Goal: Task Accomplishment & Management: Use online tool/utility

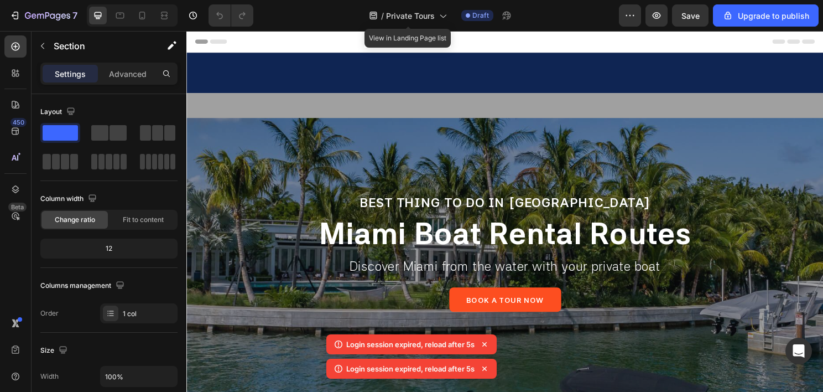
scroll to position [378, 0]
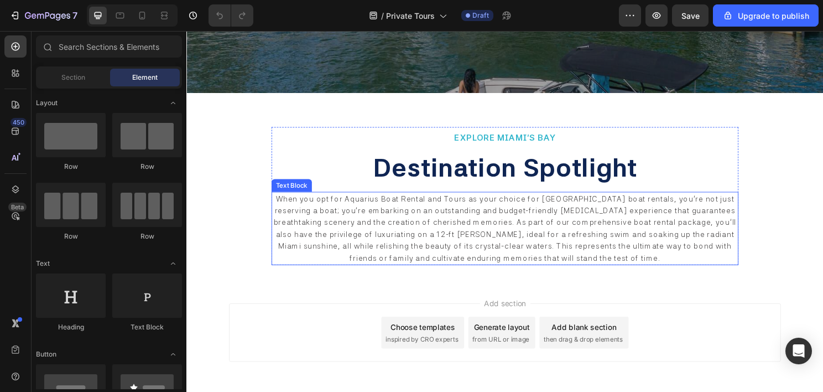
scroll to position [378, 0]
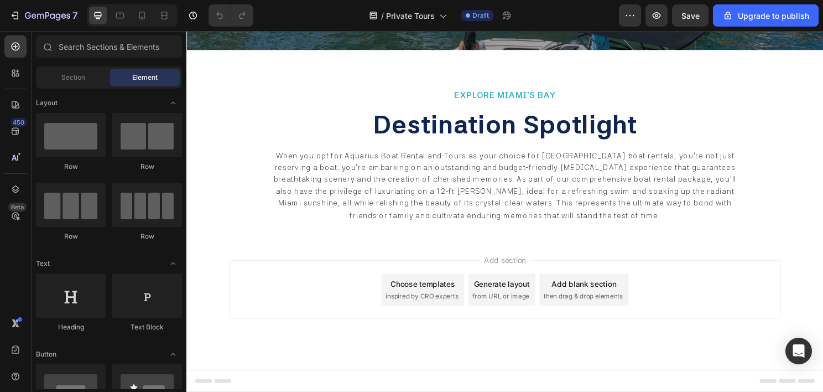
click at [595, 304] on span "then drag & drop elements" at bounding box center [600, 308] width 82 height 10
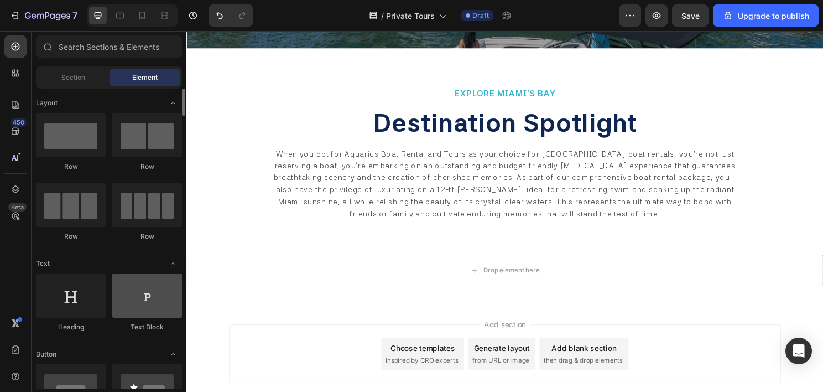
scroll to position [55, 0]
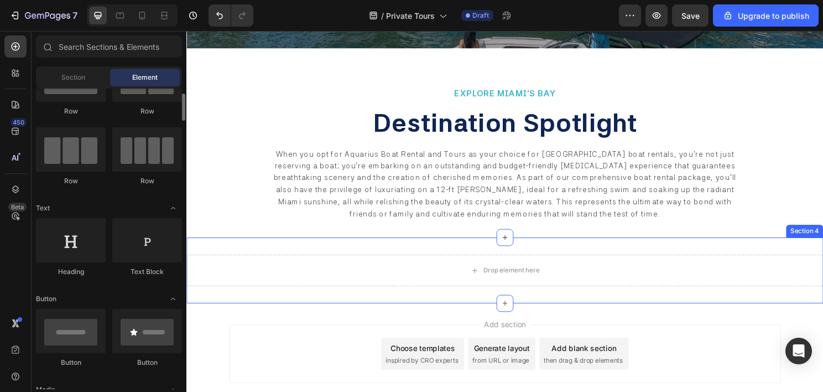
click at [294, 249] on div "Drop element here Section 4" at bounding box center [518, 280] width 664 height 69
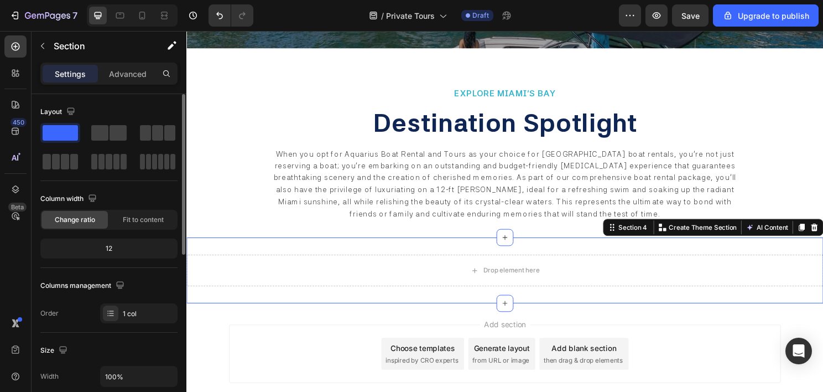
scroll to position [166, 0]
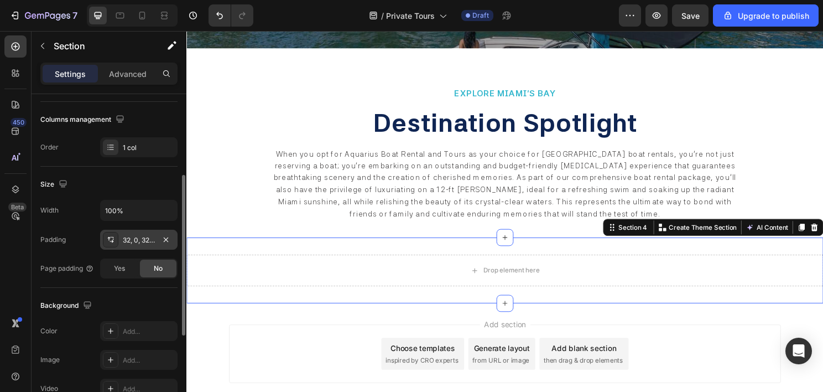
click at [137, 241] on div "32, 0, 32, 0" at bounding box center [139, 240] width 32 height 10
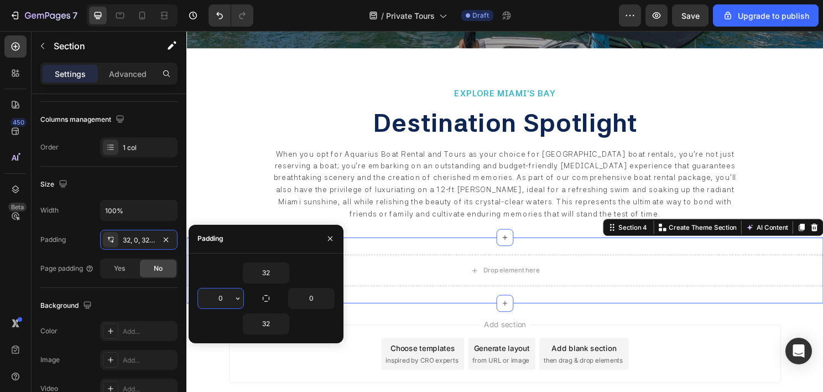
click at [215, 297] on input "0" at bounding box center [220, 298] width 45 height 20
type input "120"
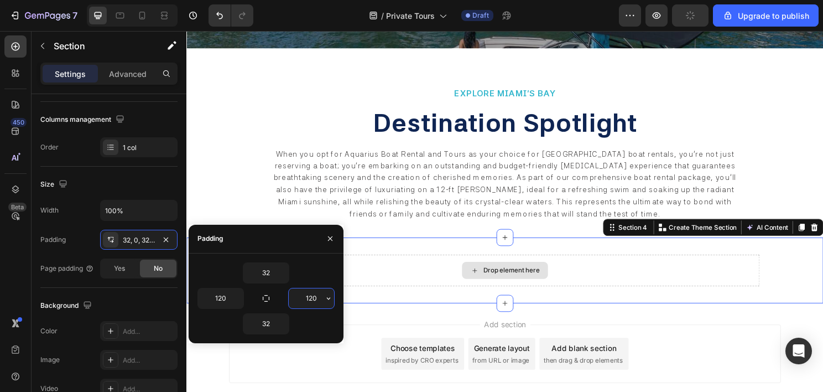
type input "120"
click at [462, 275] on div "Drop element here" at bounding box center [518, 280] width 531 height 33
click at [407, 283] on div "Drop element here" at bounding box center [518, 280] width 531 height 33
click at [416, 258] on div "Drop element here Section 4 You can create reusable sections Create Theme Secti…" at bounding box center [518, 280] width 664 height 69
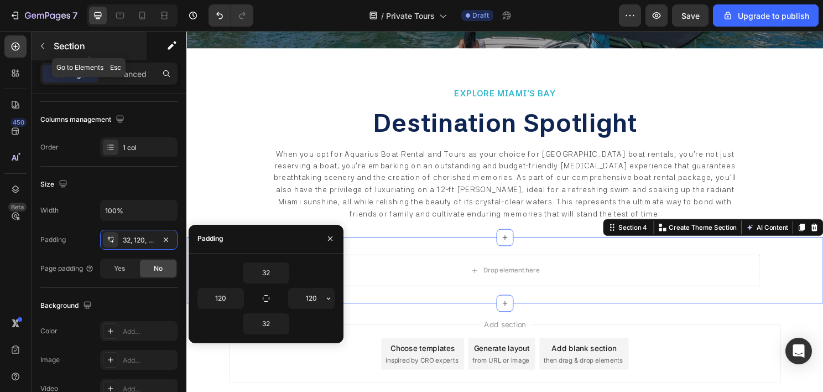
click at [42, 51] on button "button" at bounding box center [43, 46] width 18 height 18
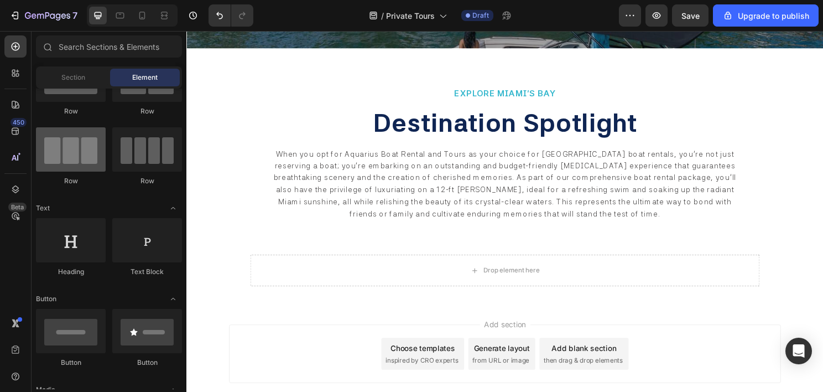
scroll to position [0, 0]
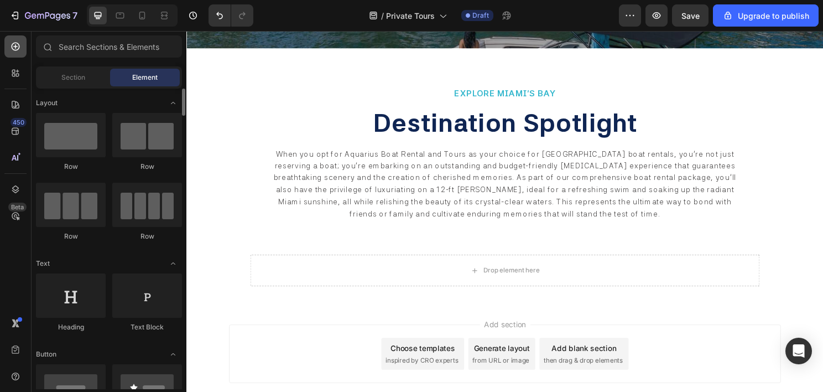
click at [17, 42] on icon at bounding box center [15, 46] width 11 height 11
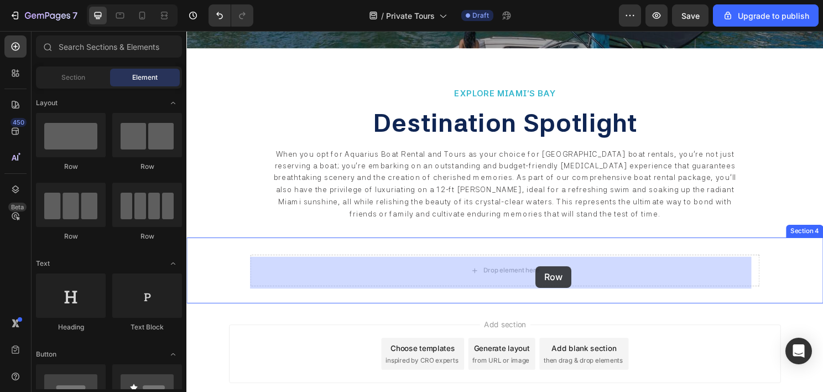
drag, startPoint x: 266, startPoint y: 243, endPoint x: 550, endPoint y: 276, distance: 286.2
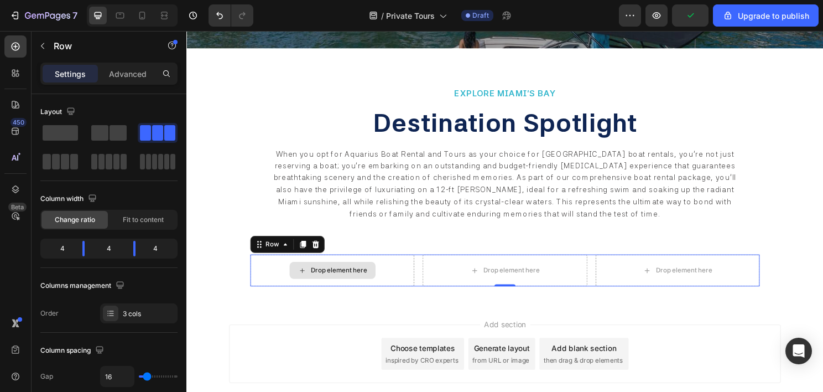
click at [411, 281] on div "Drop element here" at bounding box center [338, 280] width 171 height 33
click at [15, 50] on icon at bounding box center [16, 47] width 8 height 8
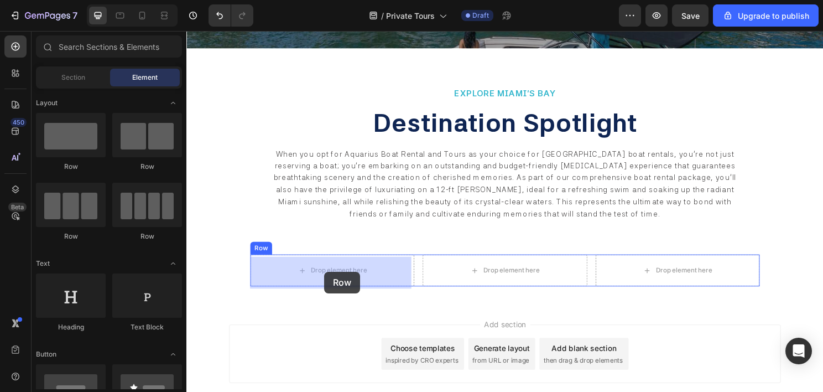
drag, startPoint x: 259, startPoint y: 164, endPoint x: 330, endPoint y: 282, distance: 137.3
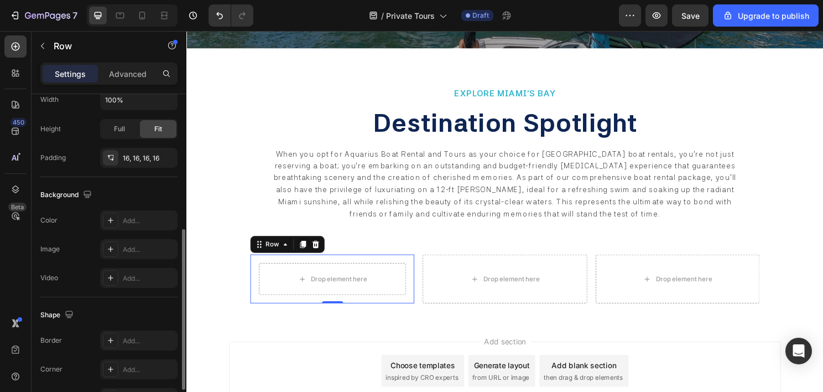
scroll to position [345, 0]
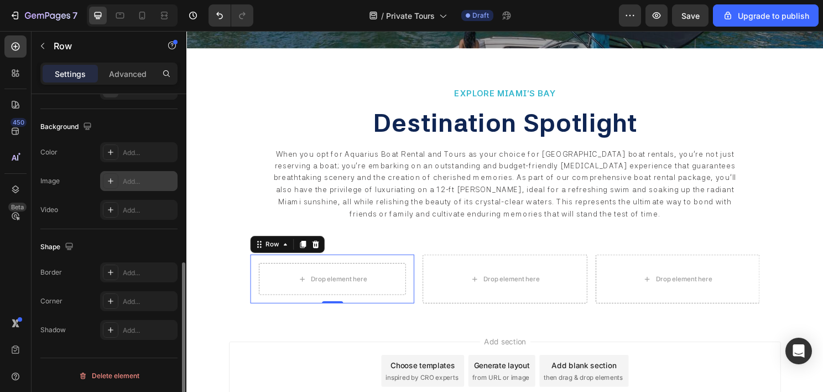
click at [141, 176] on div "Add..." at bounding box center [149, 181] width 52 height 10
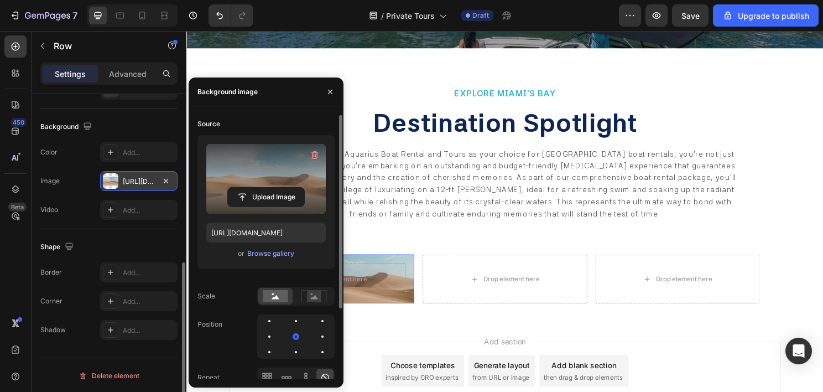
click at [257, 184] on label at bounding box center [266, 179] width 120 height 70
click at [257, 188] on input "file" at bounding box center [266, 197] width 76 height 19
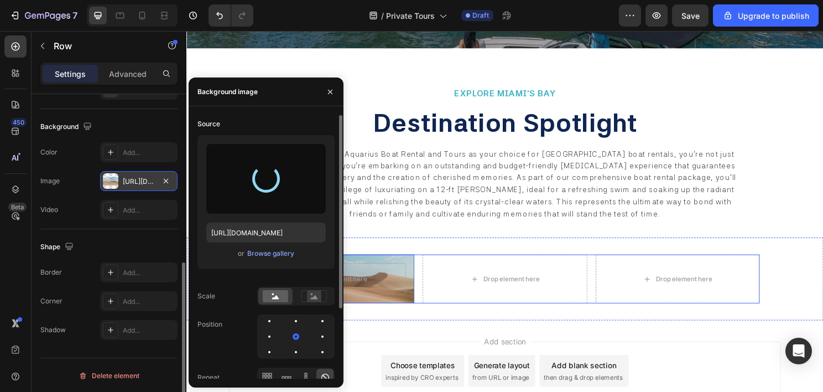
type input "https://cdn.shopify.com/s/files/1/0832/9566/6456/files/gempages_579523487257854…"
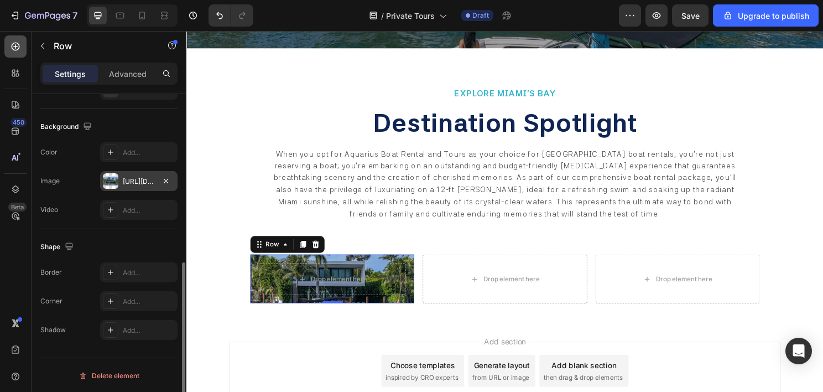
click at [18, 54] on div at bounding box center [15, 46] width 22 height 22
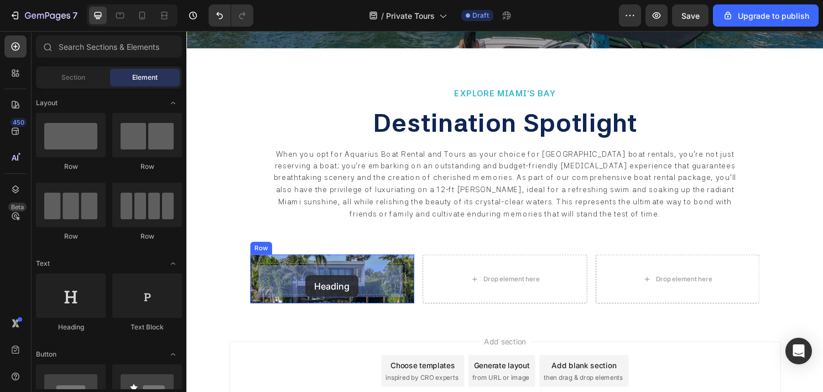
drag, startPoint x: 268, startPoint y: 333, endPoint x: 319, endPoint y: 285, distance: 69.3
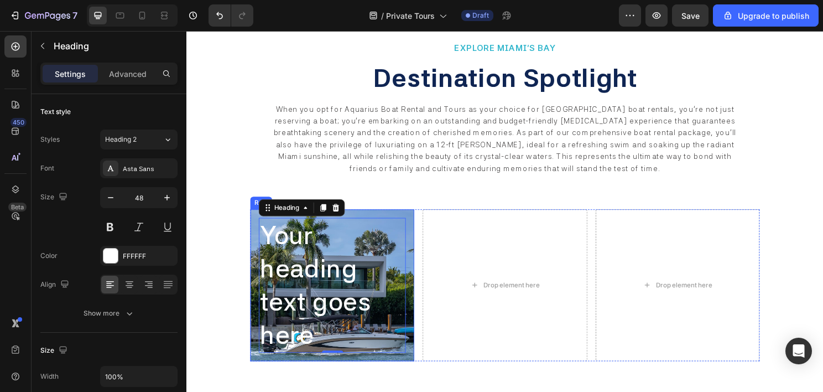
scroll to position [489, 0]
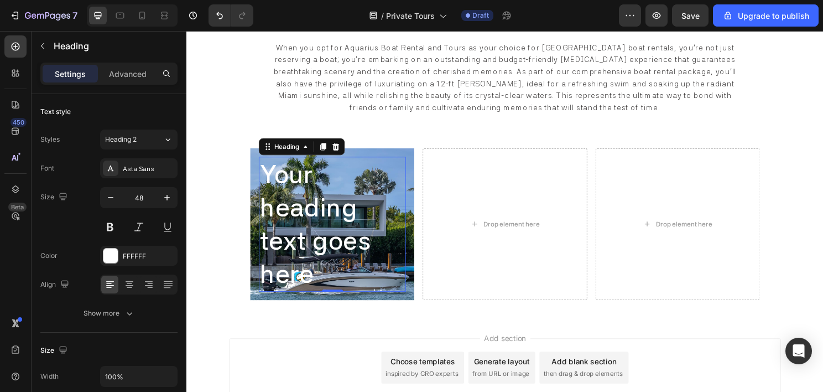
click at [327, 228] on h2 "Your heading text goes here" at bounding box center [338, 232] width 153 height 141
click at [327, 228] on p "Your heading text goes here" at bounding box center [338, 232] width 151 height 138
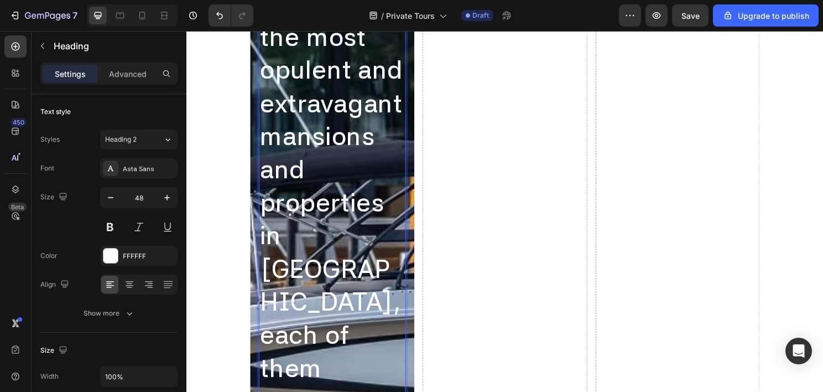
scroll to position [1361, 0]
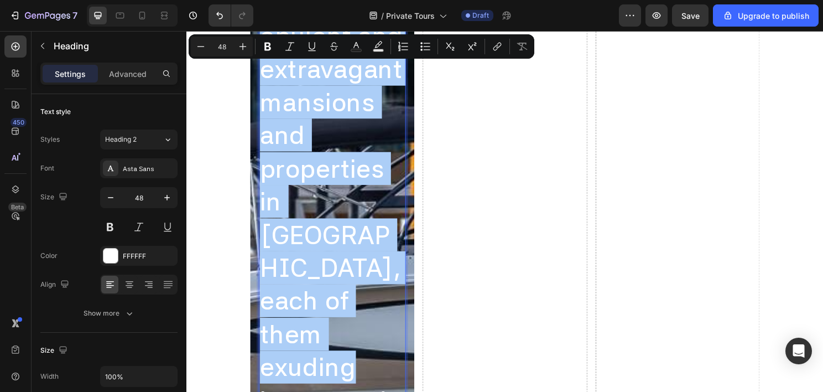
click at [226, 46] on input "48" at bounding box center [222, 46] width 22 height 13
type input "14"
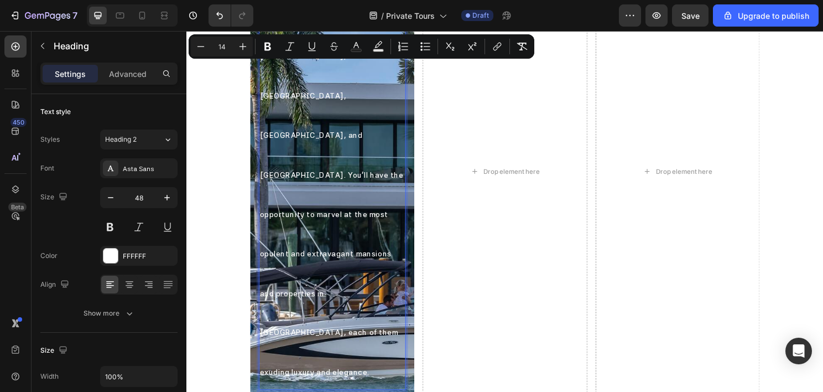
scroll to position [583, 0]
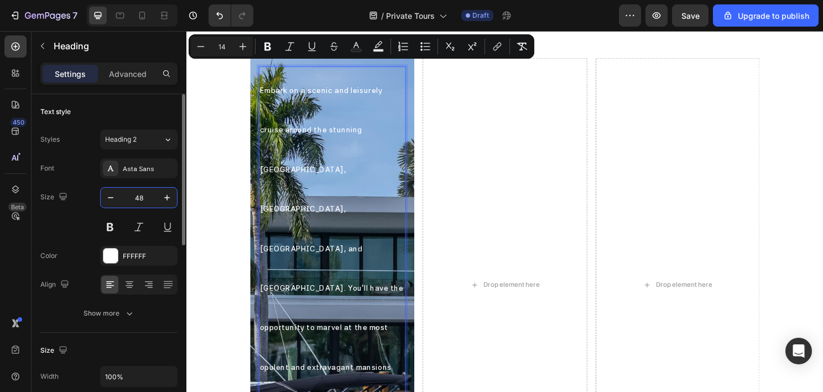
click at [136, 196] on input "48" at bounding box center [139, 198] width 37 height 20
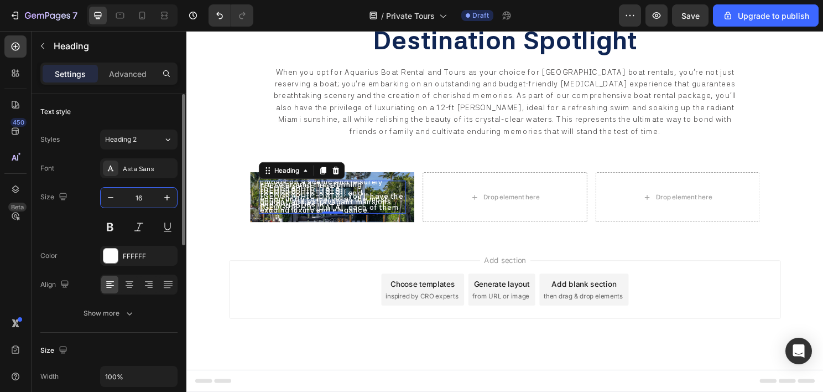
scroll to position [542, 0]
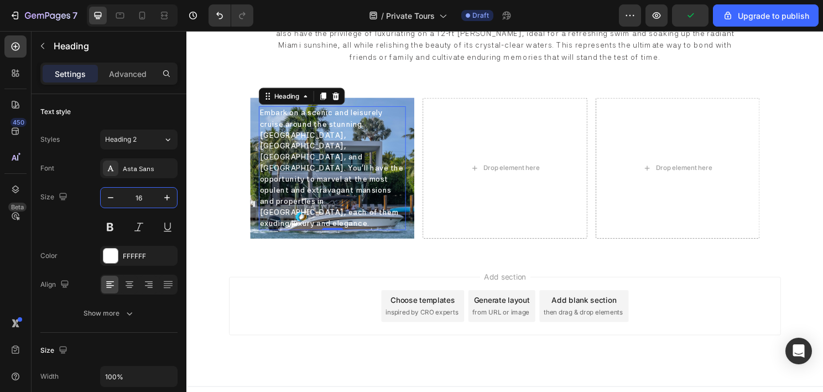
type input "16"
click at [330, 287] on div "Add section Choose templates inspired by CRO experts Generate layout from URL o…" at bounding box center [518, 317] width 575 height 61
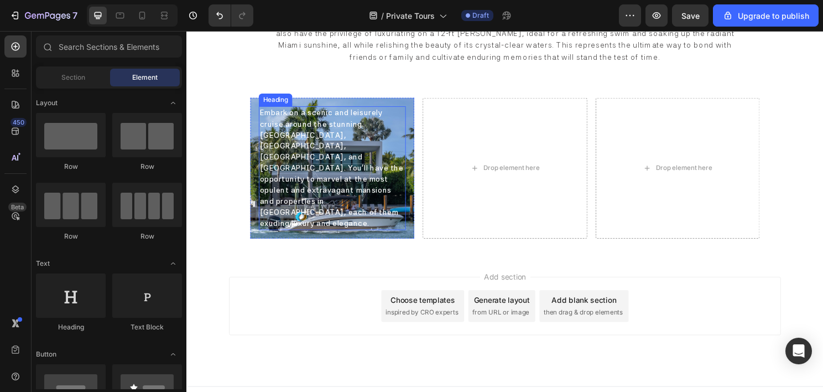
click at [342, 186] on span "Embark on a scenic and leisurely cruise around the stunning [GEOGRAPHIC_DATA], …" at bounding box center [338, 174] width 150 height 124
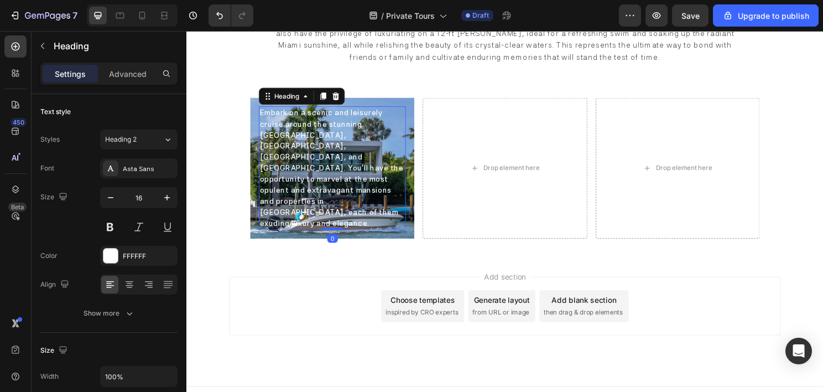
click at [342, 186] on span "Embark on a scenic and leisurely cruise around the stunning [GEOGRAPHIC_DATA], …" at bounding box center [338, 174] width 150 height 124
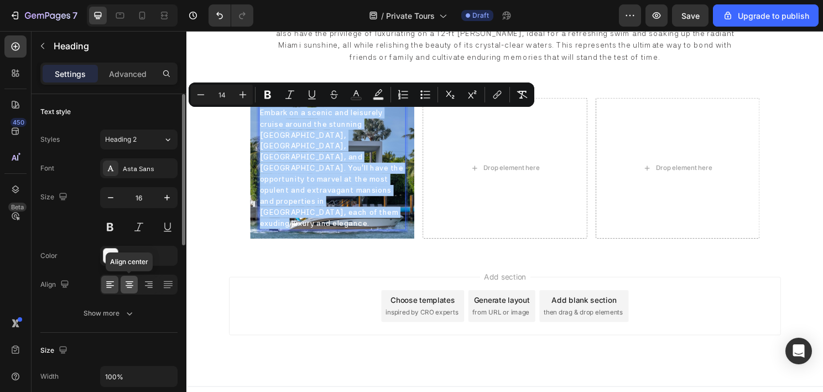
click at [132, 286] on icon at bounding box center [129, 284] width 11 height 11
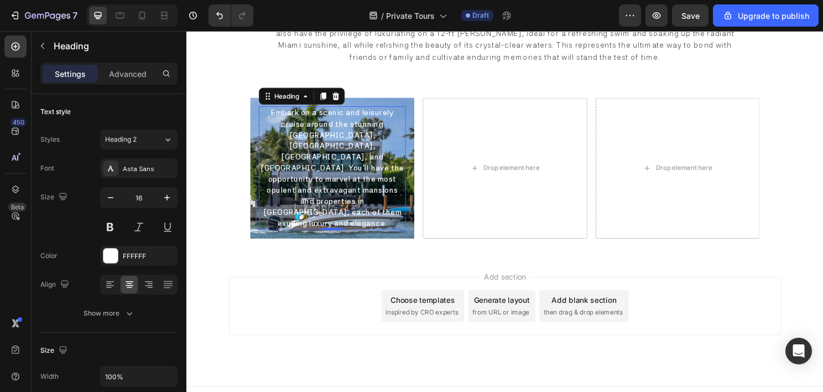
click at [310, 195] on p "Embark on a scenic and leisurely cruise around the stunning [GEOGRAPHIC_DATA], …" at bounding box center [338, 174] width 151 height 127
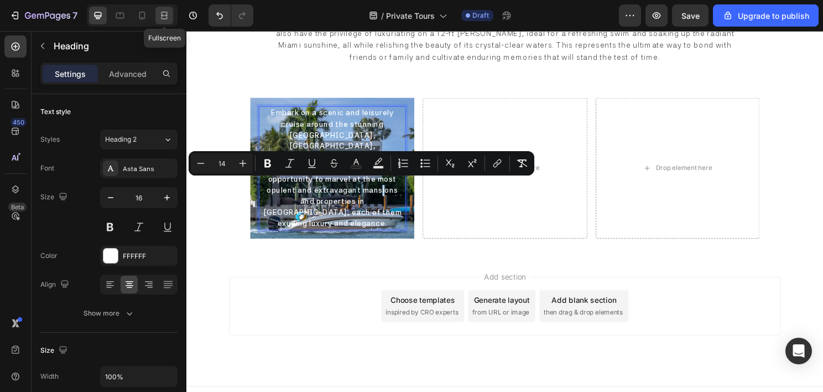
click at [164, 13] on icon at bounding box center [164, 15] width 11 height 11
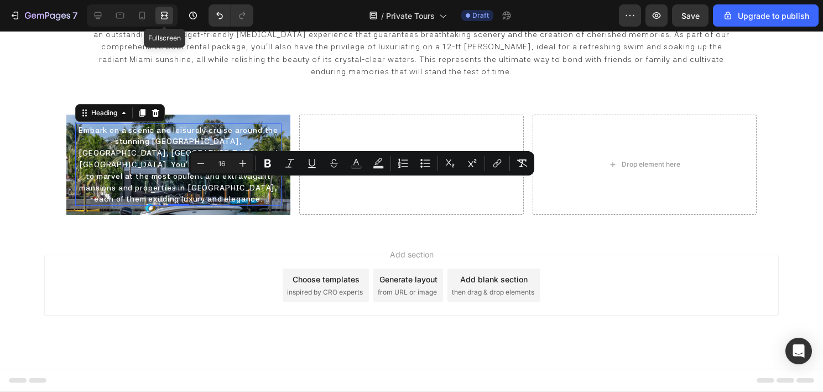
scroll to position [508, 0]
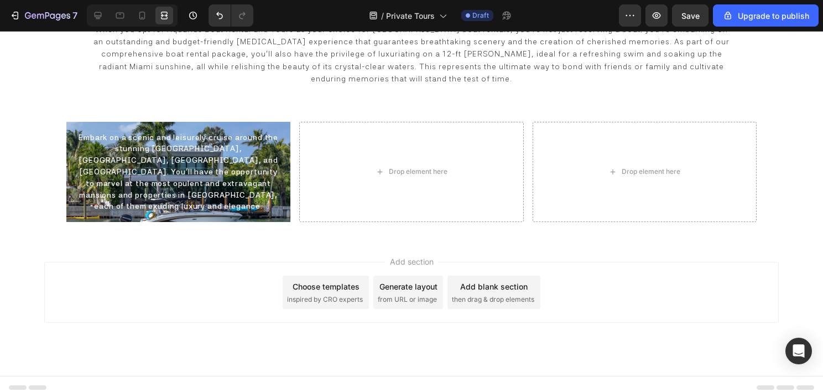
click at [188, 286] on div "Add section Choose templates inspired by CRO experts Generate layout from URL o…" at bounding box center [411, 292] width 735 height 61
click at [94, 13] on icon at bounding box center [97, 15] width 11 height 11
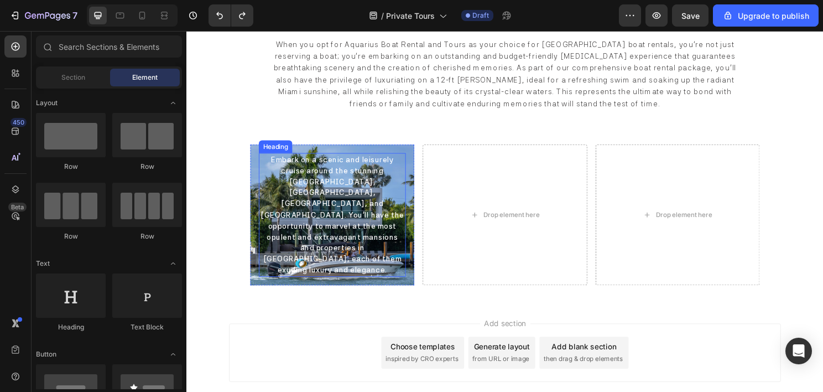
click at [331, 229] on span "Embark on a scenic and leisurely cruise around the stunning [GEOGRAPHIC_DATA], …" at bounding box center [338, 222] width 150 height 124
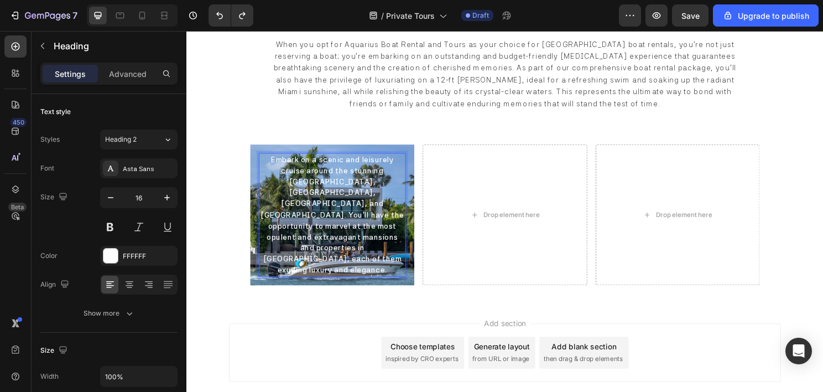
scroll to position [447, 0]
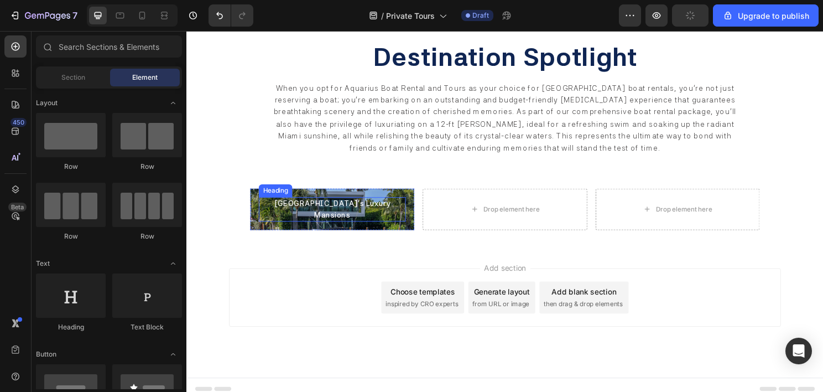
click at [338, 211] on span "Miami Beach's Luxury Mansions" at bounding box center [339, 216] width 122 height 20
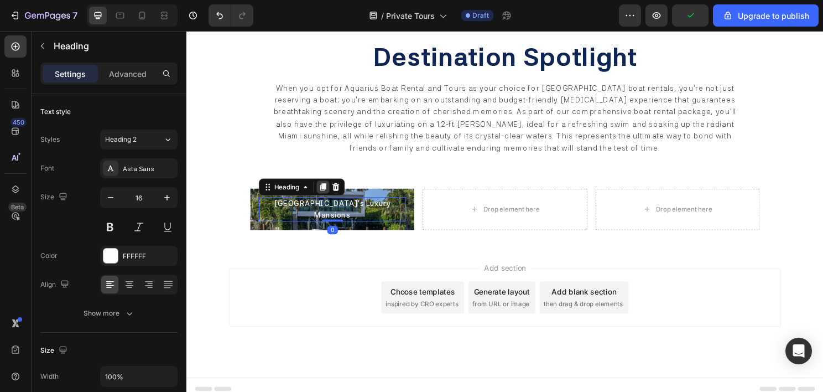
click at [324, 193] on div at bounding box center [328, 193] width 13 height 13
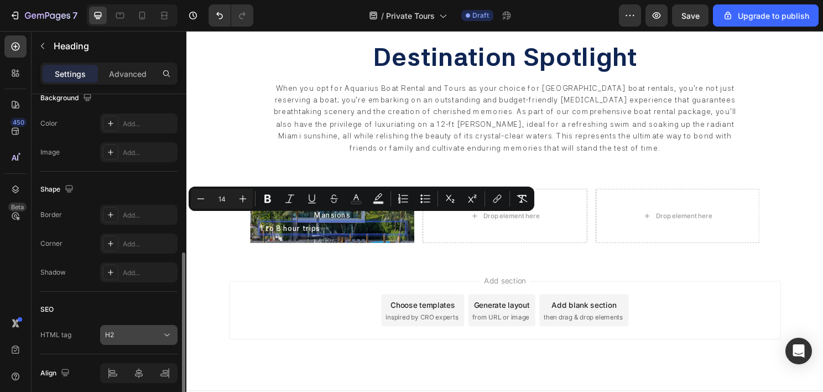
scroll to position [387, 0]
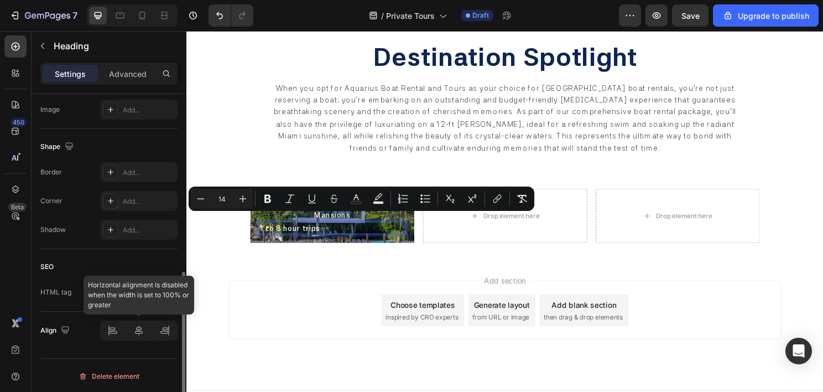
click at [136, 334] on div at bounding box center [138, 330] width 77 height 20
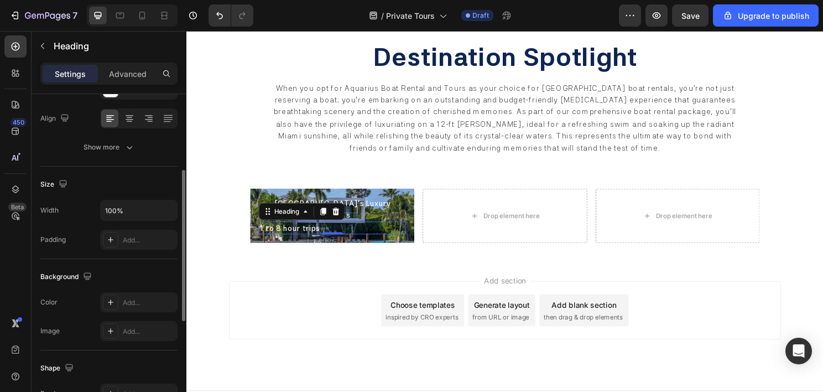
scroll to position [0, 0]
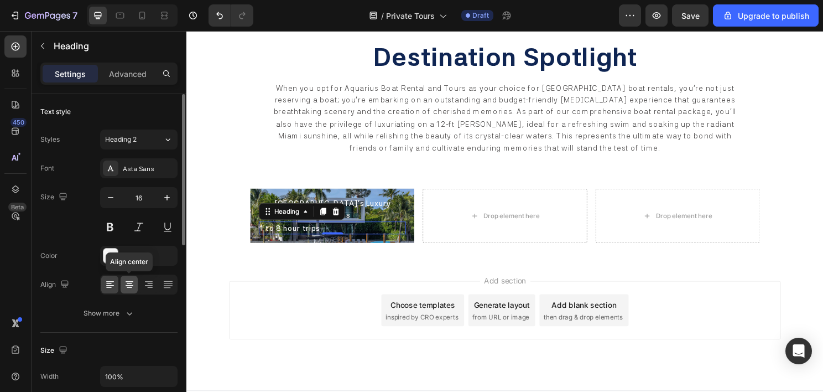
click at [129, 285] on icon at bounding box center [130, 285] width 8 height 1
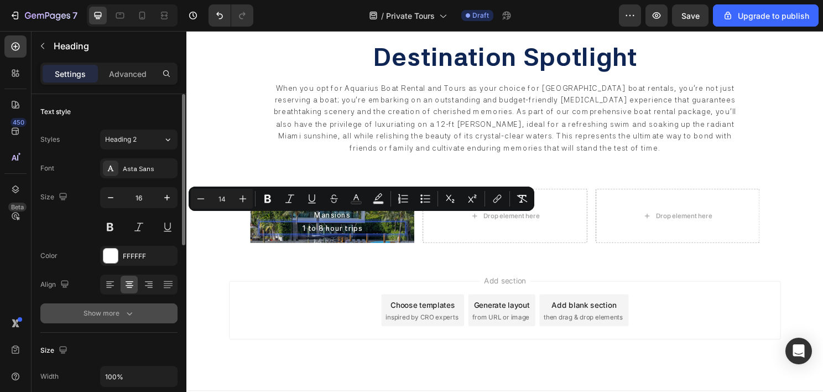
click at [116, 311] on div "Show more" at bounding box center [109, 313] width 51 height 11
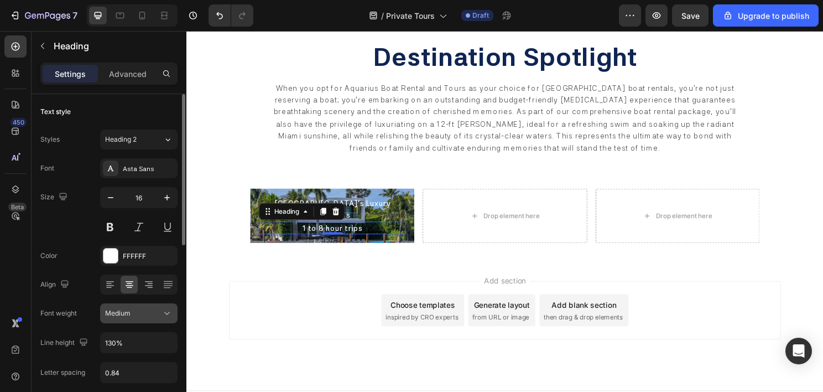
click at [119, 309] on span "Medium" at bounding box center [117, 313] width 25 height 8
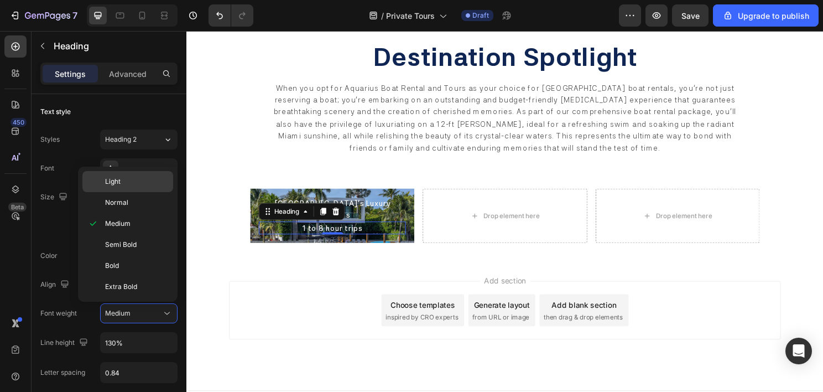
click at [139, 192] on div "Light" at bounding box center [127, 202] width 91 height 21
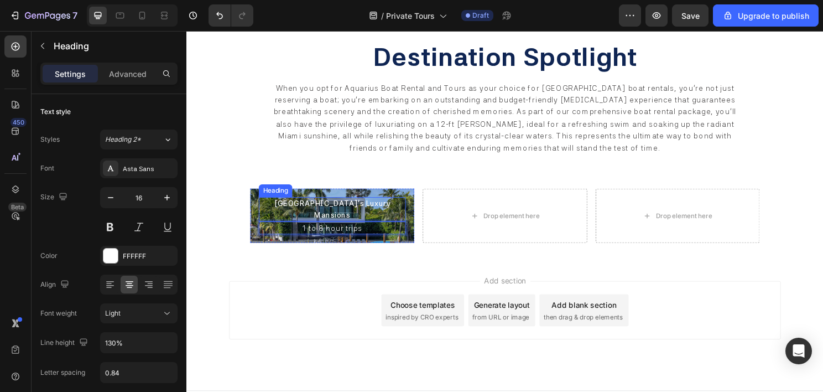
click at [393, 214] on span "Miami Beach's Luxury Mansions" at bounding box center [339, 216] width 122 height 20
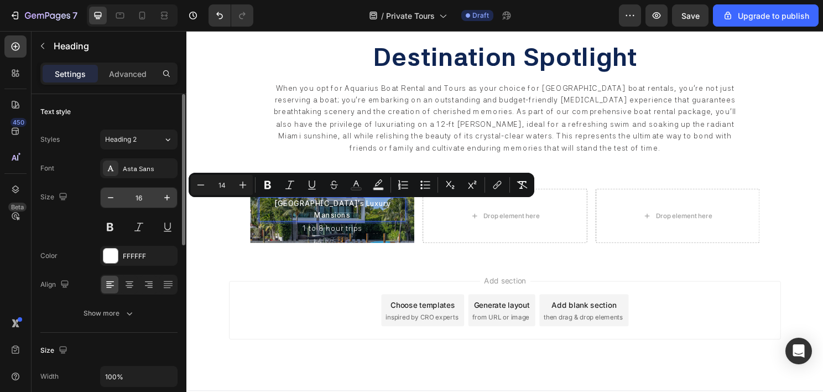
click at [144, 195] on input "16" at bounding box center [139, 198] width 37 height 20
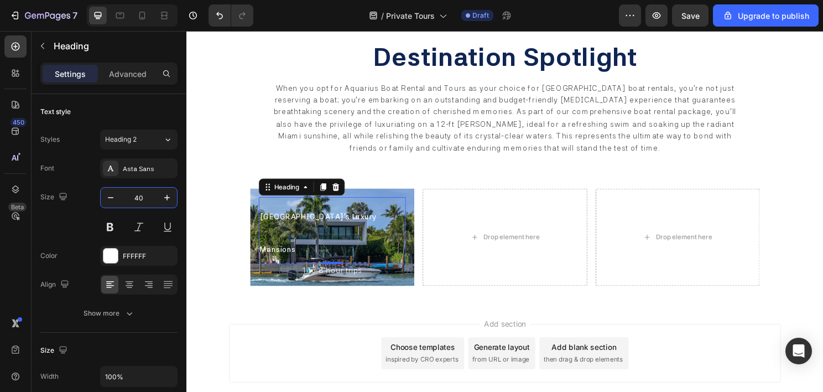
type input "40"
click at [315, 228] on span "Miami Beach's Luxury Mansions" at bounding box center [324, 241] width 122 height 43
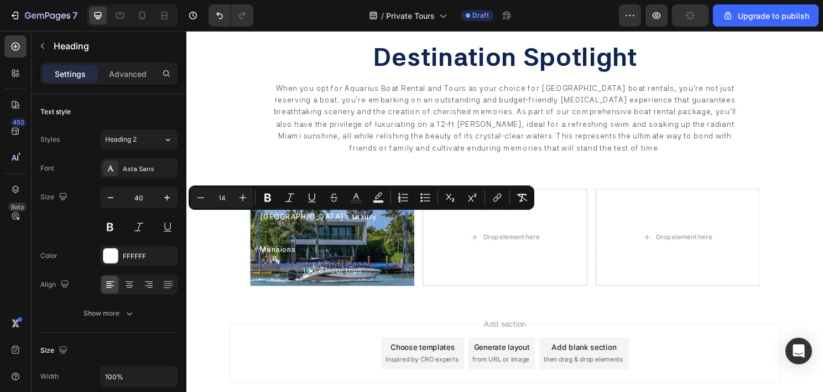
click at [224, 195] on input "14" at bounding box center [222, 197] width 22 height 13
type input "40"
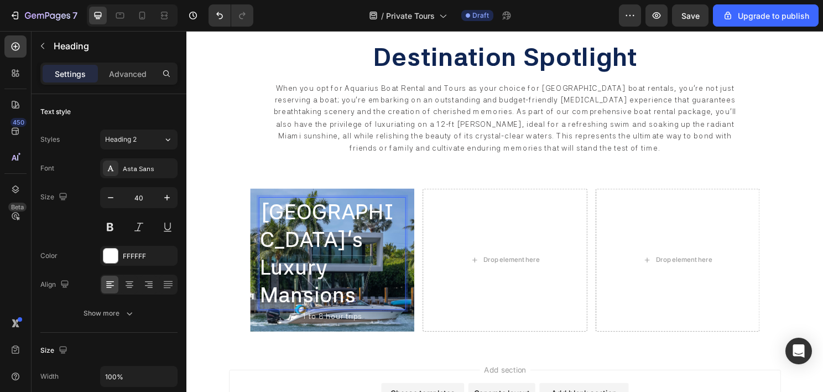
click at [316, 276] on span "Miami Beach's Luxury Mansions" at bounding box center [332, 262] width 139 height 113
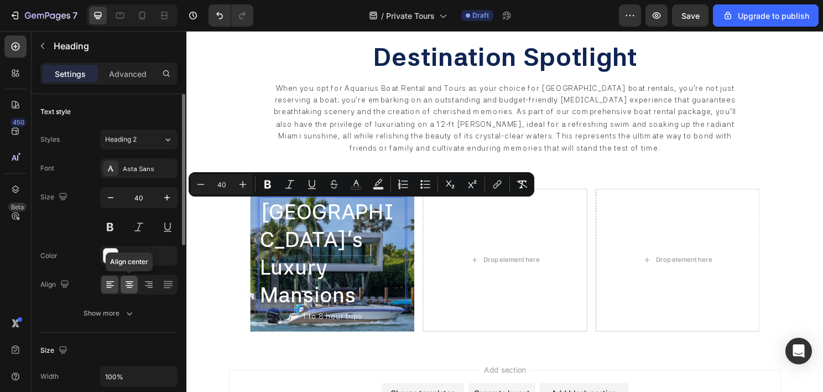
click at [132, 285] on icon at bounding box center [129, 284] width 11 height 11
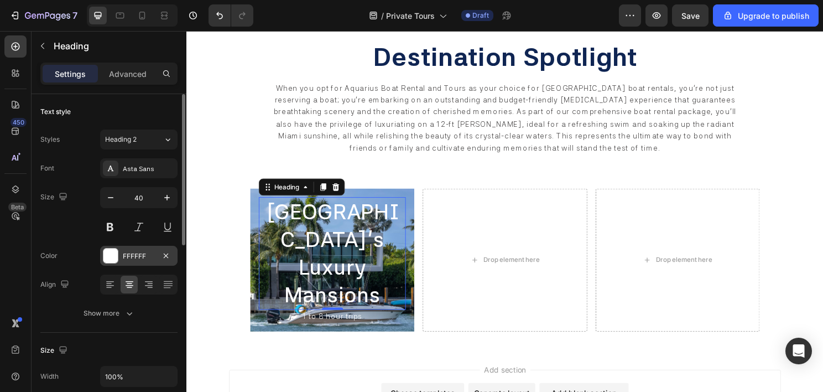
scroll to position [166, 0]
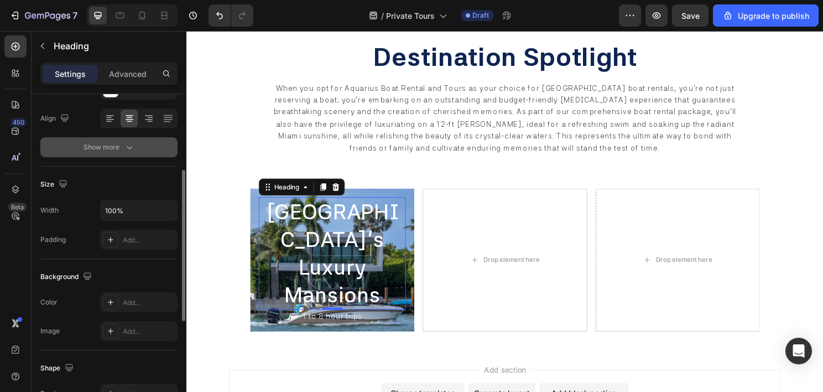
click at [126, 150] on icon "button" at bounding box center [129, 147] width 11 height 11
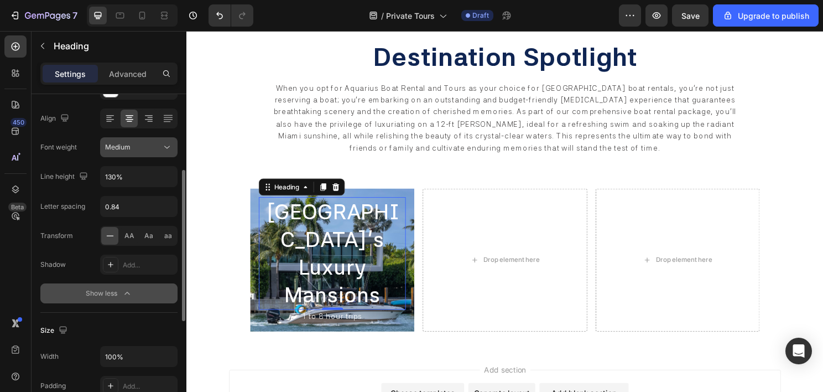
click at [148, 146] on div "Medium" at bounding box center [133, 147] width 56 height 10
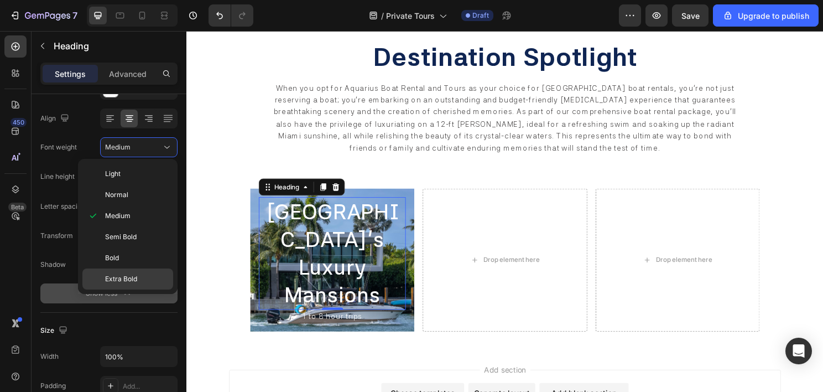
click at [134, 268] on div "Extra Bold" at bounding box center [127, 278] width 91 height 21
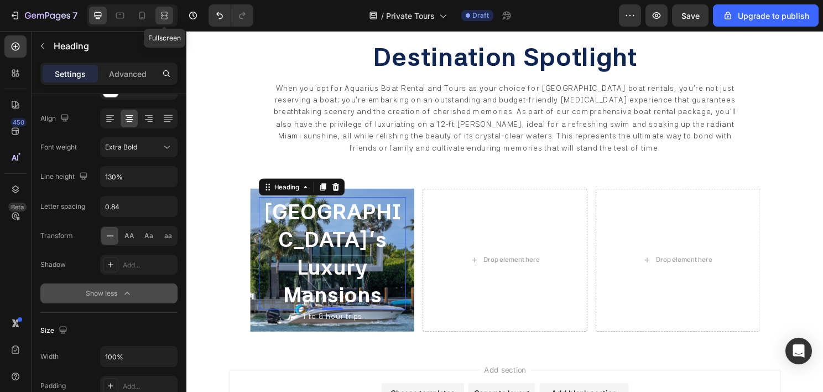
click at [159, 13] on icon at bounding box center [164, 15] width 11 height 11
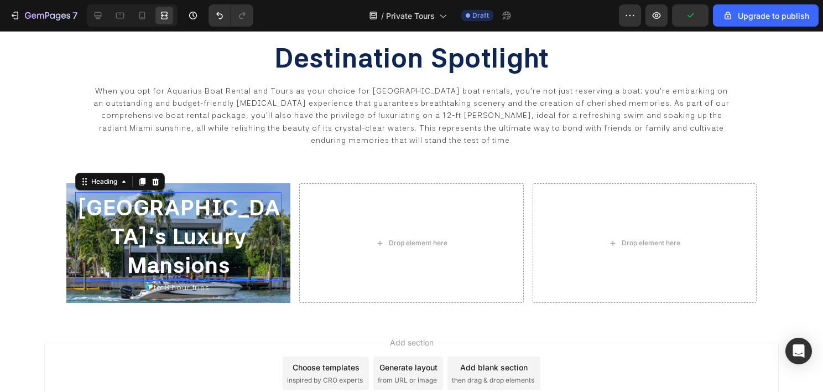
click at [224, 342] on div "Add section Choose templates inspired by CRO experts Generate layout from URL o…" at bounding box center [411, 372] width 735 height 61
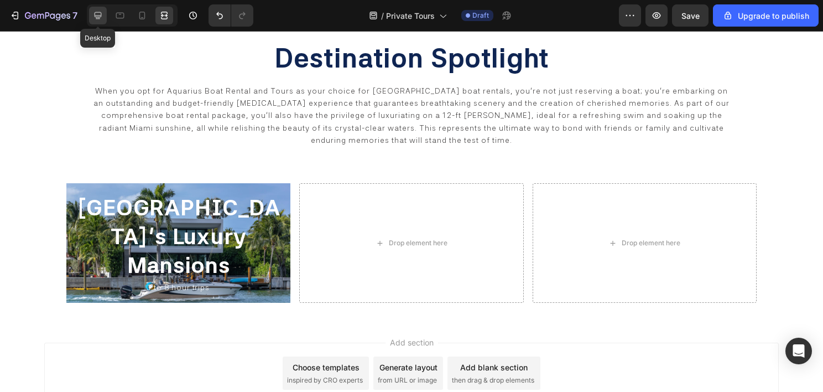
click at [90, 13] on div at bounding box center [98, 16] width 18 height 18
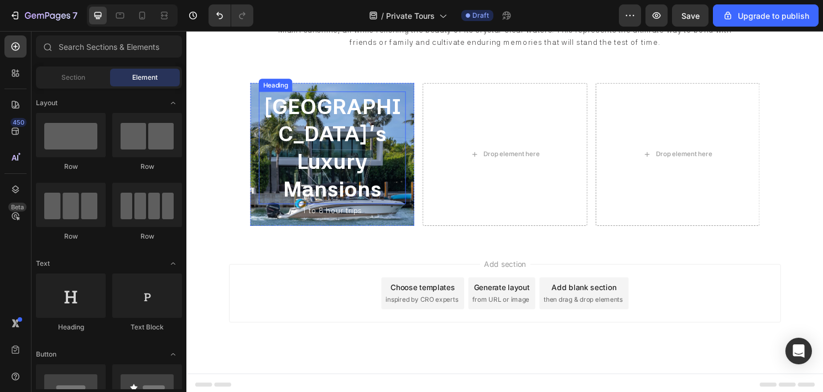
scroll to position [558, 0]
click at [20, 52] on div at bounding box center [15, 46] width 22 height 22
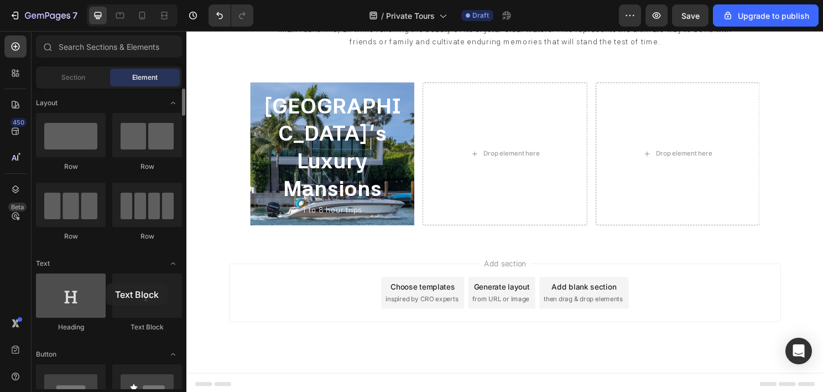
drag, startPoint x: 159, startPoint y: 308, endPoint x: 105, endPoint y: 283, distance: 59.4
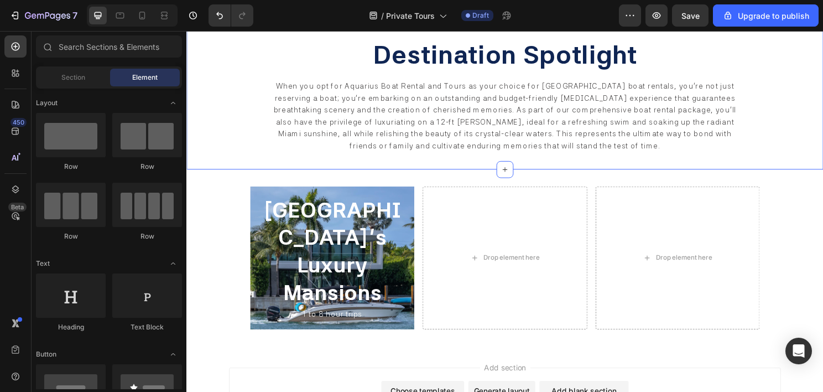
scroll to position [447, 0]
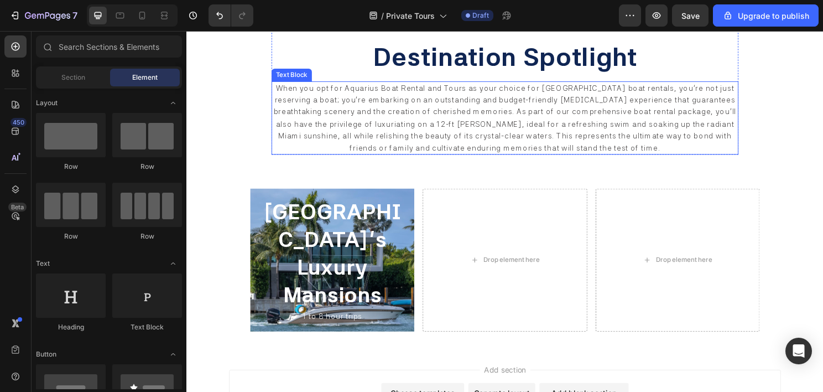
click at [471, 124] on span "When you opt for Aquarius Boat Rental and Tours as your choice for Miami Beach …" at bounding box center [518, 121] width 482 height 71
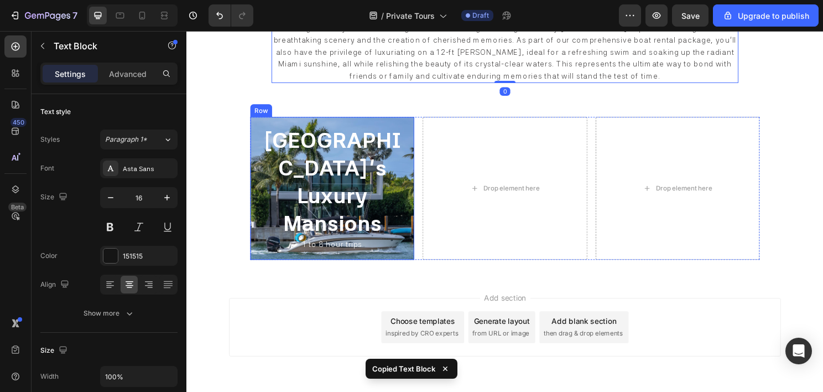
scroll to position [563, 0]
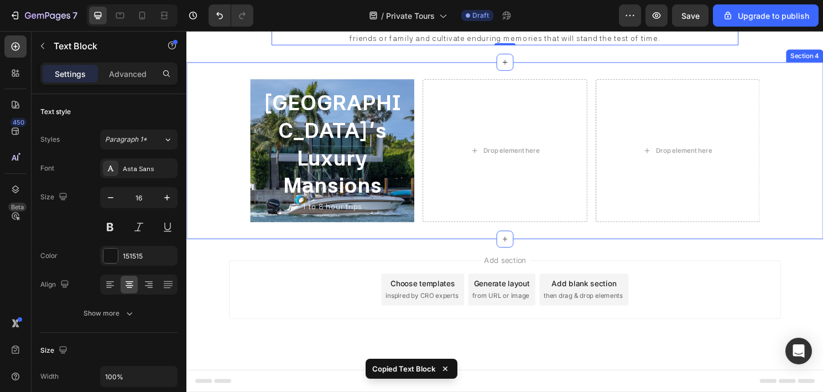
click at [318, 233] on div "⁠⁠⁠⁠⁠⁠⁠ Miami Beach's Luxury Mansions Heading ⁠⁠⁠⁠⁠⁠⁠ 1 to 8 hour trips Heading…" at bounding box center [518, 156] width 664 height 184
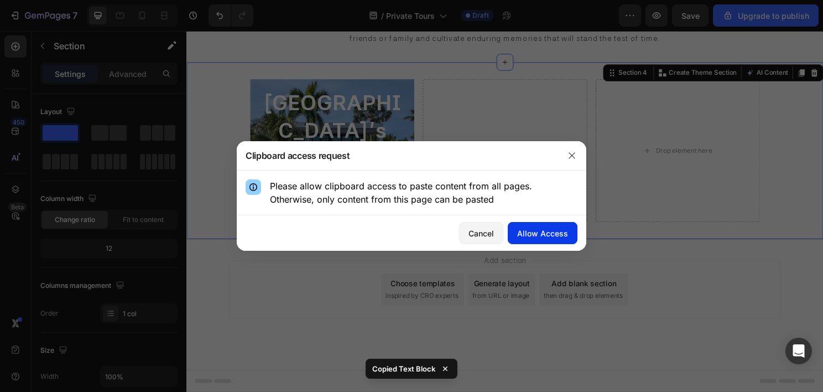
click at [557, 233] on div "Allow Access" at bounding box center [542, 233] width 51 height 12
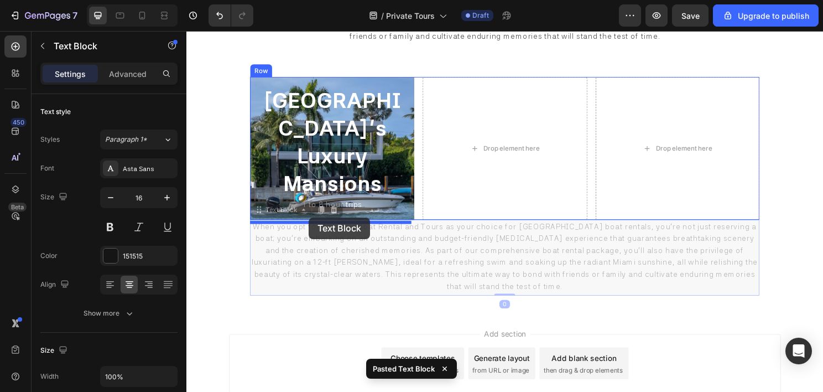
drag, startPoint x: 287, startPoint y: 221, endPoint x: 314, endPoint y: 225, distance: 27.5
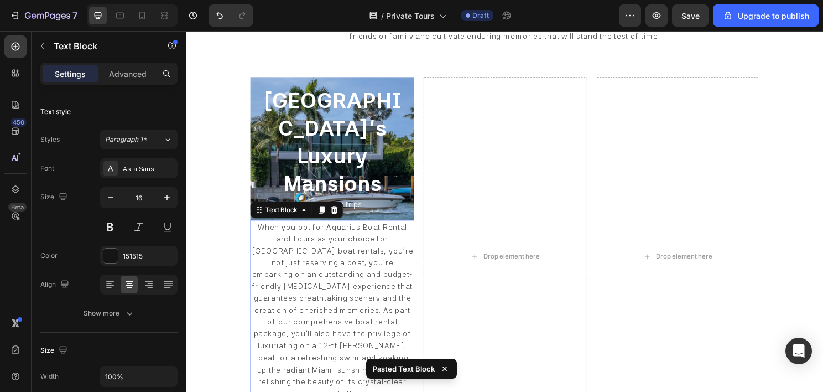
click at [329, 289] on span "When you opt for Aquarius Boat Rental and Tours as your choice for Miami Beach …" at bounding box center [338, 341] width 169 height 220
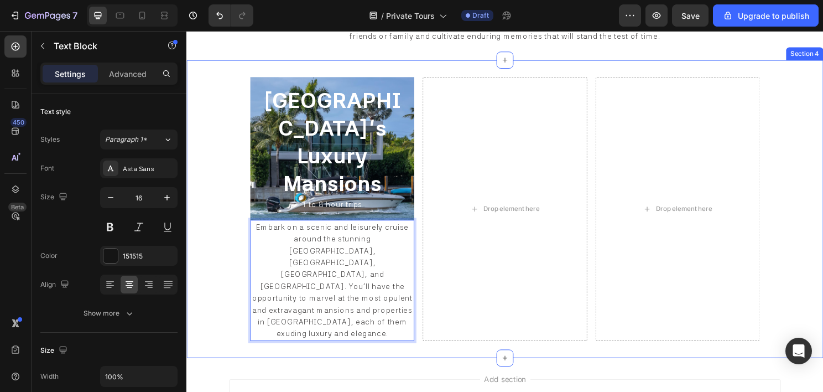
click at [231, 279] on div "⁠⁠⁠⁠⁠⁠⁠ Miami Beach's Luxury Mansions Heading ⁠⁠⁠⁠⁠⁠⁠ 1 to 8 hour trips Heading…" at bounding box center [518, 216] width 664 height 310
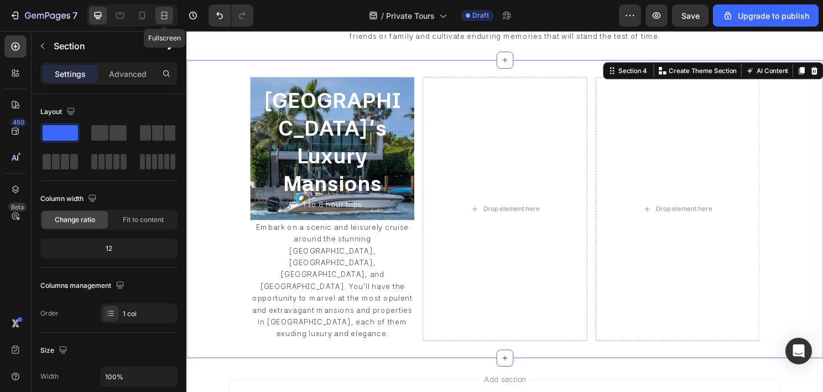
click at [166, 14] on icon at bounding box center [165, 15] width 3 height 3
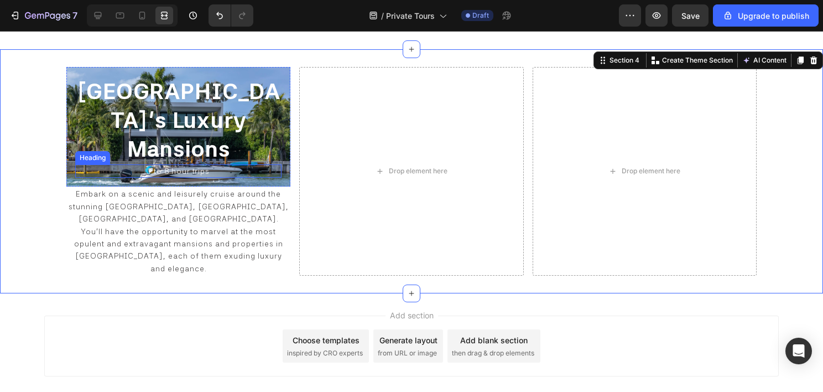
click at [212, 165] on p "⁠⁠⁠⁠⁠⁠⁠ 1 to 8 hour trips" at bounding box center [178, 171] width 204 height 12
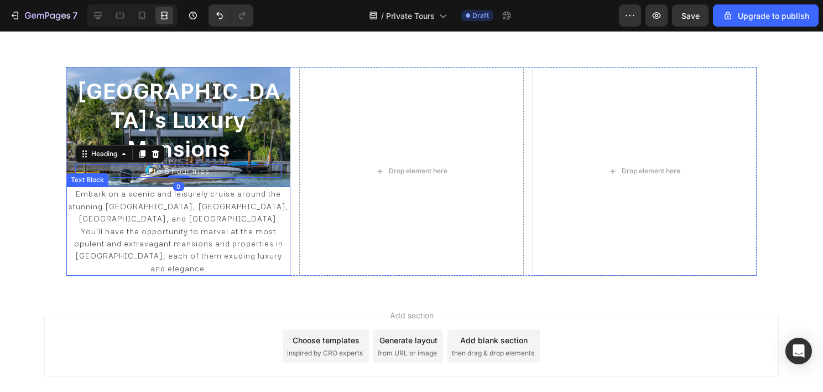
click at [204, 186] on div "Embark on a scenic and leisurely cruise around the stunning [GEOGRAPHIC_DATA], …" at bounding box center [178, 230] width 224 height 89
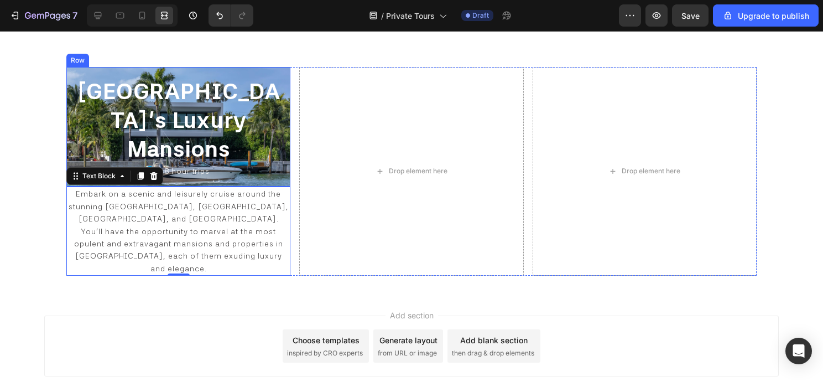
click at [285, 115] on div "⁠⁠⁠⁠⁠⁠⁠ Miami Beach's Luxury Mansions Heading ⁠⁠⁠⁠⁠⁠⁠ 1 to 8 hour trips Heading…" at bounding box center [178, 127] width 224 height 120
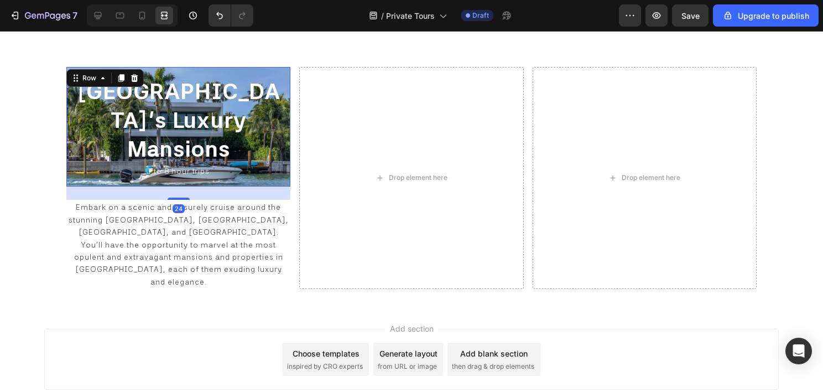
drag, startPoint x: 181, startPoint y: 159, endPoint x: 180, endPoint y: 173, distance: 13.3
click at [180, 198] on div at bounding box center [179, 199] width 22 height 2
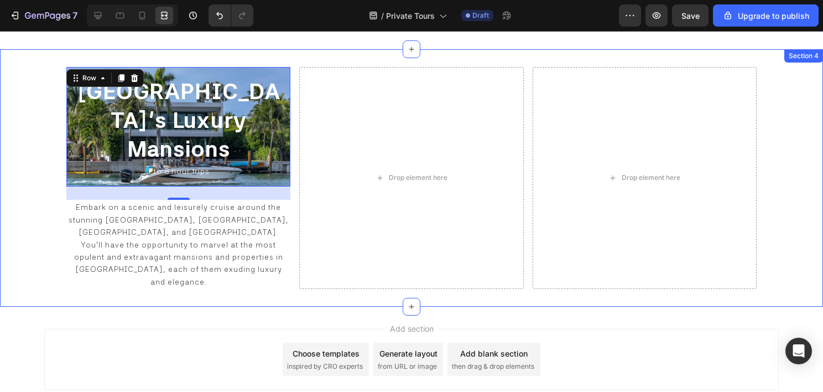
click at [30, 195] on div "⁠⁠⁠⁠⁠⁠⁠ Miami Beach's Luxury Mansions Heading ⁠⁠⁠⁠⁠⁠⁠ 1 to 8 hour trips Heading…" at bounding box center [411, 178] width 823 height 258
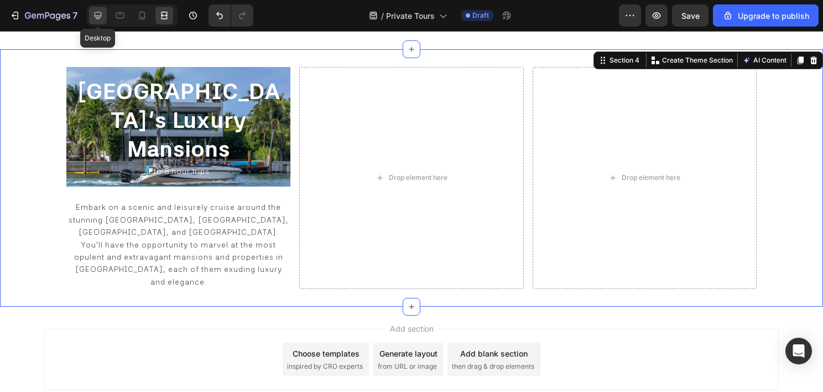
click at [92, 14] on icon at bounding box center [97, 15] width 11 height 11
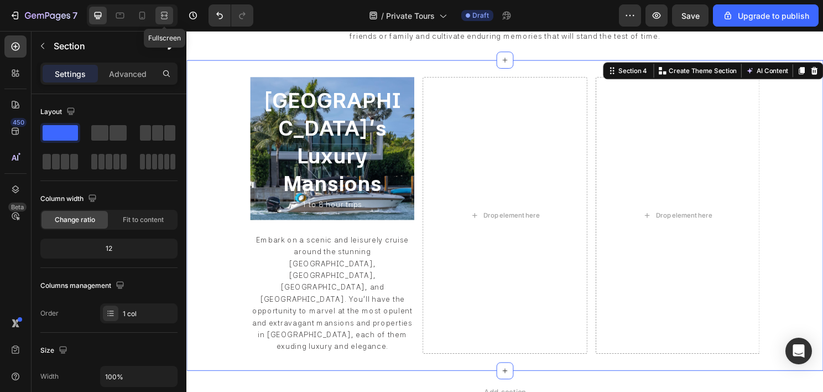
click at [163, 20] on icon at bounding box center [164, 15] width 11 height 11
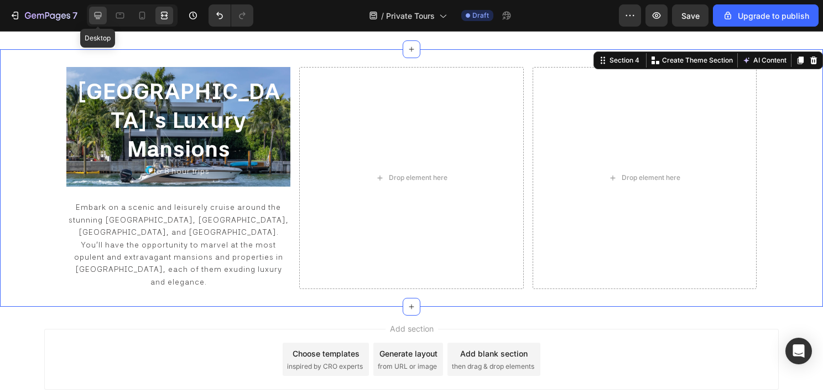
click at [101, 13] on icon at bounding box center [98, 15] width 7 height 7
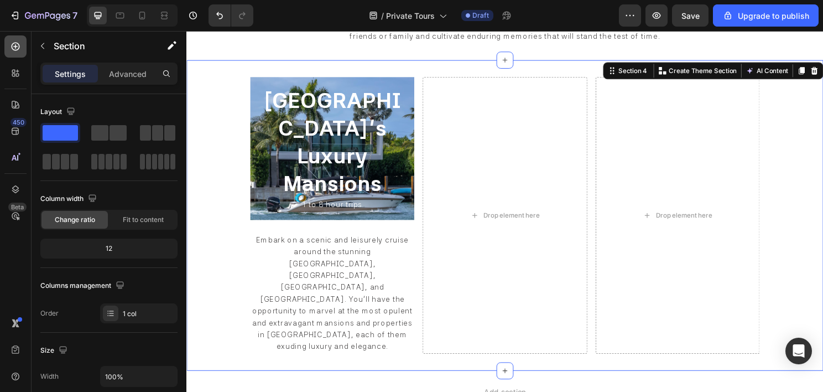
click at [16, 39] on div at bounding box center [15, 46] width 22 height 22
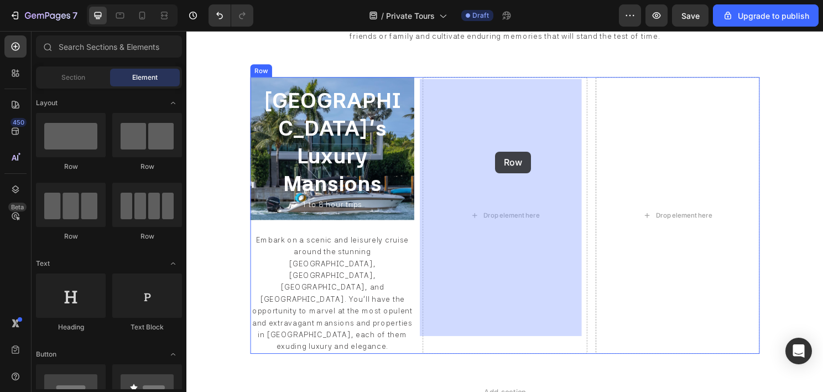
drag, startPoint x: 258, startPoint y: 181, endPoint x: 508, endPoint y: 157, distance: 251.8
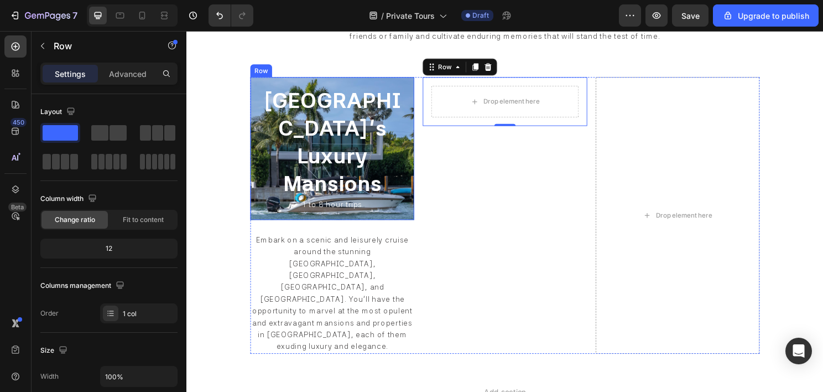
click at [258, 84] on div "⁠⁠⁠⁠⁠⁠⁠ Miami Beach's Luxury Mansions Heading ⁠⁠⁠⁠⁠⁠⁠ 1 to 8 hour trips Heading…" at bounding box center [338, 153] width 171 height 149
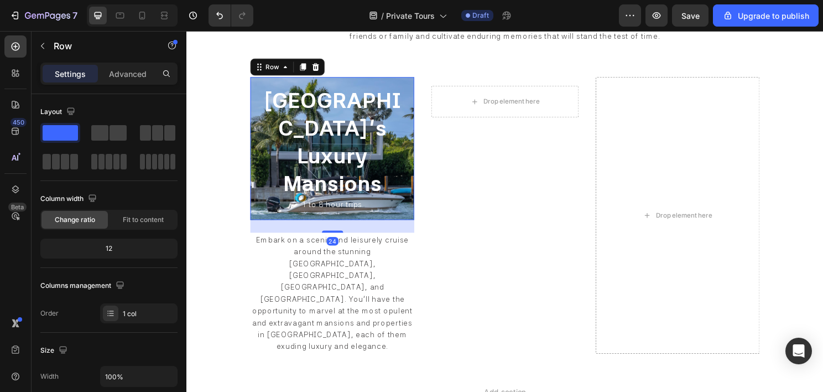
scroll to position [166, 0]
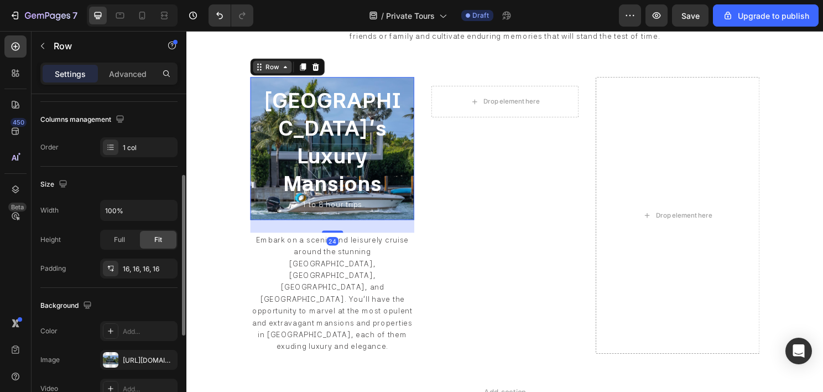
click at [267, 72] on div "Row" at bounding box center [276, 69] width 18 height 10
click at [280, 73] on div "Row" at bounding box center [276, 69] width 18 height 10
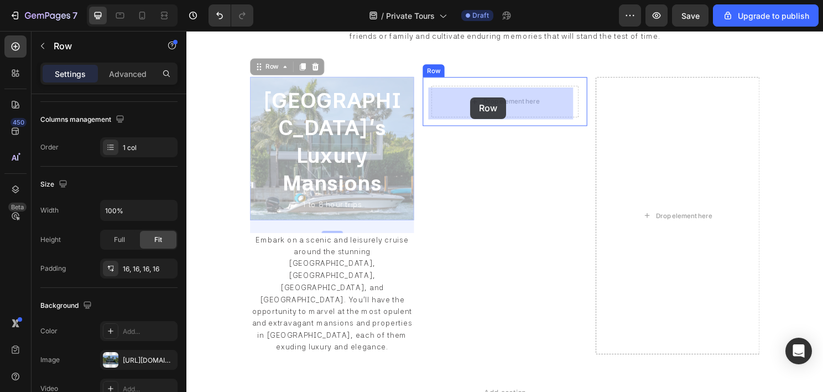
drag, startPoint x: 272, startPoint y: 74, endPoint x: 484, endPoint y: 100, distance: 212.9
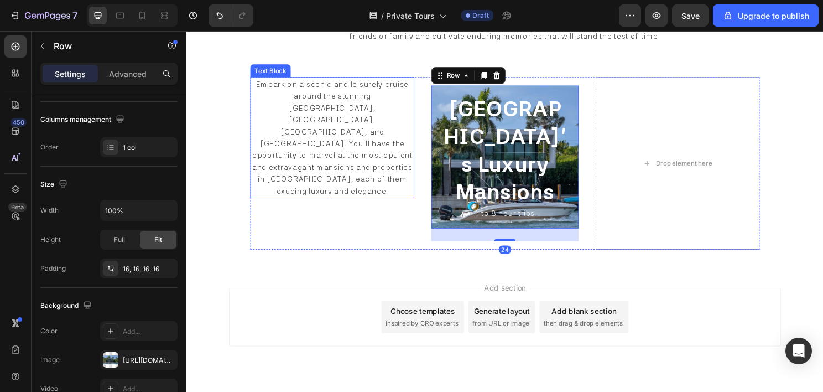
click at [341, 127] on span "Embark on a scenic and leisurely cruise around the stunning [GEOGRAPHIC_DATA], …" at bounding box center [338, 142] width 167 height 121
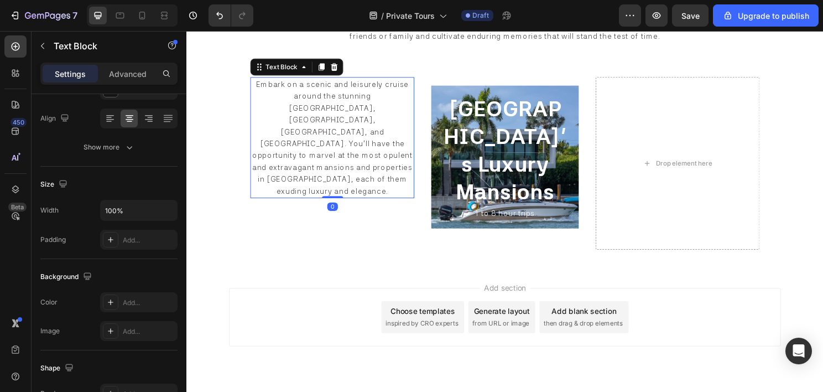
scroll to position [0, 0]
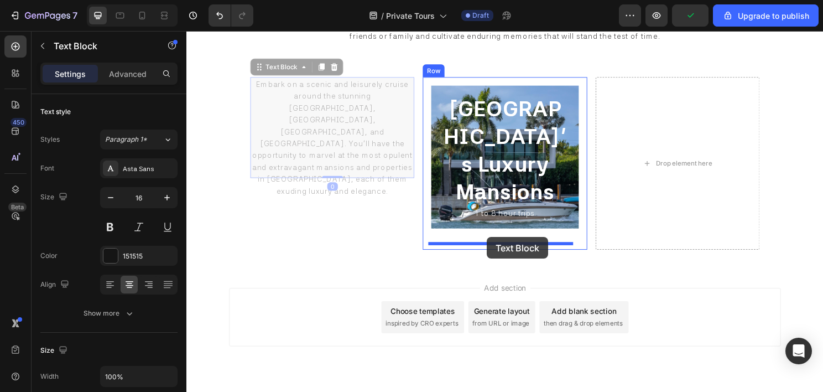
drag, startPoint x: 284, startPoint y: 74, endPoint x: 500, endPoint y: 246, distance: 276.0
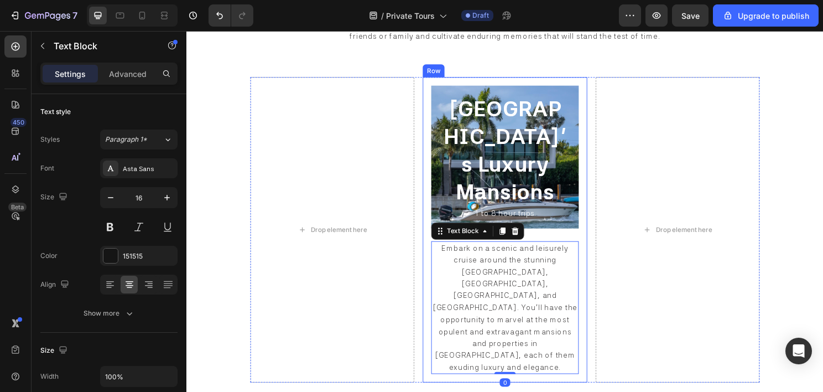
click at [435, 97] on div "Miami Beach's Luxury Mansions Heading 1 to 8 hour trips Heading Row Embark on a…" at bounding box center [518, 238] width 171 height 318
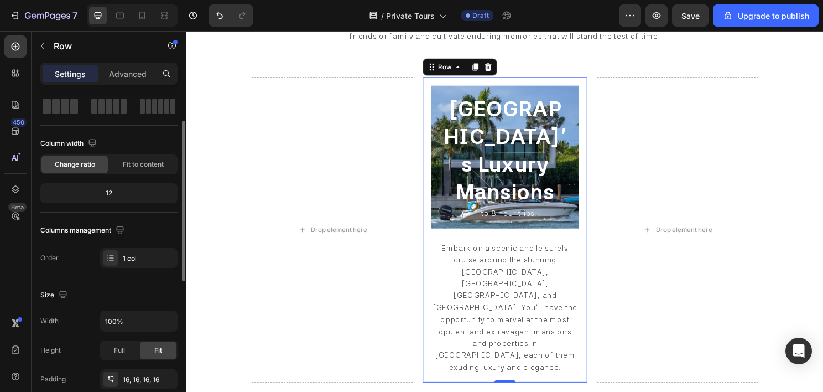
scroll to position [111, 0]
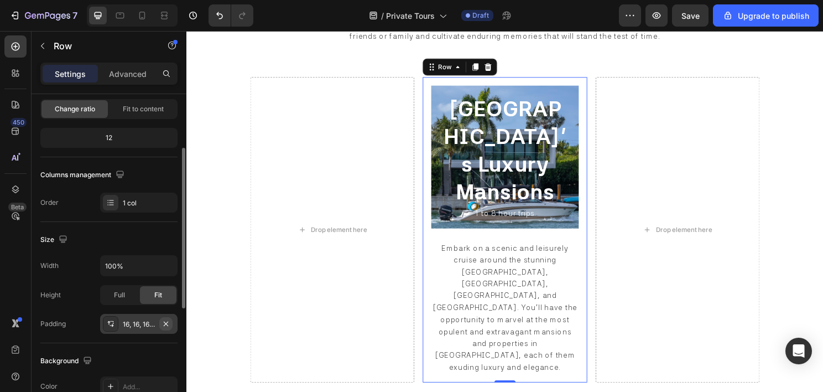
click at [168, 325] on icon "button" at bounding box center [166, 323] width 9 height 9
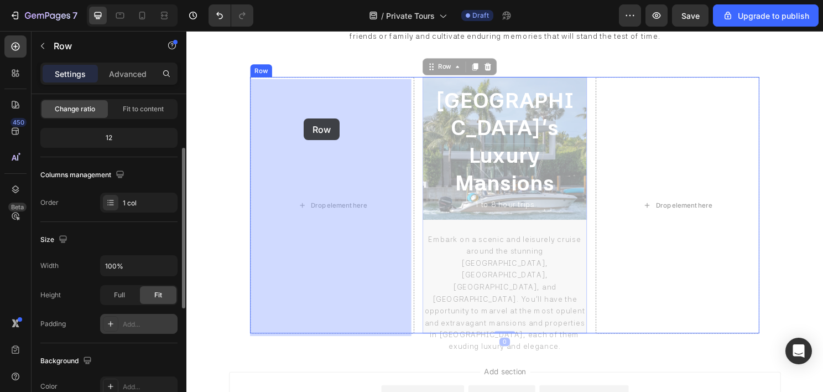
drag, startPoint x: 454, startPoint y: 72, endPoint x: 309, endPoint y: 122, distance: 154.0
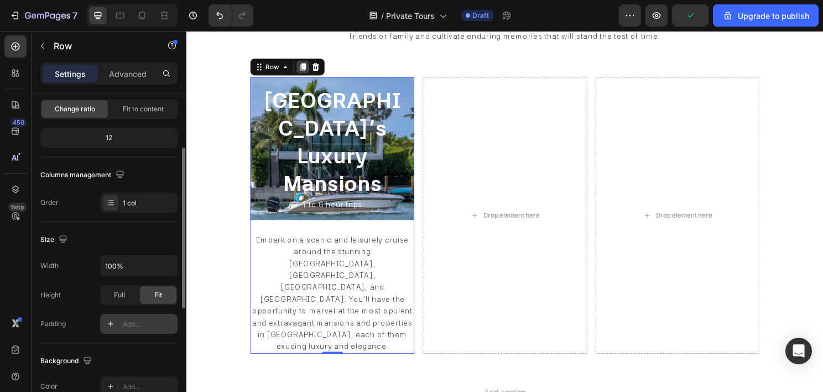
click at [304, 67] on icon at bounding box center [307, 68] width 9 height 9
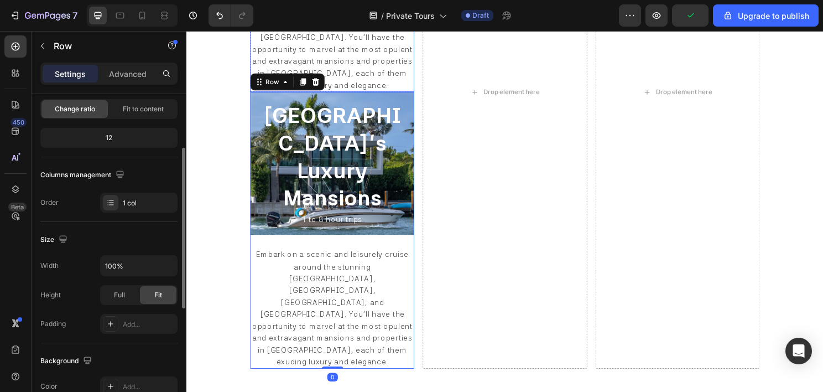
scroll to position [842, 0]
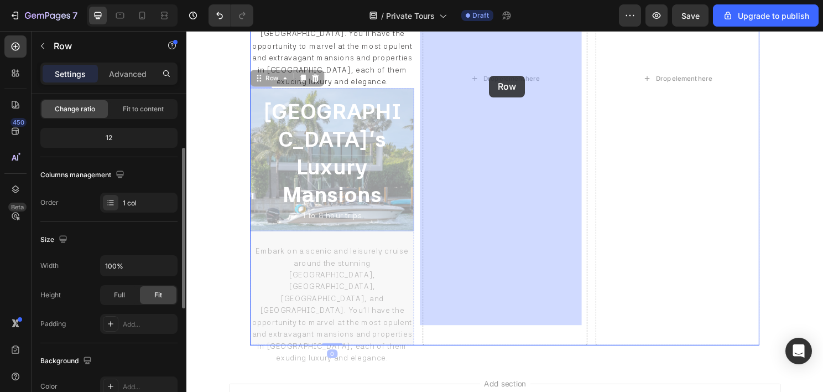
drag, startPoint x: 273, startPoint y: 64, endPoint x: 502, endPoint y: 77, distance: 228.9
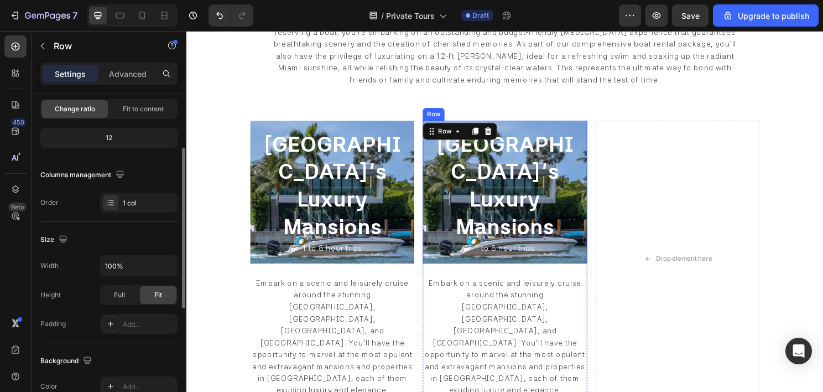
scroll to position [516, 0]
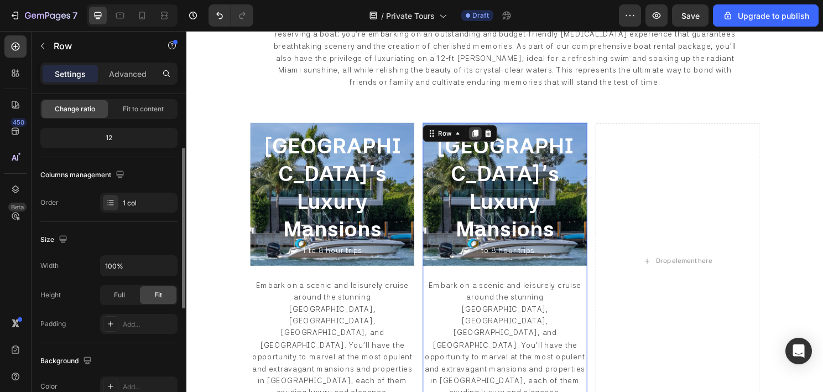
click at [485, 139] on icon at bounding box center [488, 138] width 6 height 8
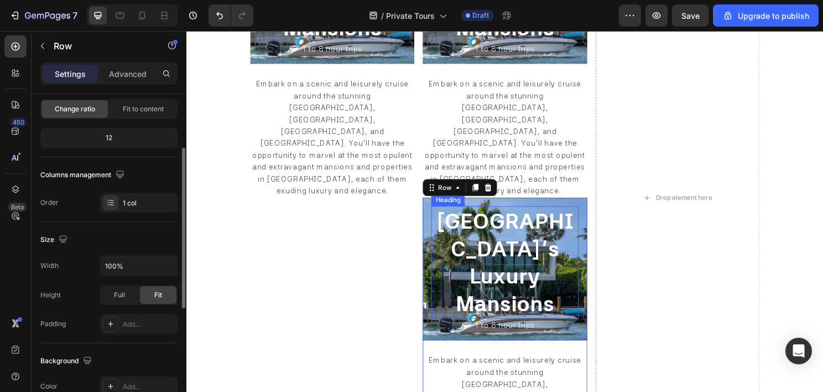
scroll to position [842, 0]
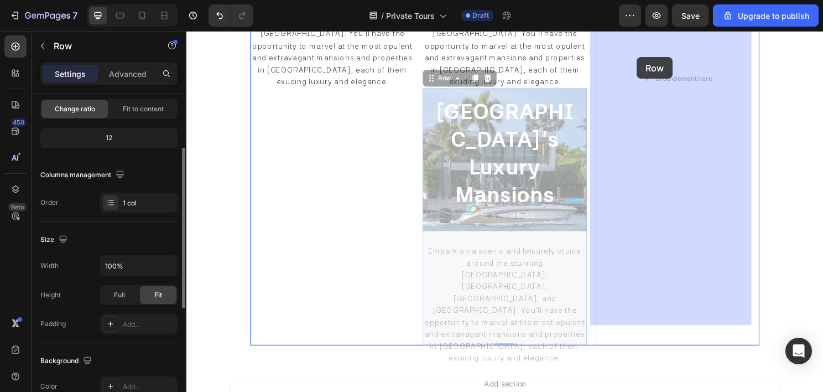
drag, startPoint x: 445, startPoint y: 65, endPoint x: 656, endPoint y: 58, distance: 210.9
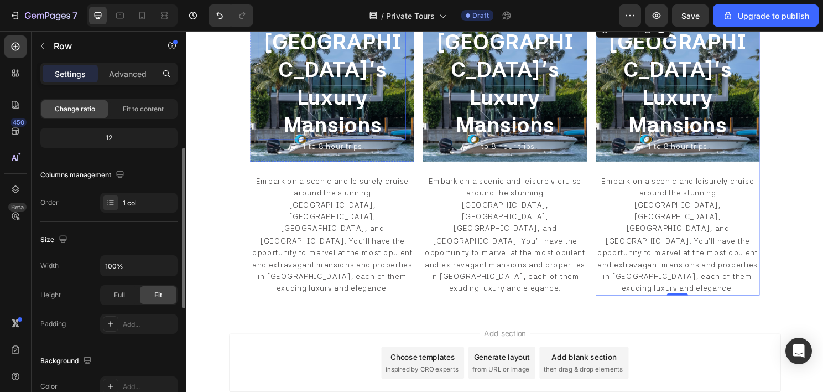
scroll to position [626, 0]
click at [512, 80] on span "Miami Beach's Luxury Mansions" at bounding box center [518, 86] width 146 height 113
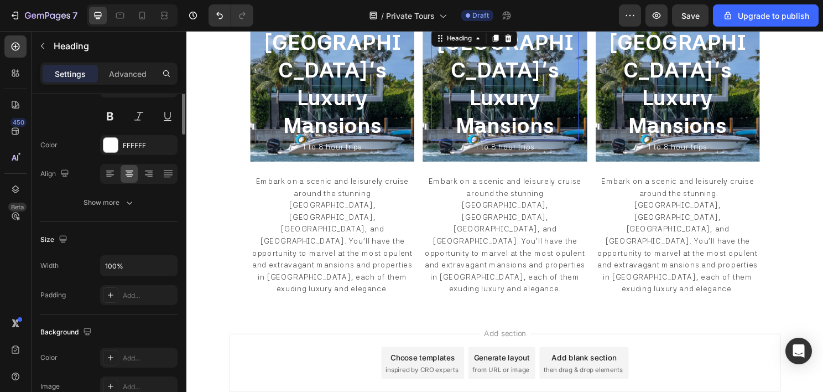
scroll to position [0, 0]
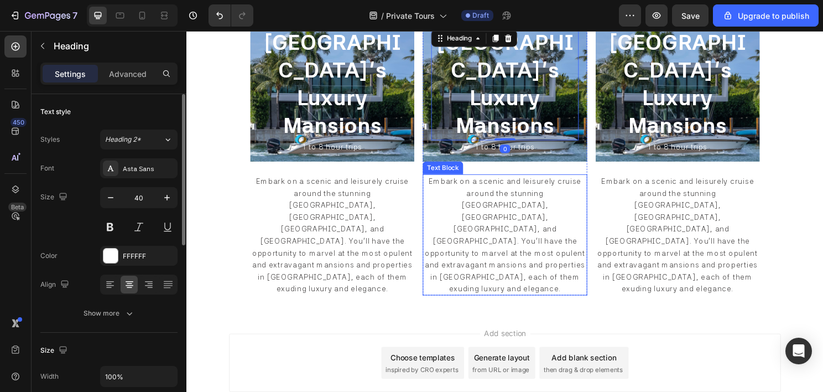
click at [516, 215] on span "Embark on a scenic and leisurely cruise around the stunning [GEOGRAPHIC_DATA], …" at bounding box center [518, 243] width 167 height 121
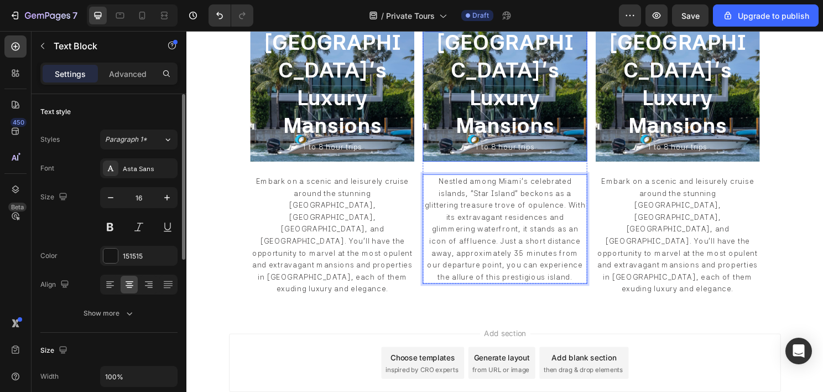
click at [436, 69] on div "Miami Beach's Luxury Mansions Heading 1 to 8 hour trips Heading Row" at bounding box center [518, 93] width 171 height 149
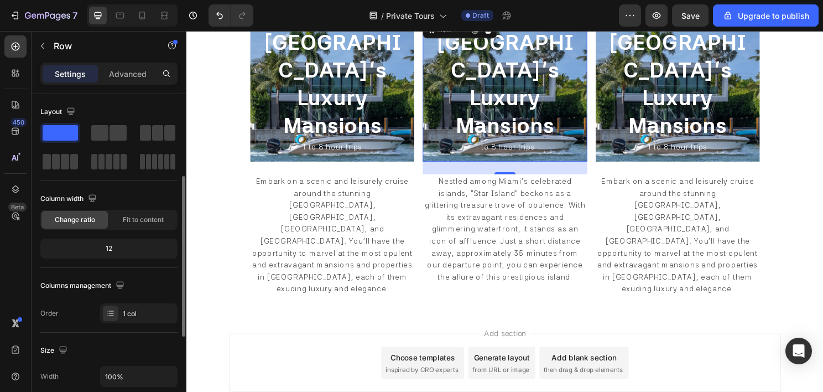
scroll to position [277, 0]
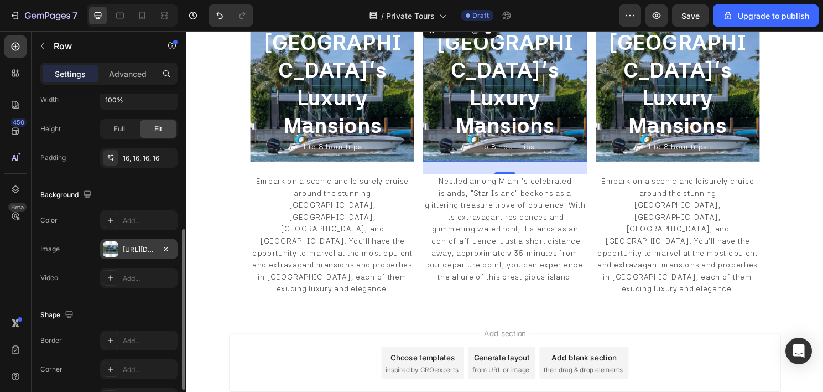
click at [124, 253] on div "https://cdn.shopify.com/s/files/1/0832/9566/6456/files/gempages_579523487257854…" at bounding box center [138, 249] width 77 height 20
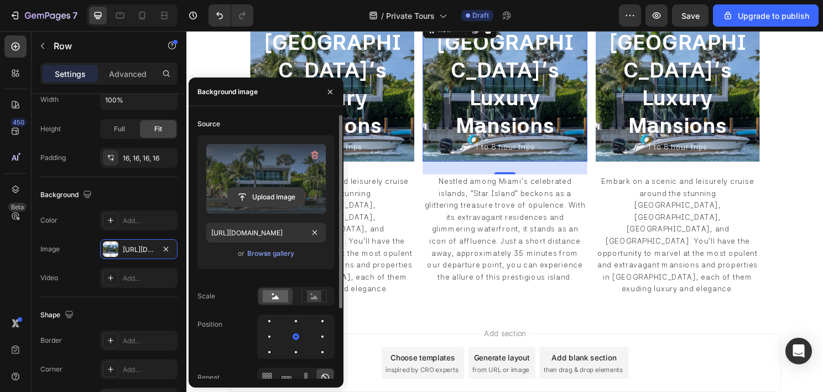
click at [261, 194] on input "file" at bounding box center [266, 197] width 76 height 19
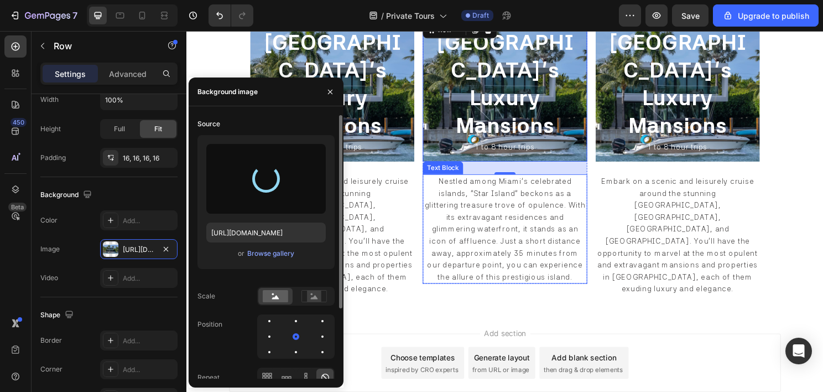
type input "https://cdn.shopify.com/s/files/1/0832/9566/6456/files/gempages_579523487257854…"
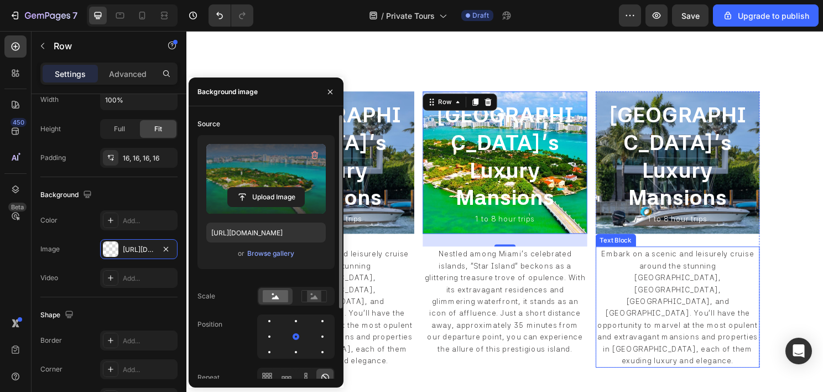
scroll to position [516, 0]
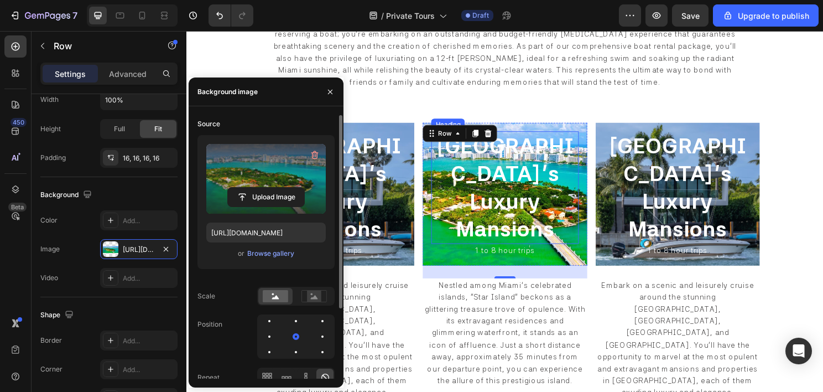
click at [531, 176] on span "Miami Beach's Luxury Mansions" at bounding box center [518, 194] width 146 height 113
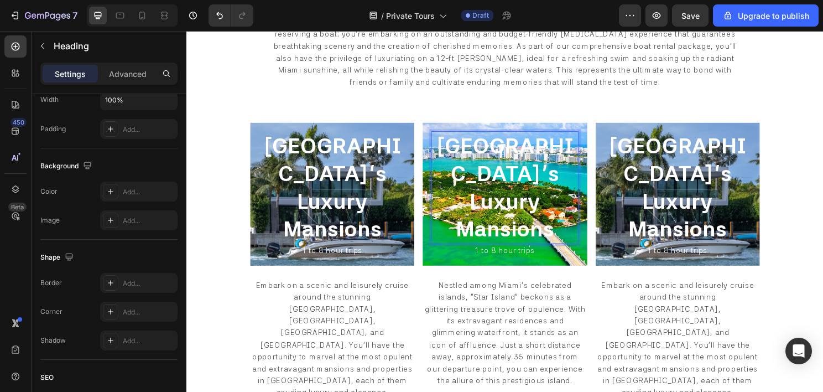
scroll to position [0, 0]
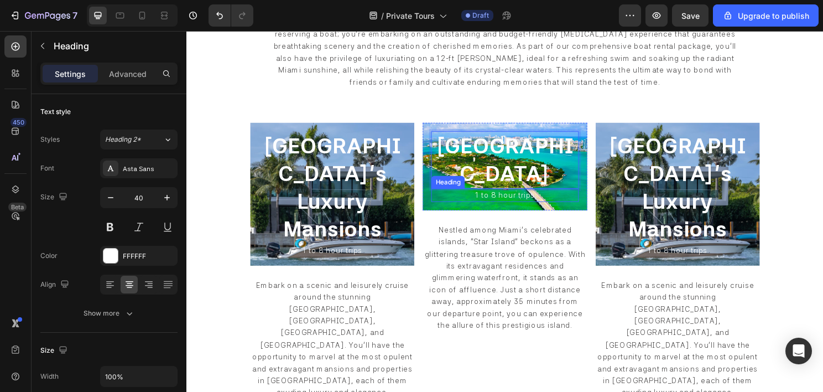
click at [504, 198] on span "1 to 8 hour trips" at bounding box center [518, 202] width 62 height 9
click at [164, 13] on icon at bounding box center [164, 15] width 11 height 11
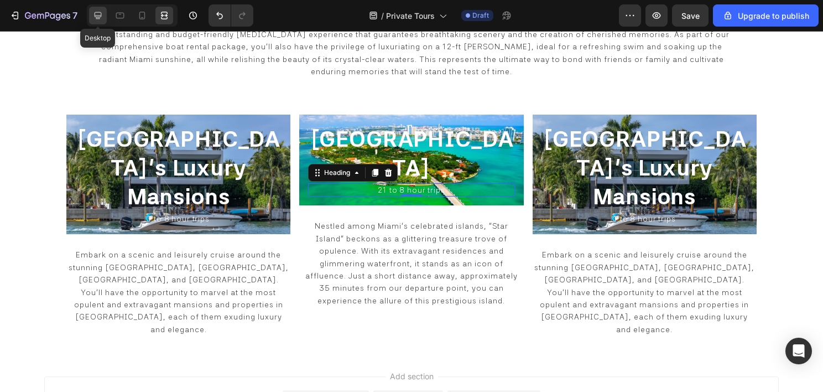
click at [99, 10] on icon at bounding box center [97, 15] width 11 height 11
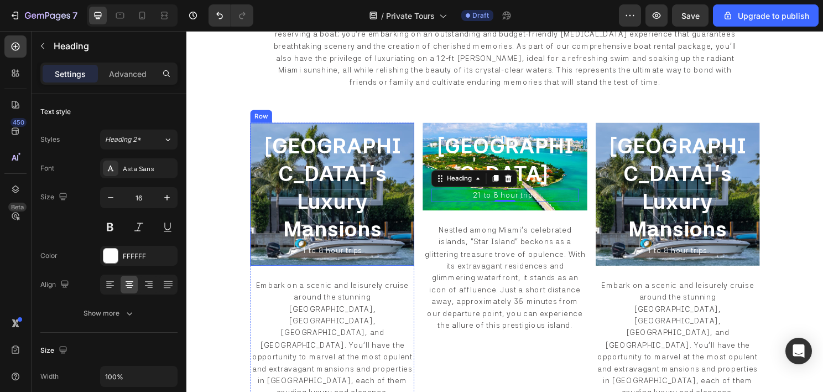
click at [258, 176] on div "Miami Beach's Luxury Mansions Heading 1 to 8 hour trips Heading Row" at bounding box center [338, 201] width 171 height 149
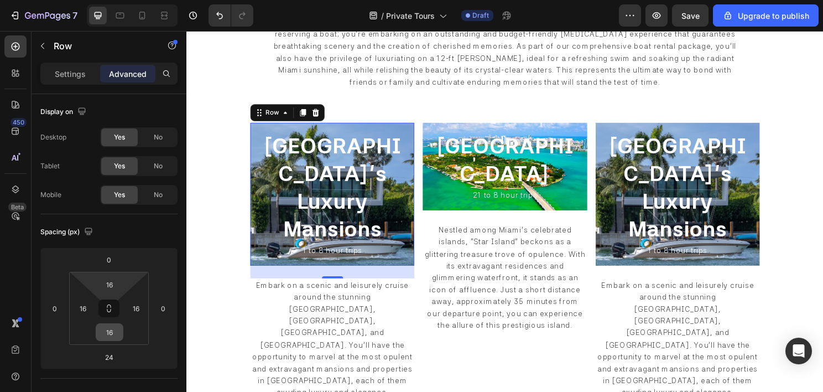
scroll to position [55, 0]
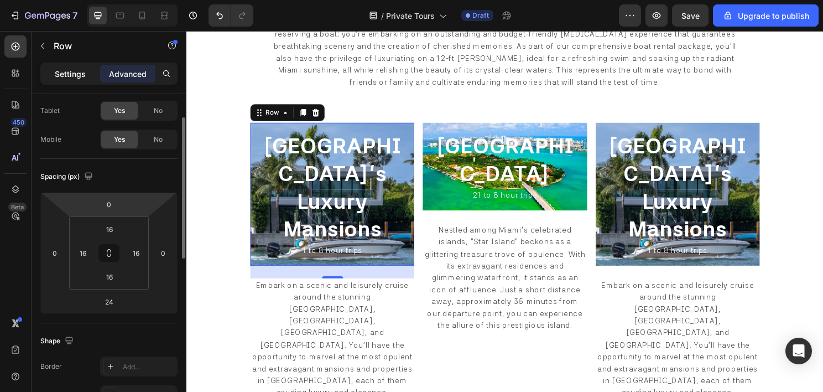
click at [73, 69] on p "Settings" at bounding box center [70, 74] width 31 height 12
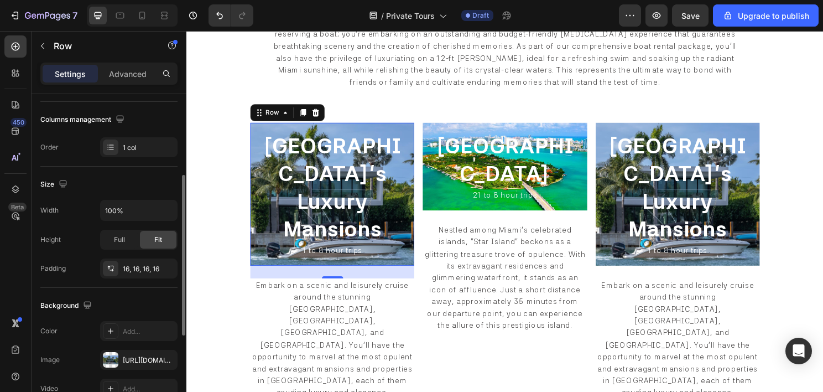
scroll to position [221, 0]
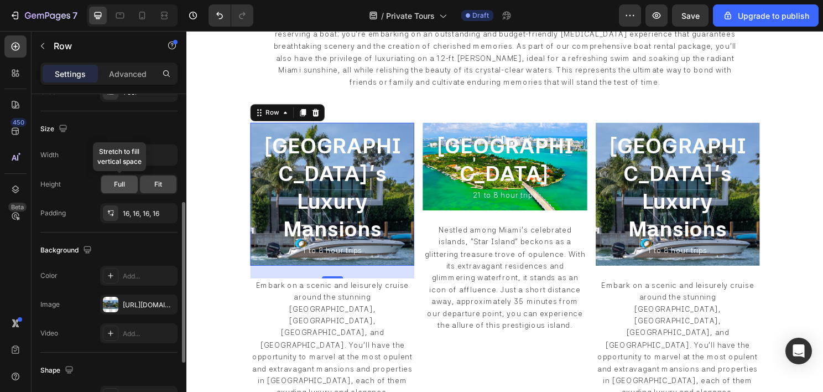
click at [126, 177] on div "Full" at bounding box center [119, 184] width 37 height 18
click at [163, 181] on div "Fit" at bounding box center [158, 184] width 37 height 18
click at [128, 154] on input "100%" at bounding box center [139, 155] width 76 height 20
click at [169, 155] on icon "button" at bounding box center [167, 154] width 11 height 11
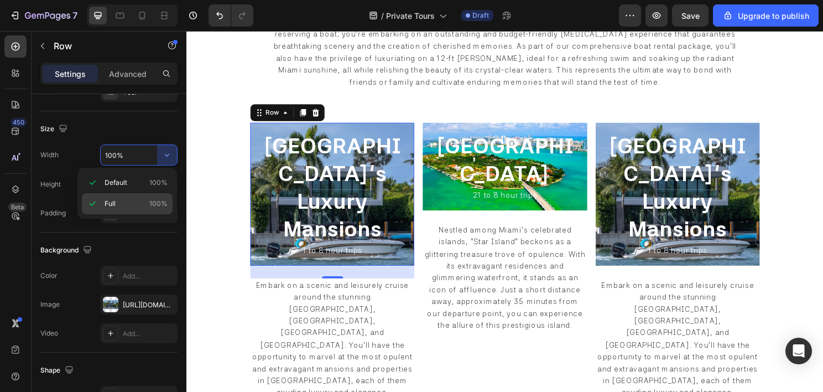
click at [122, 201] on p "Full 100%" at bounding box center [136, 204] width 63 height 10
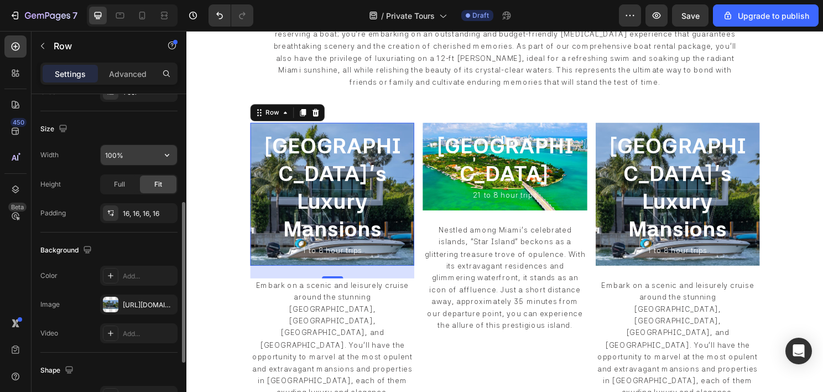
click at [135, 158] on input "100%" at bounding box center [139, 155] width 76 height 20
click at [118, 185] on span "Full" at bounding box center [119, 184] width 11 height 10
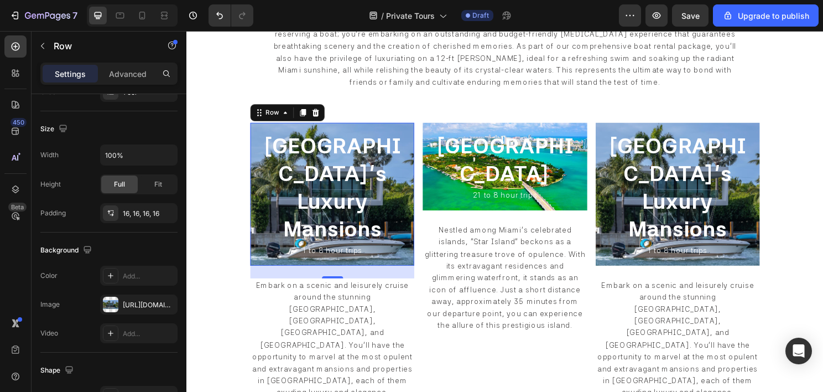
click at [258, 189] on div "Miami Beach's Luxury Mansions Heading 1 to 8 hour trips Heading Row 24" at bounding box center [338, 201] width 171 height 149
click at [286, 114] on icon at bounding box center [289, 116] width 9 height 9
click at [164, 14] on icon at bounding box center [164, 15] width 11 height 11
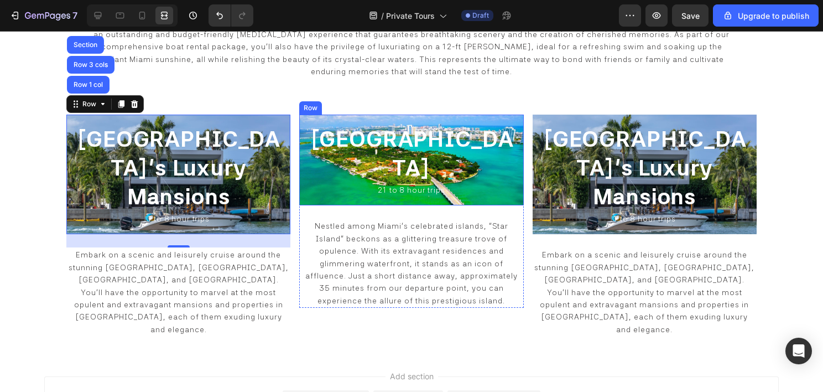
click at [301, 164] on div "Star Island Heading ⁠⁠⁠⁠⁠⁠⁠ 21 to 8 hour trips Heading Row" at bounding box center [411, 160] width 224 height 91
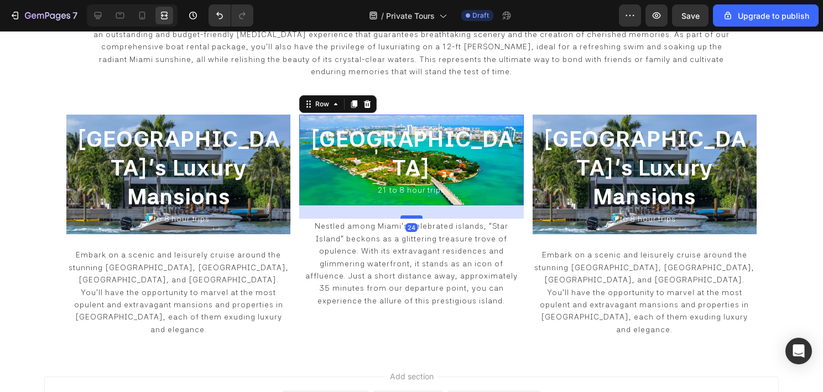
drag, startPoint x: 406, startPoint y: 190, endPoint x: 413, endPoint y: 190, distance: 6.6
click at [413, 215] on div at bounding box center [412, 216] width 22 height 3
click at [304, 158] on div "Star Island Heading ⁠⁠⁠⁠⁠⁠⁠ 21 to 8 hour trips Heading Row 24" at bounding box center [411, 160] width 224 height 91
click at [91, 15] on div at bounding box center [98, 16] width 18 height 18
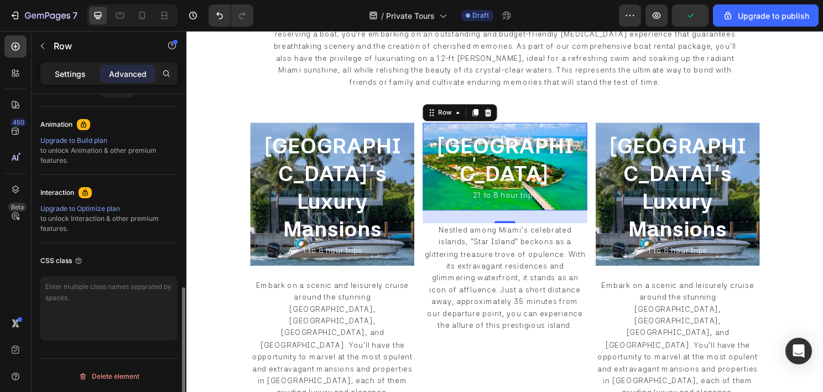
click at [82, 69] on p "Settings" at bounding box center [70, 74] width 31 height 12
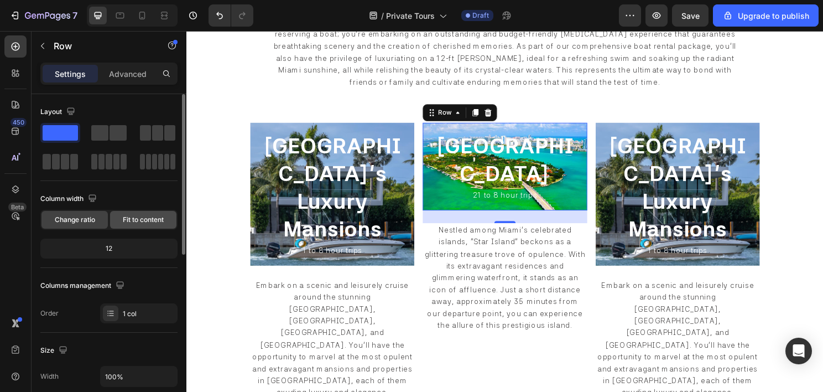
click at [133, 218] on span "Fit to content" at bounding box center [143, 220] width 41 height 10
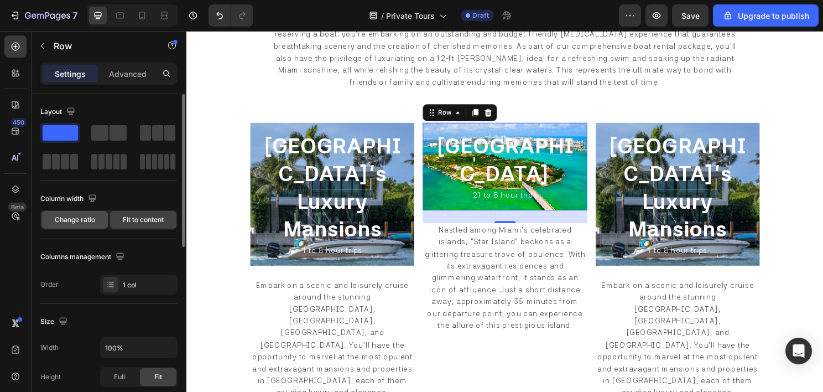
click at [76, 220] on span "Change ratio" at bounding box center [75, 220] width 40 height 10
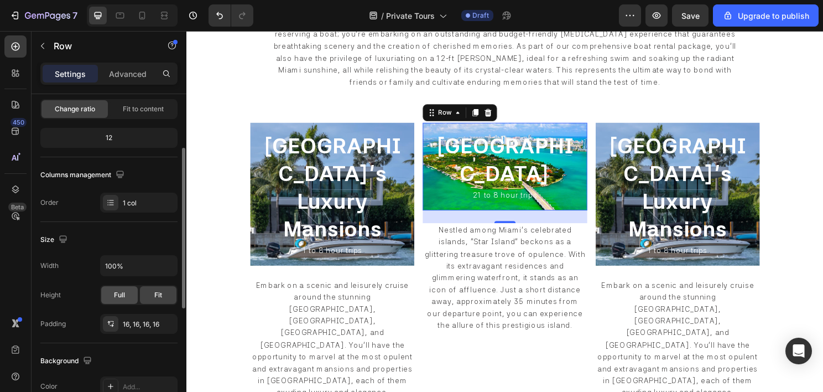
scroll to position [166, 0]
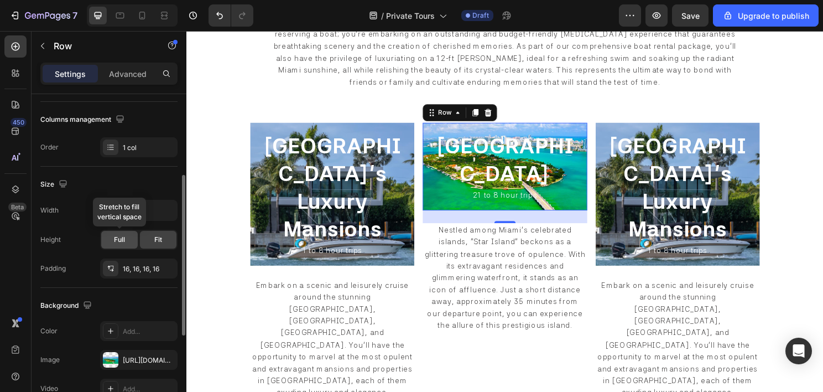
click at [110, 237] on div "Full" at bounding box center [119, 240] width 37 height 18
click at [172, 18] on div at bounding box center [164, 16] width 18 height 18
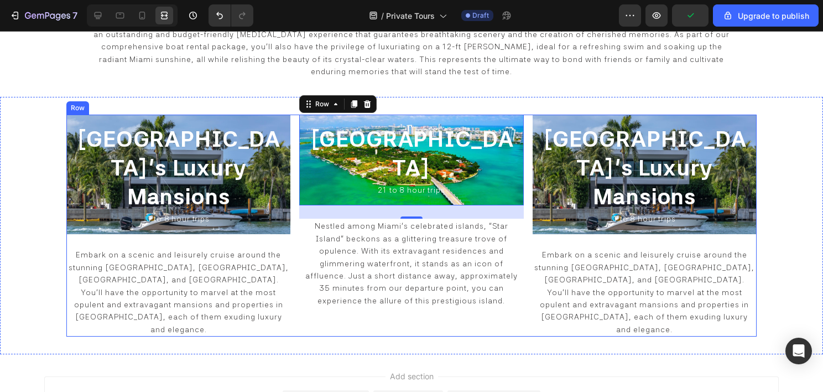
click at [294, 166] on div "Miami Beach's Luxury Mansions Heading 1 to 8 hour trips Heading Row Embark on a…" at bounding box center [411, 226] width 690 height 222
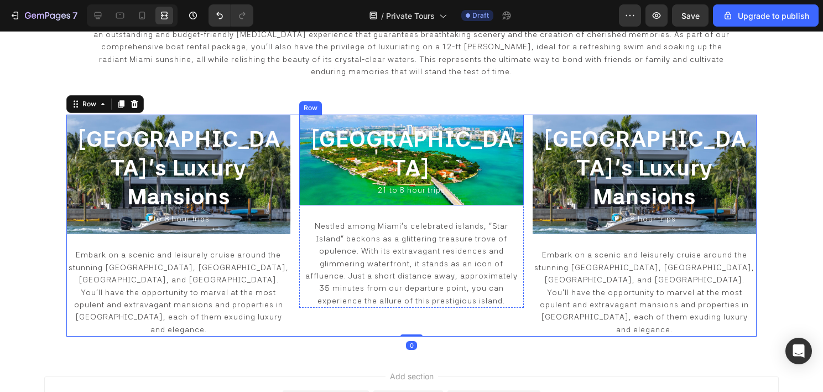
click at [301, 158] on div "Star Island Heading ⁠⁠⁠⁠⁠⁠⁠ 21 to 8 hour trips Heading Row" at bounding box center [411, 160] width 224 height 91
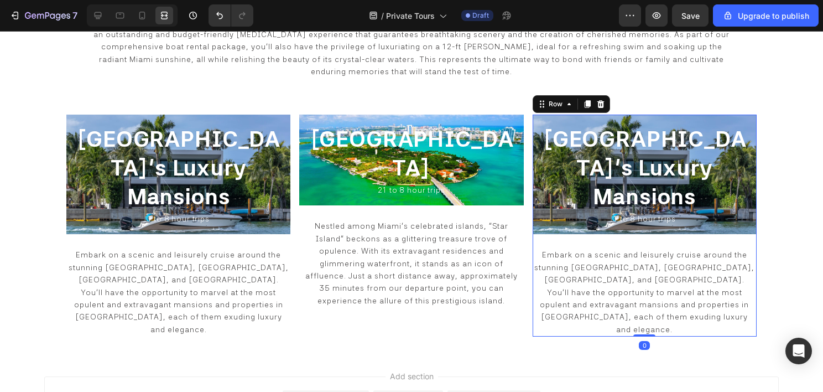
click at [533, 215] on div "Miami Beach's Luxury Mansions Heading 1 to 8 hour trips Heading Row Embark on a…" at bounding box center [645, 226] width 224 height 222
click at [598, 105] on icon at bounding box center [600, 104] width 9 height 9
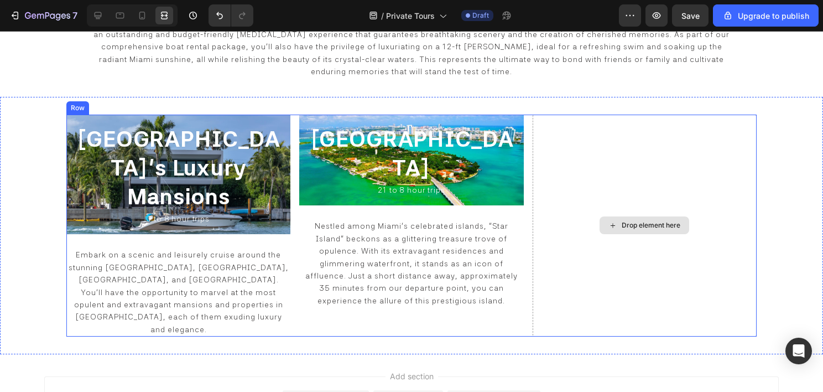
click at [586, 161] on div "Drop element here" at bounding box center [645, 226] width 224 height 222
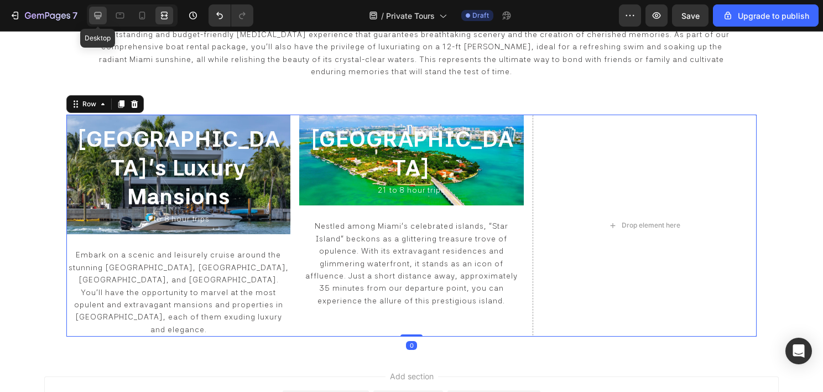
click at [100, 18] on icon at bounding box center [97, 15] width 11 height 11
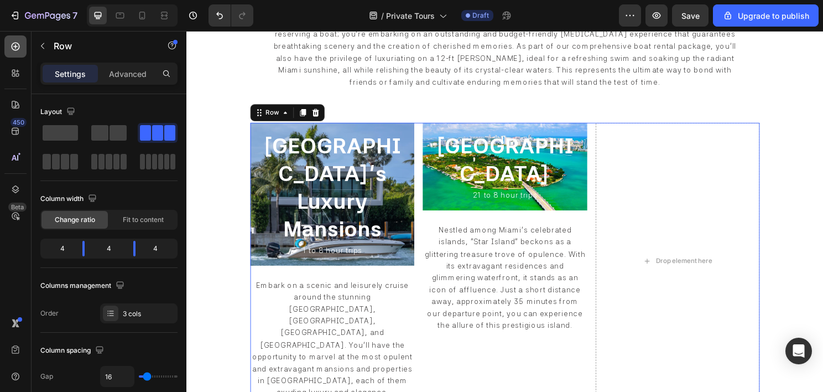
click at [15, 45] on icon at bounding box center [16, 47] width 8 height 8
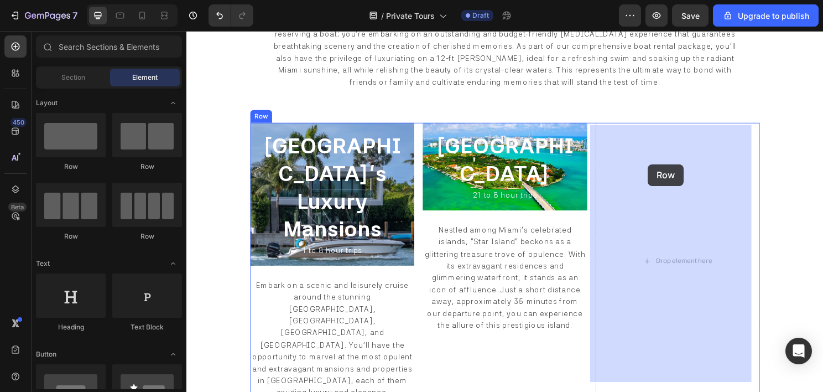
drag, startPoint x: 249, startPoint y: 164, endPoint x: 667, endPoint y: 170, distance: 418.3
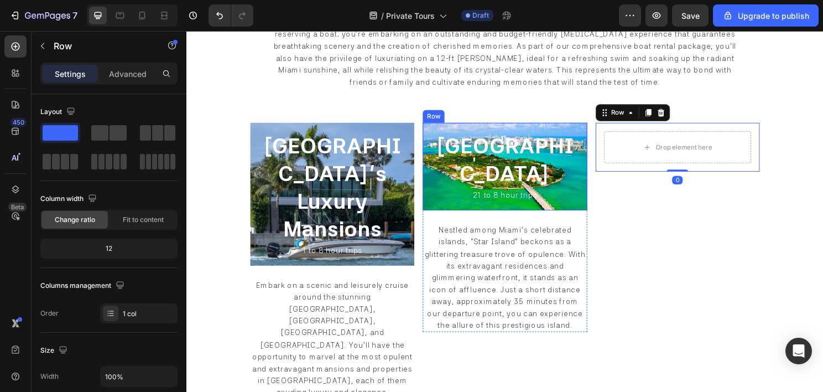
click at [434, 142] on div "Star Island Heading ⁠⁠⁠⁠⁠⁠⁠ 21 to 8 hour trips Heading Row" at bounding box center [518, 172] width 171 height 91
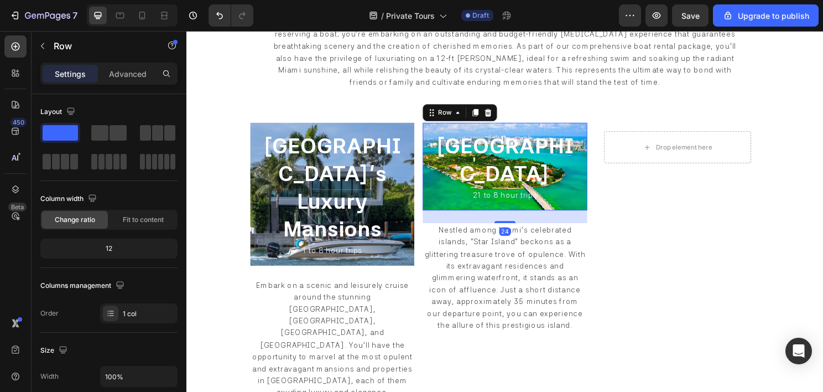
scroll to position [166, 0]
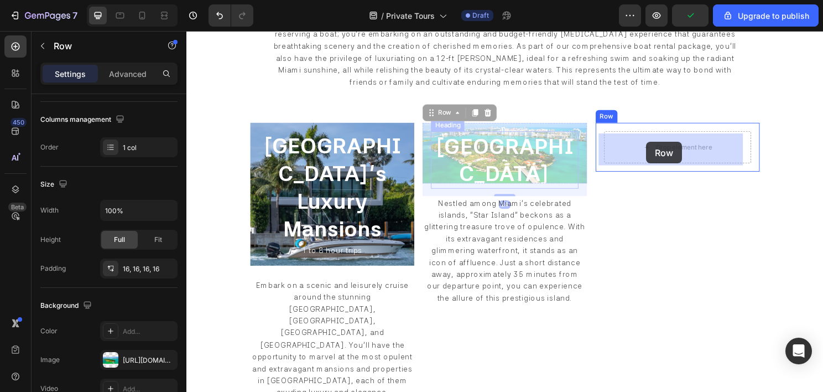
drag, startPoint x: 444, startPoint y: 122, endPoint x: 666, endPoint y: 147, distance: 223.3
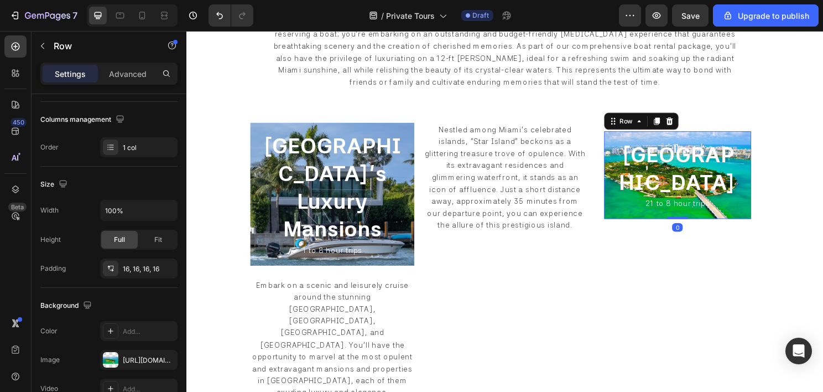
drag, startPoint x: 692, startPoint y: 212, endPoint x: 702, endPoint y: 184, distance: 29.9
click at [702, 184] on div "Star Island Heading 21 to 8 hour trips Heading Row 0" at bounding box center [698, 181] width 153 height 91
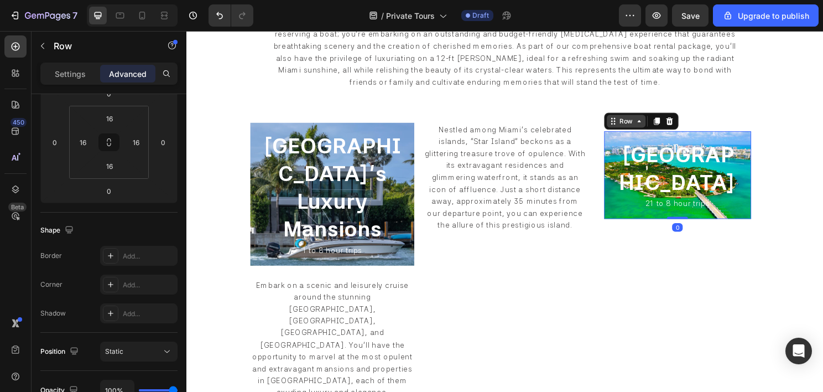
click at [654, 129] on icon at bounding box center [658, 125] width 9 height 9
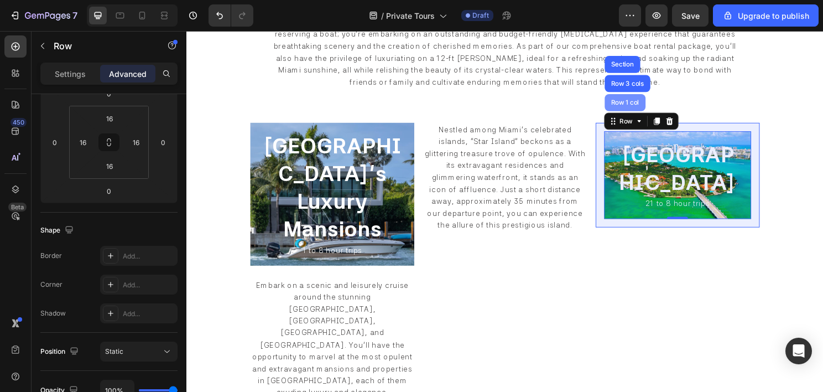
click at [647, 113] on div "Row 1 col" at bounding box center [643, 106] width 43 height 18
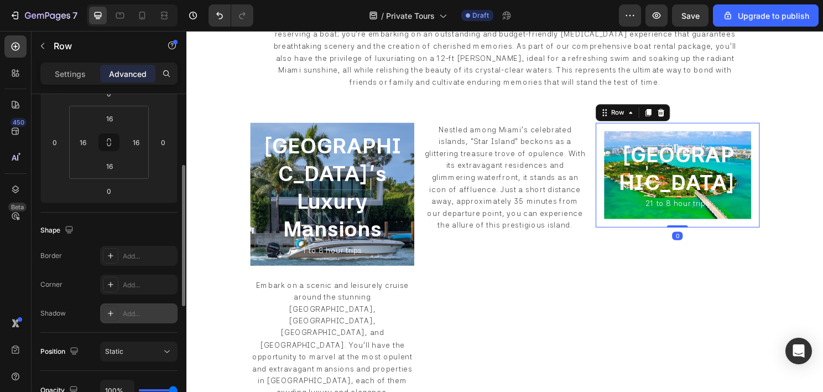
scroll to position [221, 0]
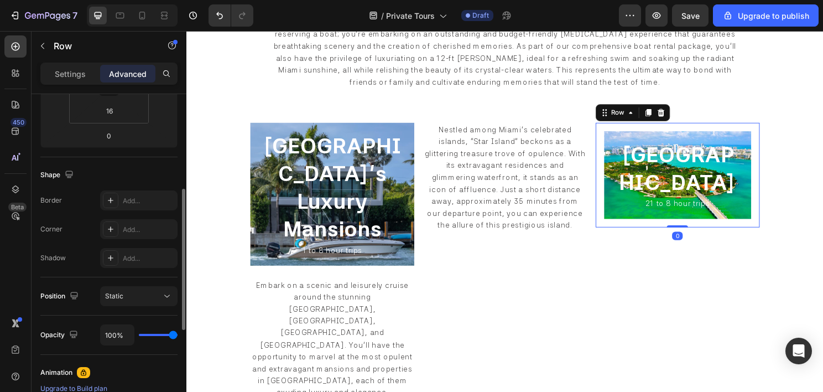
click at [69, 84] on div "Settings Advanced" at bounding box center [109, 79] width 155 height 32
click at [77, 72] on p "Settings" at bounding box center [70, 74] width 31 height 12
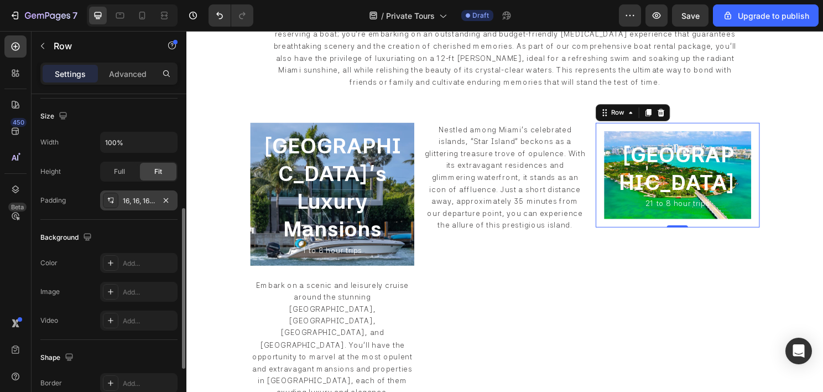
scroll to position [179, 0]
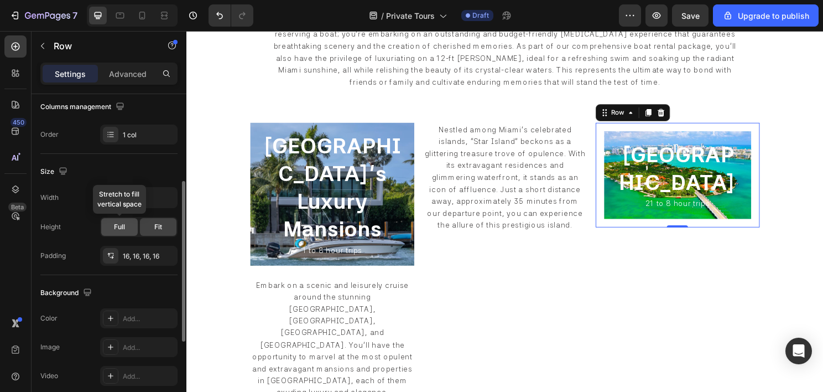
click at [126, 229] on div "Full" at bounding box center [119, 227] width 37 height 18
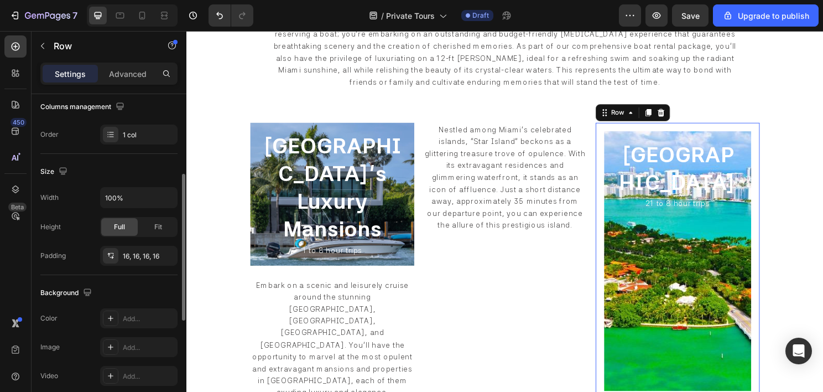
click at [45, 210] on div "Width 100% Height Full Fit Padding 16, 16, 16, 16" at bounding box center [108, 226] width 137 height 79
click at [56, 230] on div "Height" at bounding box center [50, 227] width 20 height 10
click at [166, 17] on icon at bounding box center [164, 18] width 7 height 2
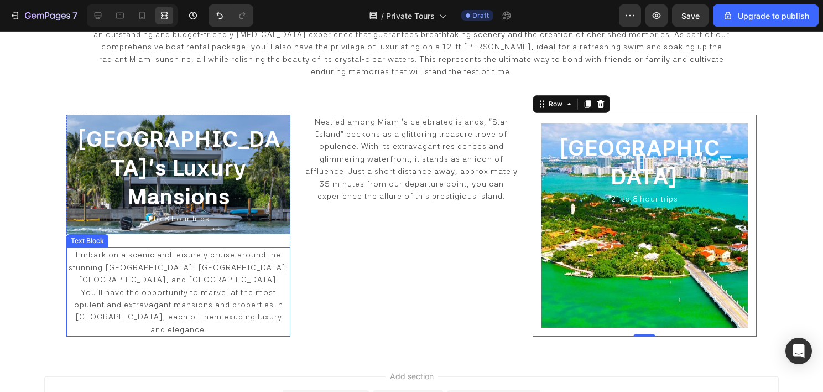
click at [228, 250] on span "Embark on a scenic and leisurely cruise around the stunning [GEOGRAPHIC_DATA], …" at bounding box center [179, 291] width 220 height 83
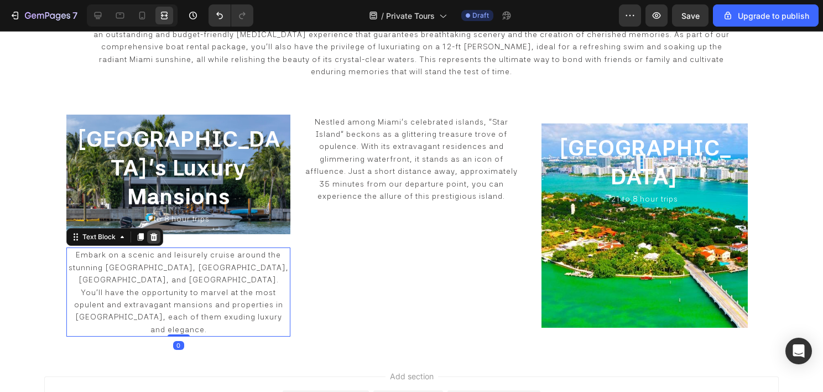
click at [156, 233] on icon at bounding box center [153, 237] width 7 height 8
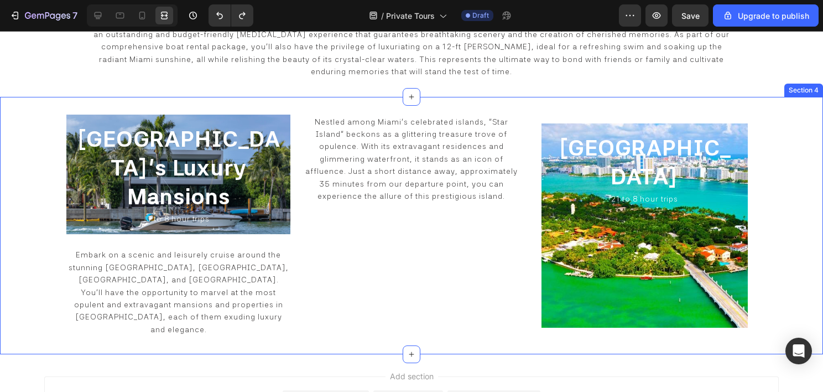
click at [755, 222] on div "Miami Beach's Luxury Mansions Heading 1 to 8 hour trips Heading Row Embark on a…" at bounding box center [411, 226] width 823 height 258
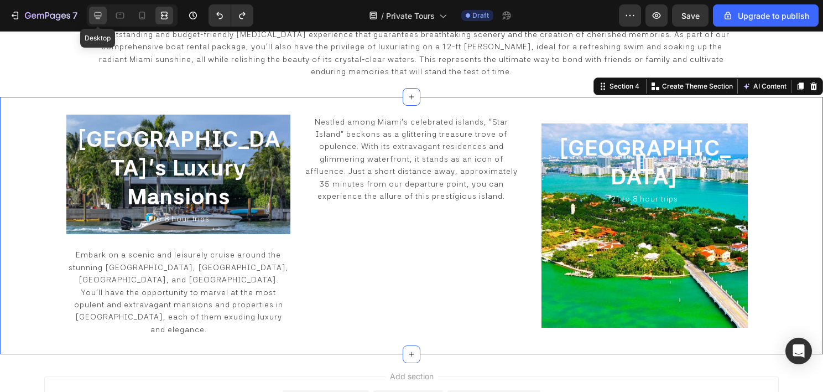
click at [102, 16] on icon at bounding box center [97, 15] width 11 height 11
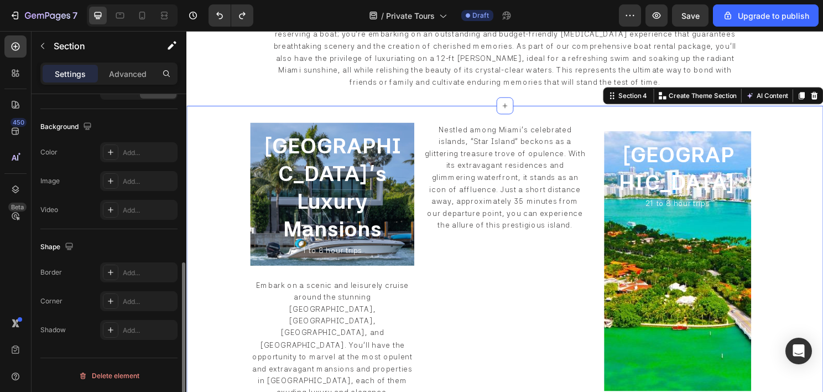
scroll to position [123, 0]
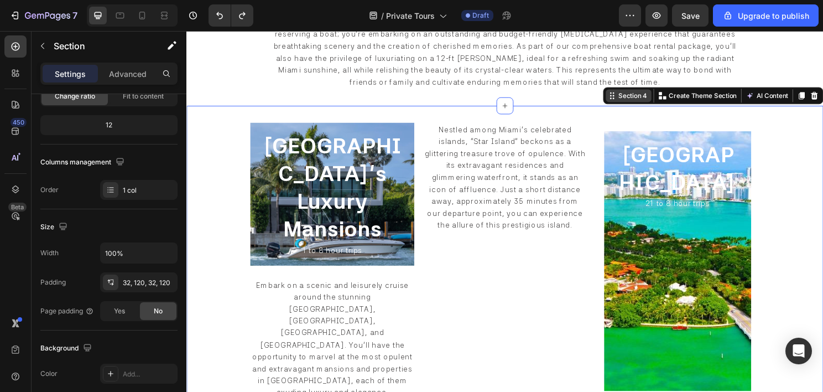
click at [635, 100] on div "Section 4" at bounding box center [652, 99] width 34 height 10
click at [645, 103] on div "Section 4" at bounding box center [652, 99] width 34 height 10
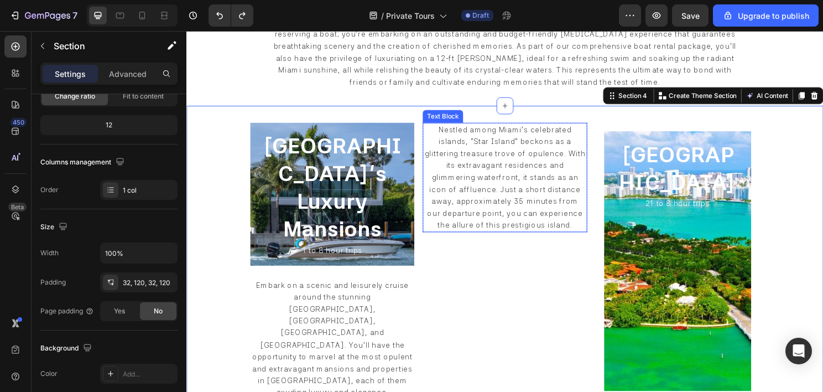
click at [577, 153] on span "Nestled among Miami's celebrated islands, "Star Island" beckons as a glittering…" at bounding box center [518, 183] width 168 height 108
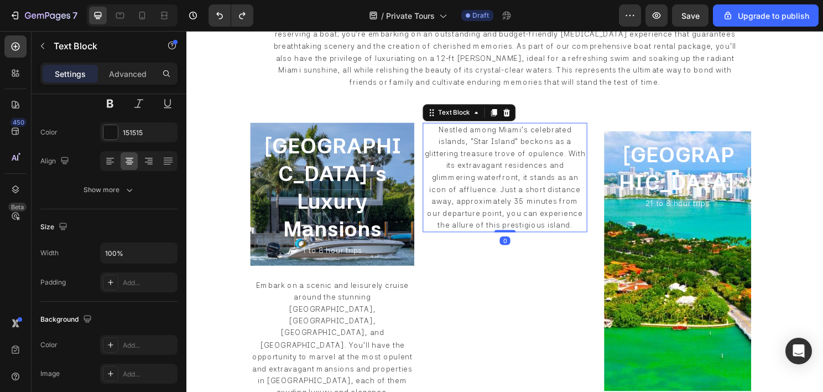
scroll to position [0, 0]
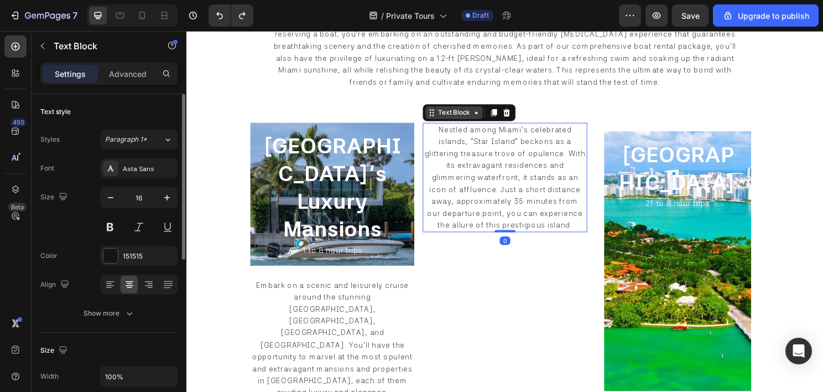
click at [468, 121] on div "Text Block" at bounding box center [465, 116] width 38 height 10
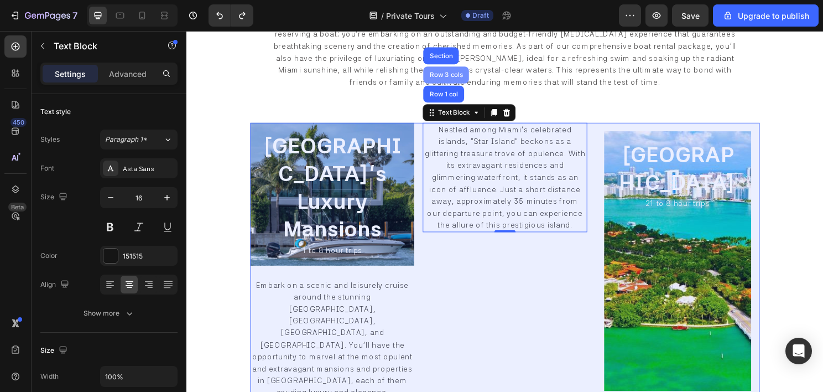
click at [460, 78] on div "Row 3 cols" at bounding box center [457, 77] width 39 height 7
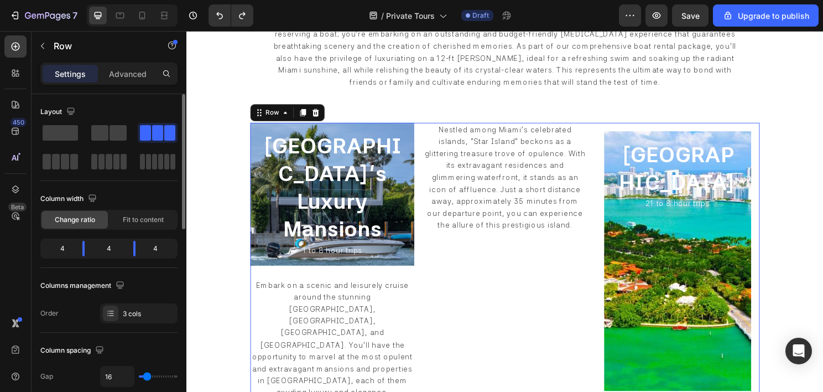
scroll to position [166, 0]
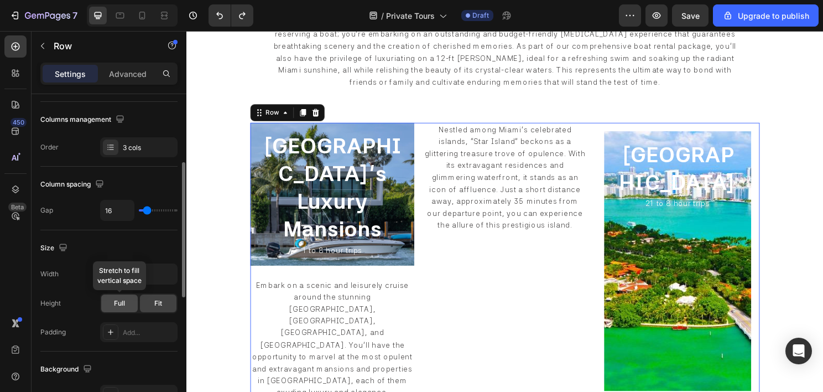
click at [117, 300] on span "Full" at bounding box center [119, 303] width 11 height 10
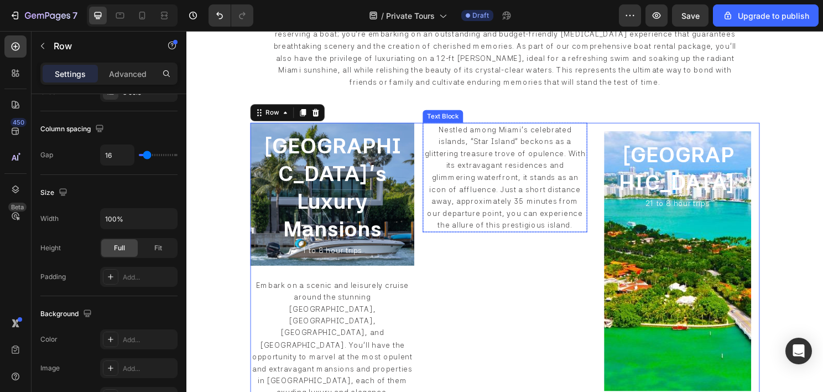
click at [508, 176] on span "Nestled among Miami's celebrated islands, "Star Island" beckons as a glittering…" at bounding box center [518, 183] width 168 height 108
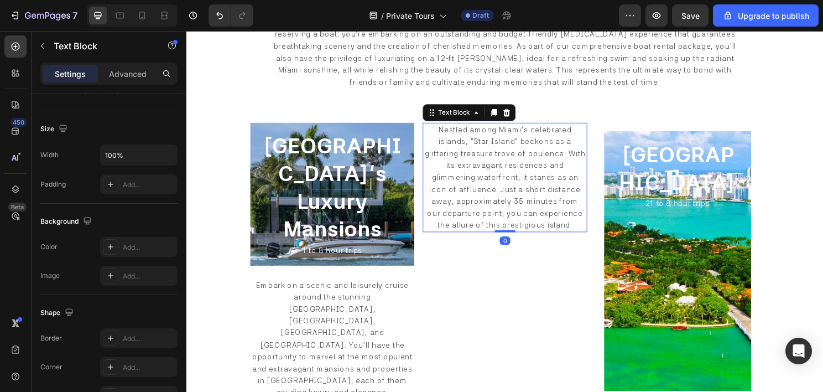
scroll to position [0, 0]
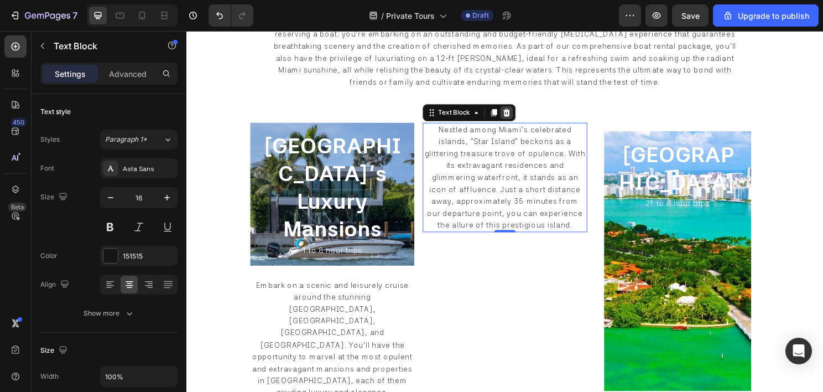
click at [519, 120] on icon at bounding box center [520, 116] width 7 height 8
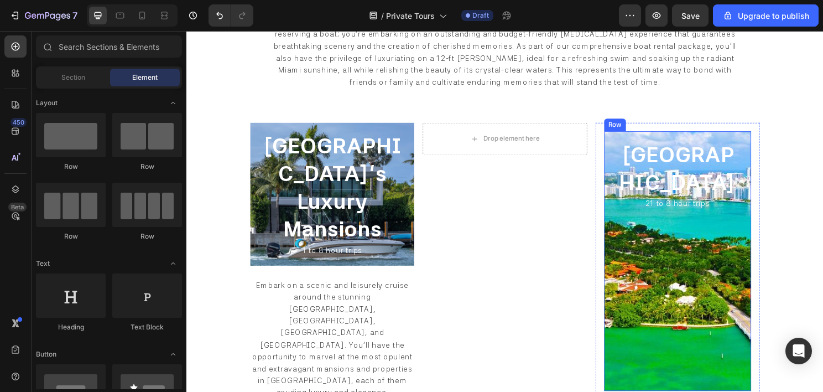
click at [662, 220] on div "Star Island Heading 21 to 8 hour trips Heading" at bounding box center [699, 270] width 136 height 253
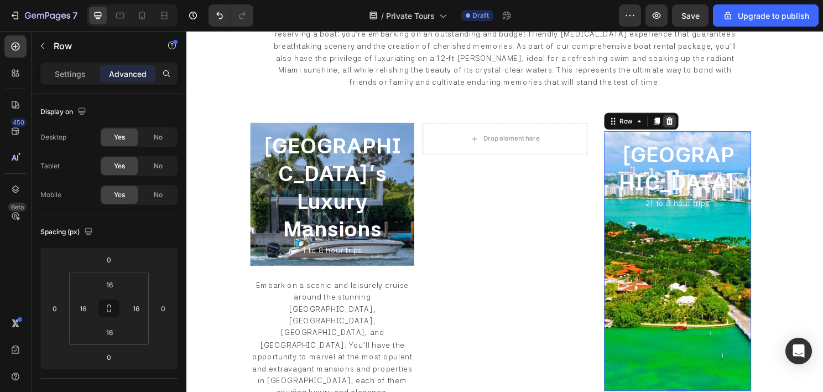
click at [687, 128] on icon at bounding box center [689, 125] width 9 height 9
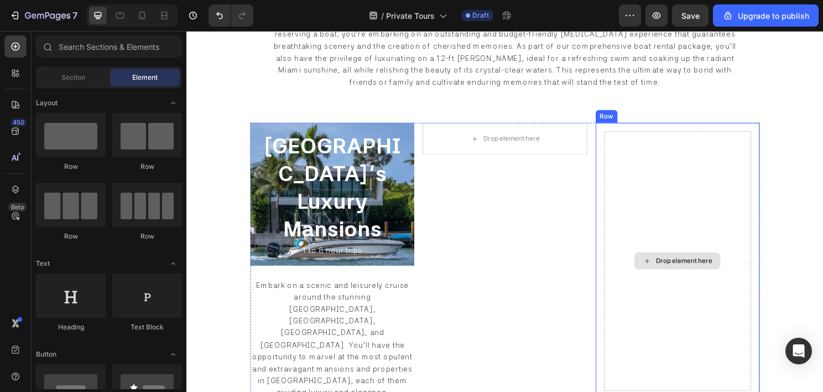
click at [681, 166] on div "Drop element here" at bounding box center [698, 271] width 153 height 271
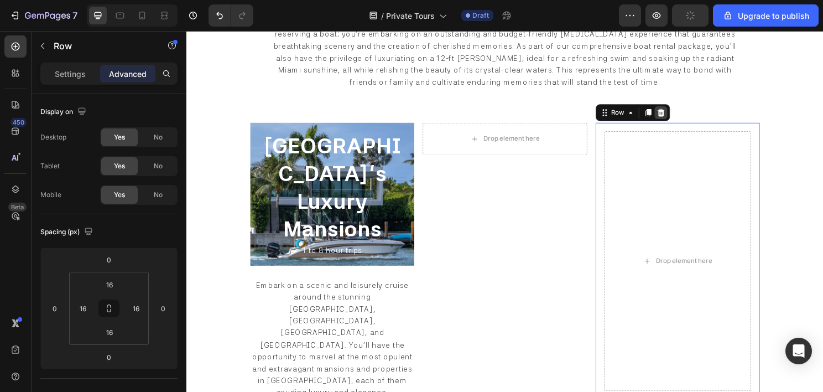
click at [677, 117] on icon at bounding box center [680, 116] width 7 height 8
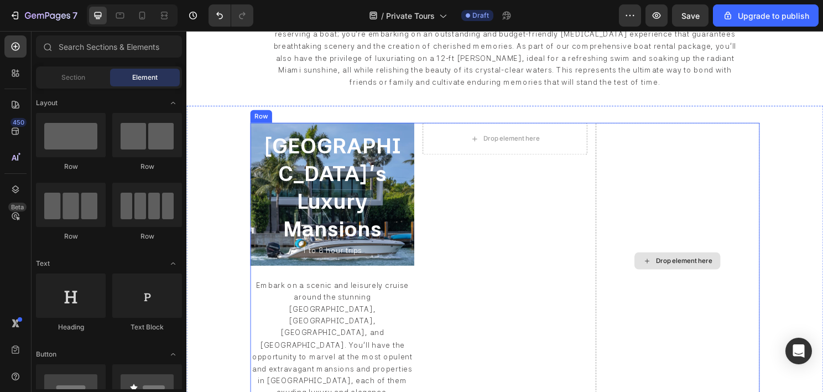
click at [672, 156] on div "Drop element here" at bounding box center [698, 271] width 171 height 288
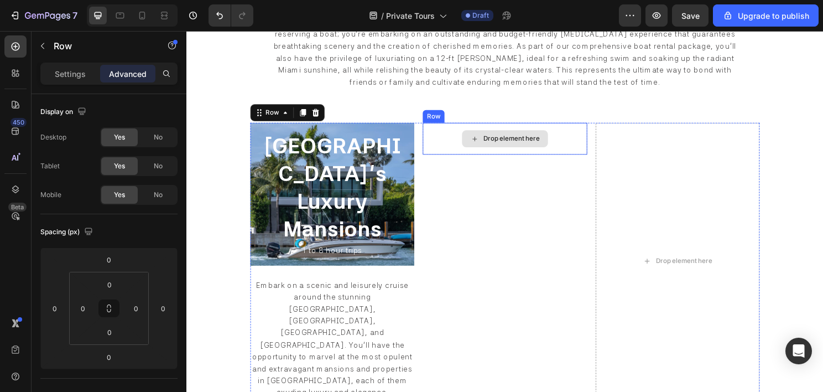
click at [573, 155] on div "Drop element here" at bounding box center [518, 143] width 171 height 33
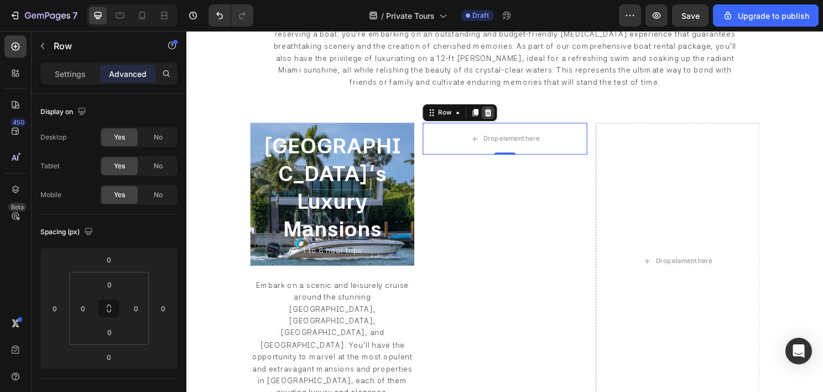
click at [499, 120] on icon at bounding box center [500, 116] width 7 height 8
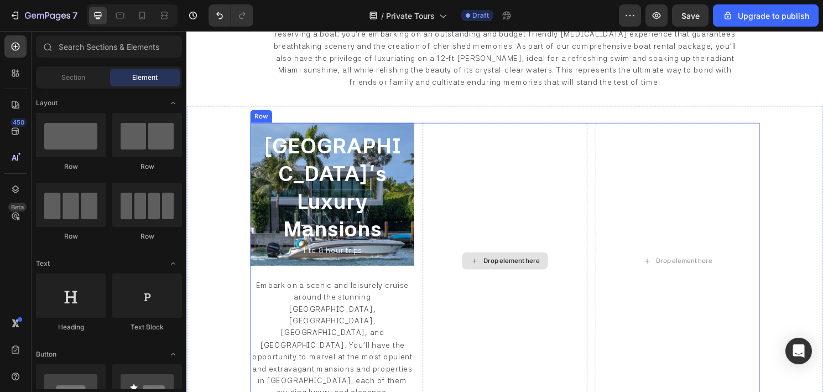
click at [444, 279] on div "Drop element here" at bounding box center [518, 271] width 171 height 288
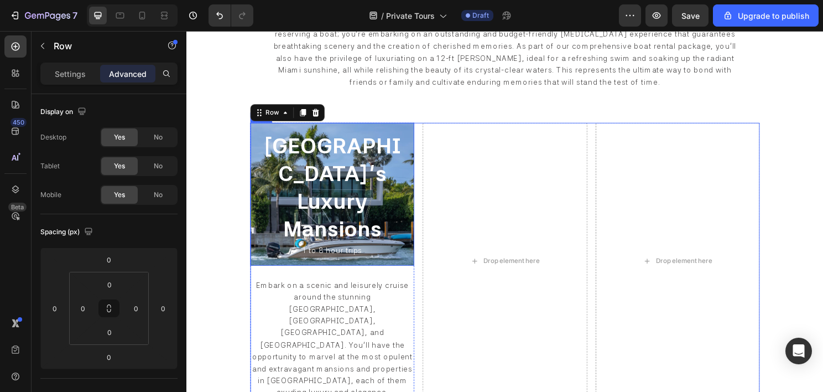
click at [416, 214] on div "Miami Beach's Luxury Mansions Heading 1 to 8 hour trips Heading Row" at bounding box center [338, 201] width 171 height 149
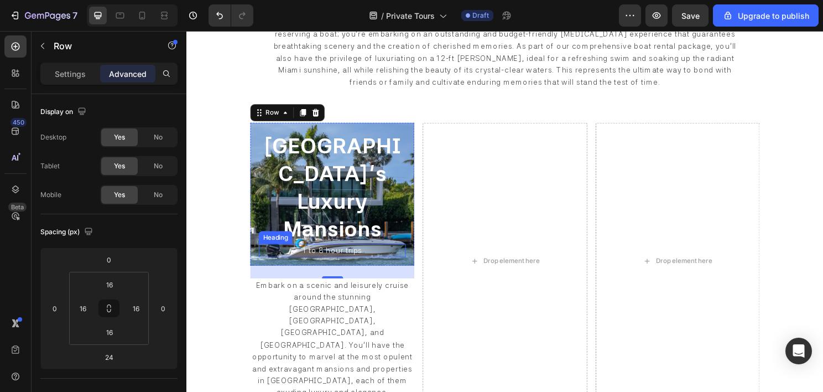
click at [340, 262] on span "1 to 8 hour trips" at bounding box center [339, 259] width 62 height 9
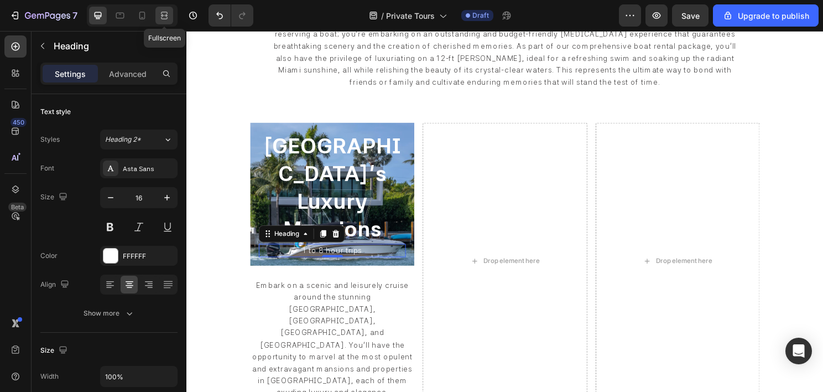
click at [164, 19] on icon at bounding box center [164, 15] width 11 height 11
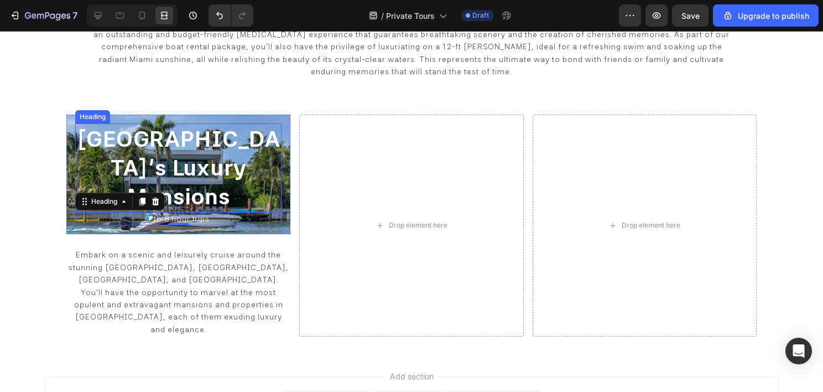
click at [230, 178] on span "Miami Beach's Luxury Mansions" at bounding box center [178, 168] width 204 height 84
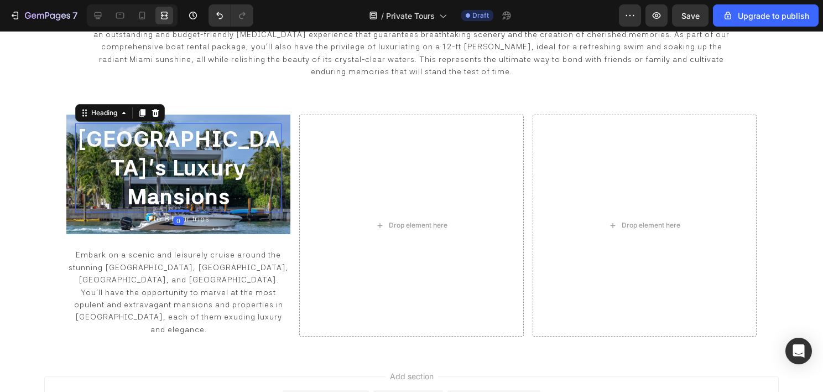
drag, startPoint x: 180, startPoint y: 183, endPoint x: 195, endPoint y: 177, distance: 15.4
click at [195, 177] on div "Miami Beach's Luxury Mansions Heading 0" at bounding box center [178, 167] width 206 height 89
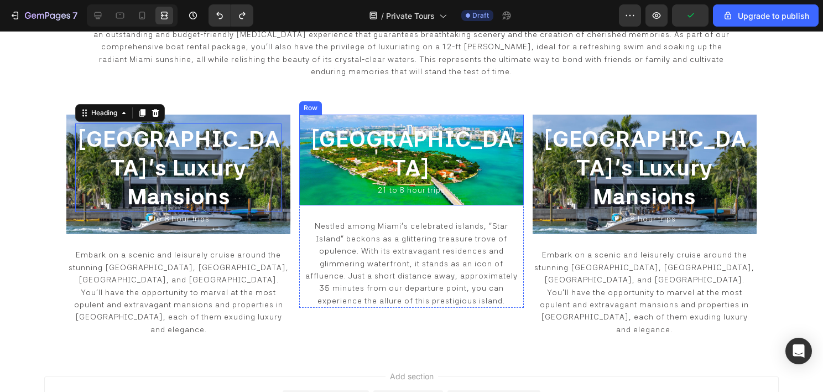
click at [304, 162] on div "Star Island Heading 21 to 8 hour trips Heading Row" at bounding box center [411, 160] width 224 height 91
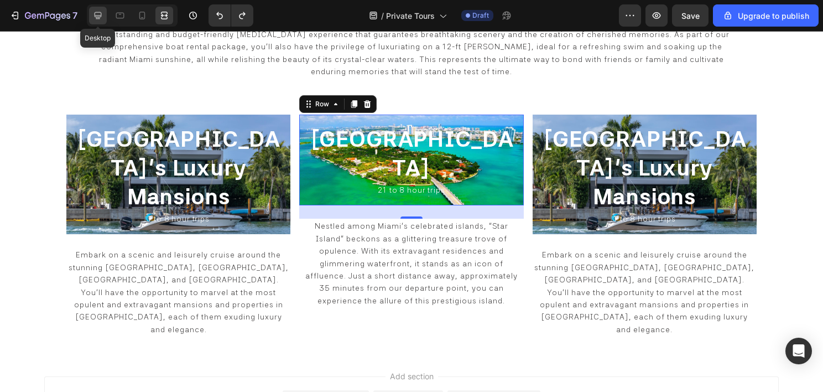
click at [98, 16] on icon at bounding box center [97, 15] width 11 height 11
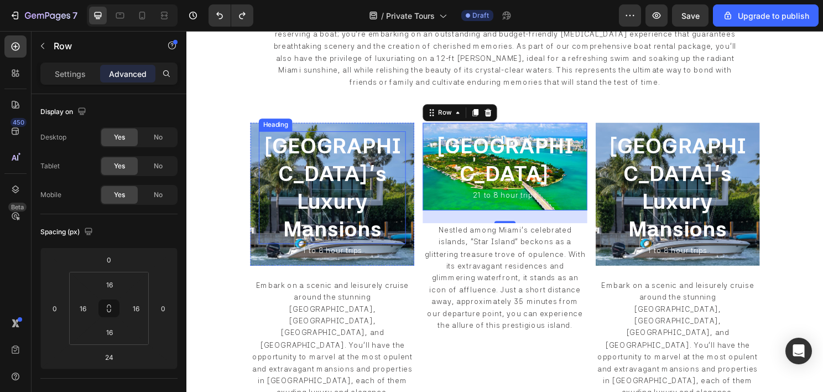
click at [377, 190] on span "Miami Beach's Luxury Mansions" at bounding box center [339, 194] width 146 height 113
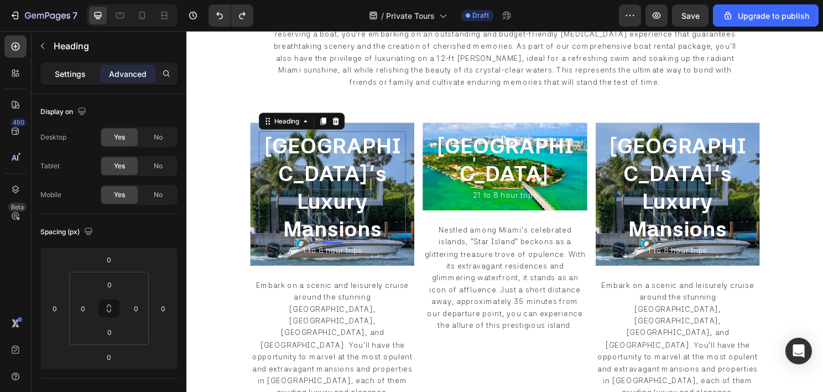
click at [76, 75] on p "Settings" at bounding box center [70, 74] width 31 height 12
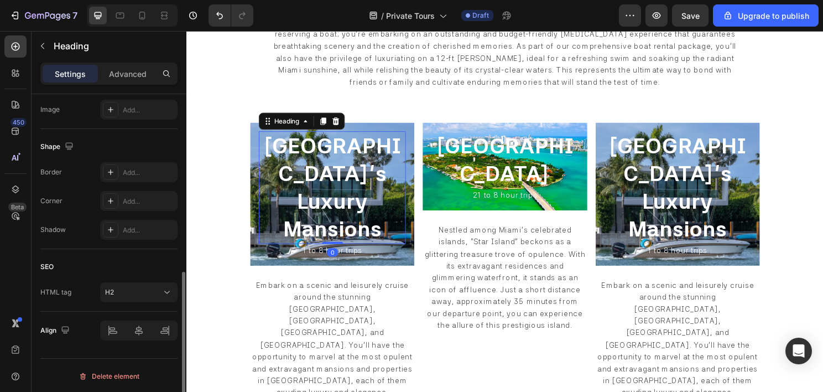
scroll to position [387, 0]
click at [398, 192] on h2 "Miami Beach's Luxury Mansions" at bounding box center [338, 194] width 153 height 117
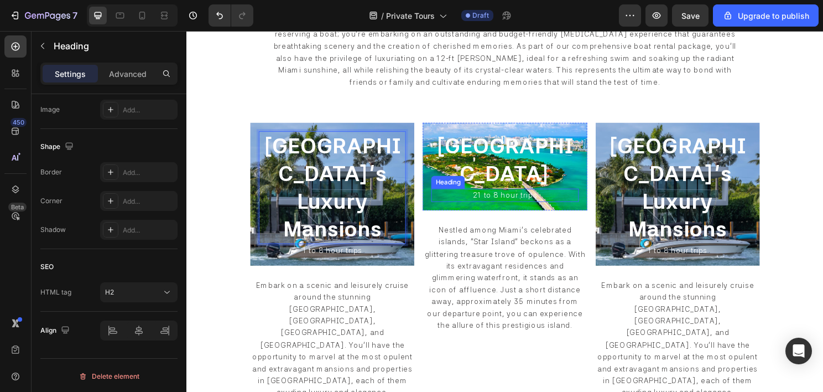
click at [485, 198] on span "21 to 8 hour trips" at bounding box center [518, 202] width 67 height 9
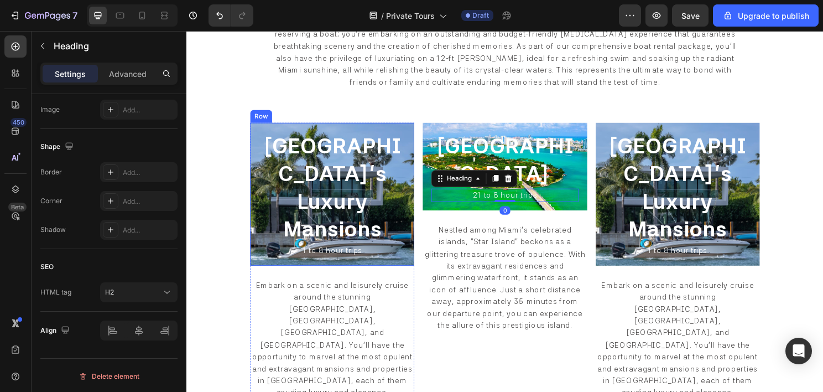
click at [412, 192] on div "⁠⁠⁠⁠⁠⁠⁠ Miami Beach's Luxury Mansions Heading 1 to 8 hour trips Heading Row" at bounding box center [338, 201] width 171 height 149
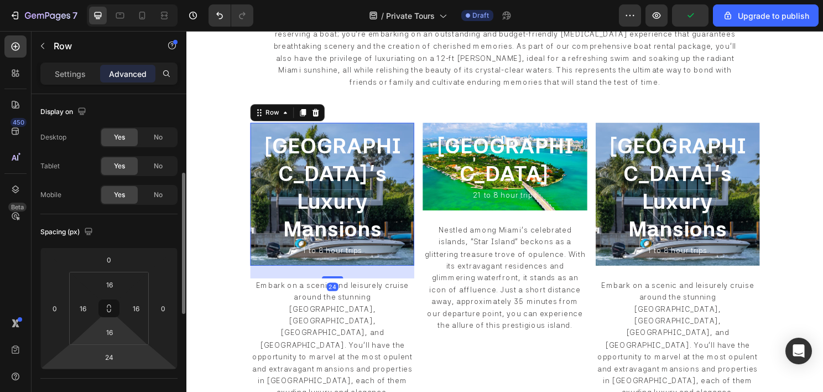
scroll to position [166, 0]
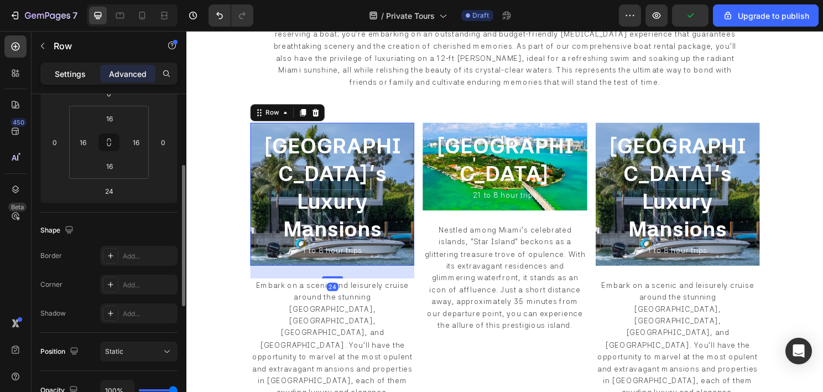
click at [67, 71] on p "Settings" at bounding box center [70, 74] width 31 height 12
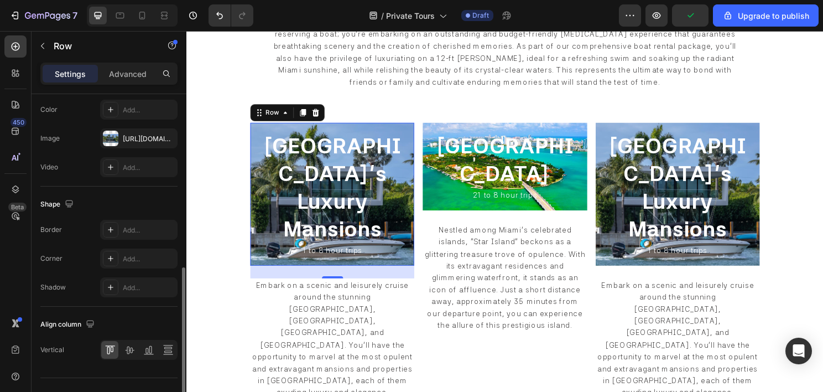
scroll to position [407, 0]
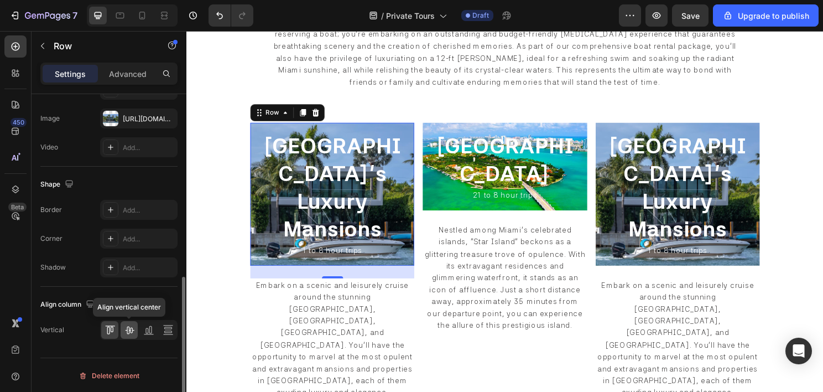
click at [122, 330] on div at bounding box center [129, 330] width 17 height 18
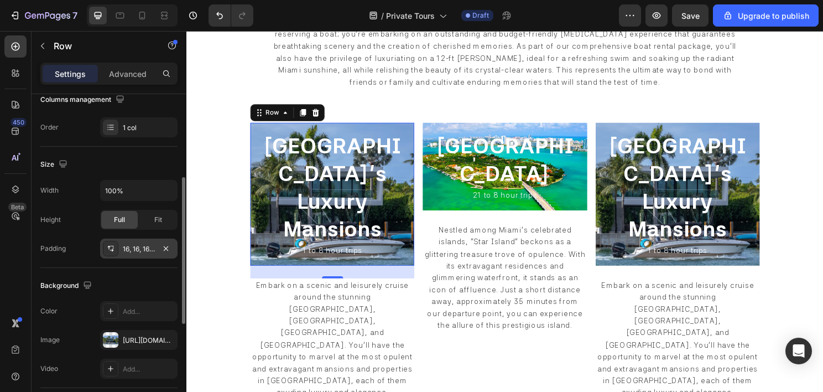
click at [132, 252] on div "16, 16, 16, 16" at bounding box center [139, 249] width 32 height 10
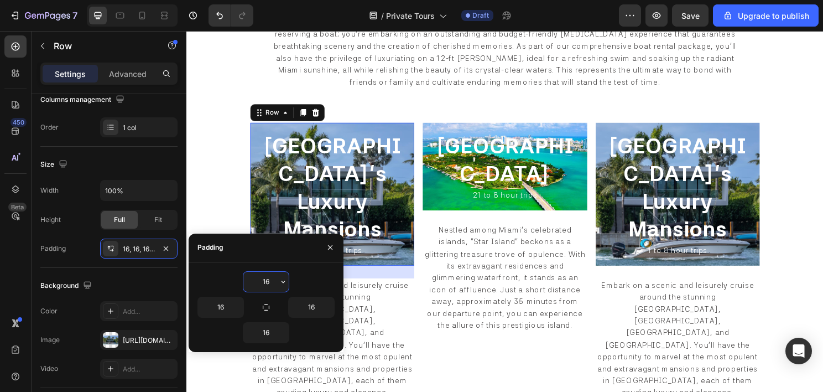
click at [269, 278] on input "16" at bounding box center [265, 282] width 45 height 20
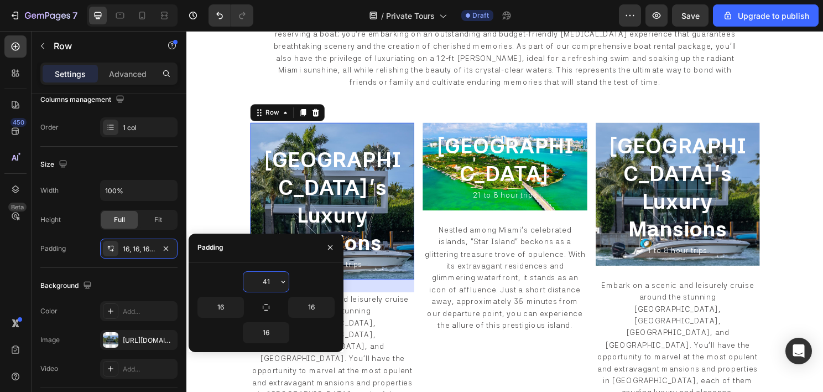
type input "40"
click at [266, 328] on input "16" at bounding box center [265, 333] width 45 height 20
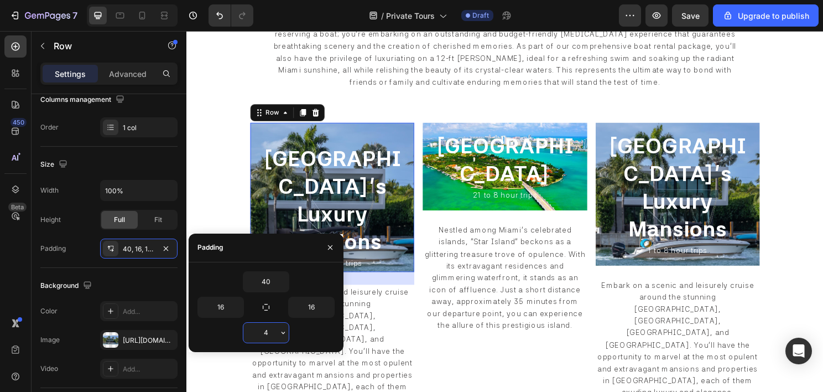
type input "40"
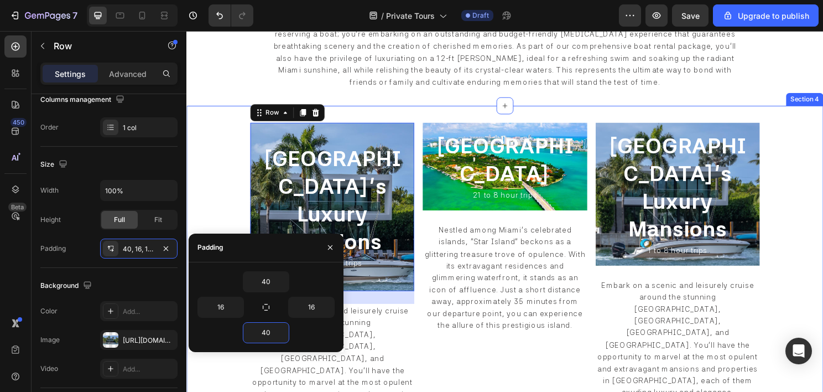
click at [212, 194] on div "⁠⁠⁠⁠⁠⁠⁠ Miami Beach's Luxury Mansions Heading 1 to 8 hour trips Heading Row 24 …" at bounding box center [518, 284] width 664 height 350
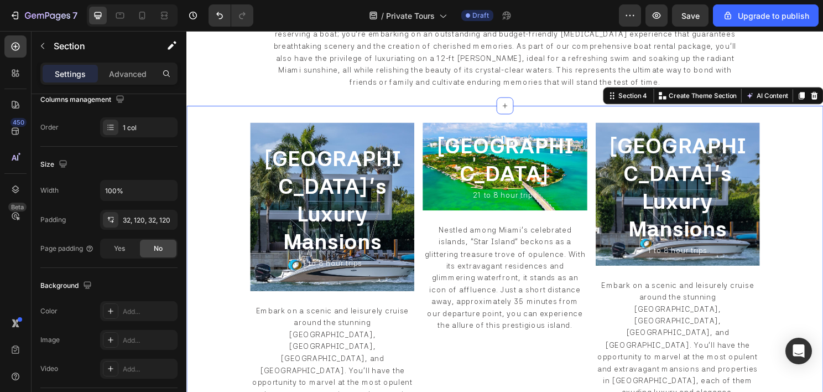
scroll to position [0, 0]
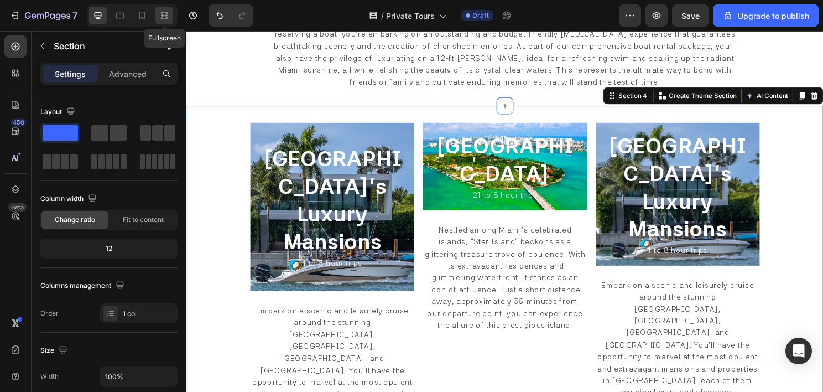
click at [166, 14] on icon at bounding box center [164, 15] width 11 height 11
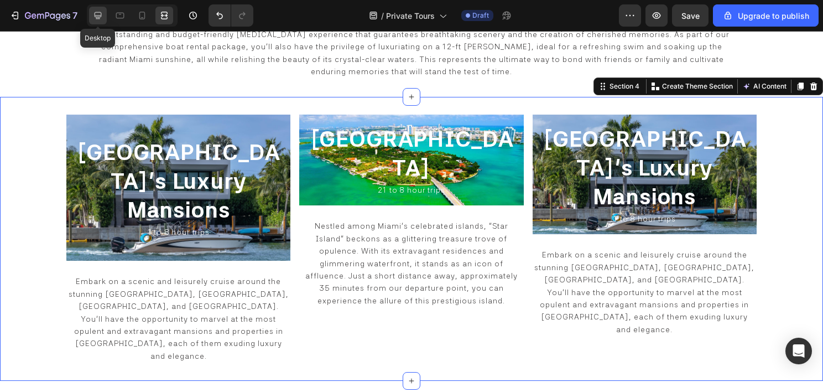
click at [99, 15] on icon at bounding box center [97, 15] width 11 height 11
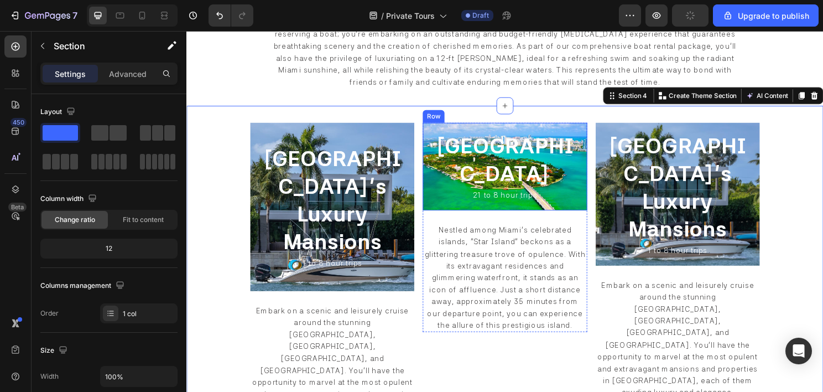
click at [434, 172] on div "Star Island Heading 21 to 8 hour trips Heading Row" at bounding box center [518, 172] width 171 height 91
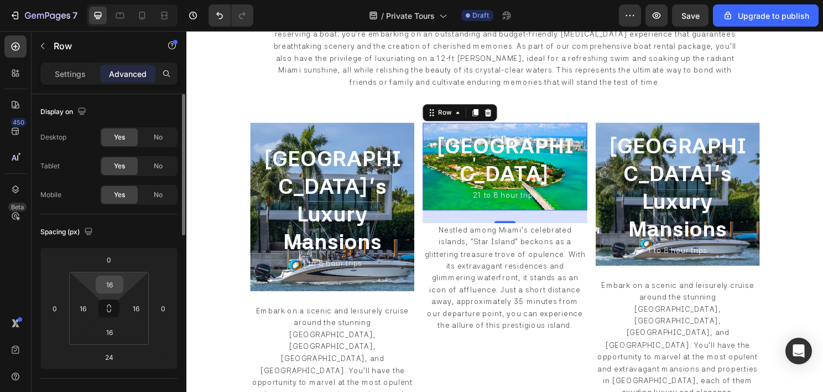
click at [113, 281] on input "16" at bounding box center [109, 284] width 22 height 17
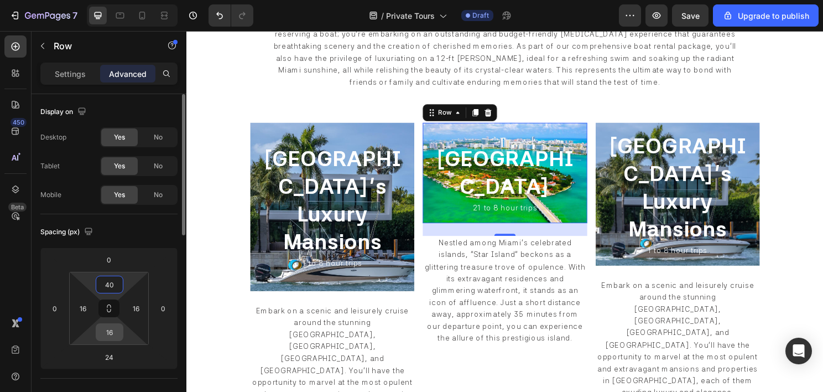
type input "40"
click at [108, 330] on input "16" at bounding box center [109, 332] width 22 height 17
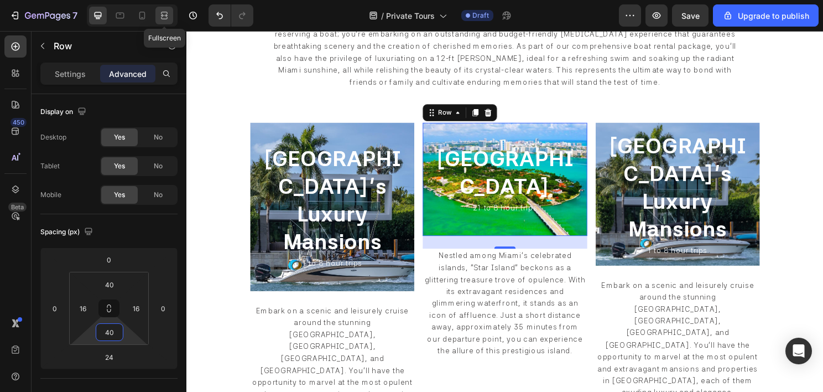
type input "40"
click at [159, 15] on icon at bounding box center [164, 15] width 11 height 11
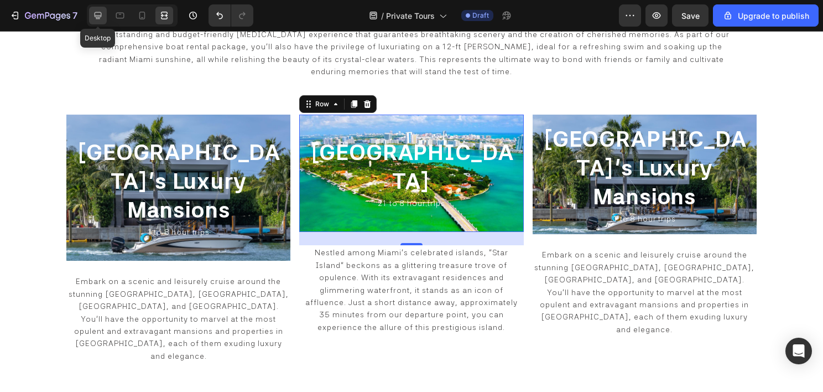
click at [99, 12] on icon at bounding box center [98, 15] width 7 height 7
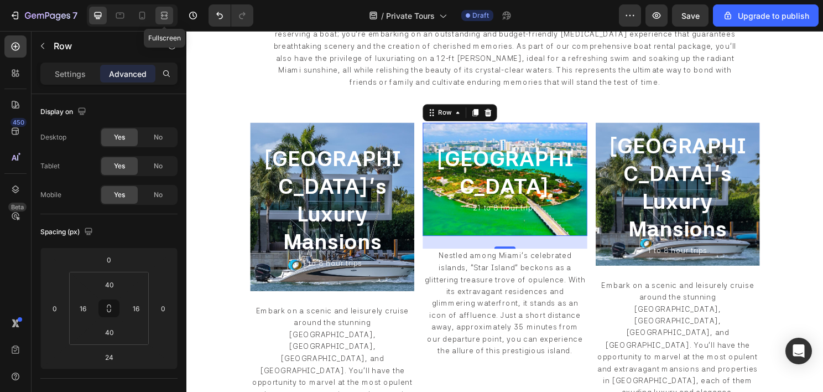
click at [165, 14] on icon at bounding box center [164, 15] width 11 height 11
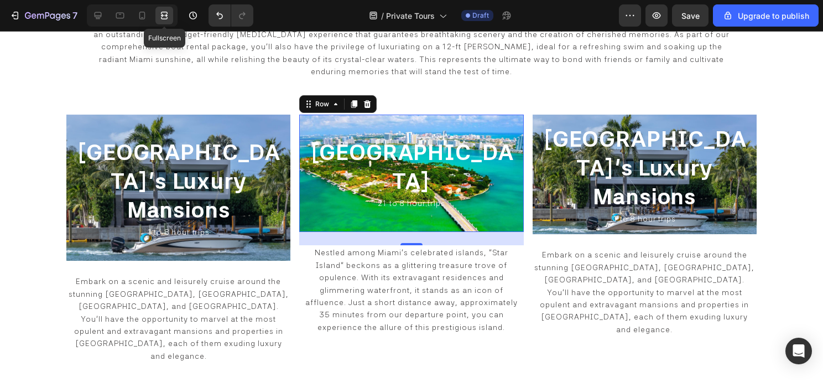
click at [165, 14] on icon at bounding box center [164, 15] width 11 height 11
click at [162, 17] on icon at bounding box center [162, 15] width 3 height 3
click at [102, 15] on icon at bounding box center [97, 15] width 11 height 11
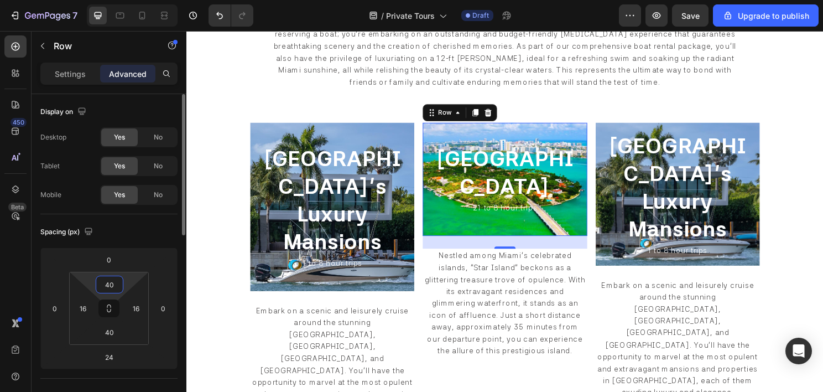
click at [111, 277] on input "40" at bounding box center [109, 284] width 22 height 17
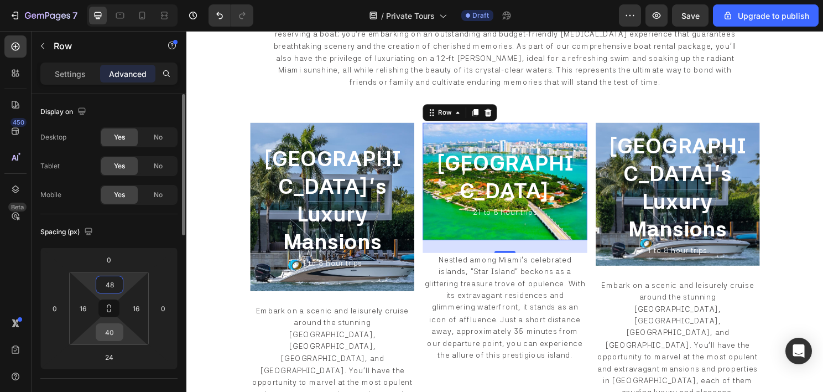
type input "48"
click at [111, 337] on input "40" at bounding box center [109, 332] width 22 height 17
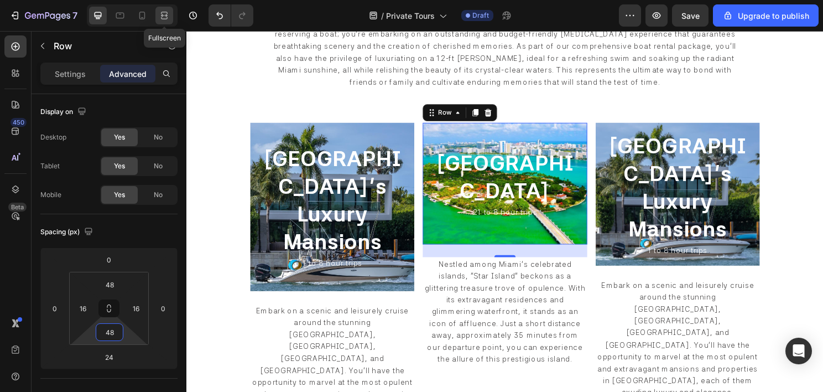
click at [166, 13] on icon at bounding box center [164, 15] width 11 height 11
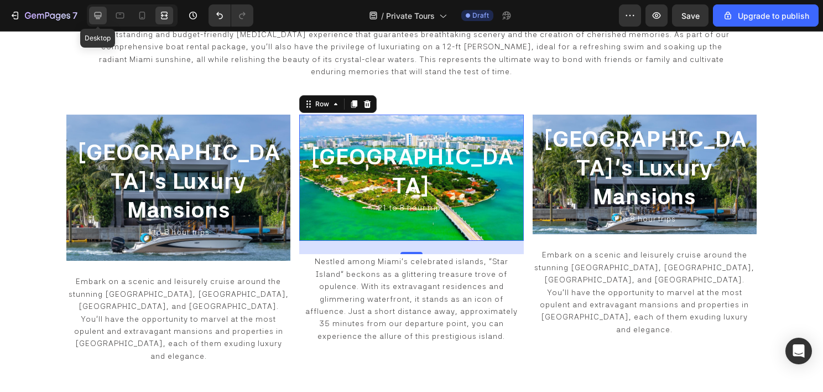
click at [98, 18] on icon at bounding box center [97, 15] width 11 height 11
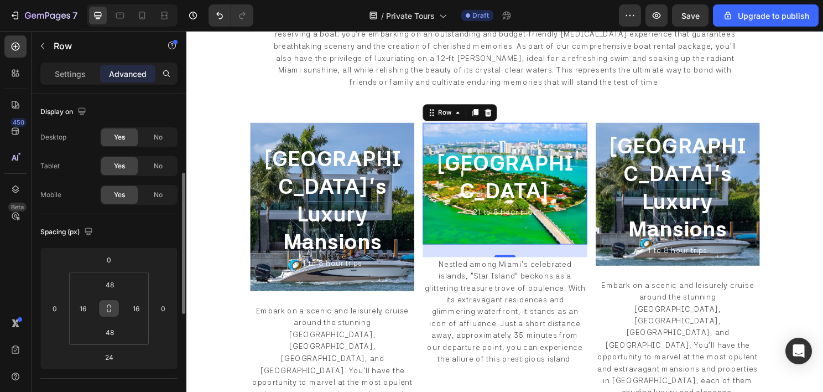
scroll to position [111, 0]
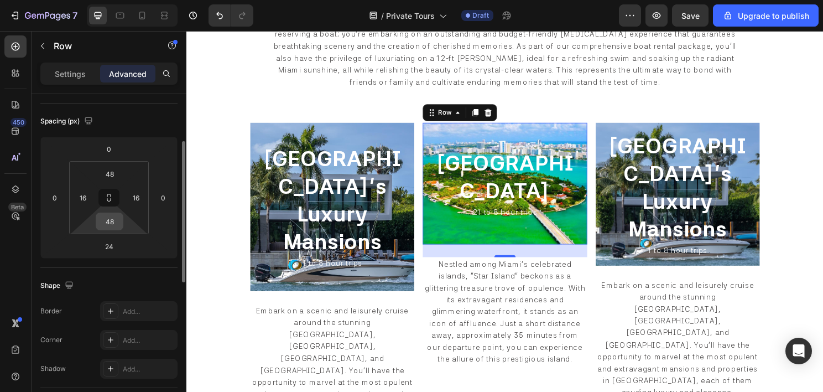
click at [116, 220] on input "48" at bounding box center [109, 221] width 22 height 17
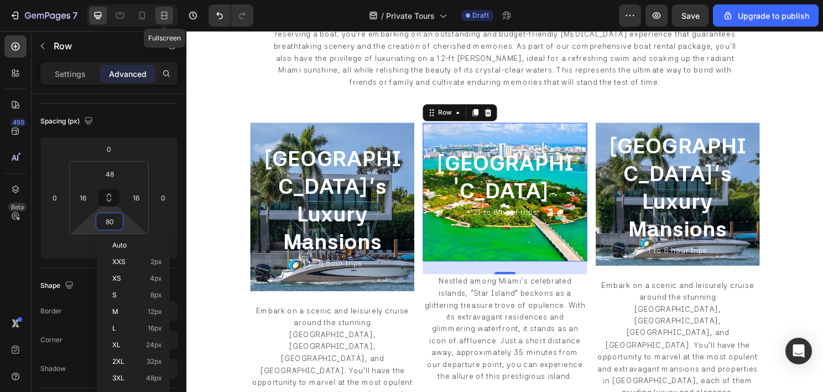
click at [162, 11] on icon at bounding box center [164, 15] width 11 height 11
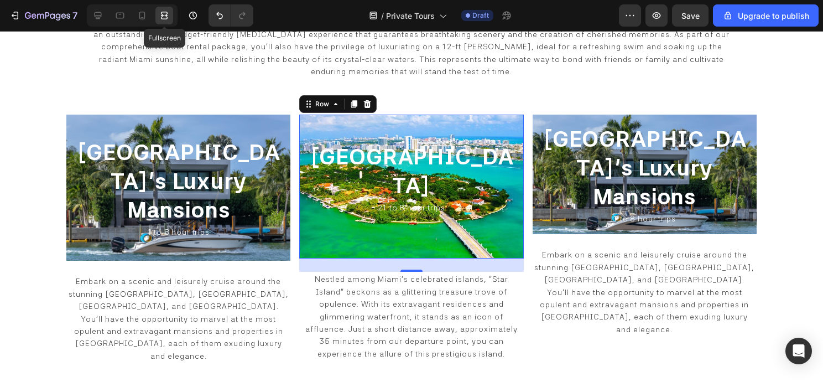
click at [162, 11] on icon at bounding box center [164, 15] width 11 height 11
click at [95, 13] on icon at bounding box center [97, 15] width 11 height 11
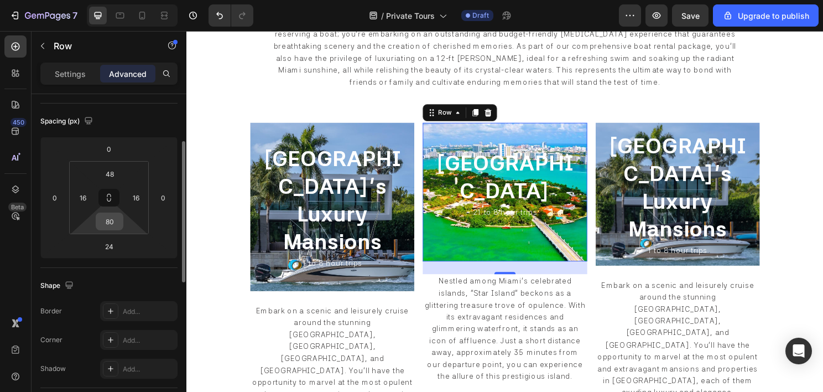
click at [114, 227] on input "80" at bounding box center [109, 221] width 22 height 17
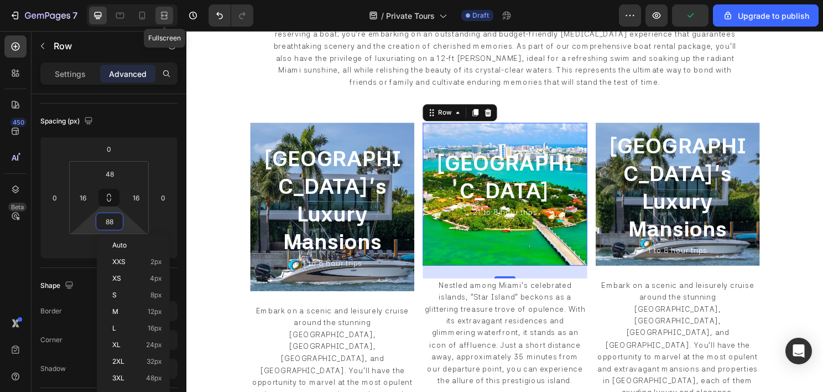
click at [162, 10] on icon at bounding box center [164, 15] width 11 height 11
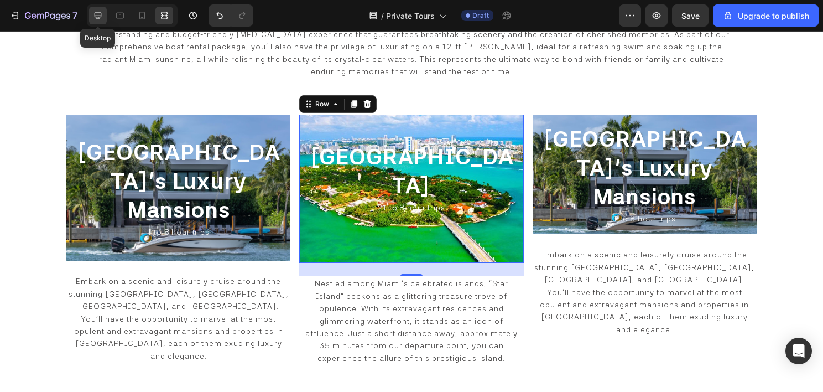
click at [100, 17] on icon at bounding box center [98, 15] width 7 height 7
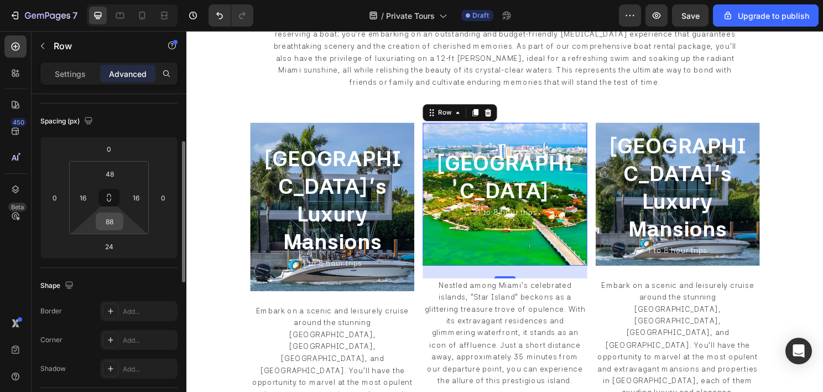
click at [118, 226] on input "88" at bounding box center [109, 221] width 22 height 17
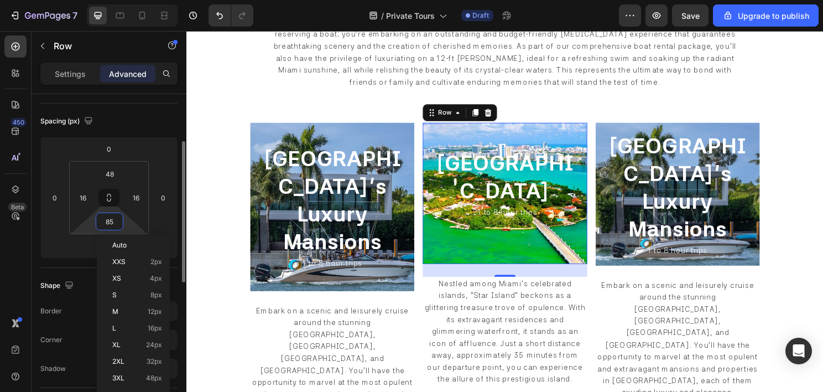
type input "84"
click at [164, 17] on icon at bounding box center [162, 15] width 3 height 3
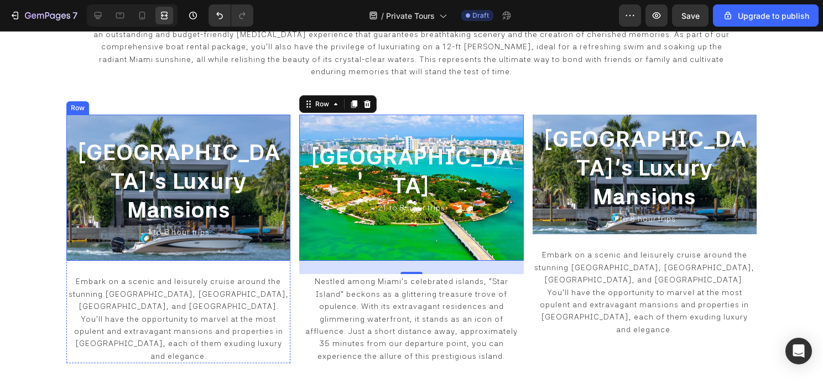
click at [232, 233] on div "⁠⁠⁠⁠⁠⁠⁠ Miami Beach's Luxury Mansions Heading 1 to 8 hour trips Heading Row" at bounding box center [178, 188] width 224 height 147
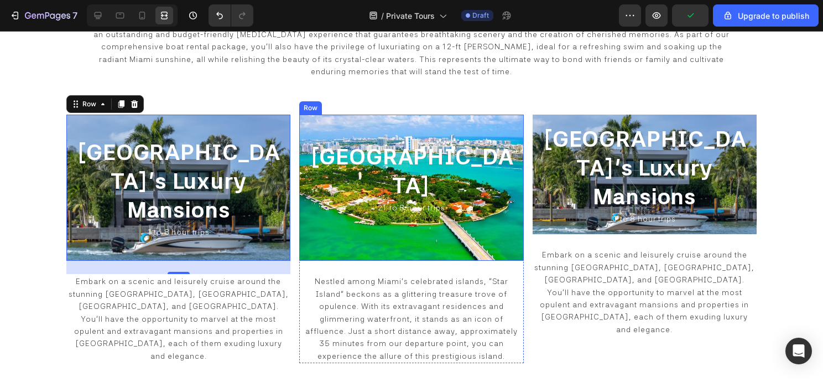
click at [328, 202] on div "Star Island Heading 21 to 8 hour trips Heading Row" at bounding box center [411, 188] width 224 height 147
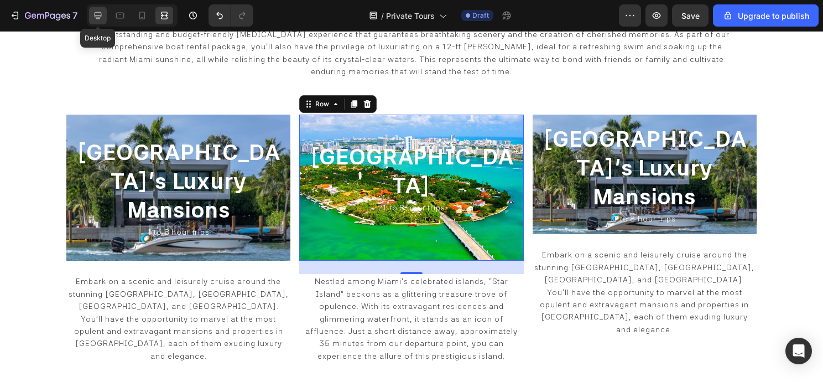
click at [106, 18] on div at bounding box center [98, 16] width 18 height 18
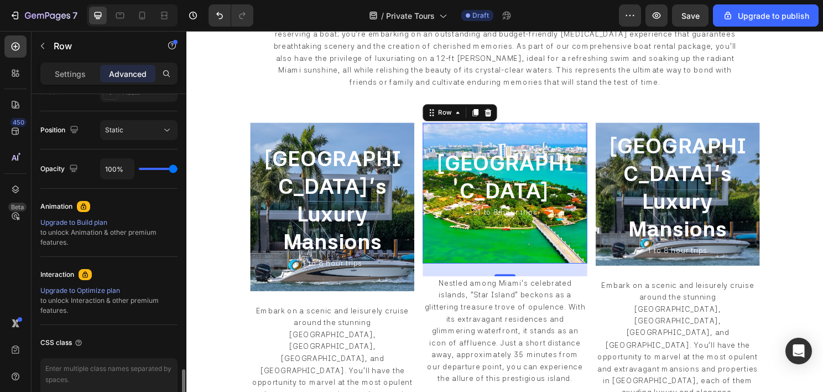
scroll to position [469, 0]
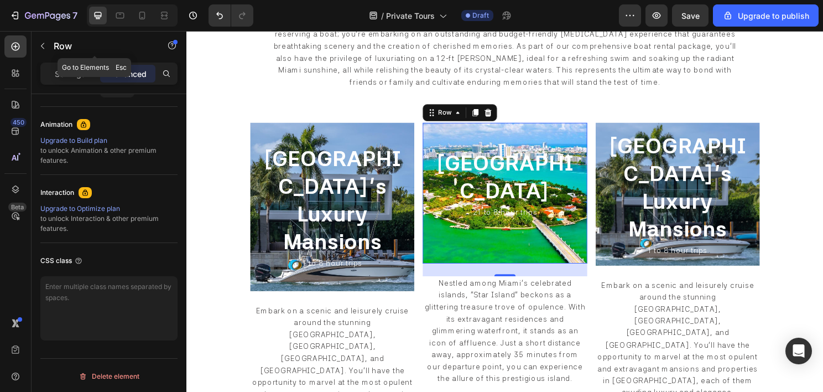
click at [63, 61] on div "Row" at bounding box center [95, 47] width 126 height 32
click at [68, 69] on p "Settings" at bounding box center [70, 74] width 31 height 12
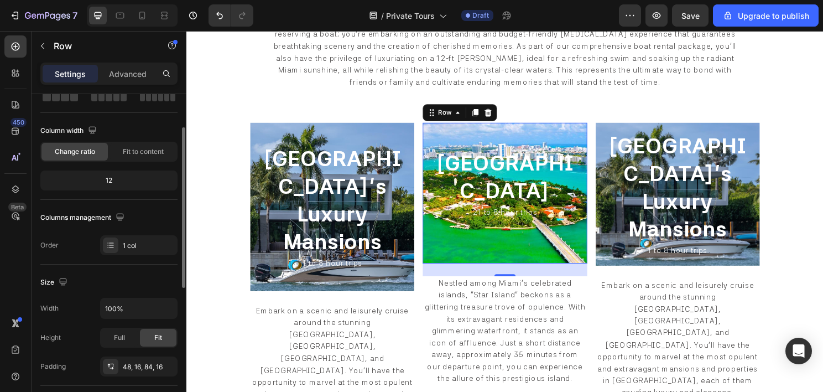
scroll to position [0, 0]
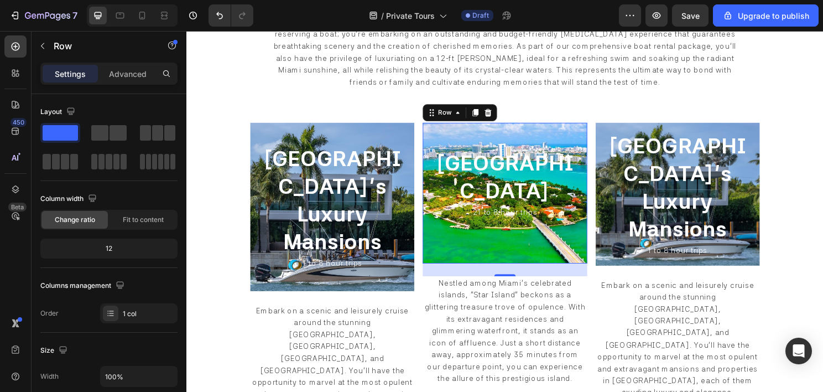
click at [454, 209] on div "Star Island Heading 21 to 8 hour trips Heading Row 24" at bounding box center [518, 200] width 171 height 147
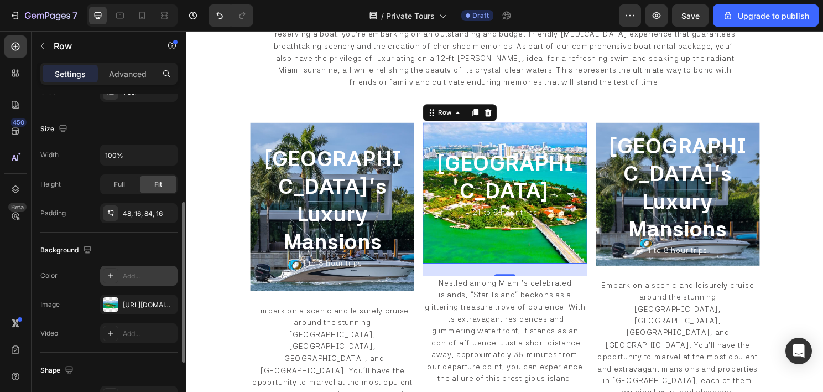
scroll to position [345, 0]
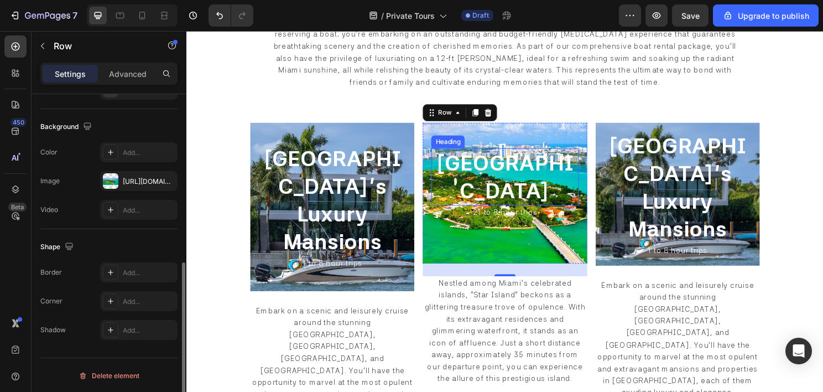
click at [484, 179] on h2 "Star Island" at bounding box center [518, 183] width 153 height 60
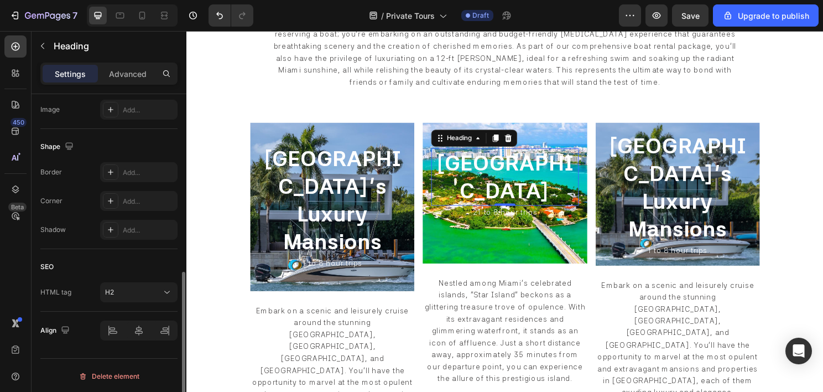
scroll to position [387, 0]
click at [507, 214] on div "Star Island Heading 0 21 to 8 hour trips Heading Row" at bounding box center [518, 200] width 171 height 147
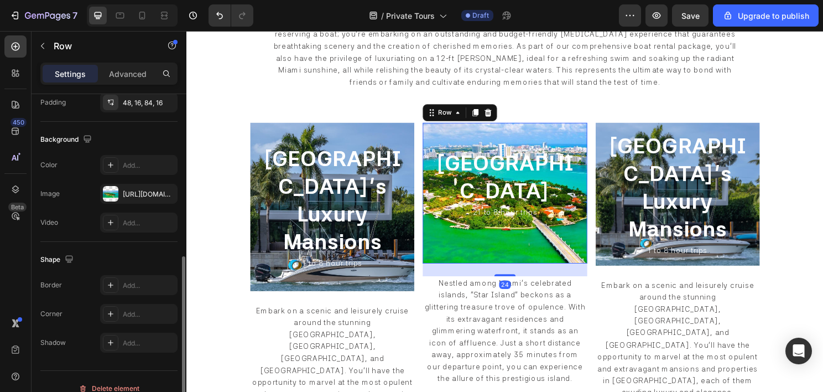
scroll to position [345, 0]
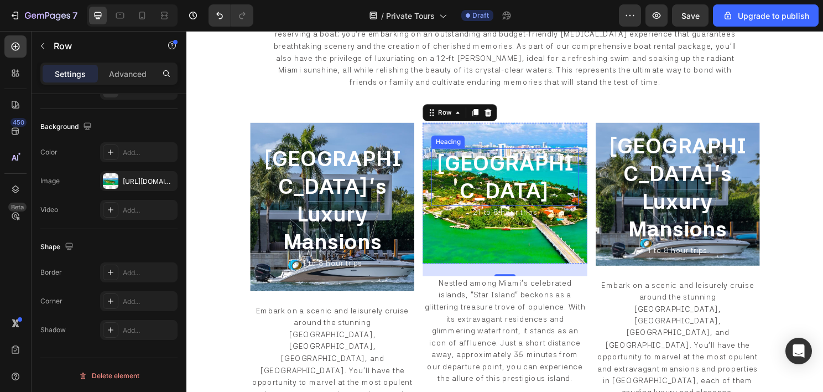
click at [589, 170] on h2 "Star Island" at bounding box center [518, 183] width 153 height 60
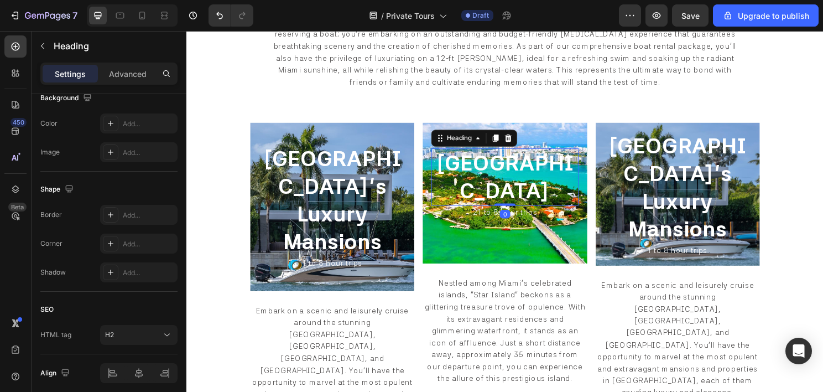
scroll to position [0, 0]
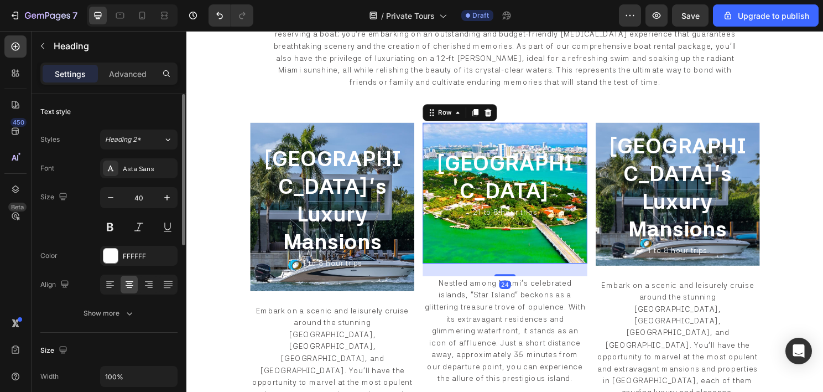
click at [576, 148] on div "Star Island Heading 21 to 8 hour trips Heading Row 24" at bounding box center [518, 200] width 171 height 147
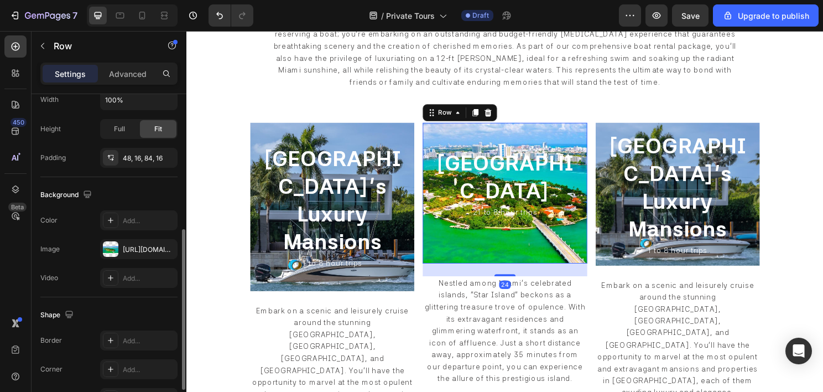
scroll to position [345, 0]
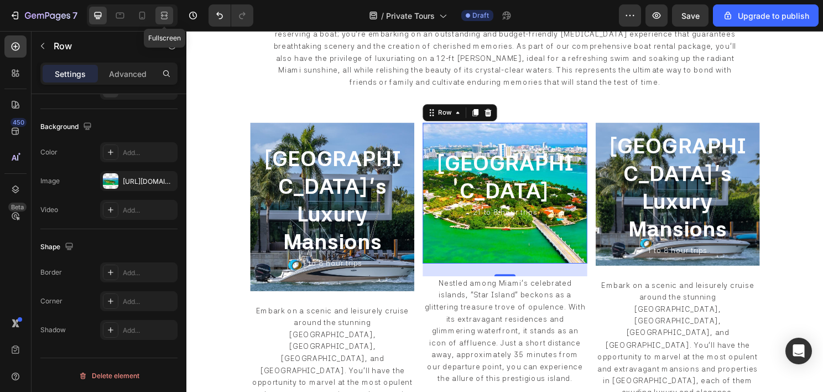
click at [167, 17] on icon at bounding box center [164, 18] width 7 height 2
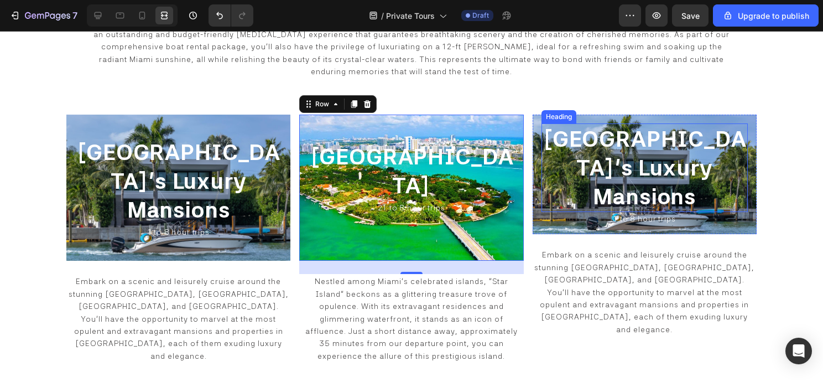
click at [648, 146] on span "Miami Beach's Luxury Mansions" at bounding box center [645, 168] width 204 height 84
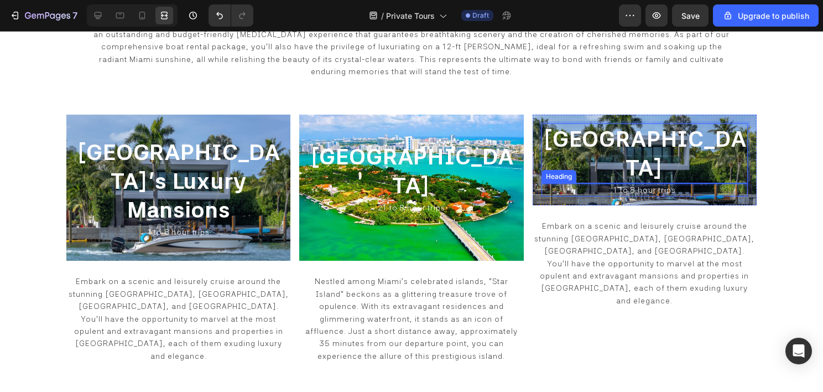
click at [623, 189] on span "1 to 8 hour trips" at bounding box center [645, 189] width 62 height 9
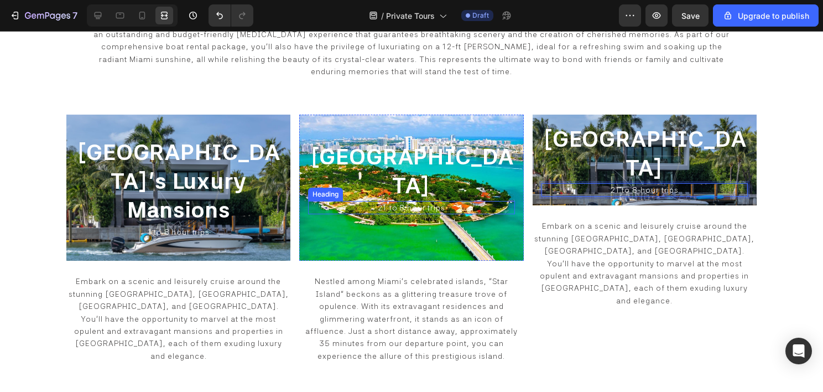
click at [404, 203] on span "21 to 8 hour trips" at bounding box center [411, 207] width 67 height 9
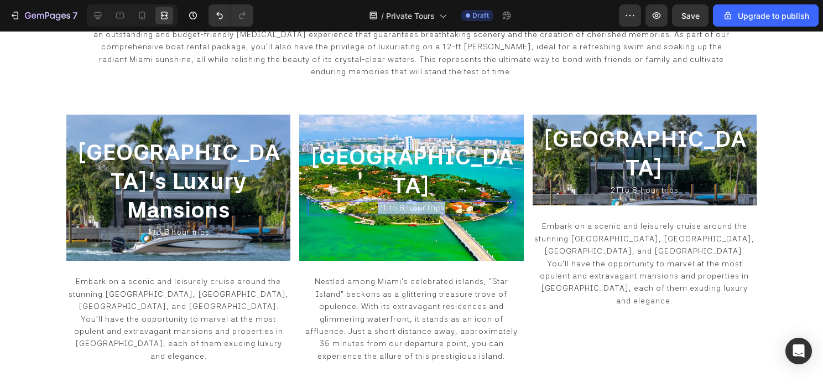
click at [404, 203] on span "21 to 8 hour trips" at bounding box center [411, 207] width 67 height 9
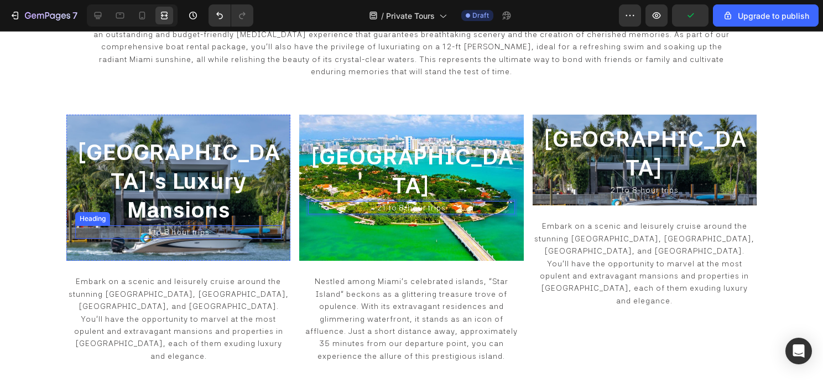
click at [176, 227] on span "1 to 8 hour trips" at bounding box center [179, 231] width 62 height 9
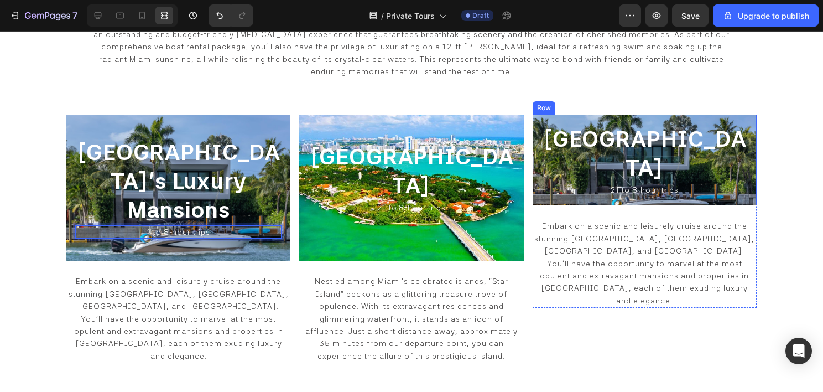
click at [533, 150] on div "⁠⁠⁠⁠⁠⁠⁠ Flagler Monument Island Heading ⁠⁠⁠⁠⁠⁠⁠ 21 to 8-hour trips Heading Row" at bounding box center [645, 160] width 224 height 91
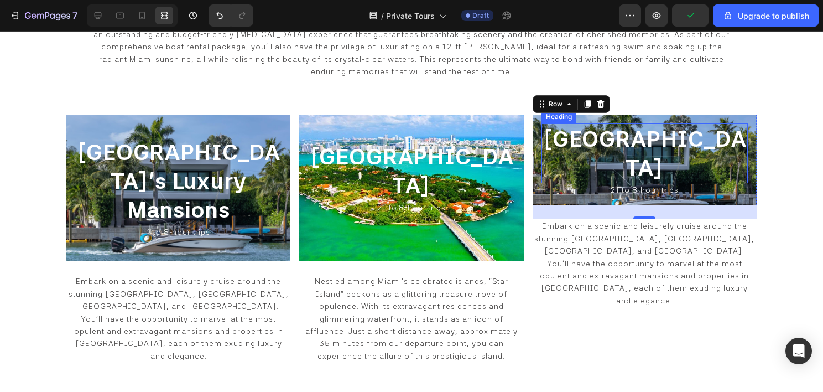
click at [638, 158] on span "Flagler Monument Island" at bounding box center [645, 153] width 204 height 55
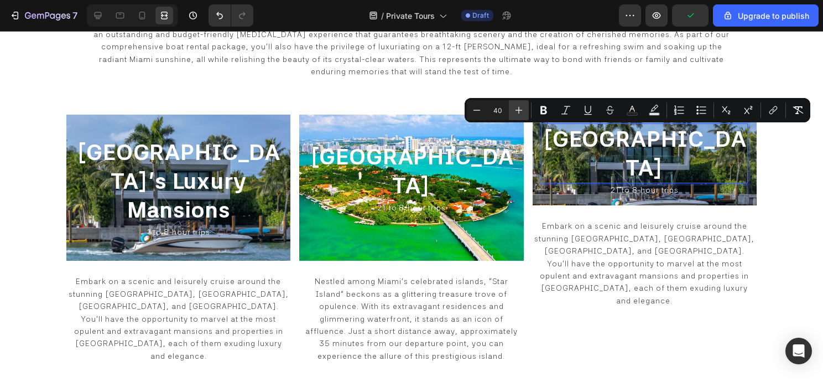
click at [516, 108] on icon "Editor contextual toolbar" at bounding box center [518, 110] width 11 height 11
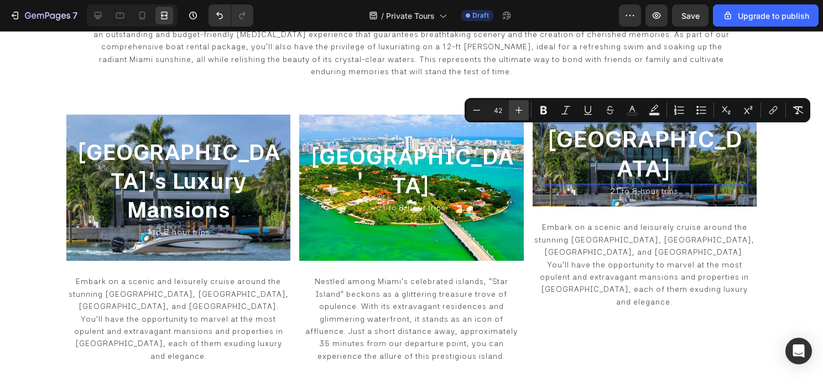
click at [516, 108] on icon "Editor contextual toolbar" at bounding box center [518, 110] width 11 height 11
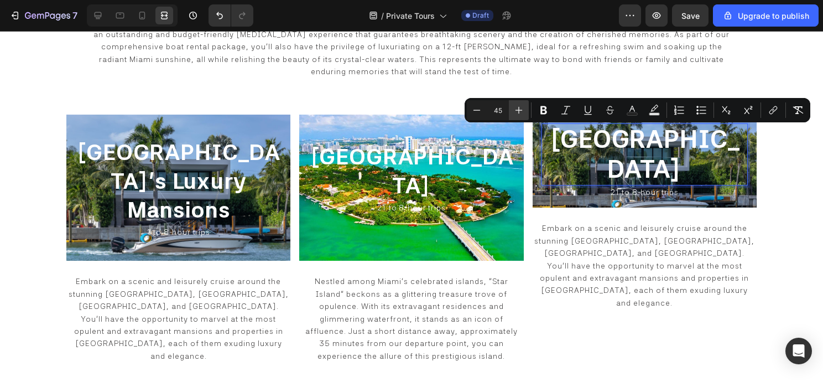
click at [516, 108] on icon "Editor contextual toolbar" at bounding box center [518, 110] width 11 height 11
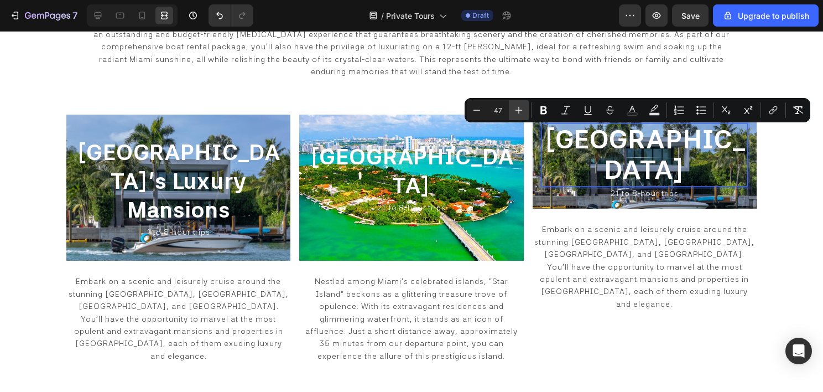
click at [516, 108] on icon "Editor contextual toolbar" at bounding box center [518, 110] width 11 height 11
type input "48"
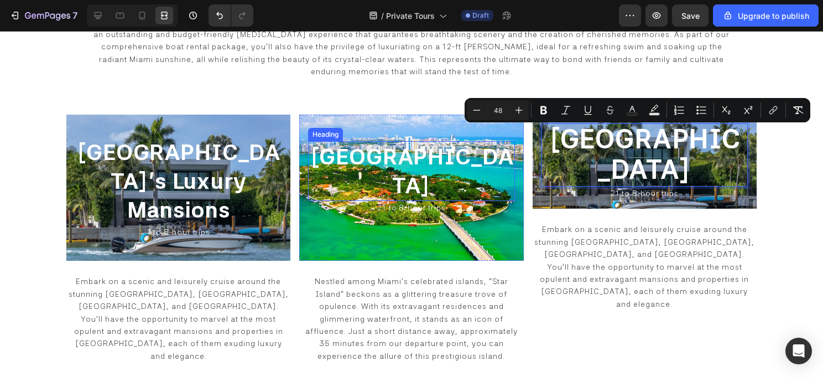
click at [407, 155] on h2 "Star Island" at bounding box center [411, 171] width 206 height 60
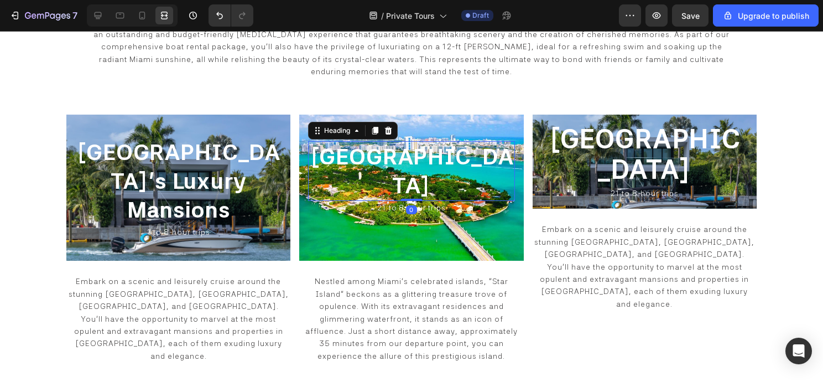
click at [407, 155] on h2 "Star Island" at bounding box center [411, 171] width 206 height 60
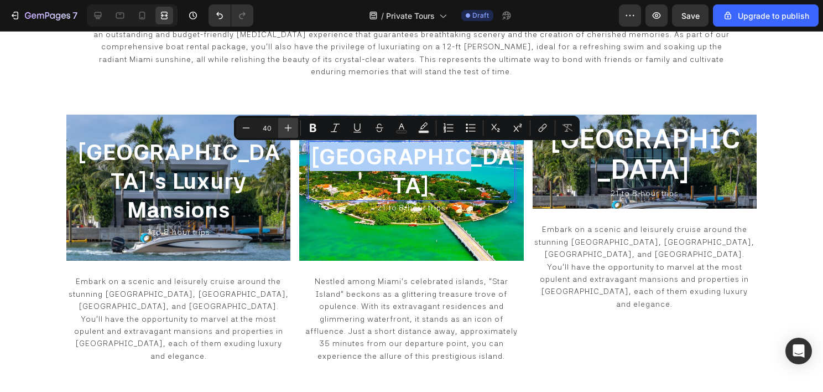
click at [287, 134] on button "Plus" at bounding box center [288, 128] width 20 height 20
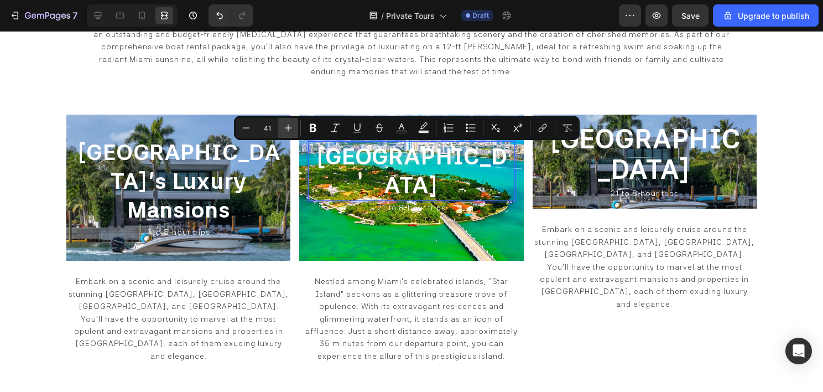
click at [287, 133] on button "Plus" at bounding box center [288, 128] width 20 height 20
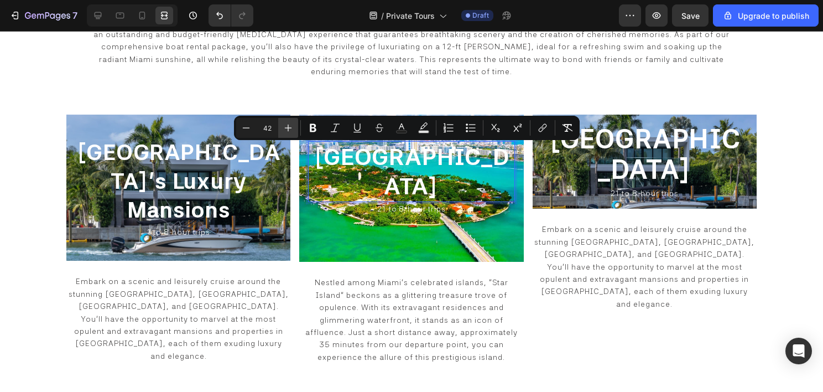
click at [287, 133] on button "Plus" at bounding box center [288, 128] width 20 height 20
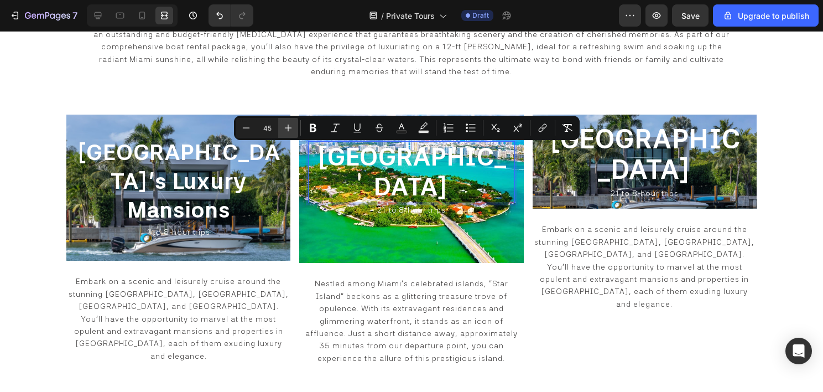
click at [287, 133] on button "Plus" at bounding box center [288, 128] width 20 height 20
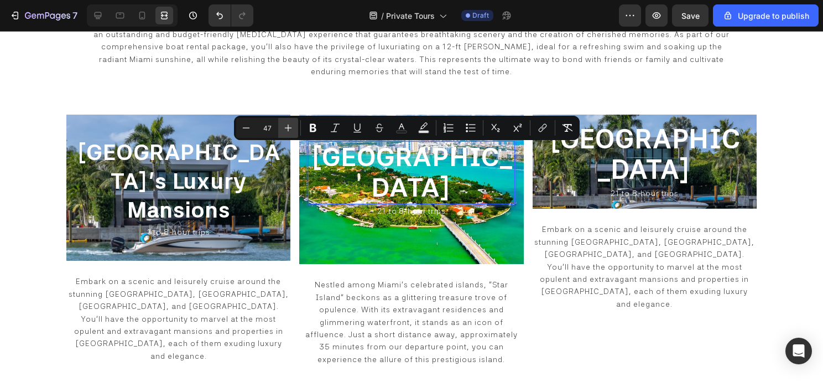
click at [287, 133] on button "Plus" at bounding box center [288, 128] width 20 height 20
type input "48"
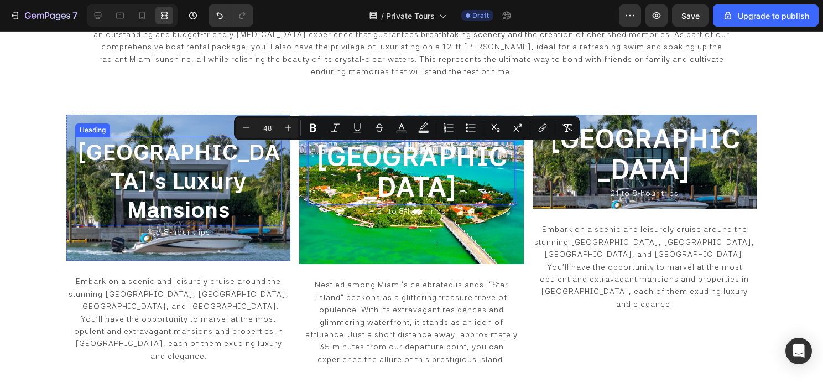
click at [207, 164] on span "Miami Beach's Luxury Mansions" at bounding box center [178, 181] width 204 height 84
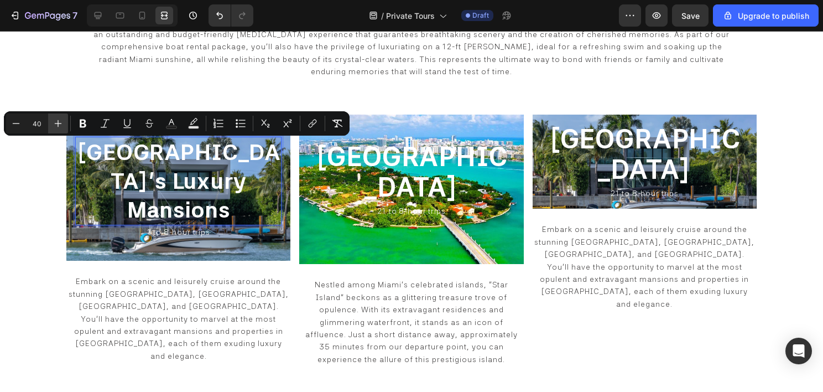
click at [58, 120] on icon "Editor contextual toolbar" at bounding box center [58, 123] width 7 height 7
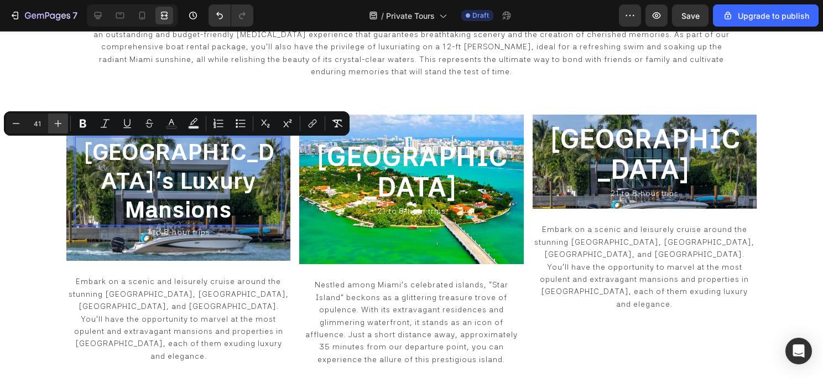
click at [58, 120] on icon "Editor contextual toolbar" at bounding box center [58, 123] width 7 height 7
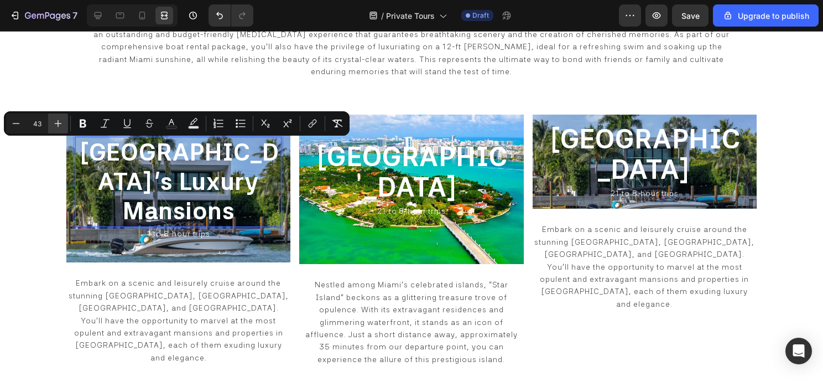
click at [58, 120] on icon "Editor contextual toolbar" at bounding box center [58, 123] width 7 height 7
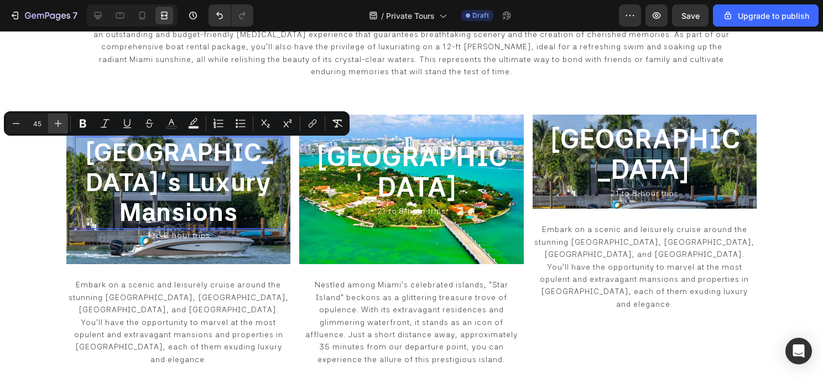
click at [58, 120] on icon "Editor contextual toolbar" at bounding box center [58, 123] width 7 height 7
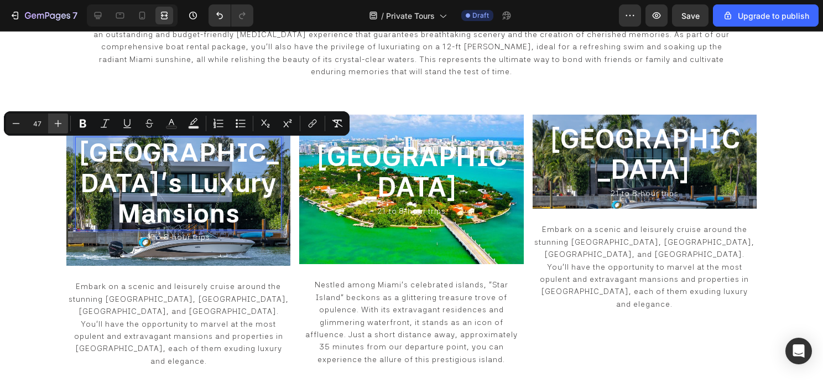
click at [58, 120] on icon "Editor contextual toolbar" at bounding box center [58, 123] width 7 height 7
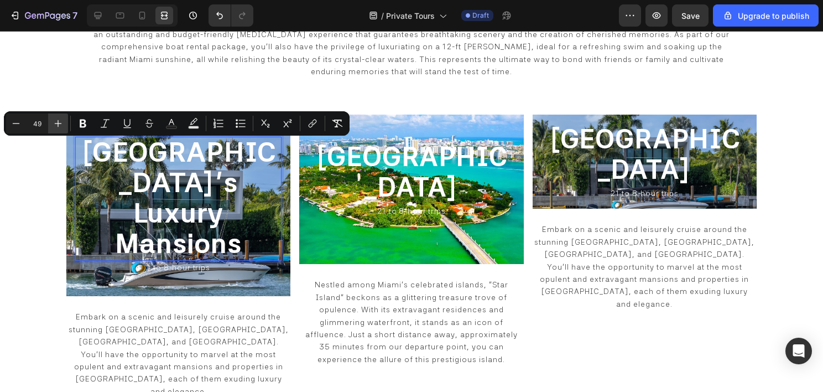
click at [58, 120] on icon "Editor contextual toolbar" at bounding box center [58, 123] width 7 height 7
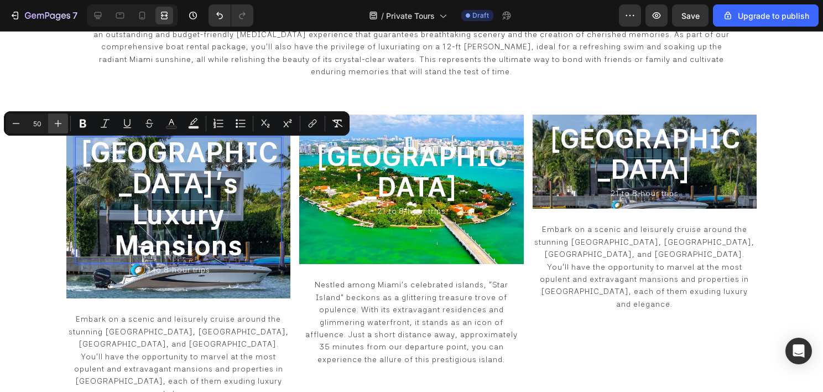
click at [58, 120] on icon "Editor contextual toolbar" at bounding box center [58, 123] width 7 height 7
click at [21, 123] on icon "Editor contextual toolbar" at bounding box center [16, 123] width 11 height 11
click at [20, 123] on icon "Editor contextual toolbar" at bounding box center [16, 123] width 11 height 11
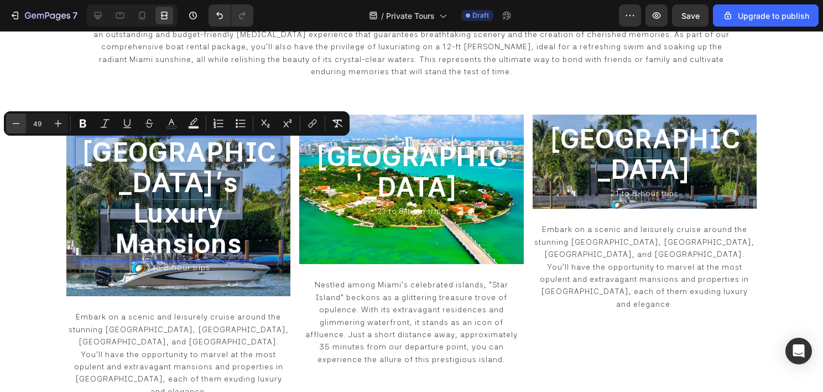
click at [20, 123] on icon "Editor contextual toolbar" at bounding box center [16, 123] width 11 height 11
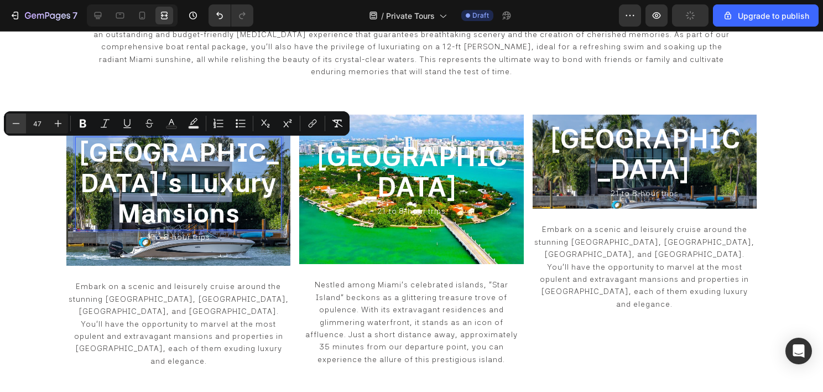
click at [20, 123] on icon "Editor contextual toolbar" at bounding box center [16, 123] width 11 height 11
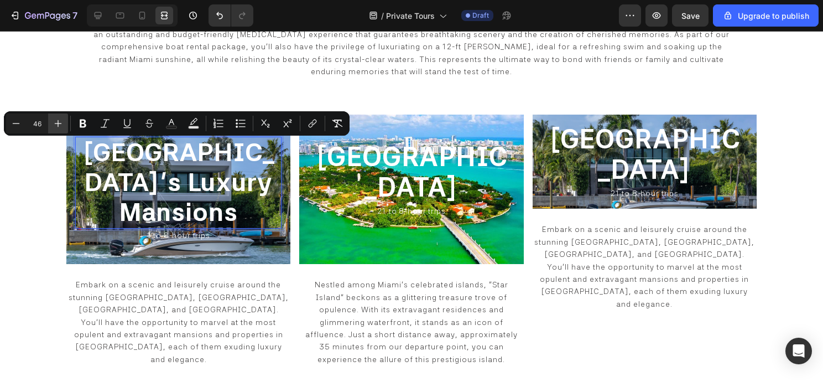
click at [64, 125] on button "Plus" at bounding box center [58, 123] width 20 height 20
type input "48"
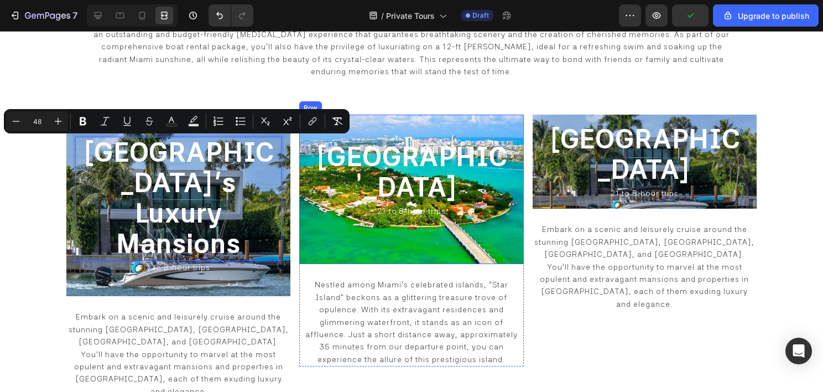
click at [345, 227] on div "⁠⁠⁠⁠⁠⁠⁠ Star Island Heading ⁠⁠⁠⁠⁠⁠⁠ 21 to 8-hour trips Heading Row" at bounding box center [411, 190] width 224 height 150
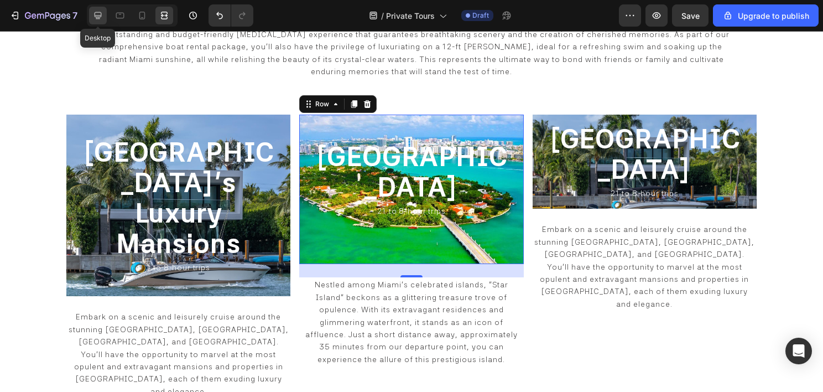
click at [91, 15] on div at bounding box center [98, 16] width 18 height 18
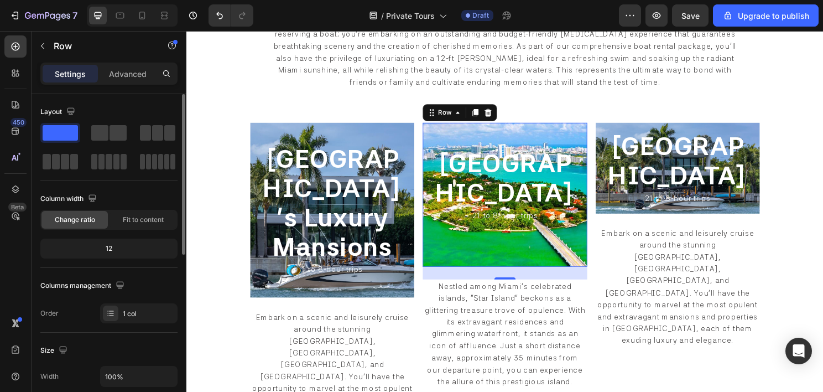
scroll to position [332, 0]
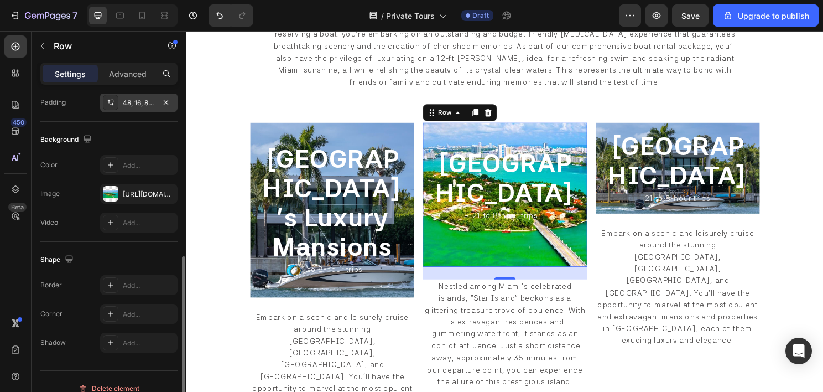
click at [131, 102] on div "48, 16, 84, 16" at bounding box center [139, 103] width 32 height 10
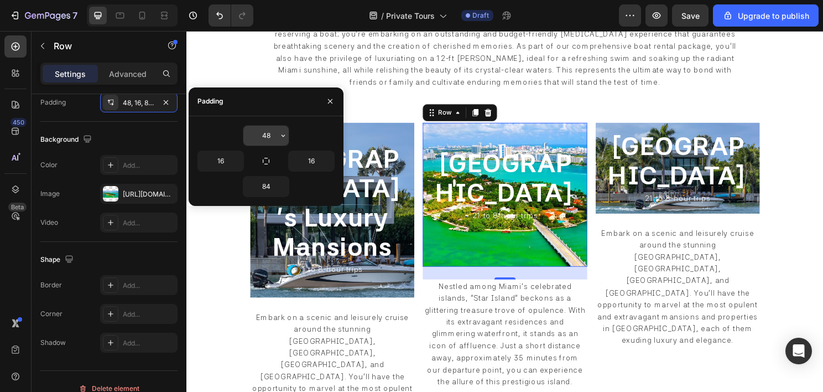
click at [270, 133] on input "48" at bounding box center [265, 136] width 45 height 20
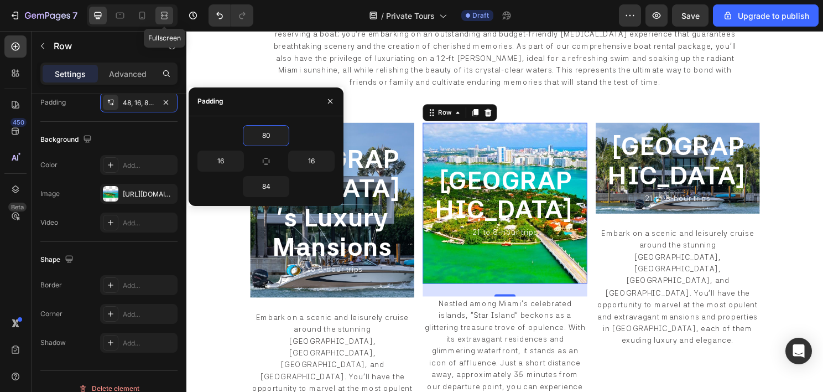
click at [171, 16] on div at bounding box center [164, 16] width 18 height 18
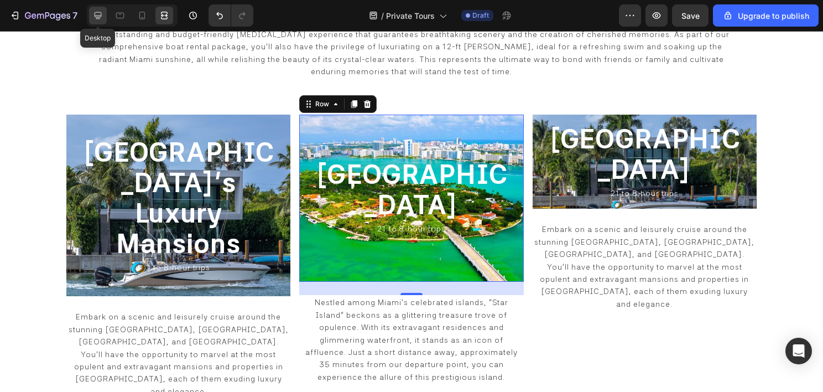
click at [97, 22] on div at bounding box center [98, 16] width 18 height 18
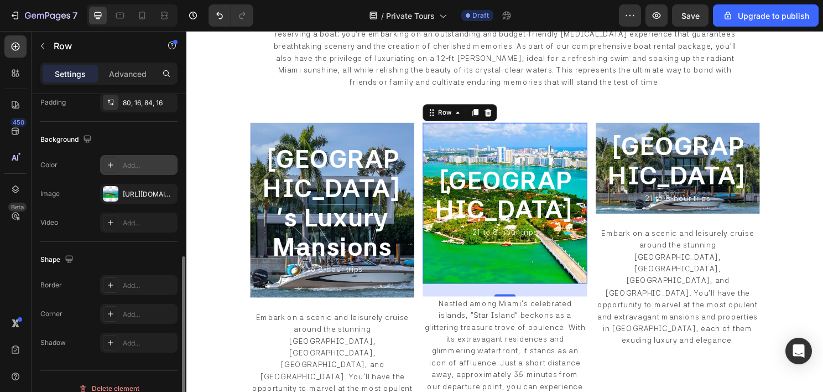
scroll to position [221, 0]
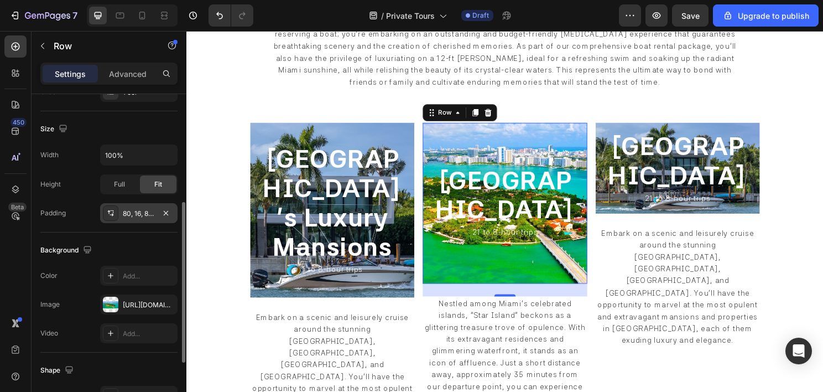
click at [139, 212] on div "80, 16, 84, 16" at bounding box center [139, 214] width 32 height 10
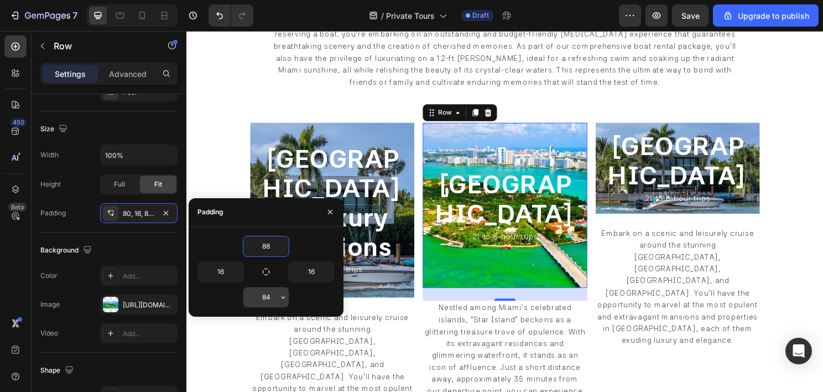
type input "88"
click at [273, 297] on input "84" at bounding box center [265, 297] width 45 height 20
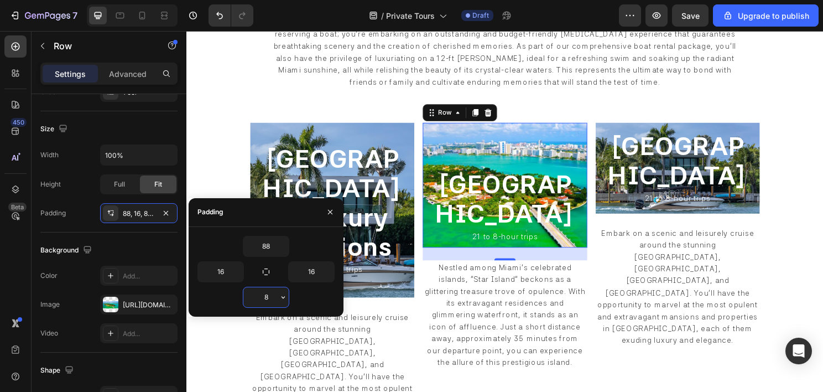
type input "88"
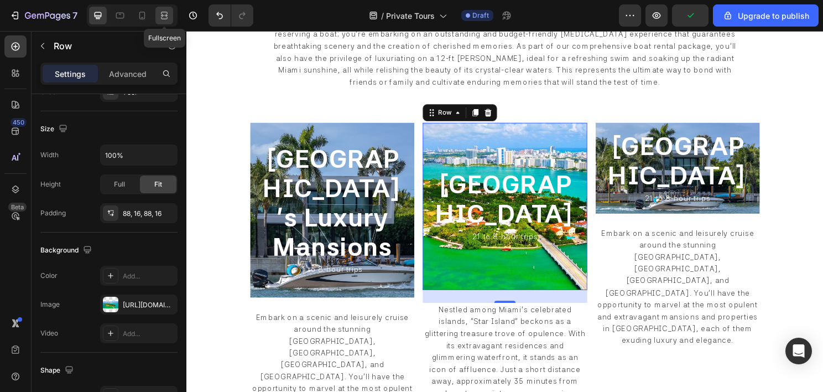
click at [161, 13] on icon at bounding box center [164, 15] width 11 height 11
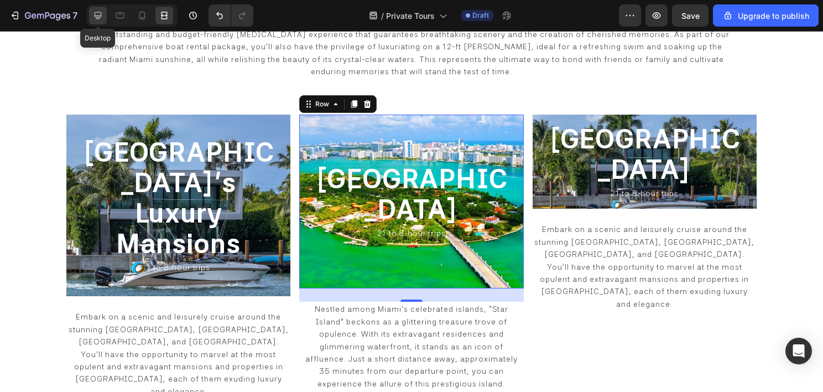
click at [95, 14] on icon at bounding box center [98, 15] width 7 height 7
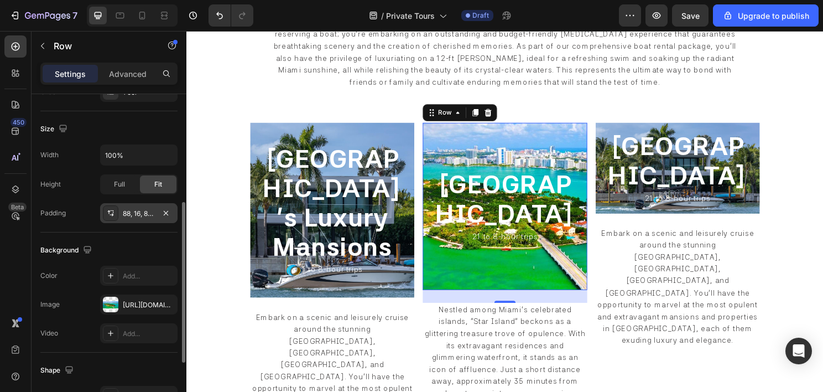
click at [137, 214] on div "88, 16, 88, 16" at bounding box center [139, 214] width 32 height 10
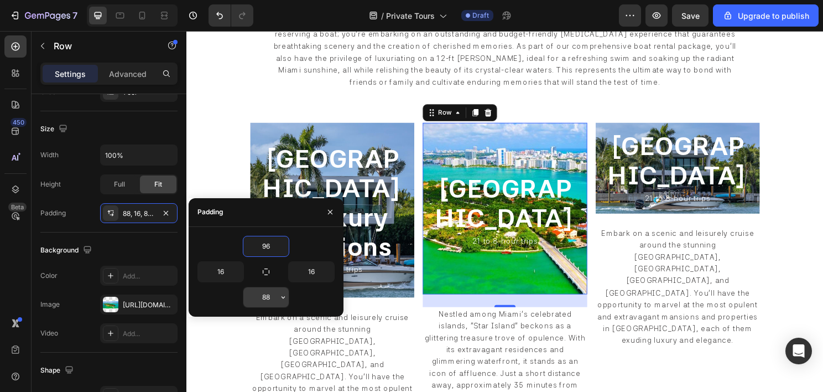
type input "96"
click at [263, 289] on input "88" at bounding box center [265, 297] width 45 height 20
type input "96"
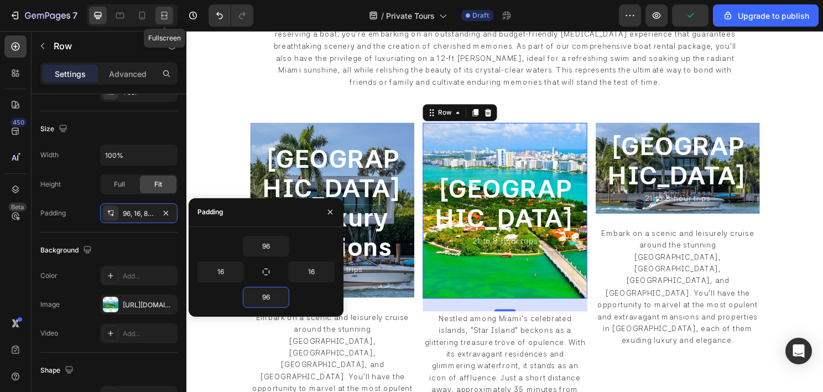
click at [168, 17] on icon at bounding box center [164, 15] width 11 height 11
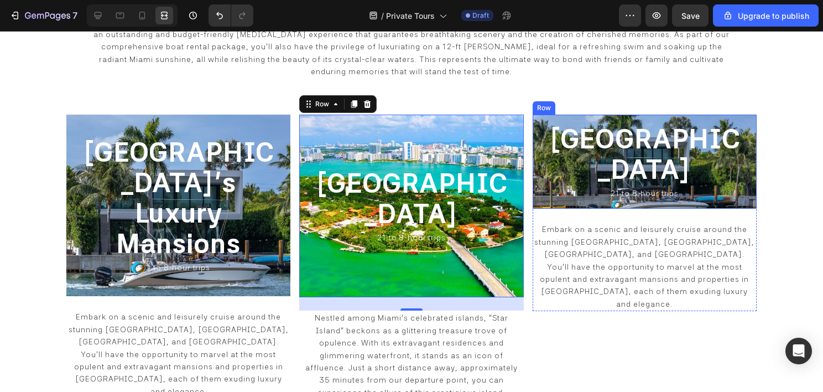
click at [544, 209] on div "⁠⁠⁠⁠⁠⁠⁠ Flagler Monument Island Heading ⁠⁠⁠⁠⁠⁠⁠ 21 to 8-hour trips Heading Row" at bounding box center [645, 162] width 224 height 95
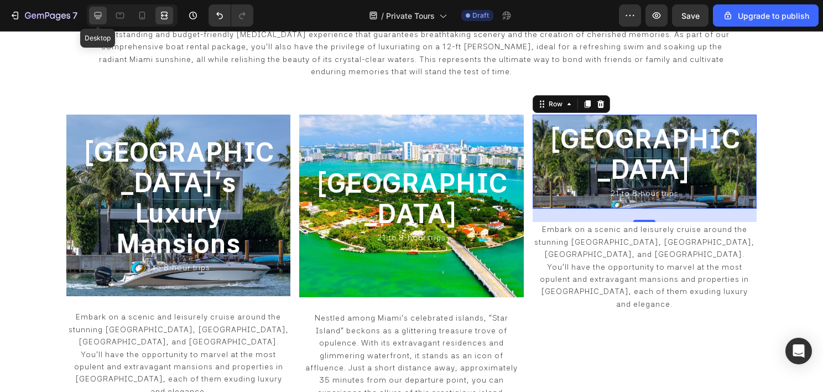
click at [98, 13] on icon at bounding box center [97, 15] width 11 height 11
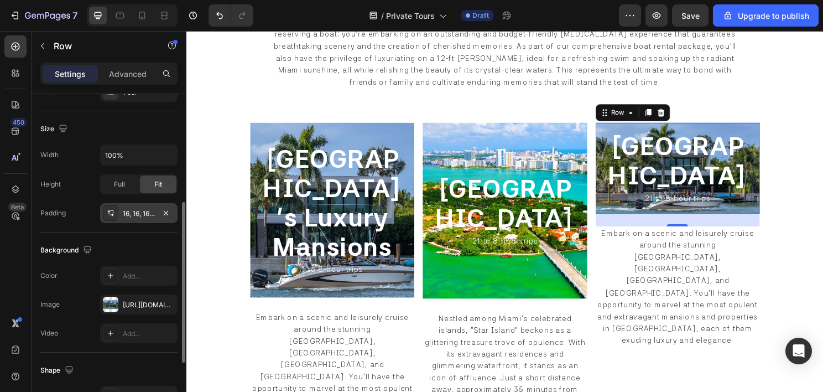
click at [128, 214] on div "16, 16, 16, 16" at bounding box center [139, 214] width 32 height 10
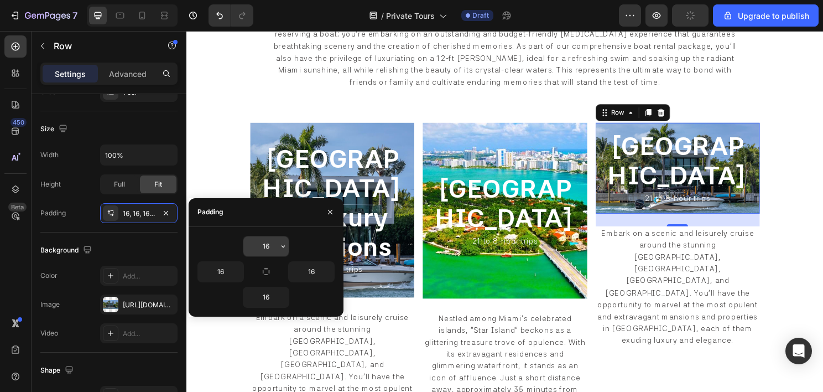
click at [267, 238] on input "16" at bounding box center [265, 246] width 45 height 20
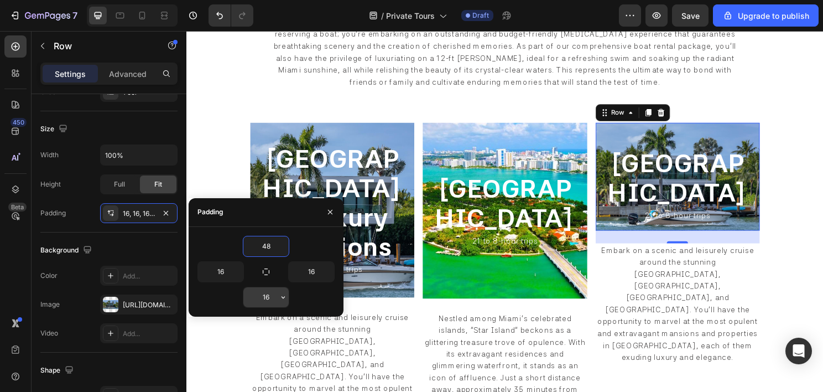
type input "48"
click at [264, 299] on input "16" at bounding box center [265, 297] width 45 height 20
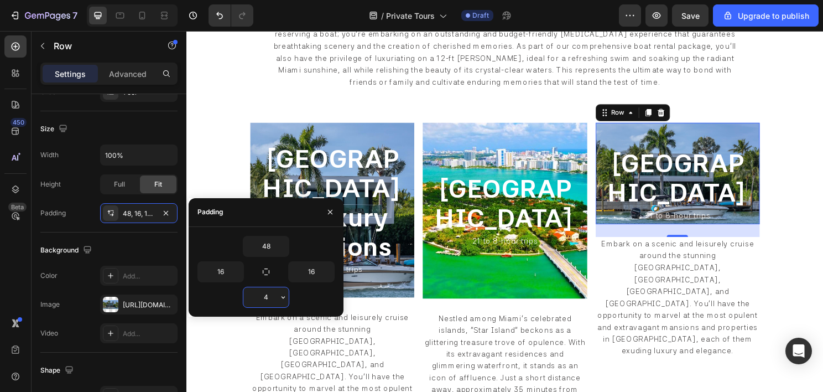
type input "48"
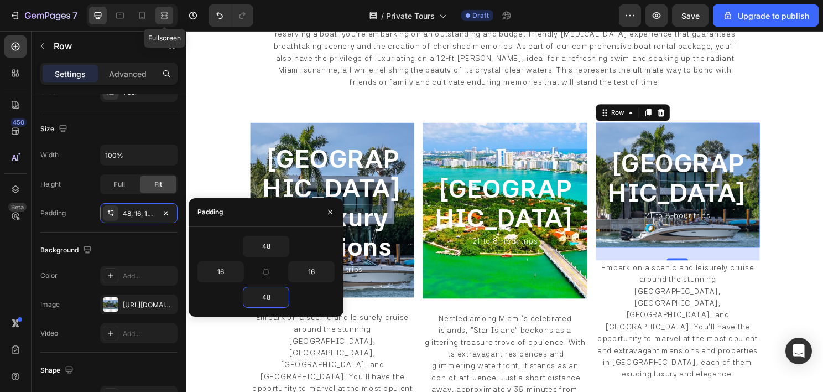
click at [164, 15] on icon at bounding box center [165, 15] width 3 height 3
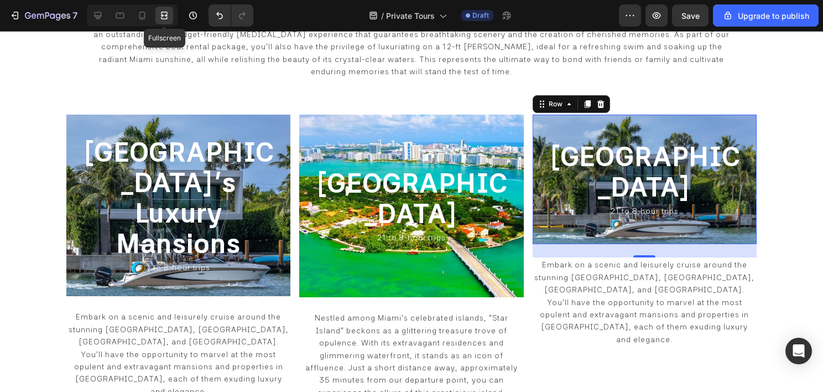
click at [164, 15] on icon at bounding box center [165, 15] width 3 height 3
click at [93, 17] on icon at bounding box center [97, 15] width 11 height 11
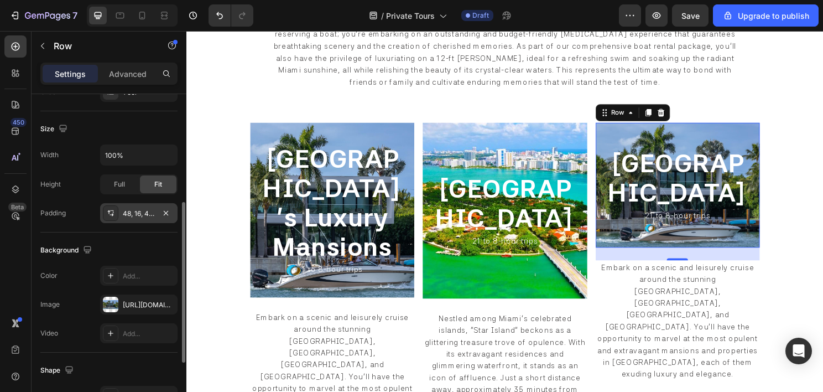
click at [135, 216] on div "48, 16, 48, 16" at bounding box center [138, 213] width 77 height 20
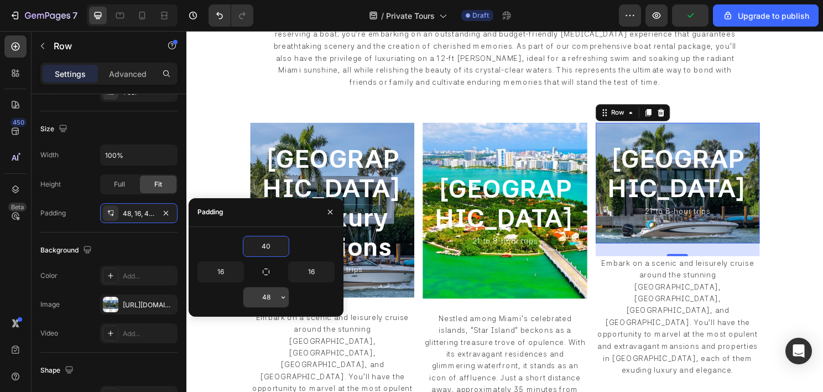
type input "40"
click at [268, 295] on input "48" at bounding box center [265, 297] width 45 height 20
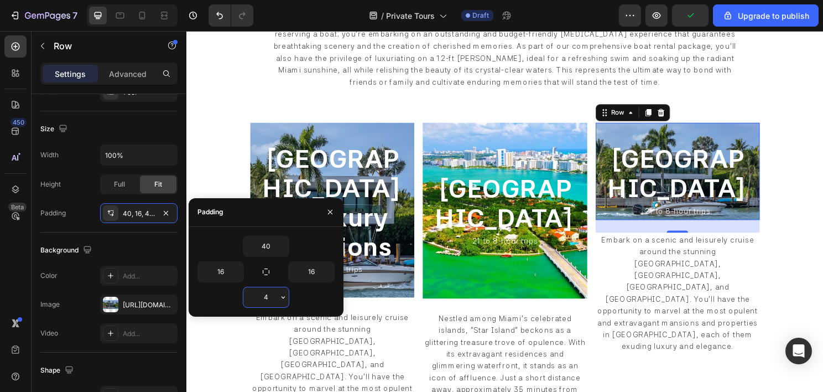
type input "40"
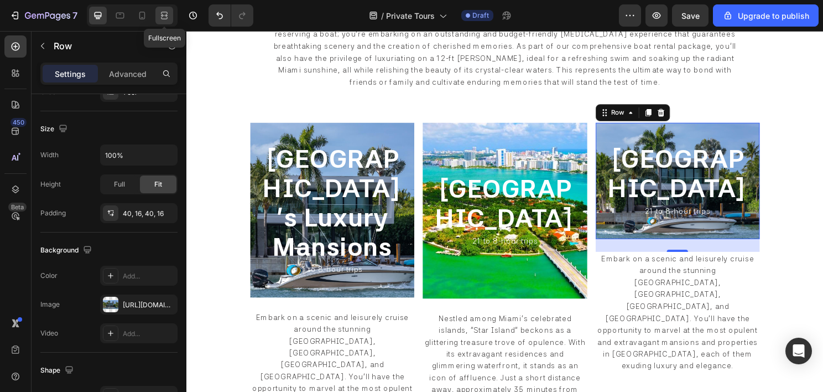
click at [164, 20] on icon at bounding box center [164, 15] width 11 height 11
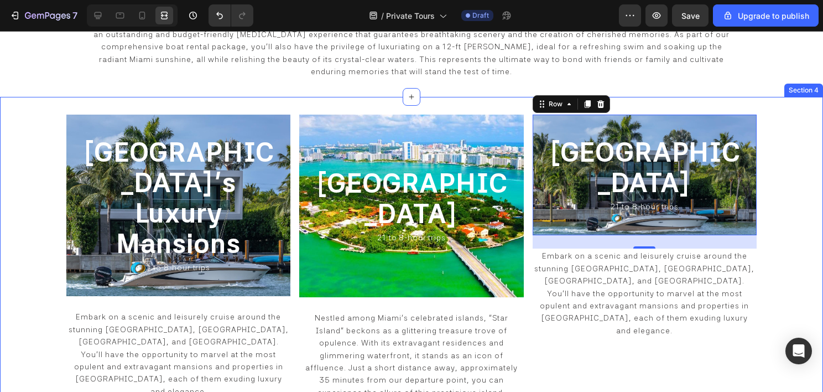
click at [787, 190] on div "⁠⁠⁠⁠⁠⁠⁠ Miami Beach's Luxury Mansions Heading ⁠⁠⁠⁠⁠⁠⁠ 1 to 8-hour trips Heading…" at bounding box center [411, 257] width 823 height 321
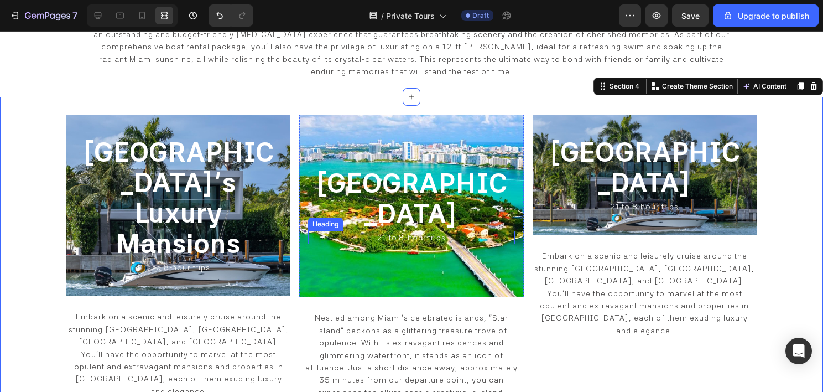
click at [378, 233] on span "21 to 8-hour trips" at bounding box center [411, 237] width 68 height 9
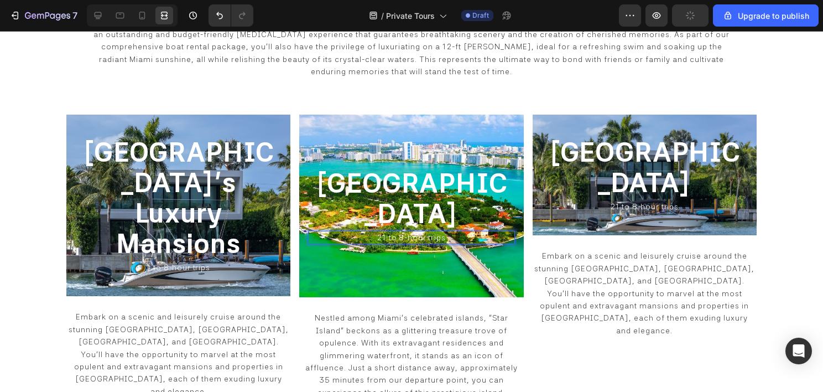
click at [383, 233] on span "21 to 8-hour trips" at bounding box center [411, 237] width 68 height 9
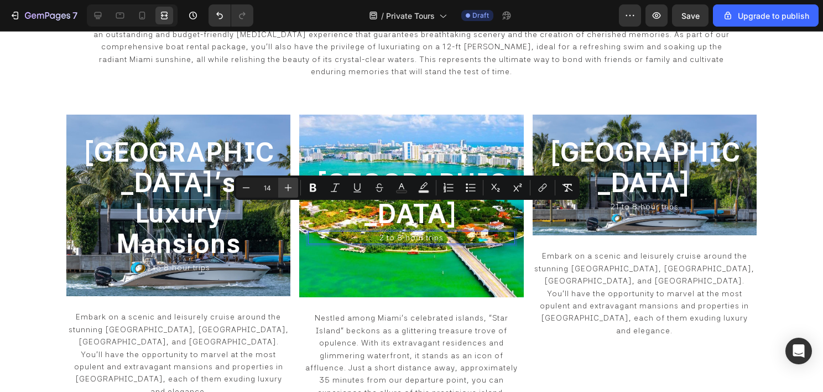
click at [290, 191] on icon "Editor contextual toolbar" at bounding box center [288, 187] width 11 height 11
type input "16"
click at [155, 262] on p "⁠⁠⁠⁠⁠⁠⁠ 1 to 8-hour trips" at bounding box center [178, 268] width 204 height 12
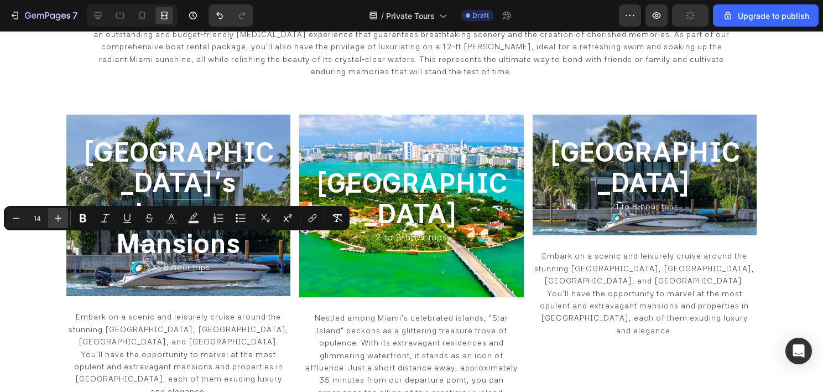
click at [63, 218] on icon "Editor contextual toolbar" at bounding box center [58, 217] width 11 height 11
type input "16"
click at [631, 211] on span "21 to 8-hour trips" at bounding box center [645, 206] width 68 height 9
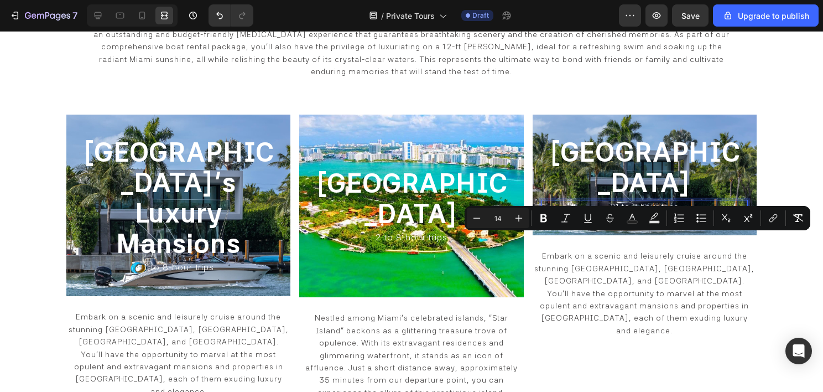
click at [612, 211] on span "21 to 8-hour trips" at bounding box center [645, 206] width 68 height 9
click at [518, 217] on icon "Editor contextual toolbar" at bounding box center [519, 218] width 7 height 7
type input "16"
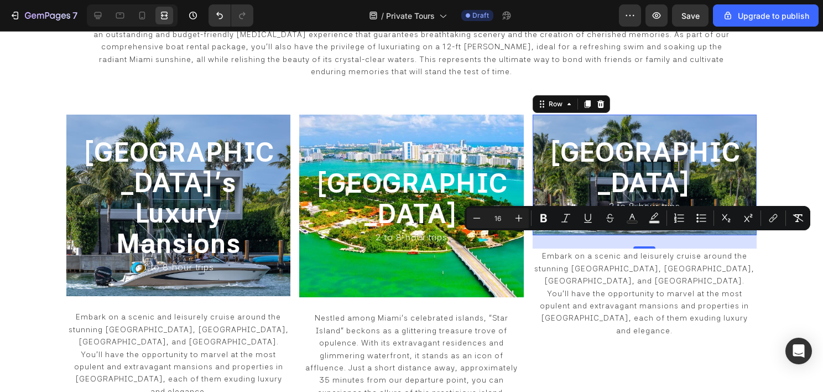
click at [541, 236] on div "⁠⁠⁠⁠⁠⁠⁠ Flagler Monument Island Heading ⁠⁠⁠⁠⁠⁠⁠ 2 to 8-hour trips Heading Row 0" at bounding box center [645, 175] width 224 height 121
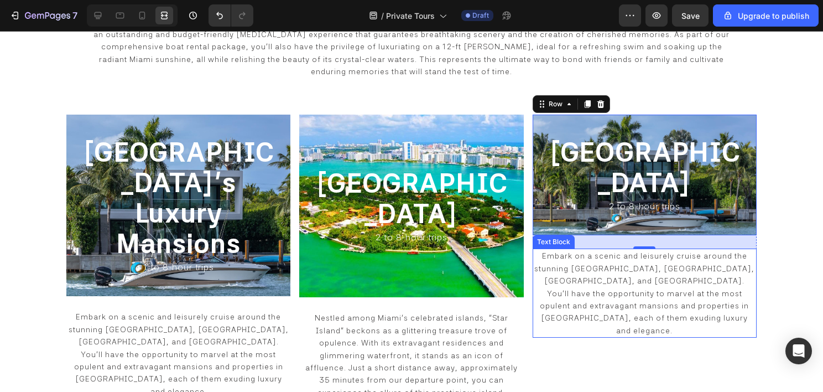
click at [622, 307] on p "Embark on a scenic and leisurely cruise around the stunning [GEOGRAPHIC_DATA], …" at bounding box center [645, 293] width 222 height 87
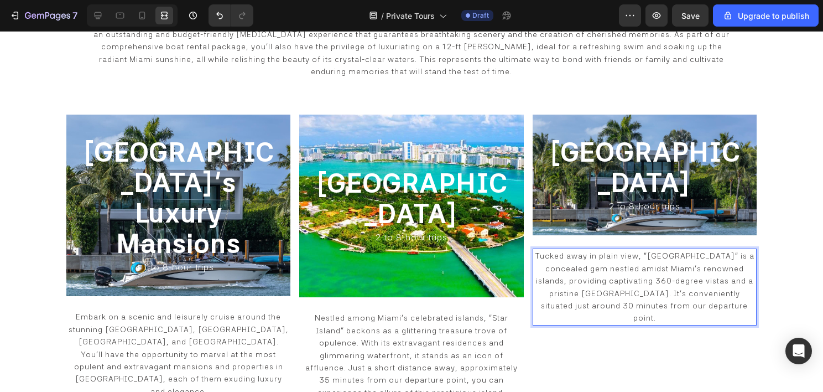
scroll to position [675, 0]
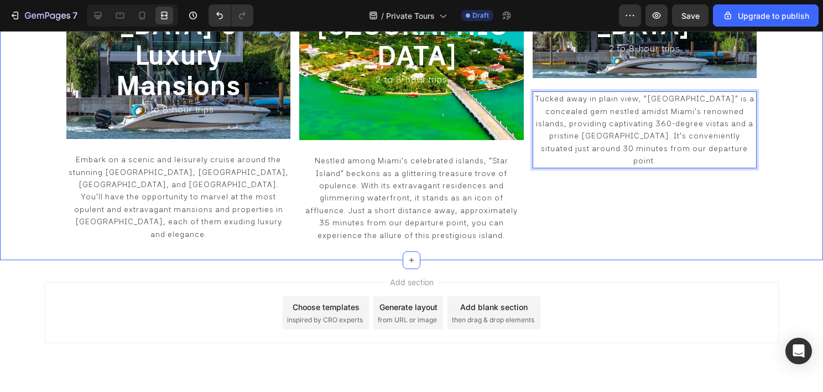
click at [790, 151] on div "⁠⁠⁠⁠⁠⁠⁠ Miami Beach's Luxury Mansions Heading ⁠⁠⁠⁠⁠⁠⁠ 1 to 8-hour trips Heading…" at bounding box center [411, 99] width 823 height 321
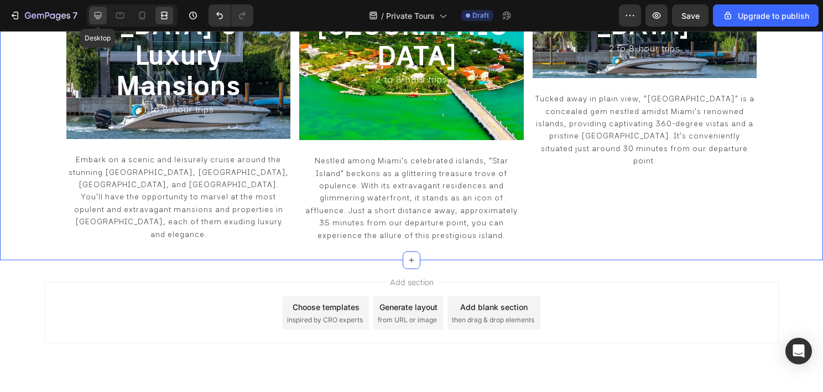
click at [99, 15] on icon at bounding box center [98, 15] width 7 height 7
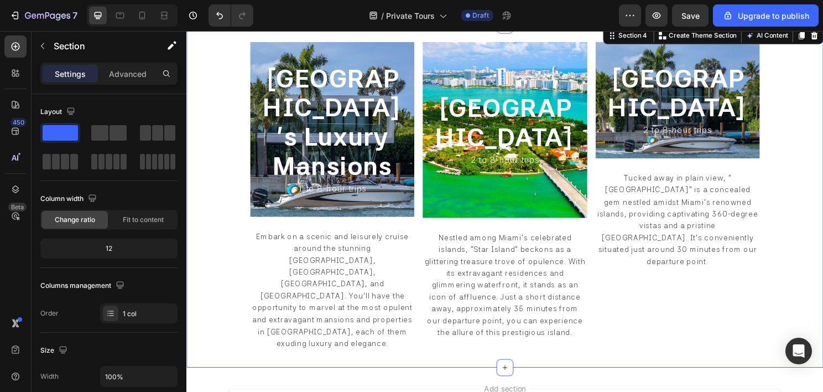
scroll to position [604, 0]
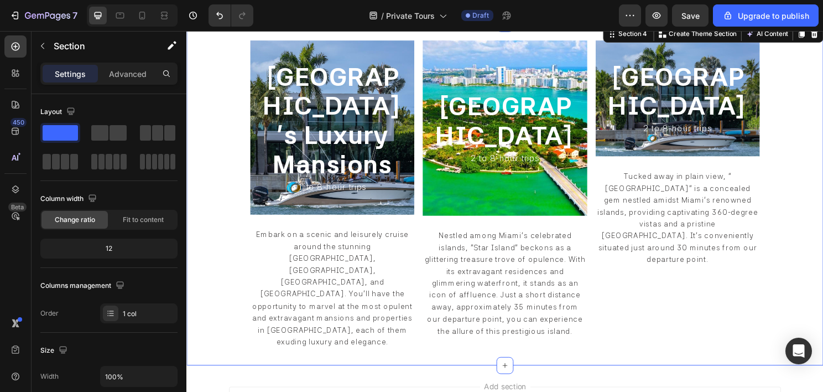
click at [229, 186] on div "⁠⁠⁠⁠⁠⁠⁠ Miami Beach's Luxury Mansions Heading ⁠⁠⁠⁠⁠⁠⁠ 1 to 8-hour trips Heading…" at bounding box center [518, 201] width 664 height 357
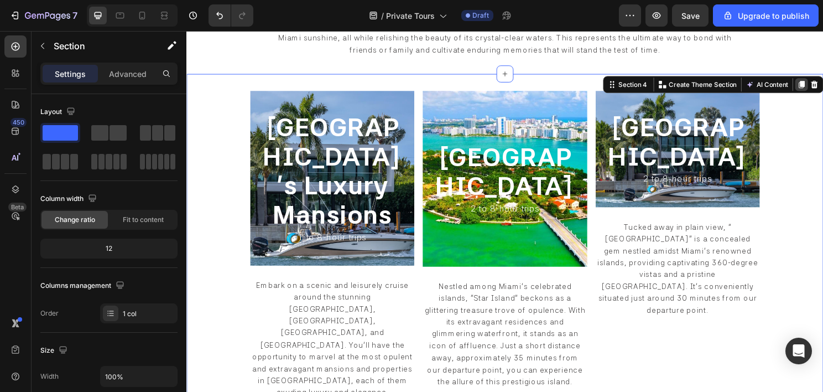
click at [823, 85] on icon at bounding box center [827, 86] width 9 height 9
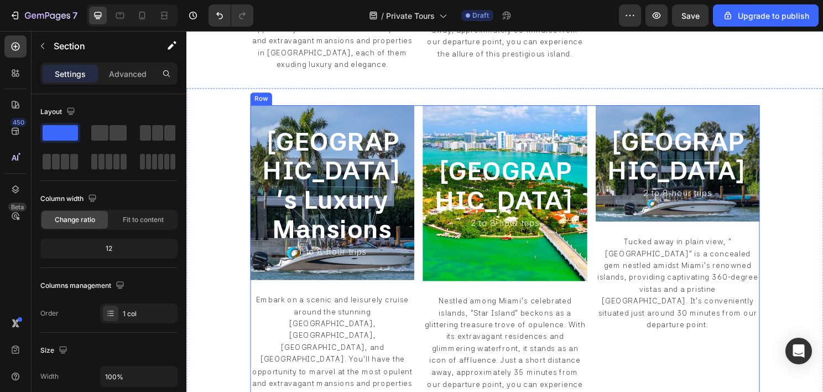
scroll to position [838, 0]
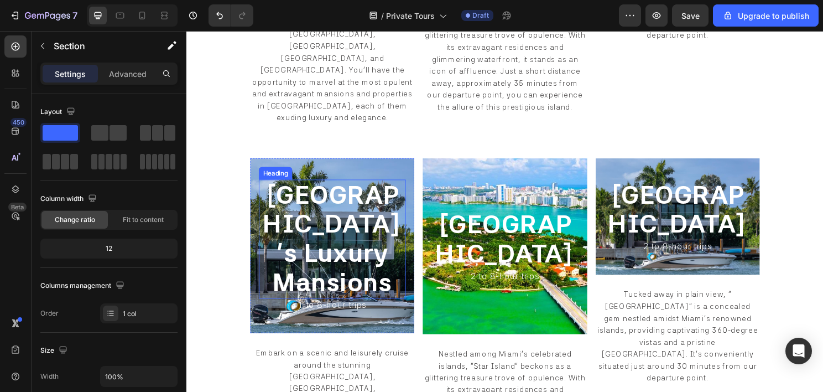
click at [325, 204] on span "Miami Beach's Luxury Mansions" at bounding box center [339, 246] width 146 height 123
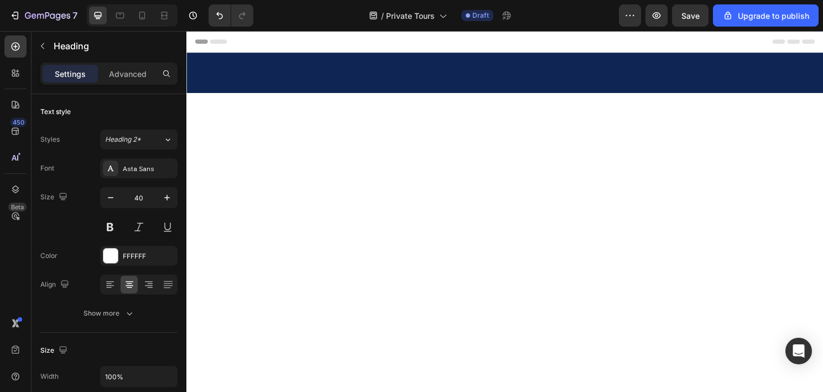
scroll to position [838, 0]
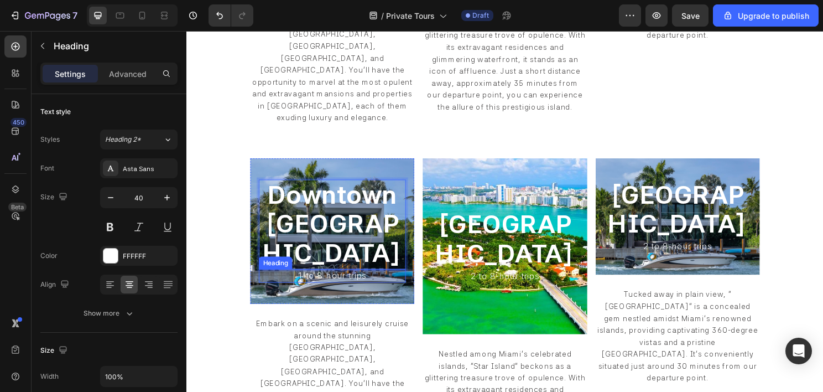
click at [303, 281] on span "1 to 8-hour trips" at bounding box center [338, 286] width 71 height 11
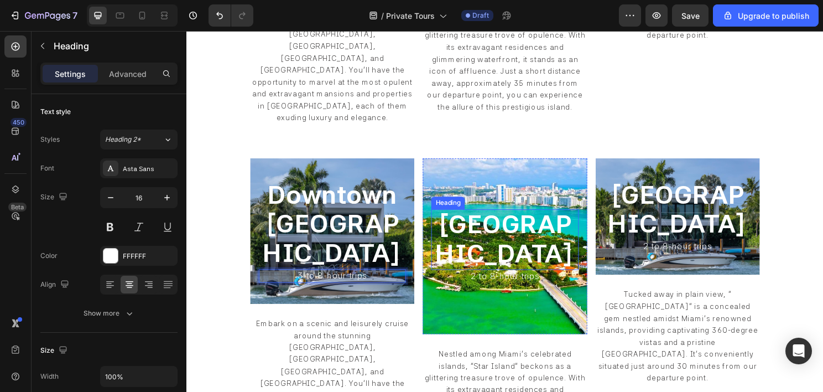
click at [510, 216] on span "Star Island" at bounding box center [519, 247] width 146 height 63
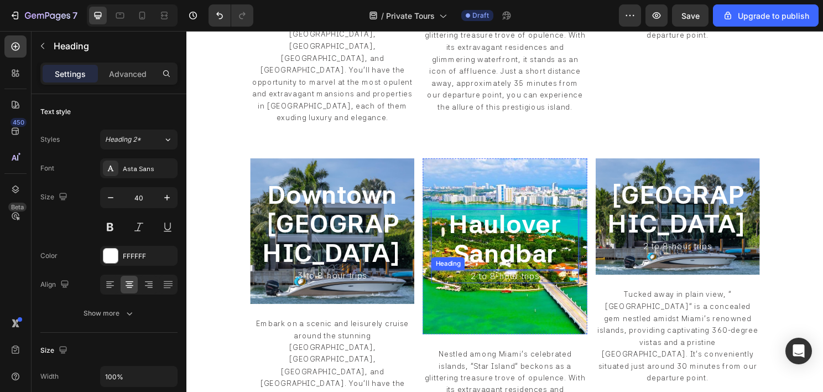
click at [488, 281] on span "2 to 8-hour trips" at bounding box center [517, 286] width 71 height 11
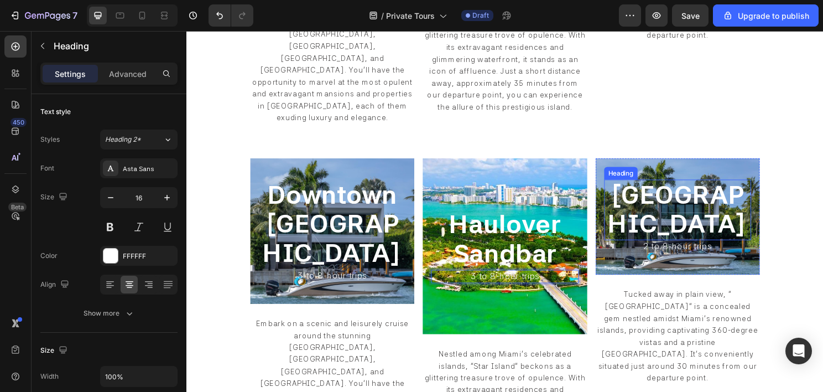
click at [662, 212] on span "Flagler Monument Island" at bounding box center [699, 216] width 146 height 63
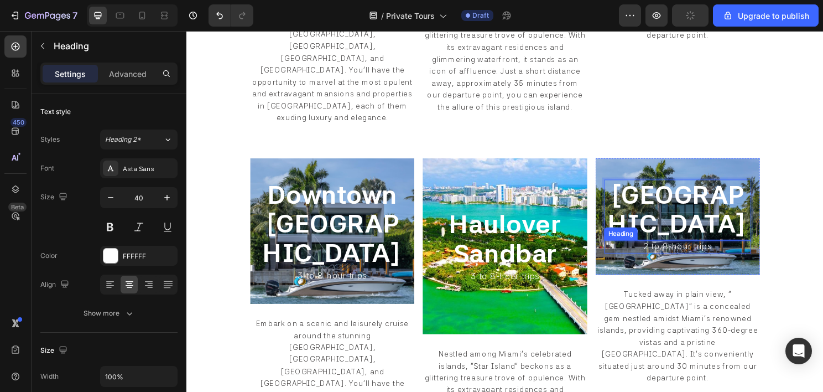
click at [663, 250] on span "2 to 8-hour trips" at bounding box center [698, 255] width 71 height 11
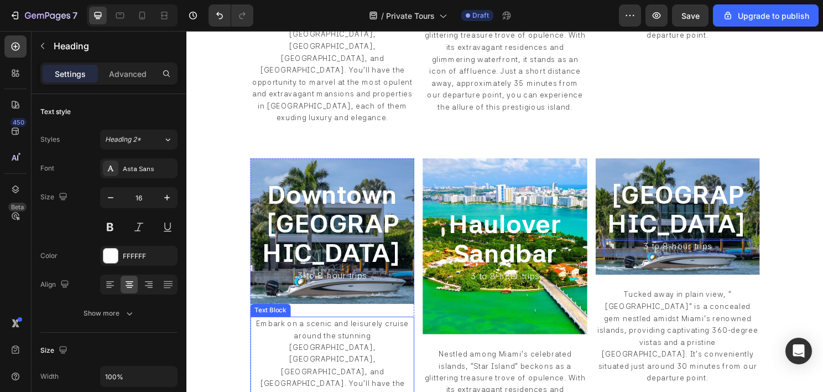
click at [344, 331] on span "Embark on a scenic and leisurely cruise around the stunning [GEOGRAPHIC_DATA], …" at bounding box center [338, 391] width 167 height 121
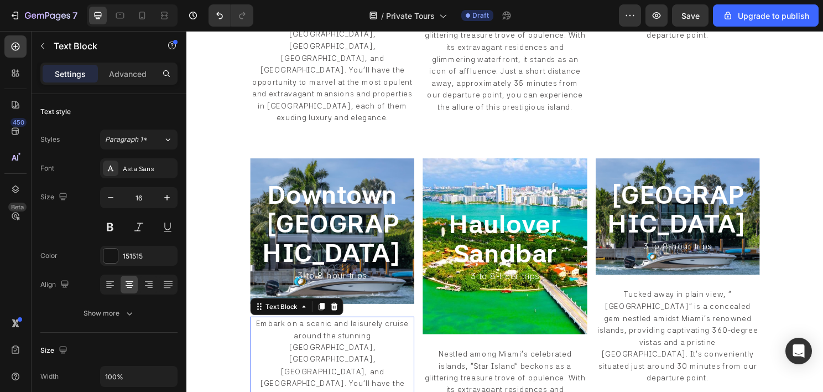
click at [344, 331] on span "Embark on a scenic and leisurely cruise around the stunning [GEOGRAPHIC_DATA], …" at bounding box center [338, 391] width 167 height 121
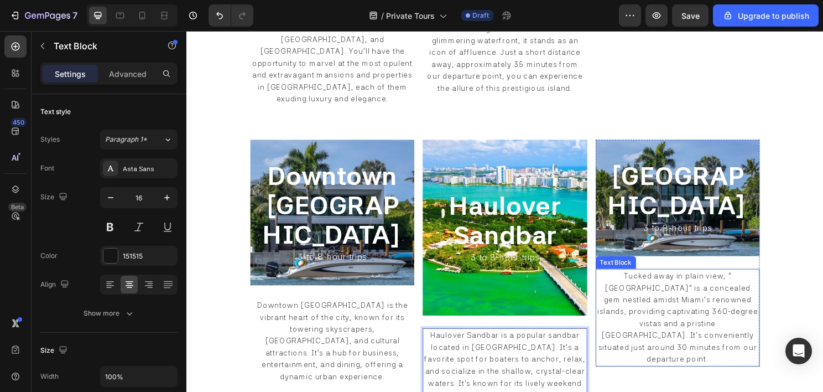
click at [681, 295] on span "Tucked away in plain view, "Monument Island" is a concealed gem nestled amidst …" at bounding box center [699, 330] width 168 height 96
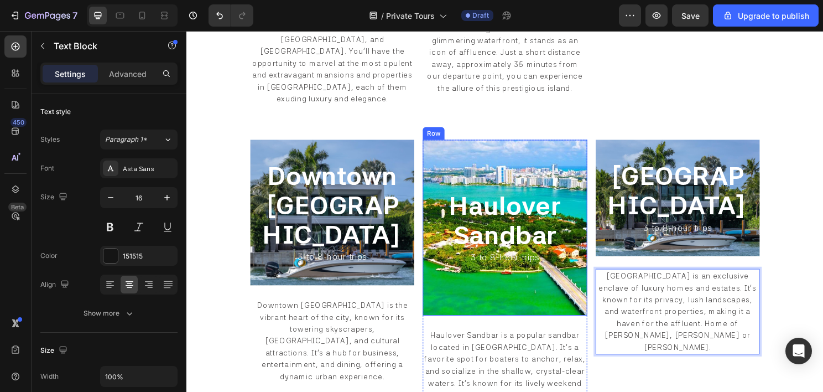
click at [482, 278] on div "⁠⁠⁠⁠⁠⁠⁠ Haulover Sandbar Heading ⁠⁠⁠⁠⁠⁠⁠ 3 to 8-hour trips Heading Row" at bounding box center [518, 235] width 171 height 183
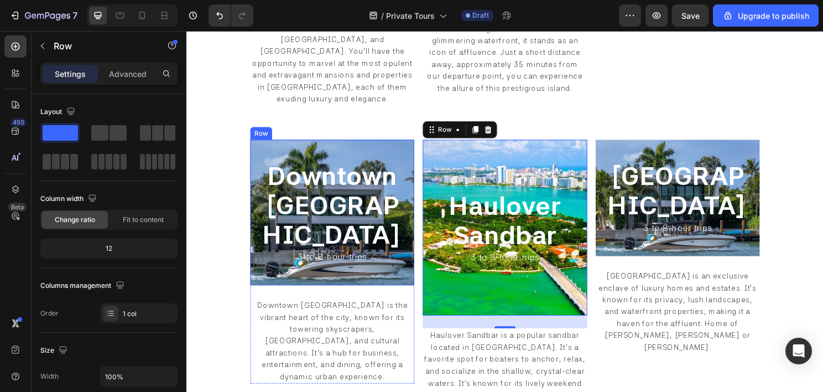
click at [257, 174] on div "⁠⁠⁠⁠⁠⁠⁠ Downtown Miami Heading ⁠⁠⁠⁠⁠⁠⁠ 3 to 8-hour trips Heading Row" at bounding box center [338, 220] width 171 height 152
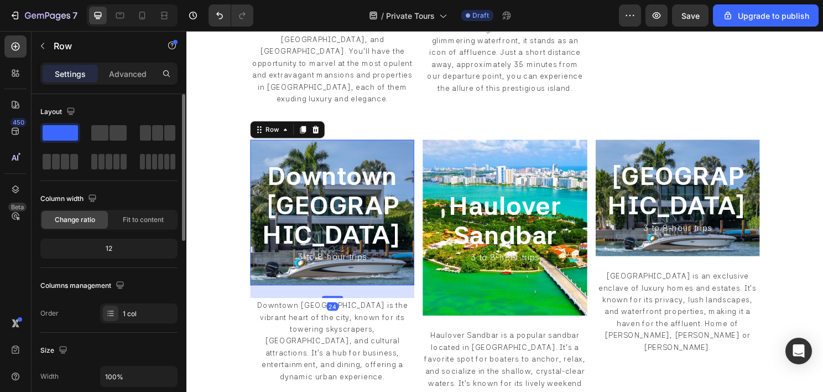
scroll to position [277, 0]
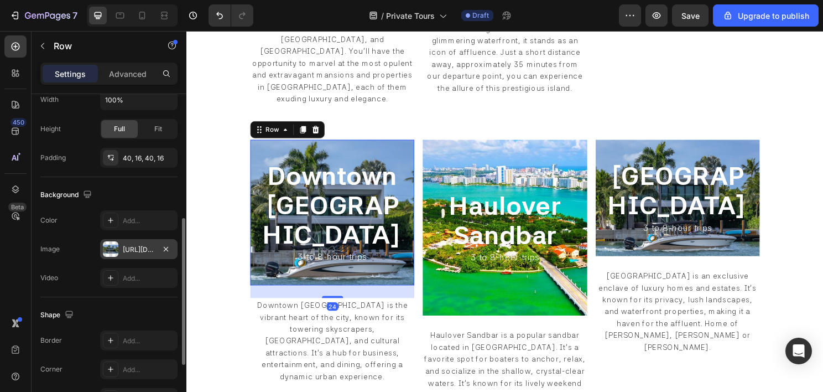
click at [123, 247] on div "https://cdn.shopify.com/s/files/1/0832/9566/6456/files/gempages_579523487257854…" at bounding box center [139, 250] width 32 height 10
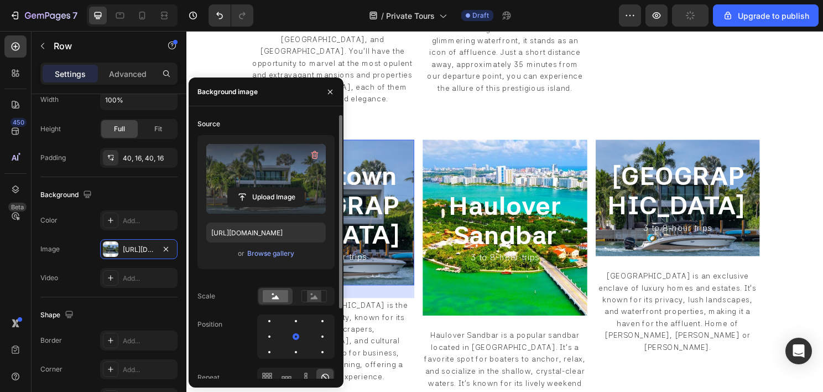
click at [248, 177] on label at bounding box center [266, 179] width 120 height 70
click at [248, 188] on input "file" at bounding box center [266, 197] width 76 height 19
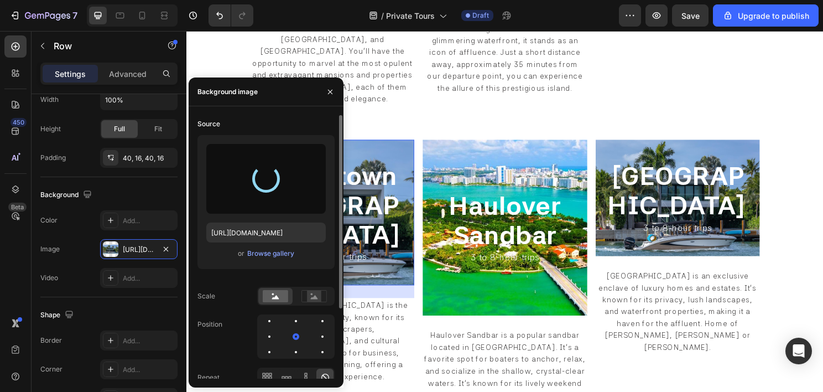
type input "https://cdn.shopify.com/s/files/1/0832/9566/6456/files/gempages_579523487257854…"
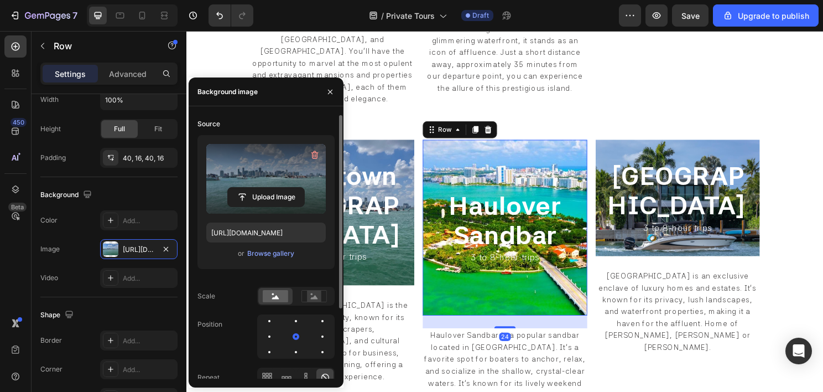
click at [437, 216] on div "⁠⁠⁠⁠⁠⁠⁠ Haulover Sandbar Heading ⁠⁠⁠⁠⁠⁠⁠ 3 to 8-hour trips Heading Row 24" at bounding box center [518, 235] width 171 height 183
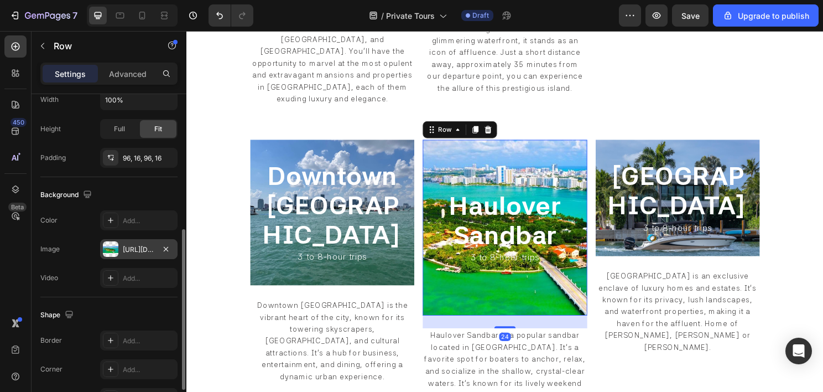
click at [142, 248] on div "https://cdn.shopify.com/s/files/1/0832/9566/6456/files/gempages_579523487257854…" at bounding box center [139, 250] width 32 height 10
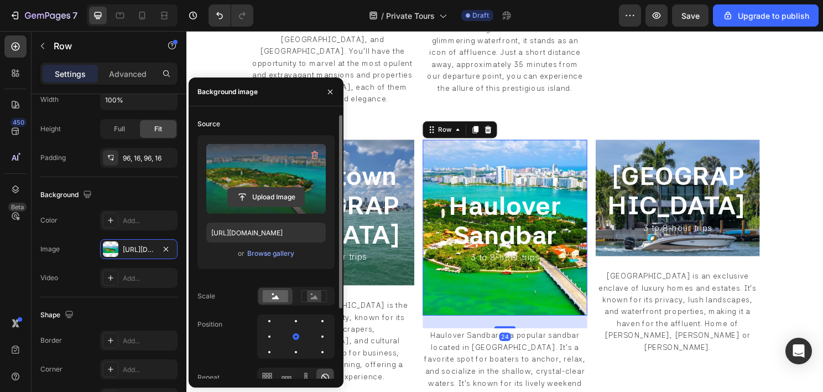
click at [246, 195] on input "file" at bounding box center [266, 197] width 76 height 19
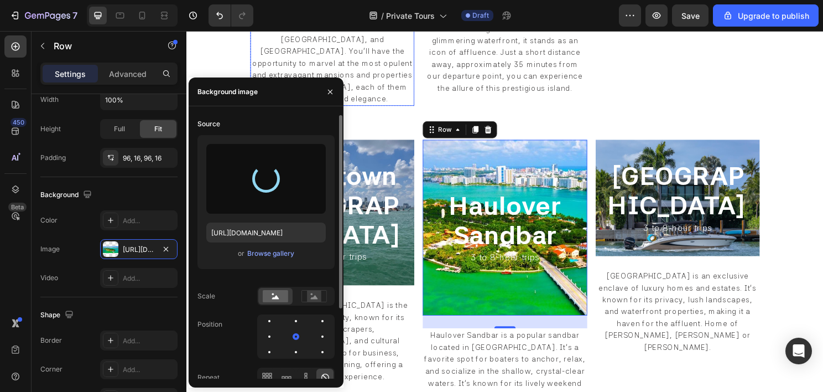
type input "https://cdn.shopify.com/s/files/1/0832/9566/6456/files/gempages_579523487257854…"
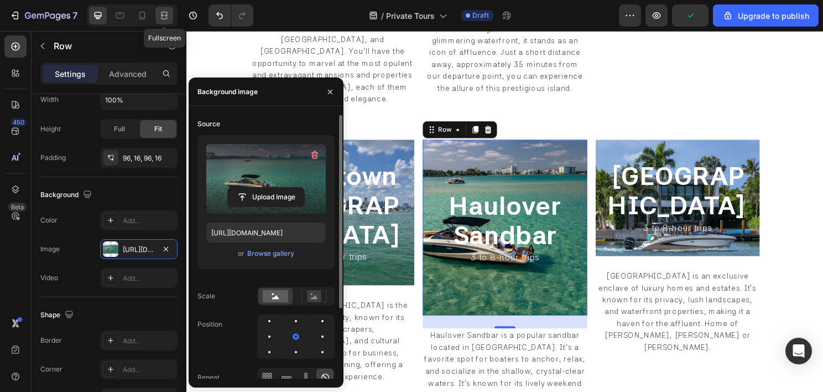
click at [168, 18] on icon at bounding box center [164, 15] width 11 height 11
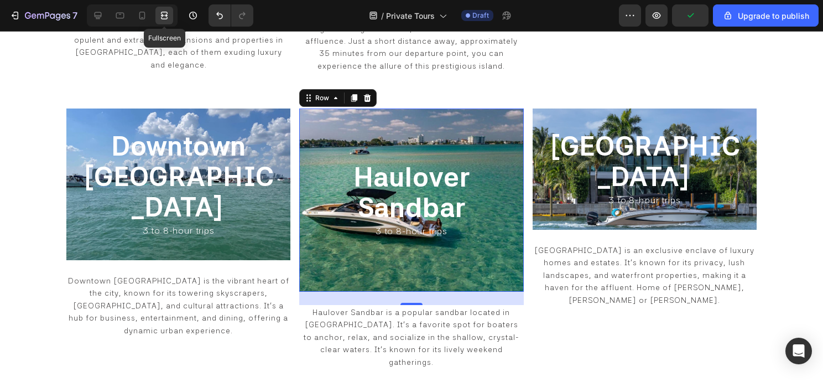
scroll to position [827, 0]
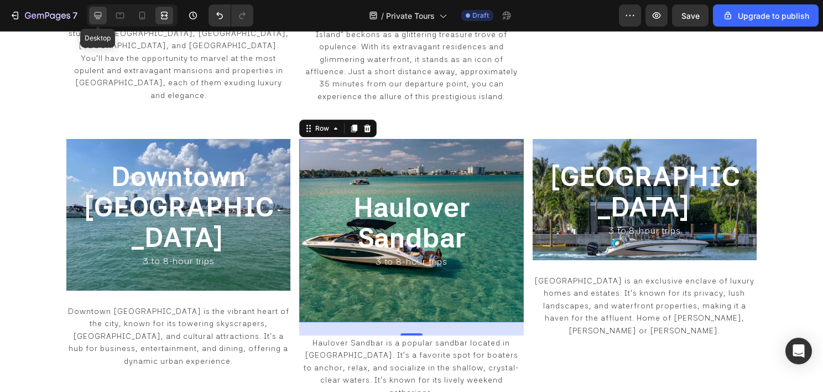
click at [100, 21] on div at bounding box center [98, 16] width 18 height 18
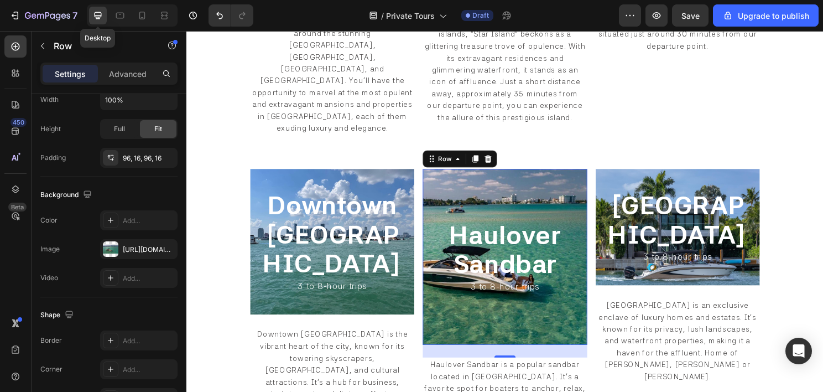
scroll to position [857, 0]
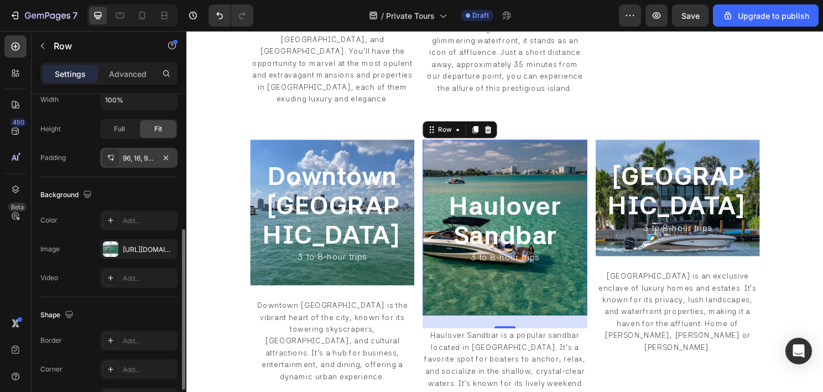
click at [129, 157] on div "96, 16, 96, 16" at bounding box center [139, 158] width 32 height 10
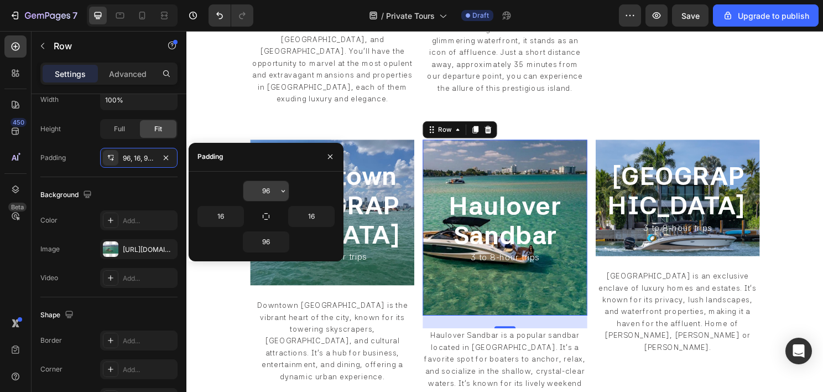
click at [271, 191] on input "96" at bounding box center [265, 191] width 45 height 20
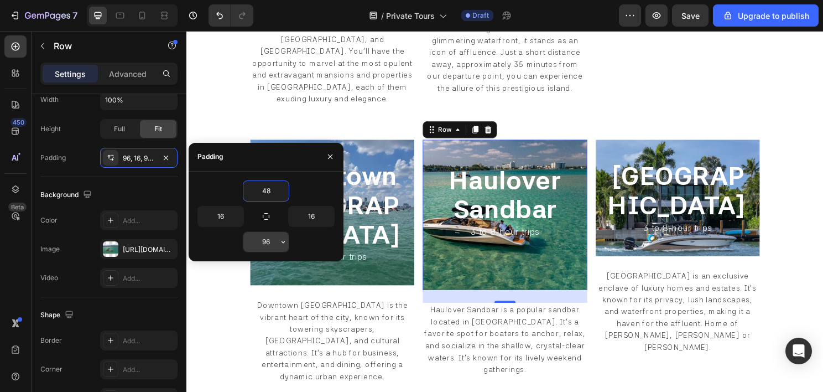
type input "48"
click at [267, 242] on input "96" at bounding box center [265, 242] width 45 height 20
type input "48"
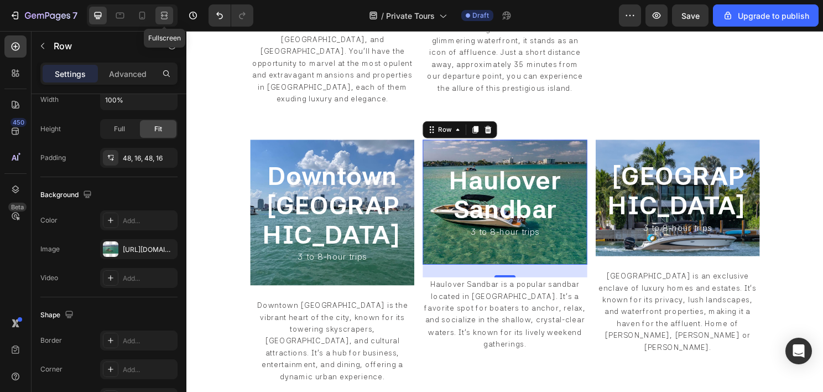
click at [164, 13] on icon at bounding box center [164, 15] width 11 height 11
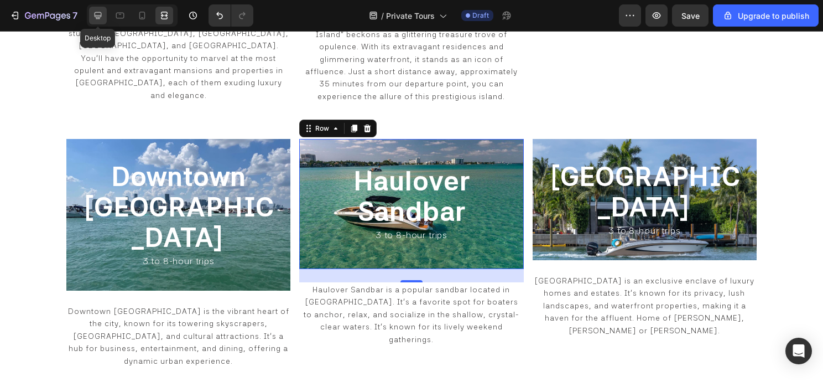
click at [100, 15] on icon at bounding box center [97, 15] width 11 height 11
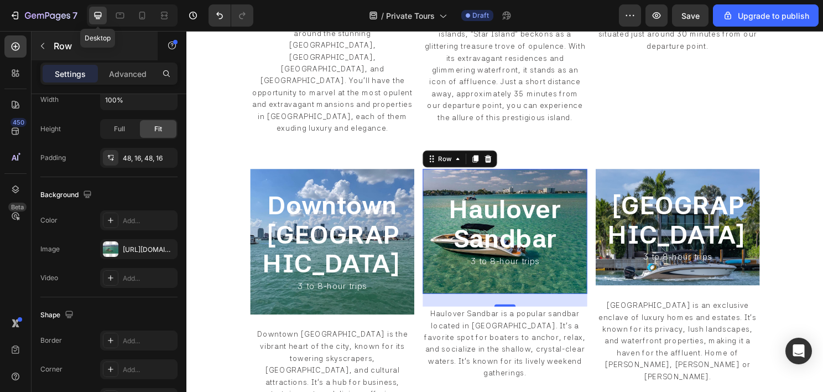
scroll to position [857, 0]
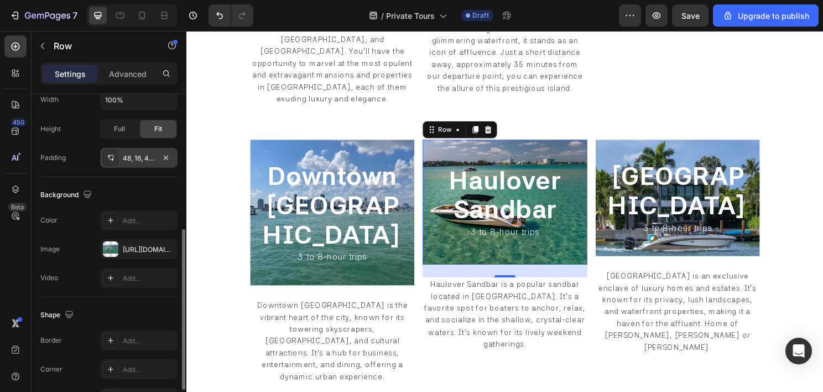
click at [146, 157] on div "48, 16, 48, 16" at bounding box center [139, 158] width 32 height 10
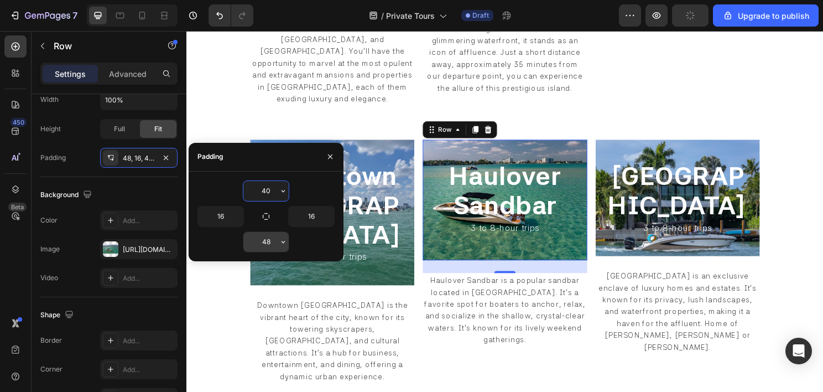
type input "40"
click at [264, 243] on input "48" at bounding box center [265, 242] width 45 height 20
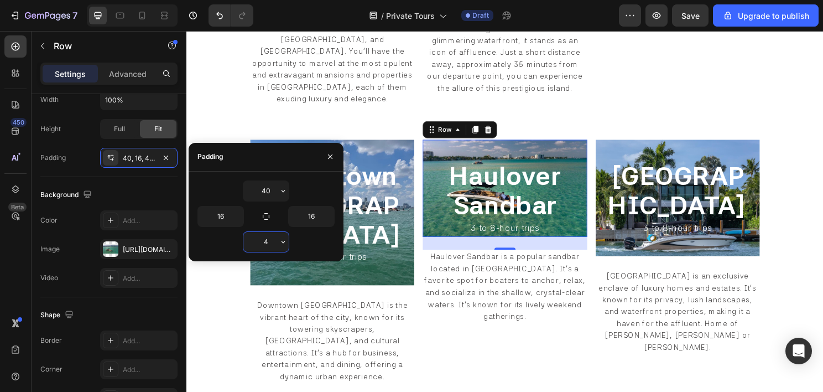
type input "40"
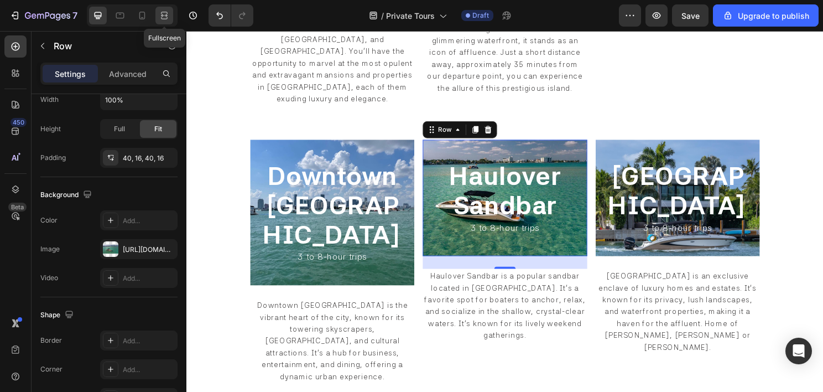
click at [162, 17] on icon at bounding box center [164, 18] width 7 height 2
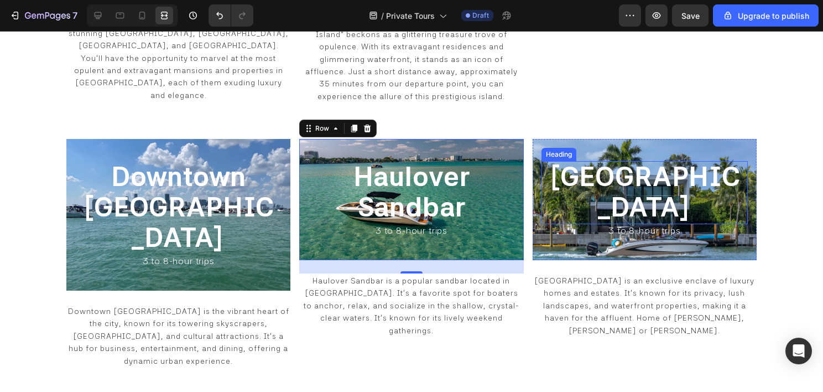
click at [542, 161] on h2 "⁠⁠⁠⁠⁠⁠⁠ Indian Creek" at bounding box center [645, 192] width 206 height 63
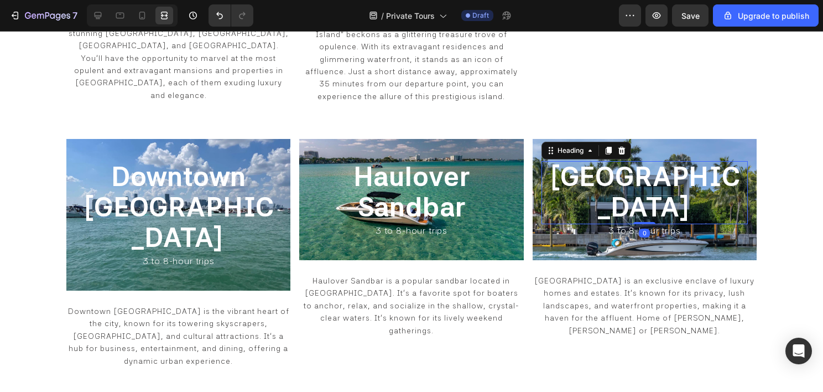
scroll to position [0, 0]
click at [533, 166] on div "⁠⁠⁠⁠⁠⁠⁠ Indian Creek Heading 0 ⁠⁠⁠⁠⁠⁠⁠ 3 to 8-hour trips Heading Row" at bounding box center [645, 199] width 224 height 121
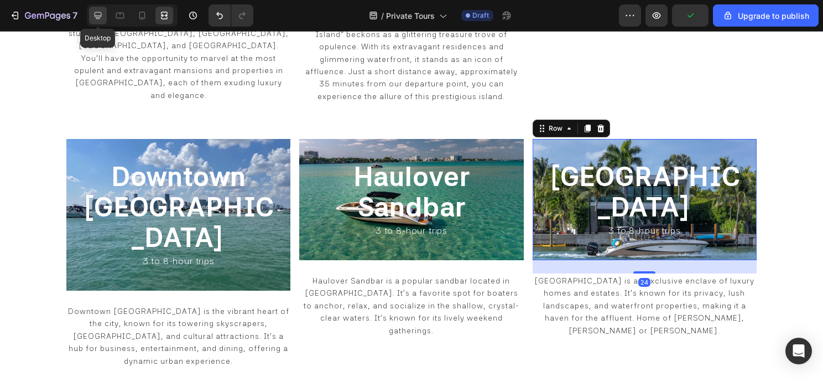
click at [100, 16] on icon at bounding box center [97, 15] width 11 height 11
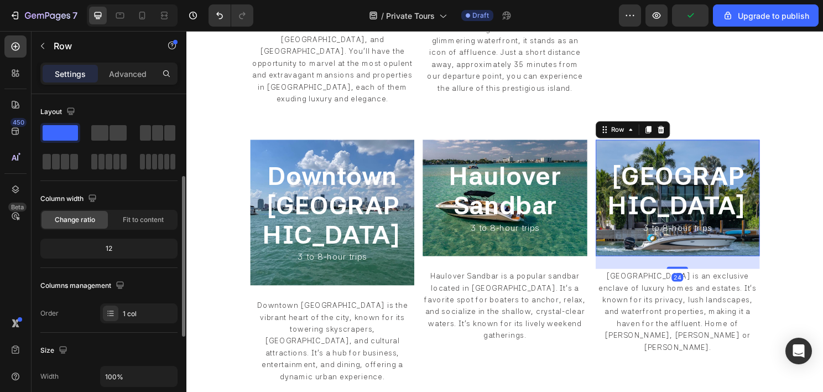
scroll to position [221, 0]
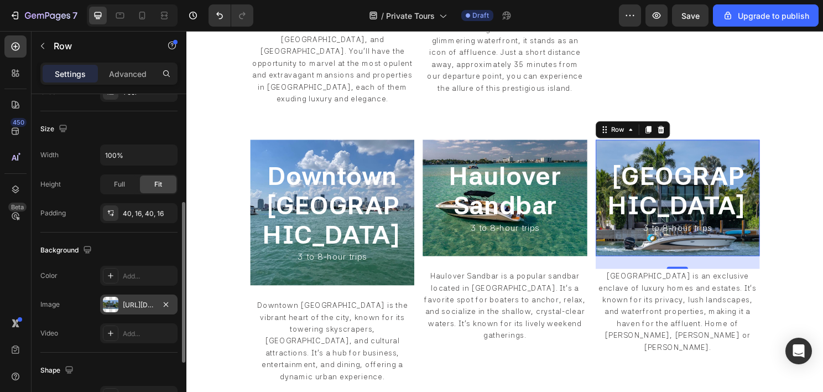
click at [120, 297] on div "https://cdn.shopify.com/s/files/1/0832/9566/6456/files/gempages_579523487257854…" at bounding box center [138, 304] width 77 height 20
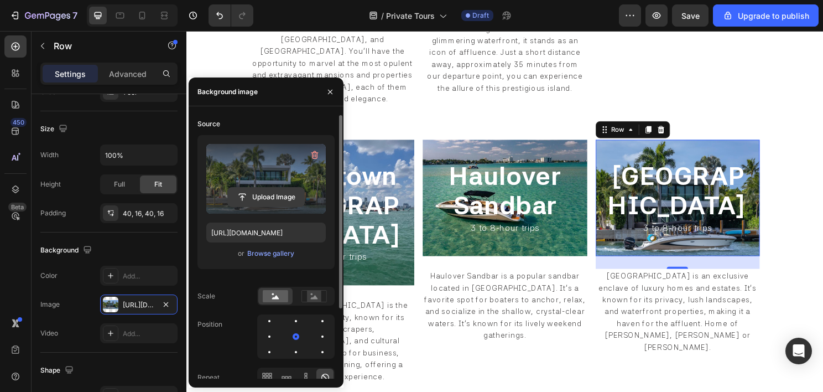
click at [242, 189] on input "file" at bounding box center [266, 197] width 76 height 19
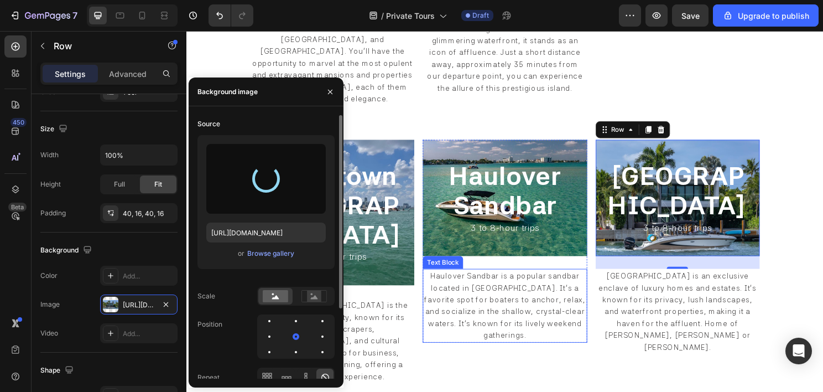
type input "https://cdn.shopify.com/s/files/1/0832/9566/6456/files/gempages_579523487257854…"
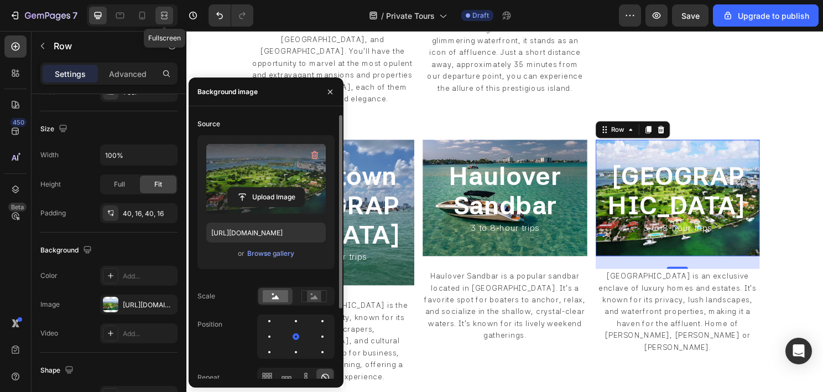
click at [155, 12] on div at bounding box center [164, 16] width 18 height 18
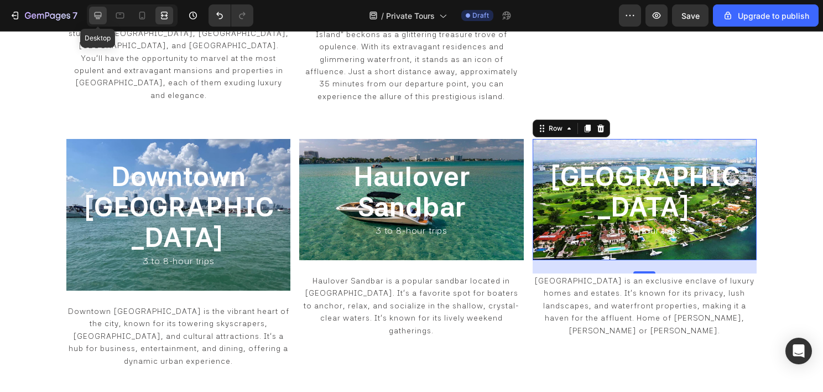
click at [101, 18] on icon at bounding box center [97, 15] width 11 height 11
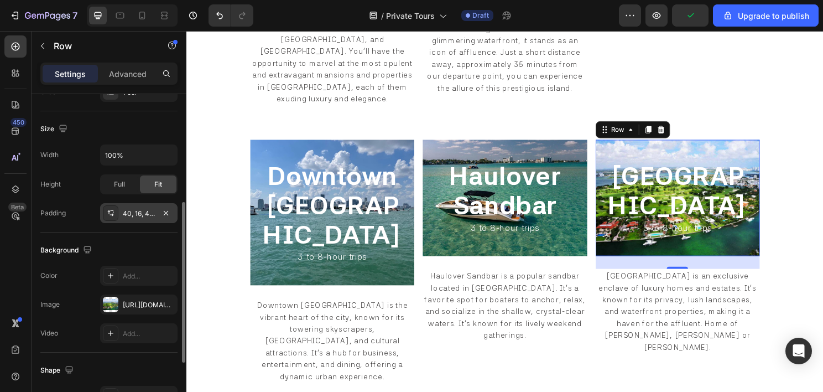
click at [139, 209] on div "40, 16, 40, 16" at bounding box center [139, 214] width 32 height 10
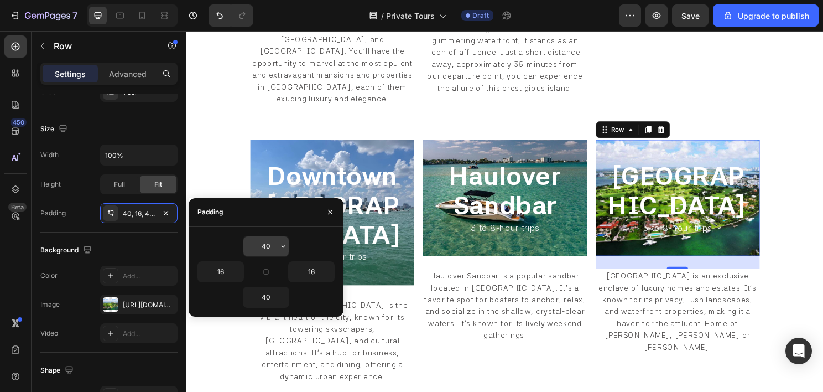
click at [273, 247] on input "40" at bounding box center [265, 246] width 45 height 20
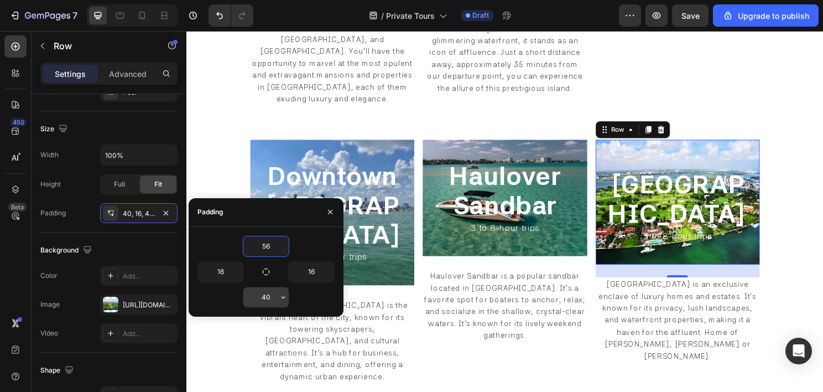
type input "56"
click at [265, 299] on input "40" at bounding box center [265, 297] width 45 height 20
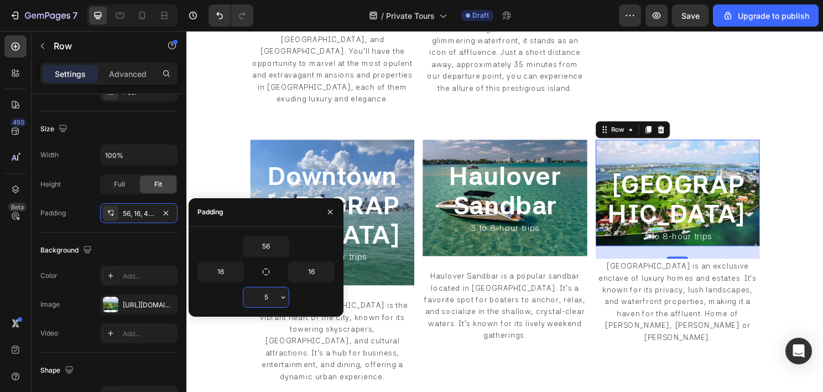
type input "56"
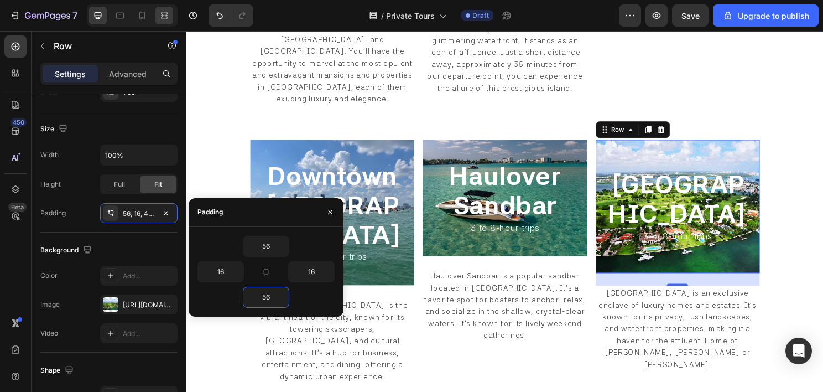
click at [160, 11] on icon at bounding box center [164, 15] width 11 height 11
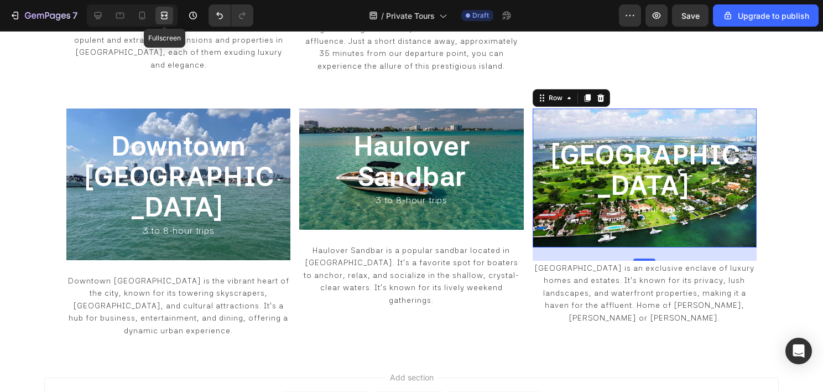
scroll to position [827, 0]
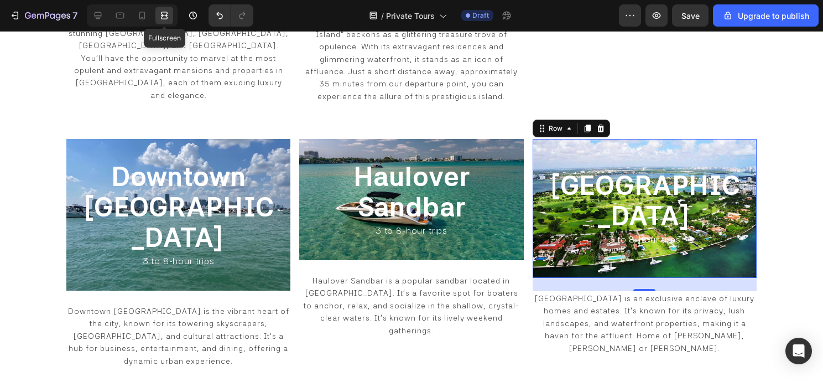
click at [161, 11] on icon at bounding box center [164, 15] width 11 height 11
click at [95, 17] on icon at bounding box center [98, 15] width 7 height 7
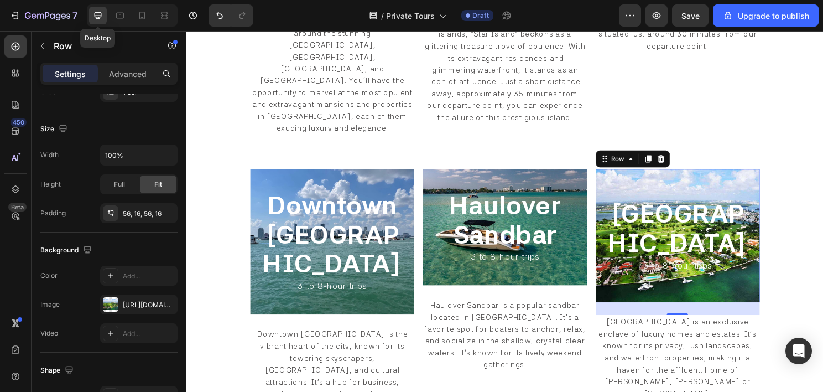
scroll to position [857, 0]
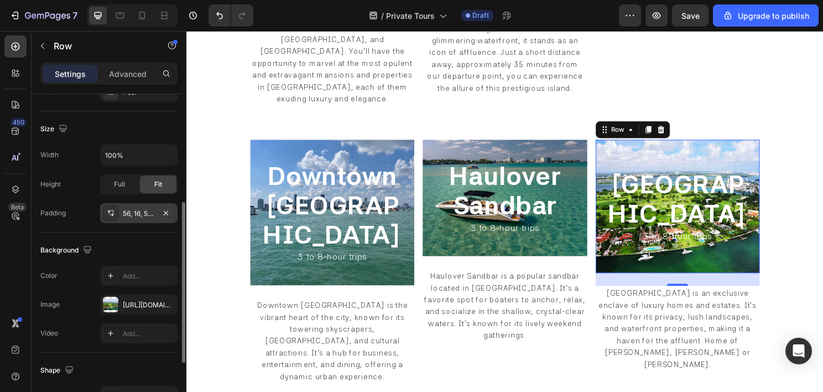
click at [140, 215] on div "56, 16, 56, 16" at bounding box center [139, 214] width 32 height 10
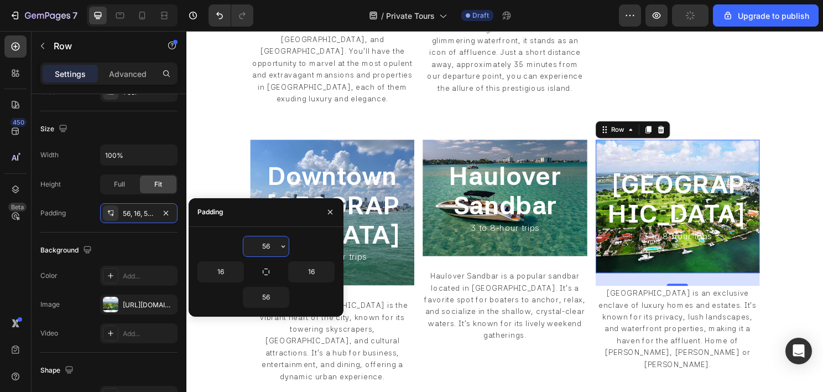
type input "7"
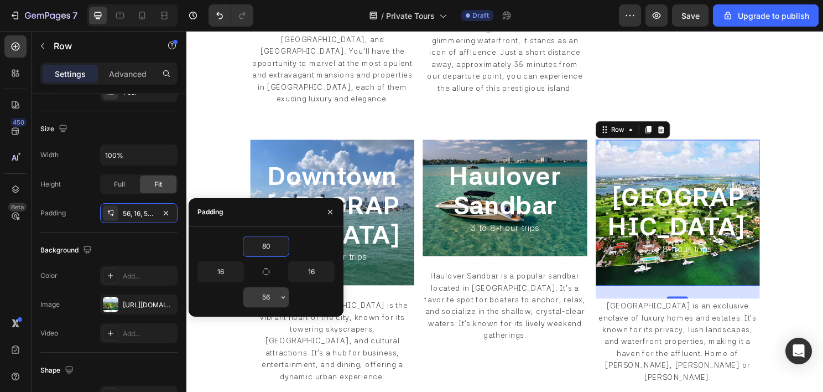
type input "80"
click at [268, 300] on input "56" at bounding box center [265, 297] width 45 height 20
type input "80"
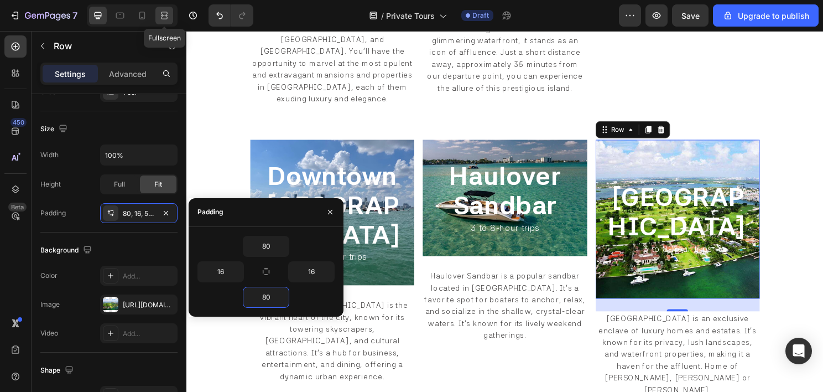
click at [166, 16] on icon at bounding box center [165, 15] width 3 height 3
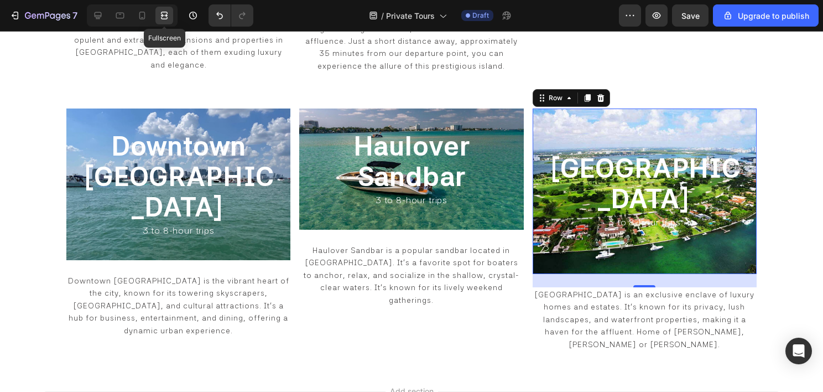
scroll to position [827, 0]
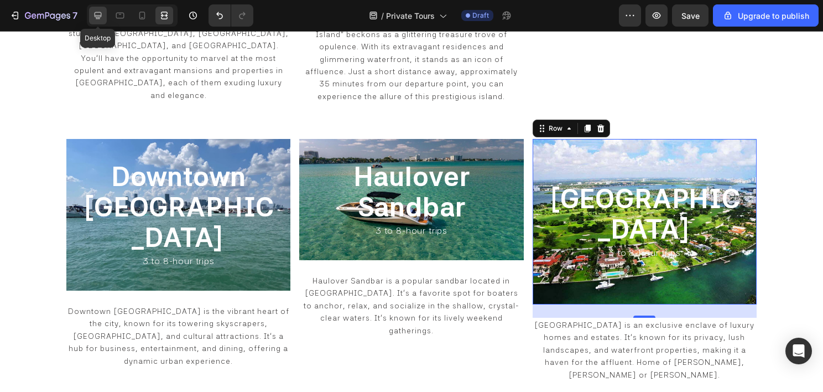
click at [97, 18] on icon at bounding box center [97, 15] width 11 height 11
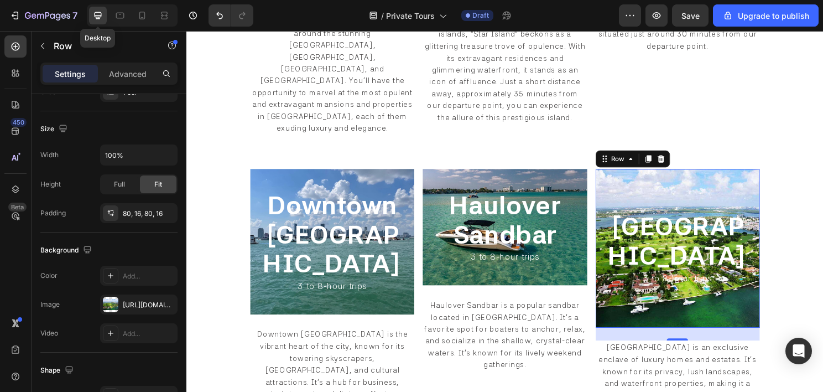
scroll to position [857, 0]
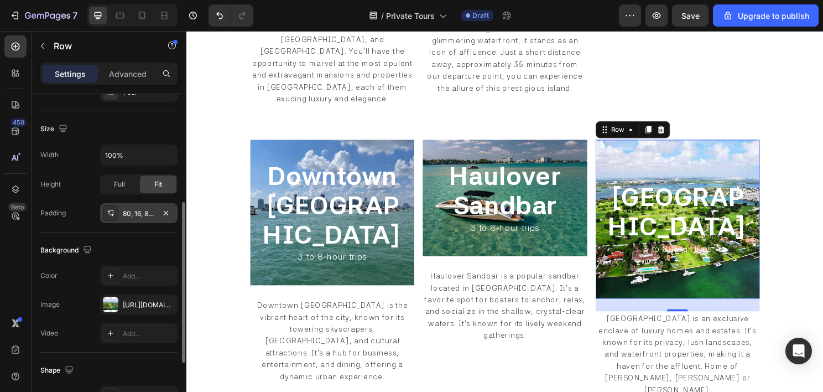
click at [141, 205] on div "80, 16, 80, 16" at bounding box center [138, 213] width 77 height 20
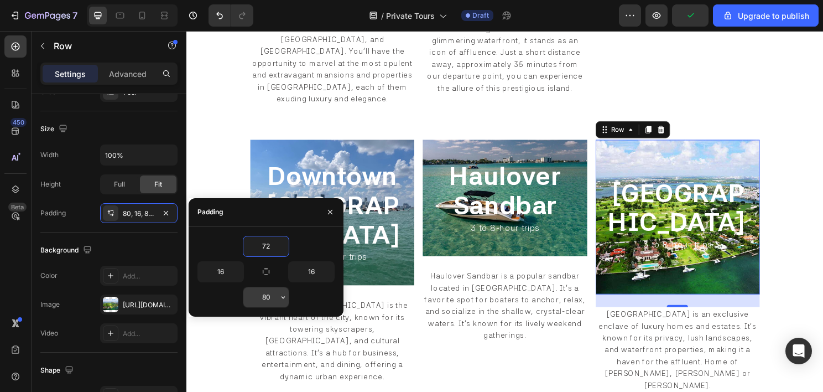
type input "72"
click at [270, 295] on input "80" at bounding box center [265, 297] width 45 height 20
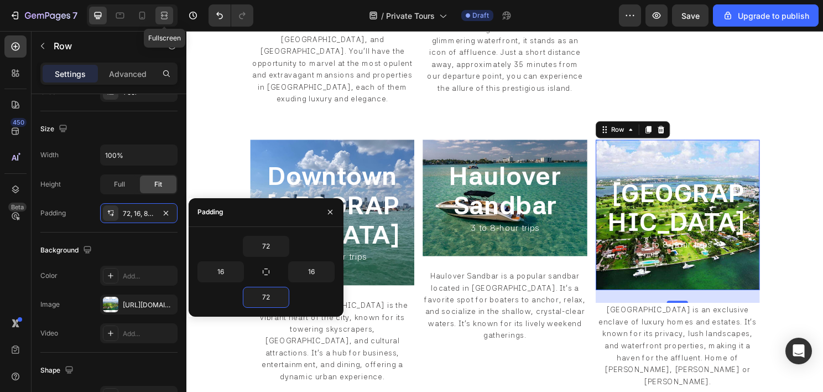
type input "72"
click at [164, 14] on icon at bounding box center [165, 15] width 3 height 3
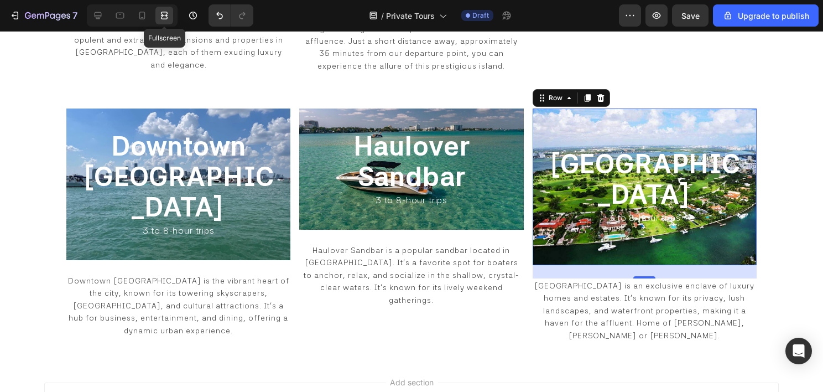
scroll to position [827, 0]
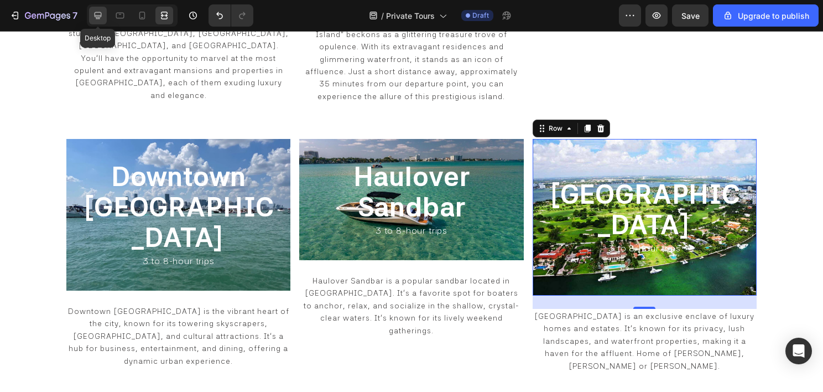
click at [97, 17] on icon at bounding box center [98, 15] width 7 height 7
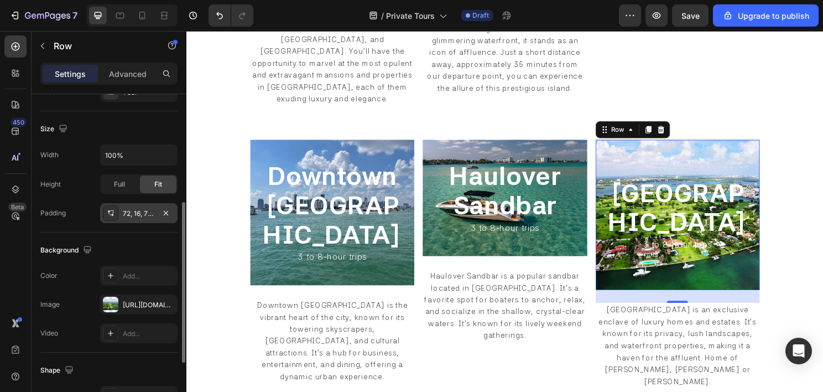
click at [136, 212] on div "72, 16, 72, 16" at bounding box center [139, 214] width 32 height 10
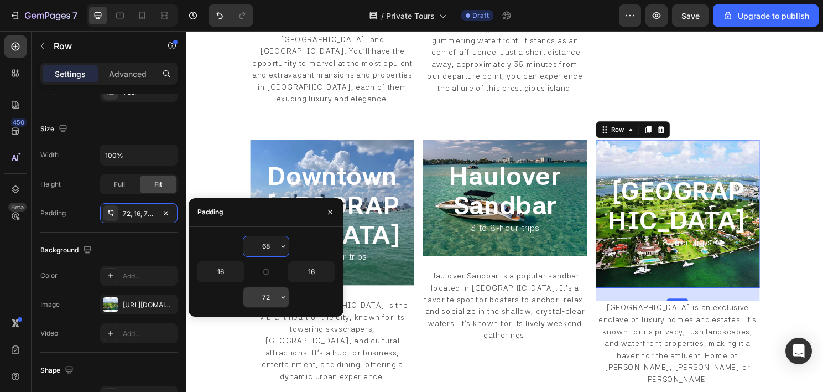
type input "68"
click at [268, 296] on input "72" at bounding box center [265, 297] width 45 height 20
type input "68"
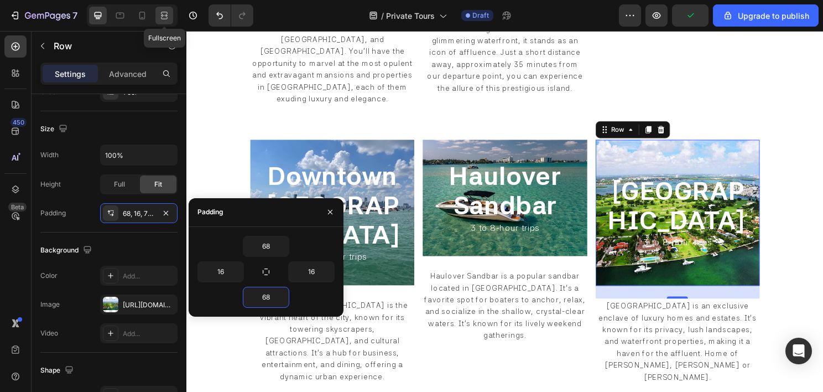
click at [164, 14] on icon at bounding box center [165, 15] width 3 height 3
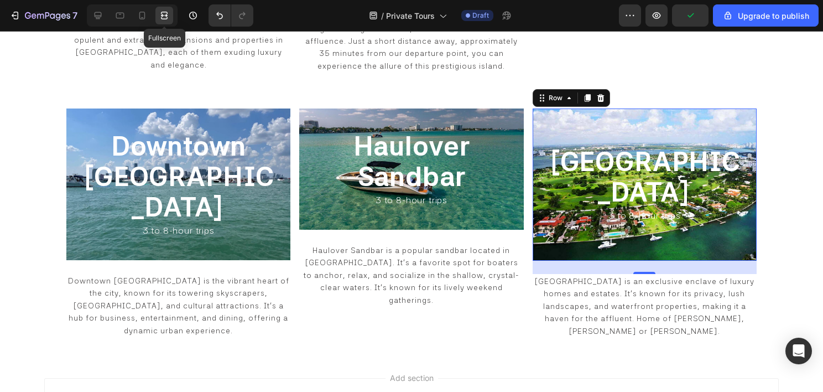
scroll to position [827, 0]
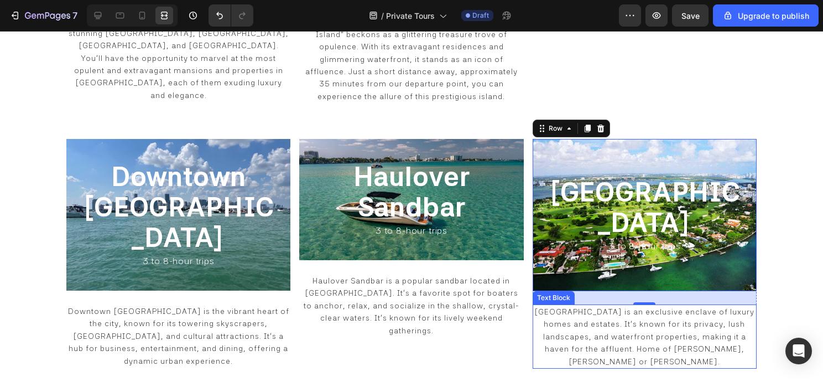
click at [561, 307] on span "Indian Creek Island is an exclusive enclave of luxury homes and estates. It's k…" at bounding box center [644, 336] width 220 height 59
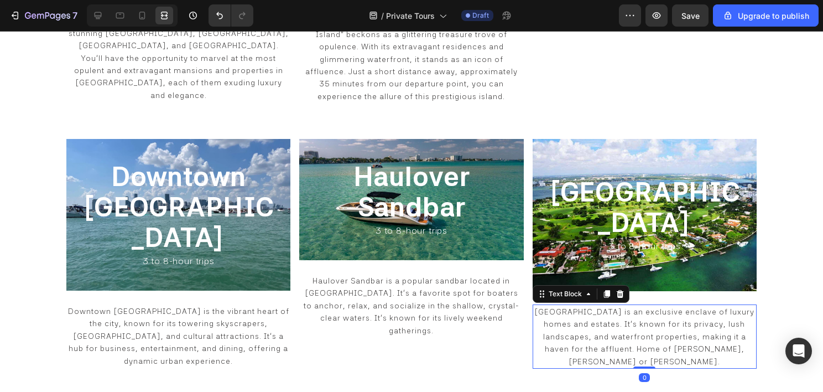
scroll to position [0, 0]
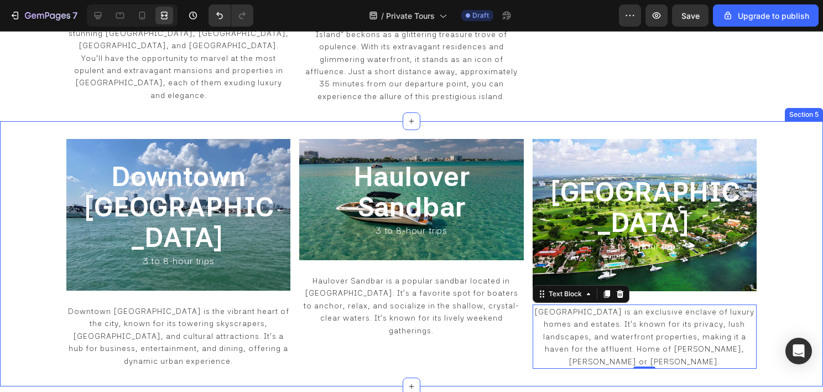
click at [18, 142] on div "⁠⁠⁠⁠⁠⁠⁠ Downtown Miami Heading ⁠⁠⁠⁠⁠⁠⁠ 3 to 8-hour trips Heading Row Downtown M…" at bounding box center [411, 253] width 823 height 265
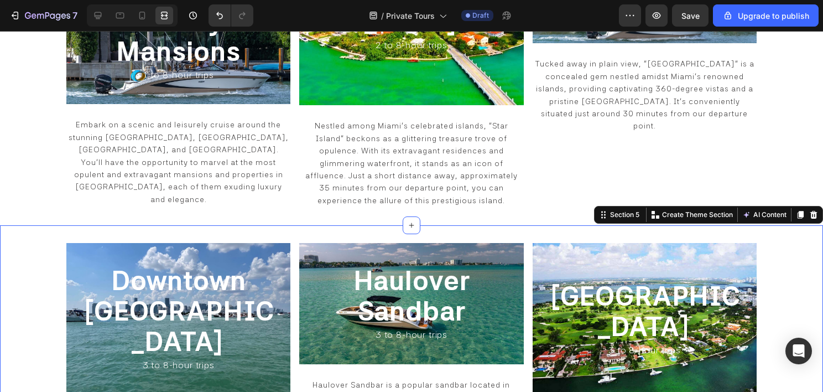
scroll to position [716, 0]
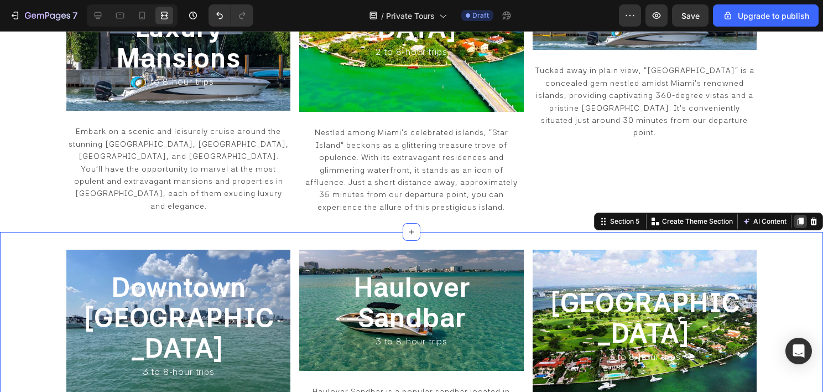
click at [798, 217] on icon at bounding box center [801, 221] width 6 height 8
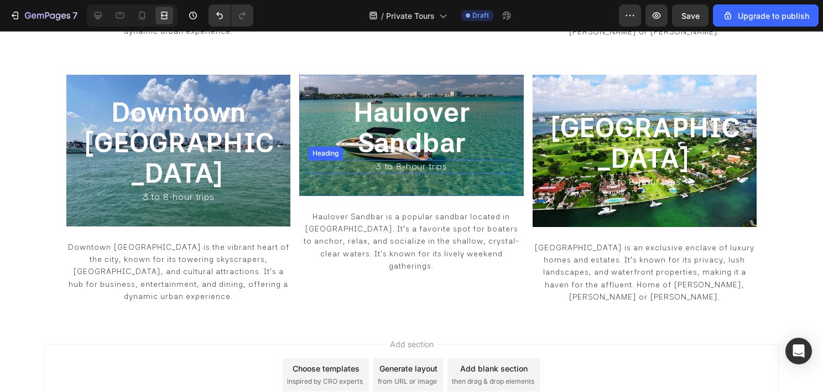
scroll to position [1018, 0]
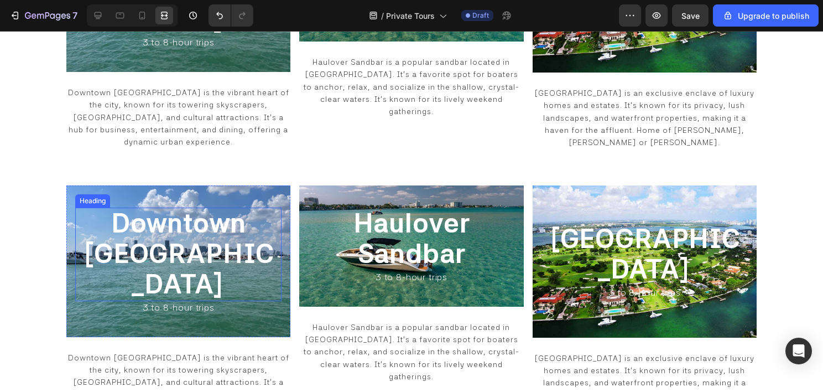
click at [179, 207] on span "Downtown Miami" at bounding box center [178, 253] width 192 height 93
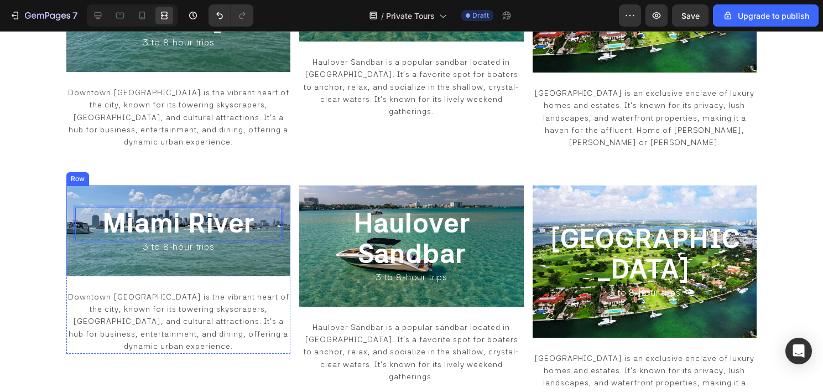
click at [74, 185] on div "Miami River Heading 0 3 to 8-hour trips Heading Row" at bounding box center [178, 230] width 224 height 91
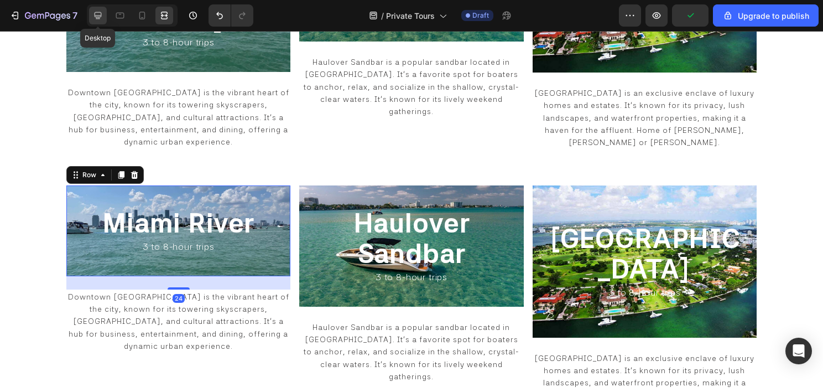
click at [100, 17] on icon at bounding box center [98, 15] width 7 height 7
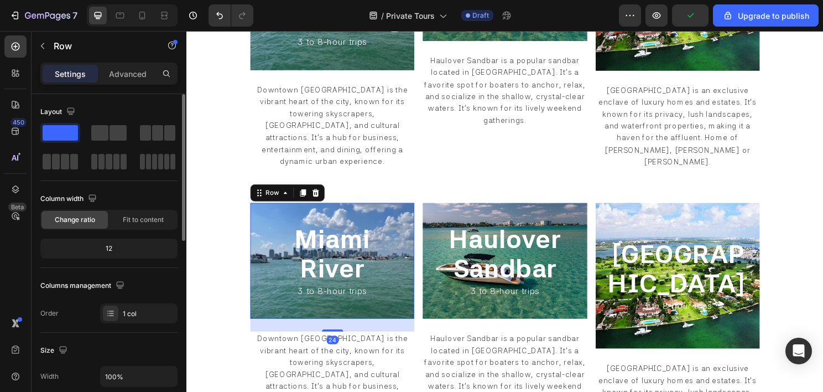
scroll to position [221, 0]
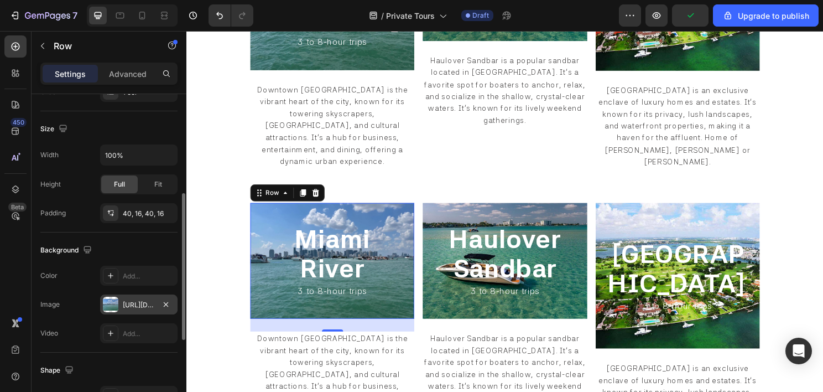
click at [126, 305] on div "https://cdn.shopify.com/s/files/1/0832/9566/6456/files/gempages_579523487257854…" at bounding box center [139, 305] width 32 height 10
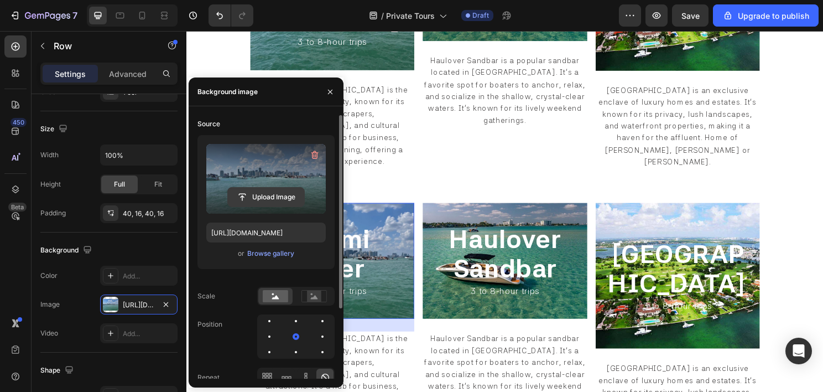
click at [243, 187] on button "Upload Image" at bounding box center [265, 197] width 77 height 20
click at [257, 195] on input "file" at bounding box center [266, 197] width 76 height 19
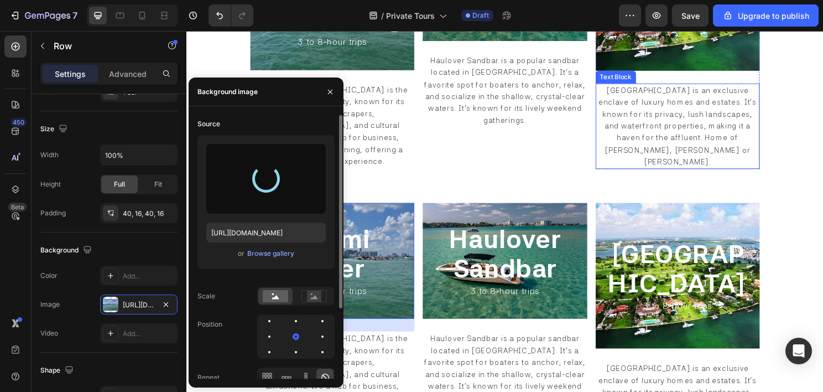
type input "https://cdn.shopify.com/s/files/1/0832/9566/6456/files/gempages_579523487257854…"
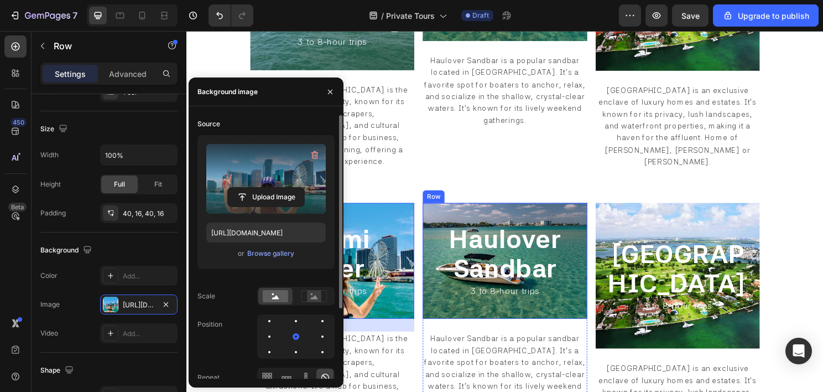
click at [438, 231] on div "Haulover Sandbar Heading 3 to 8-hour trips Heading Row" at bounding box center [518, 270] width 171 height 121
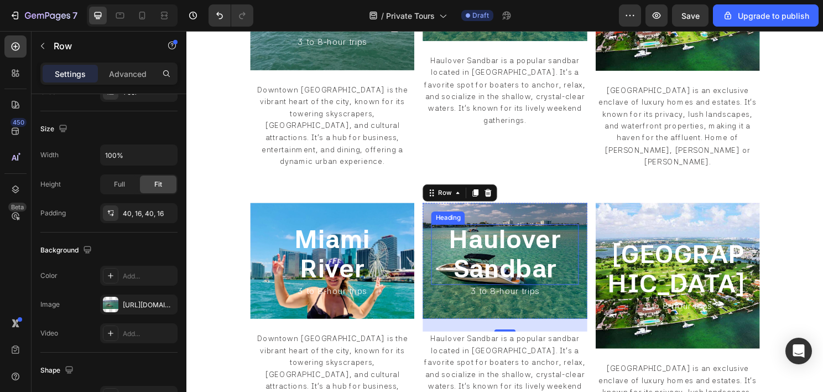
click at [513, 247] on span "Haulover Sandbar" at bounding box center [518, 263] width 117 height 63
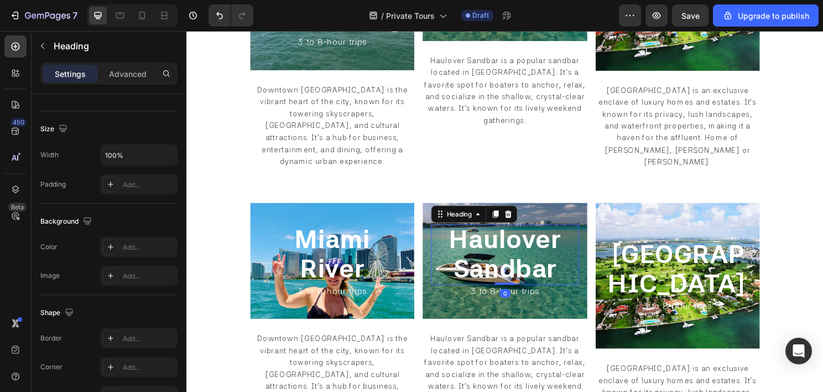
scroll to position [0, 0]
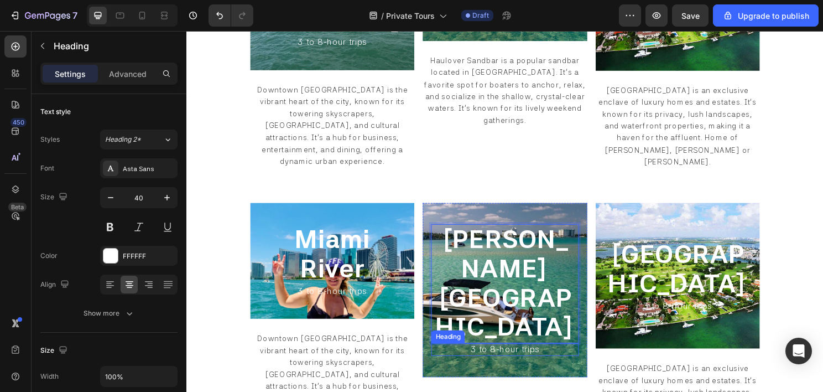
click at [485, 357] on span "3 to 8-hour trips" at bounding box center [518, 362] width 72 height 11
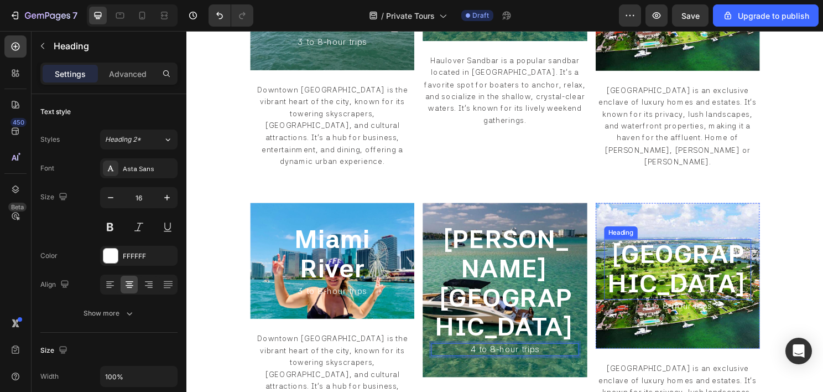
click at [705, 276] on span "Indian Creek" at bounding box center [699, 278] width 146 height 63
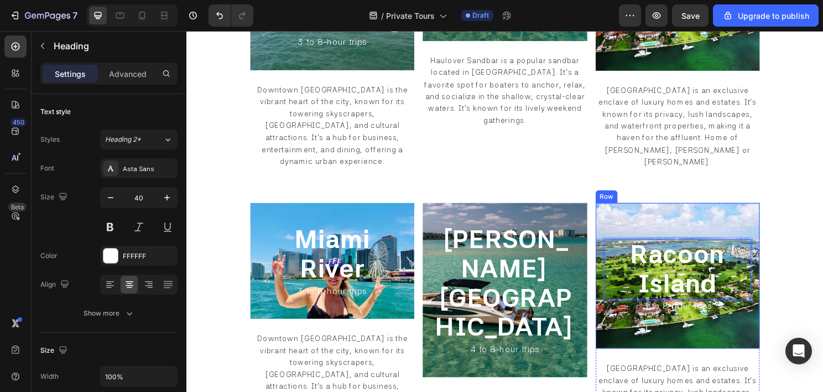
click at [613, 236] on div "Racoon Island Heading 0 3 to 8-hour trips Heading Row" at bounding box center [698, 286] width 171 height 152
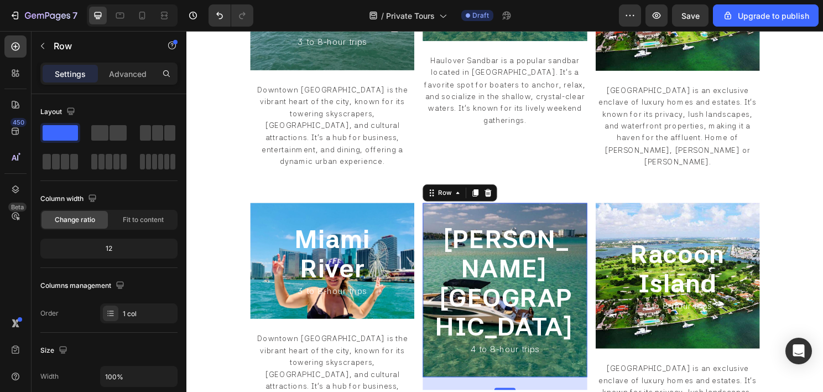
click at [437, 236] on div "⁠⁠⁠⁠⁠⁠⁠ Fisher Island Heading ⁠⁠⁠⁠⁠⁠⁠ 4 to 8-hour trips Heading Row 24" at bounding box center [518, 301] width 171 height 182
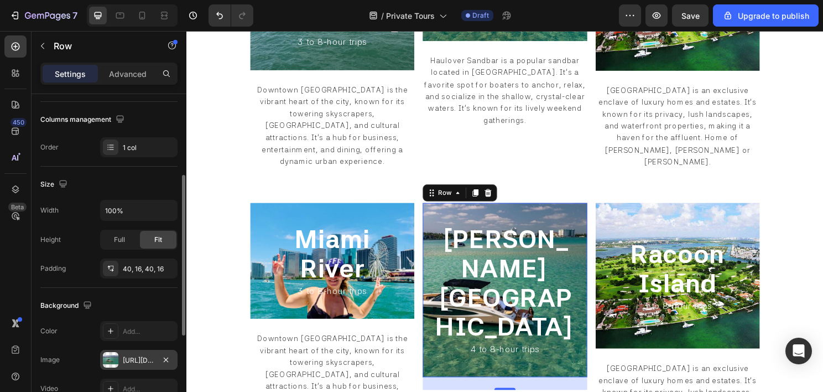
click at [121, 356] on div "https://cdn.shopify.com/s/files/1/0832/9566/6456/files/gempages_579523487257854…" at bounding box center [138, 360] width 77 height 20
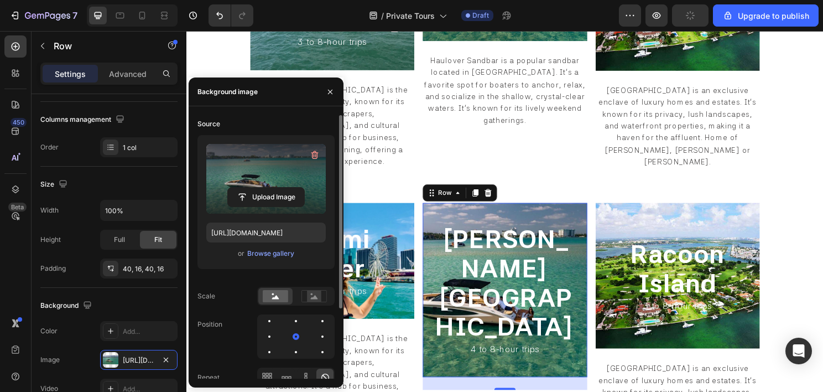
click at [253, 175] on label at bounding box center [266, 179] width 120 height 70
click at [253, 188] on input "file" at bounding box center [266, 197] width 76 height 19
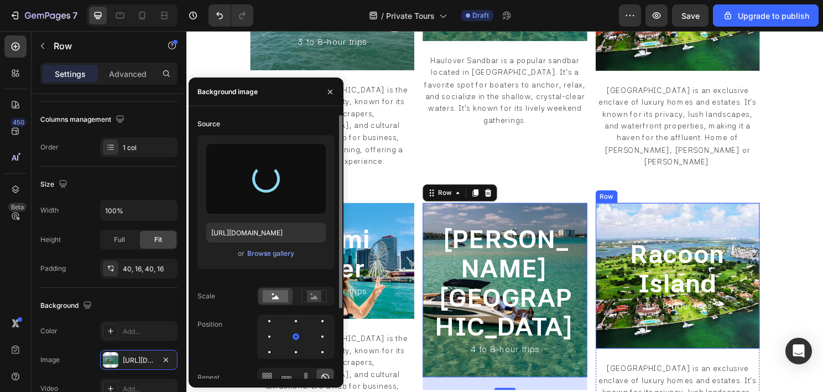
type input "https://cdn.shopify.com/s/files/1/0832/9566/6456/files/gempages_579523487257854…"
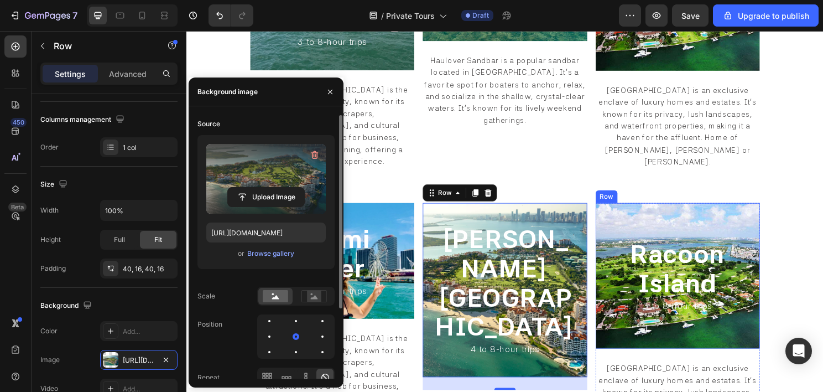
drag, startPoint x: 614, startPoint y: 220, endPoint x: 611, endPoint y: 215, distance: 5.7
click at [613, 219] on div "⁠⁠⁠⁠⁠⁠⁠ Racoon Island Heading 3 to 8-hour trips Heading Row" at bounding box center [698, 286] width 171 height 152
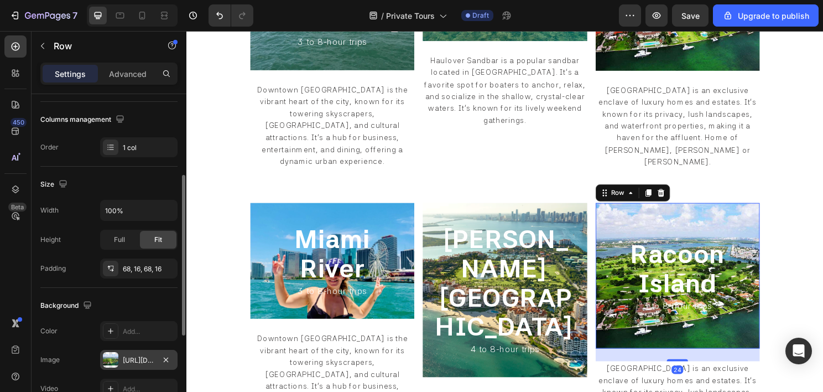
click at [121, 353] on div "https://cdn.shopify.com/s/files/1/0832/9566/6456/files/gempages_579523487257854…" at bounding box center [138, 360] width 77 height 20
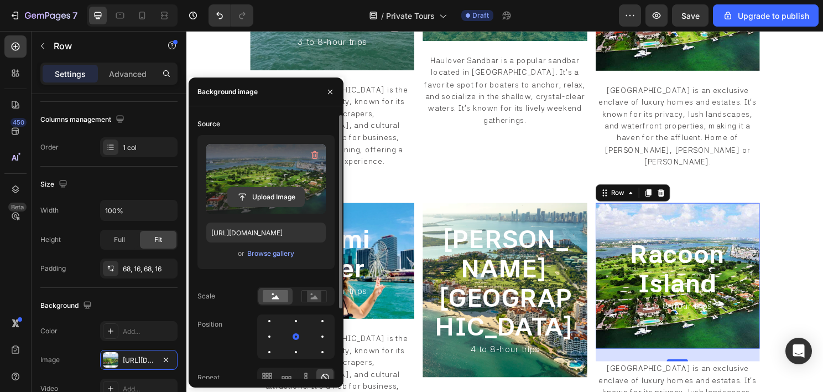
click at [244, 204] on input "file" at bounding box center [266, 197] width 76 height 19
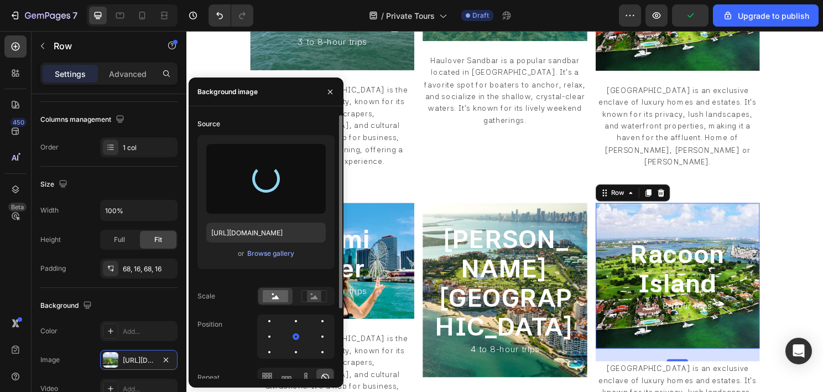
type input "https://cdn.shopify.com/s/files/1/0832/9566/6456/files/gempages_579523487257854…"
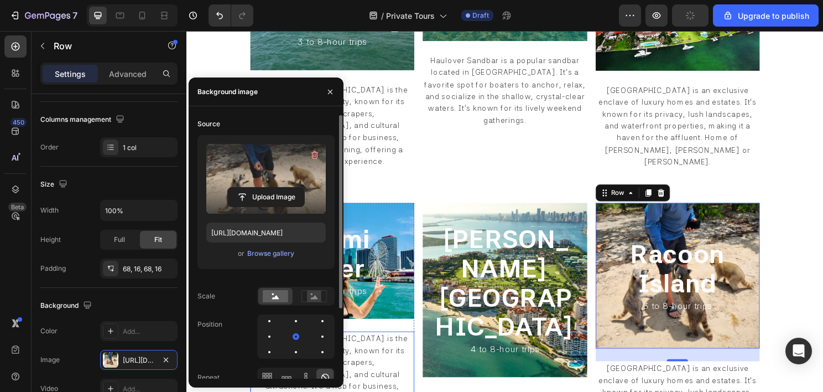
click at [375, 356] on span "Downtown Miami is the vibrant heart of the city, known for its towering skyscra…" at bounding box center [338, 388] width 157 height 83
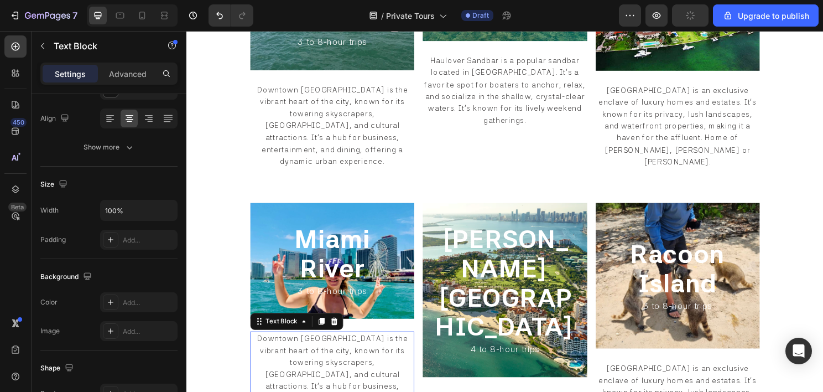
click at [375, 356] on span "Downtown Miami is the vibrant heart of the city, known for its towering skyscra…" at bounding box center [338, 388] width 157 height 83
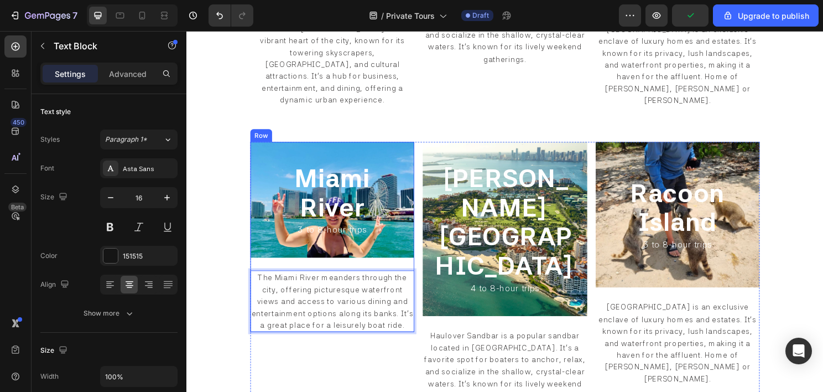
scroll to position [1186, 0]
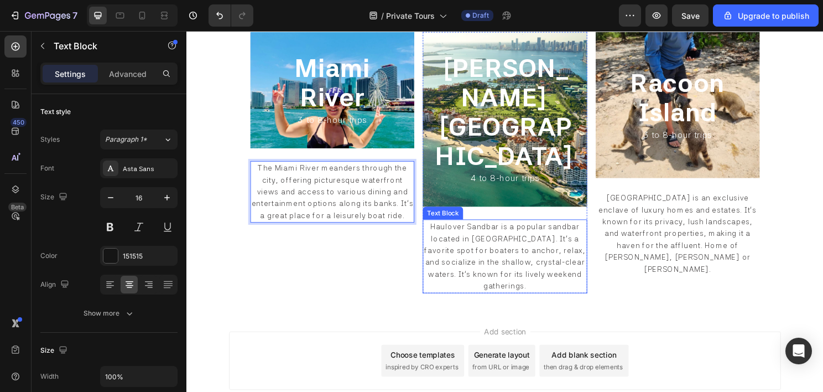
click at [481, 230] on span "Haulover Sandbar is a popular sandbar located in Biscayne Bay. It's a favorite …" at bounding box center [518, 265] width 168 height 71
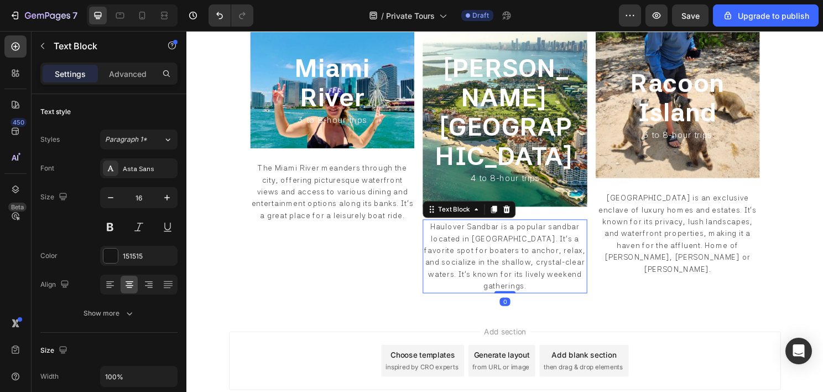
click at [481, 230] on span "Haulover Sandbar is a popular sandbar located in Biscayne Bay. It's a favorite …" at bounding box center [518, 265] width 168 height 71
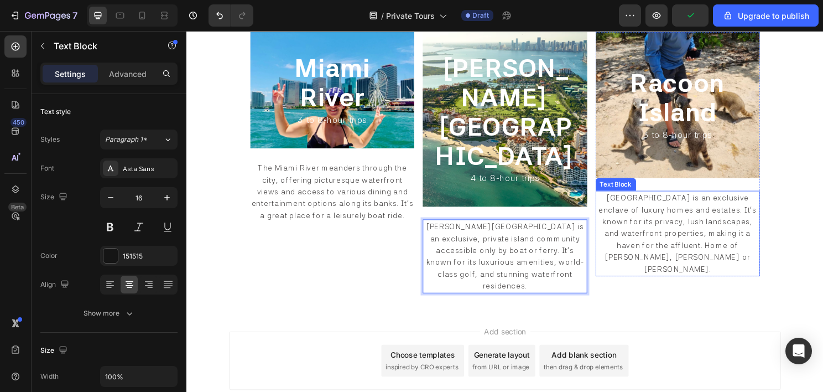
click at [700, 215] on span "Indian Creek Island is an exclusive enclave of luxury homes and estates. It's k…" at bounding box center [698, 241] width 165 height 83
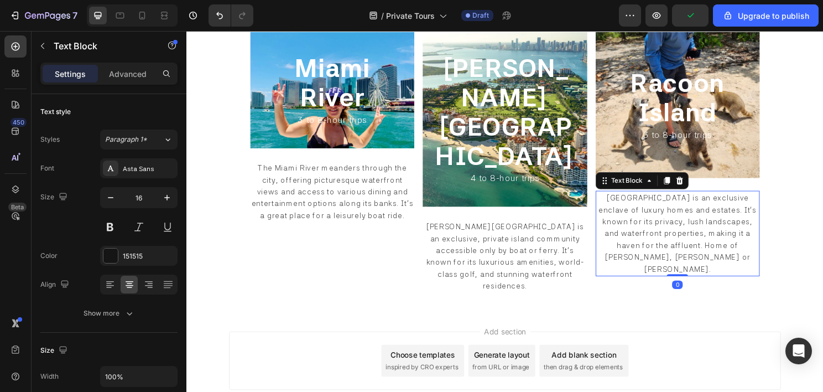
click at [700, 215] on span "Indian Creek Island is an exclusive enclave of luxury homes and estates. It's k…" at bounding box center [698, 241] width 165 height 83
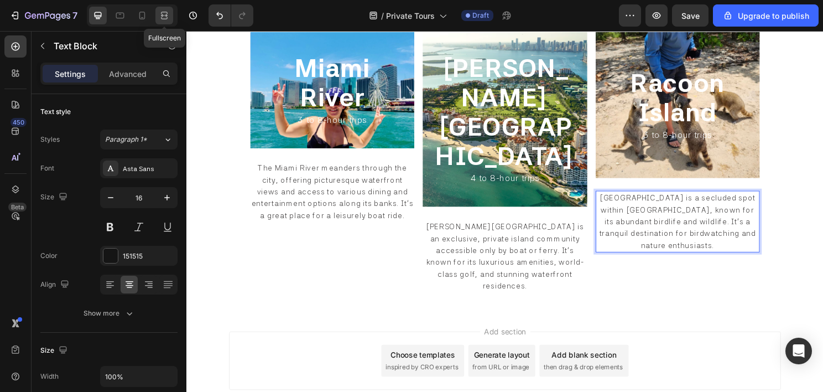
click at [164, 17] on icon at bounding box center [164, 15] width 11 height 11
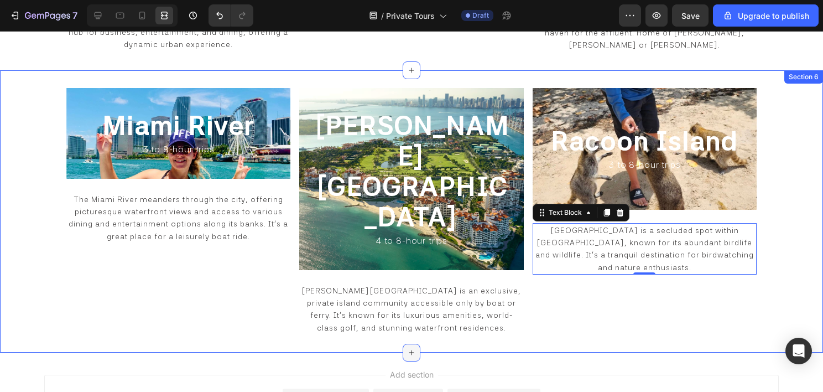
scroll to position [1060, 0]
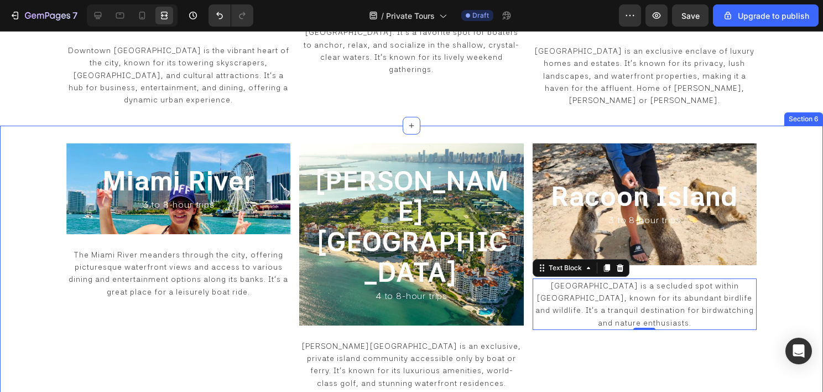
click at [794, 250] on div "⁠⁠⁠⁠⁠⁠⁠ Miami River Heading 3 to 8-hour trips Heading Row The Miami River meand…" at bounding box center [411, 267] width 823 height 282
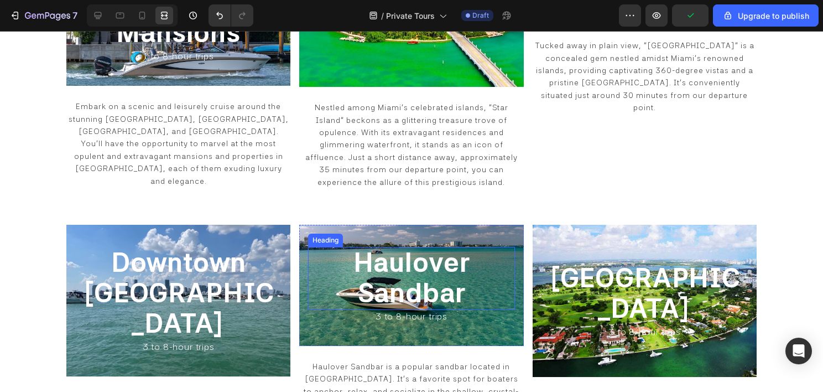
scroll to position [1005, 0]
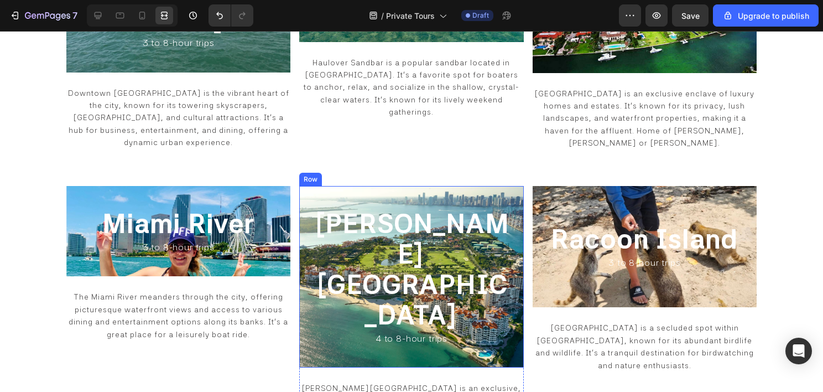
click at [302, 231] on div "Fisher Island Heading 4 to 8-hour trips Heading Row" at bounding box center [411, 277] width 224 height 182
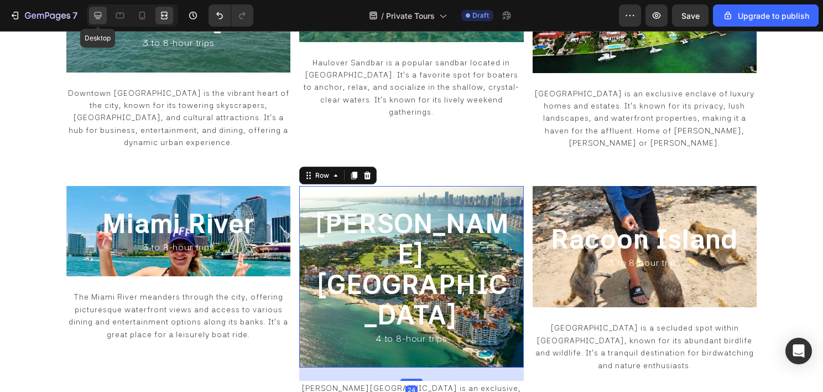
click at [98, 14] on icon at bounding box center [97, 15] width 11 height 11
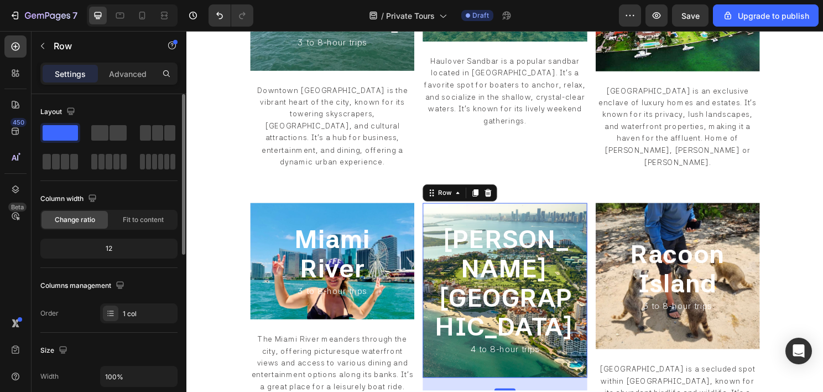
scroll to position [166, 0]
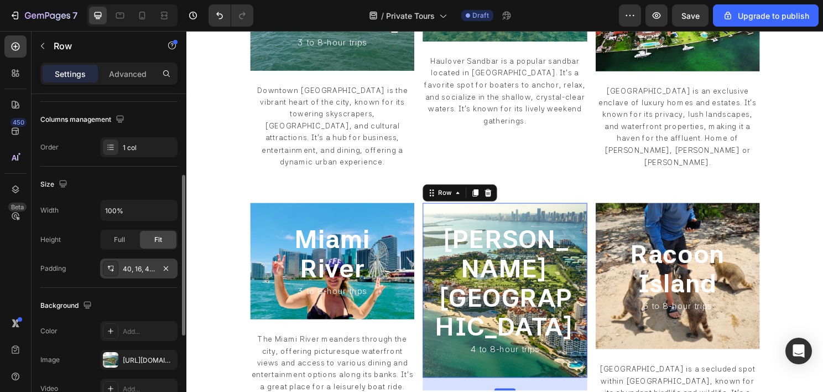
click at [134, 268] on div "40, 16, 40, 16" at bounding box center [139, 269] width 32 height 10
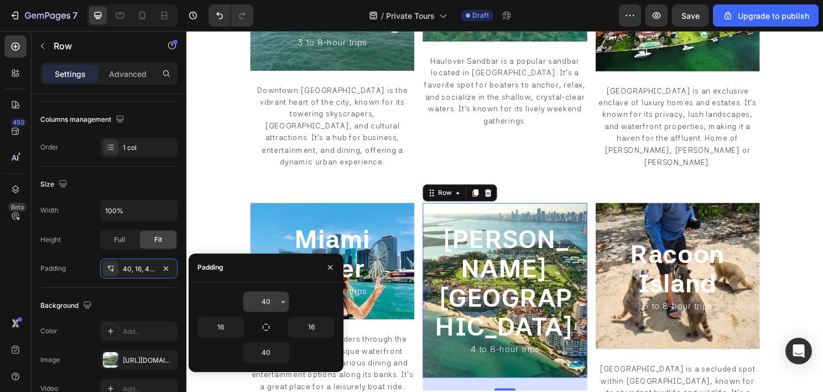
click at [270, 302] on input "40" at bounding box center [265, 302] width 45 height 20
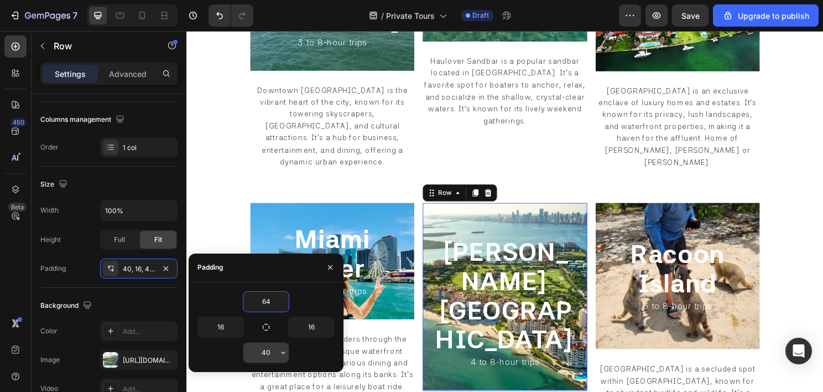
type input "64"
click at [267, 348] on input "40" at bounding box center [265, 352] width 45 height 20
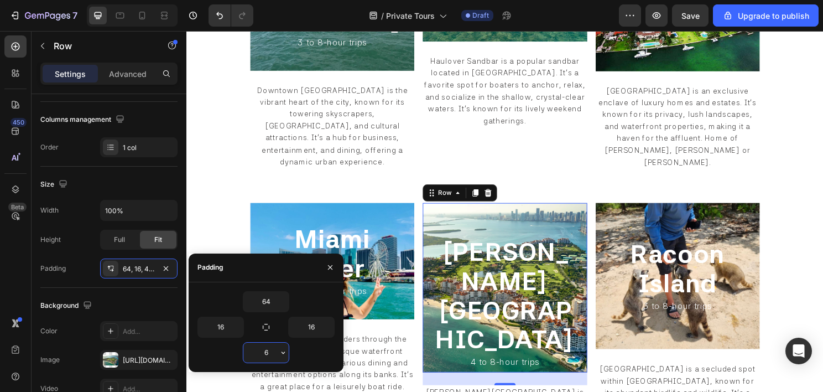
type input "64"
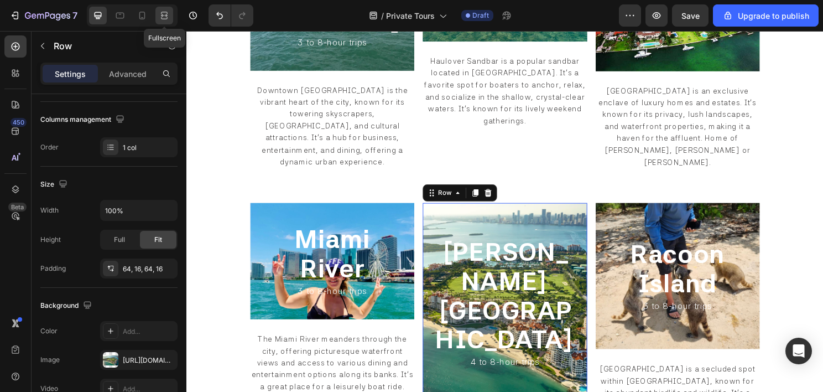
click at [166, 17] on icon at bounding box center [164, 15] width 11 height 11
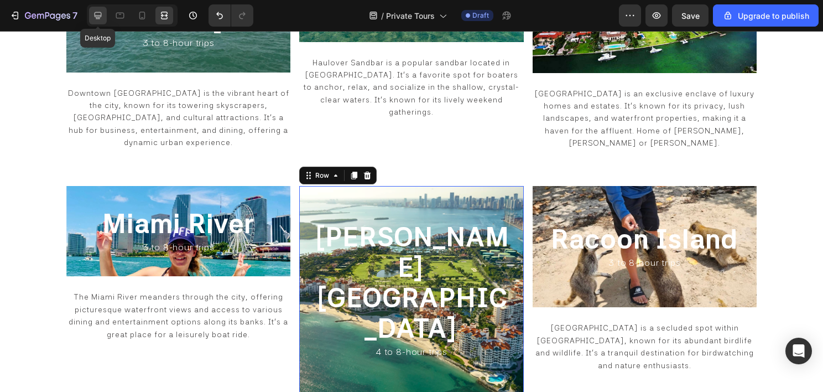
click at [102, 17] on icon at bounding box center [97, 15] width 11 height 11
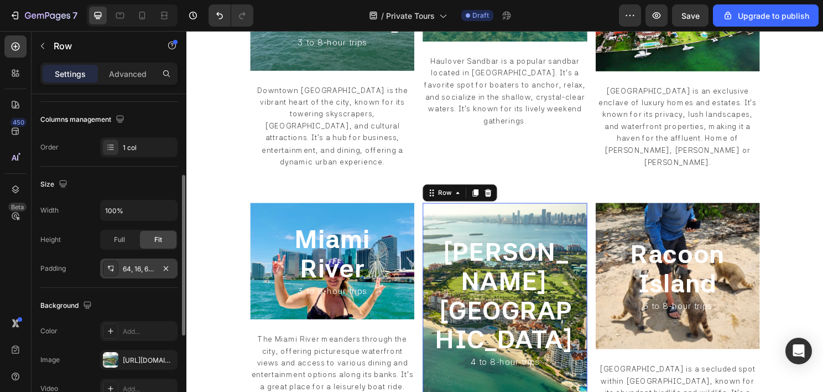
click at [145, 266] on div "64, 16, 64, 16" at bounding box center [139, 269] width 32 height 10
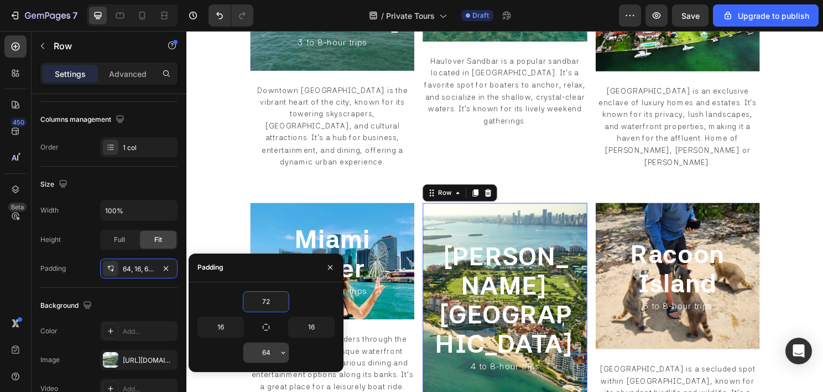
type input "72"
click at [268, 350] on input "64" at bounding box center [265, 352] width 45 height 20
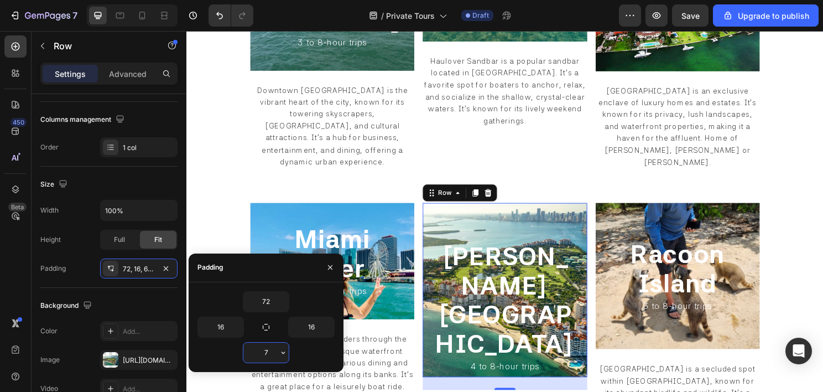
type input "72"
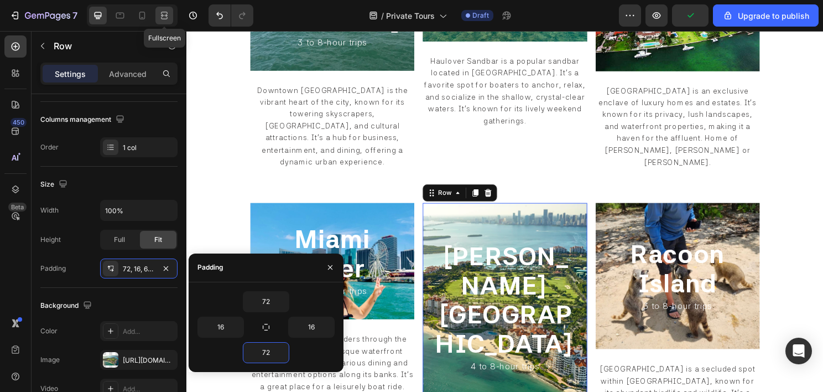
click at [169, 18] on icon at bounding box center [164, 15] width 11 height 11
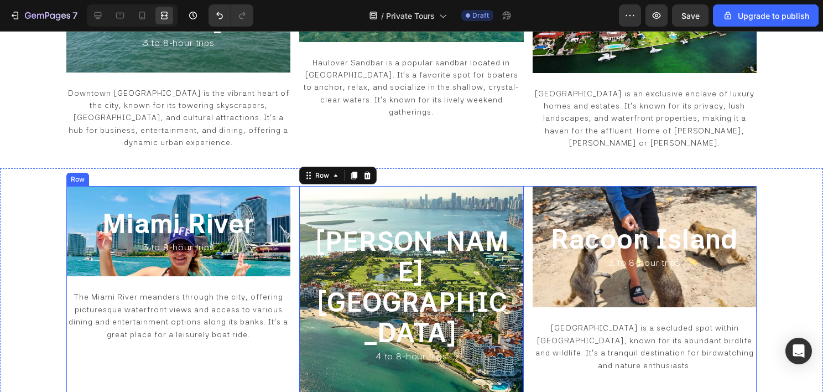
click at [216, 347] on div "Miami River Heading 3 to 8-hour trips Heading Row The Miami River meanders thro…" at bounding box center [178, 327] width 224 height 282
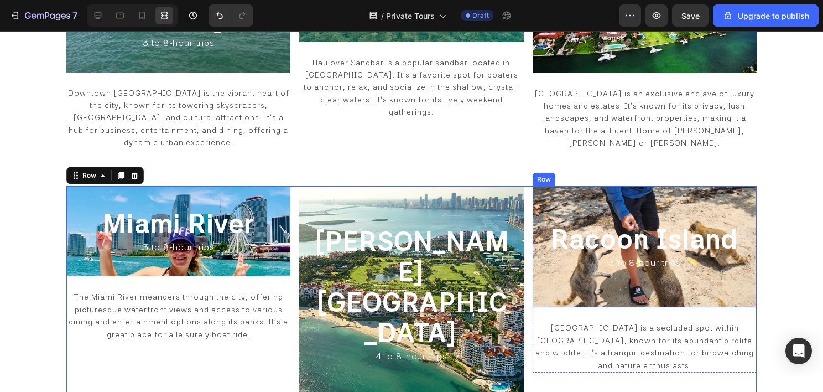
click at [534, 262] on div "Racoon Island Heading 3 to 8-hour trips Heading Row" at bounding box center [645, 247] width 224 height 122
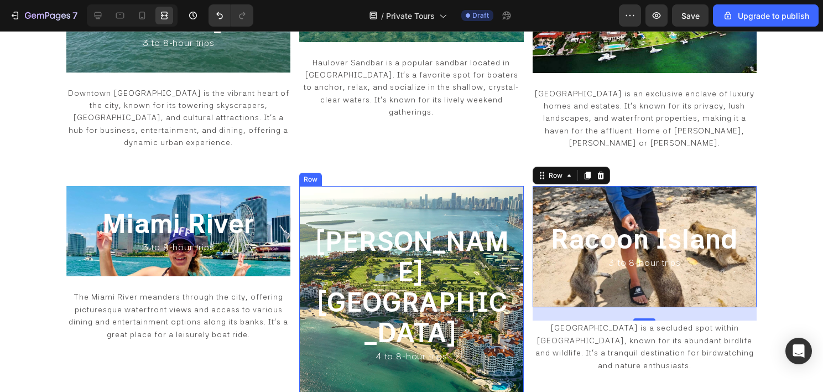
click at [303, 280] on div "Fisher Island Heading 4 to 8-hour trips Heading Row" at bounding box center [411, 294] width 224 height 217
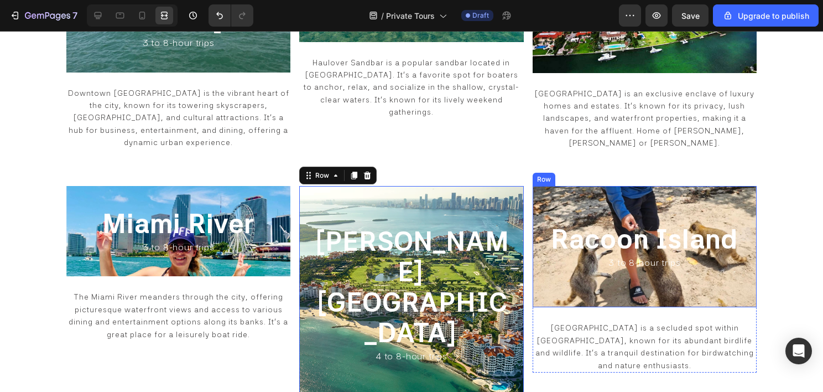
click at [533, 269] on div "Racoon Island Heading 3 to 8-hour trips Heading Row" at bounding box center [645, 247] width 224 height 122
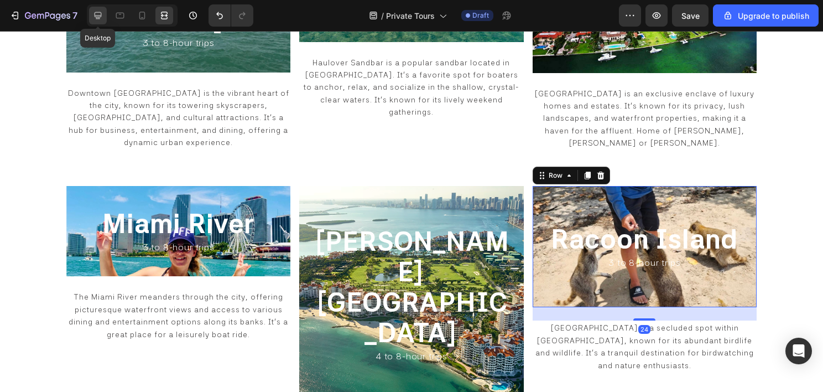
click at [94, 18] on icon at bounding box center [97, 15] width 11 height 11
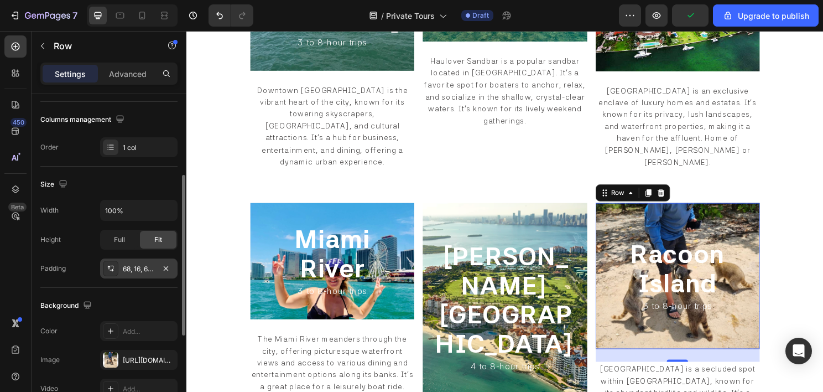
click at [125, 258] on div "68, 16, 68, 16" at bounding box center [138, 268] width 77 height 20
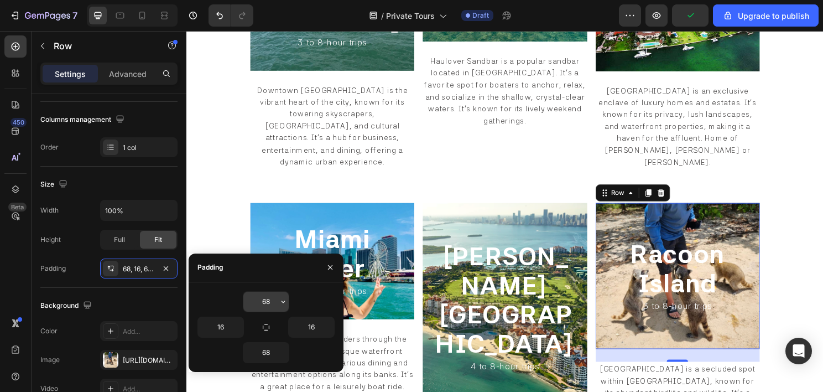
click at [270, 303] on input "68" at bounding box center [265, 302] width 45 height 20
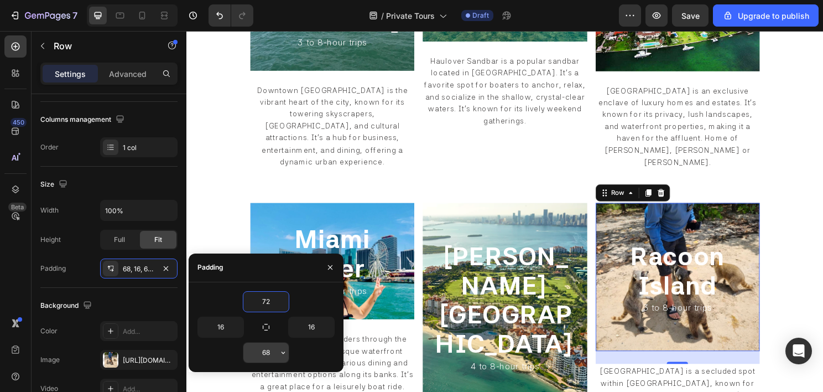
type input "72"
click at [264, 352] on input "68" at bounding box center [265, 352] width 45 height 20
type input "72"
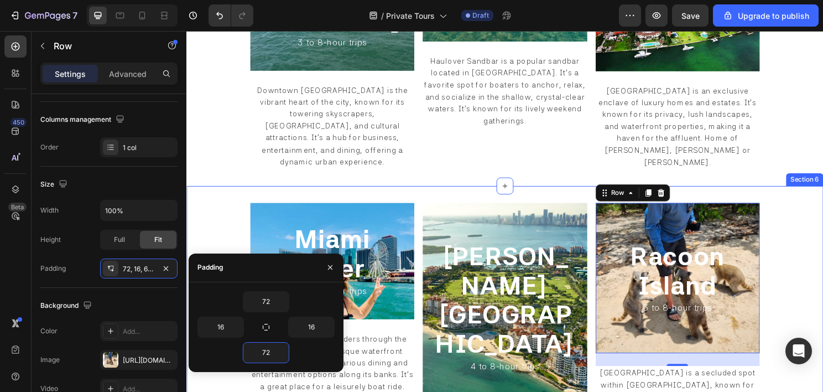
click at [219, 206] on div "Miami River Heading 3 to 8-hour trips Heading Row The Miami River meanders thro…" at bounding box center [518, 364] width 664 height 342
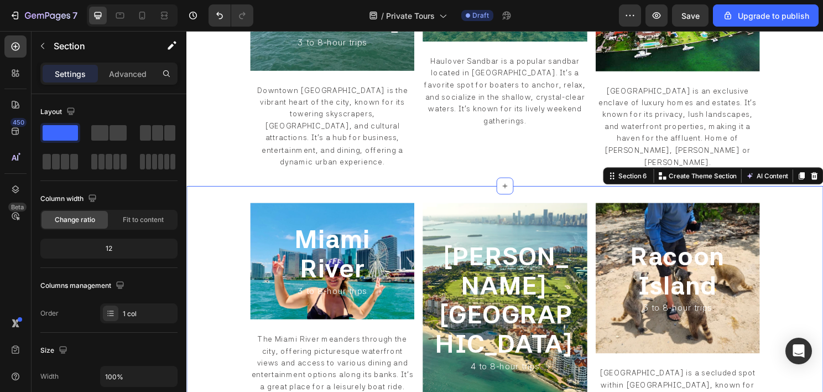
click at [250, 311] on div "Miami River Heading 3 to 8-hour trips Heading Row The Miami River meanders thro…" at bounding box center [518, 364] width 664 height 342
click at [258, 309] on div "Miami River Heading 3 to 8-hour trips Heading Row" at bounding box center [338, 270] width 171 height 121
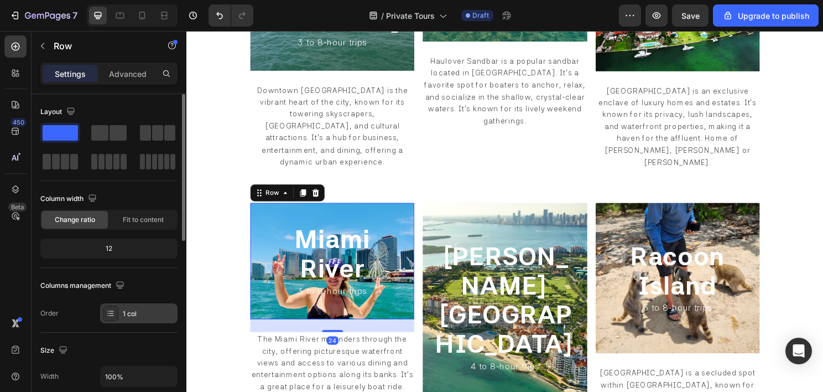
scroll to position [166, 0]
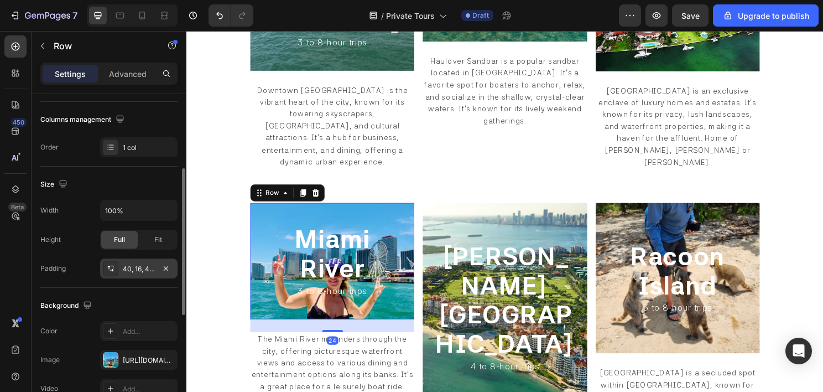
click at [138, 276] on div "40, 16, 40, 16" at bounding box center [138, 268] width 77 height 20
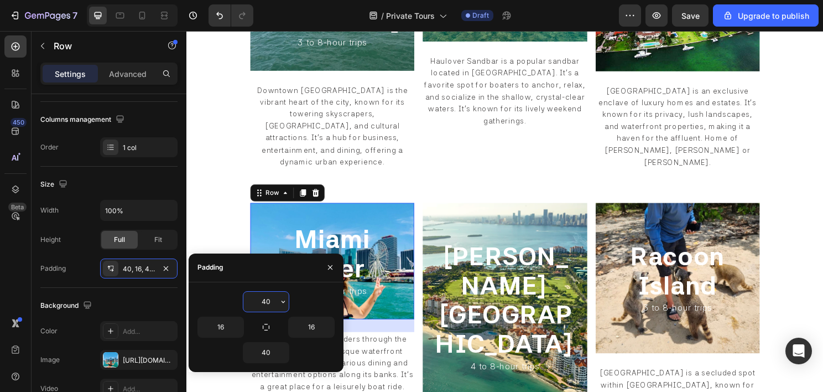
click at [268, 303] on input "40" at bounding box center [265, 302] width 45 height 20
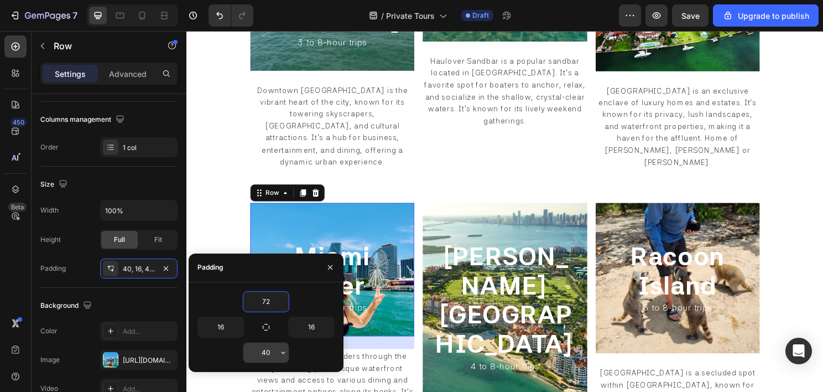
type input "72"
click at [265, 356] on input "40" at bounding box center [265, 352] width 45 height 20
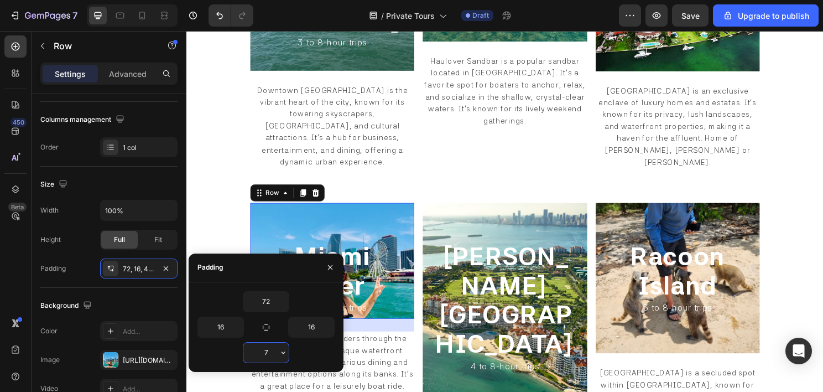
type input "72"
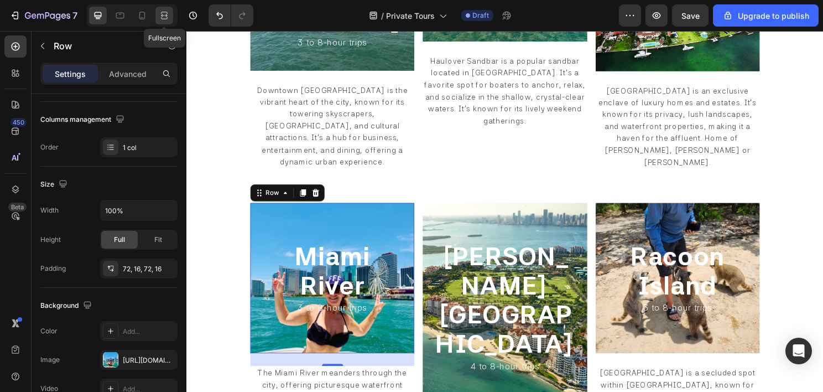
click at [159, 17] on icon at bounding box center [164, 15] width 11 height 11
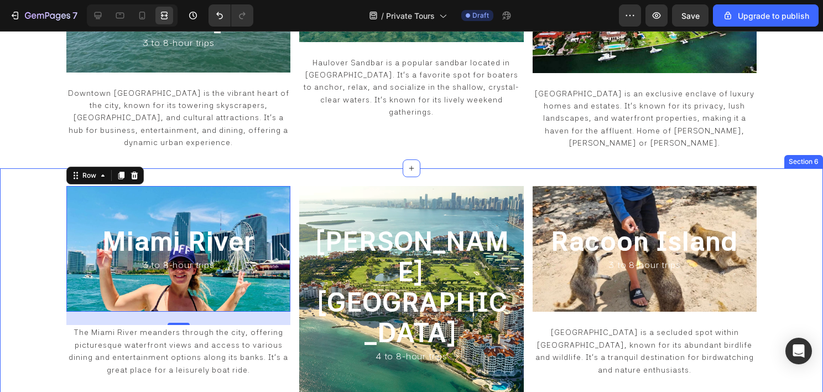
click at [27, 206] on div "Miami River Heading 3 to 8-hour trips Heading Row 24 The Miami River meanders t…" at bounding box center [411, 327] width 823 height 318
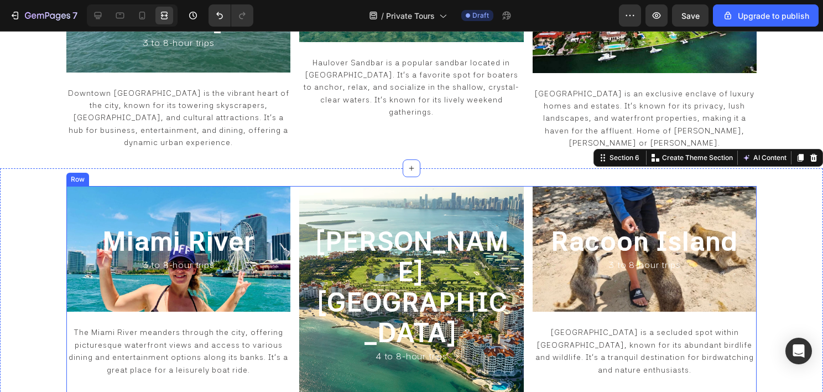
click at [293, 186] on div "Miami River Heading 3 to 8-hour trips Heading Row The Miami River meanders thro…" at bounding box center [411, 327] width 690 height 282
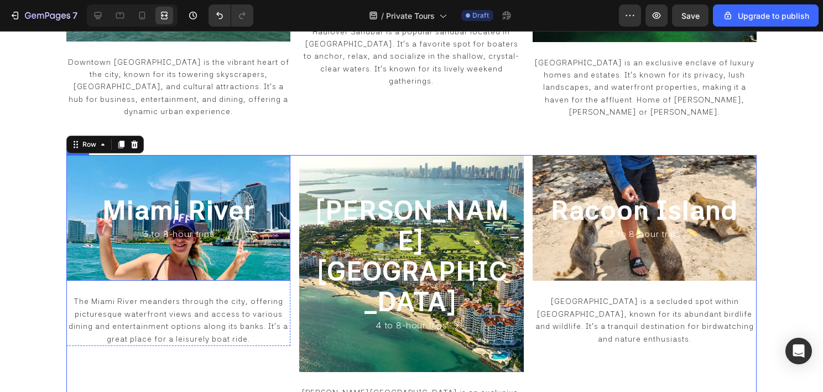
scroll to position [1060, 0]
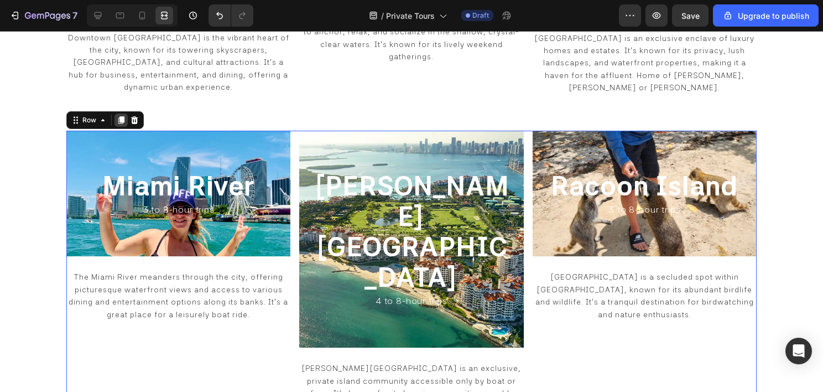
click at [120, 116] on icon at bounding box center [121, 120] width 6 height 8
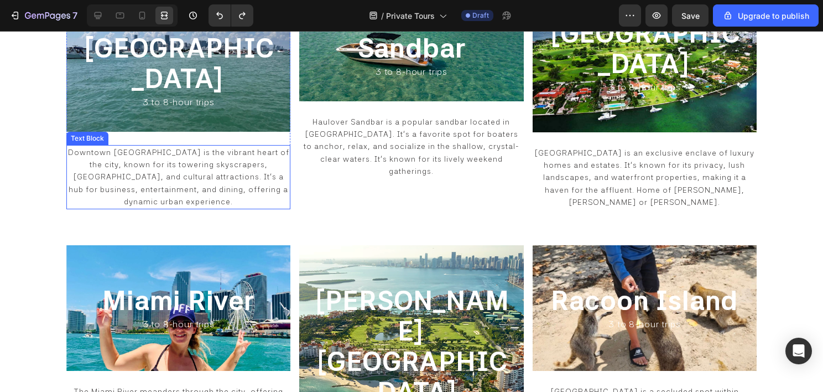
scroll to position [918, 0]
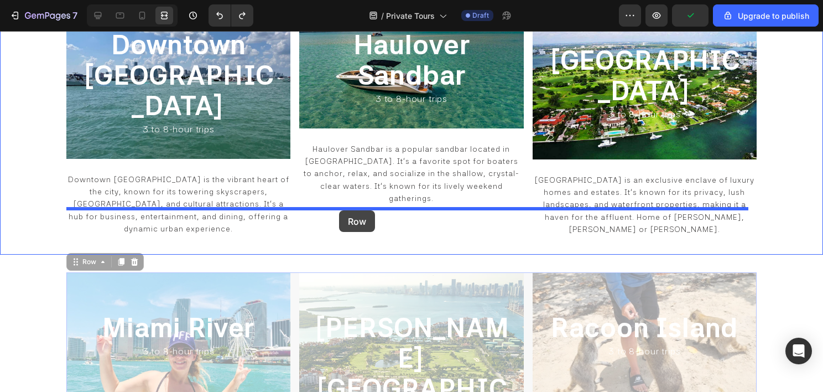
drag, startPoint x: 90, startPoint y: 235, endPoint x: 339, endPoint y: 210, distance: 250.2
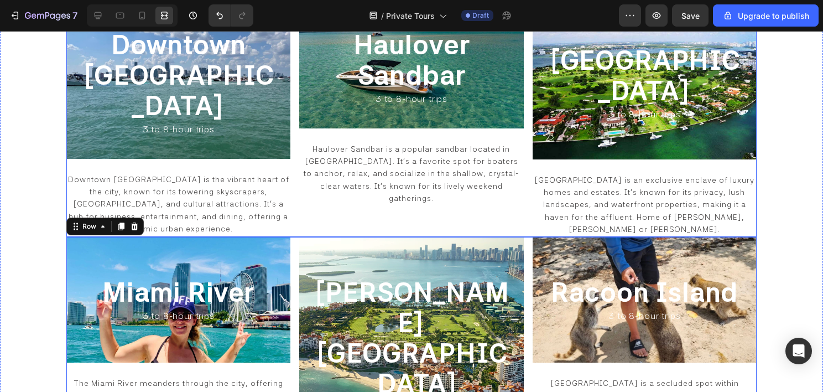
click at [292, 188] on div "Downtown Miami Heading 3 to 8-hour trips Heading Row Downtown Miami is the vibr…" at bounding box center [411, 122] width 690 height 230
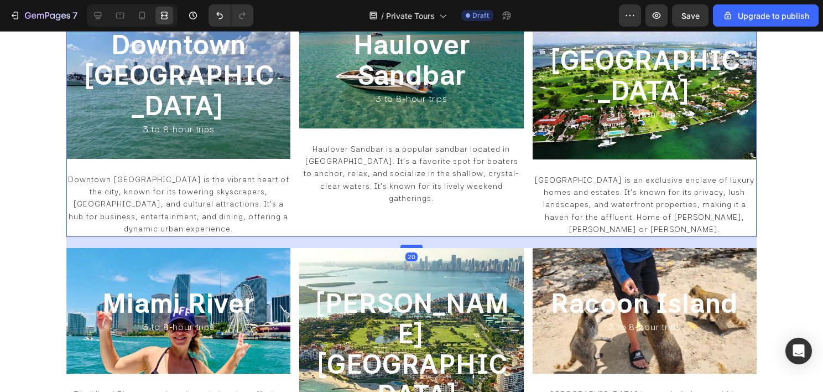
drag, startPoint x: 410, startPoint y: 207, endPoint x: 414, endPoint y: 218, distance: 11.7
click at [414, 245] on div at bounding box center [412, 246] width 22 height 3
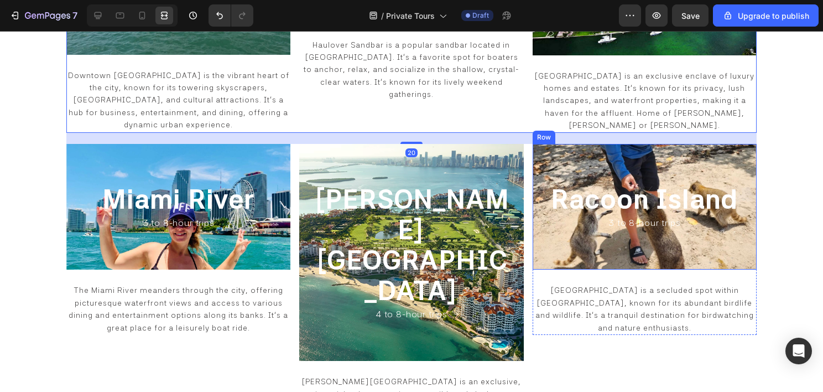
scroll to position [1029, 0]
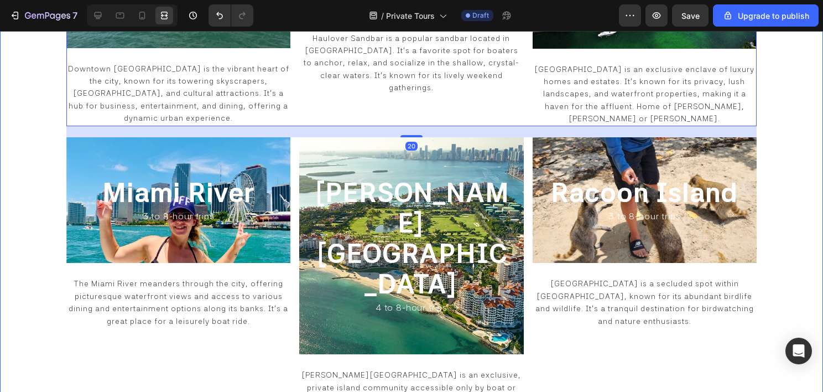
click at [777, 192] on div "Downtown Miami Heading 3 to 8-hour trips Heading Row Downtown Miami is the vibr…" at bounding box center [411, 158] width 823 height 558
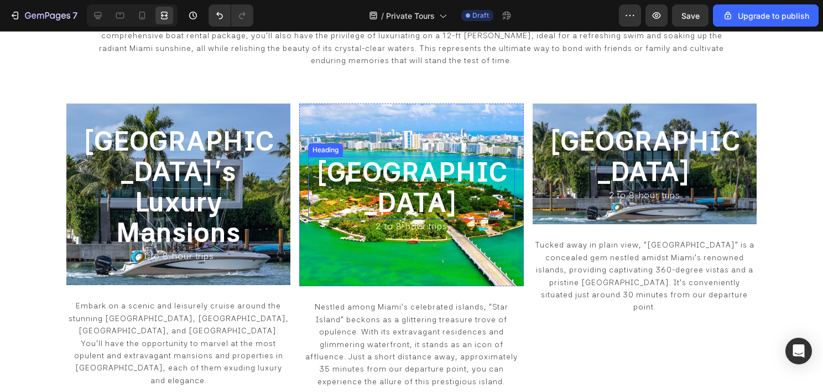
scroll to position [586, 0]
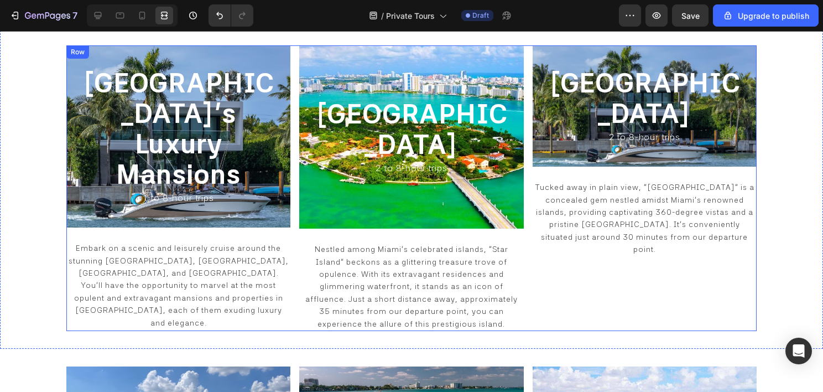
click at [294, 129] on div "Miami Beach's Luxury Mansions Heading 1 to 8-hour trips Heading Row Embark on a…" at bounding box center [411, 187] width 690 height 285
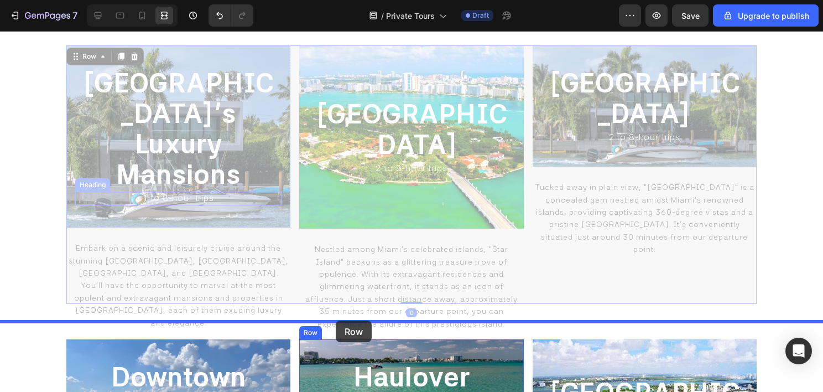
drag, startPoint x: 85, startPoint y: 58, endPoint x: 334, endPoint y: 323, distance: 364.0
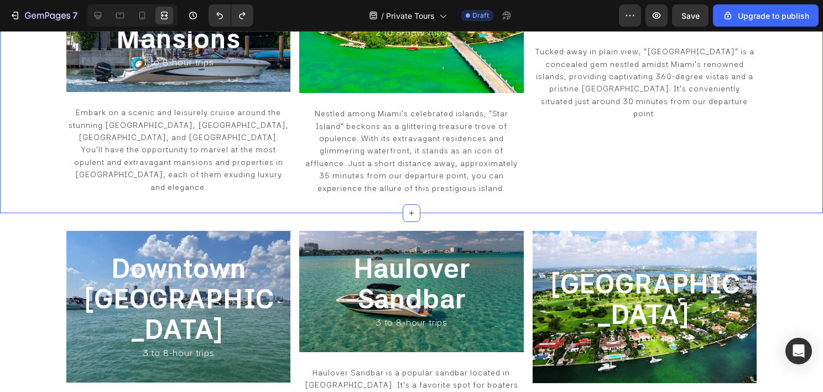
scroll to position [697, 0]
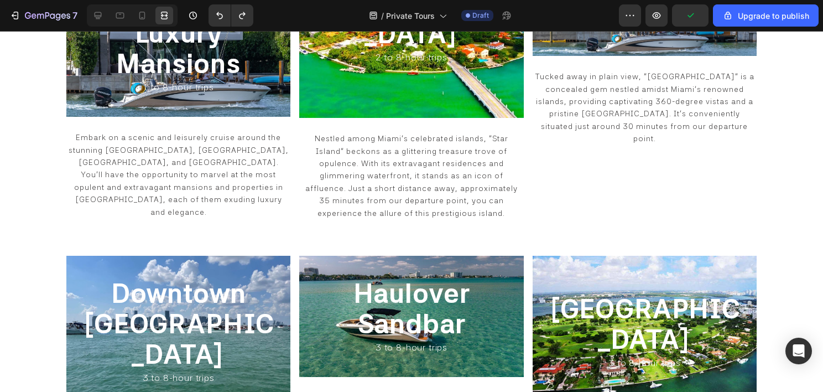
click at [295, 132] on div "Miami Beach's Luxury Mansions Heading 1 to 8-hour trips Heading Row Embark on a…" at bounding box center [411, 77] width 690 height 285
click at [289, 137] on div "Miami Beach's Luxury Mansions Heading 1 to 8-hour trips Heading Row Embark on a…" at bounding box center [411, 77] width 690 height 285
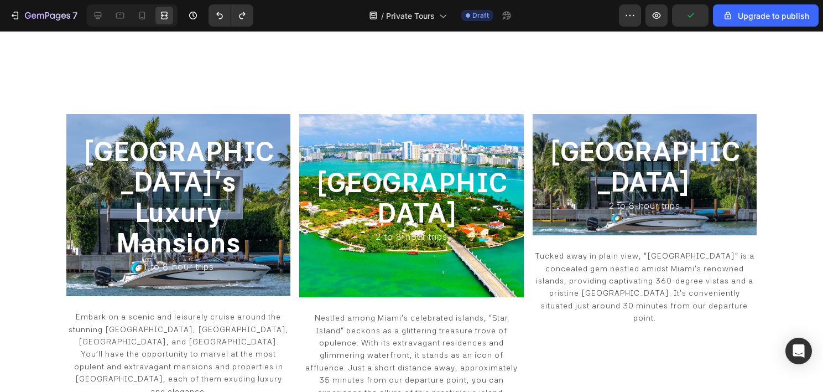
scroll to position [476, 0]
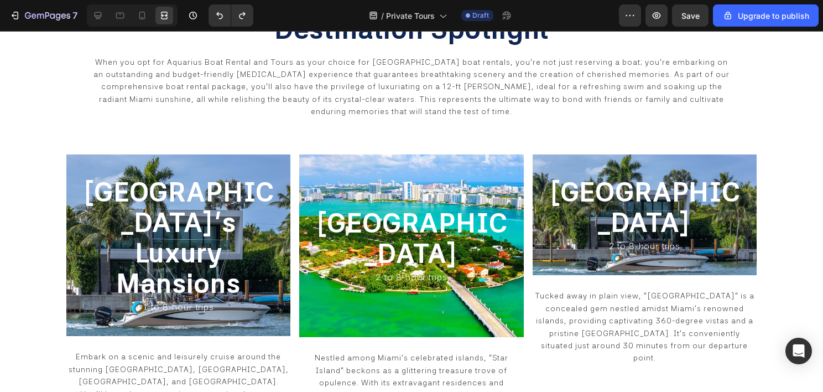
click at [294, 170] on div "Miami Beach's Luxury Mansions Heading 1 to 8-hour trips Heading Row Embark on a…" at bounding box center [411, 296] width 690 height 285
click at [293, 167] on div "Miami Beach's Luxury Mansions Heading 1 to 8-hour trips Heading Row Embark on a…" at bounding box center [411, 296] width 690 height 285
click at [267, 175] on div "Miami Beach's Luxury Mansions Heading 1 to 8-hour trips Heading Row" at bounding box center [178, 245] width 224 height 182
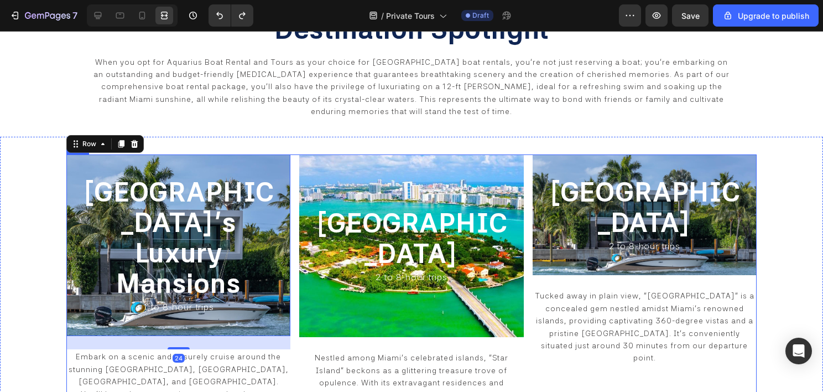
click at [292, 166] on div "Miami Beach's Luxury Mansions Heading 1 to 8-hour trips Heading Row 24 Embark o…" at bounding box center [411, 296] width 690 height 285
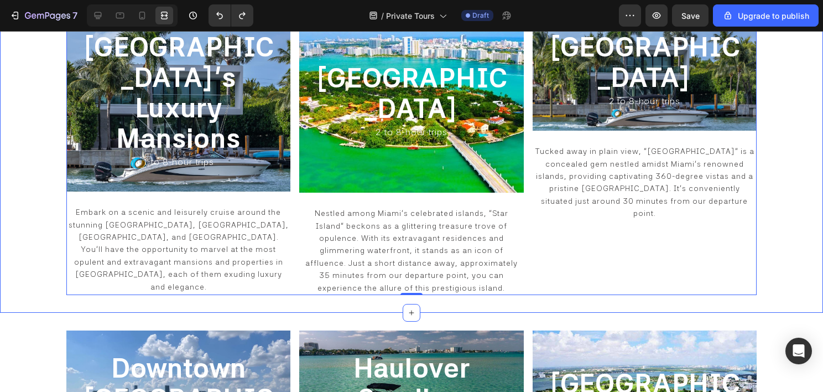
scroll to position [642, 0]
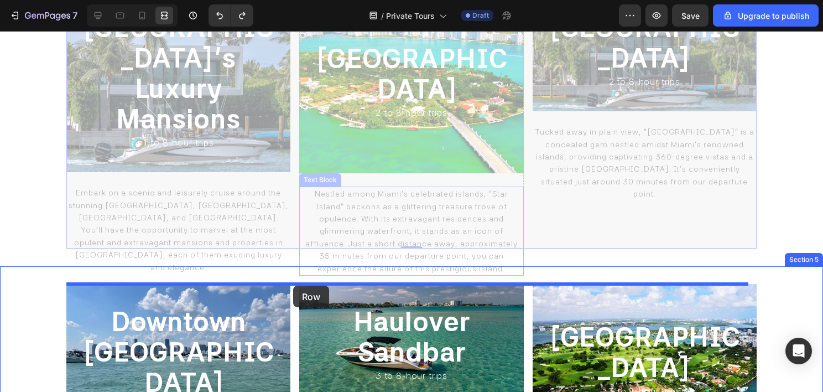
drag, startPoint x: 293, startPoint y: 219, endPoint x: 293, endPoint y: 285, distance: 66.4
type input "20"
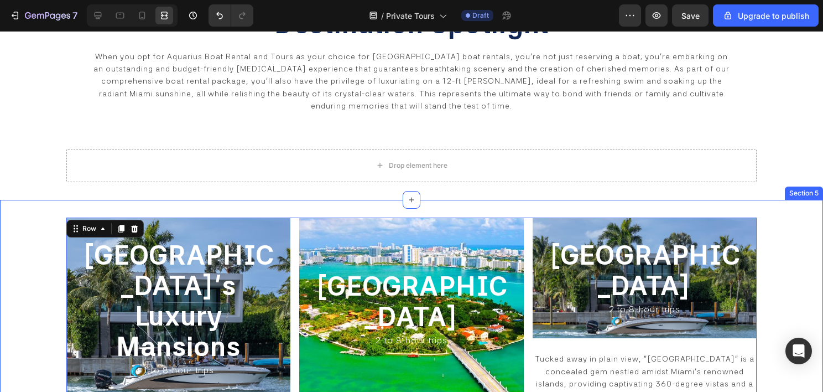
scroll to position [476, 0]
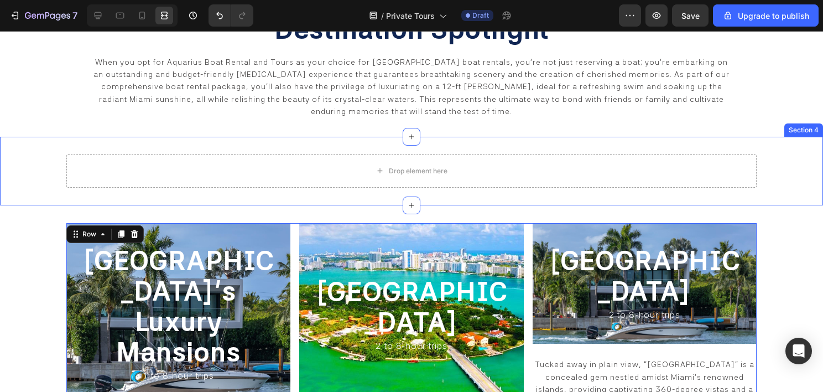
click at [365, 144] on div "Drop element here Section 4" at bounding box center [411, 171] width 823 height 69
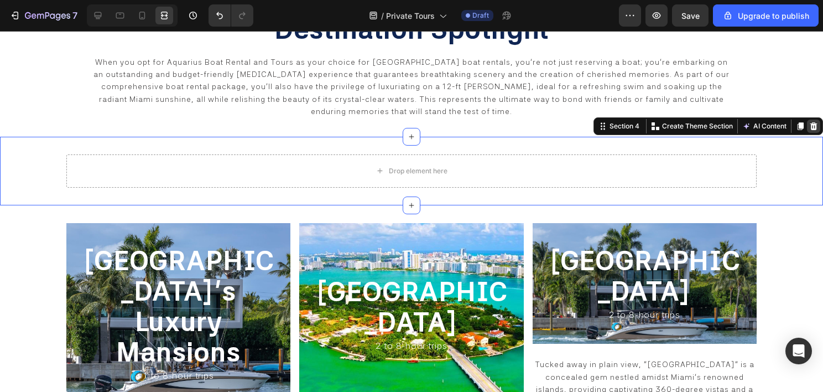
click at [807, 123] on div at bounding box center [813, 126] width 13 height 13
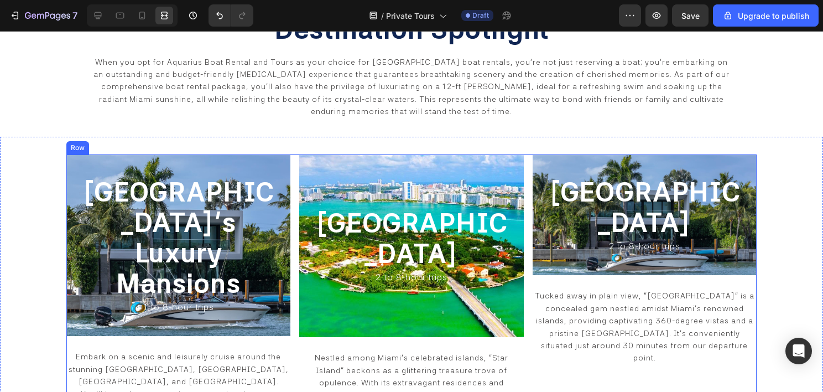
click at [294, 173] on div "Miami Beach's Luxury Mansions Heading 1 to 8-hour trips Heading Row Embark on a…" at bounding box center [411, 296] width 690 height 285
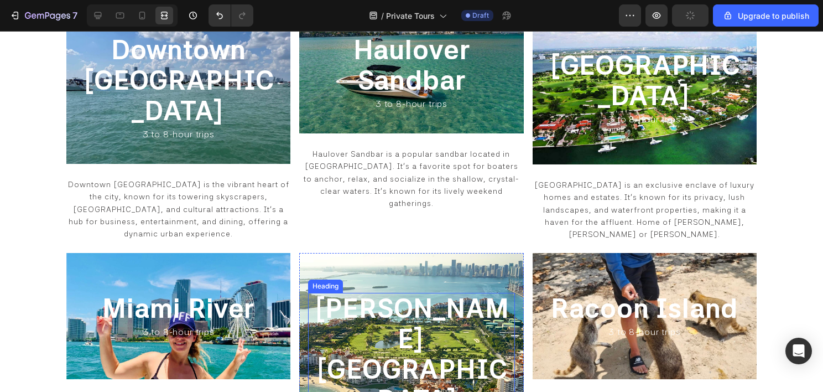
scroll to position [918, 0]
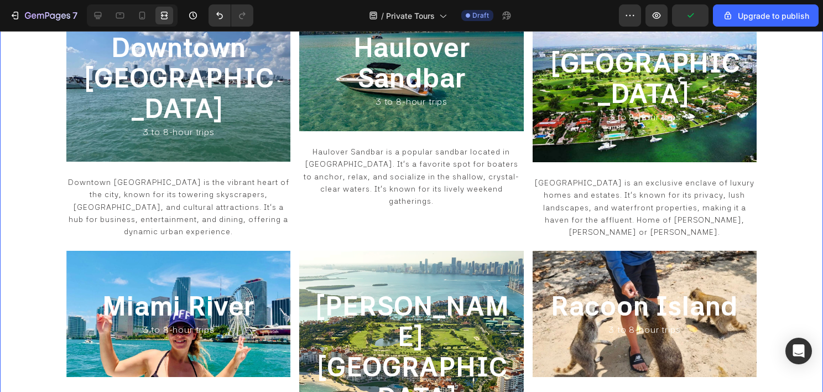
click at [297, 188] on div "Miami Beach's Luxury Mansions Heading 1 to 8-hour trips Heading Row Embark on a…" at bounding box center [411, 122] width 690 height 819
click at [289, 160] on div "Downtown Miami Heading 3 to 8-hour trips Heading Row Downtown Miami is the vibr…" at bounding box center [411, 125] width 690 height 230
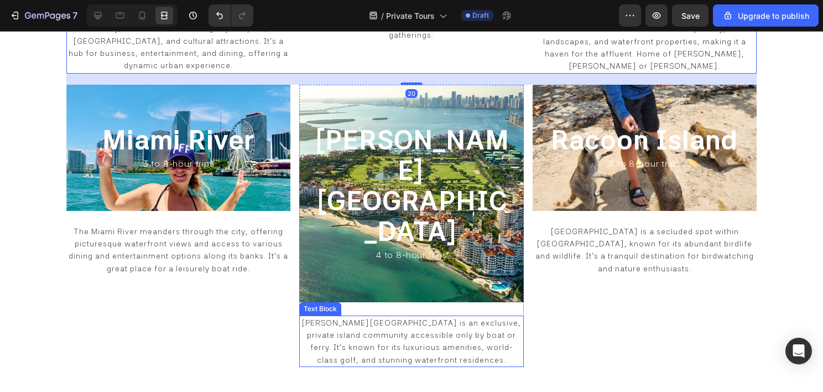
scroll to position [1140, 0]
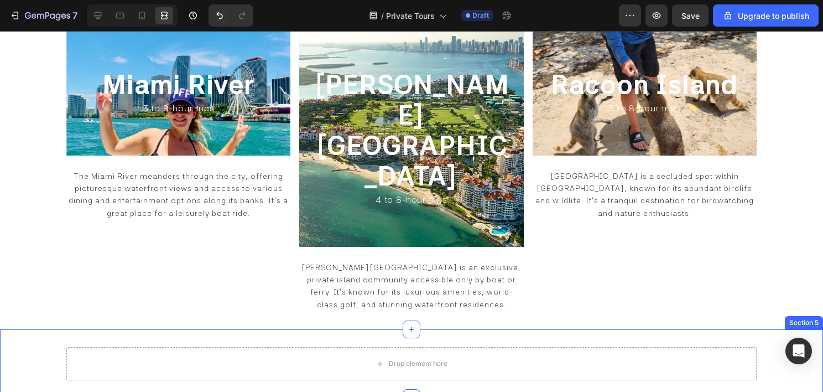
click at [441, 329] on div "Drop element here Section 5" at bounding box center [411, 363] width 823 height 69
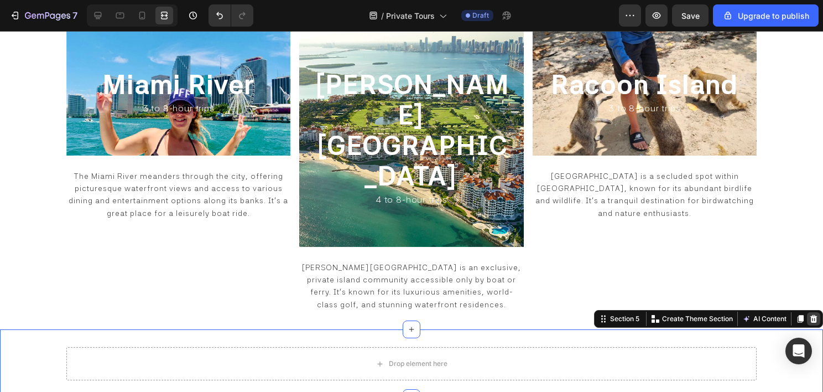
click at [811, 315] on icon at bounding box center [814, 319] width 7 height 8
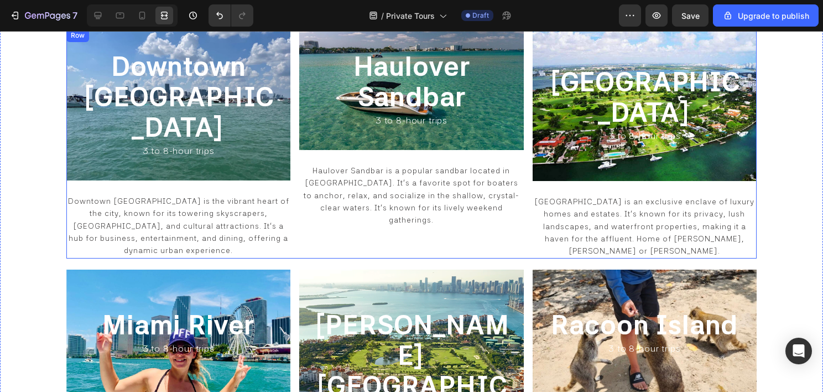
scroll to position [925, 0]
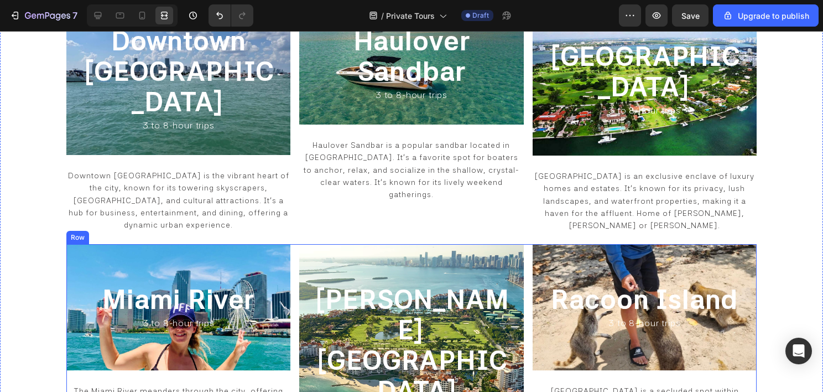
click at [290, 244] on div "Miami River Heading 3 to 8-hour trips Heading Row The Miami River meanders thro…" at bounding box center [411, 385] width 690 height 282
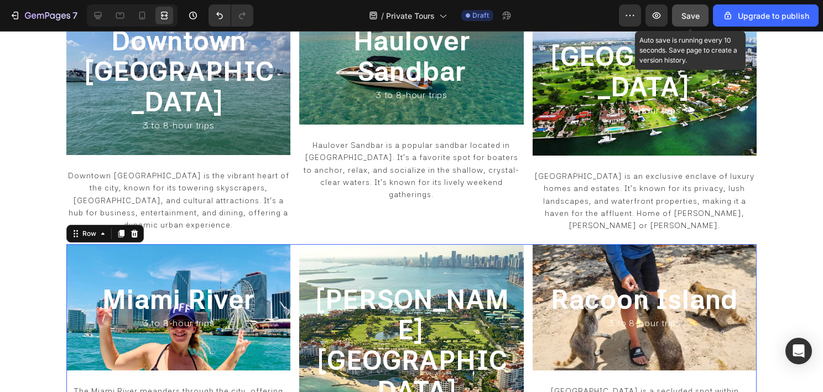
click at [688, 13] on span "Save" at bounding box center [691, 15] width 18 height 9
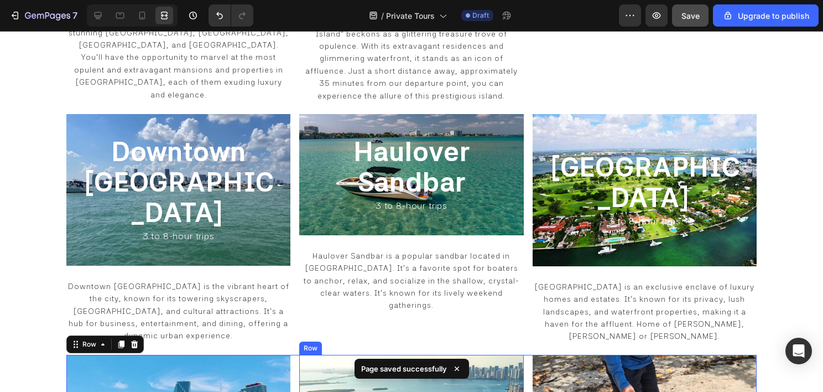
scroll to position [980, 0]
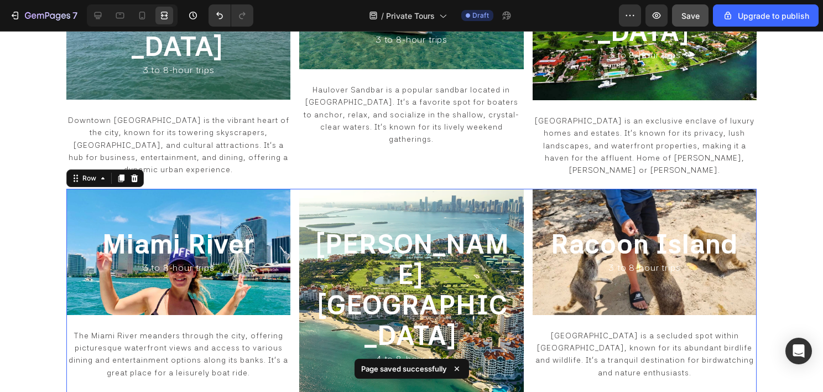
click at [295, 189] on div "Miami River Heading 3 to 8-hour trips Heading Row The Miami River meanders thro…" at bounding box center [411, 330] width 690 height 282
click at [117, 174] on icon at bounding box center [121, 178] width 9 height 9
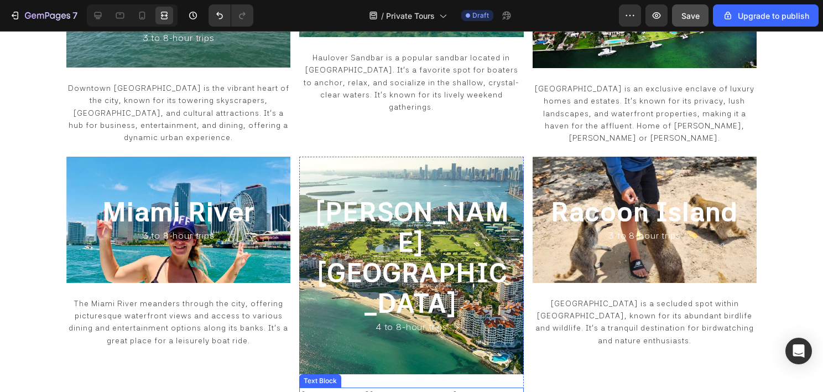
scroll to position [1007, 0]
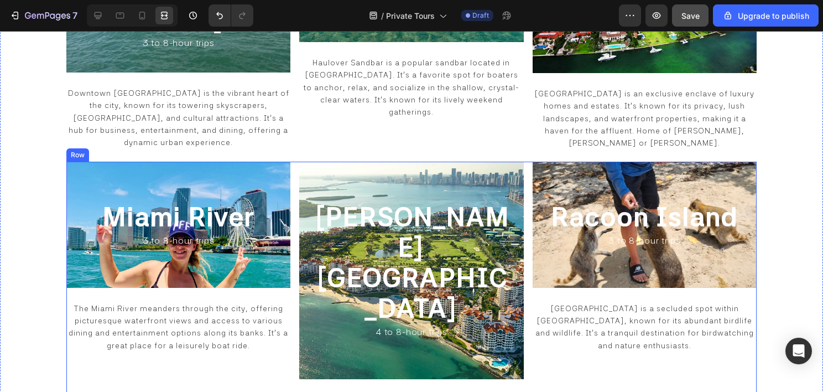
click at [293, 231] on div "Miami River Heading 3 to 8-hour trips Heading Row The Miami River meanders thro…" at bounding box center [411, 303] width 690 height 282
drag, startPoint x: 415, startPoint y: 297, endPoint x: 418, endPoint y: 308, distance: 11.4
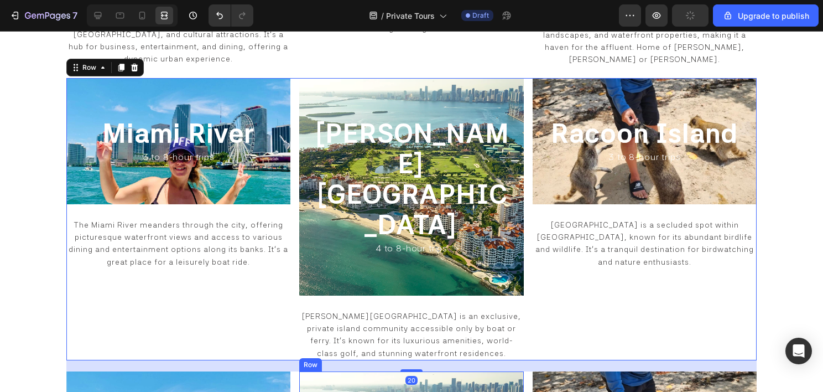
scroll to position [1229, 0]
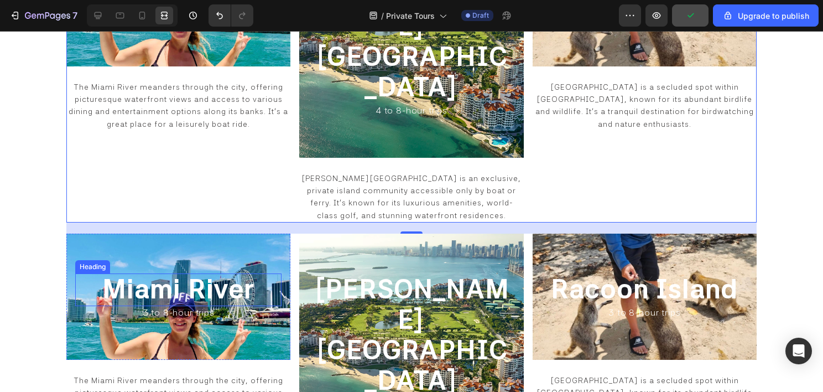
click at [169, 273] on span "Miami River" at bounding box center [178, 289] width 152 height 32
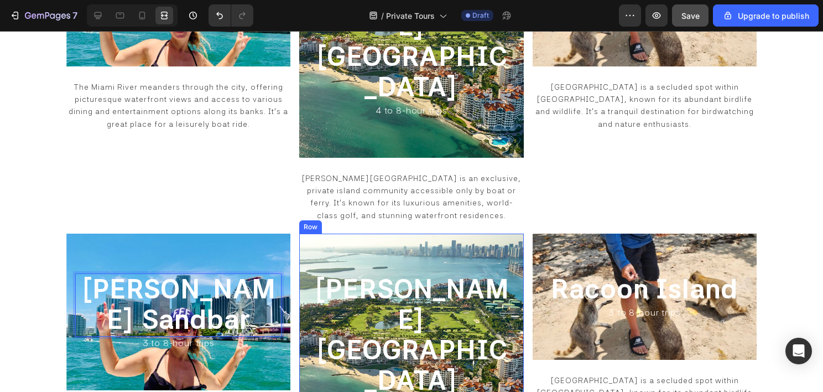
click at [394, 233] on div "Fisher Island Heading 4 to 8-hour trips Heading Row" at bounding box center [411, 341] width 224 height 217
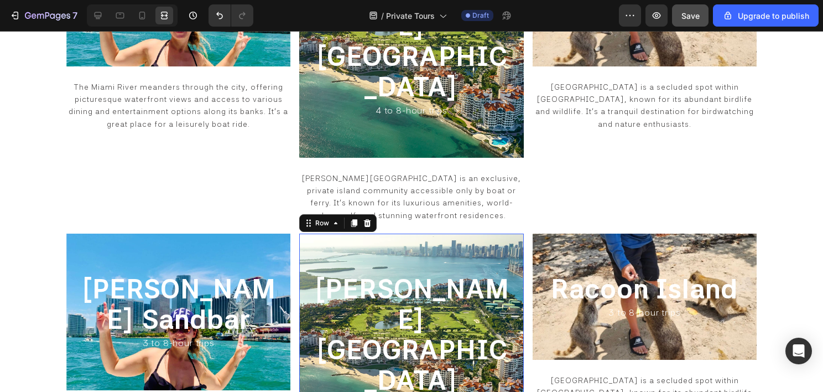
click at [387, 273] on span "Fisher Island" at bounding box center [411, 334] width 195 height 123
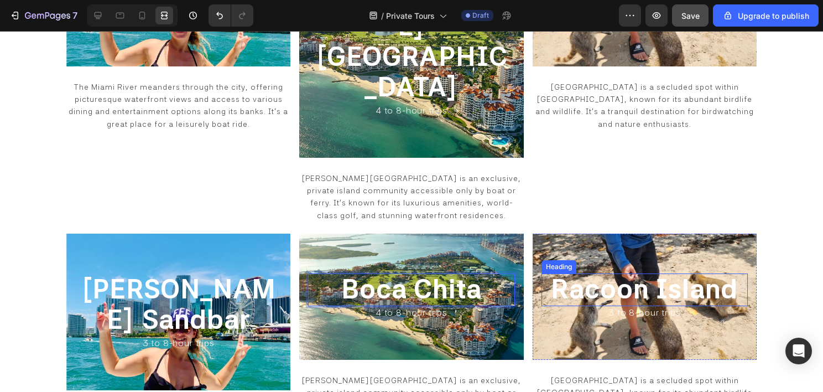
click at [642, 273] on span "Racoon Island" at bounding box center [644, 289] width 187 height 32
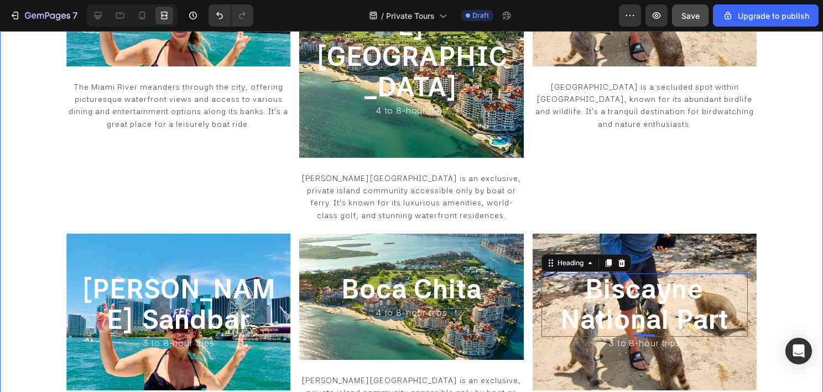
click at [625, 337] on span "3 to 8-hour trips" at bounding box center [645, 342] width 72 height 11
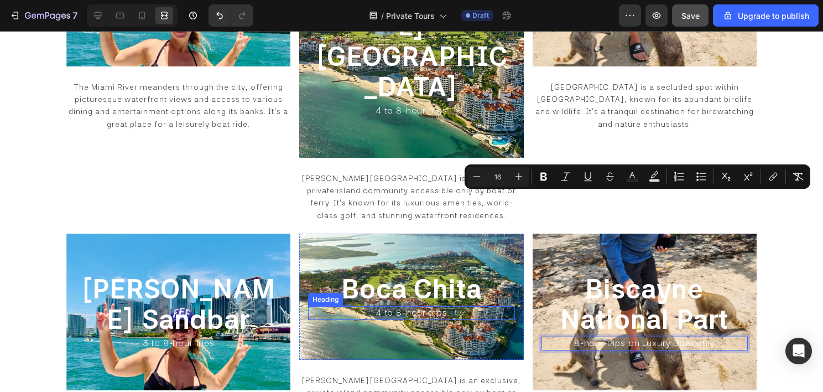
click at [412, 307] on span "4 to 8-hour trips" at bounding box center [412, 312] width 72 height 11
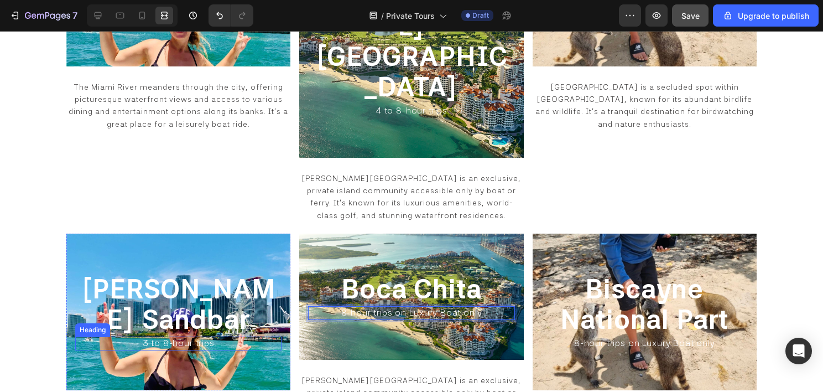
click at [181, 337] on span "3 to 8-hour trips" at bounding box center [179, 342] width 72 height 11
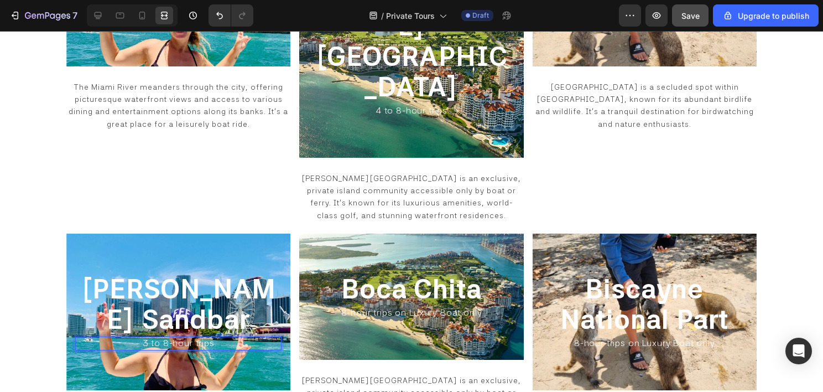
click at [149, 337] on span "3 to 8-hour trips" at bounding box center [179, 342] width 72 height 11
click at [430, 376] on span "Fisher Island is an exclusive, private island community accessible only by boat…" at bounding box center [412, 399] width 220 height 46
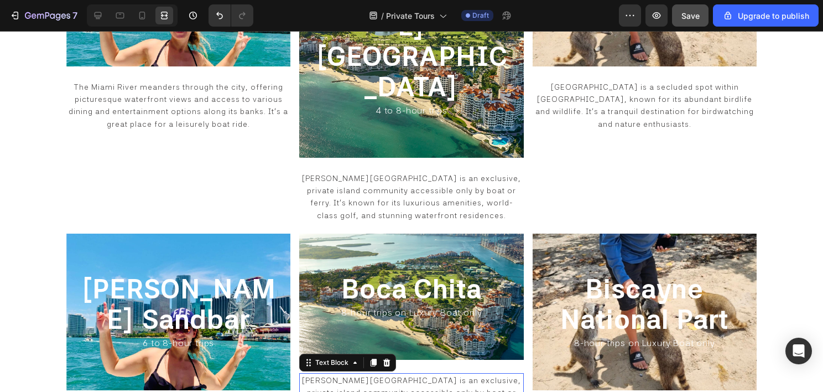
click at [430, 376] on span "Fisher Island is an exclusive, private island community accessible only by boat…" at bounding box center [412, 399] width 220 height 46
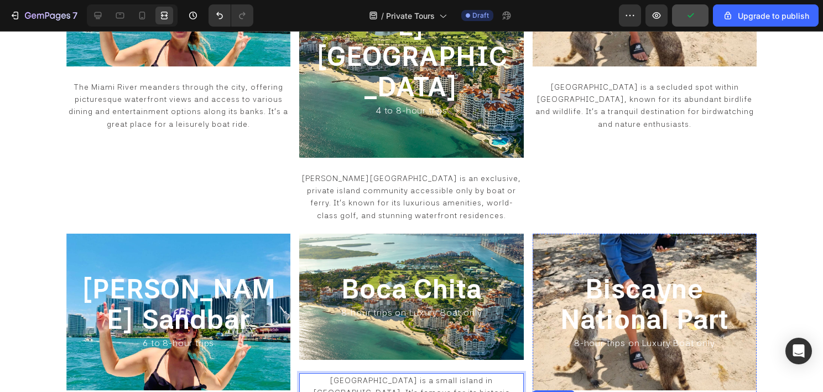
click at [69, 233] on div "⁠⁠⁠⁠⁠⁠⁠ Nixon Sandbar Heading ⁠⁠⁠⁠⁠⁠⁠ 6 to 8-hour trips Heading Row" at bounding box center [178, 311] width 224 height 157
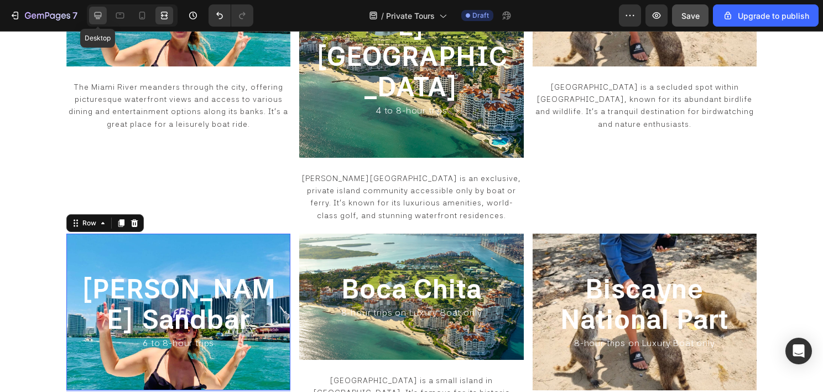
click at [97, 14] on icon at bounding box center [97, 15] width 11 height 11
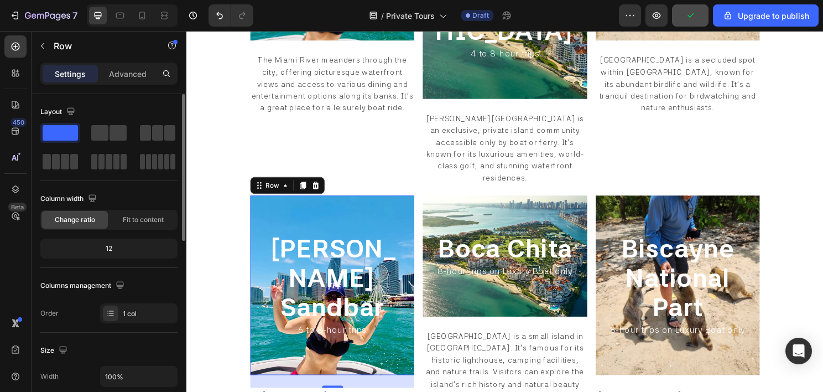
scroll to position [277, 0]
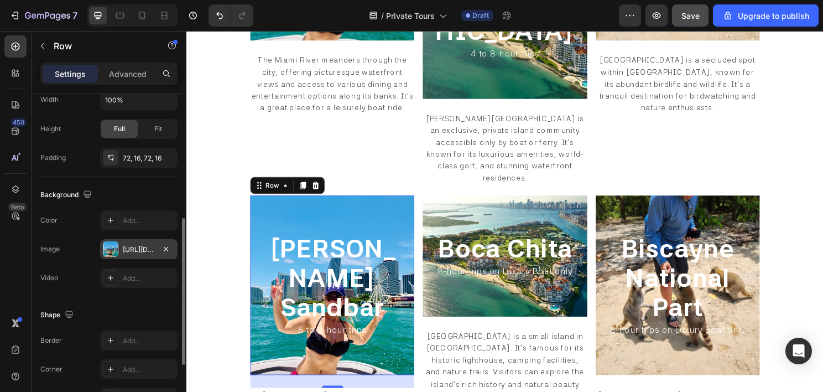
click at [117, 253] on div at bounding box center [110, 248] width 15 height 15
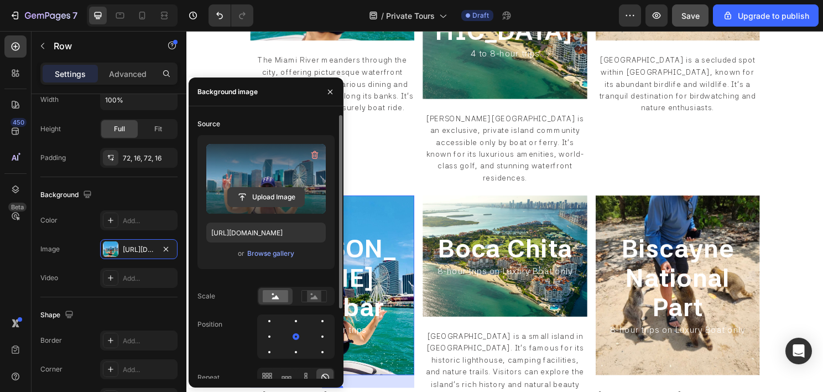
click at [245, 198] on input "file" at bounding box center [266, 197] width 76 height 19
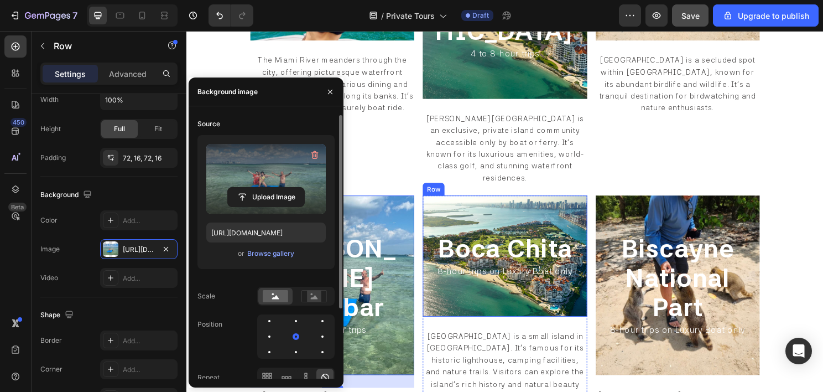
click at [438, 206] on div "⁠⁠⁠⁠⁠⁠⁠ Boca Chita Heading ⁠⁠⁠⁠⁠⁠⁠ 8-hour trips on Luxury Boat only Heading Row" at bounding box center [518, 265] width 171 height 126
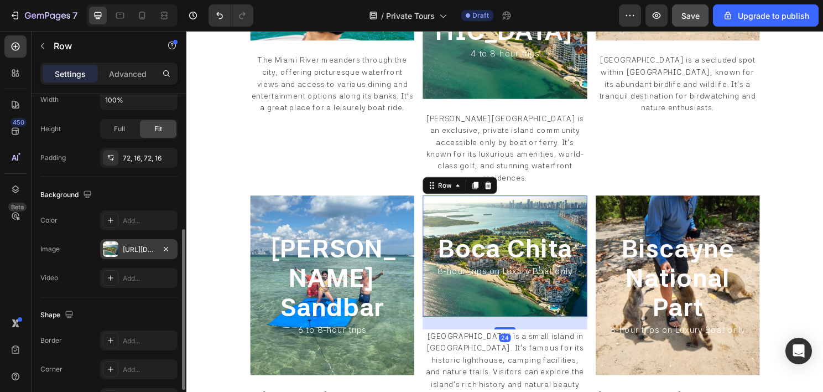
click at [124, 252] on div "https://cdn.shopify.com/s/files/1/0832/9566/6456/files/gempages_579523487257854…" at bounding box center [139, 250] width 32 height 10
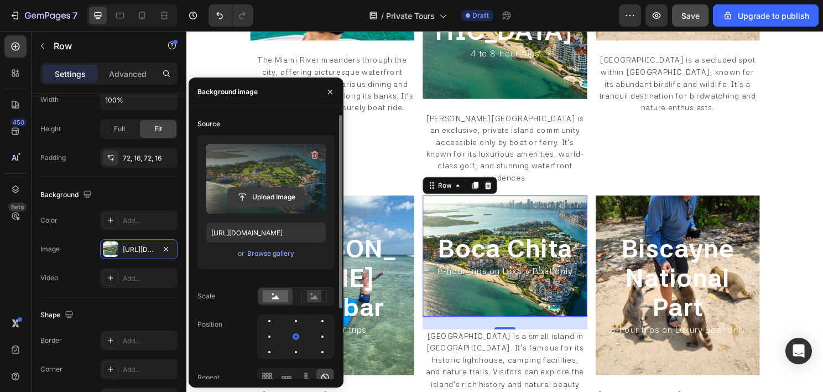
click at [268, 189] on input "file" at bounding box center [266, 197] width 76 height 19
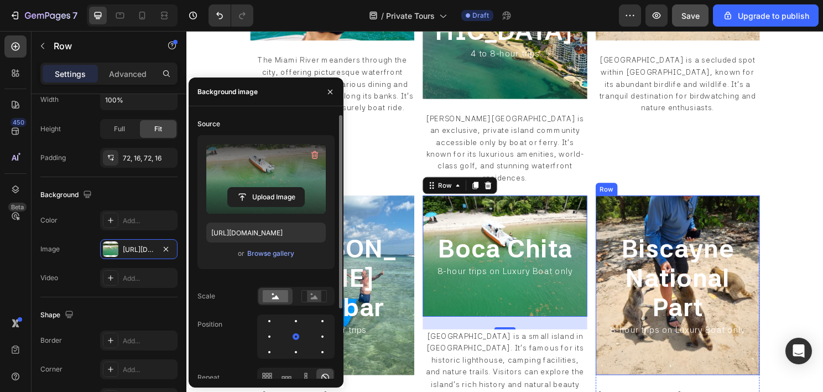
click at [613, 252] on div "⁠⁠⁠⁠⁠⁠⁠ Biscayne National Part Heading ⁠⁠⁠⁠⁠⁠⁠ 8-hour trips on Luxury Boat only…" at bounding box center [698, 295] width 171 height 187
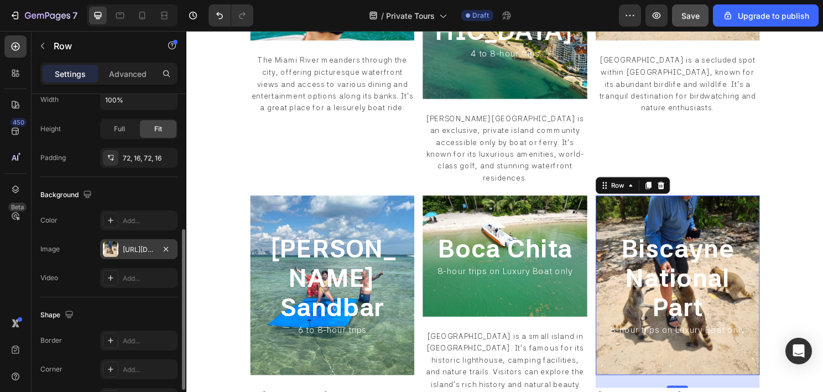
click at [120, 252] on div "https://cdn.shopify.com/s/files/1/0832/9566/6456/files/gempages_579523487257854…" at bounding box center [138, 249] width 77 height 20
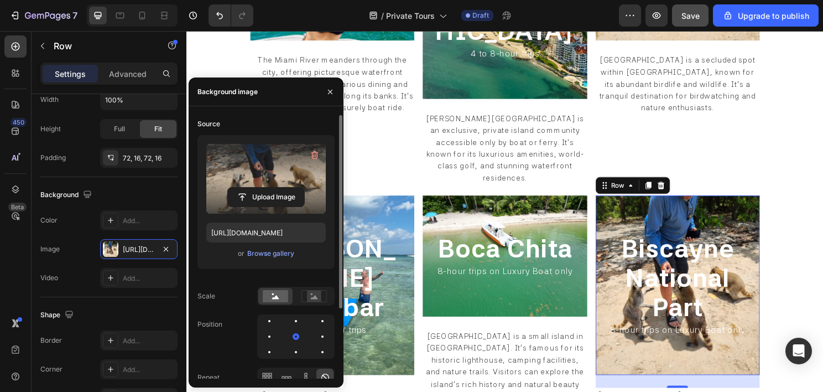
click at [235, 179] on label at bounding box center [266, 179] width 120 height 70
click at [235, 188] on input "file" at bounding box center [266, 197] width 76 height 19
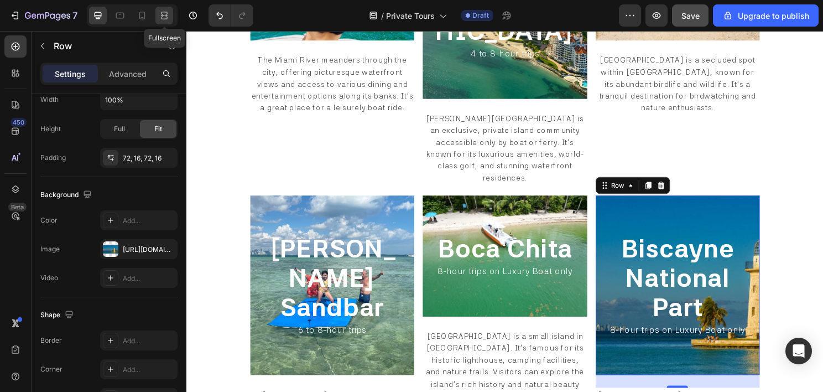
click at [161, 11] on icon at bounding box center [164, 15] width 11 height 11
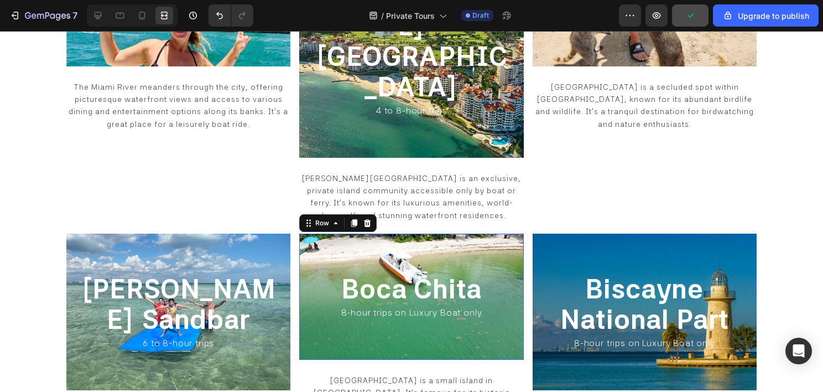
click at [516, 233] on div "⁠⁠⁠⁠⁠⁠⁠ Boca Chita Heading ⁠⁠⁠⁠⁠⁠⁠ 8-hour trips on Luxury Boat only Heading Row…" at bounding box center [411, 296] width 224 height 126
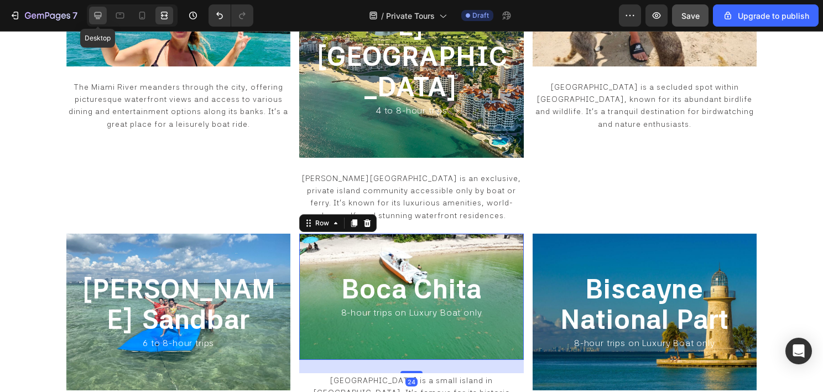
click at [94, 16] on icon at bounding box center [97, 15] width 11 height 11
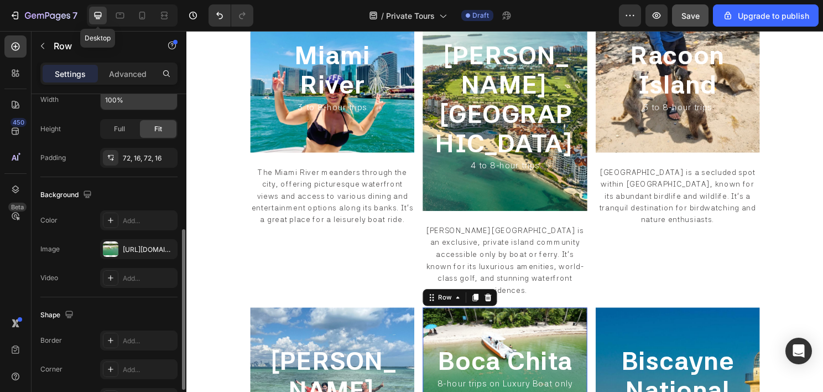
scroll to position [1346, 0]
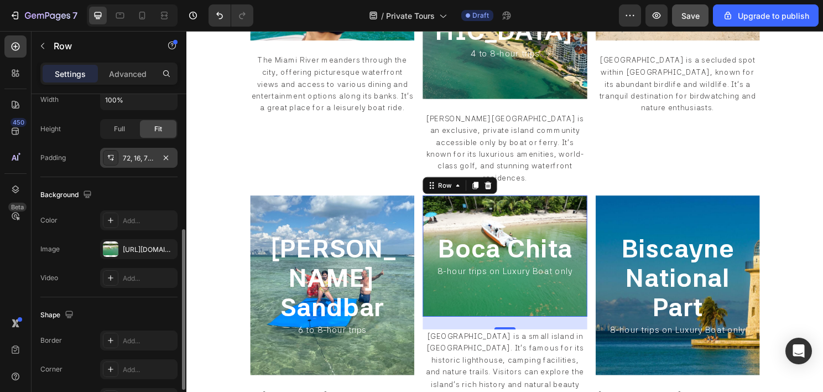
click at [136, 158] on div "72, 16, 72, 16" at bounding box center [139, 158] width 32 height 10
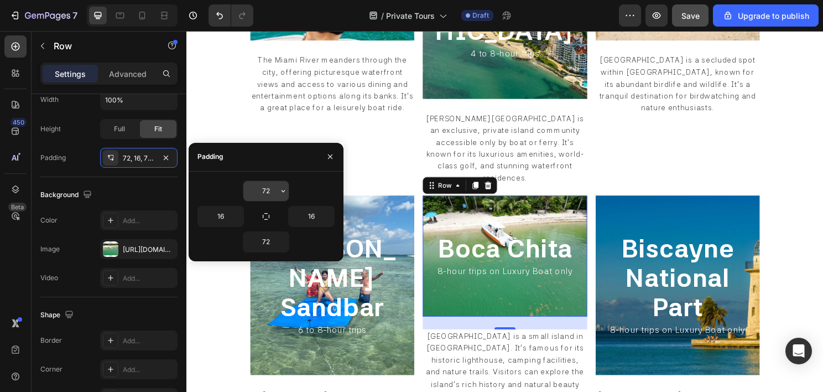
click at [269, 194] on input "72" at bounding box center [265, 191] width 45 height 20
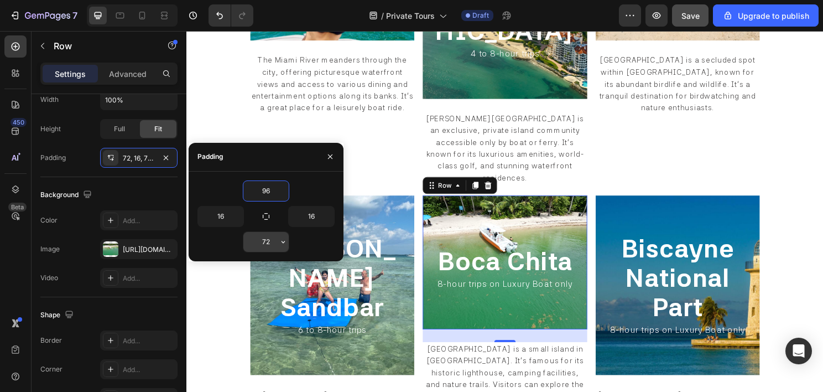
type input "96"
click at [269, 242] on input "72" at bounding box center [265, 242] width 45 height 20
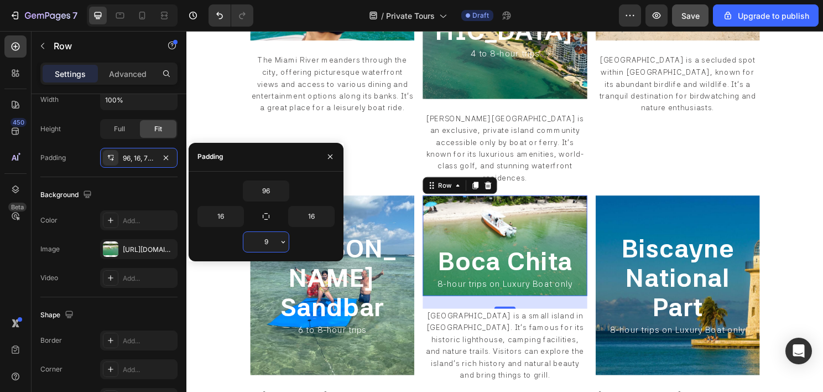
type input "96"
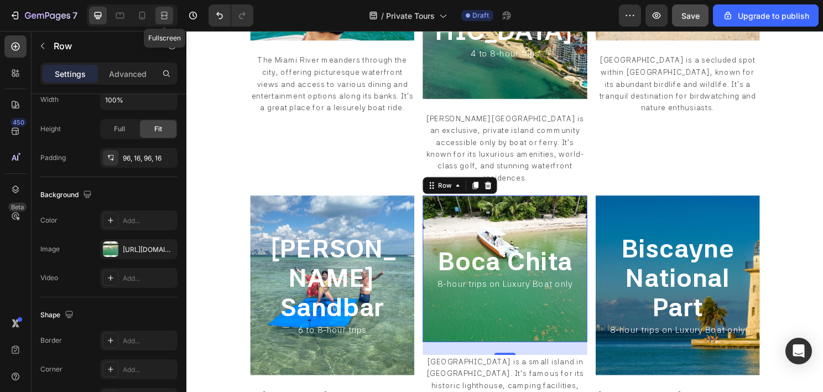
click at [167, 15] on icon at bounding box center [165, 15] width 3 height 3
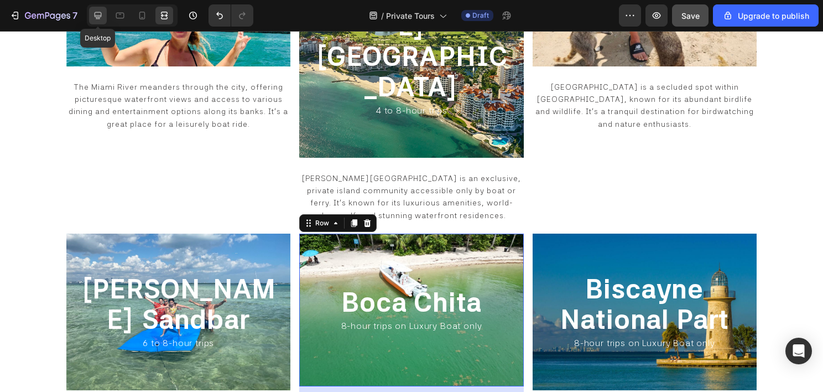
click at [97, 18] on icon at bounding box center [97, 15] width 11 height 11
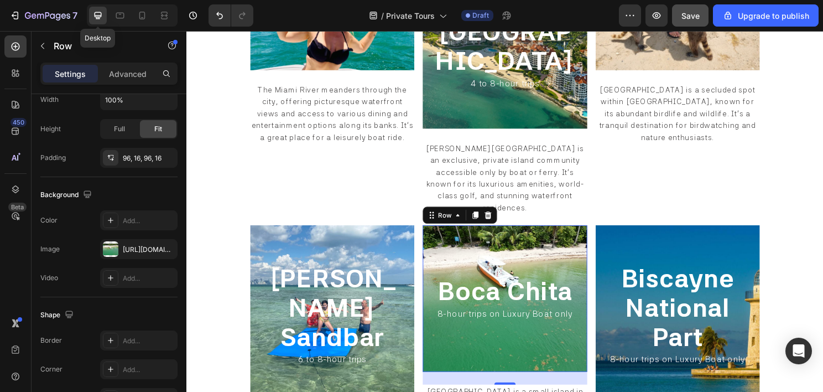
scroll to position [1346, 0]
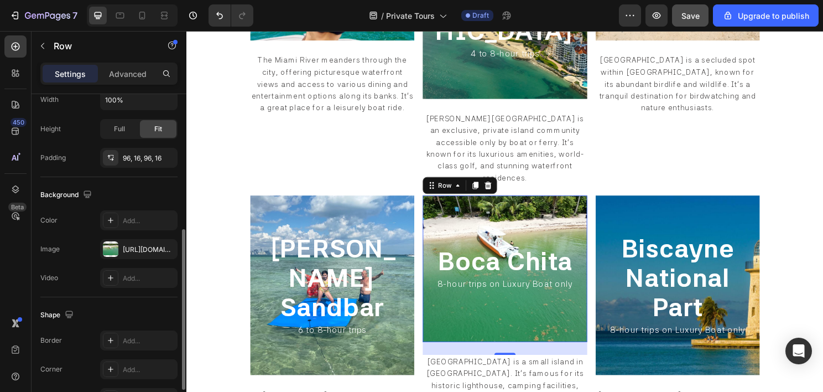
click at [128, 140] on div "Width 100% Height Full Fit Padding 96, 16, 96, 16" at bounding box center [108, 128] width 137 height 79
click at [131, 153] on div "96, 16, 96, 16" at bounding box center [139, 158] width 32 height 10
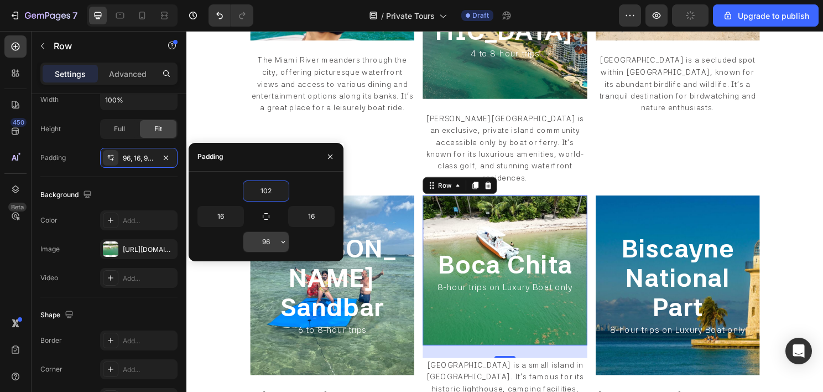
type input "102"
click at [264, 237] on input "96" at bounding box center [265, 242] width 45 height 20
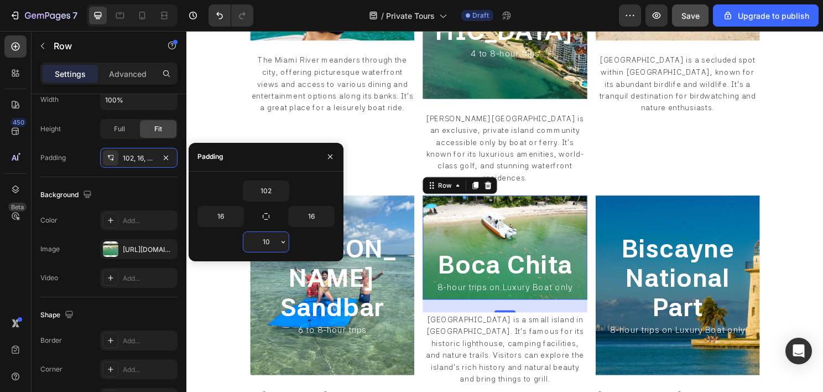
type input "102"
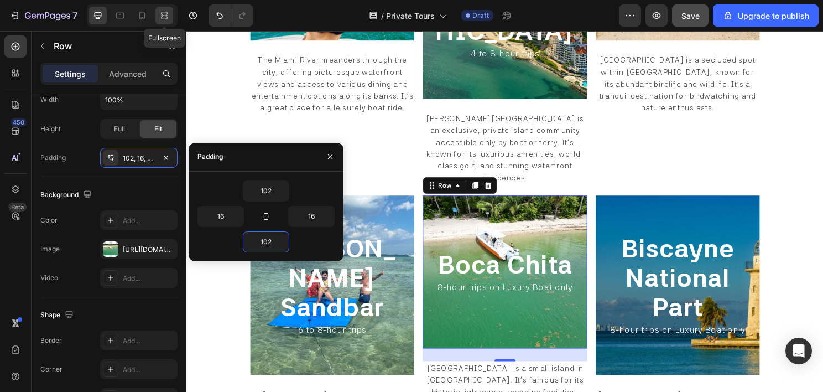
click at [167, 15] on icon at bounding box center [165, 15] width 3 height 3
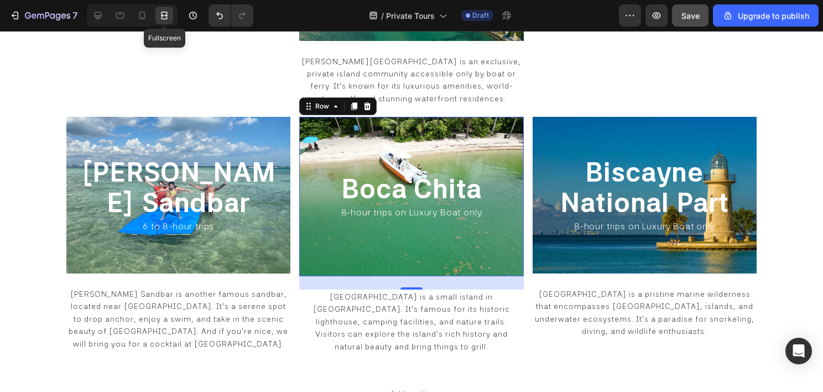
scroll to position [1229, 0]
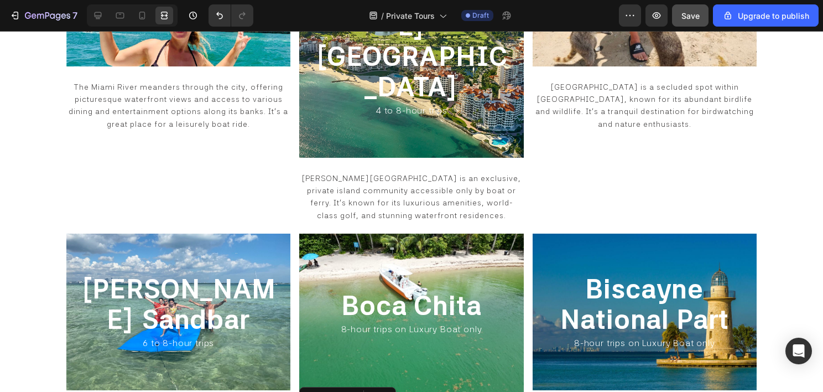
scroll to position [0, 0]
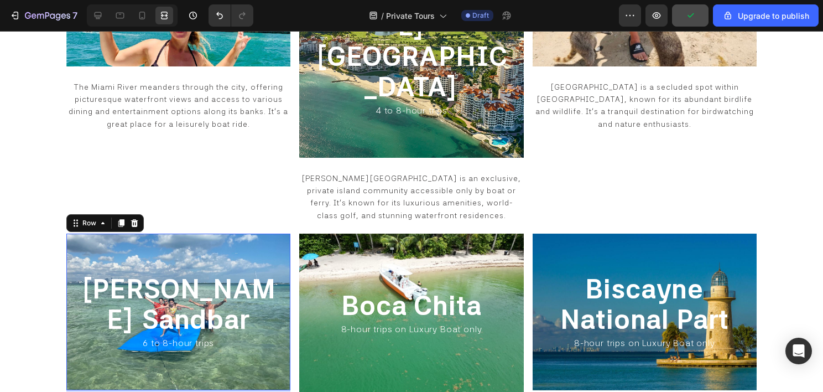
click at [281, 233] on div "⁠⁠⁠⁠⁠⁠⁠ Nixon Sandbar Heading ⁠⁠⁠⁠⁠⁠⁠ 6 to 8-hour trips Heading Row 24" at bounding box center [178, 311] width 224 height 157
click at [93, 11] on icon at bounding box center [97, 15] width 11 height 11
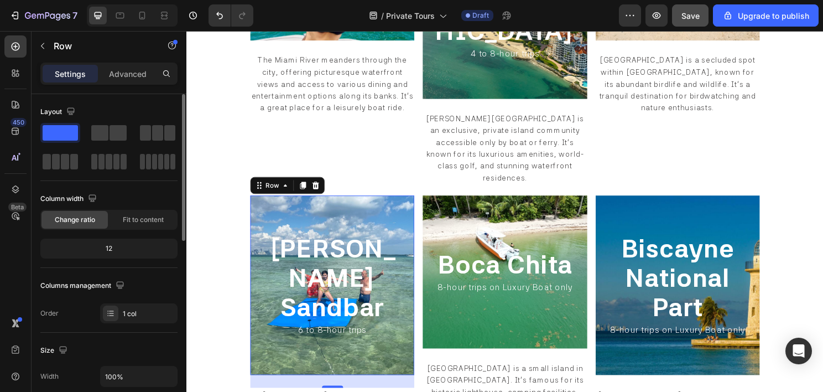
scroll to position [111, 0]
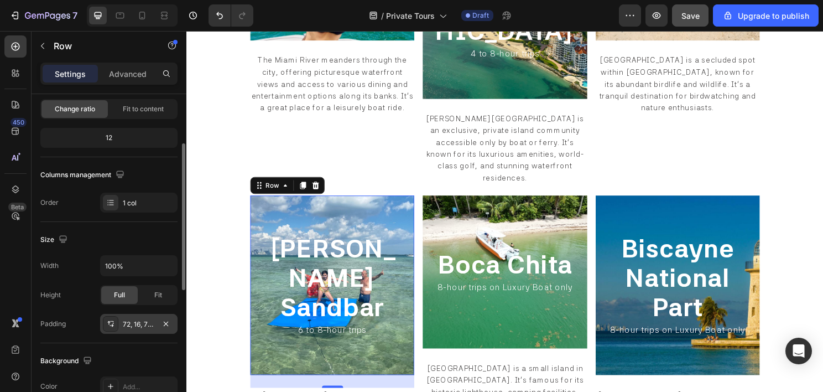
click at [128, 321] on div "72, 16, 72, 16" at bounding box center [139, 324] width 32 height 10
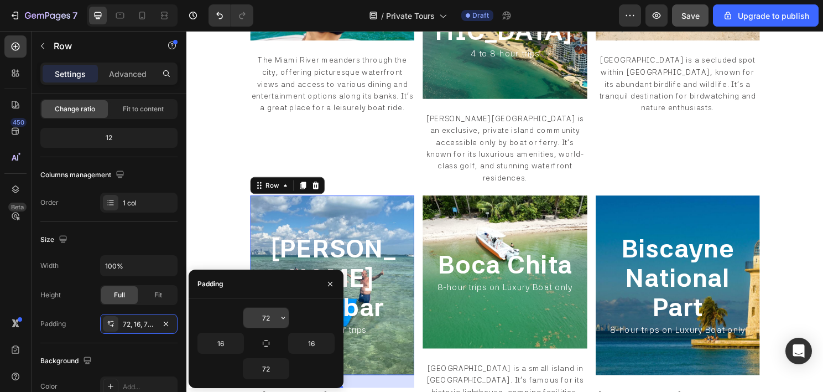
click at [265, 310] on input "72" at bounding box center [265, 318] width 45 height 20
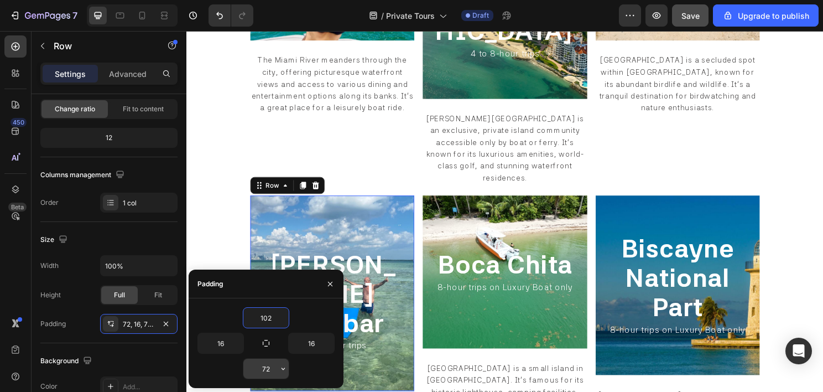
type input "102"
click at [266, 367] on input "72" at bounding box center [265, 369] width 45 height 20
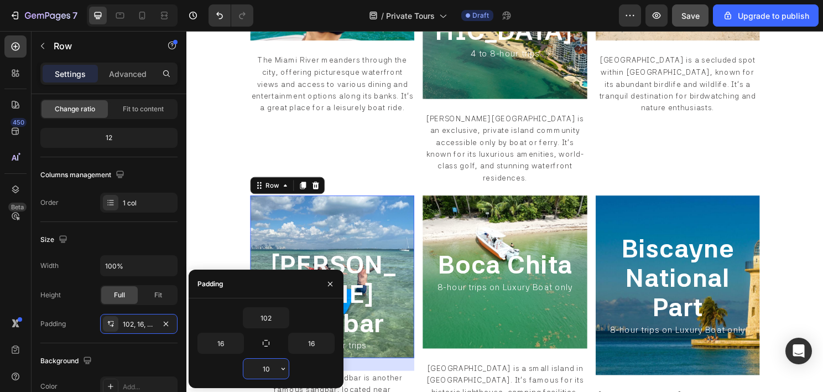
type input "102"
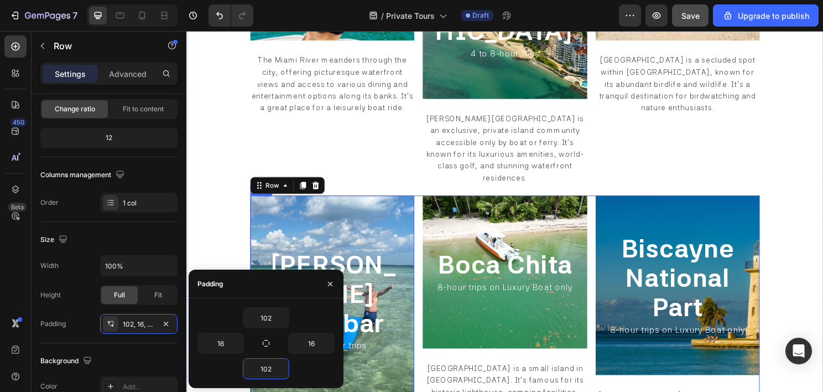
drag, startPoint x: 469, startPoint y: 368, endPoint x: 446, endPoint y: 334, distance: 41.1
click at [469, 368] on div "⁠⁠⁠⁠⁠⁠⁠ Boca Chita Heading ⁠⁠⁠⁠⁠⁠⁠ 8-hour trips on Luxury Boat only Heading Row…" at bounding box center [518, 369] width 171 height 335
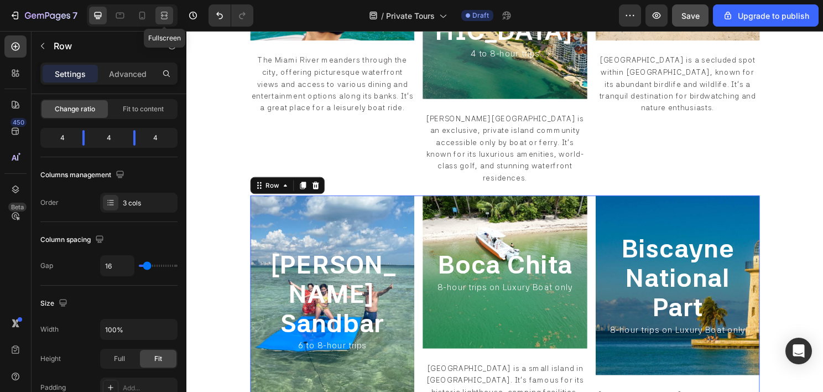
click at [163, 16] on icon at bounding box center [164, 15] width 11 height 11
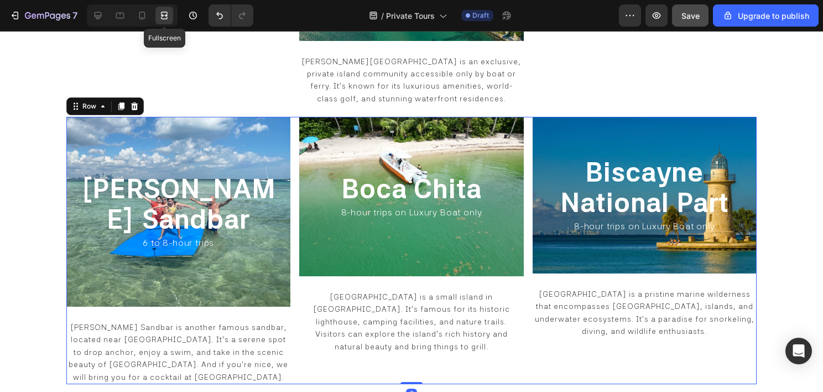
scroll to position [1229, 0]
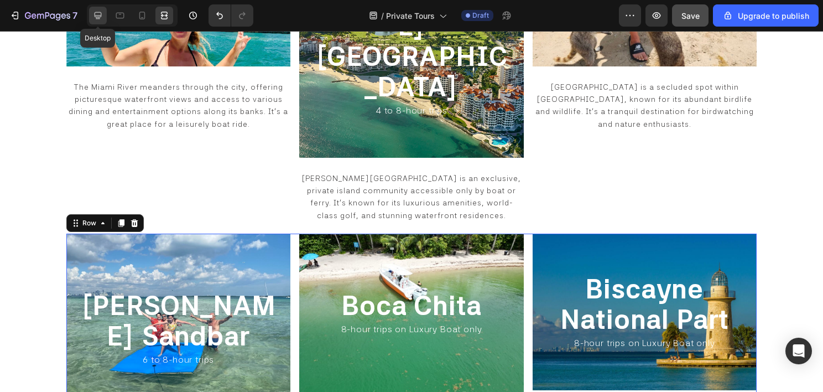
click at [100, 10] on icon at bounding box center [97, 15] width 11 height 11
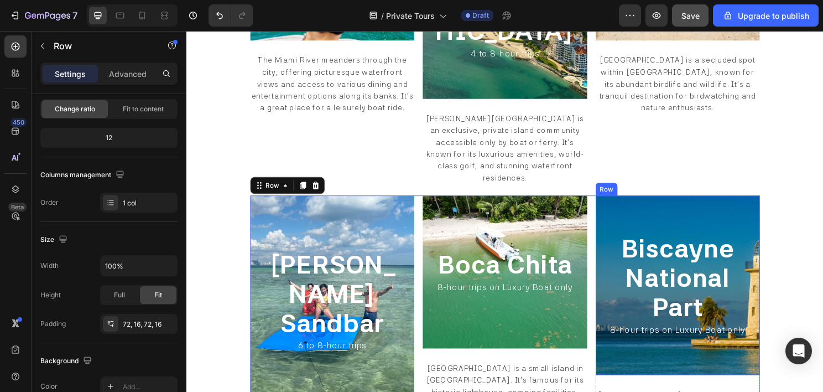
click at [613, 202] on div "⁠⁠⁠⁠⁠⁠⁠ Biscayne National Part Heading ⁠⁠⁠⁠⁠⁠⁠ 8-hour trips on Luxury Boat only…" at bounding box center [698, 295] width 171 height 187
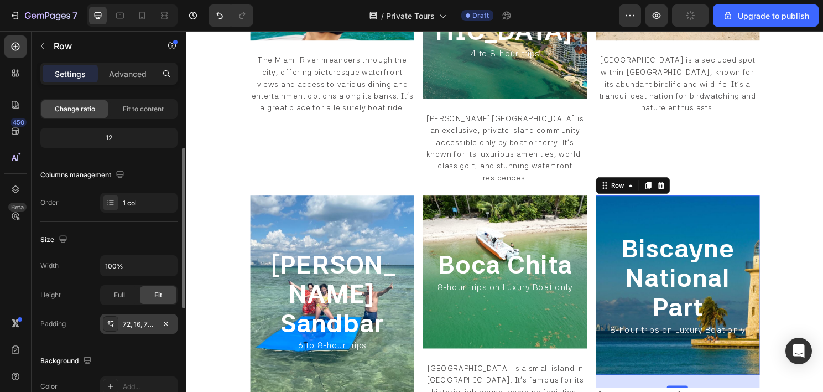
click at [124, 327] on div "72, 16, 72, 16" at bounding box center [138, 324] width 77 height 20
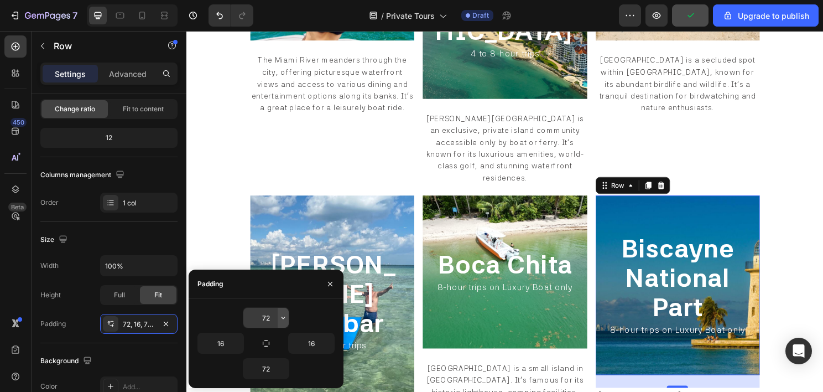
click at [283, 319] on icon "button" at bounding box center [283, 317] width 9 height 9
click at [261, 319] on input "72" at bounding box center [265, 318] width 45 height 20
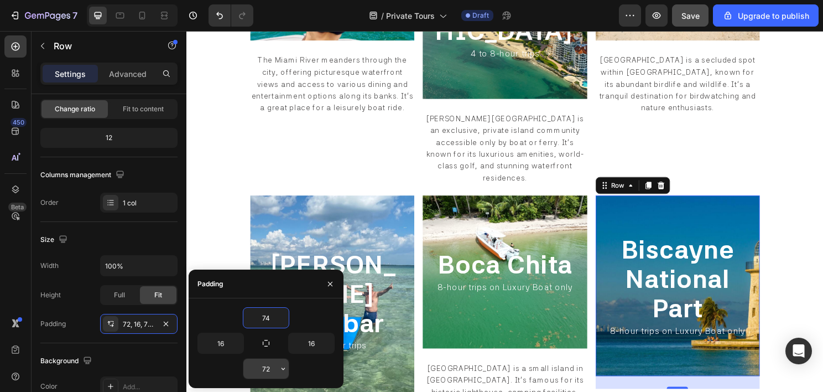
type input "74"
click at [259, 363] on input "72" at bounding box center [265, 369] width 45 height 20
type input "74"
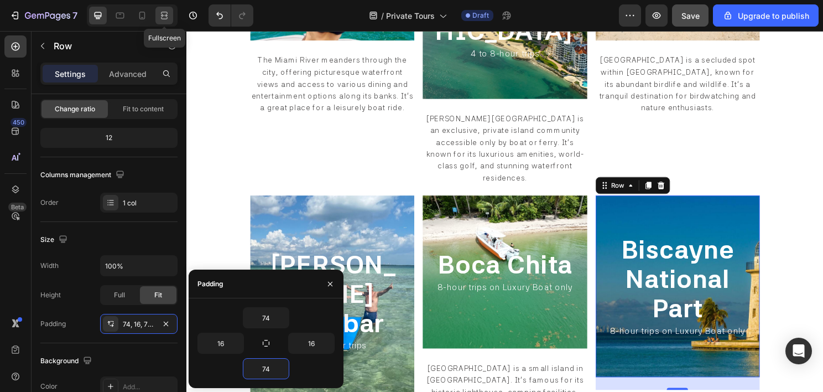
click at [165, 17] on icon at bounding box center [164, 15] width 11 height 11
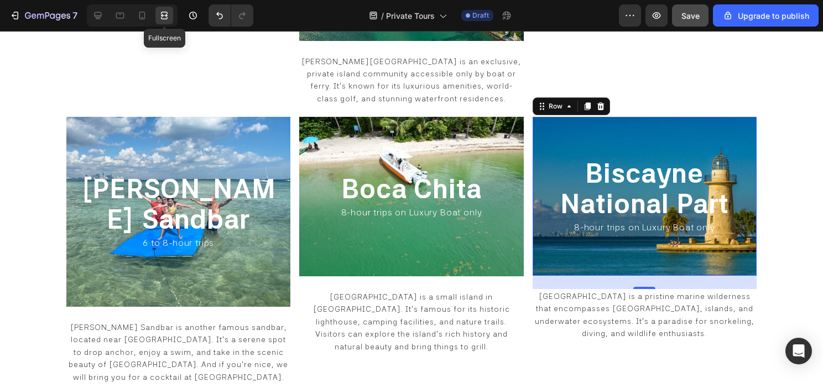
scroll to position [1229, 0]
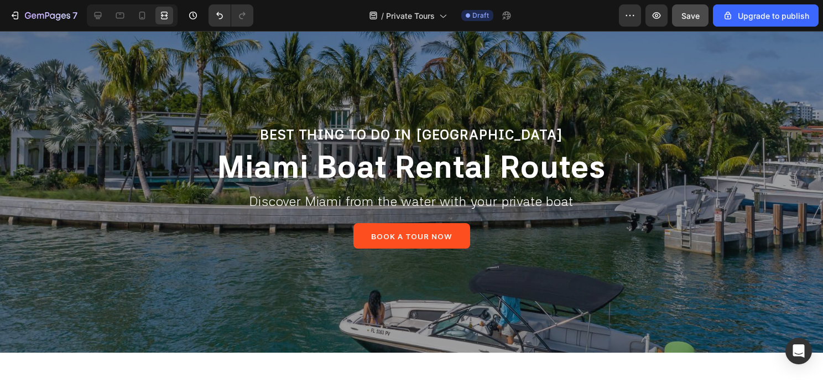
scroll to position [0, 0]
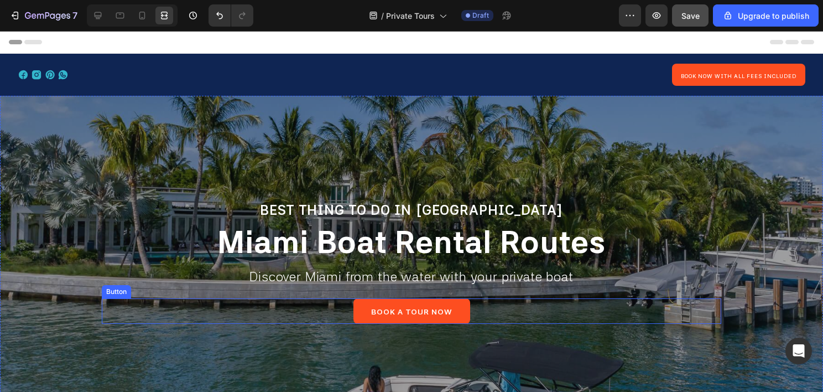
click at [498, 313] on div "BOOK A TOUR NOW Button" at bounding box center [412, 310] width 620 height 25
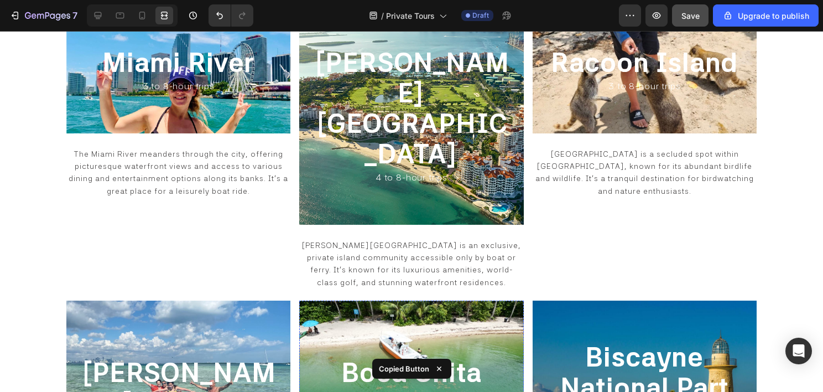
scroll to position [1341, 0]
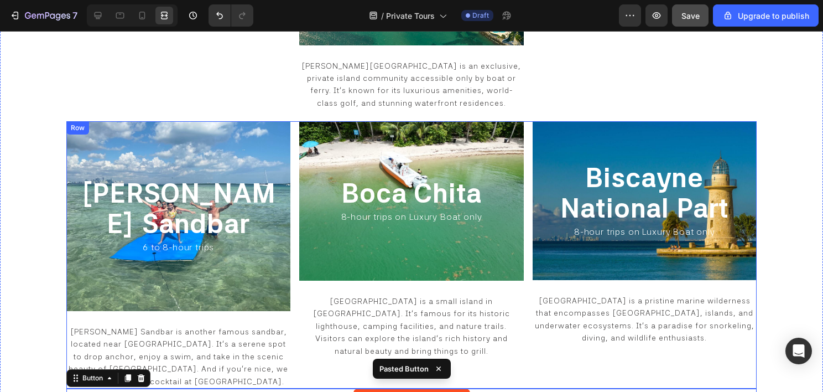
click at [524, 209] on div "Nixon Sandbar Heading 6 to 8-hour trips Heading Row Nixon Sandbar is another fa…" at bounding box center [411, 254] width 690 height 267
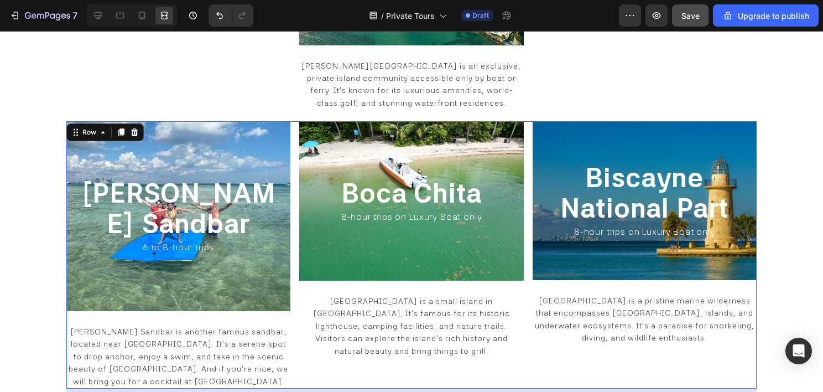
drag, startPoint x: 410, startPoint y: 212, endPoint x: 409, endPoint y: 224, distance: 11.1
click at [409, 391] on div at bounding box center [412, 397] width 22 height 3
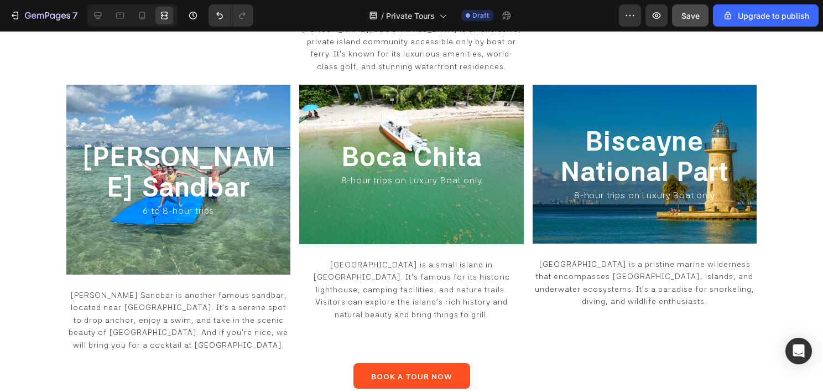
click at [97, 8] on div at bounding box center [98, 16] width 18 height 18
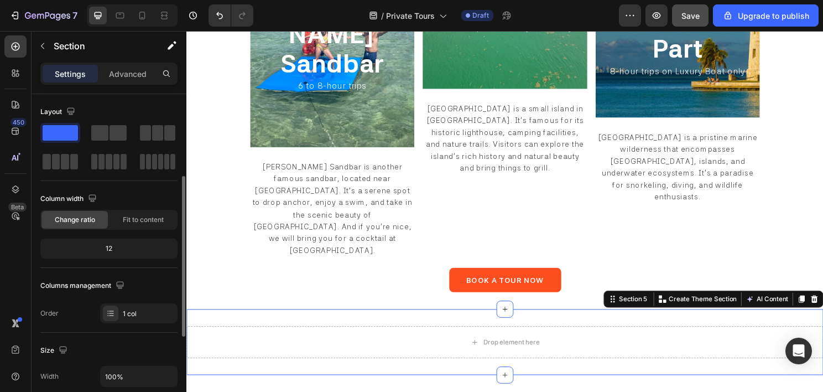
scroll to position [277, 0]
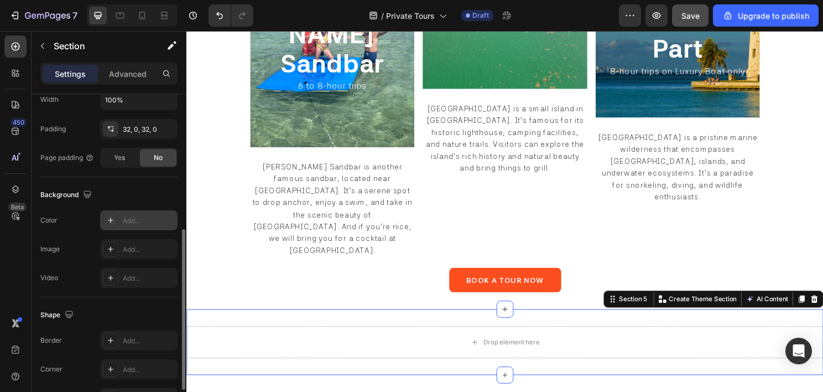
click at [131, 210] on div "Add..." at bounding box center [138, 220] width 77 height 20
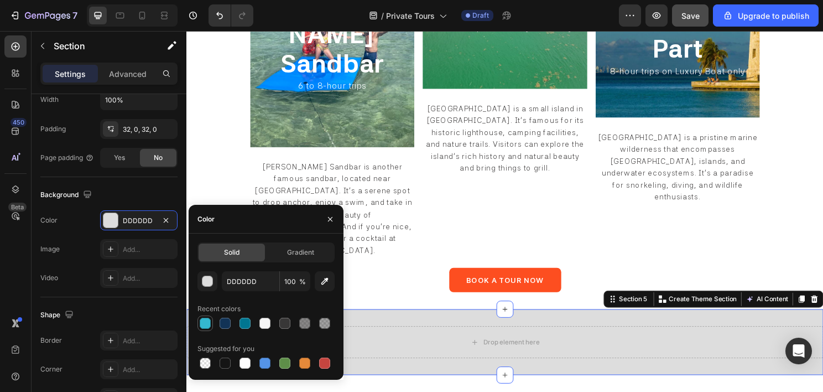
click at [206, 326] on div at bounding box center [205, 323] width 11 height 11
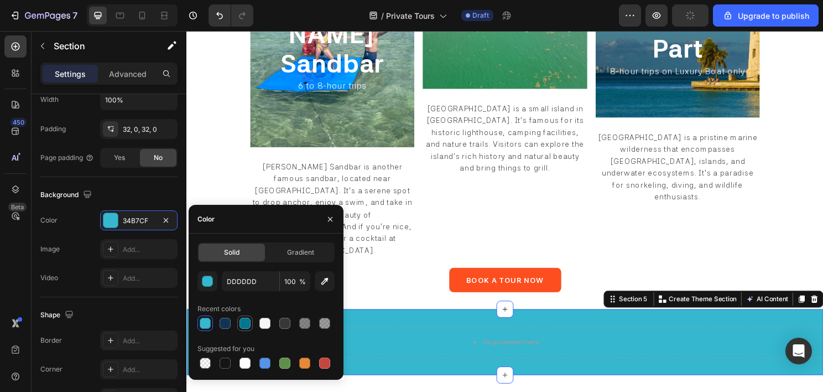
click at [243, 323] on div at bounding box center [245, 323] width 11 height 11
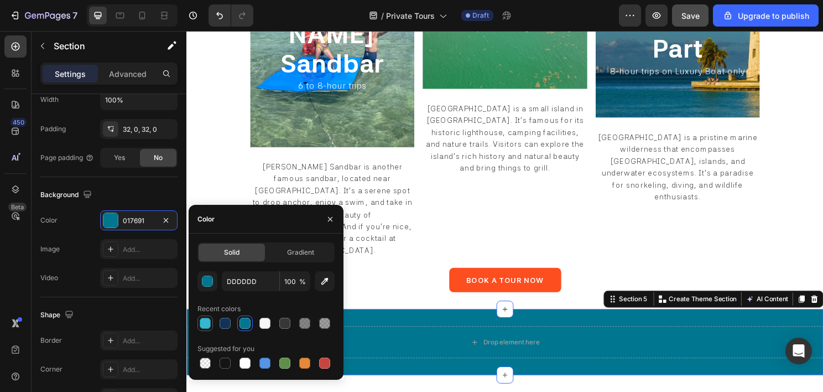
click at [208, 325] on div at bounding box center [205, 323] width 11 height 11
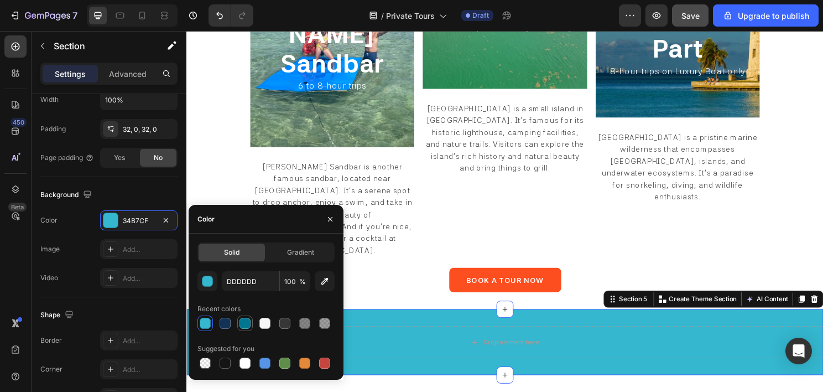
click at [246, 321] on div at bounding box center [245, 323] width 11 height 11
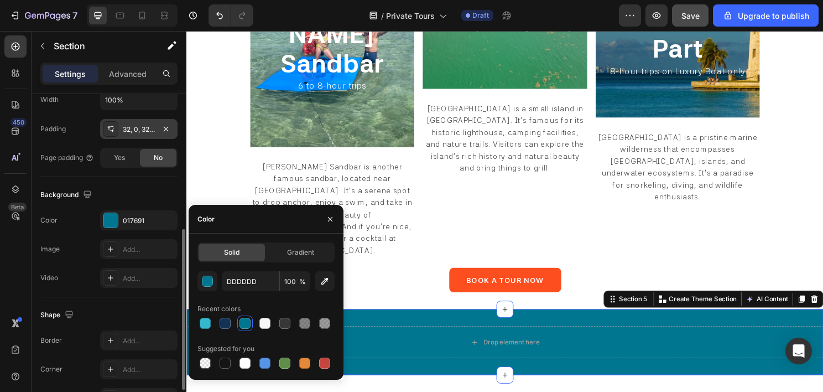
click at [124, 128] on div "32, 0, 32, 0" at bounding box center [139, 129] width 32 height 10
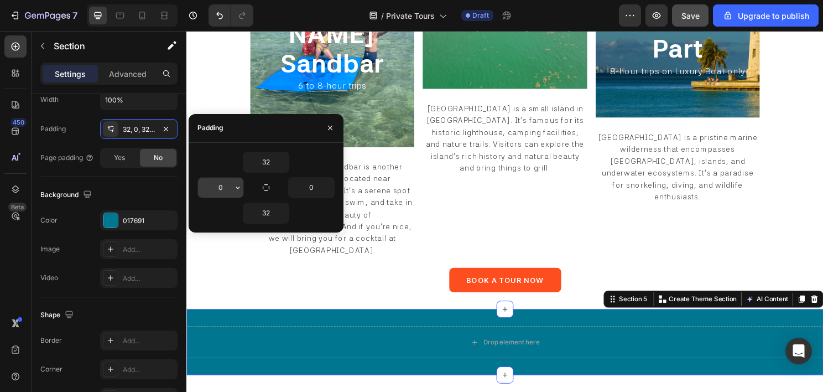
click at [210, 180] on input "0" at bounding box center [220, 188] width 45 height 20
type input "120"
click at [311, 188] on input "0" at bounding box center [311, 188] width 45 height 20
type input "120"
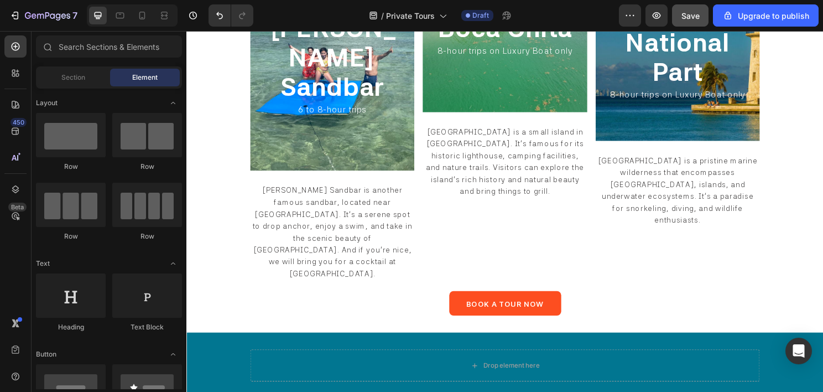
scroll to position [1616, 0]
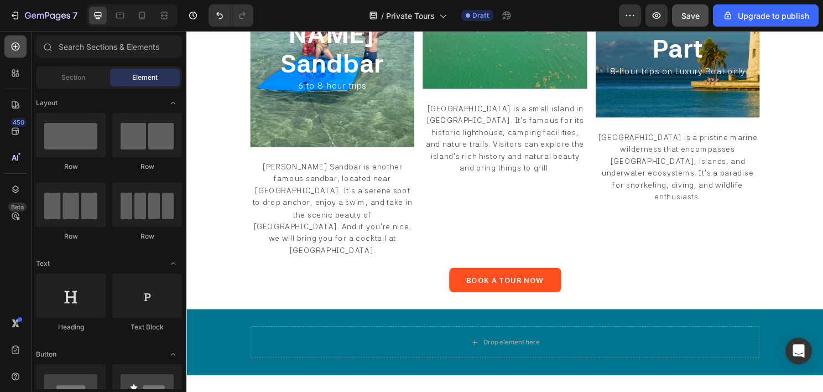
click at [12, 49] on icon at bounding box center [15, 46] width 11 height 11
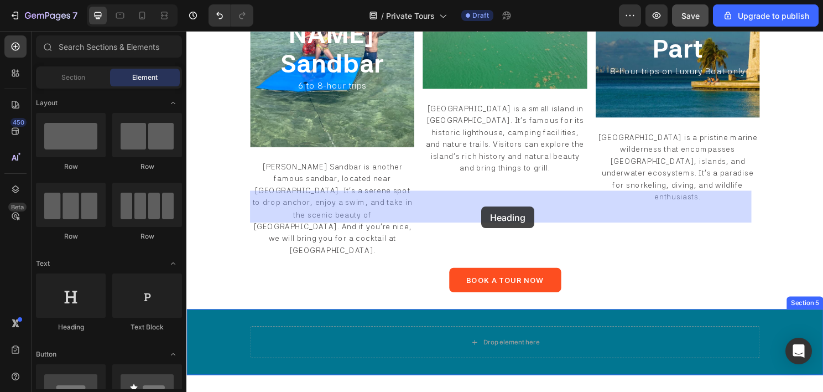
drag, startPoint x: 263, startPoint y: 340, endPoint x: 495, endPoint y: 213, distance: 264.9
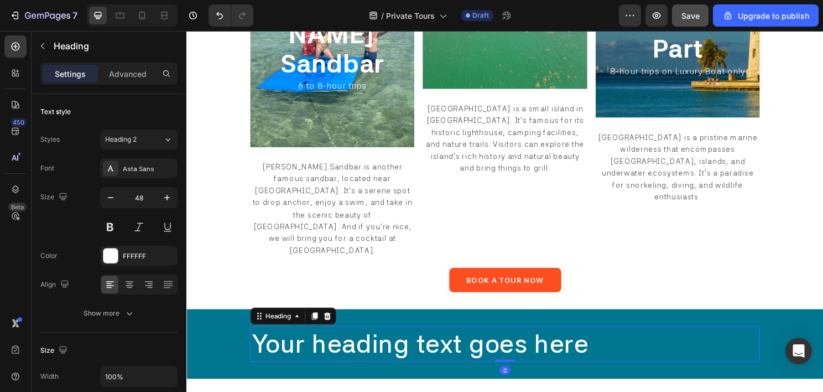
click at [428, 339] on h2 "Your heading text goes here" at bounding box center [518, 357] width 531 height 37
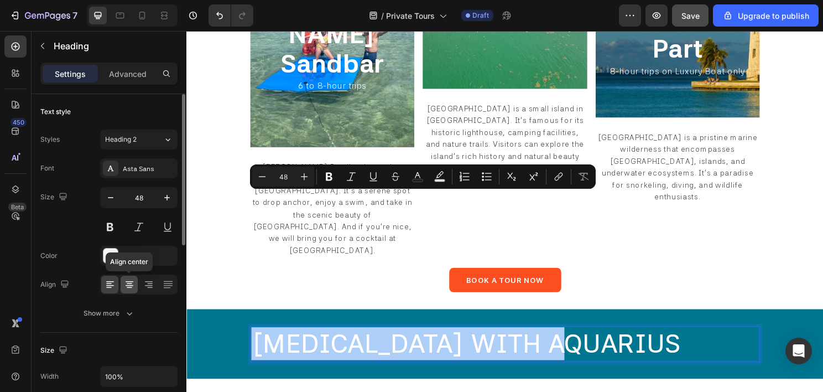
click at [127, 285] on icon at bounding box center [130, 285] width 8 height 1
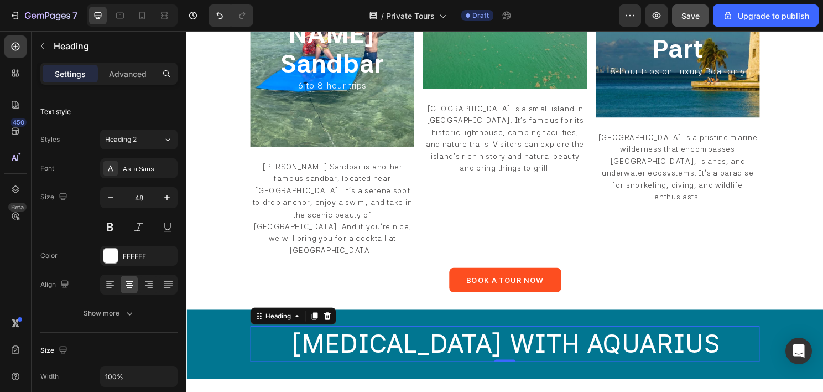
click at [413, 340] on p "BOATING WITH AQUARIUS" at bounding box center [518, 357] width 529 height 34
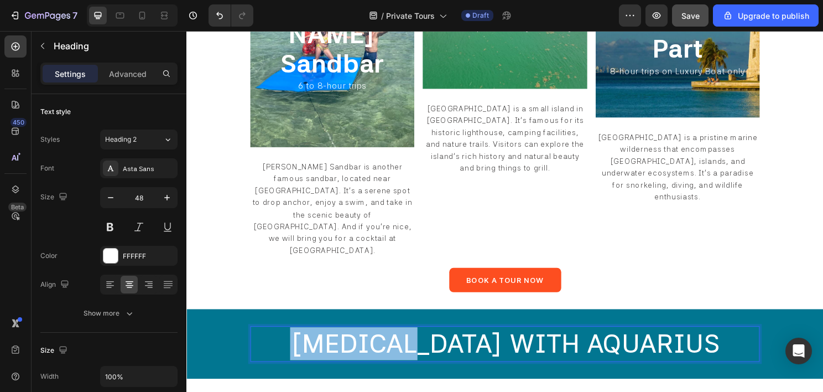
click at [413, 340] on p "BOATING WITH AQUARIUS" at bounding box center [518, 357] width 529 height 34
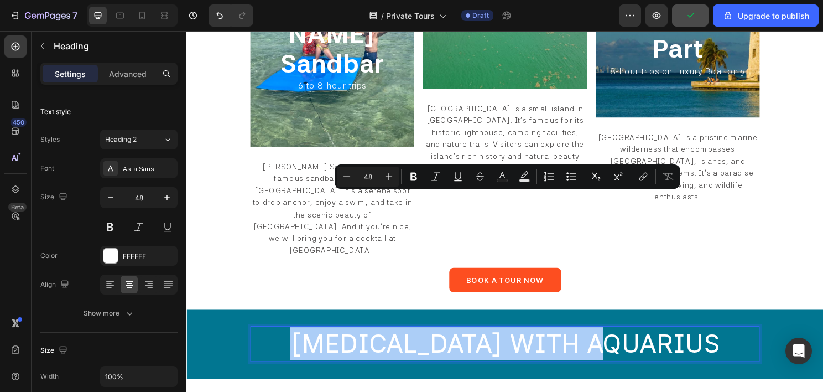
click at [370, 174] on input "48" at bounding box center [368, 176] width 22 height 13
type input "24"
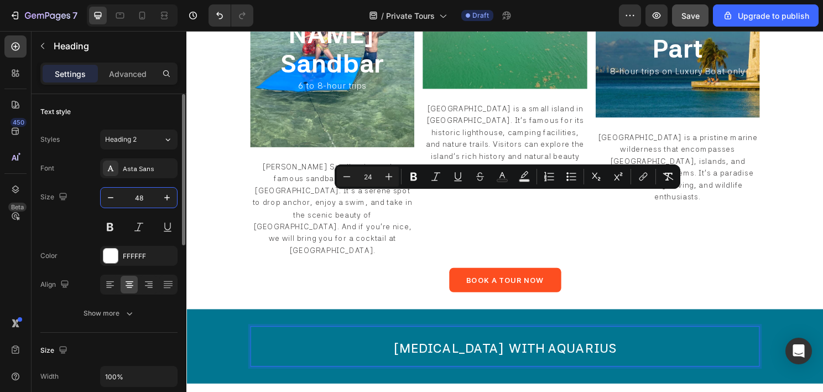
click at [137, 197] on input "48" at bounding box center [139, 198] width 37 height 20
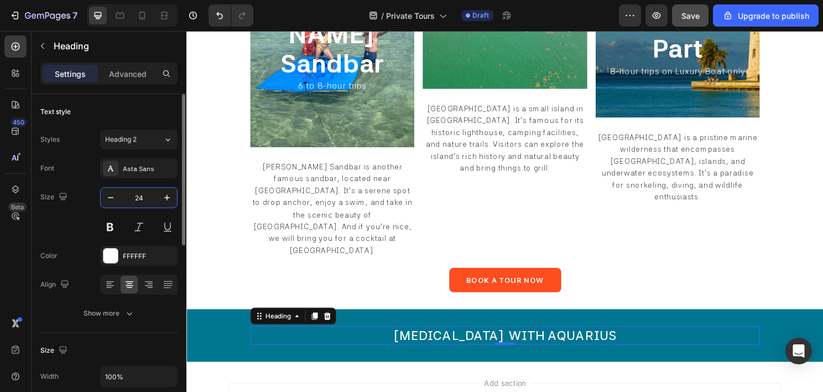
scroll to position [1602, 0]
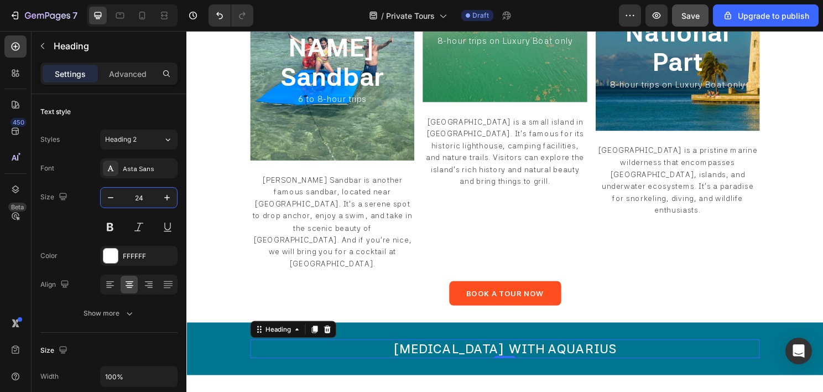
type input "24"
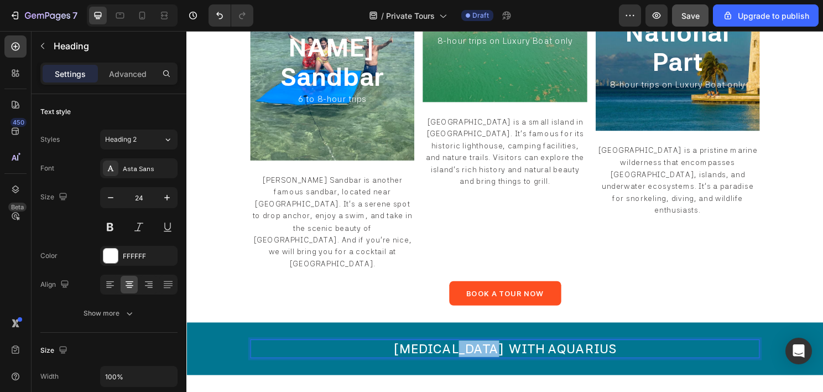
click at [521, 354] on span "BOATING WITH AQUARIUS" at bounding box center [519, 362] width 234 height 16
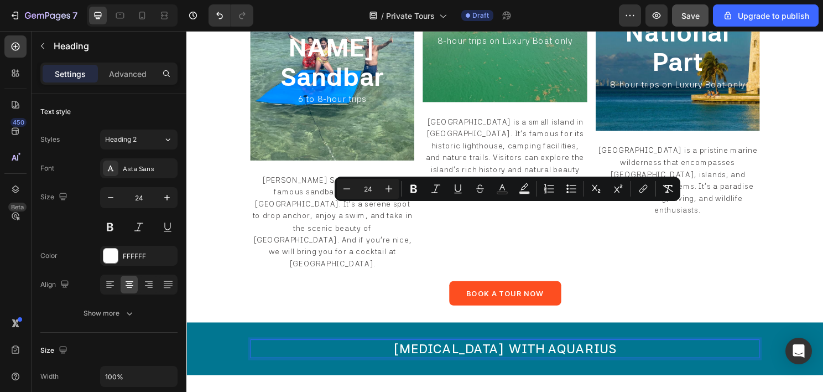
click at [372, 184] on input "24" at bounding box center [368, 188] width 22 height 13
type input "16"
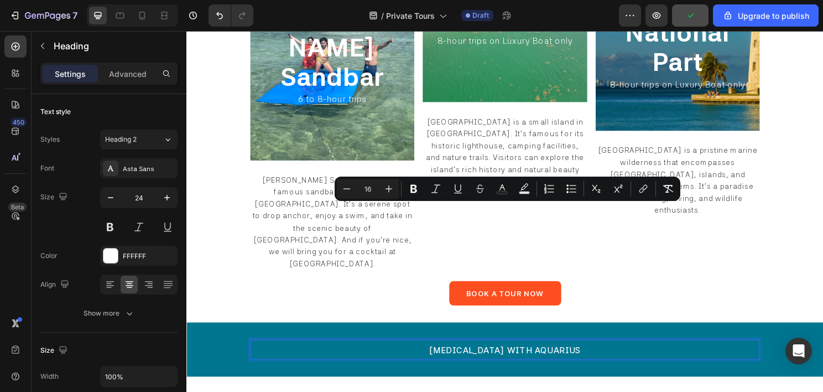
click at [503, 359] on span "BOATING WITH AQUARIUS" at bounding box center [518, 364] width 159 height 11
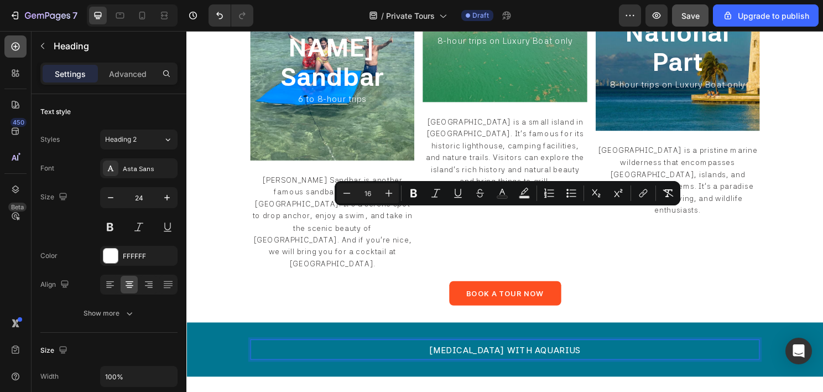
click at [19, 50] on icon at bounding box center [15, 46] width 11 height 11
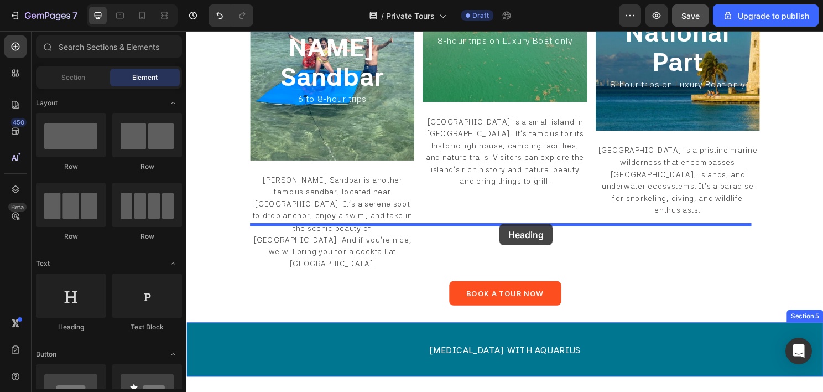
drag, startPoint x: 272, startPoint y: 328, endPoint x: 511, endPoint y: 233, distance: 257.1
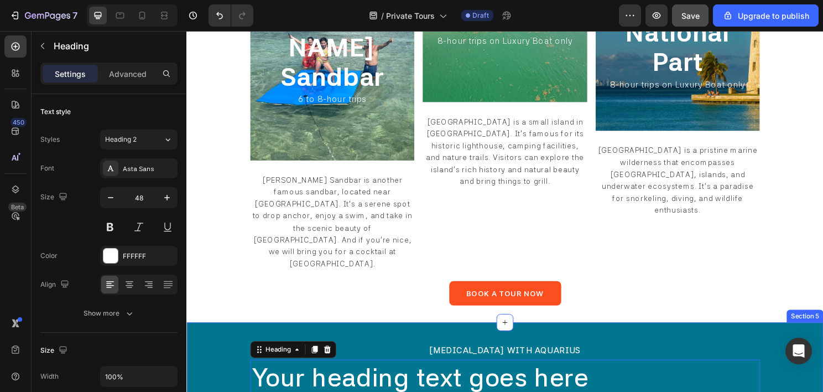
click at [429, 373] on h2 "Your heading text goes here" at bounding box center [518, 391] width 531 height 37
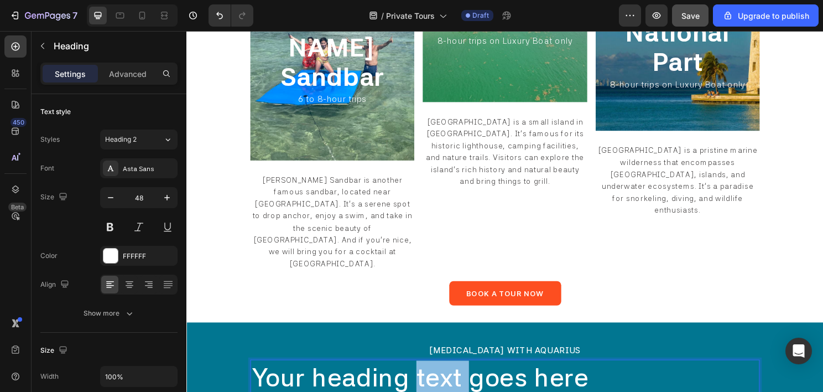
click at [429, 375] on p "Your heading text goes here" at bounding box center [518, 392] width 529 height 34
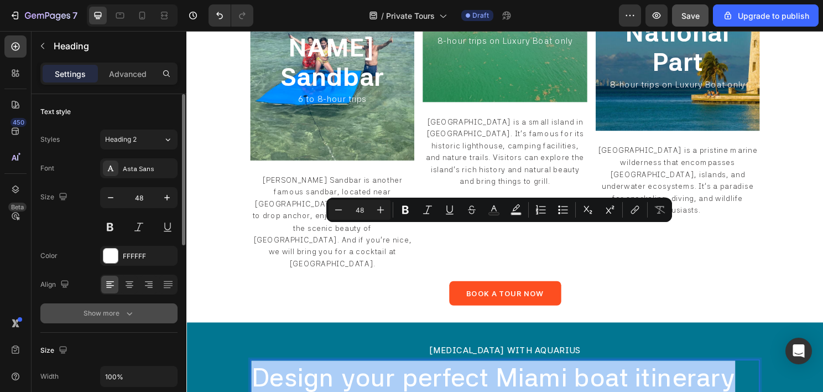
click at [112, 313] on div "Show more" at bounding box center [109, 313] width 51 height 11
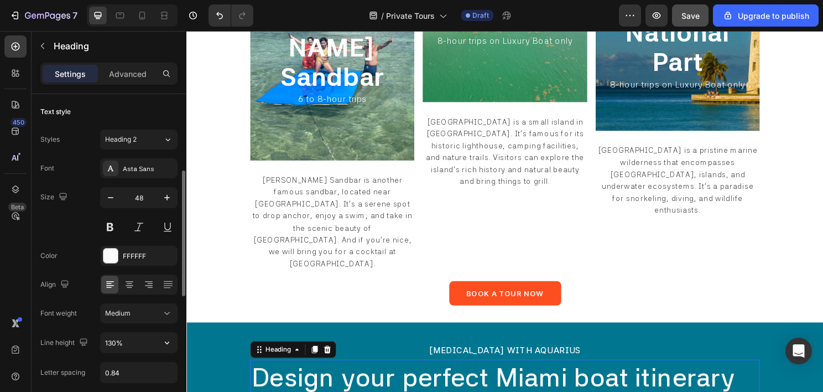
scroll to position [111, 0]
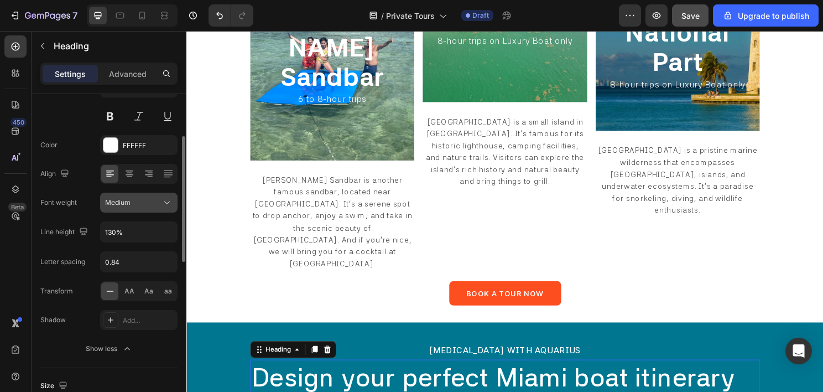
click at [141, 210] on button "Medium" at bounding box center [138, 203] width 77 height 20
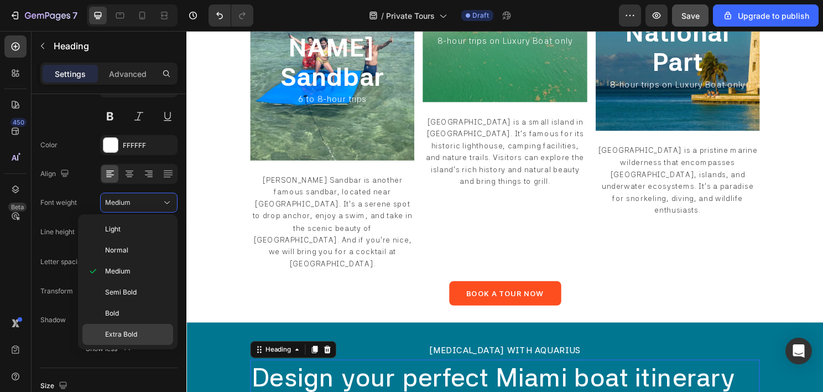
click at [127, 334] on span "Extra Bold" at bounding box center [121, 334] width 32 height 10
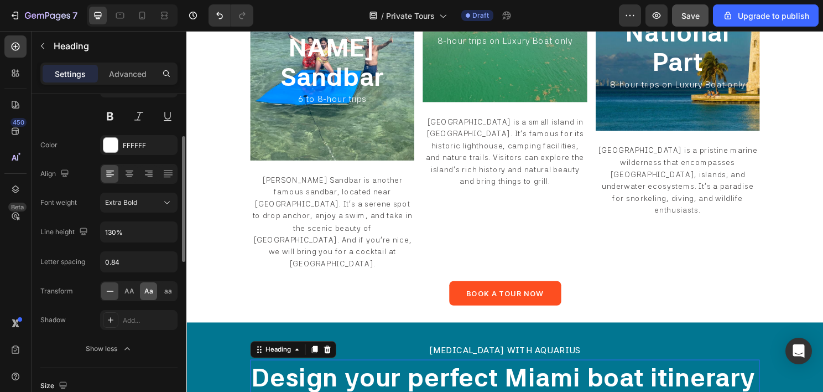
click at [146, 290] on span "Aa" at bounding box center [148, 291] width 9 height 10
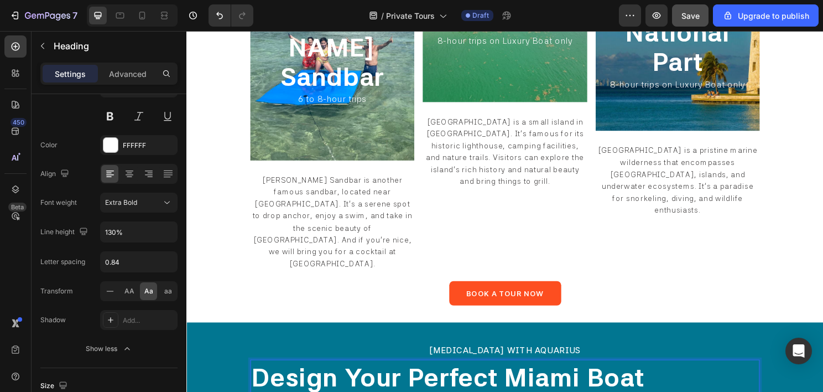
click at [133, 172] on icon at bounding box center [129, 173] width 11 height 11
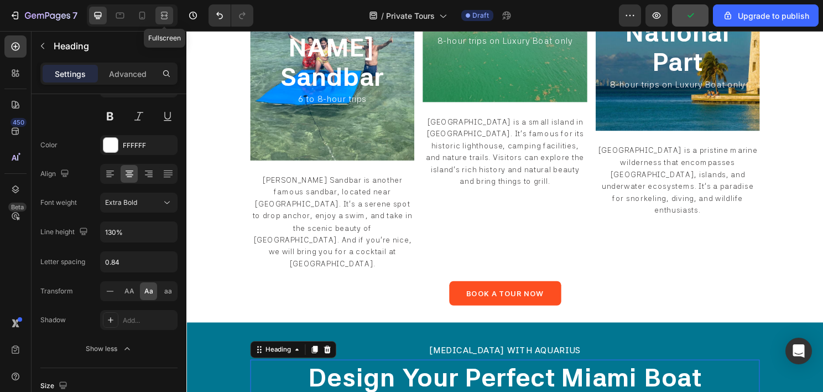
click at [160, 16] on icon at bounding box center [164, 15] width 11 height 11
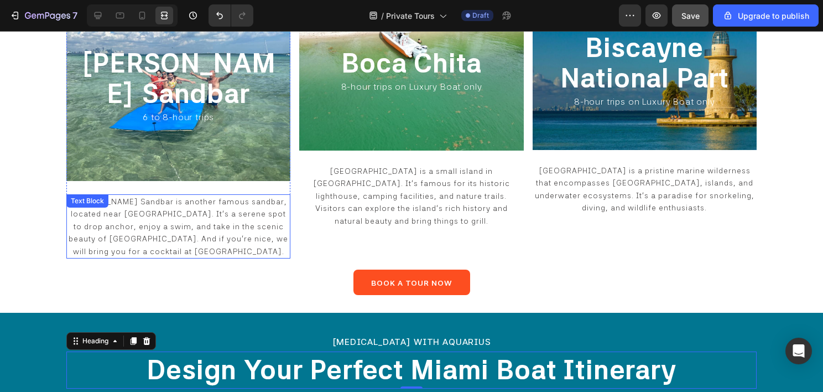
click at [239, 197] on span "Nixon Sandbar is another famous sandbar, located near Key Biscayne. It's a sere…" at bounding box center [179, 226] width 220 height 59
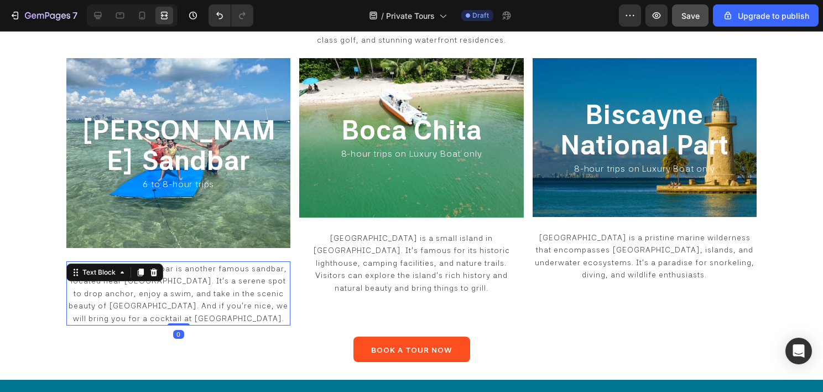
scroll to position [1360, 0]
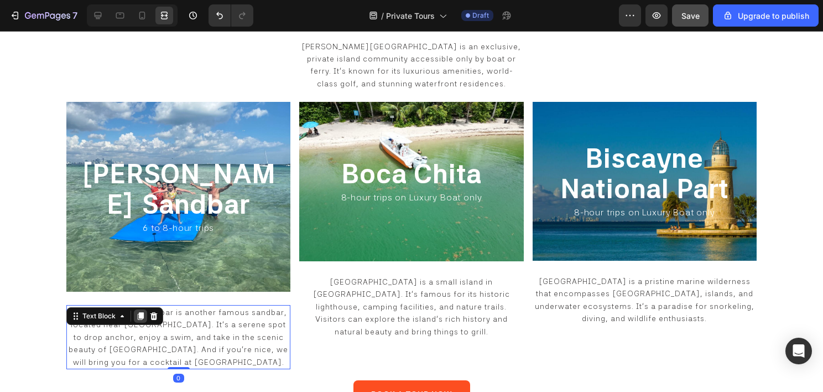
click at [140, 312] on icon at bounding box center [141, 316] width 6 height 8
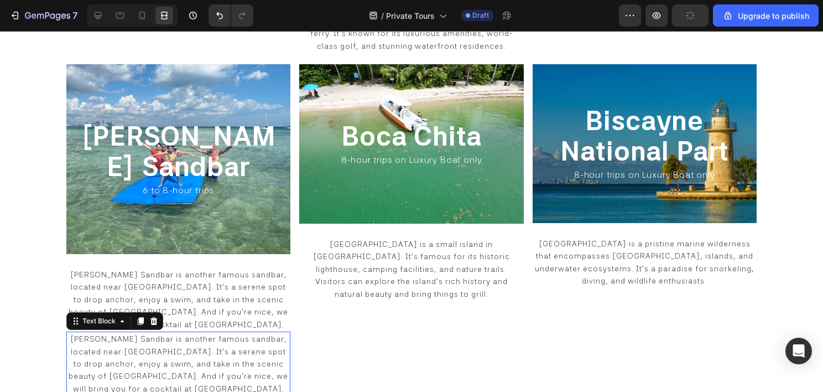
scroll to position [1471, 0]
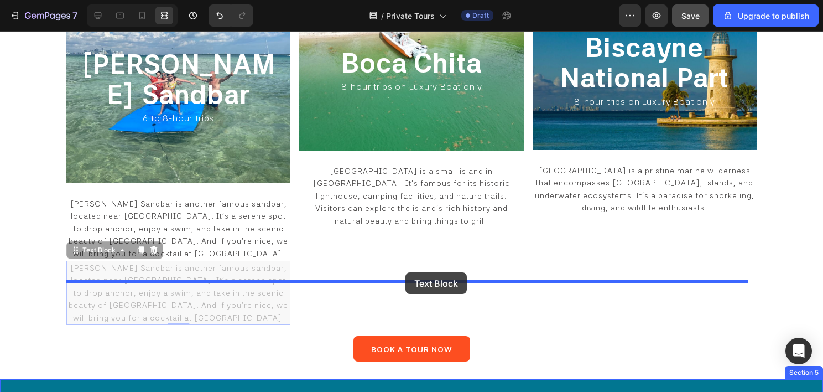
drag, startPoint x: 100, startPoint y: 79, endPoint x: 406, endPoint y: 272, distance: 361.8
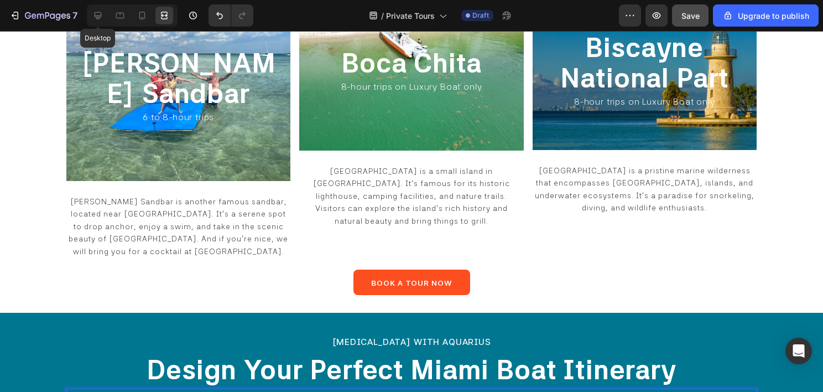
click at [87, 12] on div "Desktop" at bounding box center [132, 15] width 91 height 22
click at [97, 14] on icon at bounding box center [97, 15] width 11 height 11
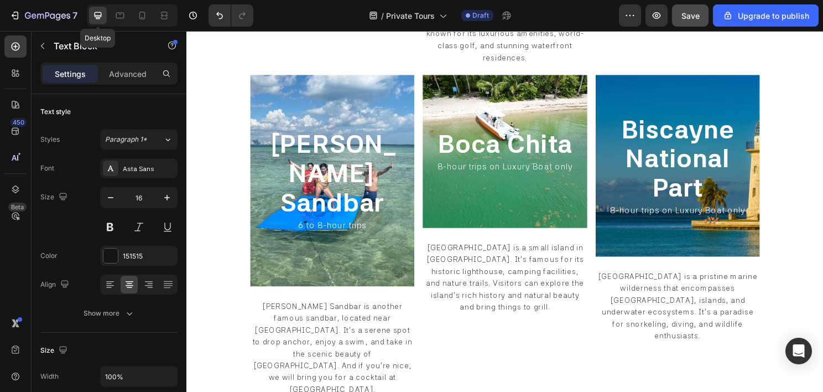
scroll to position [1630, 0]
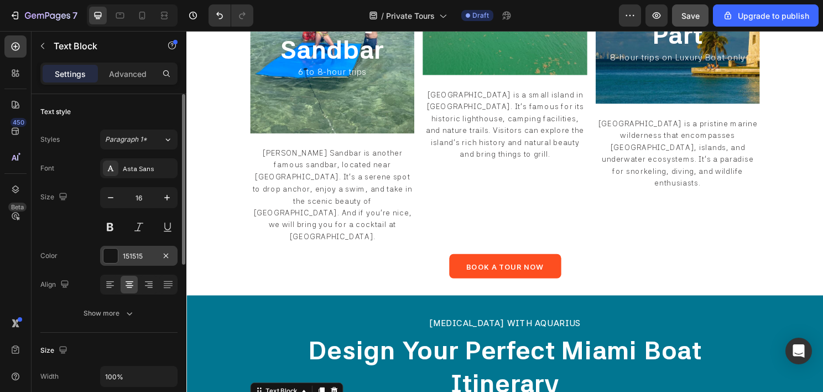
click at [102, 255] on div "151515" at bounding box center [138, 256] width 77 height 20
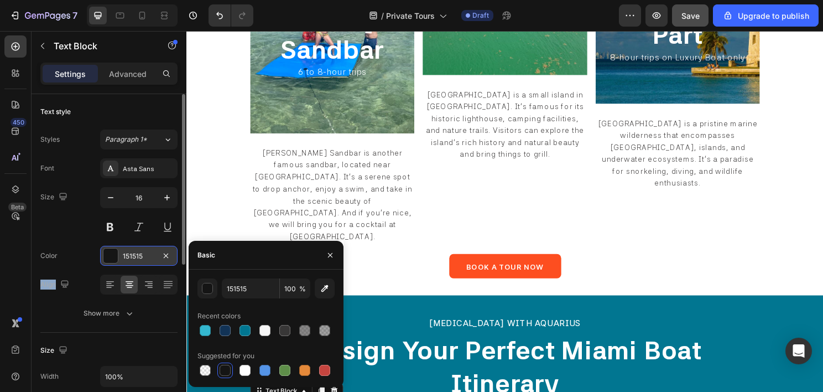
click at [102, 255] on div "151515" at bounding box center [138, 256] width 77 height 20
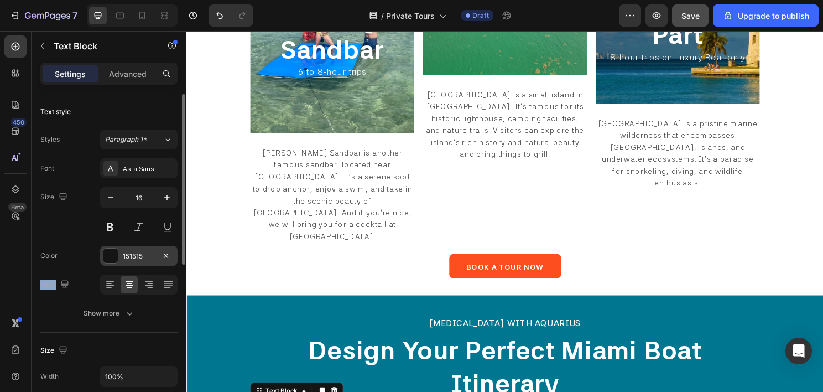
drag, startPoint x: 102, startPoint y: 255, endPoint x: 113, endPoint y: 255, distance: 11.6
click at [113, 255] on div at bounding box center [110, 255] width 14 height 14
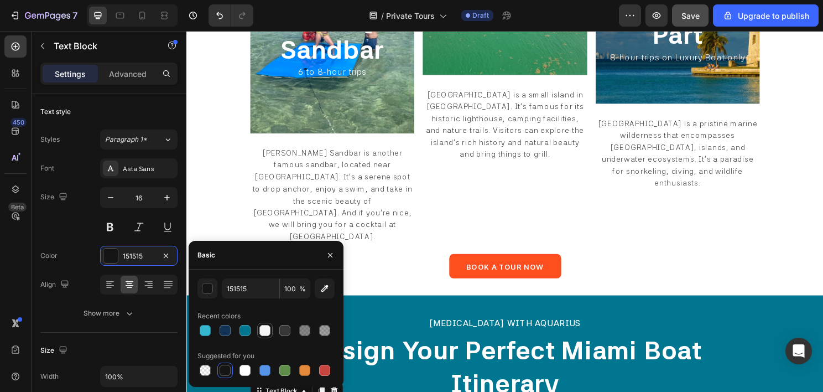
click at [270, 328] on div at bounding box center [264, 330] width 11 height 11
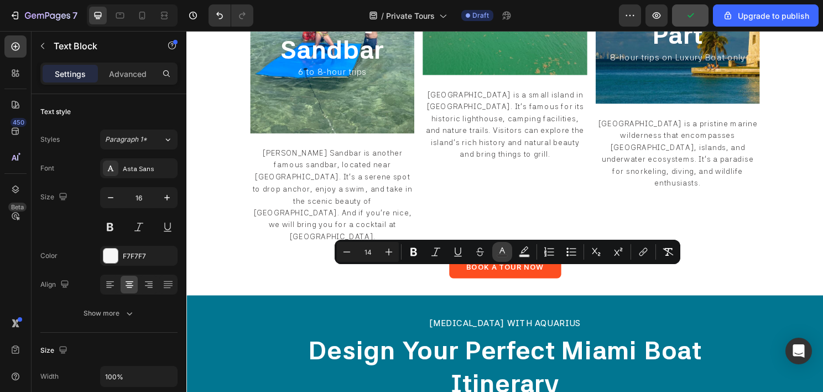
click at [507, 253] on icon "Editor contextual toolbar" at bounding box center [502, 251] width 11 height 11
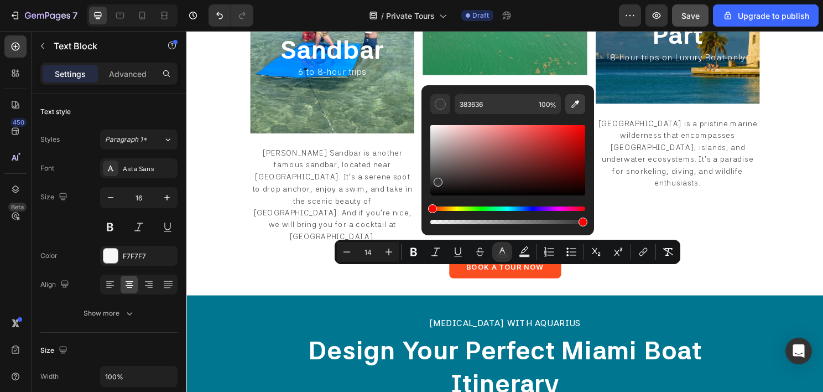
click at [573, 102] on icon "Editor contextual toolbar" at bounding box center [575, 103] width 11 height 11
click at [311, 346] on p "design your perfect miami boat itinerary" at bounding box center [518, 380] width 529 height 69
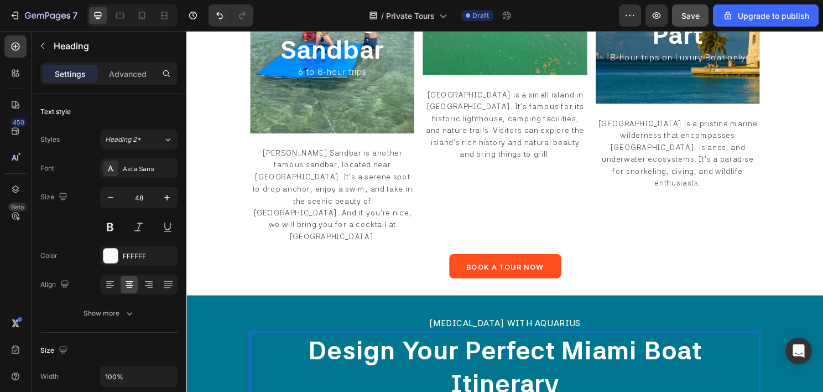
scroll to position [1686, 0]
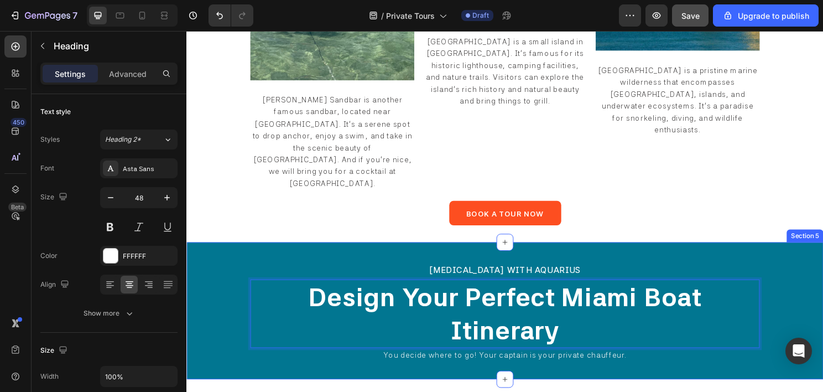
click at [221, 251] on div "⁠⁠⁠⁠⁠⁠⁠ BOATING WITH AQUARIUS Heading design your perfect miami boat itinerary …" at bounding box center [518, 322] width 664 height 142
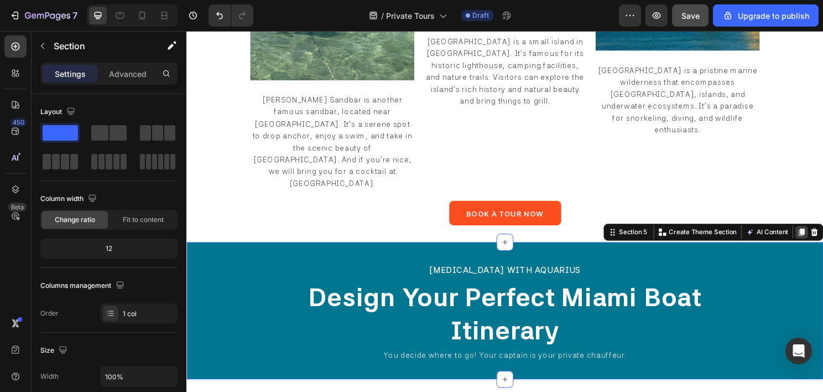
click at [823, 237] on icon at bounding box center [828, 241] width 6 height 8
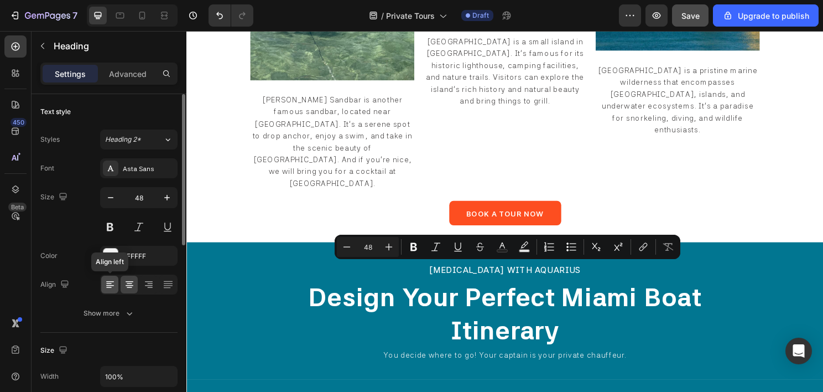
click at [115, 285] on icon at bounding box center [110, 284] width 11 height 11
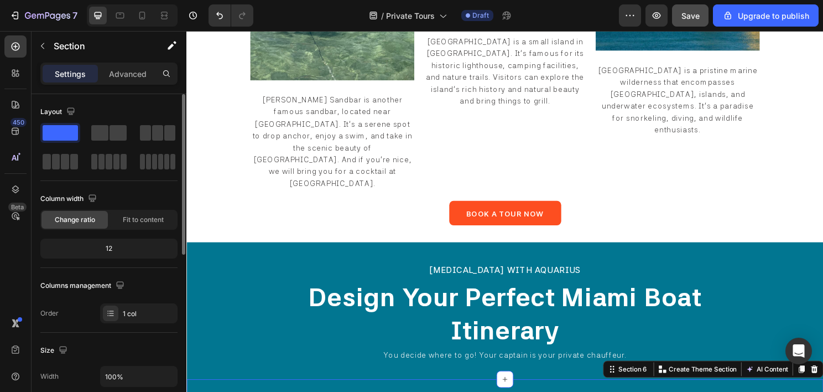
scroll to position [221, 0]
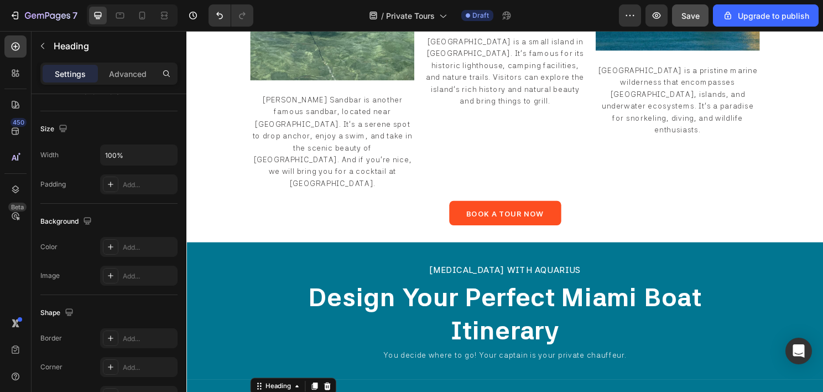
scroll to position [0, 0]
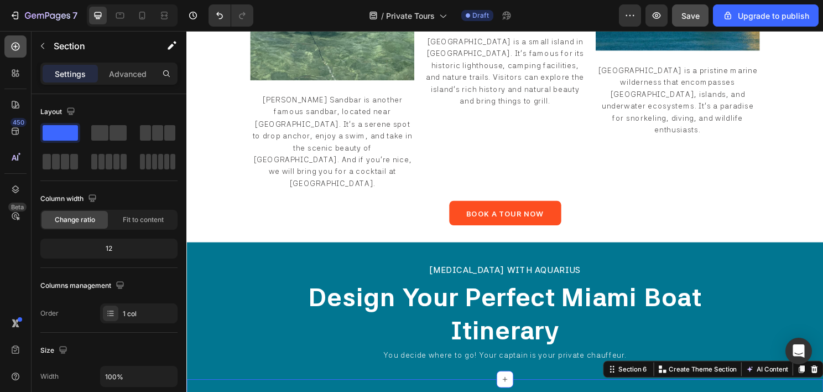
click at [13, 43] on icon at bounding box center [15, 46] width 11 height 11
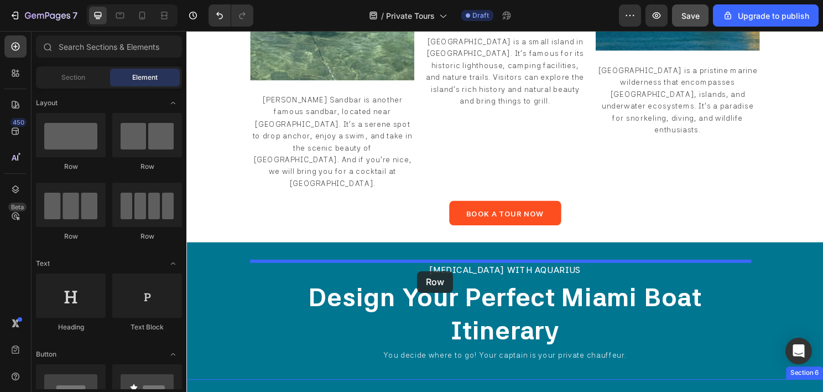
drag, startPoint x: 243, startPoint y: 157, endPoint x: 428, endPoint y: 281, distance: 222.5
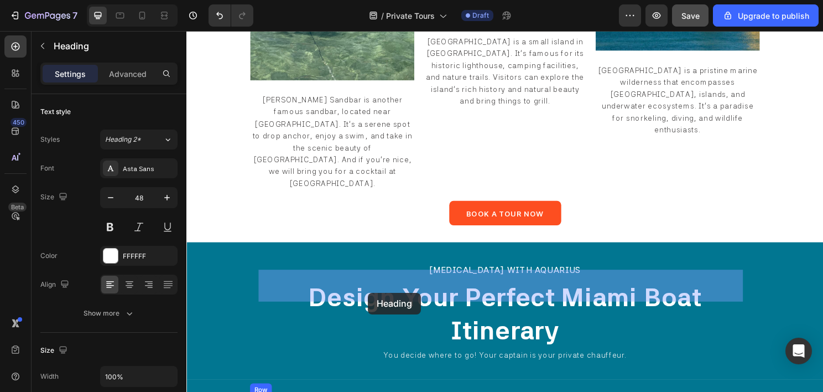
drag, startPoint x: 272, startPoint y: 323, endPoint x: 376, endPoint y: 304, distance: 105.2
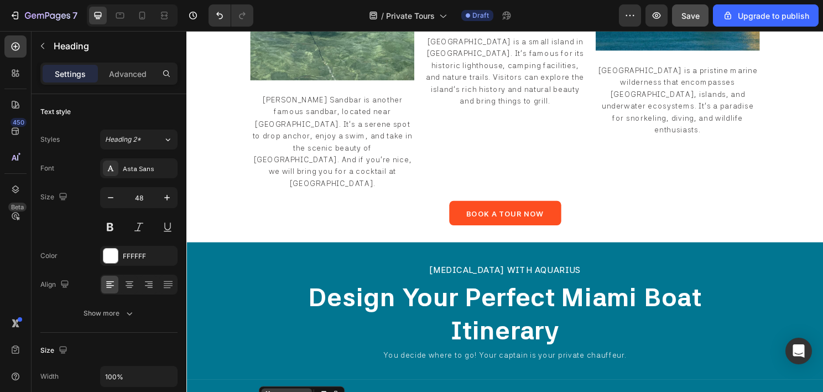
click at [291, 382] on div "Row 1 col" at bounding box center [283, 391] width 43 height 18
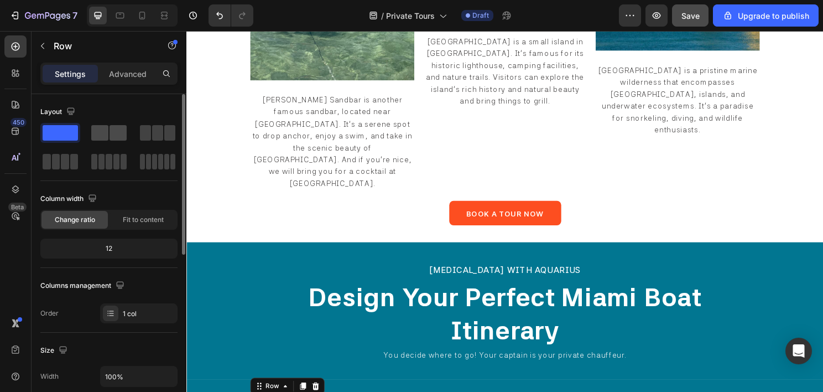
click at [114, 131] on span at bounding box center [118, 132] width 17 height 15
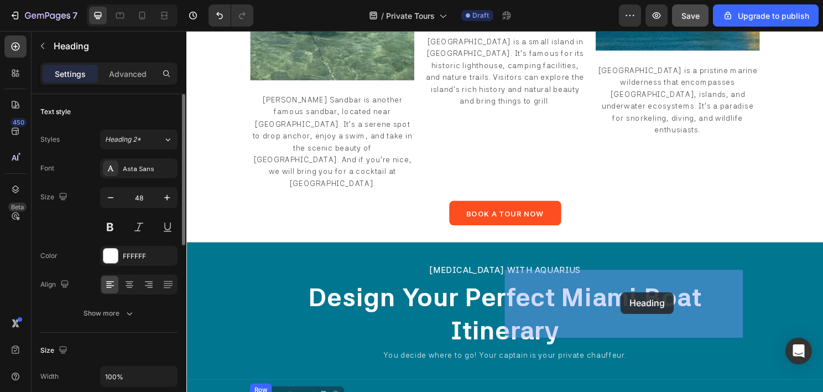
drag, startPoint x: 319, startPoint y: 295, endPoint x: 641, endPoint y: 303, distance: 322.1
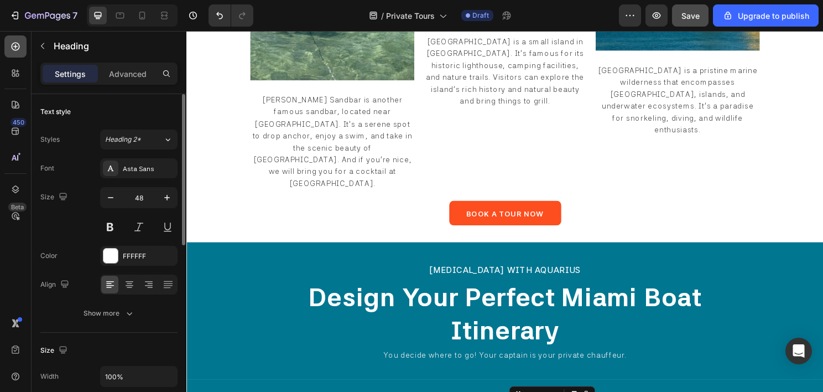
click at [17, 46] on icon at bounding box center [16, 47] width 8 height 8
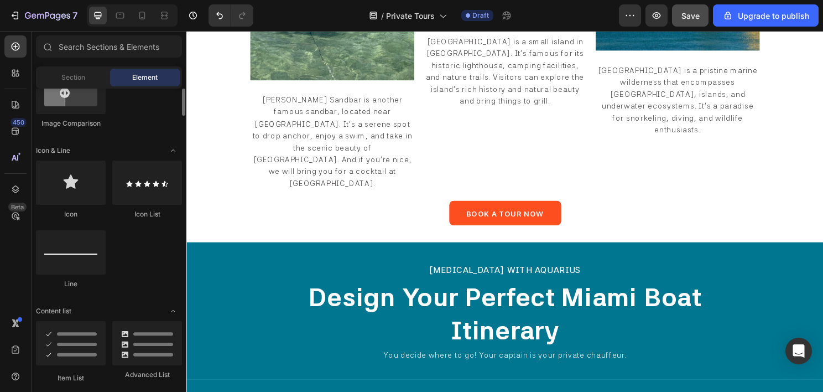
scroll to position [609, 0]
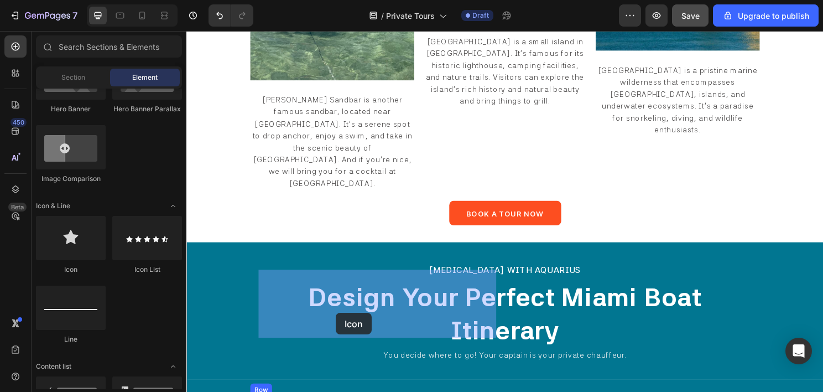
drag, startPoint x: 256, startPoint y: 274, endPoint x: 342, endPoint y: 325, distance: 99.9
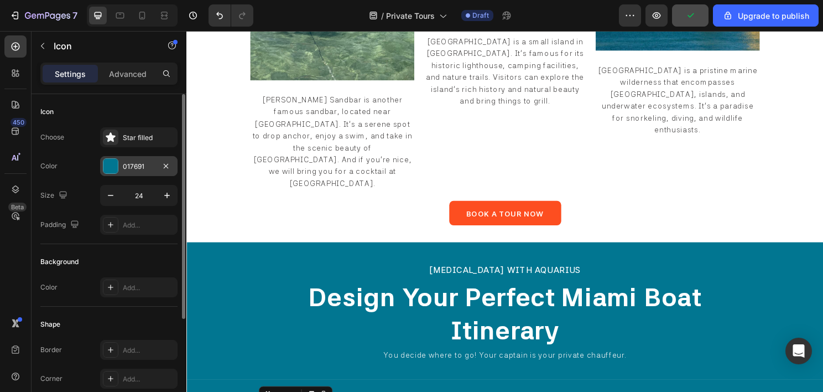
click at [132, 167] on div "017691" at bounding box center [139, 167] width 32 height 10
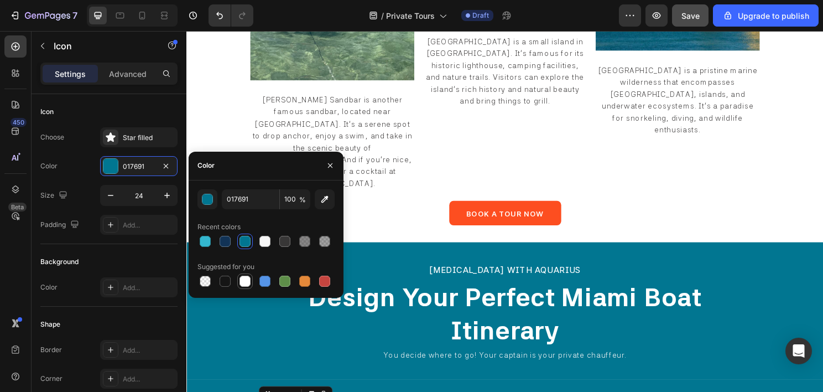
click at [252, 279] on div at bounding box center [244, 280] width 15 height 15
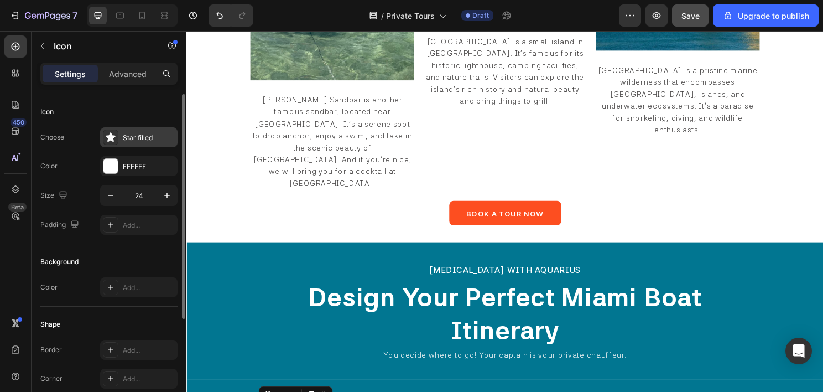
click at [135, 139] on div "Star filled" at bounding box center [149, 138] width 52 height 10
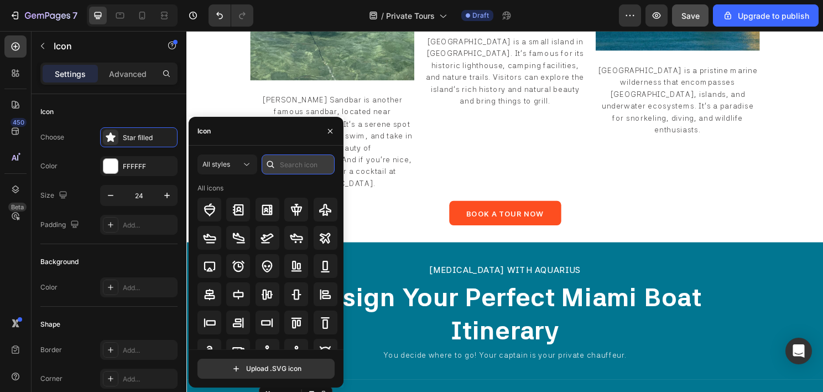
click at [295, 165] on input "text" at bounding box center [298, 164] width 73 height 20
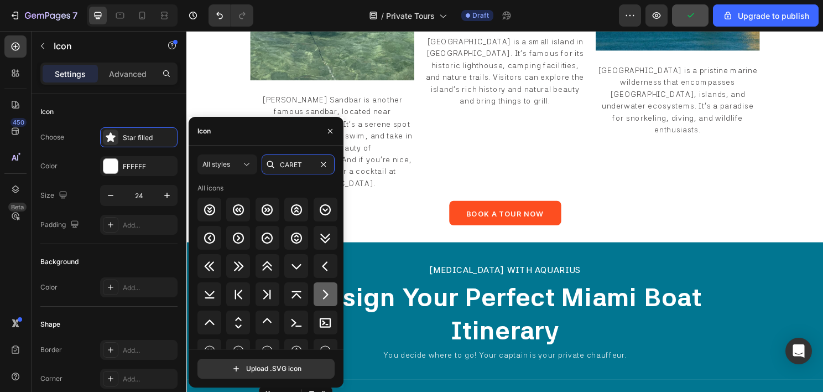
type input "CARET"
click at [319, 290] on icon at bounding box center [325, 294] width 13 height 13
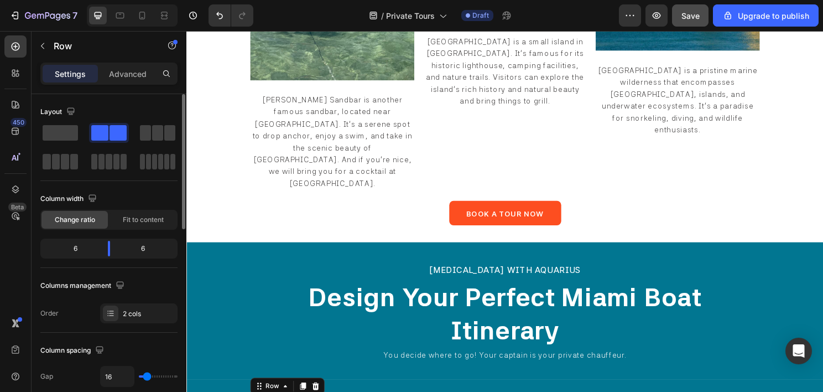
scroll to position [166, 0]
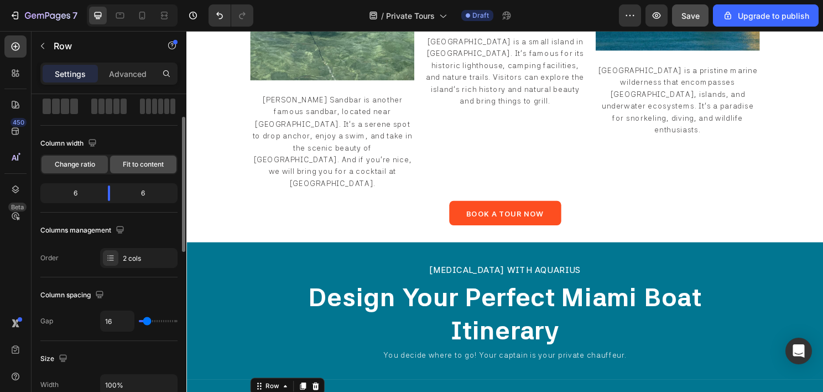
click at [126, 167] on span "Fit to content" at bounding box center [143, 164] width 41 height 10
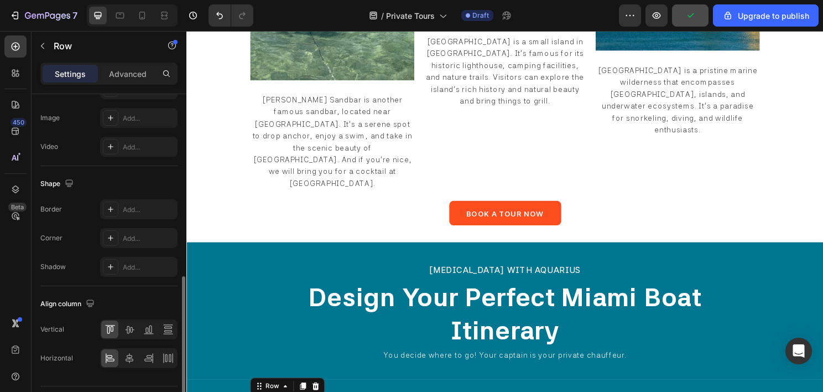
scroll to position [470, 0]
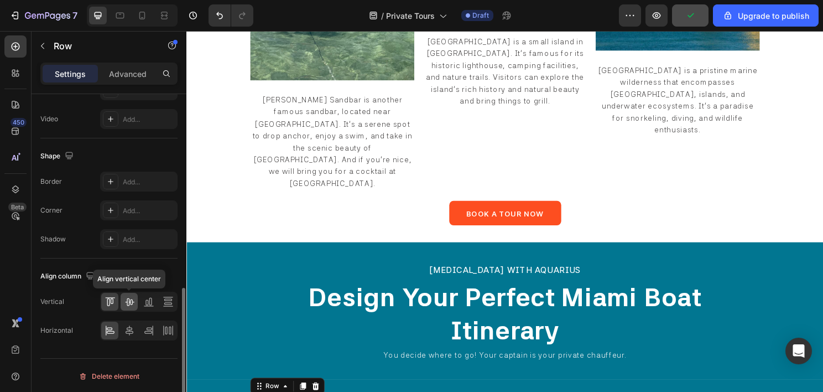
click at [131, 293] on div at bounding box center [129, 302] width 17 height 18
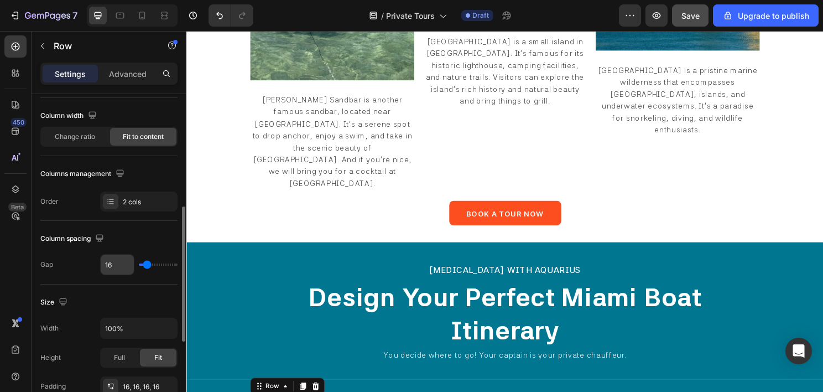
scroll to position [304, 0]
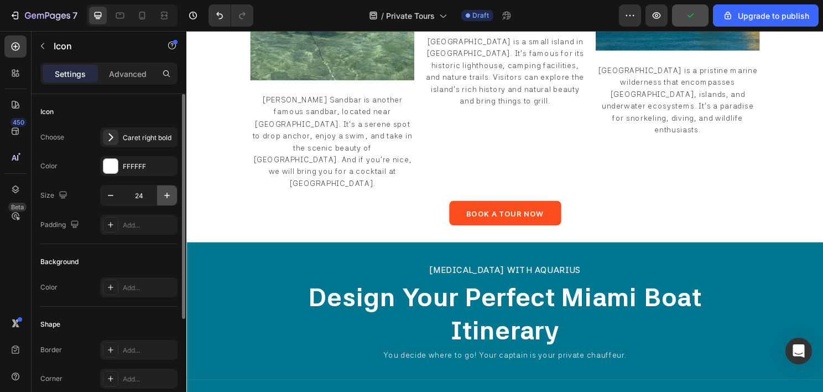
click at [165, 195] on icon "button" at bounding box center [167, 195] width 11 height 11
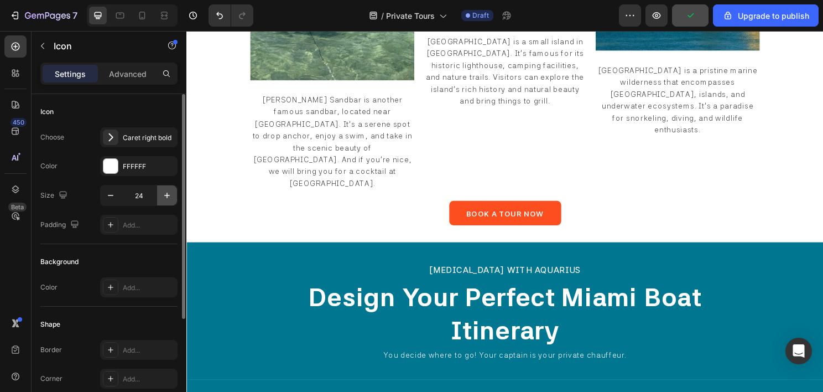
click at [165, 195] on icon "button" at bounding box center [167, 195] width 11 height 11
click at [165, 195] on icon "button" at bounding box center [167, 196] width 6 height 6
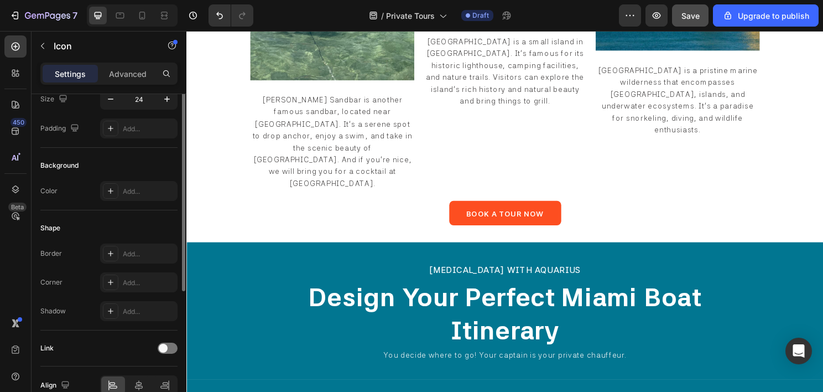
scroll to position [41, 0]
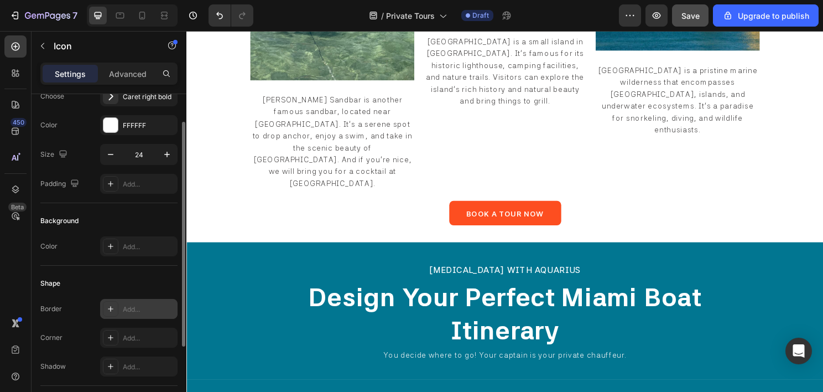
click at [130, 308] on div "Add..." at bounding box center [149, 309] width 52 height 10
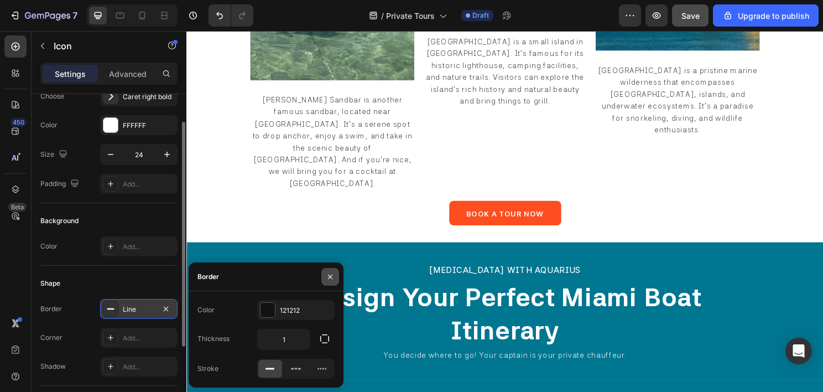
click at [331, 279] on icon "button" at bounding box center [330, 276] width 9 height 9
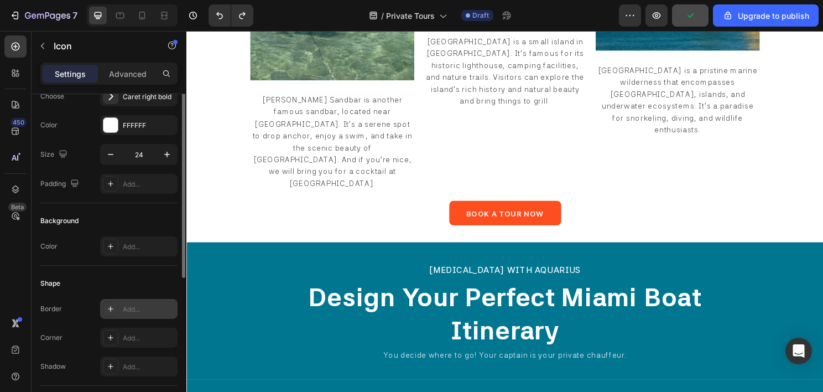
scroll to position [0, 0]
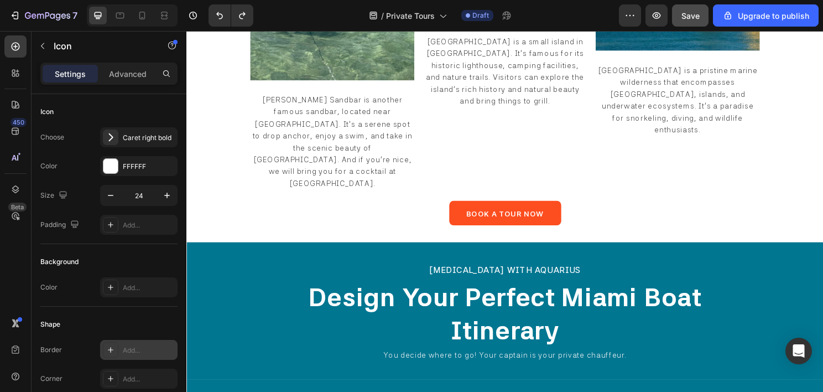
click at [129, 82] on div "Advanced" at bounding box center [127, 74] width 55 height 18
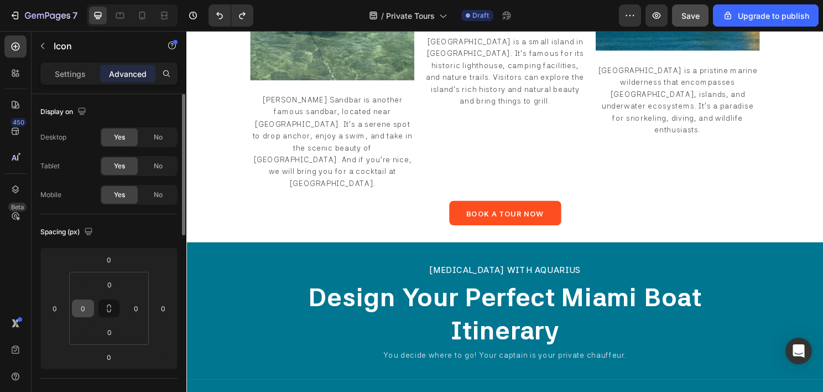
scroll to position [221, 0]
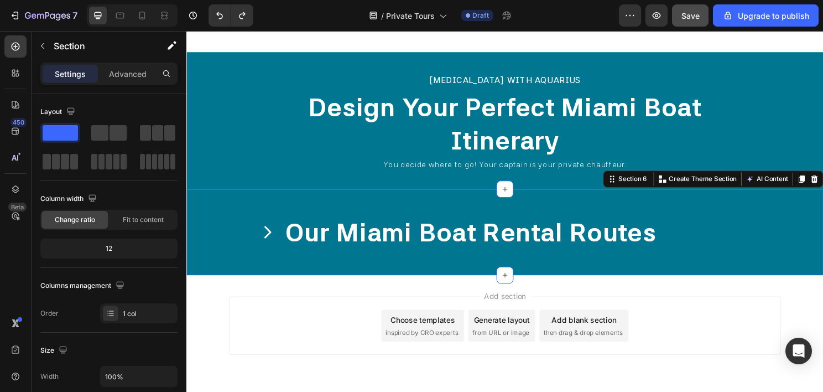
scroll to position [1780, 0]
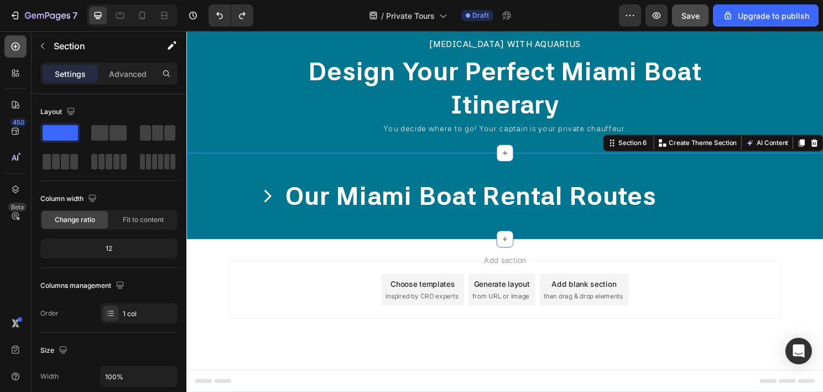
click at [18, 48] on icon at bounding box center [15, 46] width 11 height 11
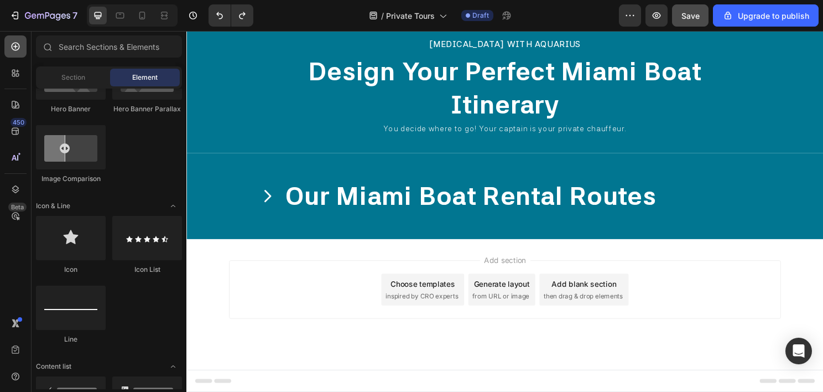
click at [18, 53] on div at bounding box center [15, 46] width 22 height 22
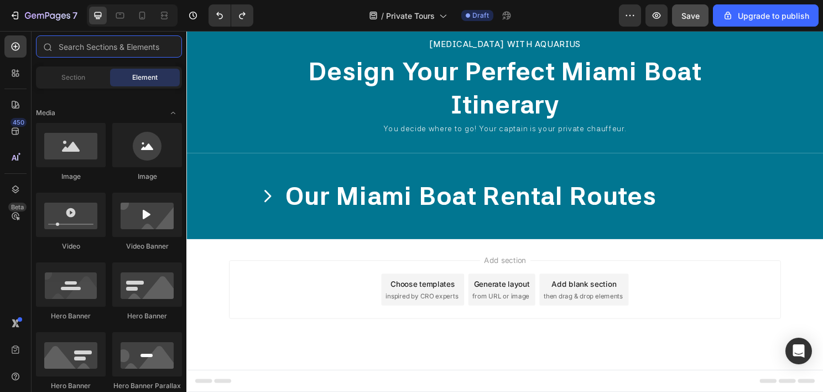
scroll to position [0, 0]
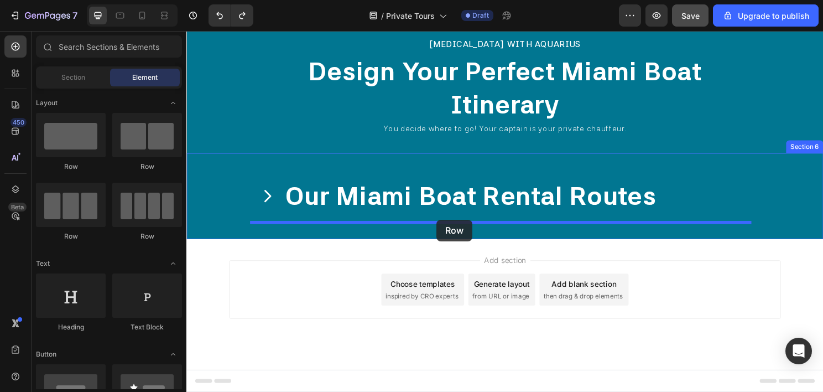
drag, startPoint x: 257, startPoint y: 175, endPoint x: 447, endPoint y: 227, distance: 197.3
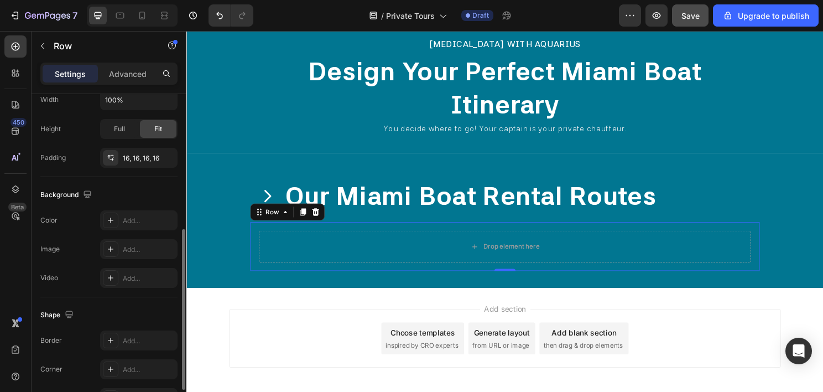
scroll to position [345, 0]
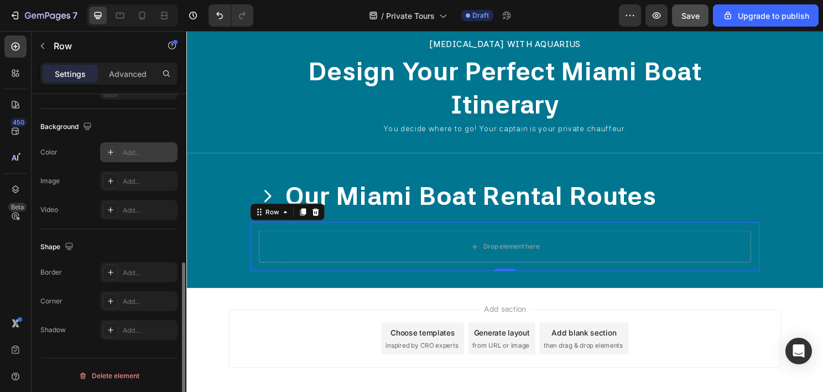
click at [139, 152] on div "Add..." at bounding box center [149, 153] width 52 height 10
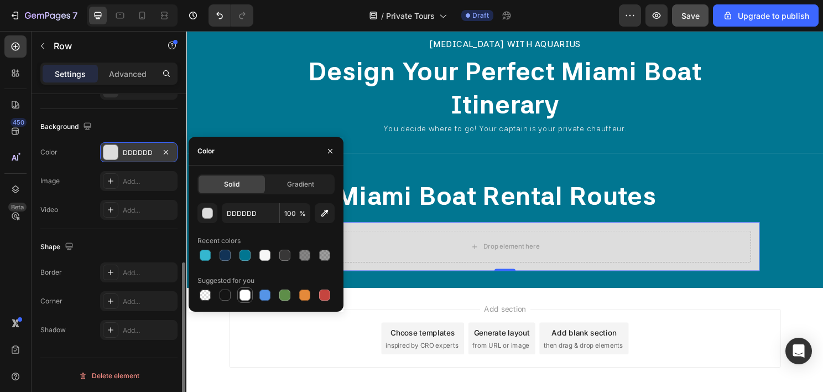
click at [249, 297] on div at bounding box center [245, 294] width 11 height 11
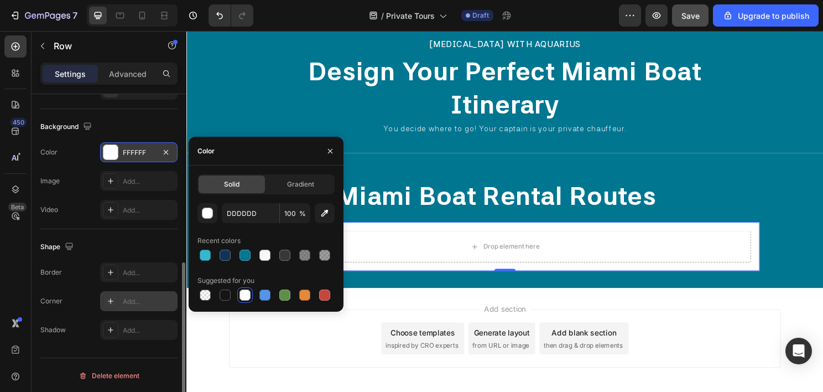
click at [141, 305] on div "Add..." at bounding box center [149, 302] width 52 height 10
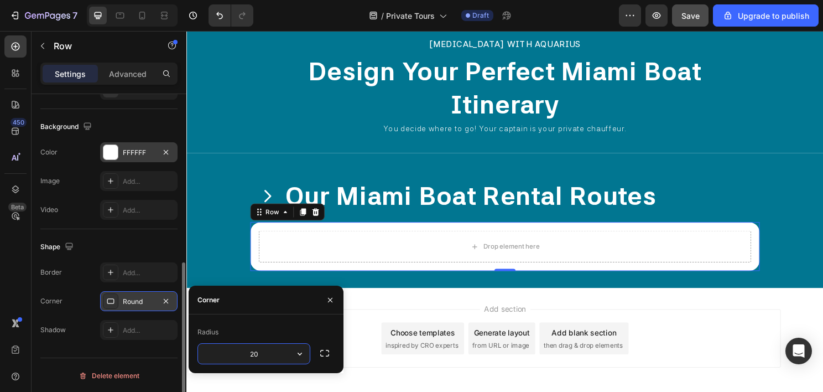
type input "20"
click at [48, 46] on button "button" at bounding box center [43, 46] width 18 height 18
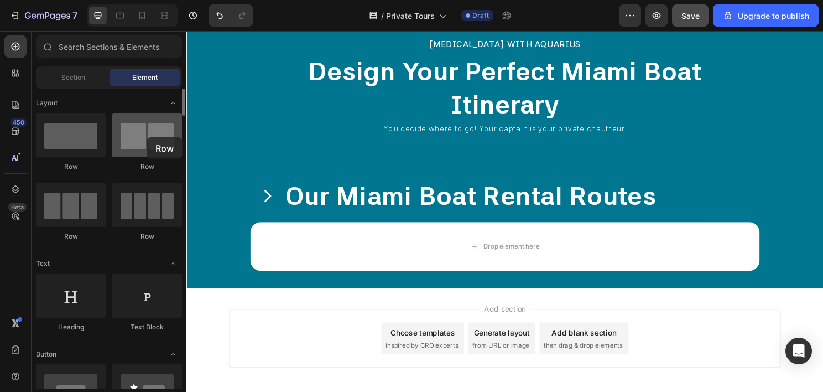
click at [148, 137] on div at bounding box center [147, 135] width 70 height 44
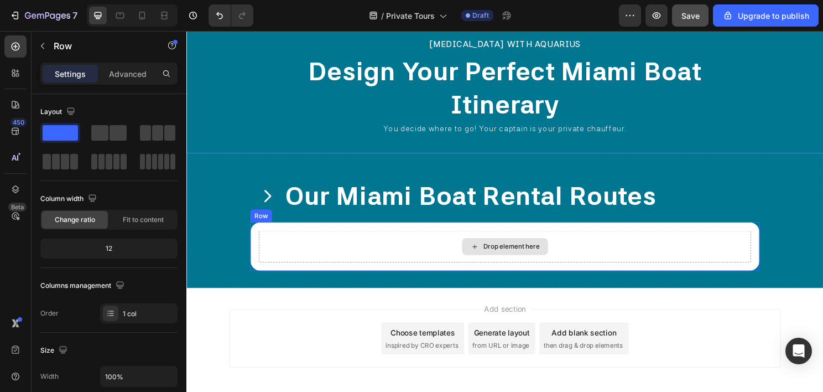
click at [413, 257] on div "Drop element here" at bounding box center [518, 255] width 513 height 33
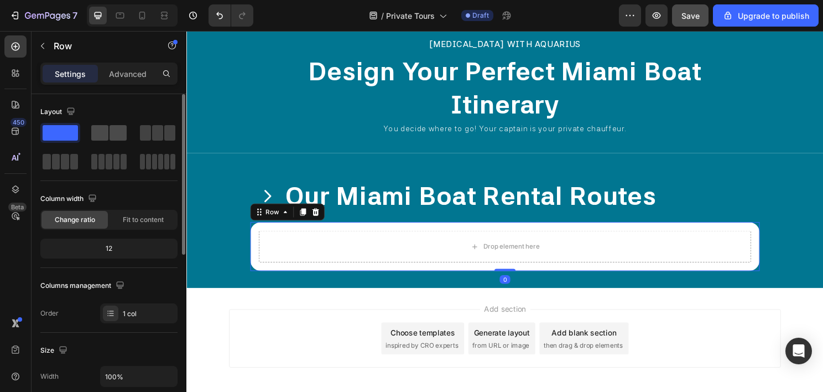
click at [113, 132] on span at bounding box center [118, 132] width 17 height 15
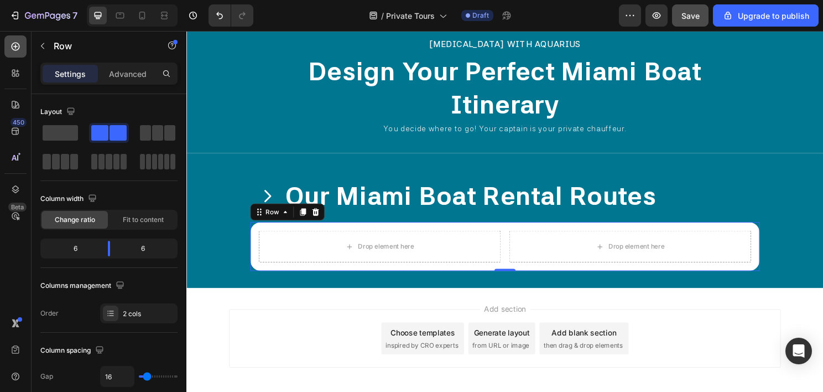
click at [18, 44] on icon at bounding box center [15, 46] width 11 height 11
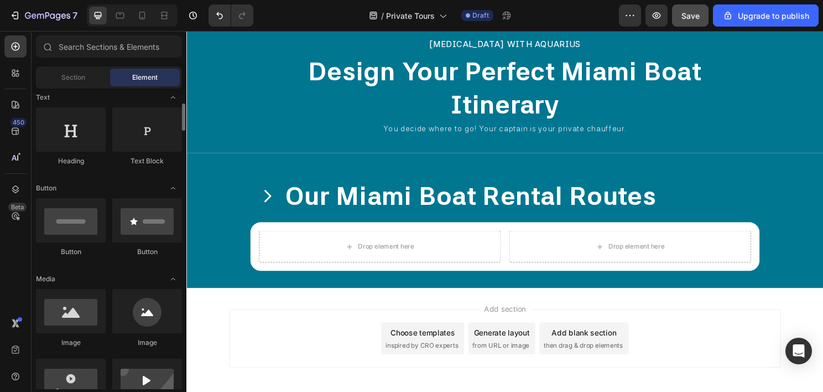
scroll to position [277, 0]
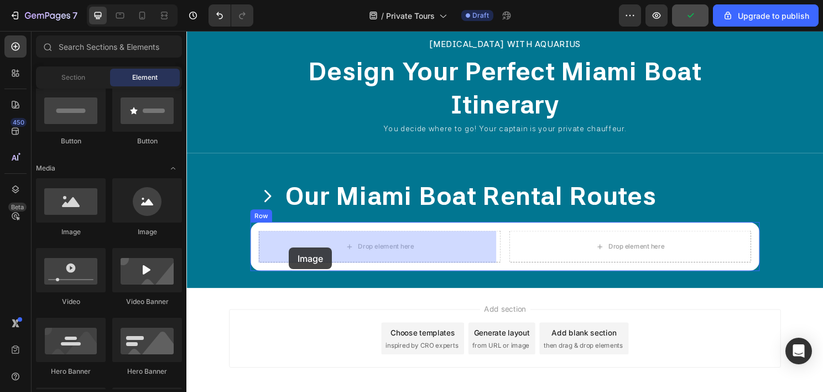
drag, startPoint x: 266, startPoint y: 250, endPoint x: 317, endPoint y: 257, distance: 51.9
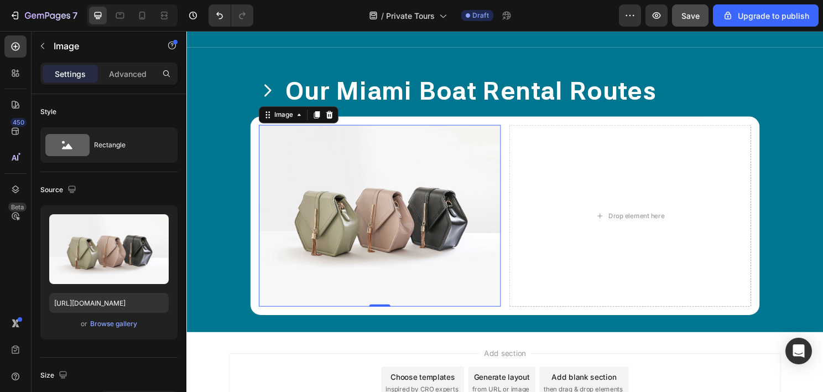
scroll to position [1891, 0]
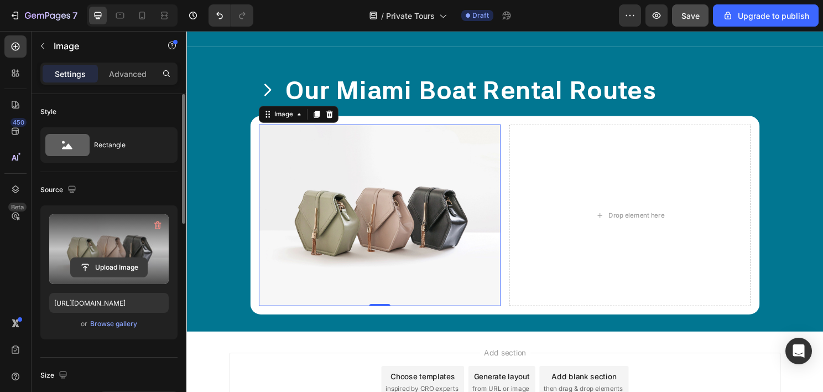
click at [113, 263] on input "file" at bounding box center [109, 267] width 76 height 19
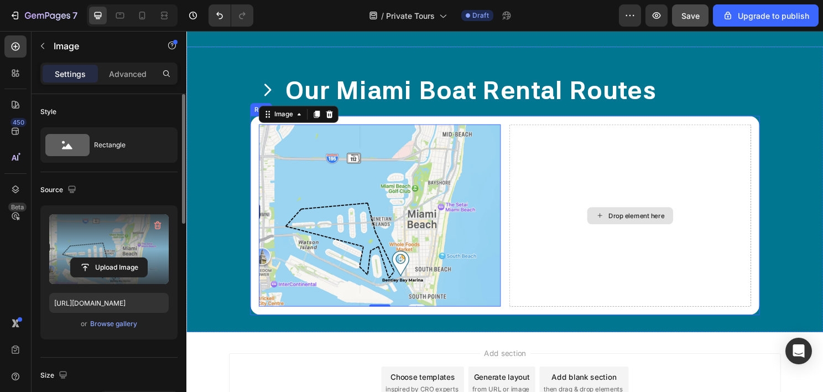
click at [570, 176] on div "Drop element here" at bounding box center [649, 223] width 252 height 190
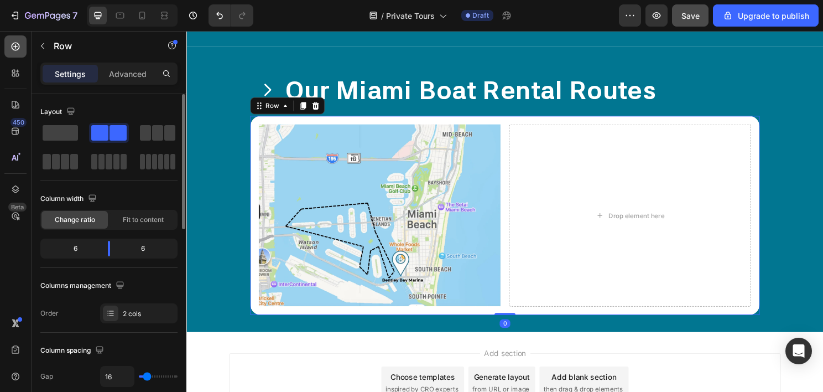
click at [20, 53] on div at bounding box center [15, 46] width 22 height 22
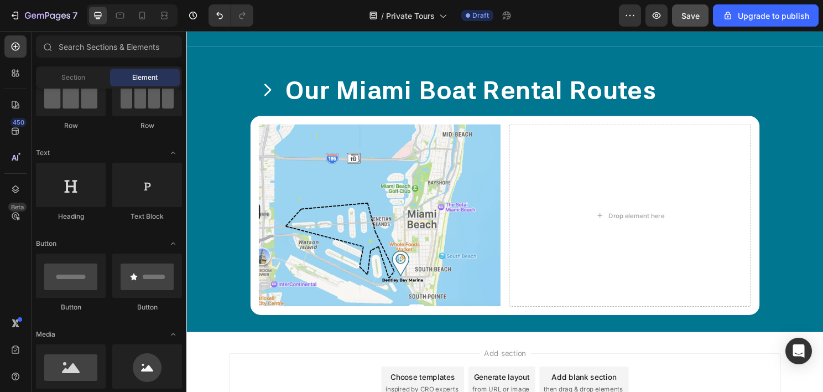
scroll to position [0, 0]
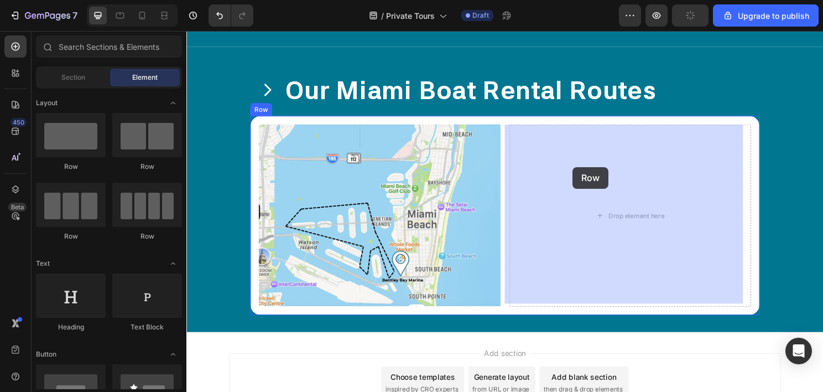
drag, startPoint x: 258, startPoint y: 172, endPoint x: 589, endPoint y: 173, distance: 331.4
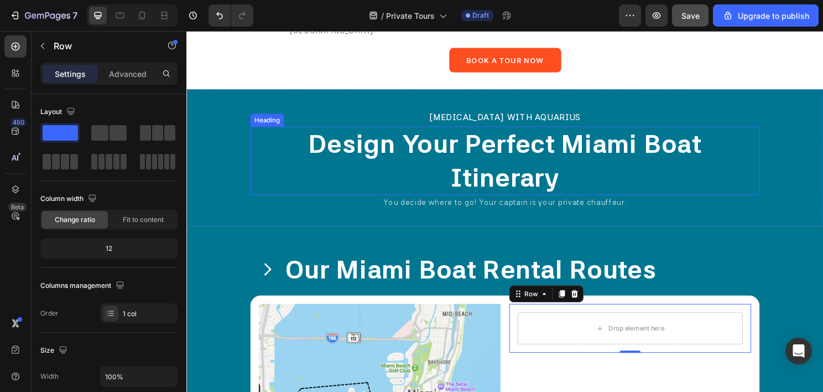
scroll to position [1725, 0]
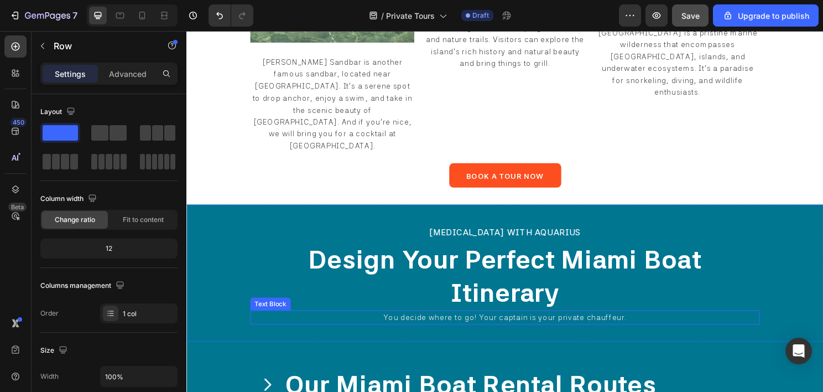
click at [471, 325] on span "You decide where to go! Your captain is your private chauffeur." at bounding box center [518, 329] width 253 height 9
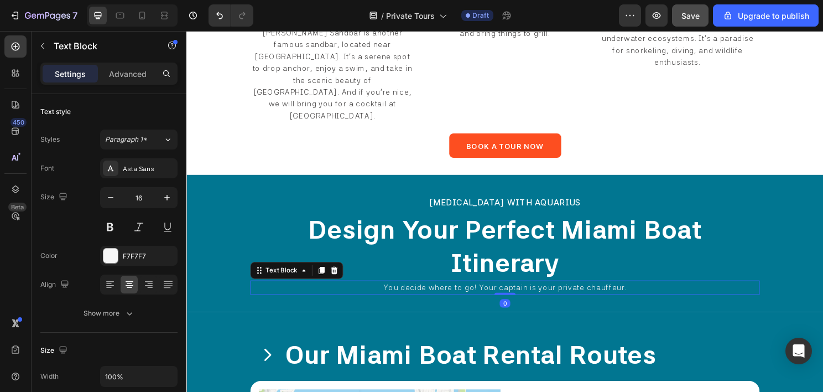
scroll to position [1780, 0]
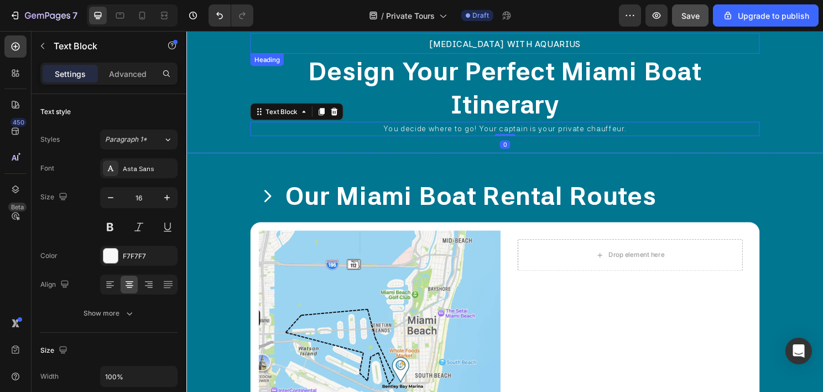
click at [532, 42] on span "BOATING WITH AQUARIUS" at bounding box center [518, 44] width 159 height 11
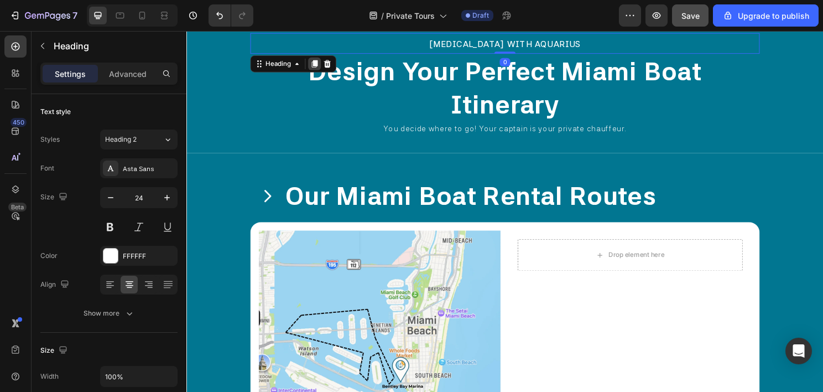
click at [316, 63] on icon at bounding box center [319, 65] width 9 height 9
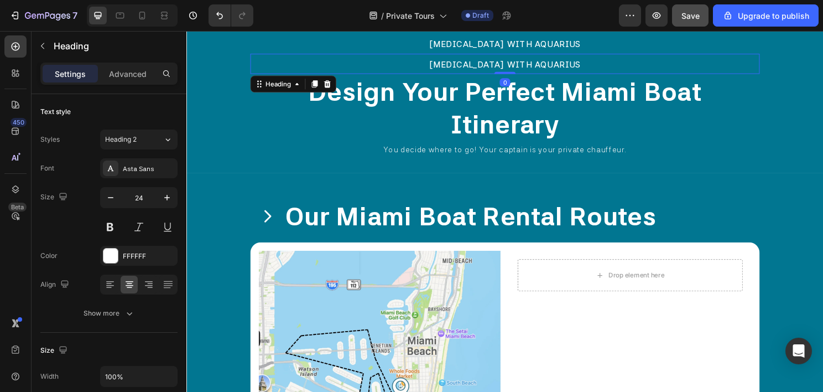
scroll to position [345, 0]
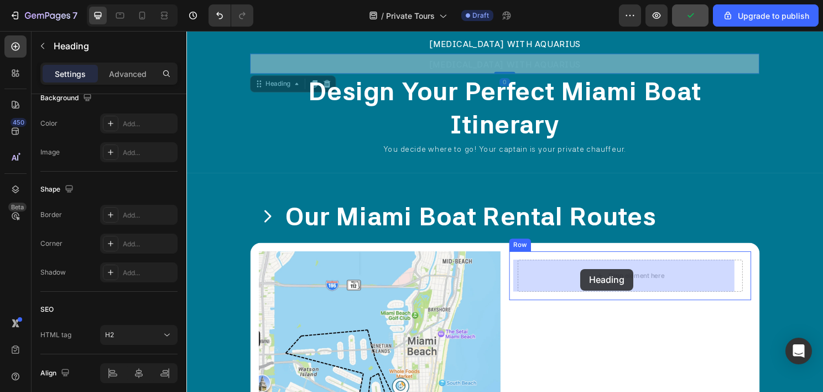
drag, startPoint x: 285, startPoint y: 86, endPoint x: 597, endPoint y: 279, distance: 366.2
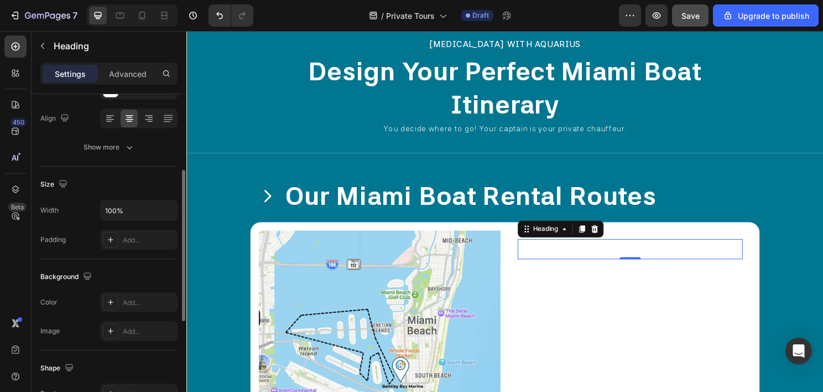
scroll to position [0, 0]
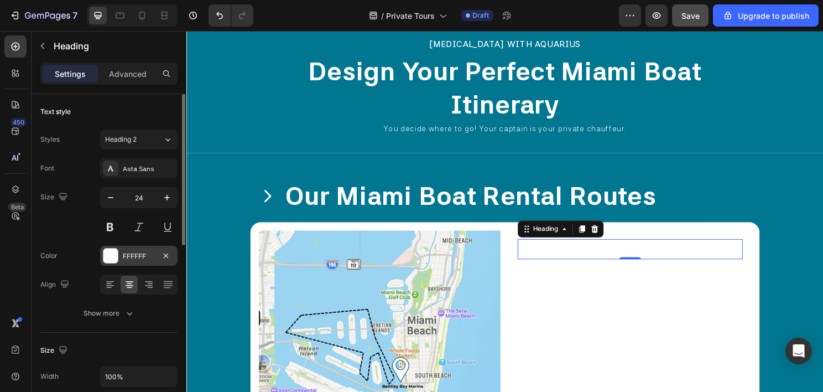
click at [126, 251] on div "FFFFFF" at bounding box center [139, 256] width 32 height 10
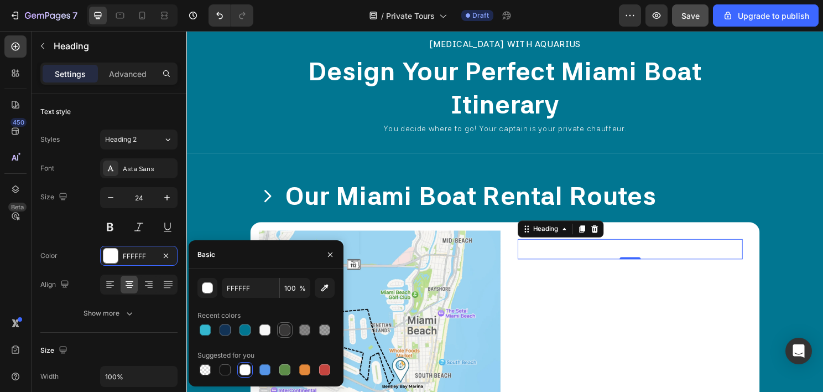
click at [282, 329] on div at bounding box center [284, 329] width 11 height 11
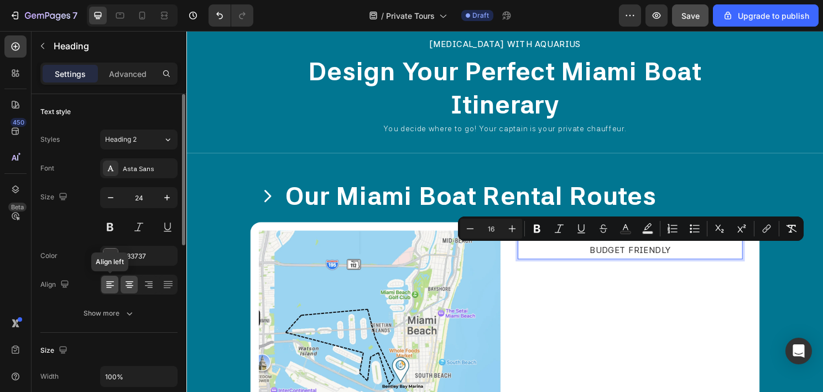
click at [112, 285] on icon at bounding box center [110, 284] width 11 height 11
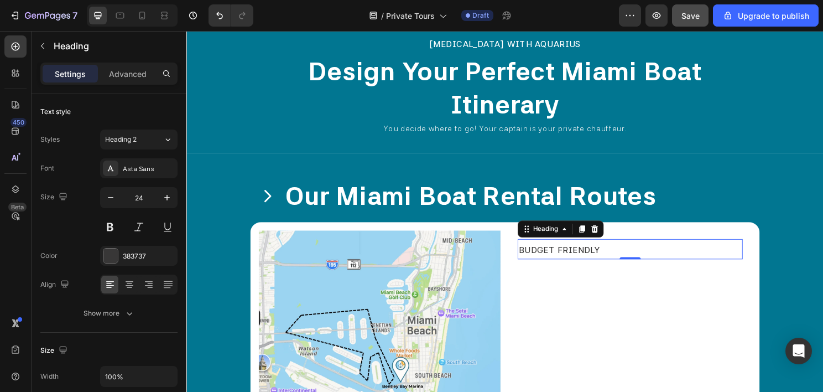
click at [598, 261] on span "BUDGET FRIENDLY" at bounding box center [575, 259] width 85 height 11
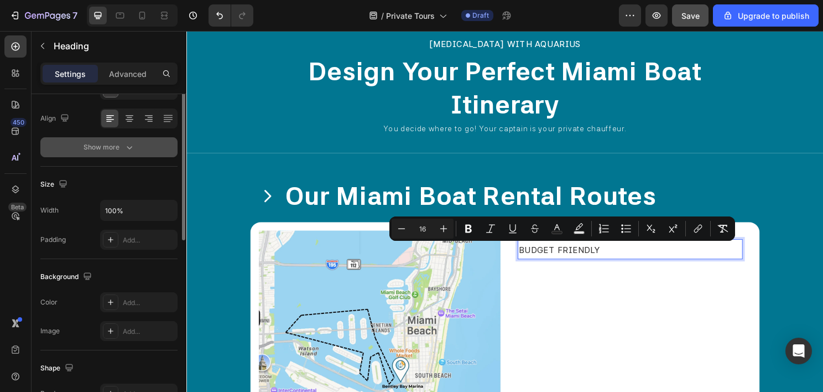
scroll to position [111, 0]
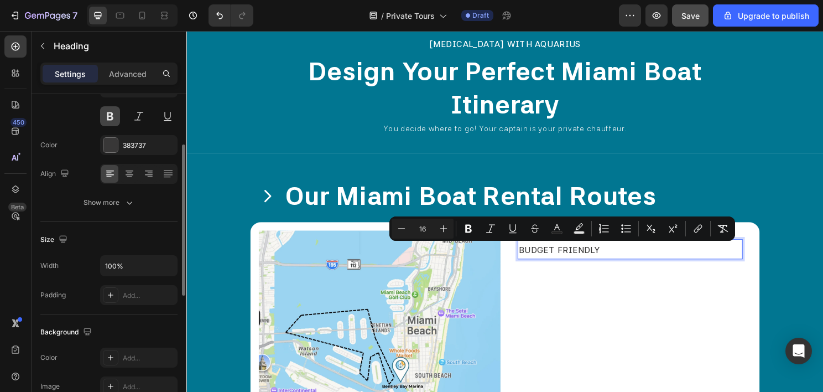
click at [110, 118] on button at bounding box center [110, 116] width 20 height 20
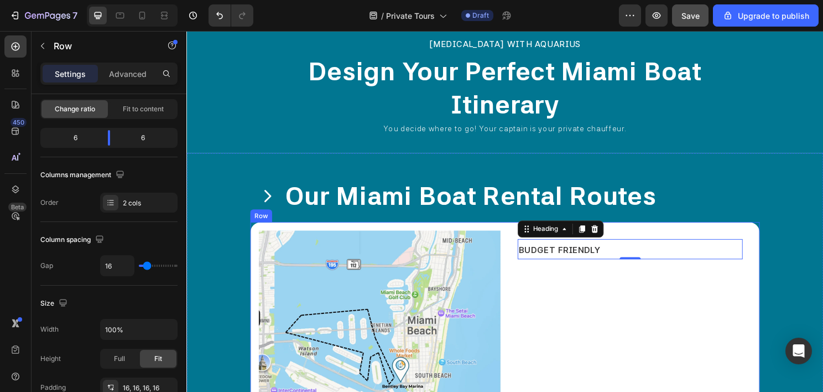
click at [596, 303] on div "BUDGET FRIENDLY Heading 0 Row" at bounding box center [649, 334] width 252 height 190
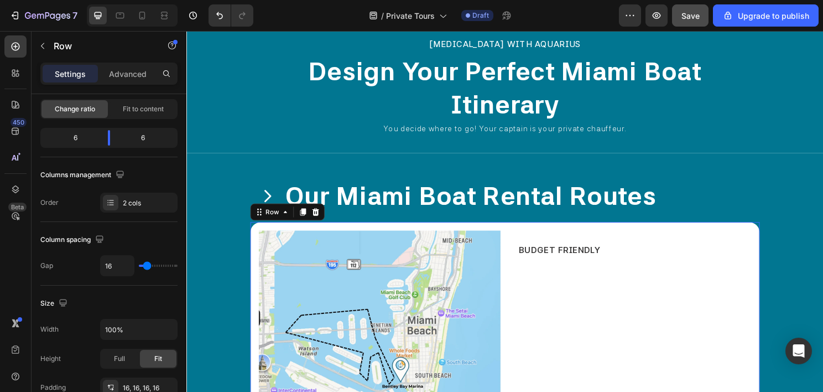
scroll to position [0, 0]
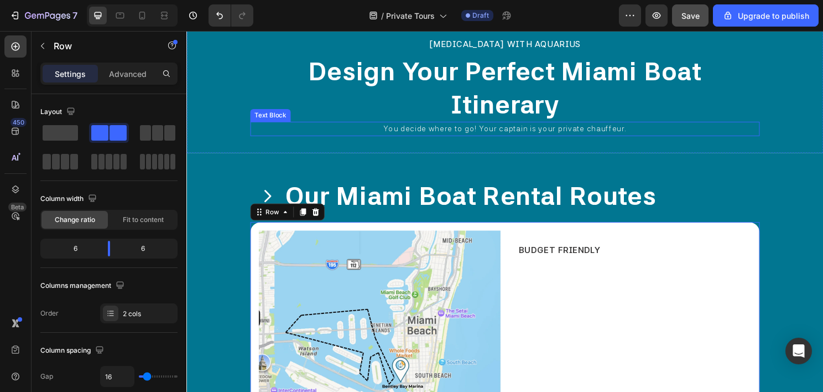
click at [432, 131] on span "You decide where to go! Your captain is your private chauffeur." at bounding box center [518, 132] width 253 height 9
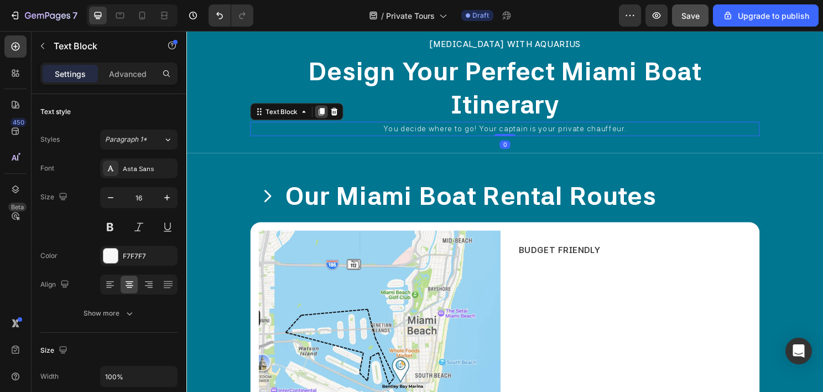
click at [325, 114] on icon at bounding box center [327, 116] width 6 height 8
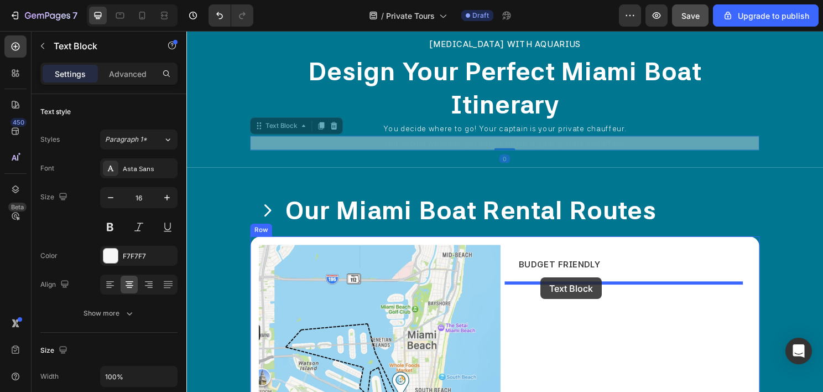
drag, startPoint x: 283, startPoint y: 134, endPoint x: 555, endPoint y: 288, distance: 313.1
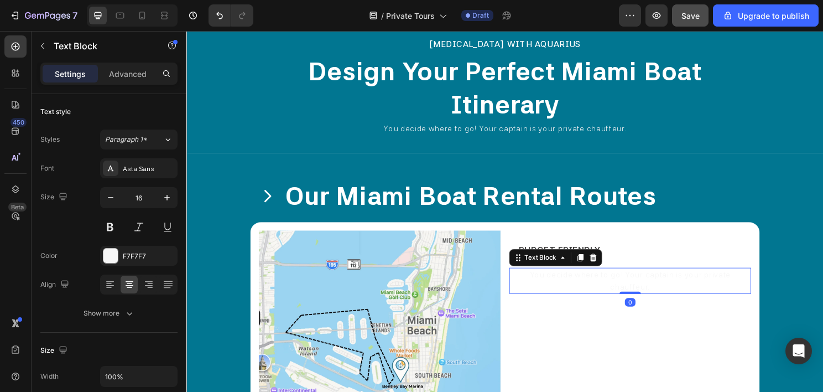
click at [555, 294] on p "You decide where to go! Your captain is your private chauffeur." at bounding box center [649, 291] width 250 height 25
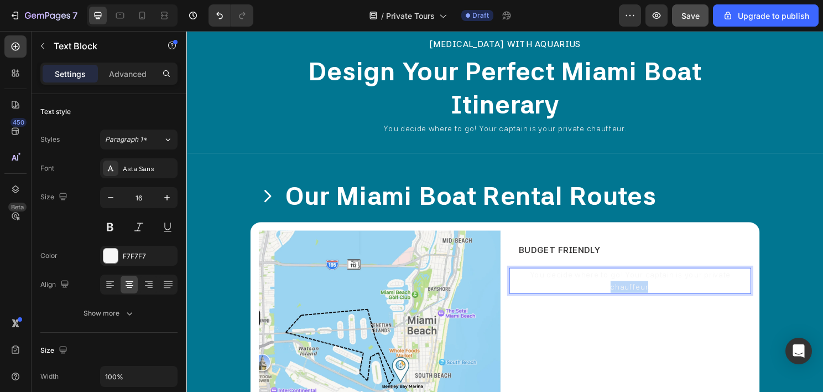
click at [555, 294] on p "You decide where to go! Your captain is your private chauffeur." at bounding box center [649, 291] width 250 height 25
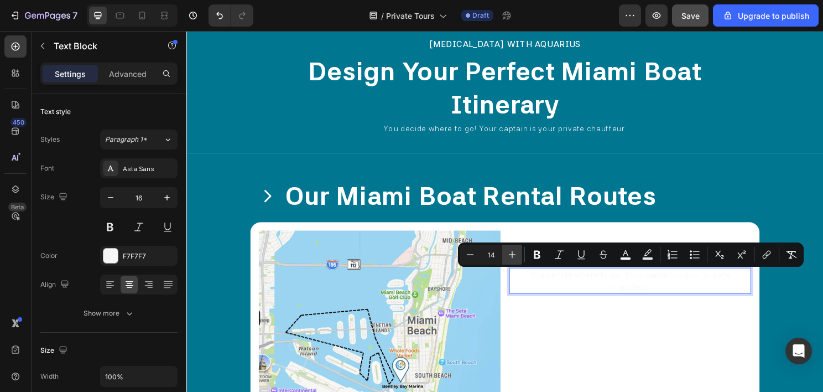
click at [513, 253] on icon "Editor contextual toolbar" at bounding box center [512, 254] width 11 height 11
click at [514, 252] on icon "Editor contextual toolbar" at bounding box center [512, 254] width 11 height 11
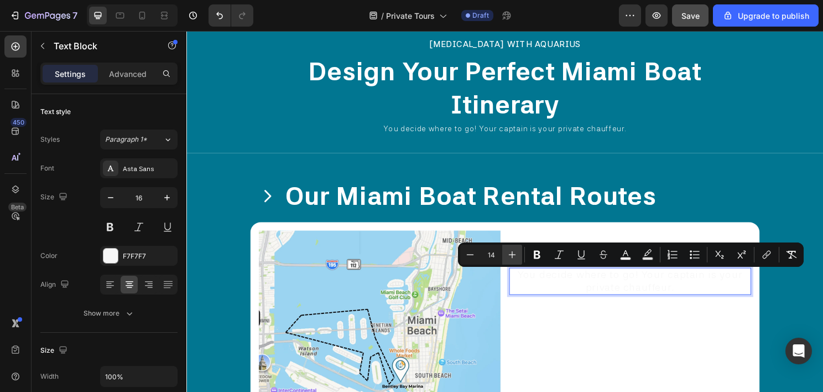
click at [514, 252] on icon "Editor contextual toolbar" at bounding box center [512, 254] width 11 height 11
click at [580, 297] on p "You decide where to go! Your captain is your private chauffeur." at bounding box center [649, 292] width 250 height 27
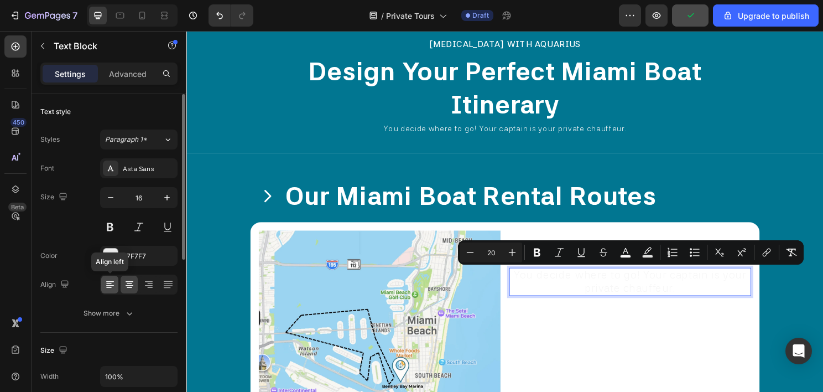
click at [106, 283] on icon at bounding box center [109, 283] width 6 height 1
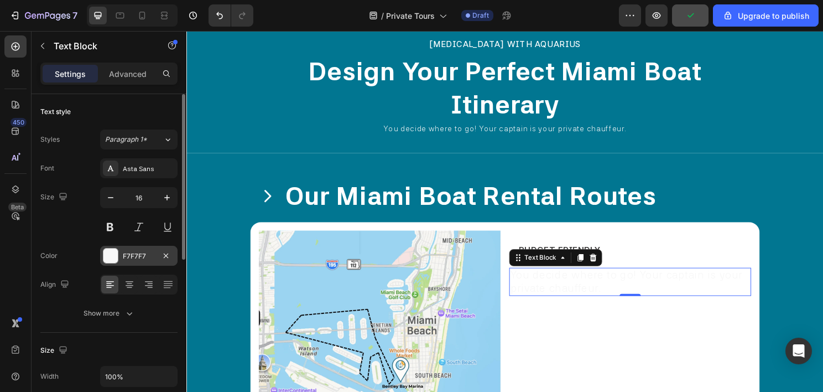
click at [131, 256] on div "F7F7F7" at bounding box center [139, 256] width 32 height 10
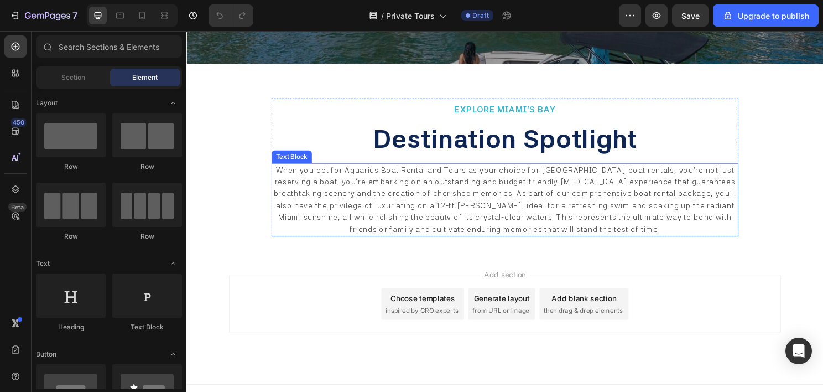
scroll to position [378, 0]
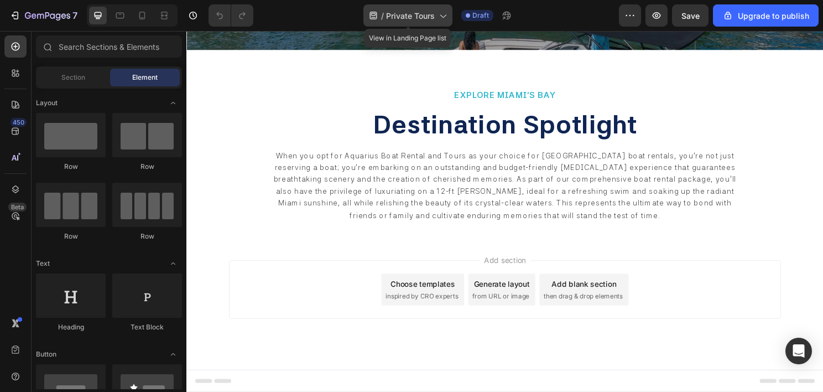
click at [428, 14] on span "Private Tours" at bounding box center [410, 16] width 49 height 12
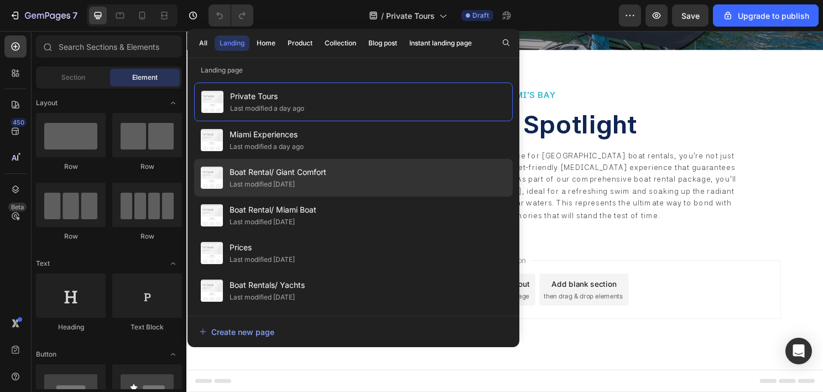
click at [319, 170] on span "Boat Rental/ Giant Comfort" at bounding box center [278, 171] width 97 height 13
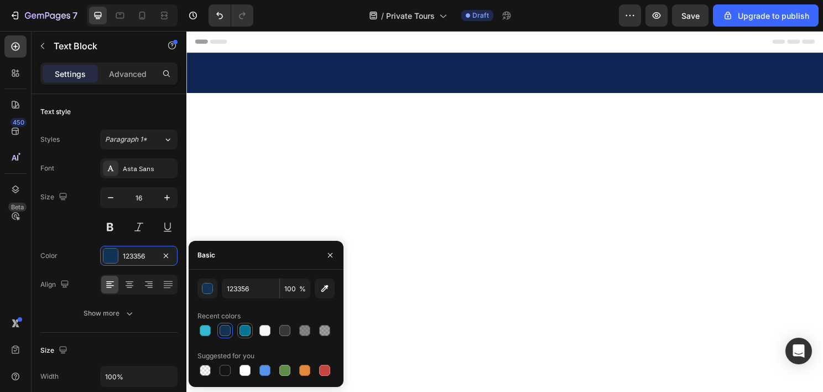
scroll to position [1780, 0]
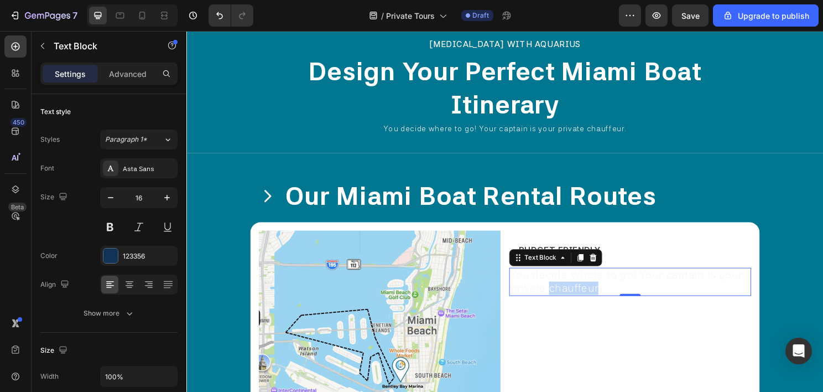
click at [566, 294] on span "You decide where to go! Your captain is your private chauffeur." at bounding box center [645, 291] width 242 height 27
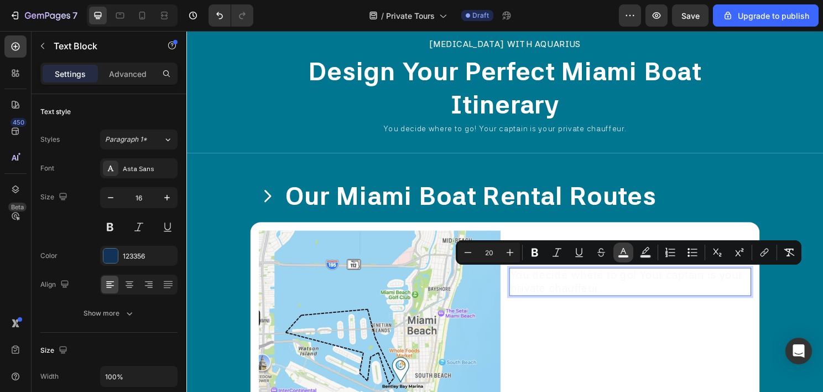
click at [630, 254] on button "color" at bounding box center [624, 252] width 20 height 20
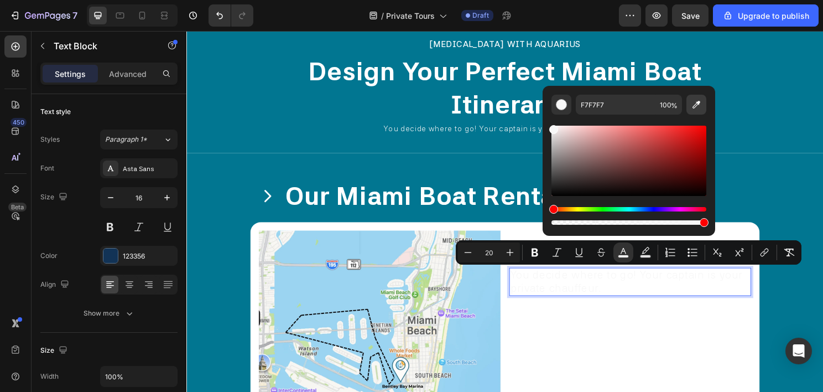
click at [700, 100] on icon "Editor contextual toolbar" at bounding box center [696, 104] width 11 height 11
type input "123356"
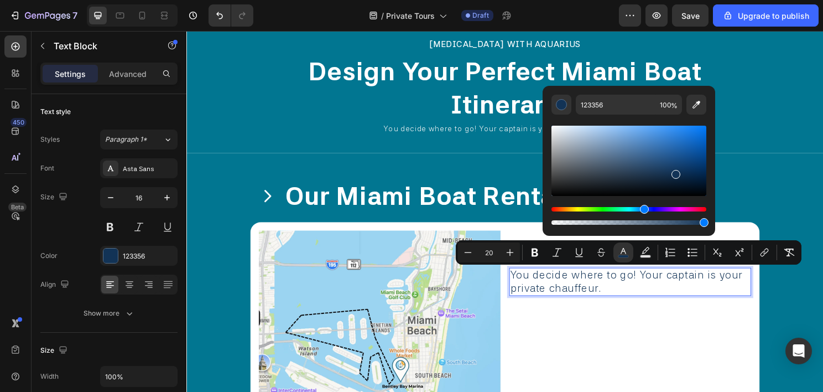
click at [584, 295] on span "You decide where to go! Your captain is your private chauffeur." at bounding box center [645, 291] width 242 height 27
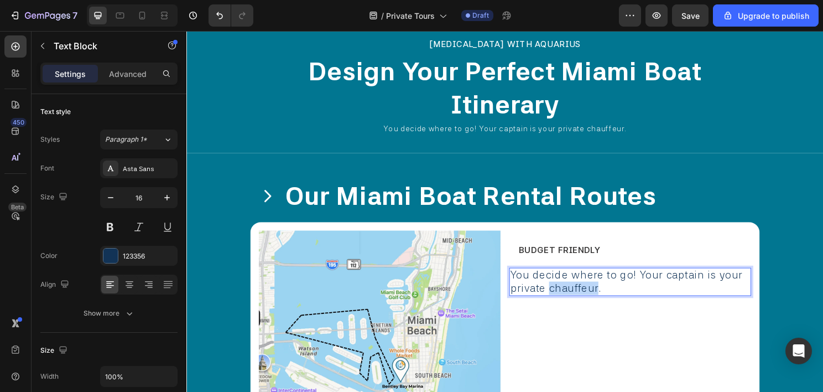
click at [584, 295] on span "You decide where to go! Your captain is your private chauffeur." at bounding box center [645, 291] width 242 height 27
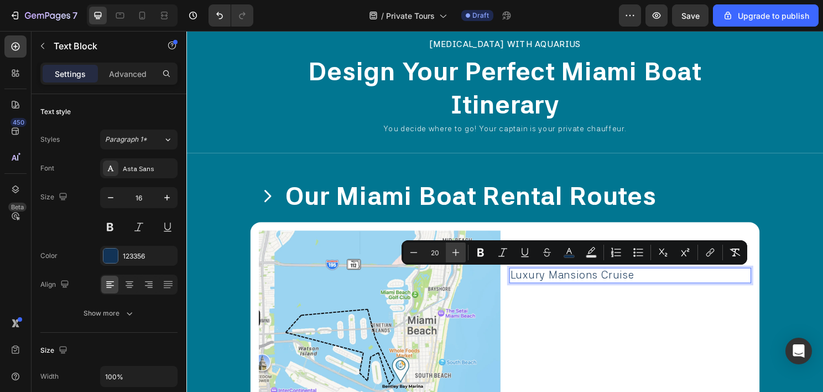
click at [455, 250] on icon "Editor contextual toolbar" at bounding box center [455, 252] width 11 height 11
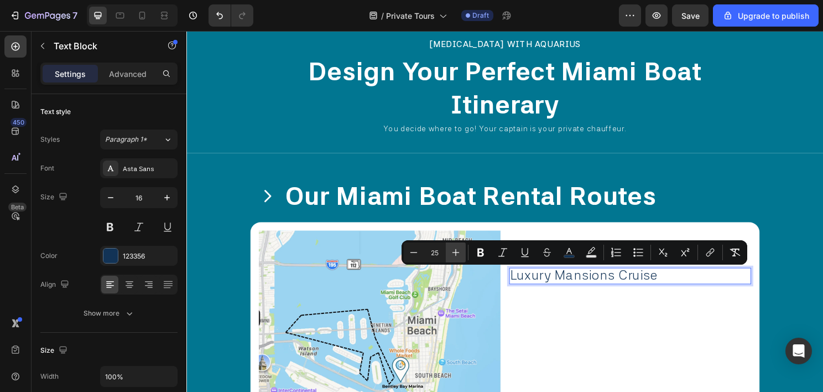
click at [455, 250] on icon "Editor contextual toolbar" at bounding box center [455, 252] width 11 height 11
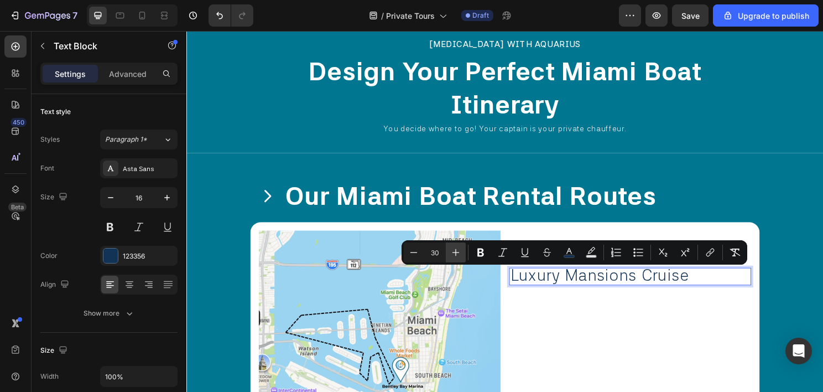
click at [455, 250] on icon "Editor contextual toolbar" at bounding box center [455, 252] width 11 height 11
click at [410, 252] on icon "Editor contextual toolbar" at bounding box center [413, 252] width 11 height 11
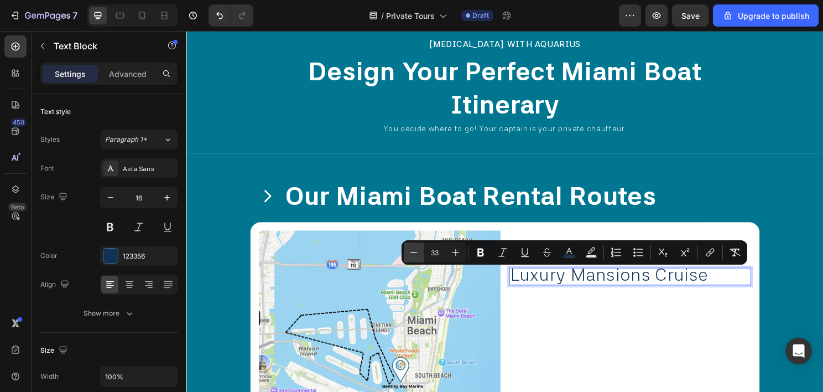
click at [410, 252] on icon "Editor contextual toolbar" at bounding box center [413, 252] width 11 height 11
type input "32"
click at [165, 16] on icon at bounding box center [164, 15] width 11 height 11
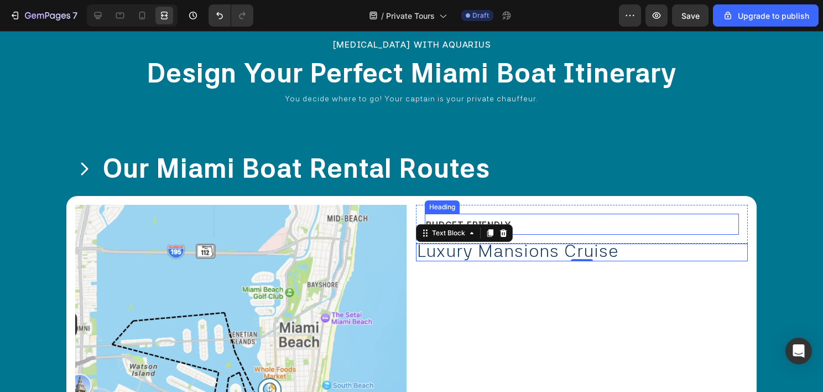
click at [538, 159] on div "Icon our miami boat rental routes Heading Row" at bounding box center [411, 168] width 690 height 54
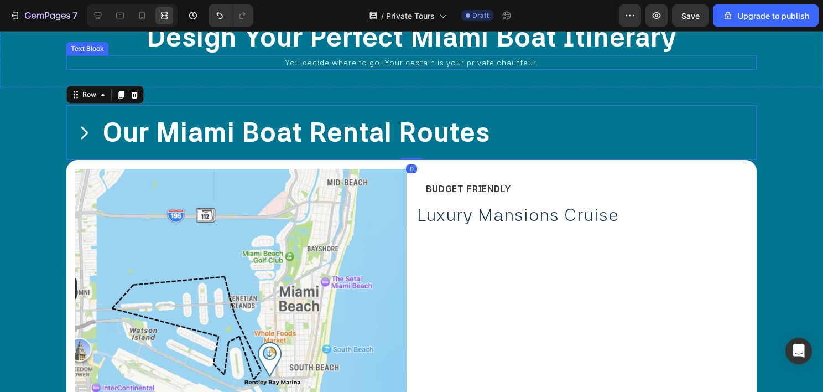
scroll to position [1891, 0]
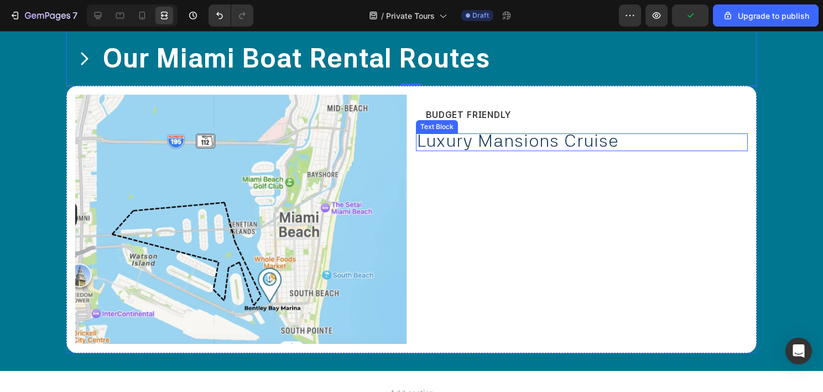
click at [463, 146] on span "Luxury Mansions Cruise" at bounding box center [518, 140] width 202 height 21
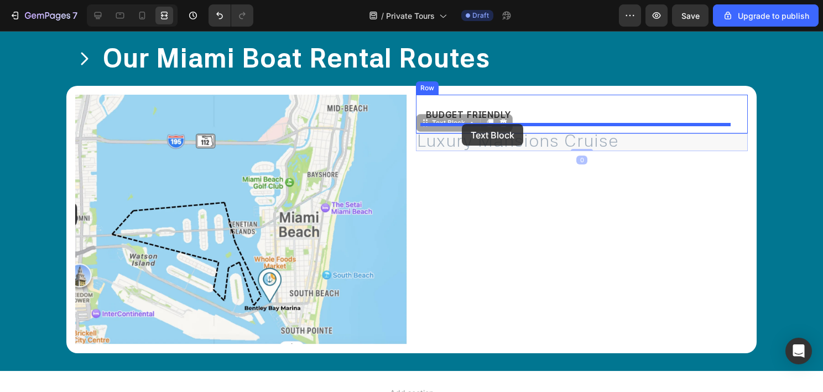
drag, startPoint x: 439, startPoint y: 127, endPoint x: 462, endPoint y: 124, distance: 23.4
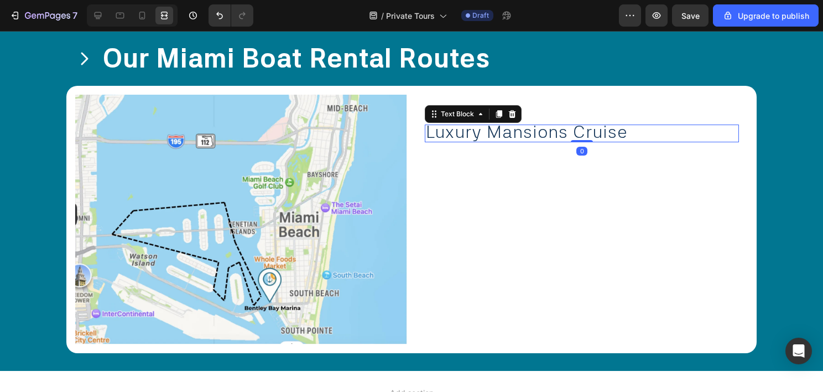
click at [601, 117] on p "⁠⁠⁠⁠⁠⁠⁠ BUDGET FRIENDLY" at bounding box center [582, 114] width 312 height 19
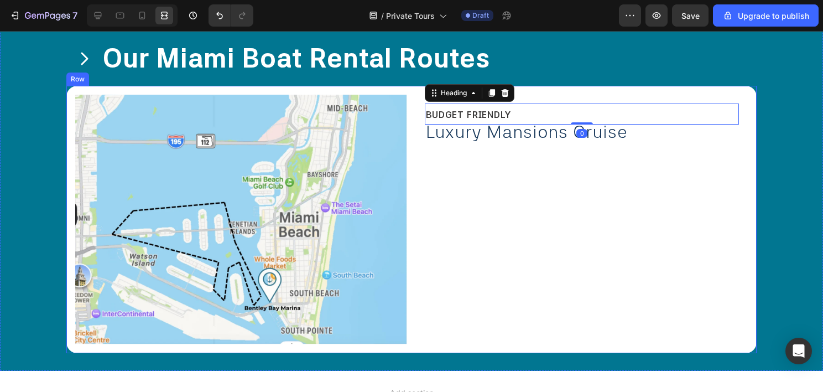
click at [581, 173] on div "⁠⁠⁠⁠⁠⁠⁠ BUDGET FRIENDLY Heading 0 Luxury Mansions Cruise Text Block Row" at bounding box center [582, 220] width 332 height 250
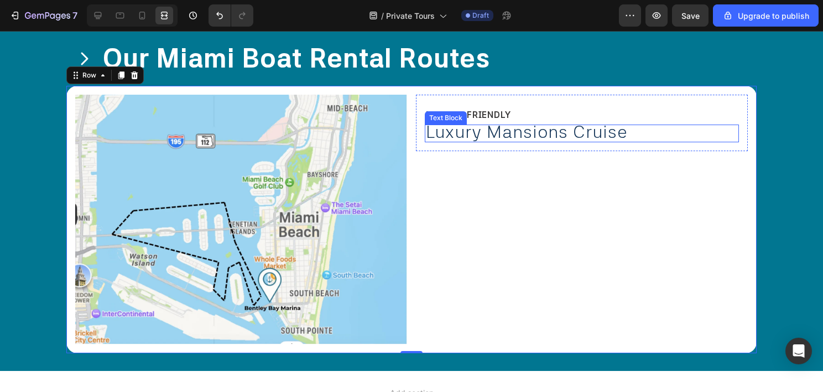
click at [496, 134] on span "Luxury Mansions Cruise" at bounding box center [527, 131] width 202 height 21
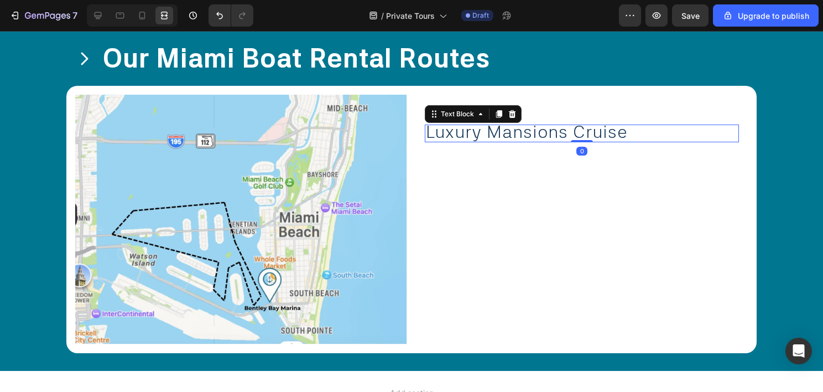
click at [496, 134] on span "Luxury Mansions Cruise" at bounding box center [527, 131] width 202 height 21
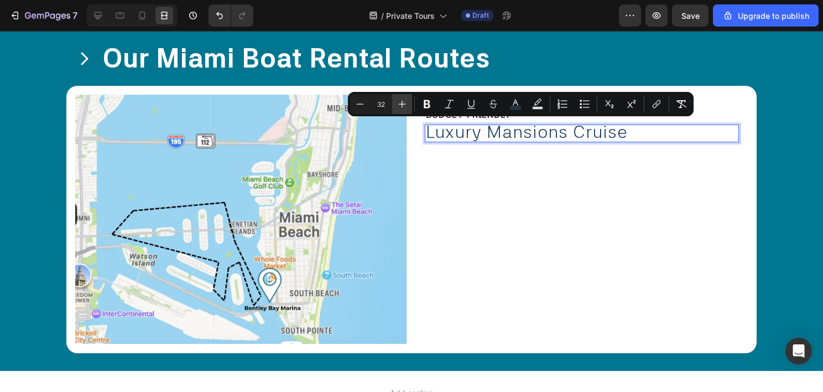
click at [402, 107] on icon "Editor contextual toolbar" at bounding box center [402, 104] width 7 height 7
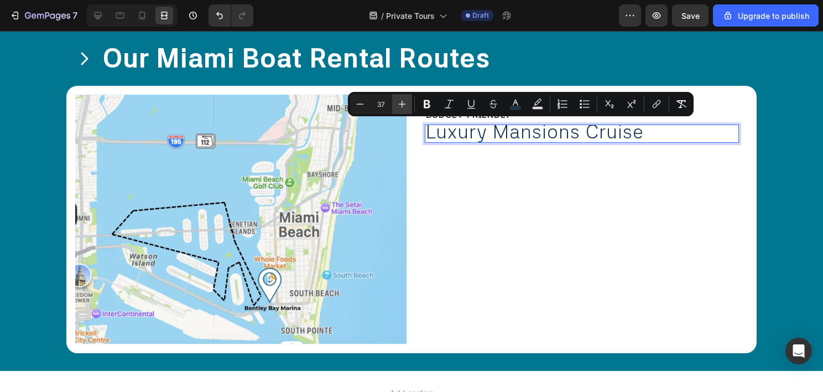
click at [402, 107] on icon "Editor contextual toolbar" at bounding box center [402, 104] width 7 height 7
click at [401, 107] on icon "Editor contextual toolbar" at bounding box center [402, 103] width 11 height 11
type input "40"
click at [503, 137] on span "Luxury Mansions Cruise" at bounding box center [548, 131] width 244 height 27
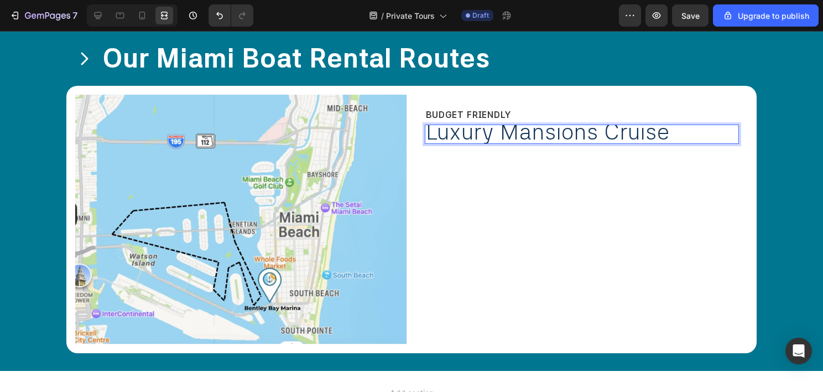
click at [523, 116] on p "⁠⁠⁠⁠⁠⁠⁠ BUDGET FRIENDLY" at bounding box center [582, 114] width 312 height 19
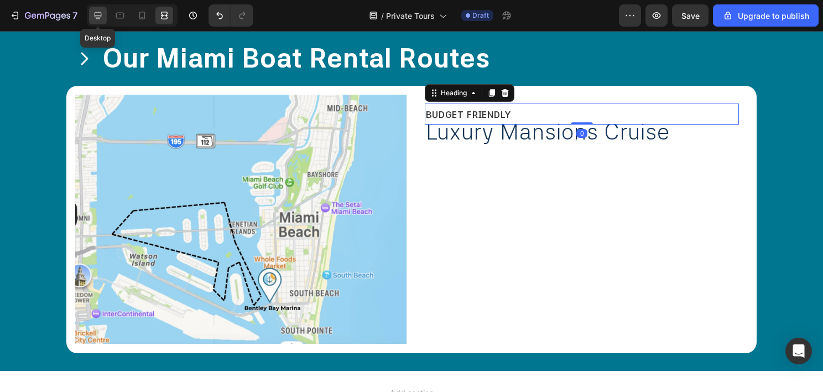
click at [101, 19] on icon at bounding box center [97, 15] width 11 height 11
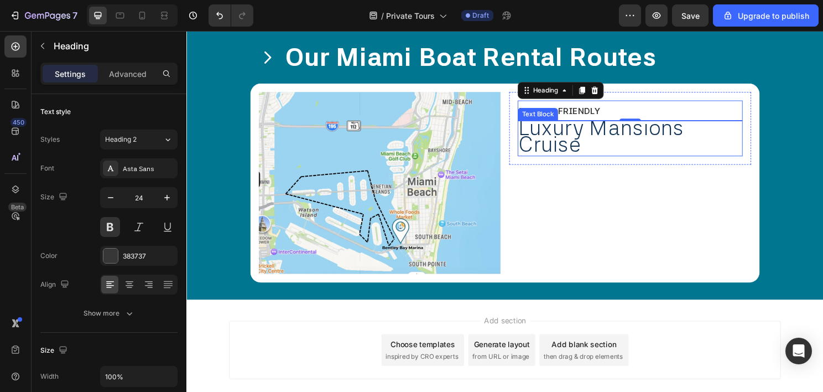
click at [557, 142] on span "Luxury Mansions Cruise" at bounding box center [619, 140] width 173 height 44
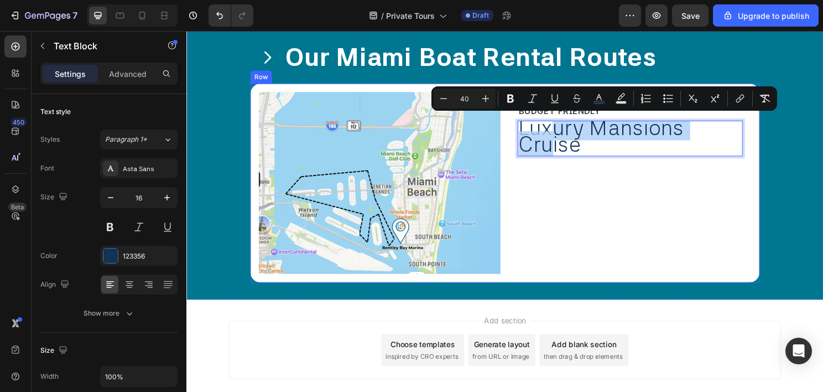
drag, startPoint x: 567, startPoint y: 133, endPoint x: 566, endPoint y: 179, distance: 45.4
click at [578, 170] on div "⁠⁠⁠⁠⁠⁠⁠ BUDGET FRIENDLY Heading Luxury Mansions Cruise Text Block 0 Row" at bounding box center [649, 190] width 252 height 190
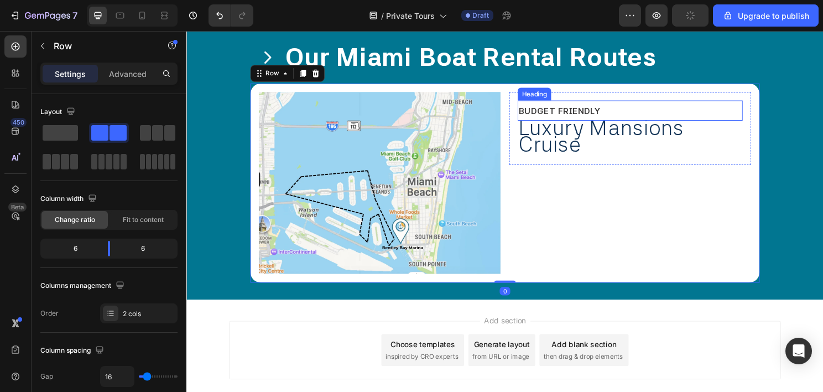
click at [594, 114] on span "BUDGET FRIENDLY" at bounding box center [575, 115] width 85 height 11
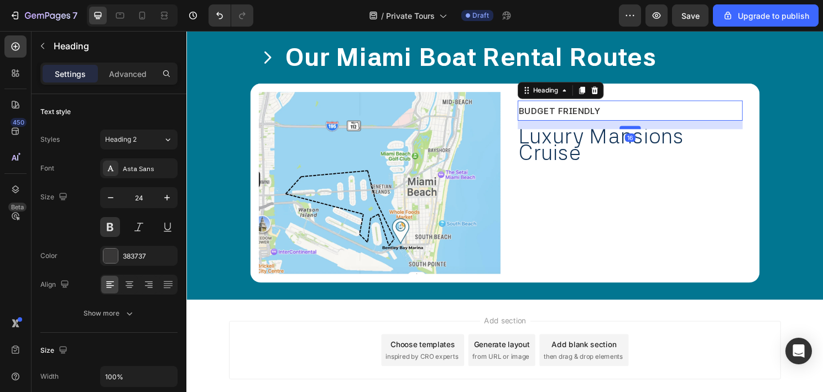
drag, startPoint x: 640, startPoint y: 122, endPoint x: 645, endPoint y: 131, distance: 9.9
click at [645, 131] on div at bounding box center [649, 131] width 22 height 3
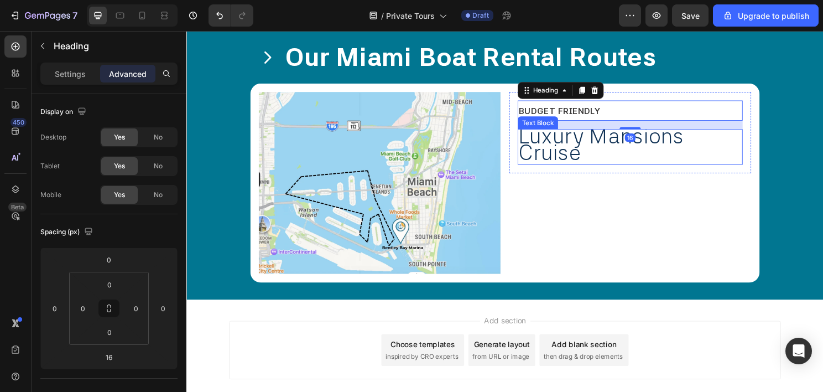
click at [586, 155] on span "Luxury Mansions Cruise" at bounding box center [619, 149] width 173 height 44
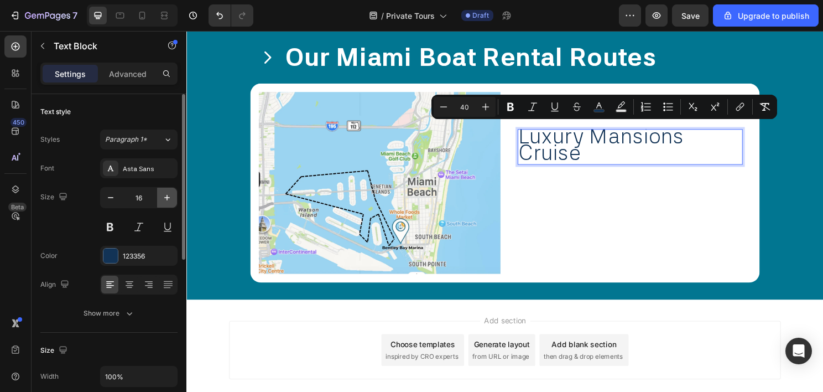
click at [166, 195] on icon "button" at bounding box center [167, 197] width 11 height 11
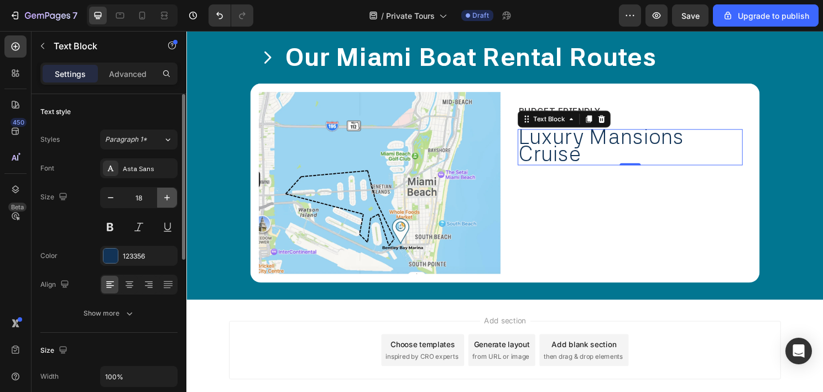
click at [166, 195] on icon "button" at bounding box center [167, 197] width 11 height 11
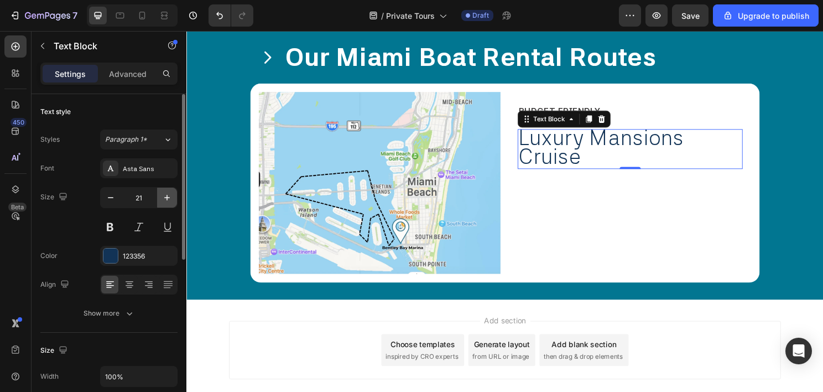
click at [166, 195] on icon "button" at bounding box center [167, 197] width 11 height 11
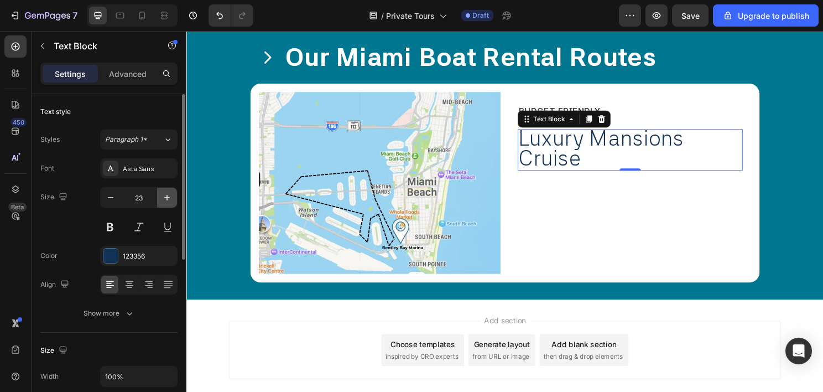
click at [166, 195] on icon "button" at bounding box center [167, 197] width 11 height 11
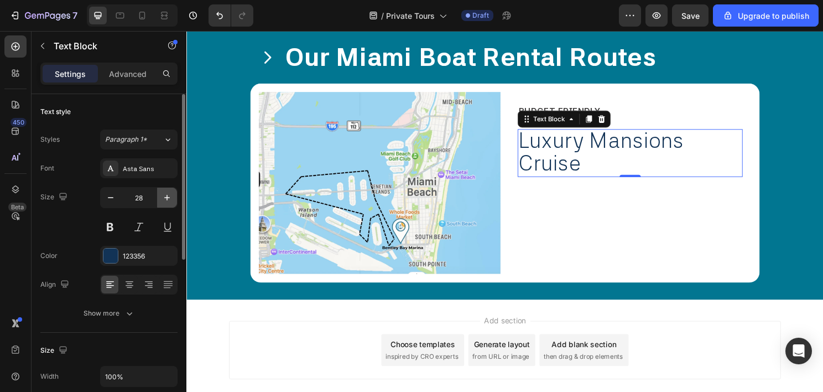
click at [166, 195] on icon "button" at bounding box center [167, 197] width 11 height 11
type input "32"
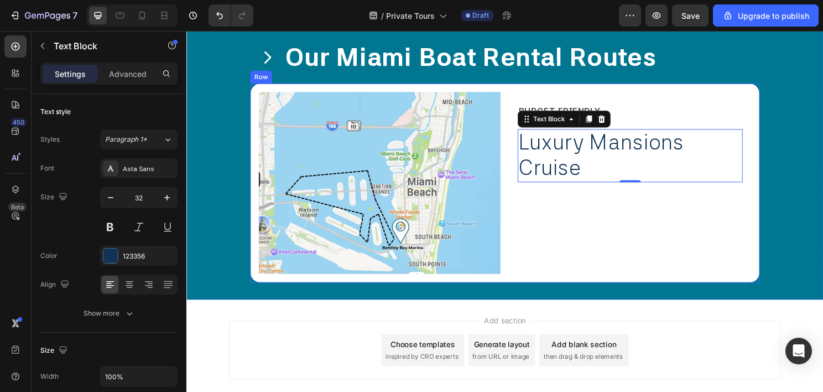
click at [636, 225] on div "⁠⁠⁠⁠⁠⁠⁠ BUDGET FRIENDLY Heading Luxury Mansions Cruise Text Block 0 Row" at bounding box center [649, 190] width 252 height 190
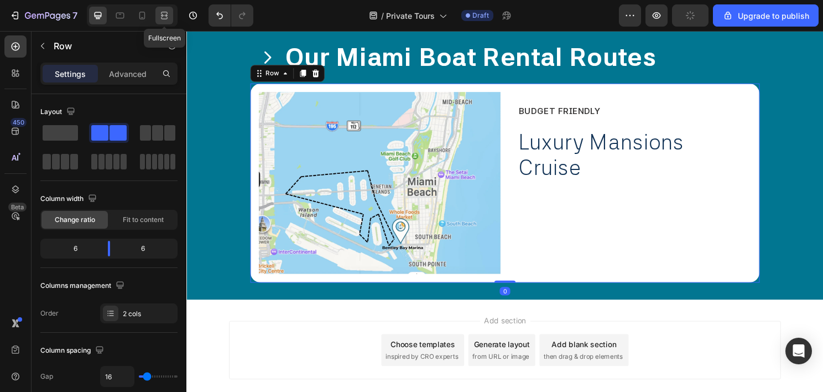
click at [160, 13] on icon at bounding box center [164, 15] width 11 height 11
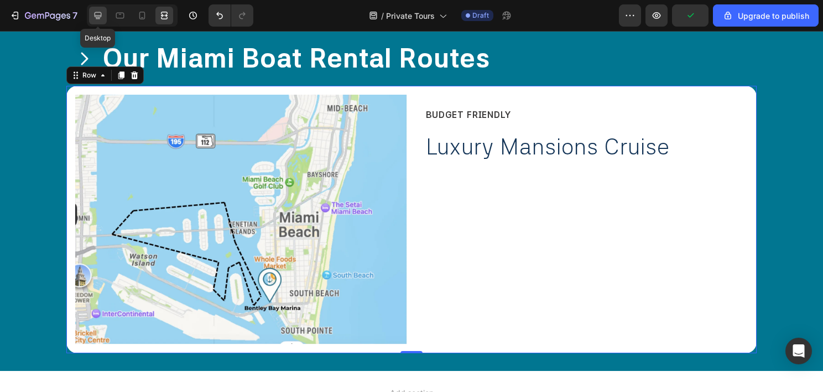
click at [99, 12] on icon at bounding box center [98, 15] width 7 height 7
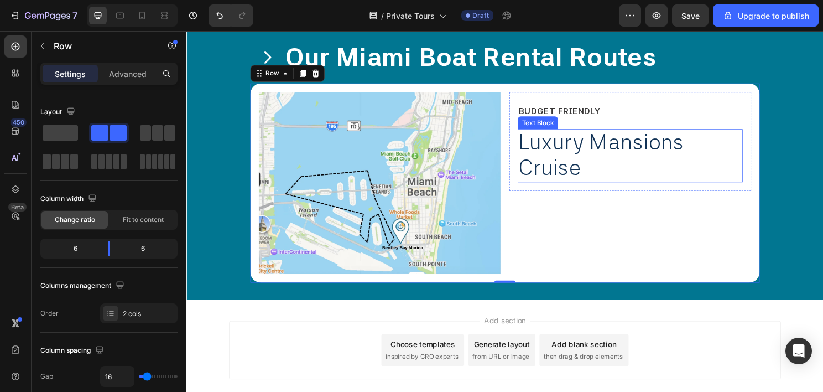
click at [545, 160] on span "Luxury Mansions Cruise" at bounding box center [619, 159] width 173 height 53
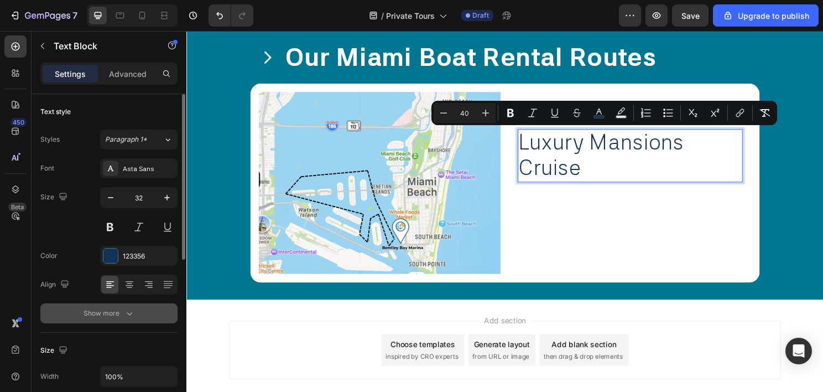
drag, startPoint x: 120, startPoint y: 301, endPoint x: 119, endPoint y: 309, distance: 7.8
click at [120, 303] on div "Font Asta Sans Size 32 Color 123356 Align Show more" at bounding box center [108, 240] width 137 height 165
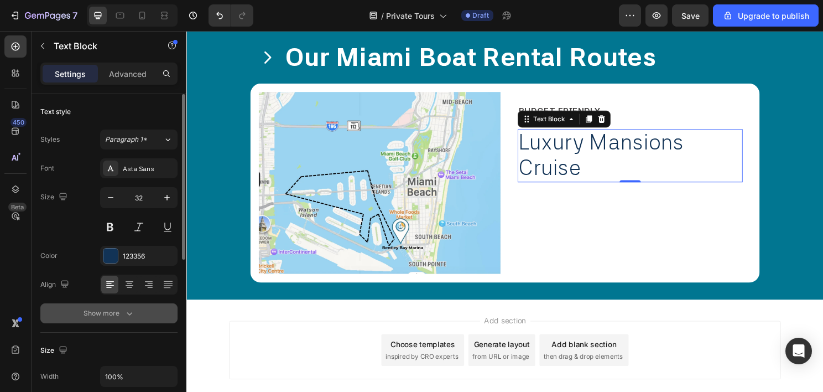
click at [119, 309] on div "Show more" at bounding box center [109, 313] width 51 height 11
click at [122, 310] on div "Light" at bounding box center [133, 313] width 56 height 10
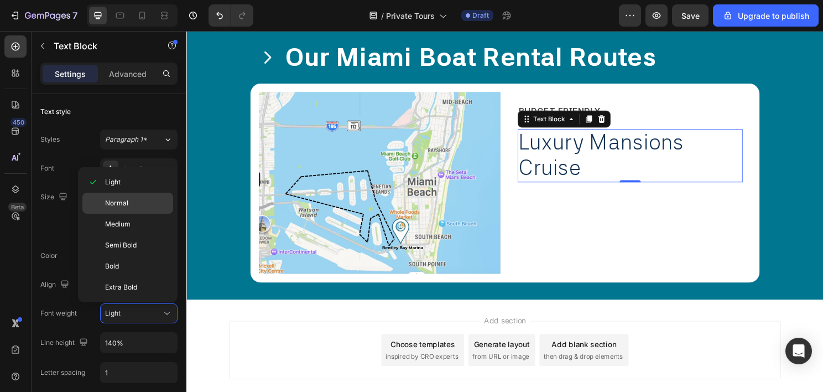
click at [131, 214] on div "Normal" at bounding box center [127, 224] width 91 height 21
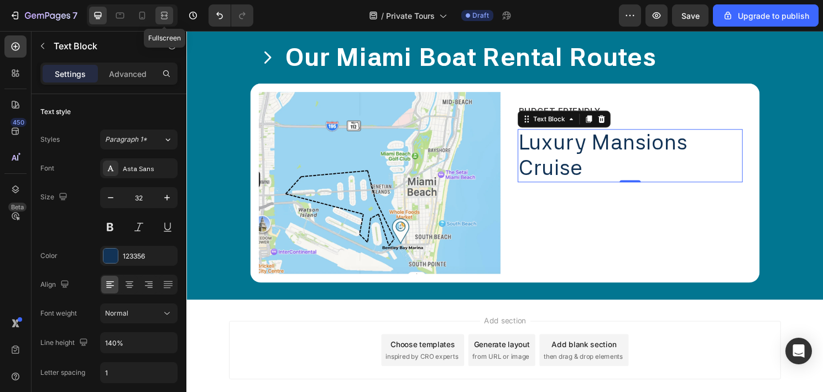
click at [168, 15] on icon at bounding box center [164, 15] width 11 height 11
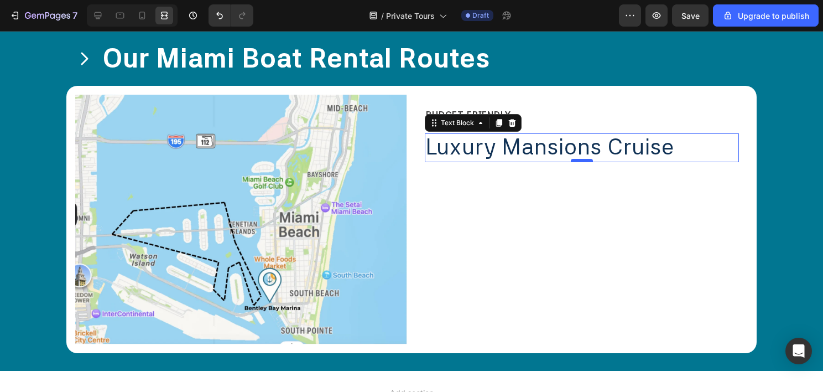
click at [571, 159] on div at bounding box center [582, 160] width 22 height 3
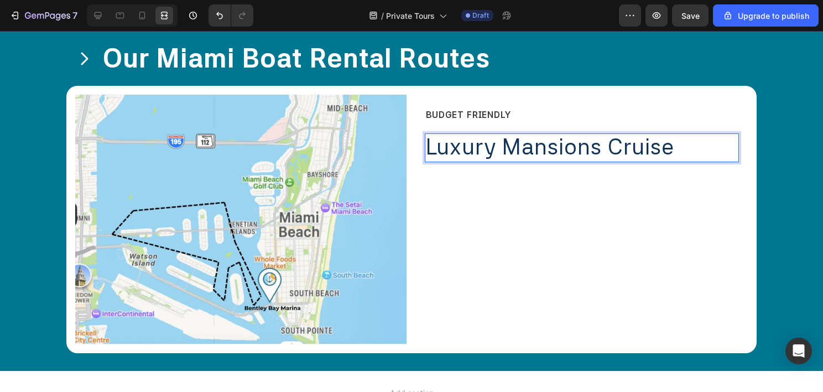
click at [524, 144] on span "Luxury Mansions Cruise" at bounding box center [550, 146] width 248 height 27
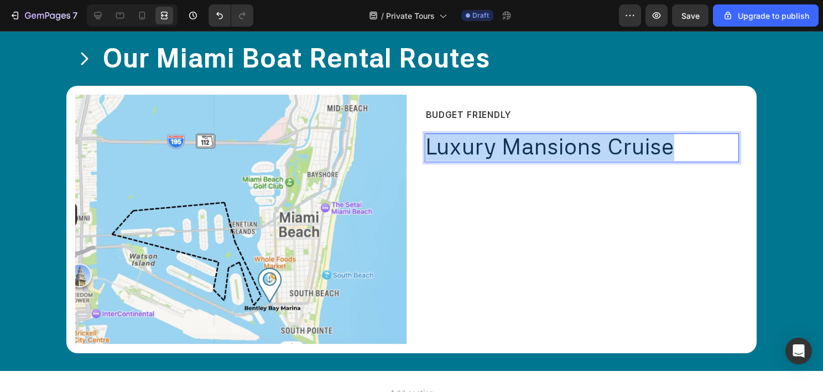
click at [524, 144] on span "Luxury Mansions Cruise" at bounding box center [550, 146] width 248 height 27
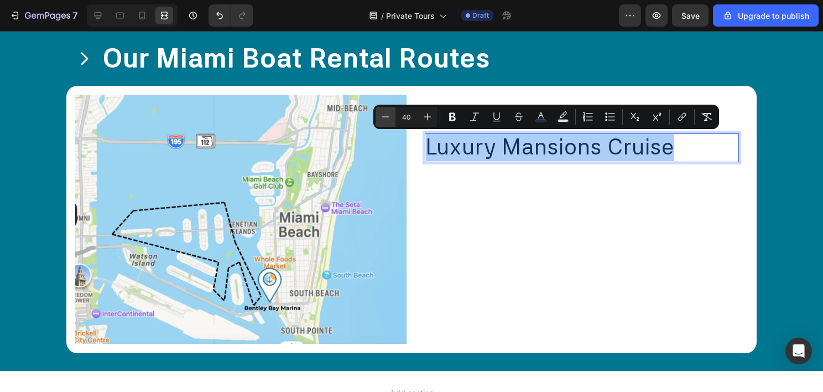
click at [390, 120] on icon "Editor contextual toolbar" at bounding box center [385, 116] width 11 height 11
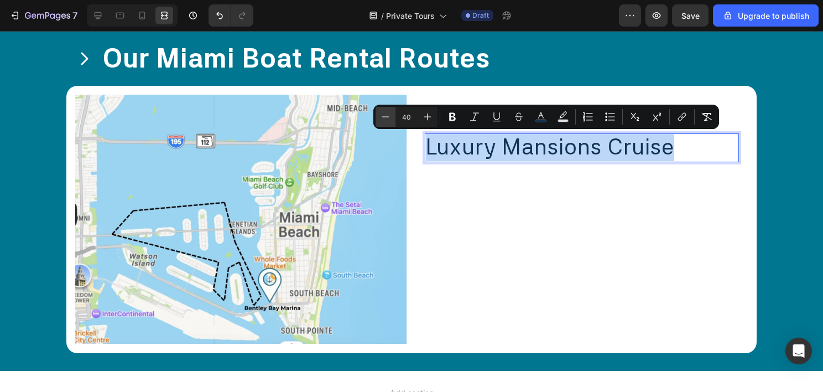
type input "38"
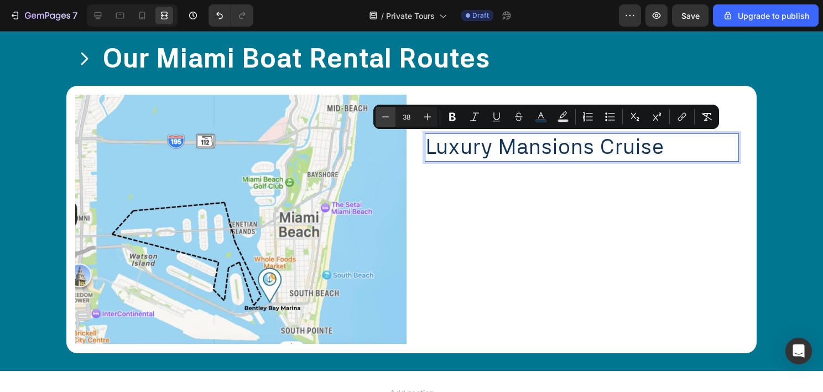
click at [390, 120] on img at bounding box center [241, 220] width 332 height 250
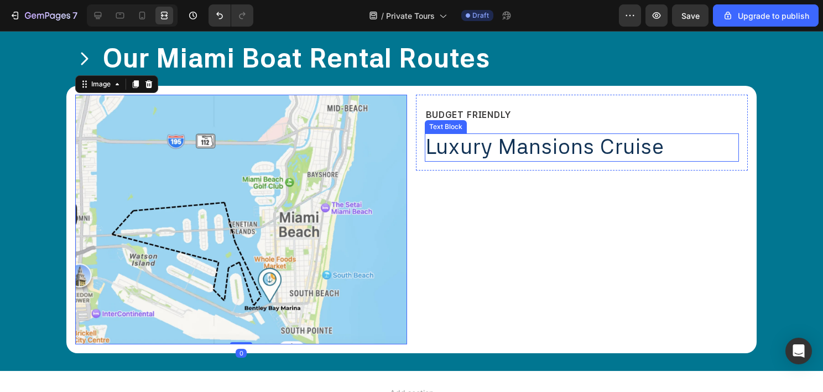
click at [445, 134] on span "Luxury Mansions Cruise" at bounding box center [545, 146] width 238 height 25
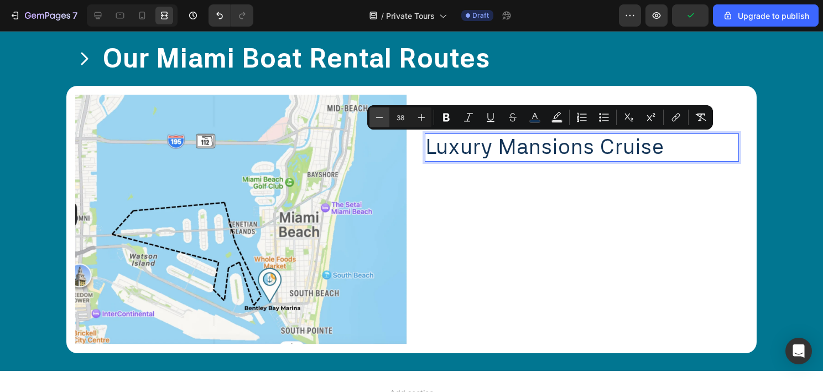
click at [382, 119] on icon "Editor contextual toolbar" at bounding box center [379, 117] width 11 height 11
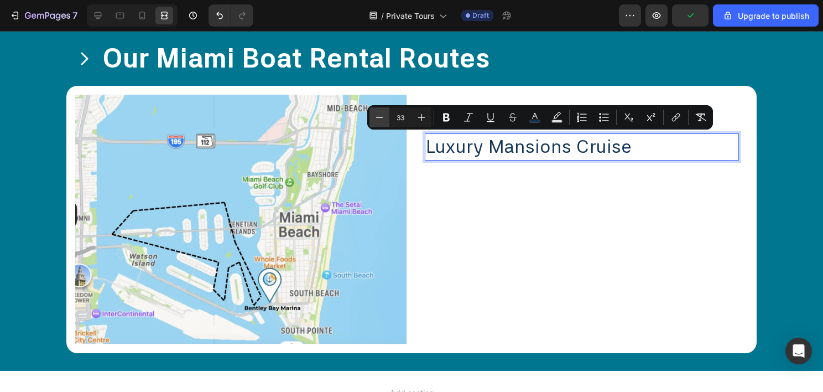
click at [382, 119] on icon "Editor contextual toolbar" at bounding box center [379, 117] width 11 height 11
type input "32"
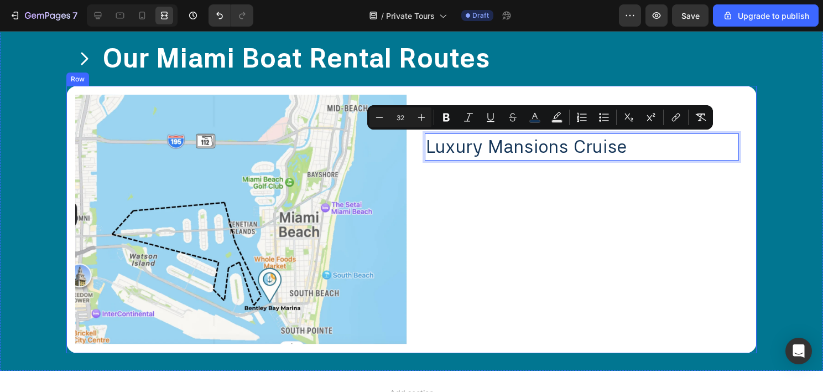
click at [521, 208] on div "⁠⁠⁠⁠⁠⁠⁠ BUDGET FRIENDLY Heading Luxury Mansions Cruise Text Block 0 Row" at bounding box center [582, 220] width 332 height 250
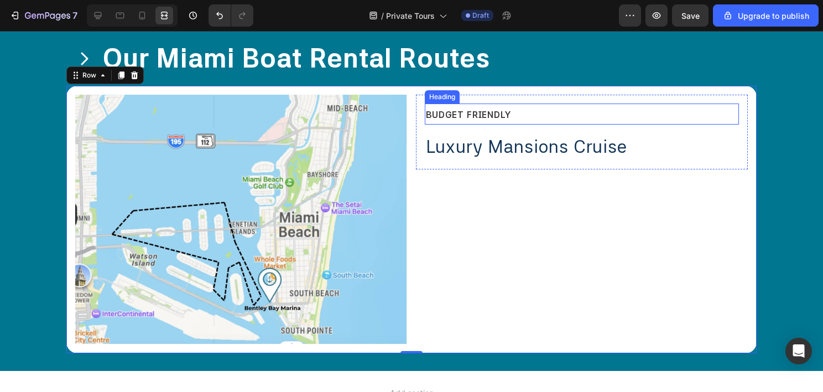
click at [469, 115] on span "BUDGET FRIENDLY" at bounding box center [468, 115] width 85 height 11
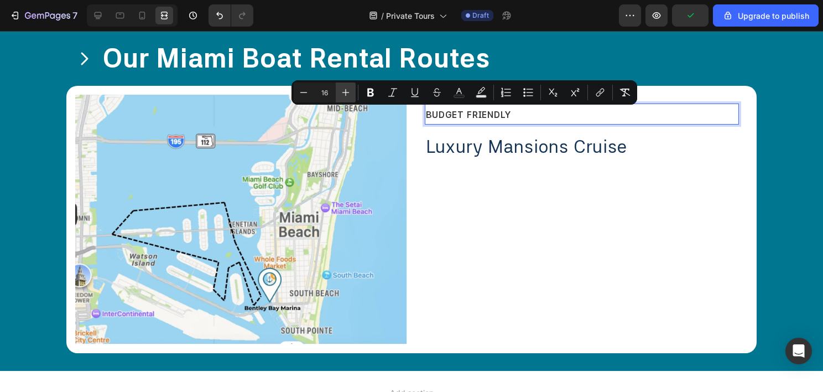
click at [351, 92] on icon "Editor contextual toolbar" at bounding box center [345, 92] width 11 height 11
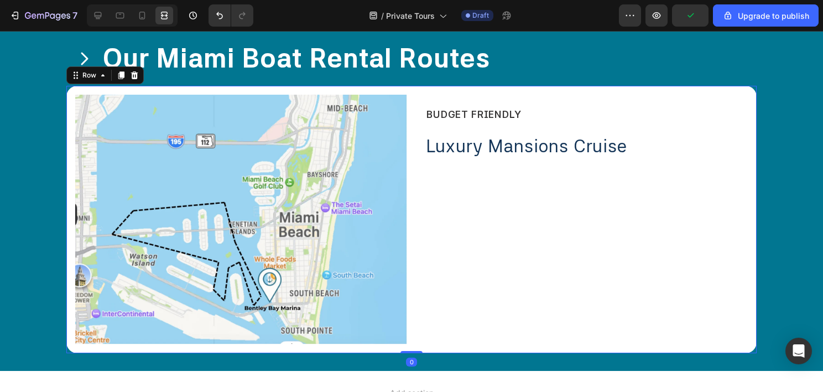
click at [351, 92] on div "Image ⁠⁠⁠⁠⁠⁠⁠ BUDGET FRIENDLY Heading Luxury Mansions Cruise Text Block Row Row…" at bounding box center [411, 219] width 690 height 267
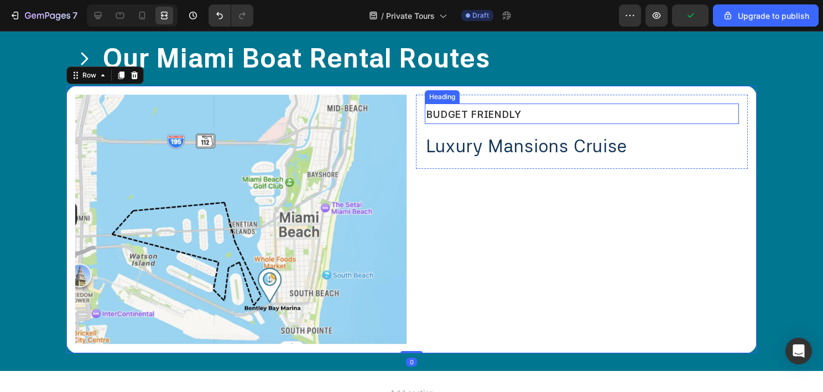
click at [489, 115] on span "BUDGET FRIENDLY" at bounding box center [474, 114] width 96 height 12
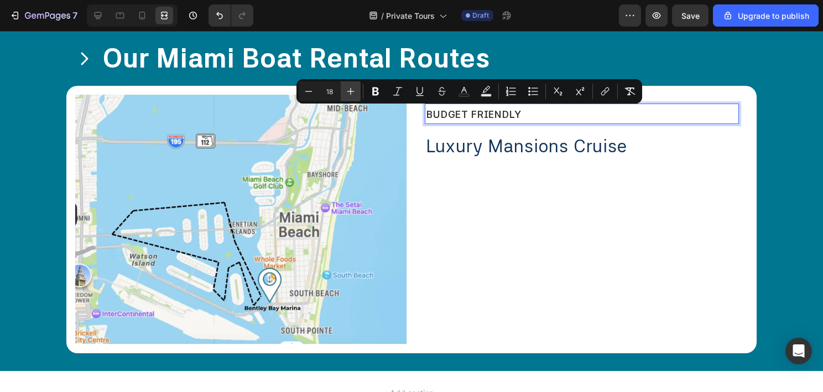
click at [350, 91] on icon "Editor contextual toolbar" at bounding box center [350, 91] width 7 height 7
type input "20"
click at [516, 120] on span "BUDGET FRIENDLY" at bounding box center [480, 113] width 108 height 13
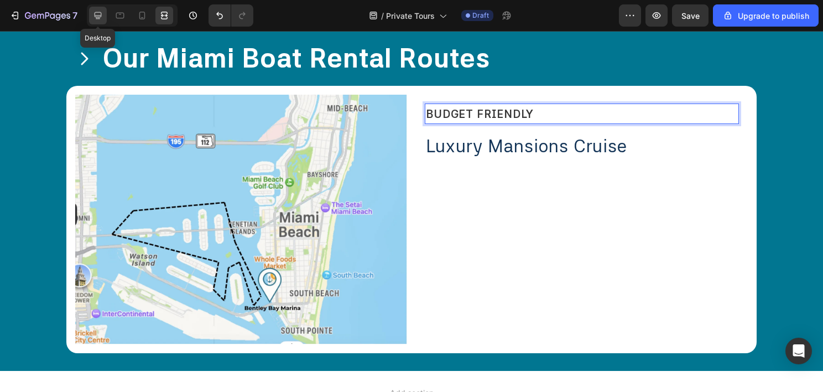
click at [103, 18] on div at bounding box center [98, 16] width 18 height 18
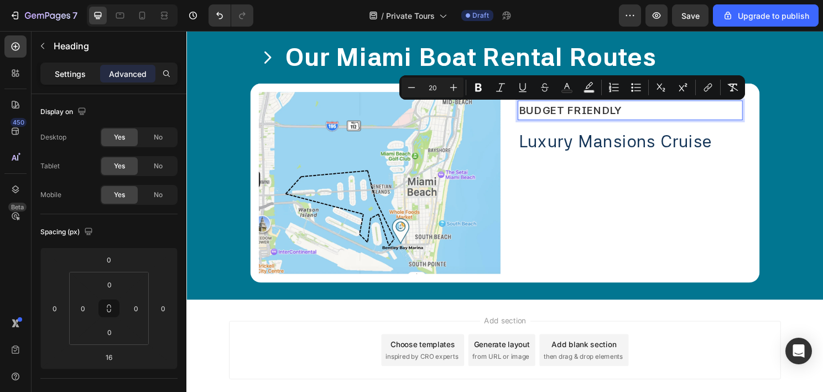
click at [70, 69] on p "Settings" at bounding box center [70, 74] width 31 height 12
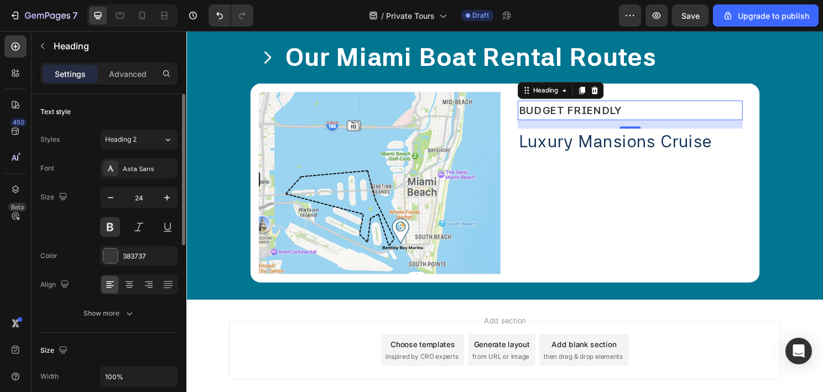
scroll to position [111, 0]
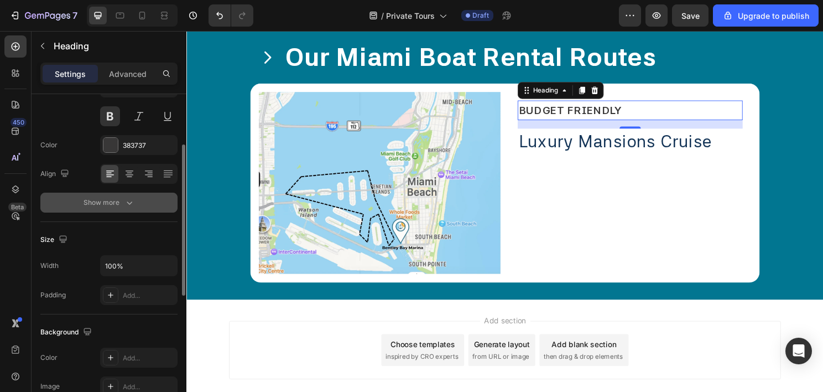
click at [95, 206] on div "Show more" at bounding box center [109, 202] width 51 height 11
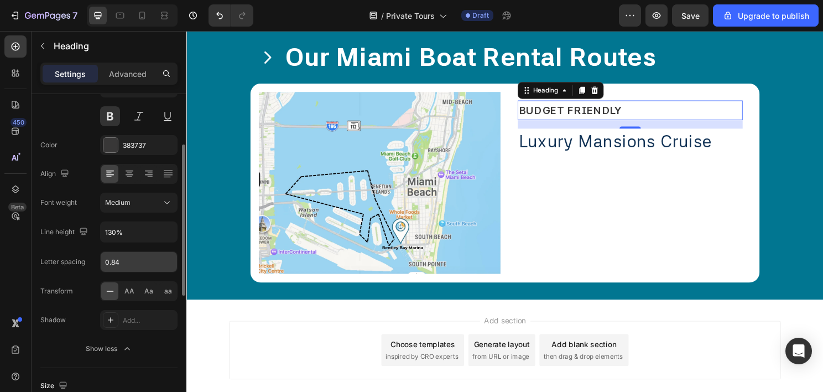
click at [135, 259] on input "0.84" at bounding box center [139, 262] width 76 height 20
type input "3"
click at [616, 197] on div "⁠⁠⁠⁠⁠⁠⁠ BUDGET FRIENDLY Heading 16 Luxury Mansions Cruise Text Block Row" at bounding box center [649, 190] width 252 height 190
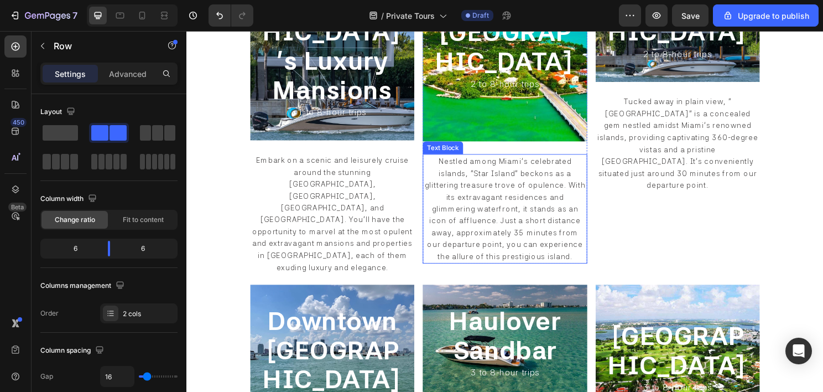
scroll to position [719, 0]
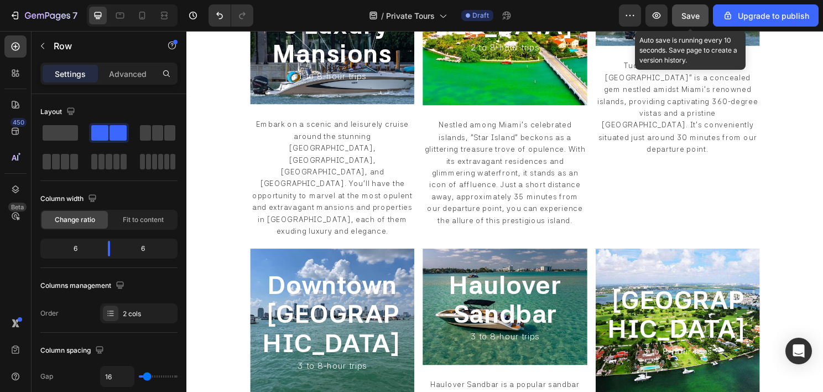
click at [693, 13] on span "Save" at bounding box center [691, 15] width 18 height 9
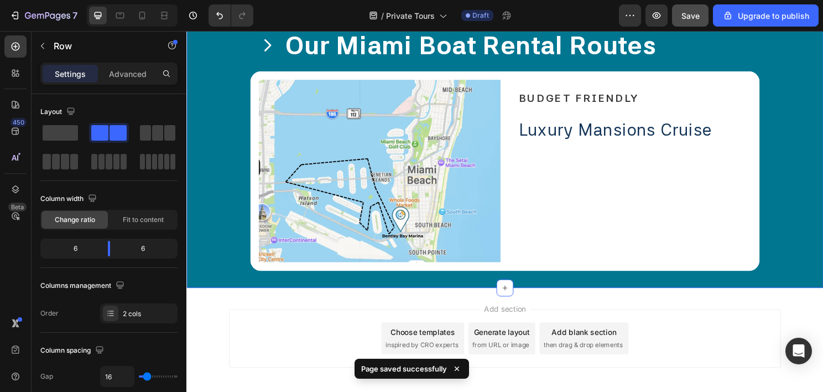
scroll to position [1887, 0]
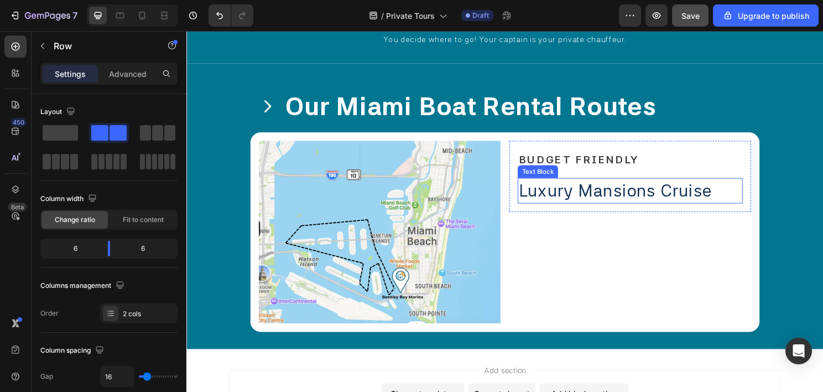
click at [594, 206] on span "Luxury Mansions Cruise" at bounding box center [633, 197] width 201 height 21
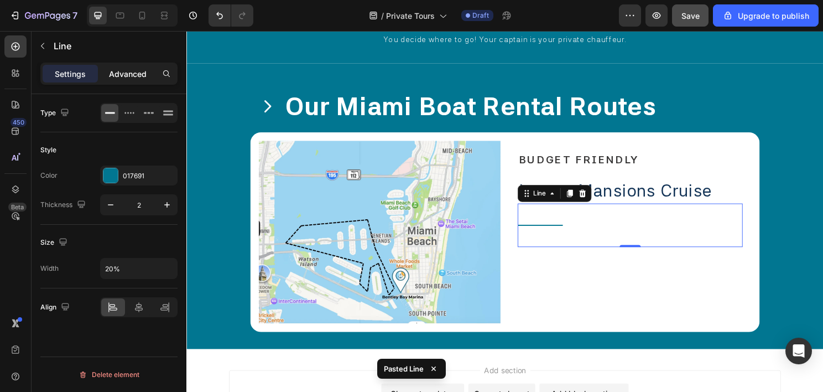
click at [117, 75] on p "Advanced" at bounding box center [128, 74] width 38 height 12
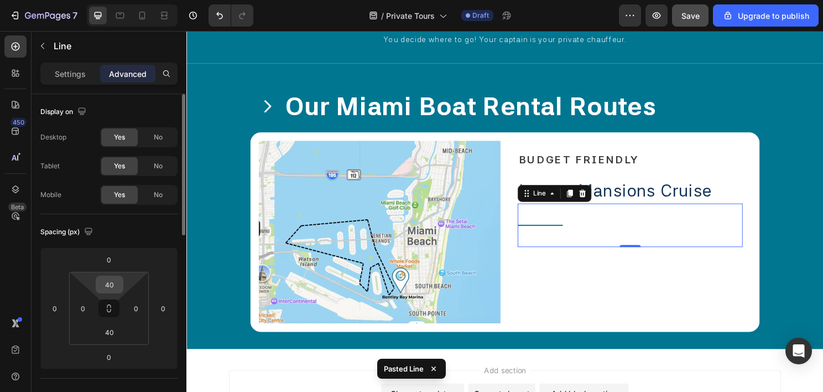
click at [113, 284] on input "40" at bounding box center [109, 284] width 22 height 17
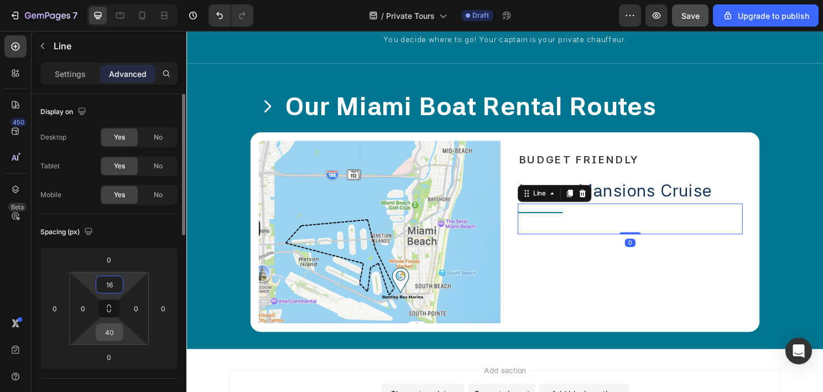
type input "16"
click at [111, 334] on input "40" at bounding box center [109, 332] width 22 height 17
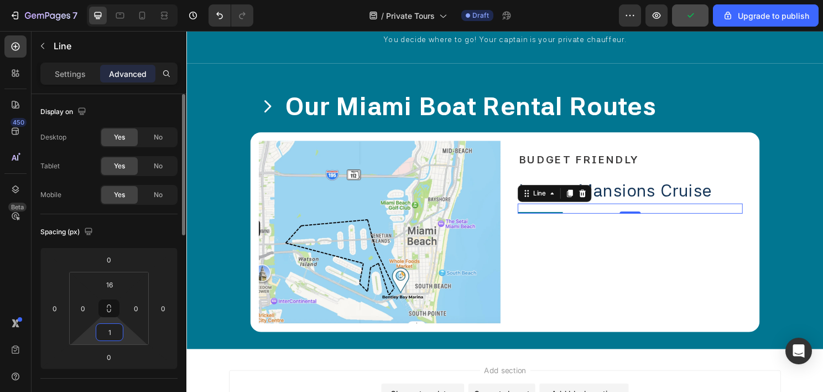
type input "16"
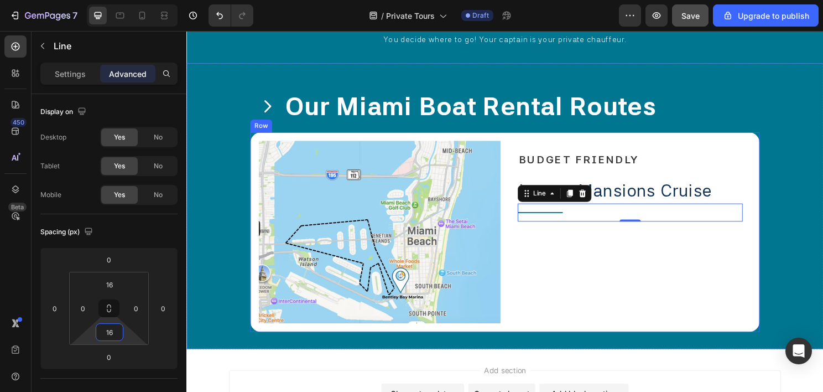
click at [637, 265] on div "BUDGET FRIENDLY Heading Luxury Mansions Cruise Text Block Title Line 0 Row" at bounding box center [649, 241] width 252 height 190
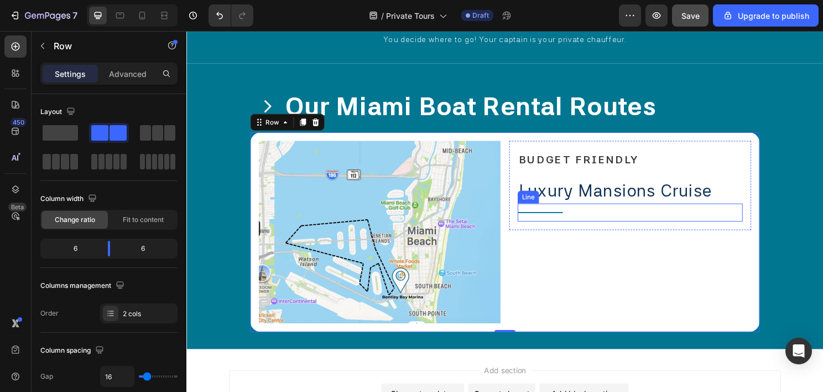
click at [572, 221] on div "Title Line" at bounding box center [649, 220] width 235 height 19
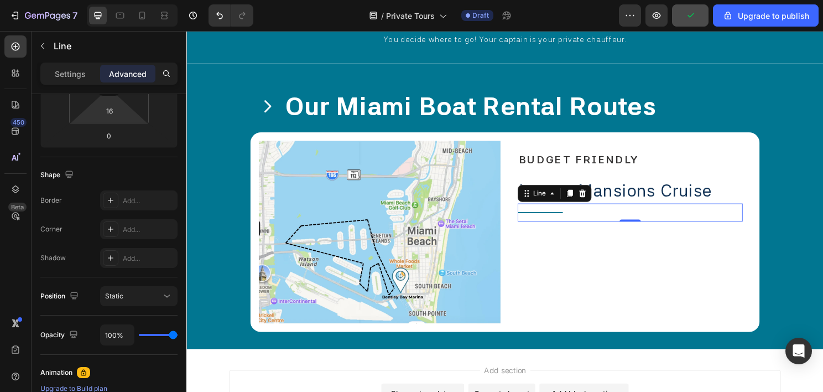
scroll to position [277, 0]
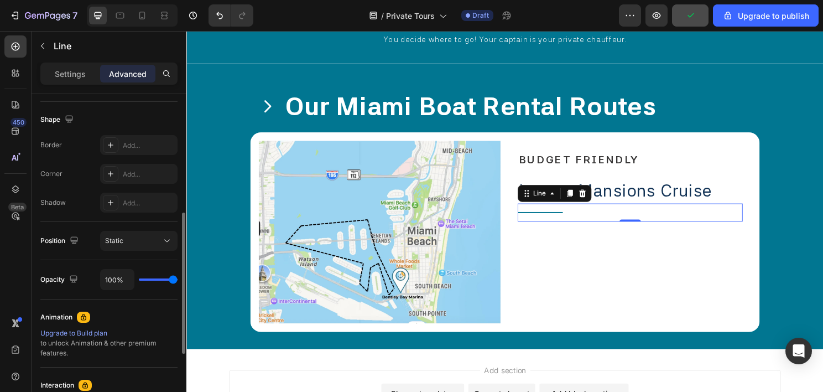
click at [74, 83] on div "Settings Advanced" at bounding box center [108, 74] width 137 height 22
click at [77, 76] on p "Settings" at bounding box center [70, 74] width 31 height 12
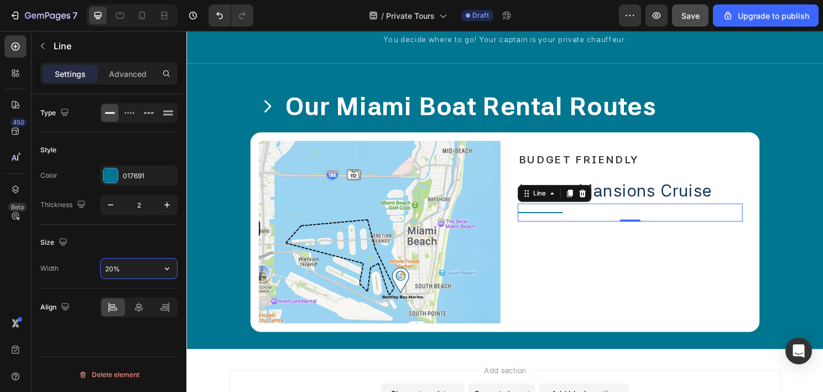
click at [118, 268] on input "20%" at bounding box center [139, 268] width 76 height 20
type input "15%"
click at [716, 273] on div "BUDGET FRIENDLY Heading Luxury Mansions Cruise Text Block Title Line 0 Row" at bounding box center [649, 241] width 252 height 190
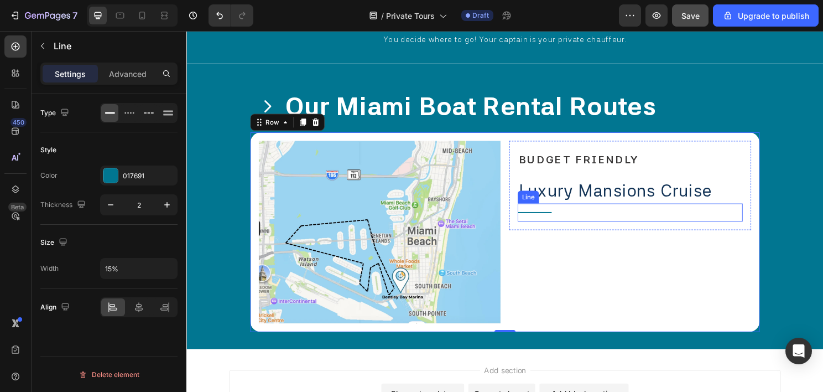
click at [552, 222] on div "Title Line" at bounding box center [649, 220] width 235 height 19
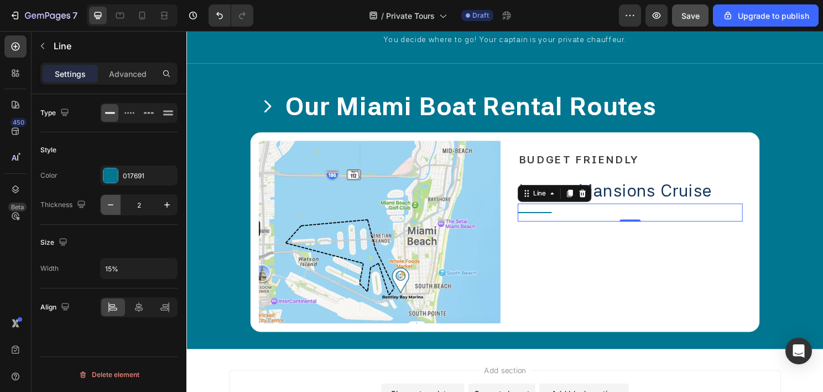
click at [112, 208] on icon "button" at bounding box center [110, 204] width 11 height 11
type input "1"
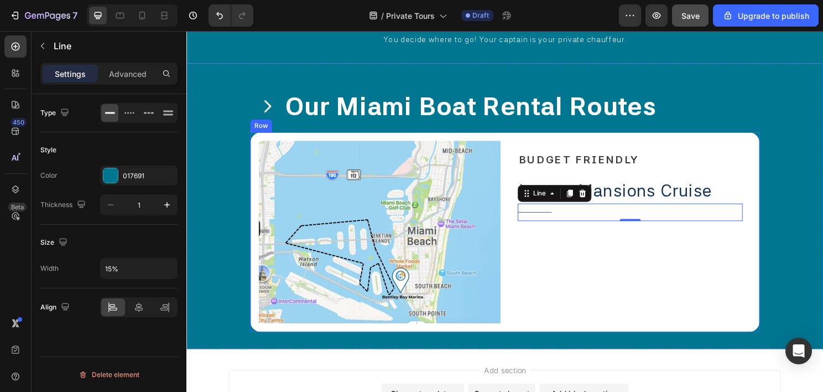
click at [552, 266] on div "BUDGET FRIENDLY Heading Luxury Mansions Cruise Text Block Title Line 0 Row" at bounding box center [649, 241] width 252 height 190
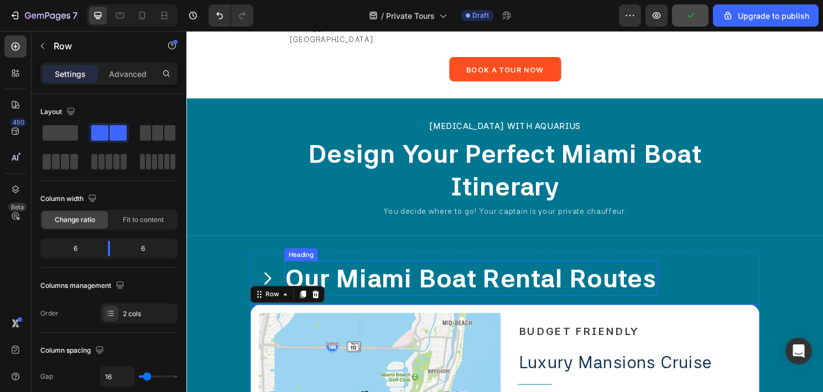
scroll to position [1776, 0]
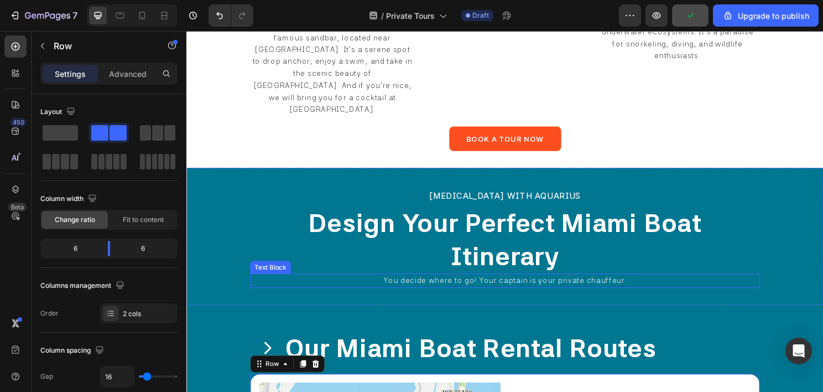
click at [505, 287] on span "You decide where to go! Your captain is your private chauffeur." at bounding box center [518, 291] width 253 height 9
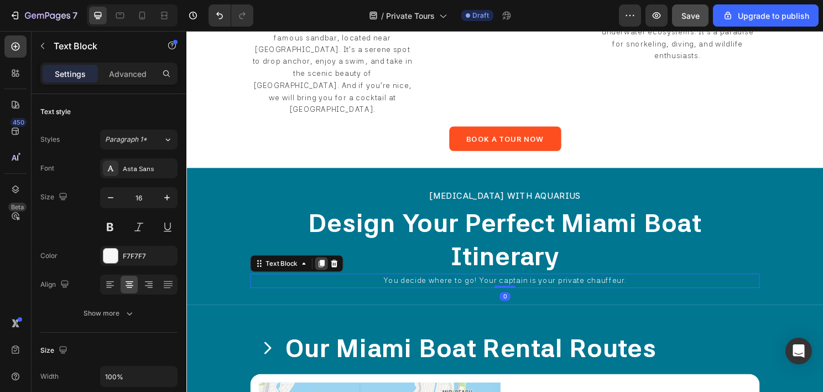
click at [329, 269] on icon at bounding box center [327, 273] width 9 height 9
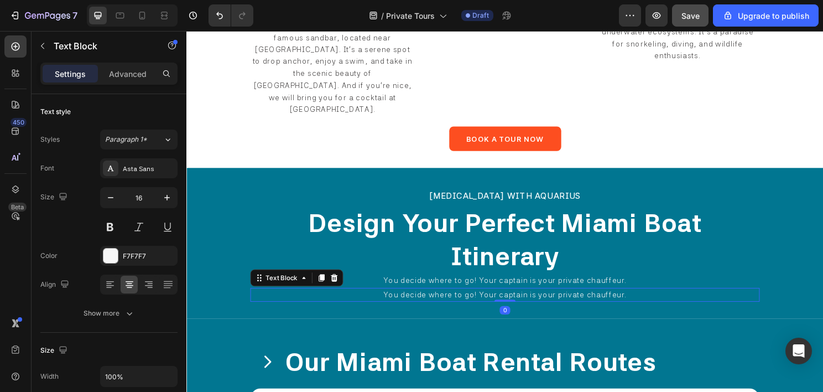
scroll to position [1831, 0]
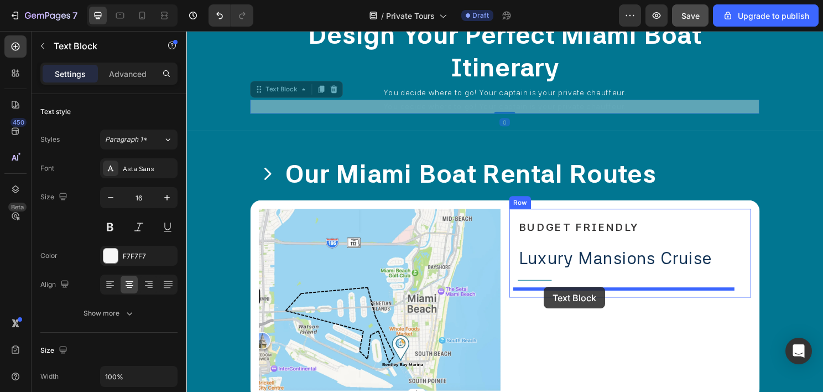
drag, startPoint x: 289, startPoint y: 93, endPoint x: 559, endPoint y: 298, distance: 339.3
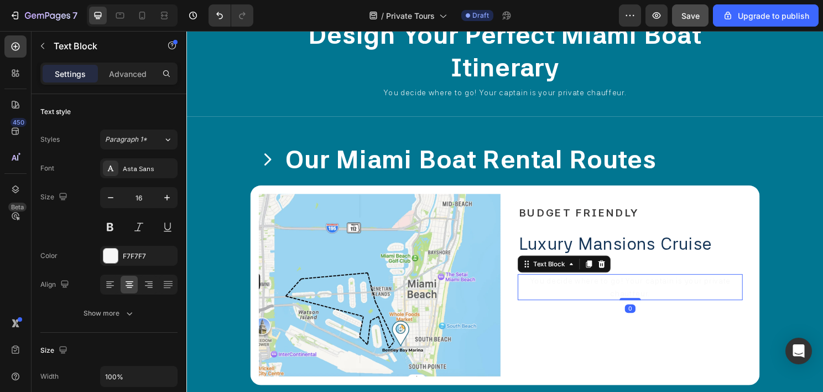
click at [555, 294] on span "You decide where to go! Your captain is your private chauffeur." at bounding box center [649, 297] width 210 height 21
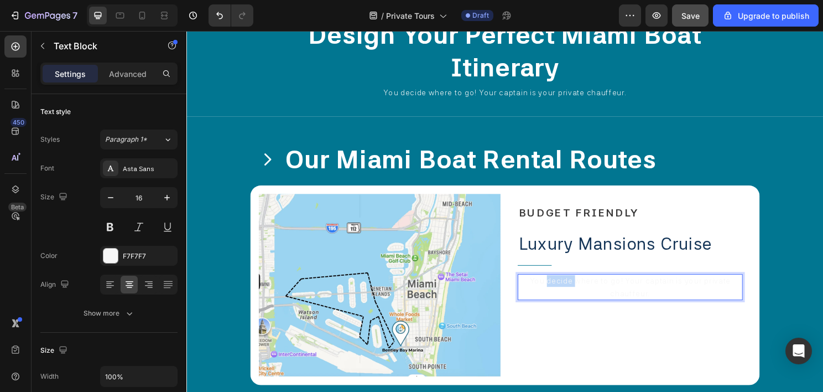
click at [555, 294] on span "You decide where to go! Your captain is your private chauffeur." at bounding box center [649, 297] width 210 height 21
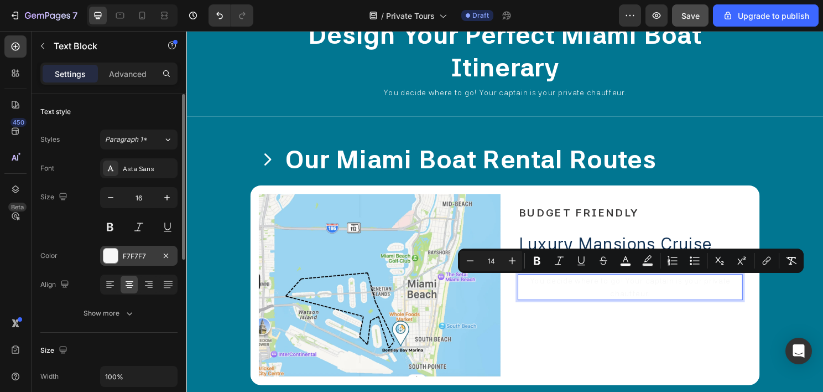
click at [142, 257] on div "F7F7F7" at bounding box center [139, 256] width 32 height 10
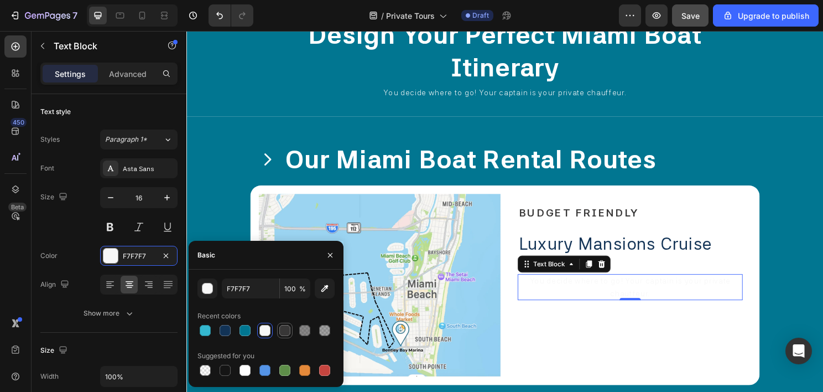
click at [287, 331] on div at bounding box center [284, 330] width 11 height 11
type input "383737"
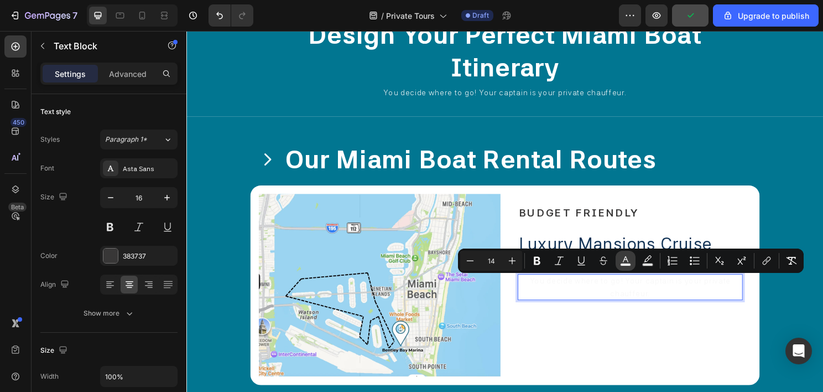
click at [626, 257] on icon "Editor contextual toolbar" at bounding box center [625, 260] width 11 height 11
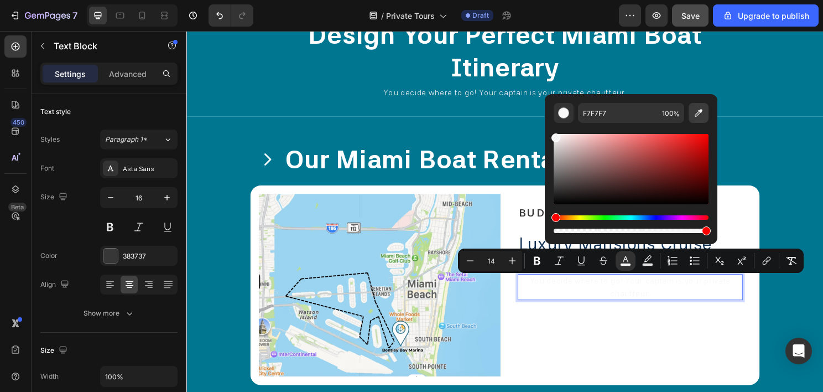
click at [695, 113] on icon "Editor contextual toolbar" at bounding box center [698, 112] width 11 height 11
type input "383737"
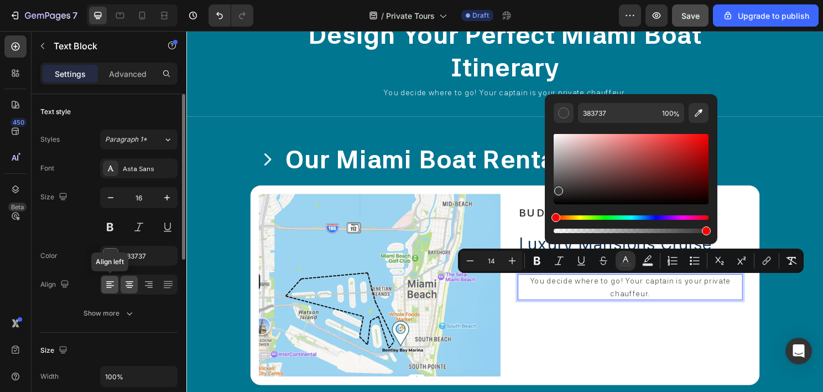
click at [105, 279] on icon at bounding box center [110, 284] width 11 height 11
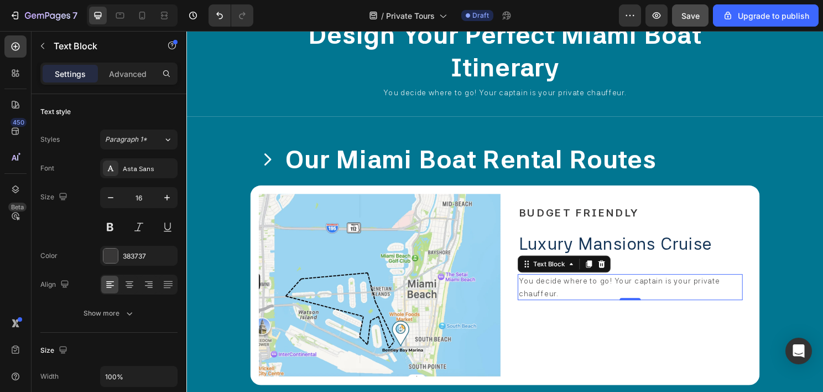
click at [558, 298] on p "You decide where to go! Your captain is your private chauffeur." at bounding box center [649, 297] width 232 height 25
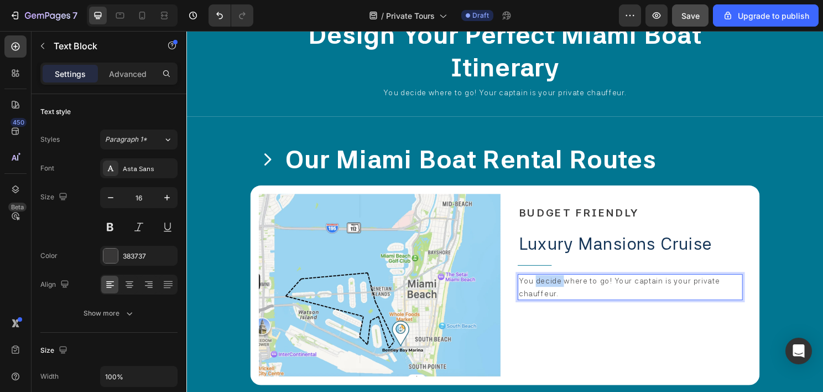
click at [558, 298] on p "You decide where to go! Your captain is your private chauffeur." at bounding box center [649, 297] width 232 height 25
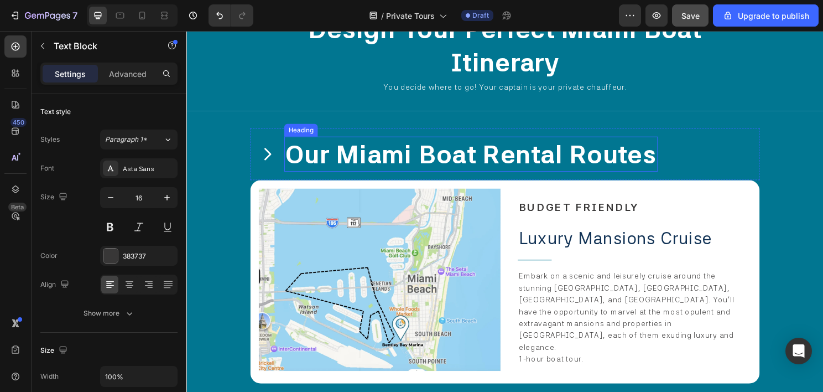
scroll to position [1997, 0]
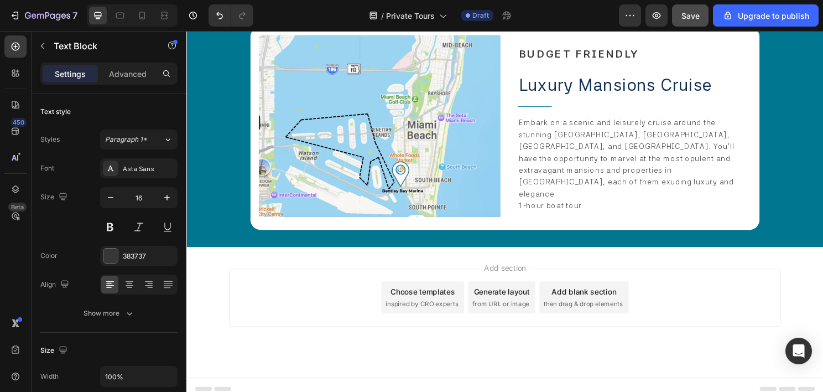
click at [590, 190] on p "Embark on a scenic and leisurely cruise around the stunning [GEOGRAPHIC_DATA], …" at bounding box center [649, 163] width 232 height 87
click at [605, 207] on p "1-hour boat tour." at bounding box center [649, 213] width 232 height 12
click at [562, 264] on div "Add section Choose templates inspired by CRO experts Generate layout from URL o…" at bounding box center [518, 324] width 664 height 136
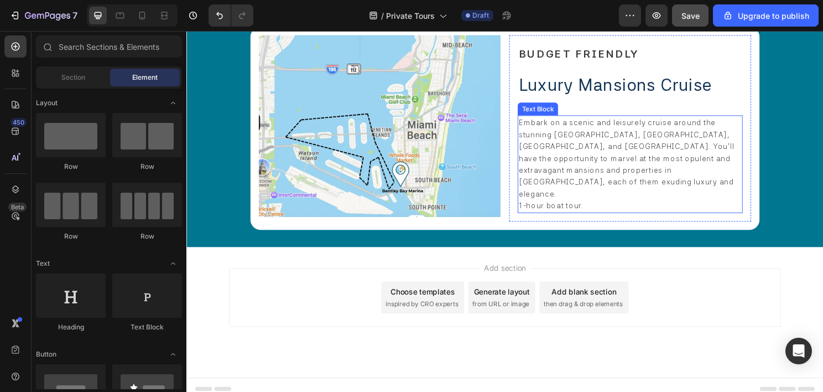
click at [580, 189] on span "Embark on a scenic and leisurely cruise around the stunning [GEOGRAPHIC_DATA], …" at bounding box center [645, 163] width 225 height 83
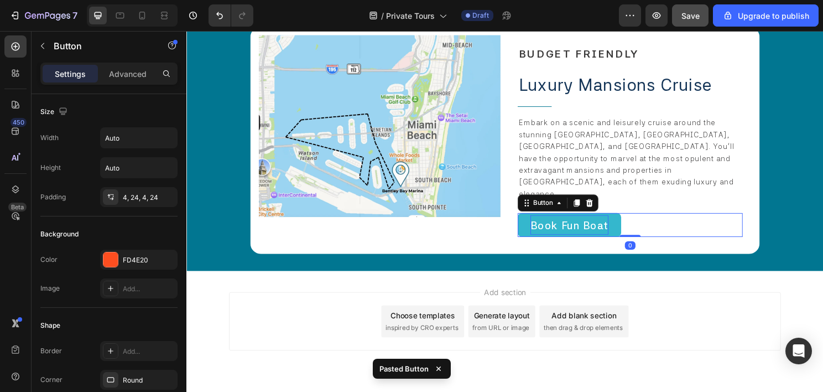
click at [606, 227] on span "Book Fun Boat" at bounding box center [585, 233] width 81 height 13
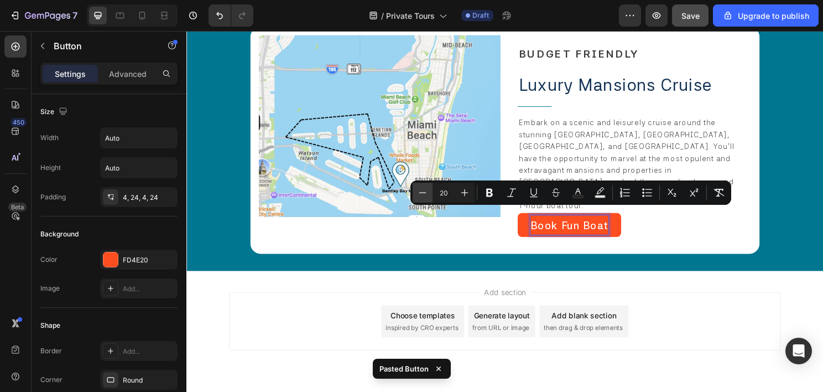
click at [428, 194] on button "Minus" at bounding box center [423, 193] width 20 height 20
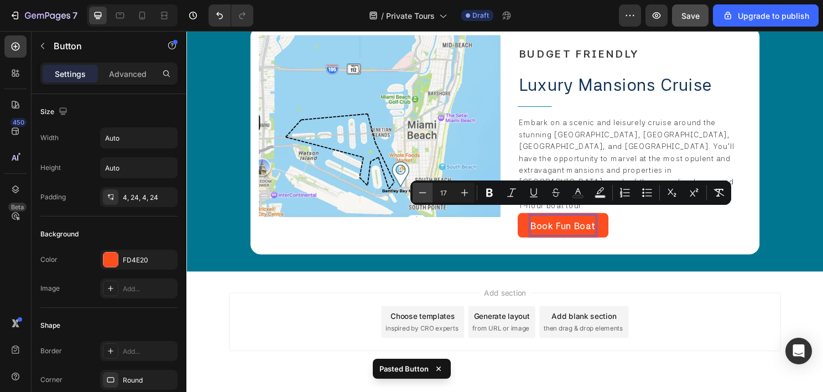
click at [428, 194] on button "Minus" at bounding box center [423, 193] width 20 height 20
type input "16"
click at [533, 259] on div "Icon our miami boat rental routes Heading Row Image BUDGET FRIENDLY Heading Lux…" at bounding box center [518, 118] width 664 height 327
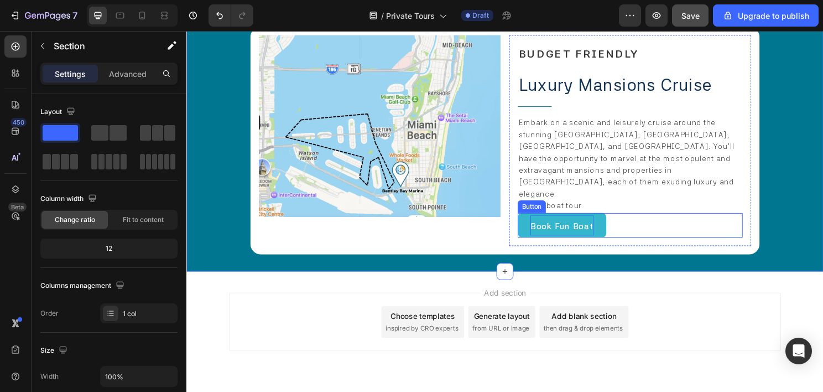
click at [583, 229] on span "Book Fun Boat" at bounding box center [578, 234] width 66 height 11
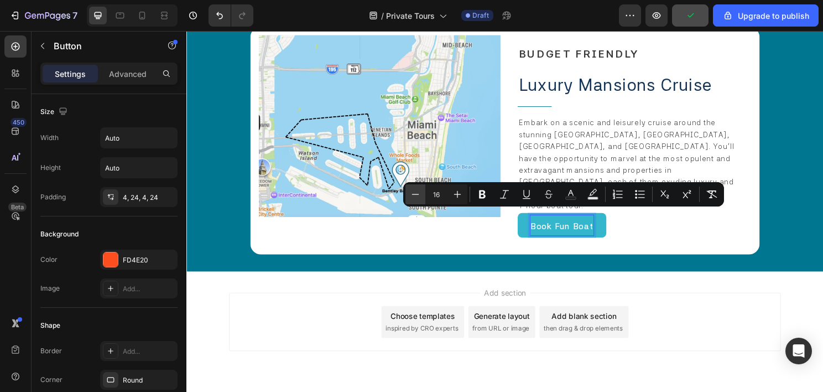
click at [424, 195] on button "Minus" at bounding box center [416, 194] width 20 height 20
type input "14"
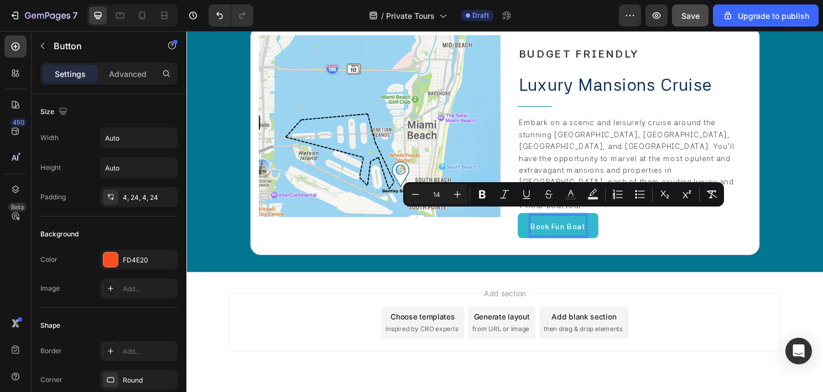
click at [636, 231] on div "Book Fun Boat Button 0" at bounding box center [649, 234] width 235 height 26
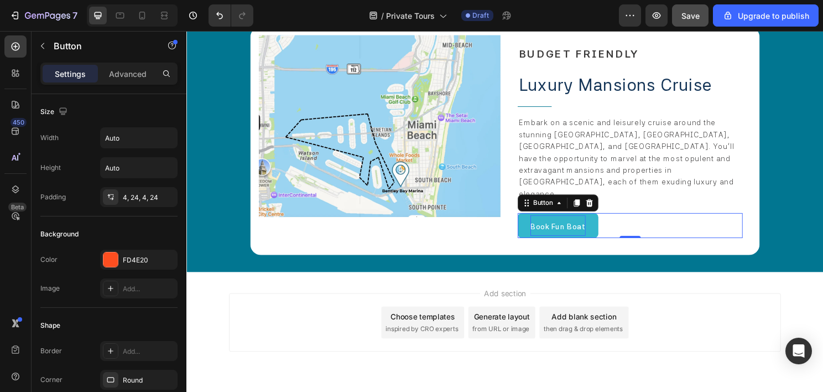
click at [636, 227] on div "Book Fun Boat Button 0" at bounding box center [649, 234] width 235 height 26
click at [641, 207] on p "1-hour boat tour." at bounding box center [649, 213] width 232 height 12
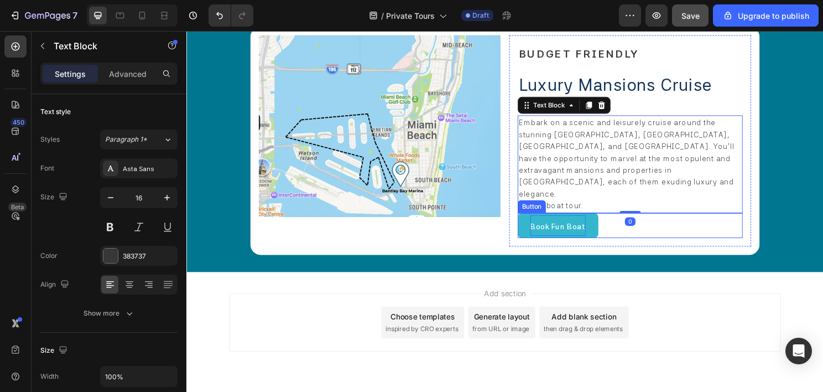
click at [611, 222] on button "Book Fun Boat" at bounding box center [574, 234] width 84 height 26
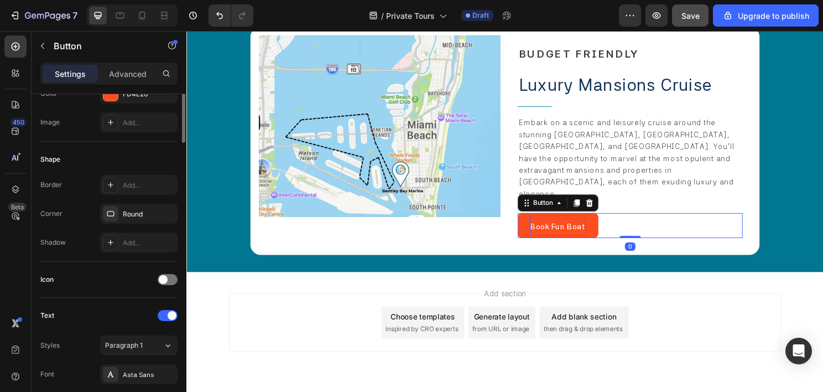
scroll to position [0, 0]
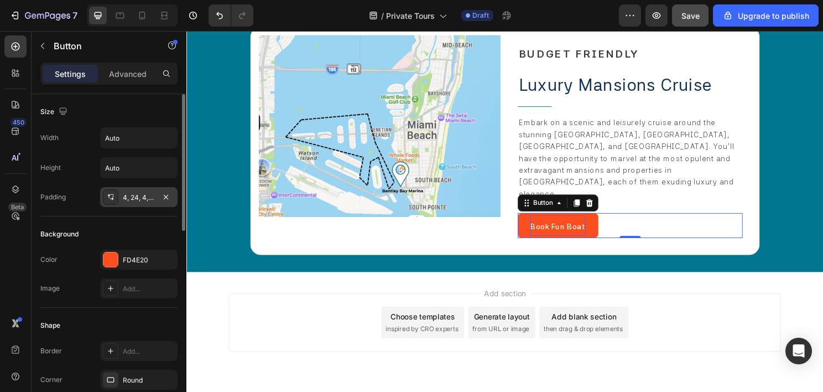
click at [142, 200] on div "4, 24, 4, 24" at bounding box center [139, 198] width 32 height 10
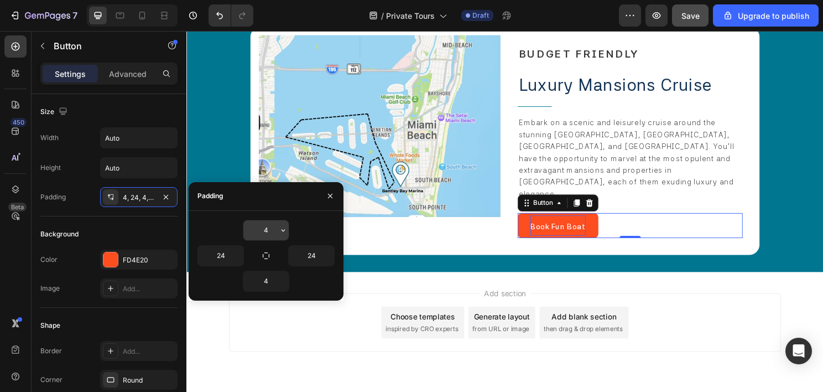
click at [269, 228] on input "4" at bounding box center [265, 230] width 45 height 20
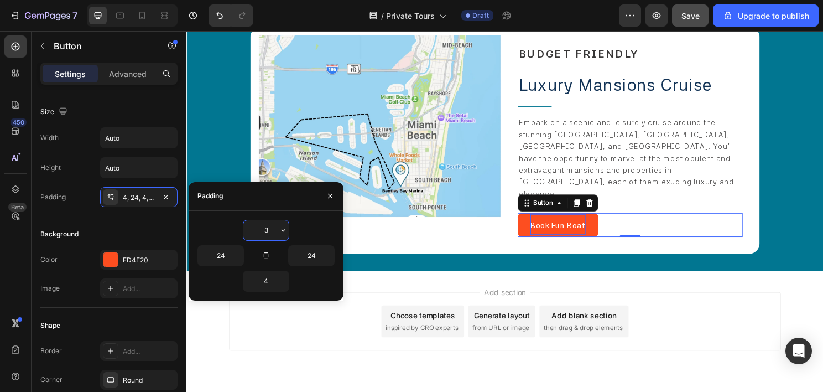
type input "4"
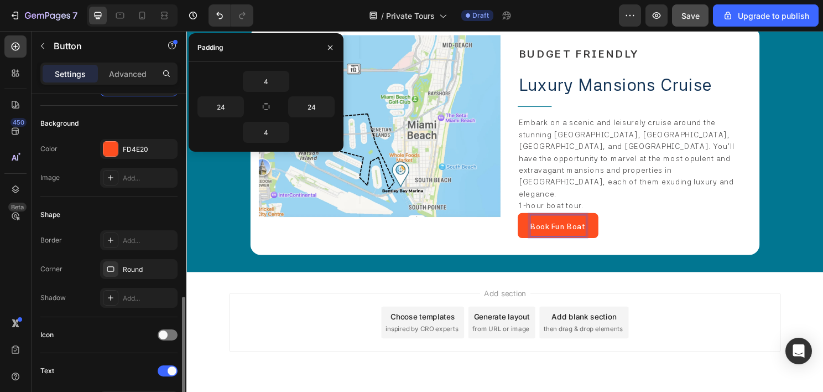
scroll to position [332, 0]
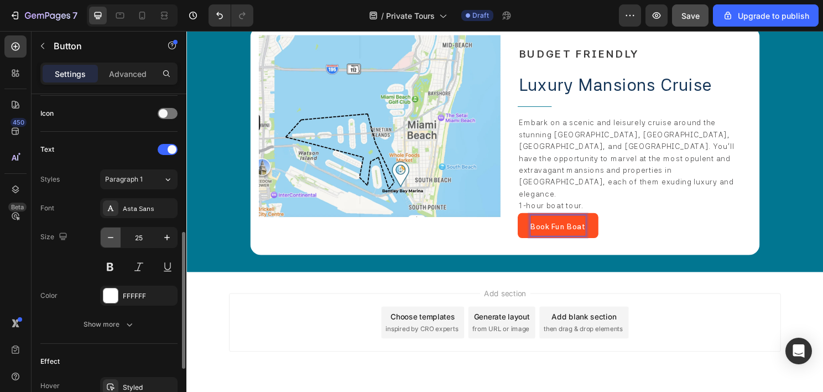
click at [104, 236] on button "button" at bounding box center [111, 237] width 20 height 20
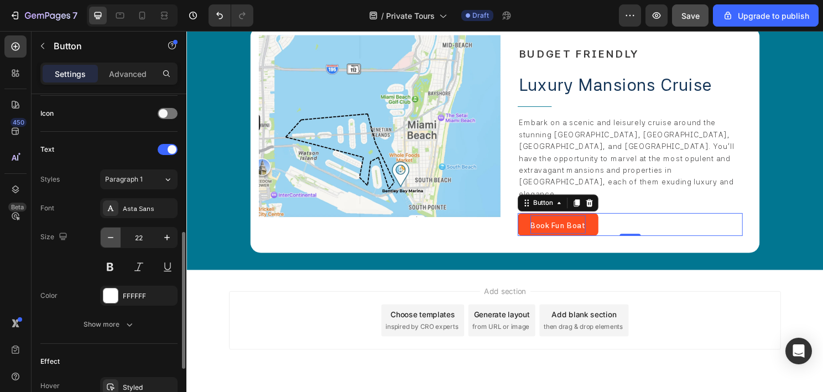
click at [104, 236] on button "button" at bounding box center [111, 237] width 20 height 20
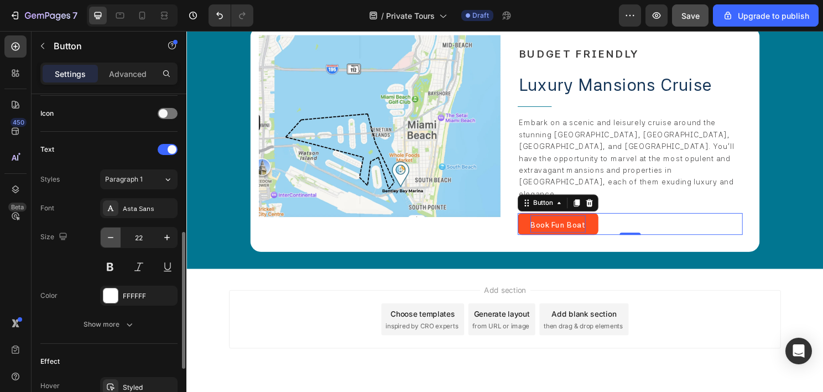
click at [104, 236] on button "button" at bounding box center [111, 237] width 20 height 20
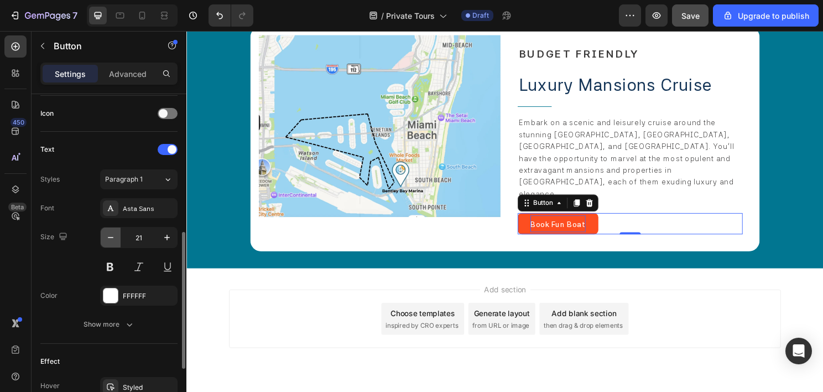
click at [104, 236] on button "button" at bounding box center [111, 237] width 20 height 20
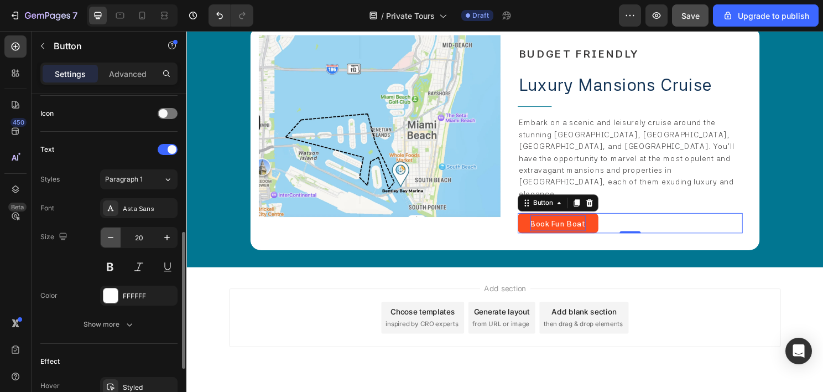
click at [104, 236] on button "button" at bounding box center [111, 237] width 20 height 20
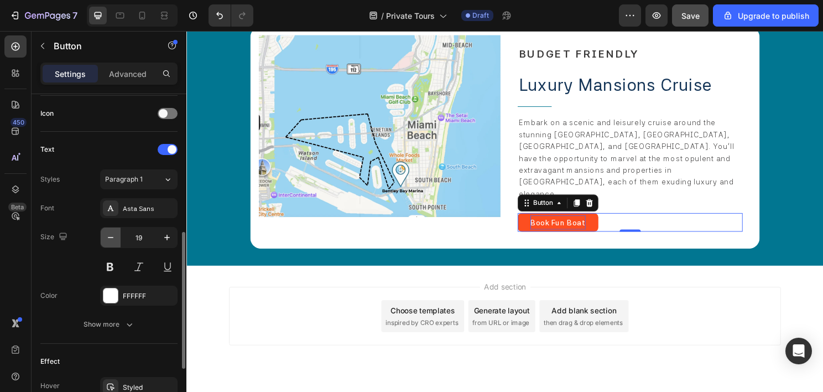
click at [106, 233] on icon "button" at bounding box center [110, 237] width 11 height 11
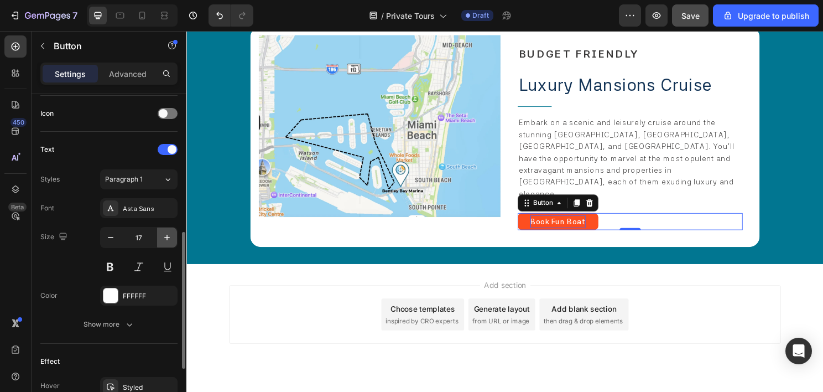
click at [159, 235] on button "button" at bounding box center [167, 237] width 20 height 20
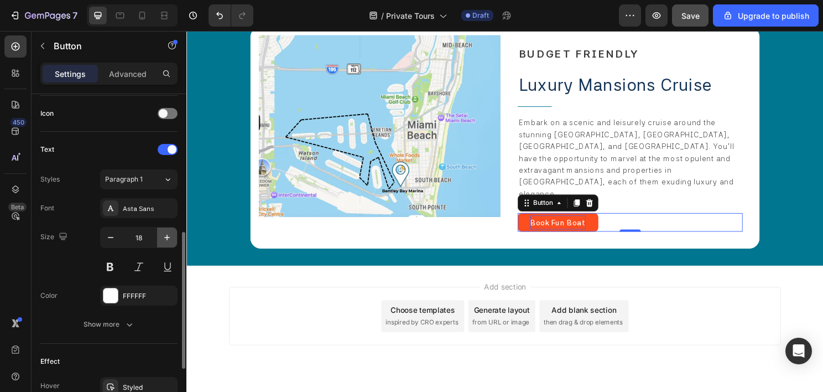
click at [159, 235] on button "button" at bounding box center [167, 237] width 20 height 20
type input "20"
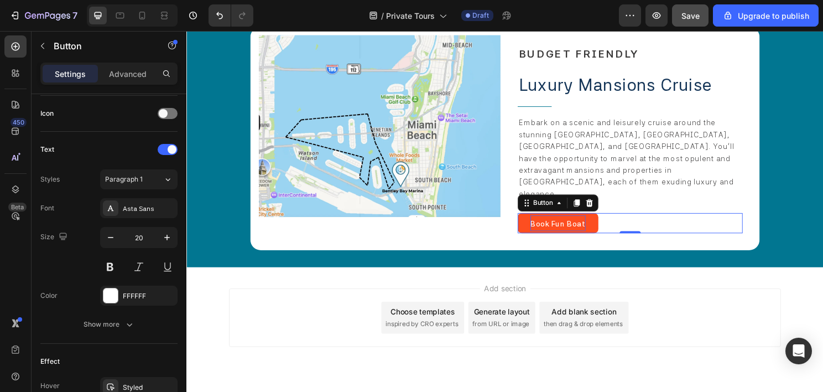
click at [456, 299] on div "Add section Choose templates inspired by CRO experts Generate layout from URL o…" at bounding box center [518, 329] width 575 height 61
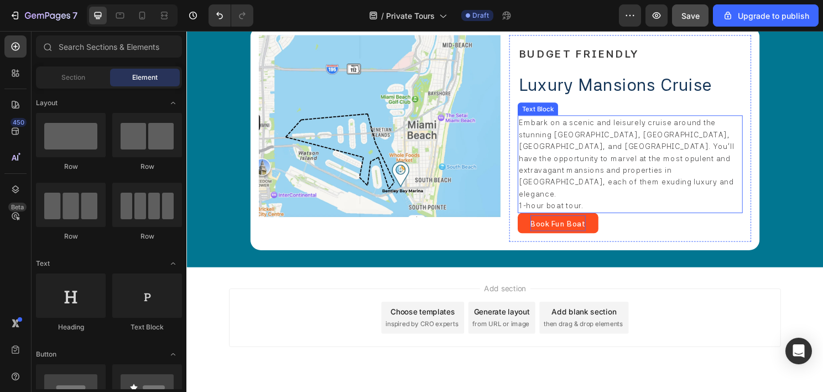
click at [627, 188] on p "Embark on a scenic and leisurely cruise around the stunning [GEOGRAPHIC_DATA], …" at bounding box center [649, 163] width 232 height 87
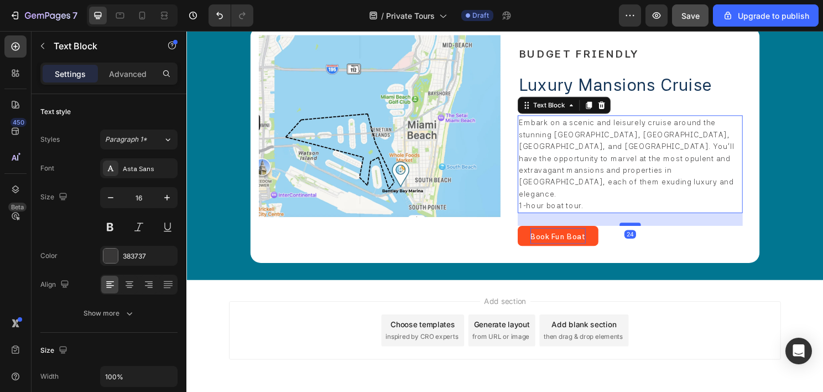
drag, startPoint x: 645, startPoint y: 209, endPoint x: 646, endPoint y: 222, distance: 13.3
click at [646, 231] on div at bounding box center [649, 232] width 22 height 3
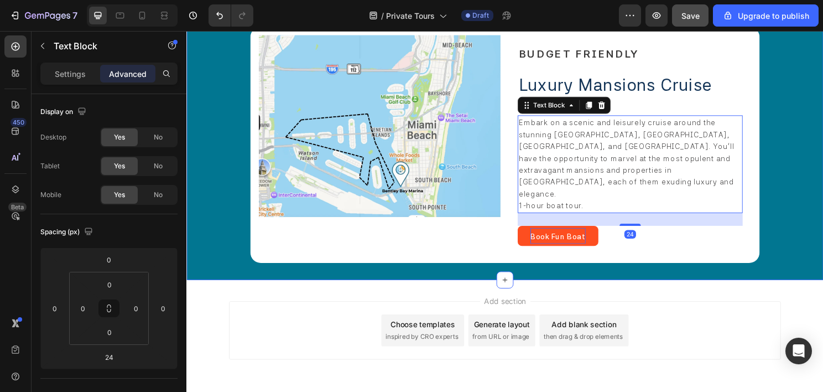
click at [636, 266] on div "Icon our miami boat rental routes Heading Row Image BUDGET FRIENDLY Heading Lux…" at bounding box center [518, 123] width 664 height 336
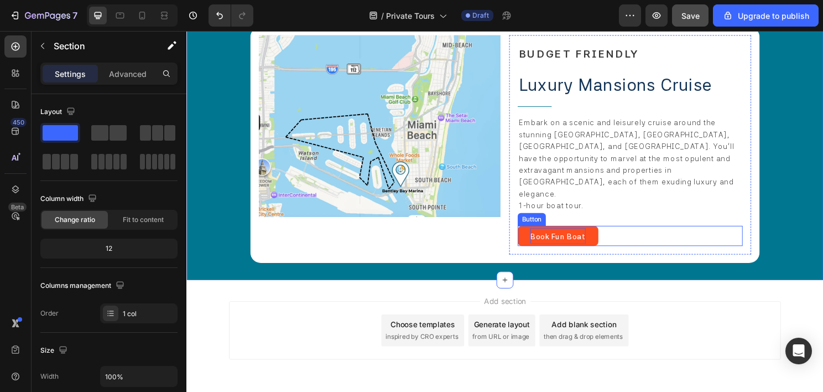
click at [629, 235] on div "Book Fun Boat Button" at bounding box center [649, 244] width 235 height 21
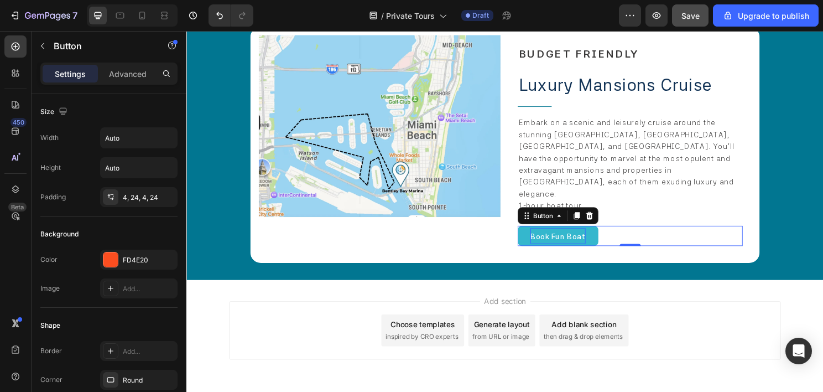
click at [610, 234] on button "Book Fun Boat" at bounding box center [574, 244] width 84 height 21
click at [591, 220] on icon at bounding box center [593, 224] width 6 height 8
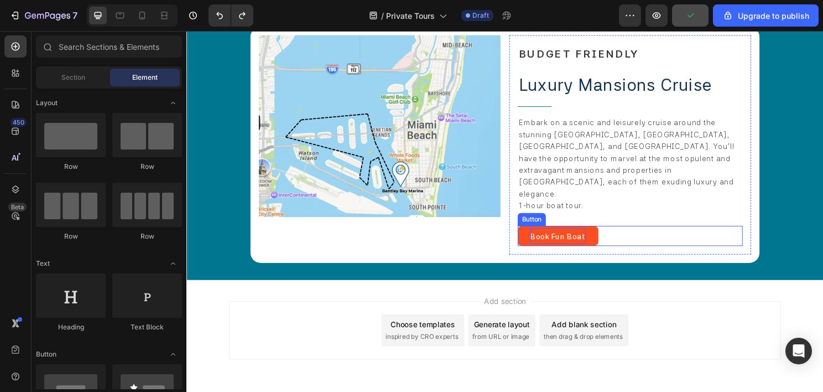
click at [643, 234] on div "Book Fun Boat Button" at bounding box center [649, 244] width 235 height 21
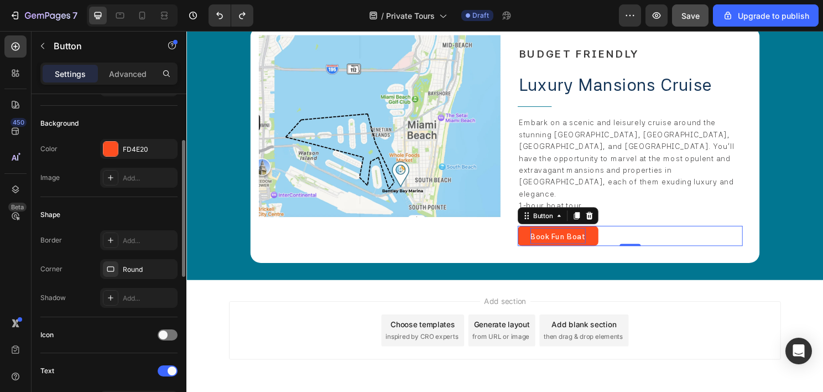
scroll to position [0, 0]
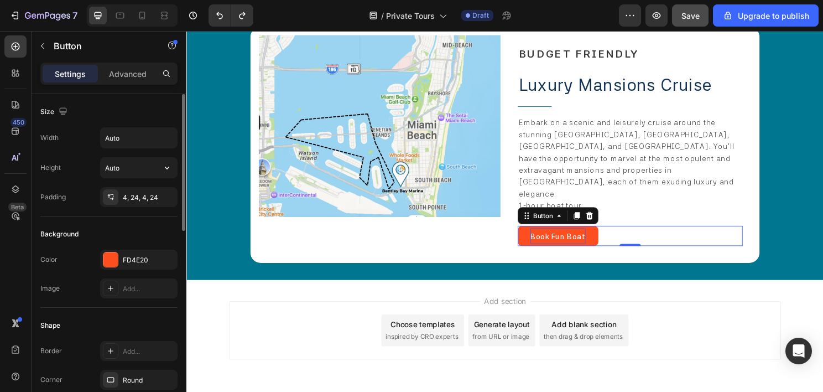
click at [131, 150] on div "Width Auto Height Auto Padding 4, 24, 4, 24" at bounding box center [108, 167] width 137 height 80
click at [138, 142] on input "Auto" at bounding box center [139, 138] width 76 height 20
click at [154, 137] on input "Auto" at bounding box center [139, 138] width 76 height 20
click at [164, 137] on icon "button" at bounding box center [167, 137] width 11 height 11
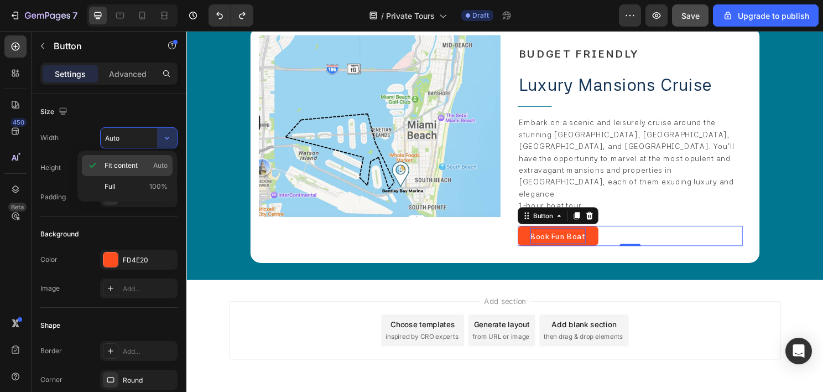
click at [132, 166] on span "Fit content" at bounding box center [121, 165] width 33 height 10
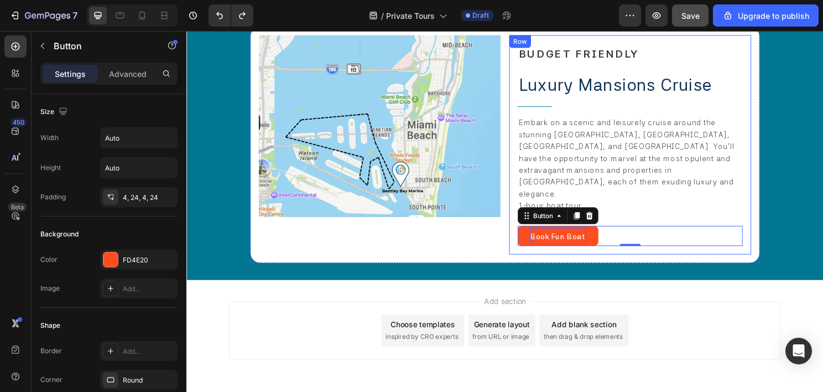
click at [637, 215] on div "BUDGET FRIENDLY Heading Luxury Mansions Cruise Text Block Title Line Embark on …" at bounding box center [649, 149] width 235 height 210
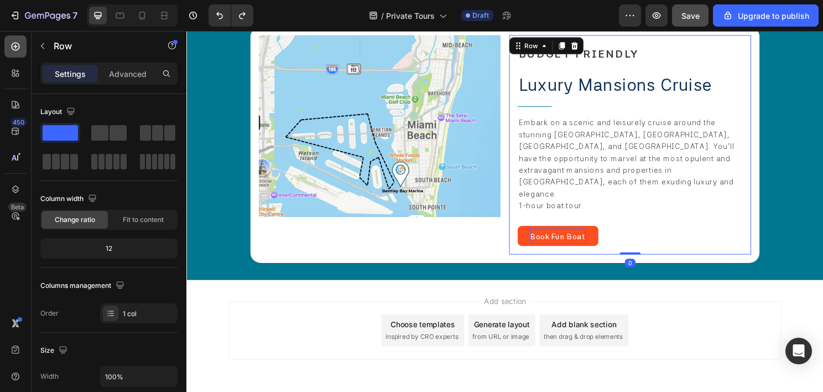
click at [8, 48] on div at bounding box center [15, 46] width 22 height 22
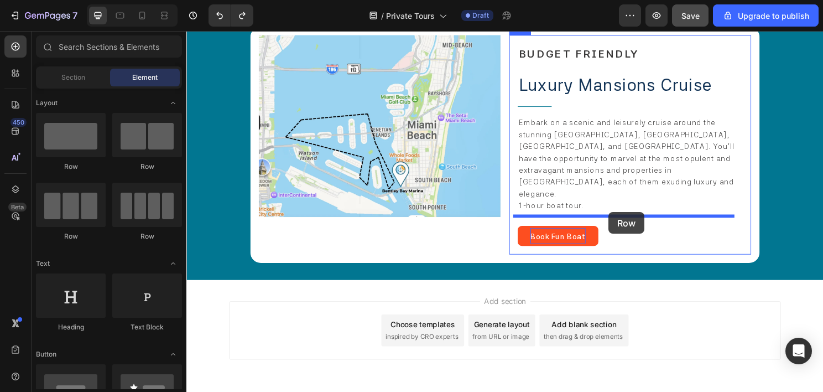
drag, startPoint x: 251, startPoint y: 169, endPoint x: 626, endPoint y: 220, distance: 378.5
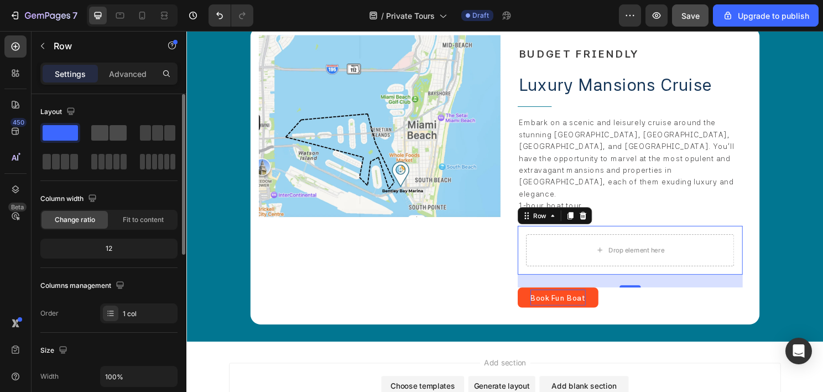
click at [108, 125] on div at bounding box center [108, 132] width 35 height 15
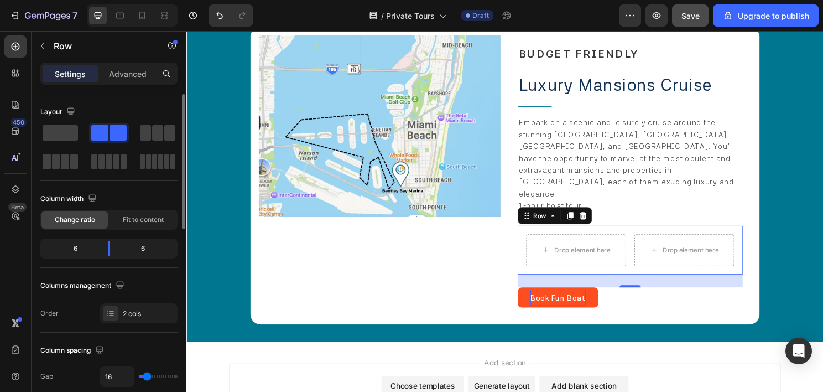
click at [108, 131] on div at bounding box center [108, 132] width 35 height 15
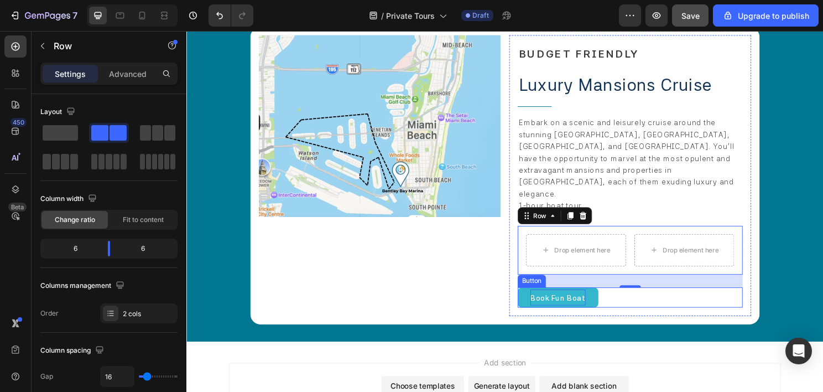
click at [611, 298] on button "Book Fun Boat" at bounding box center [574, 308] width 84 height 21
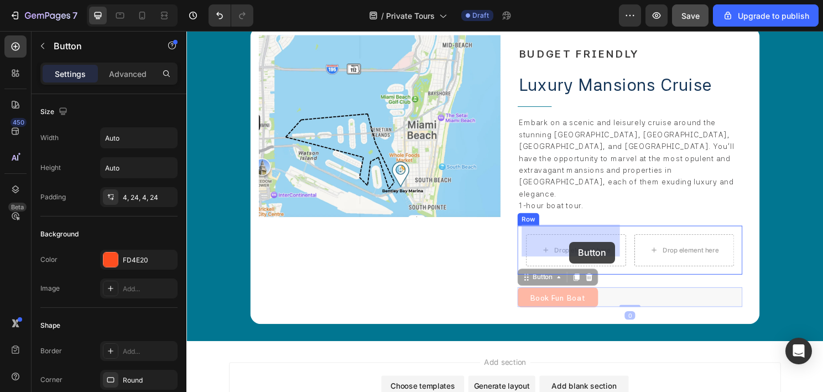
drag, startPoint x: 555, startPoint y: 276, endPoint x: 589, endPoint y: 245, distance: 46.2
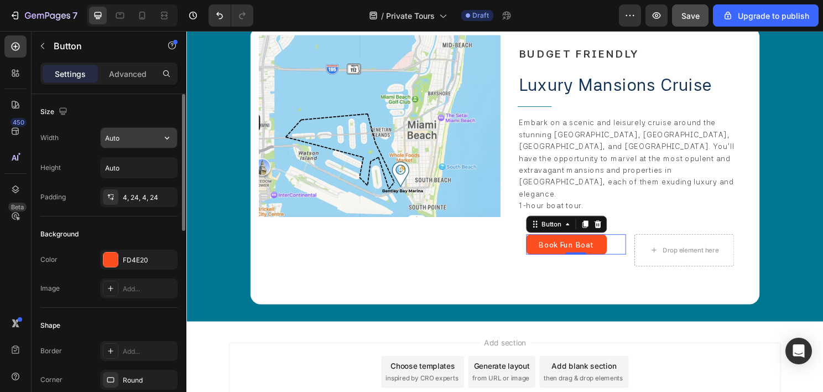
click at [164, 144] on button "button" at bounding box center [167, 138] width 20 height 20
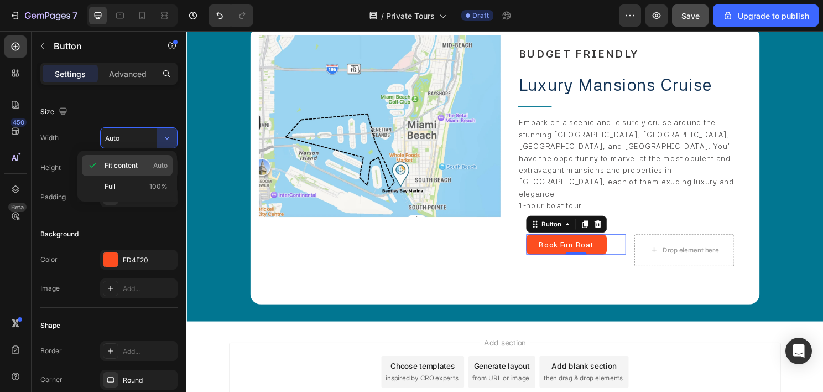
click at [142, 176] on div "Fit content Auto" at bounding box center [127, 186] width 91 height 21
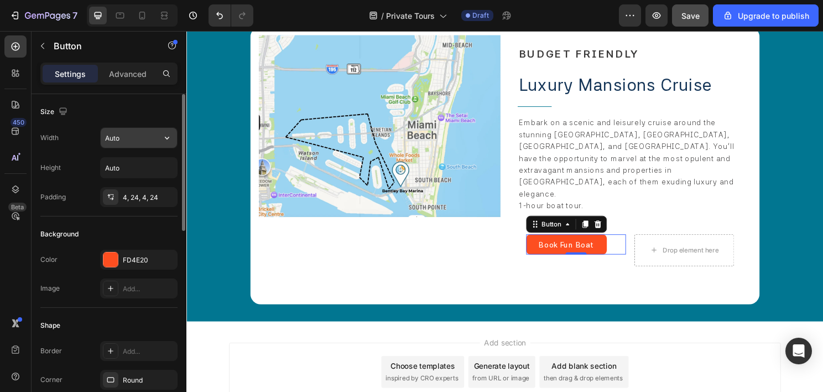
click at [137, 129] on input "Auto" at bounding box center [139, 138] width 76 height 20
click at [164, 141] on icon "button" at bounding box center [167, 137] width 11 height 11
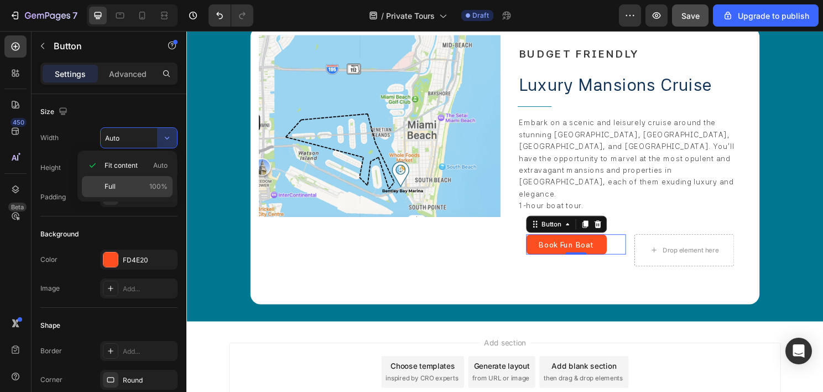
click at [127, 176] on div "Full 100%" at bounding box center [127, 186] width 91 height 21
type input "100%"
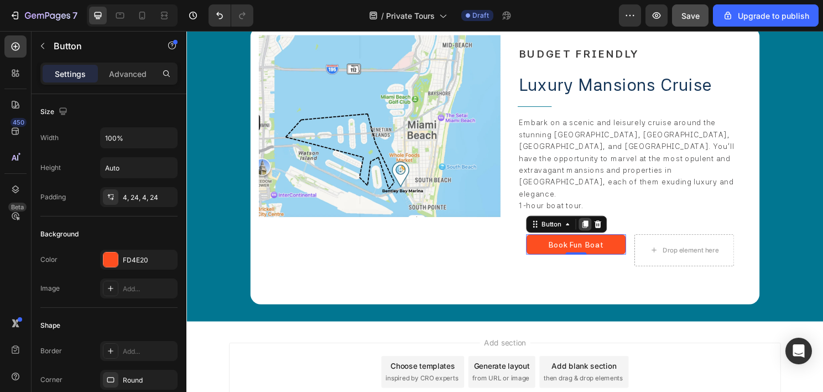
click at [600, 228] on icon at bounding box center [602, 232] width 6 height 8
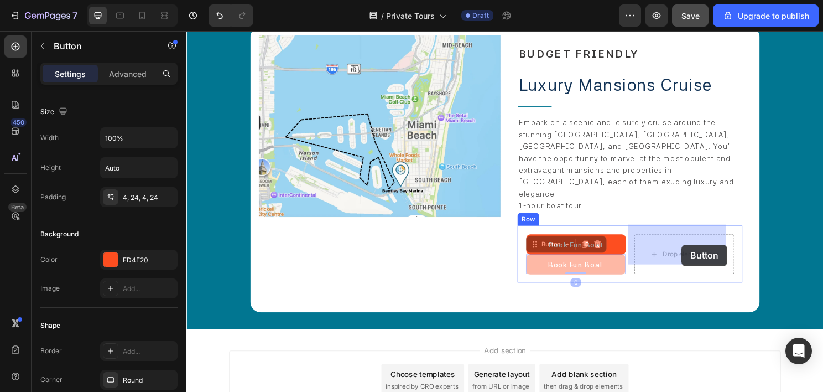
drag, startPoint x: 563, startPoint y: 245, endPoint x: 685, endPoint y: 252, distance: 121.9
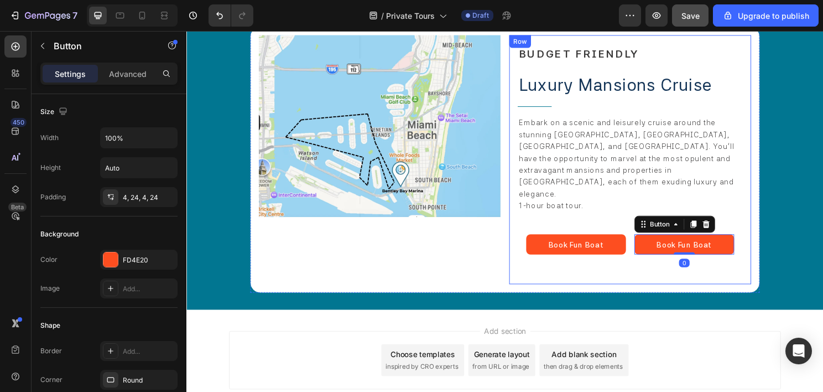
click at [631, 274] on div "BUDGET FRIENDLY Heading Luxury Mansions Cruise Text Block Title Line Embark on …" at bounding box center [649, 164] width 235 height 241
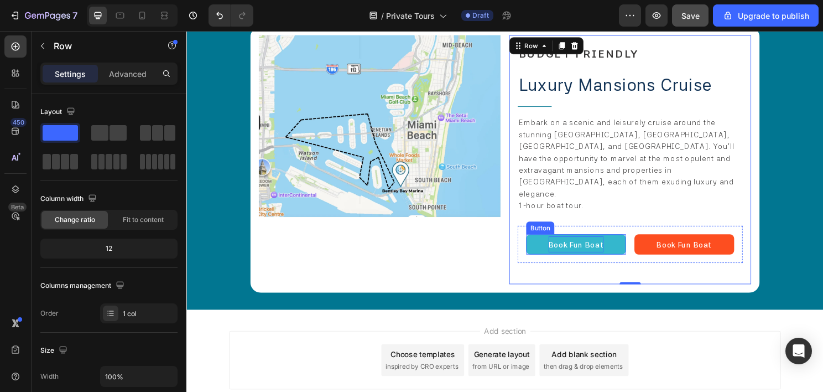
click at [572, 250] on span "Book Fun Boat" at bounding box center [593, 254] width 58 height 9
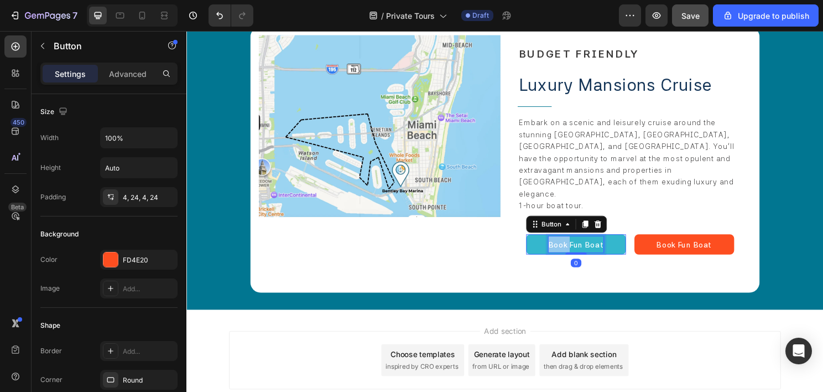
click at [572, 250] on span "Book Fun Boat" at bounding box center [593, 254] width 58 height 9
click at [541, 243] on button "SANDBAR" at bounding box center [593, 253] width 104 height 21
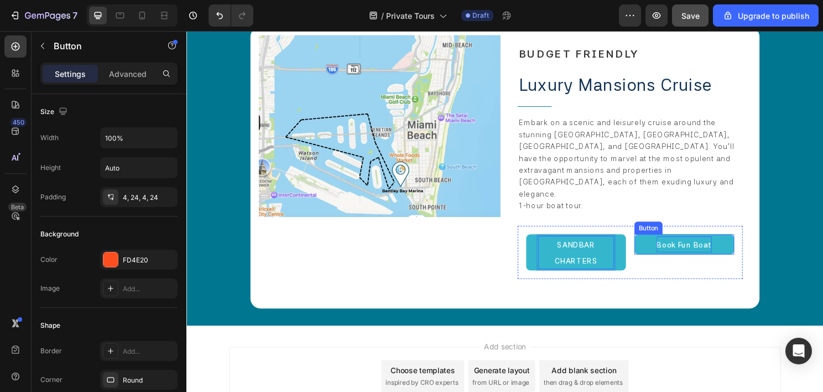
click at [703, 250] on span "Book Fun Boat" at bounding box center [706, 254] width 58 height 9
click at [168, 21] on div at bounding box center [164, 16] width 18 height 18
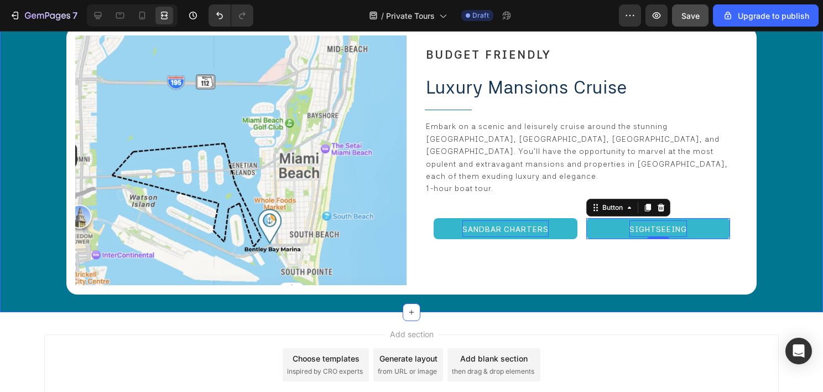
click at [792, 204] on div "Icon our miami boat rental routes Heading Row Image BUDGET FRIENDLY Heading Lux…" at bounding box center [411, 133] width 823 height 357
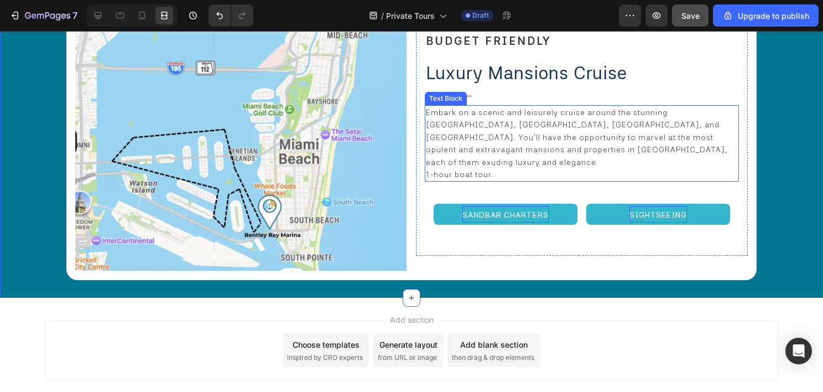
scroll to position [2038, 0]
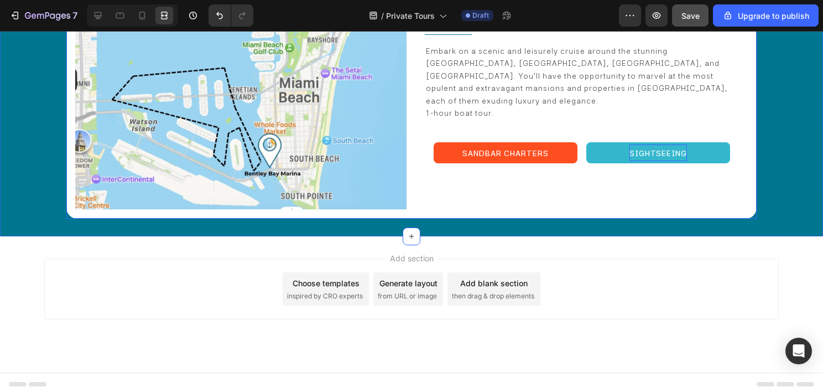
click at [718, 195] on div "BUDGET FRIENDLY Heading Luxury Mansions Cruise Text Block Title Line Embark on …" at bounding box center [582, 85] width 332 height 250
click at [99, 17] on icon at bounding box center [98, 15] width 7 height 7
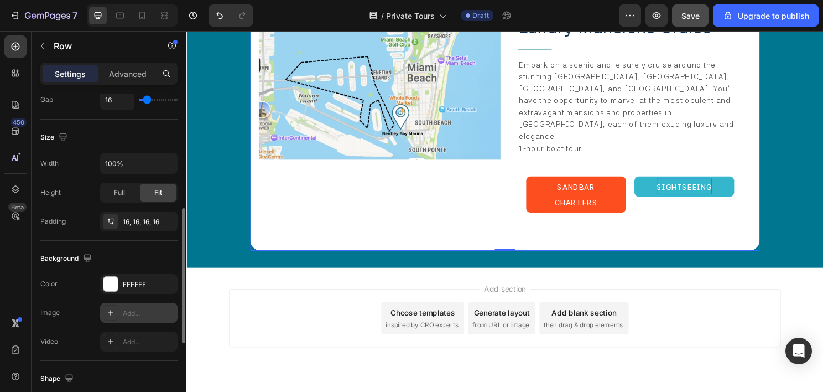
scroll to position [470, 0]
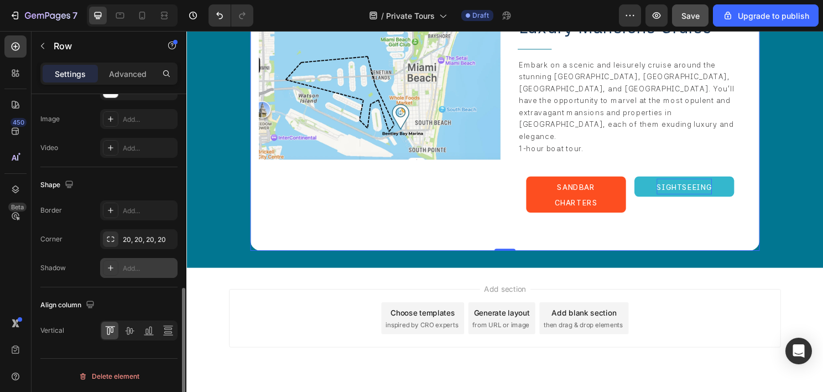
click at [143, 265] on div "Add..." at bounding box center [149, 268] width 52 height 10
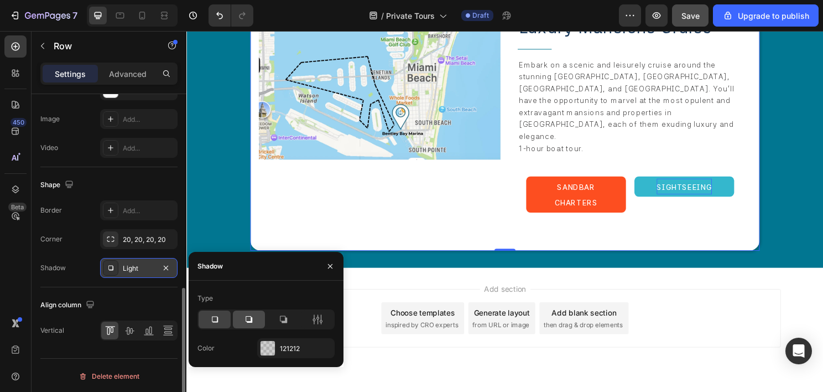
click at [255, 321] on div at bounding box center [249, 319] width 32 height 18
click at [822, 205] on div "Icon our miami boat rental routes Heading Row Image BUDGET FRIENDLY Heading Lux…" at bounding box center [518, 86] width 664 height 383
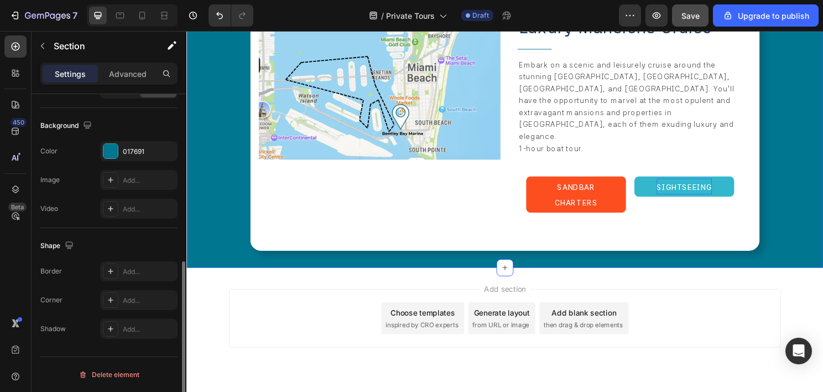
scroll to position [0, 0]
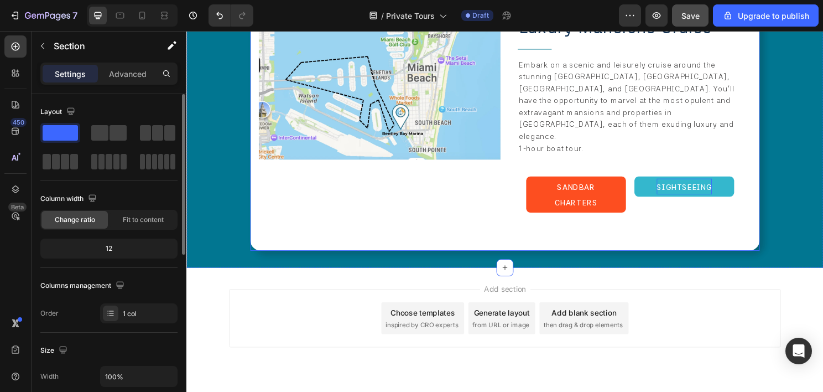
click at [373, 228] on div "Image" at bounding box center [388, 114] width 252 height 276
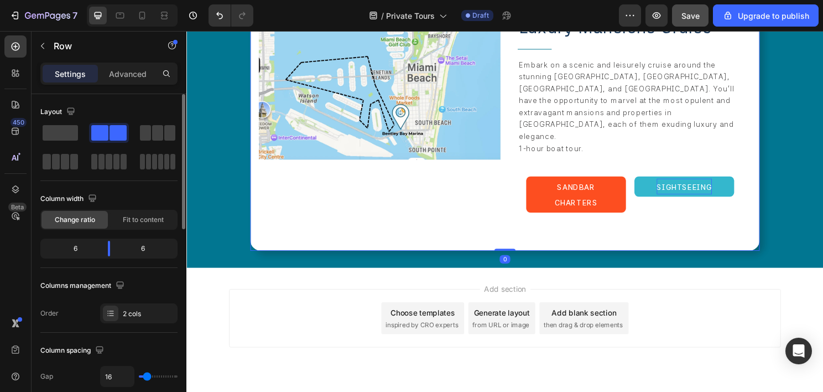
scroll to position [1912, 0]
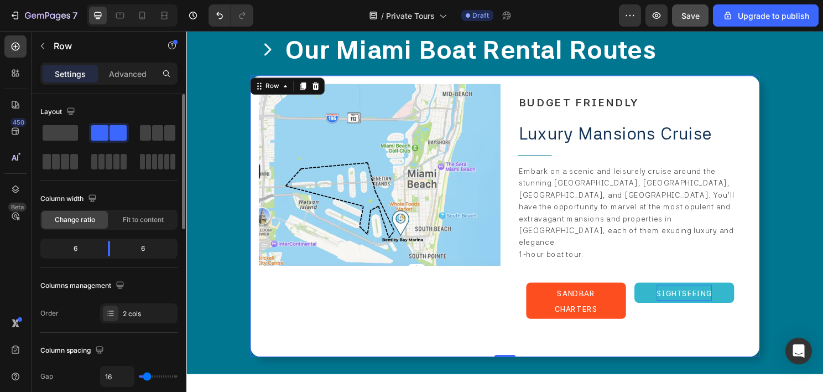
click at [361, 80] on div "Image BUDGET FRIENDLY Heading Luxury Mansions Cruise Text Block Title Line Emba…" at bounding box center [518, 223] width 531 height 293
click at [304, 87] on icon at bounding box center [307, 88] width 9 height 9
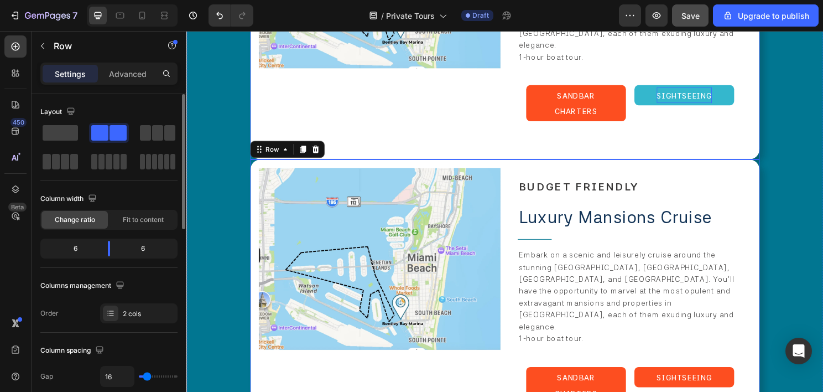
scroll to position [2203, 0]
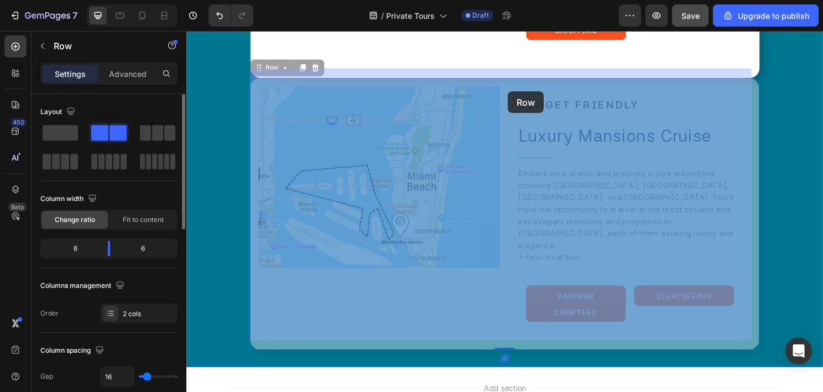
drag, startPoint x: 516, startPoint y: 70, endPoint x: 518, endPoint y: 77, distance: 7.5
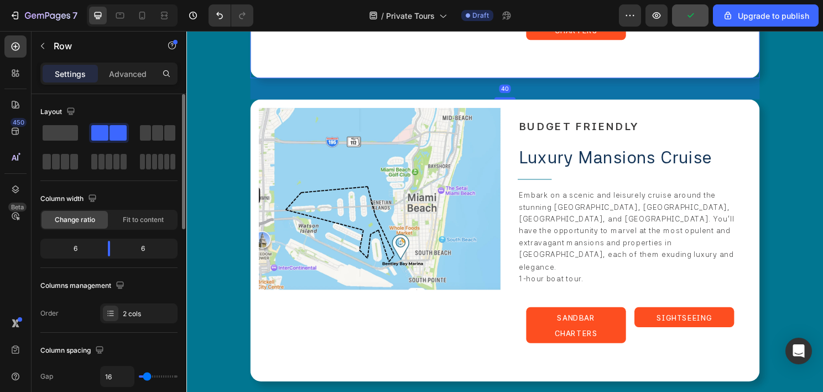
drag, startPoint x: 517, startPoint y: 69, endPoint x: 519, endPoint y: 91, distance: 22.2
click at [519, 100] on div at bounding box center [518, 101] width 22 height 2
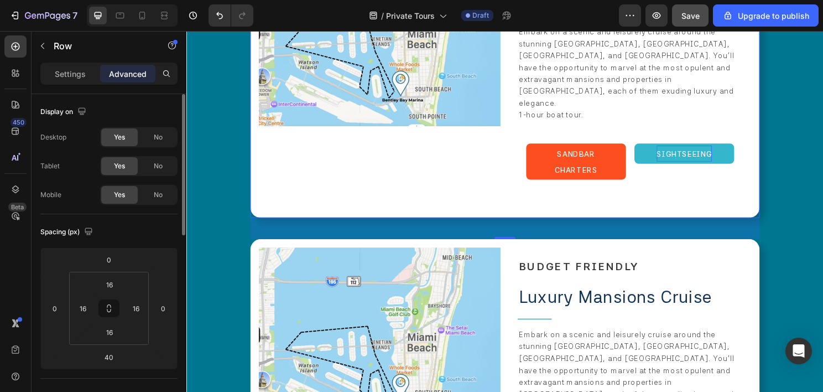
scroll to position [2313, 0]
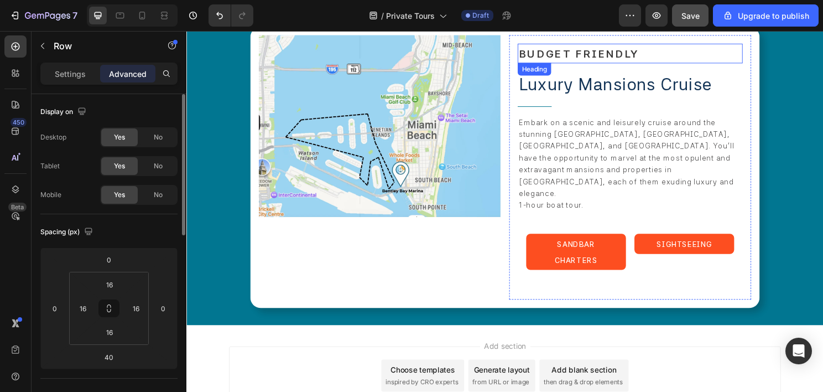
click at [579, 48] on span "BUDGET FRIENDLY" at bounding box center [596, 54] width 126 height 13
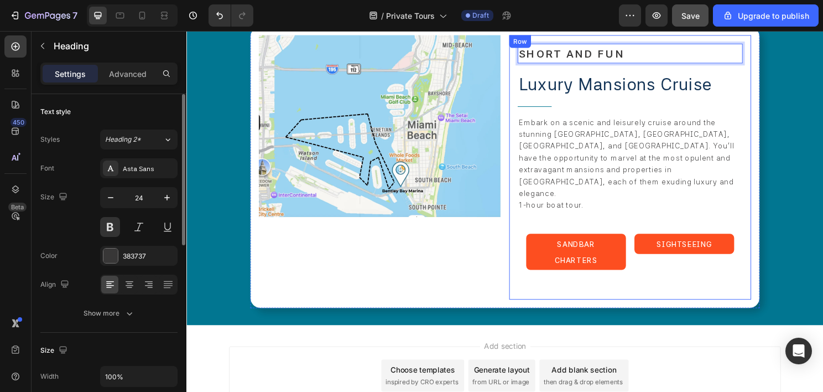
click at [523, 190] on div "SHORT AND FUN Heading 16 Luxury Mansions Cruise Text Block Title Line Embark on…" at bounding box center [649, 173] width 252 height 276
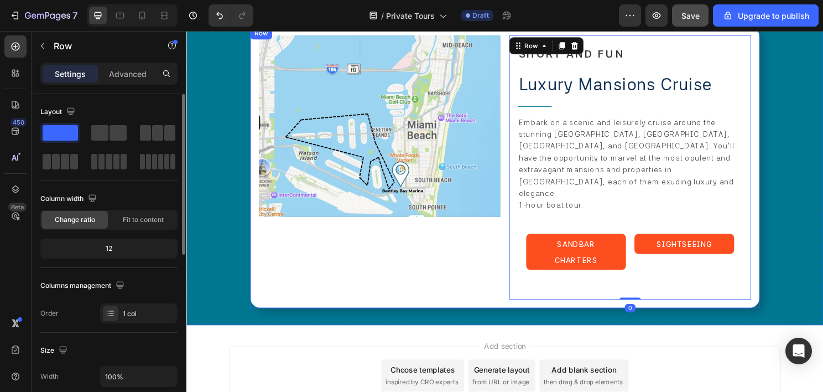
click at [517, 191] on div "Image ⁠⁠⁠⁠⁠⁠⁠ SHORT AND FUN Heading Luxury Mansions Cruise Text Block Title Lin…" at bounding box center [518, 173] width 531 height 293
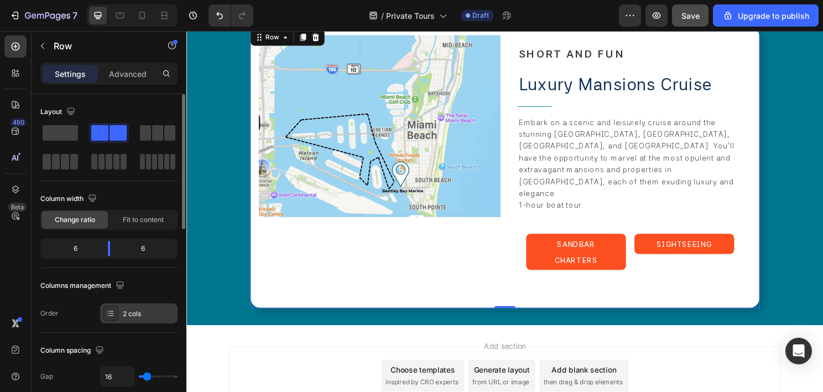
click at [117, 310] on div at bounding box center [110, 312] width 15 height 15
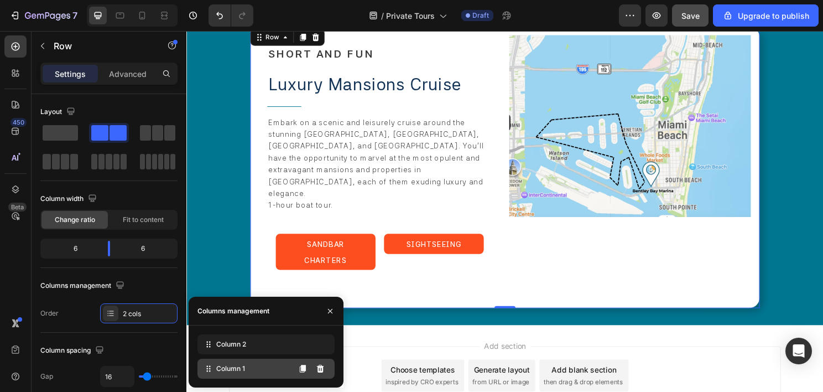
drag, startPoint x: 237, startPoint y: 343, endPoint x: 240, endPoint y: 375, distance: 32.2
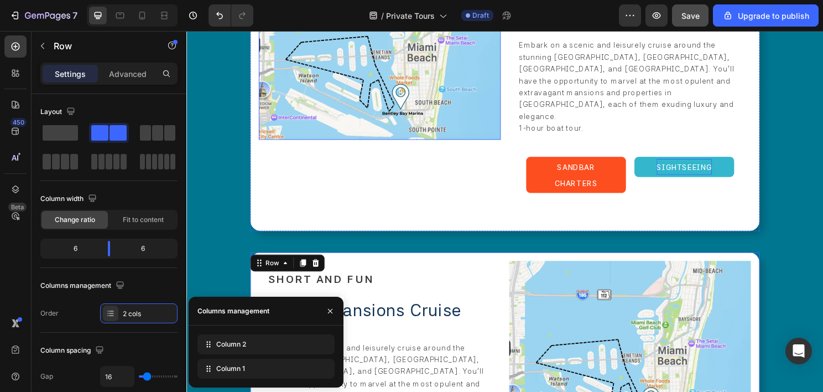
scroll to position [2147, 0]
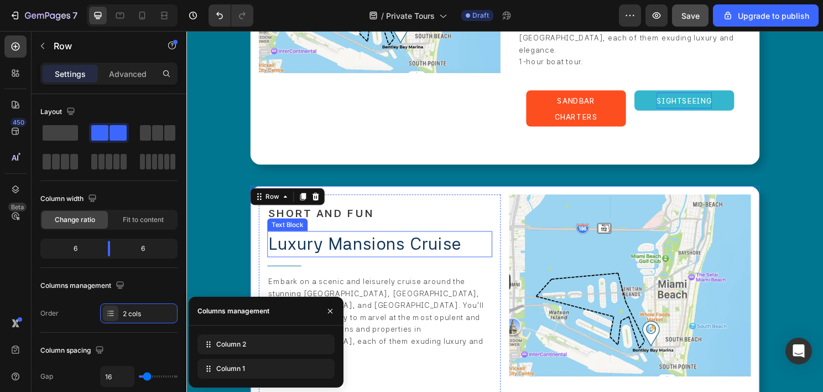
click at [339, 242] on span "Luxury Mansions Cruise" at bounding box center [372, 252] width 201 height 21
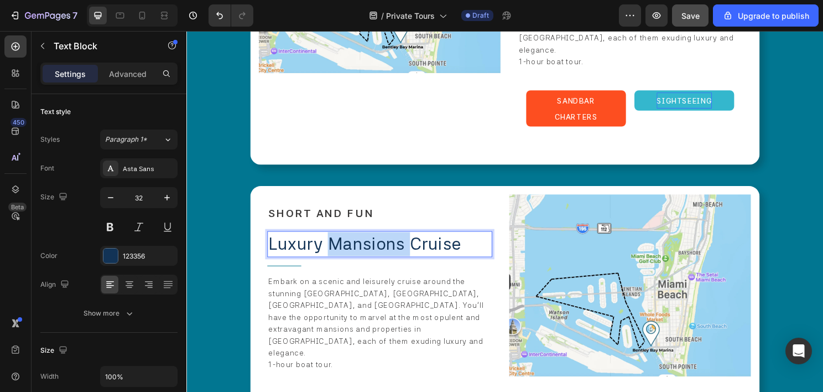
click at [339, 242] on span "Luxury Mansions Cruise" at bounding box center [372, 252] width 201 height 21
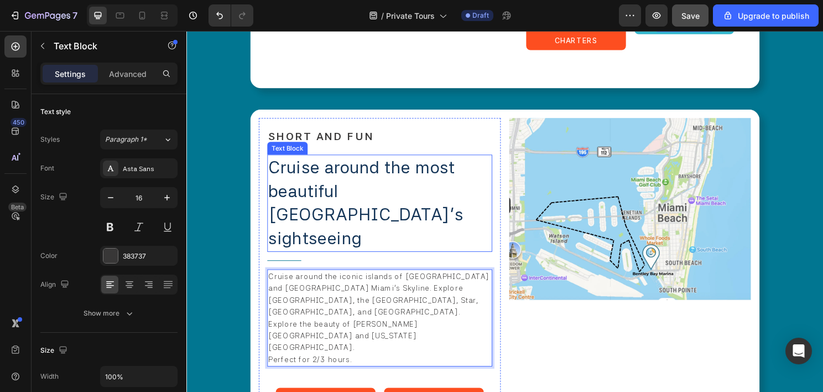
scroll to position [2258, 0]
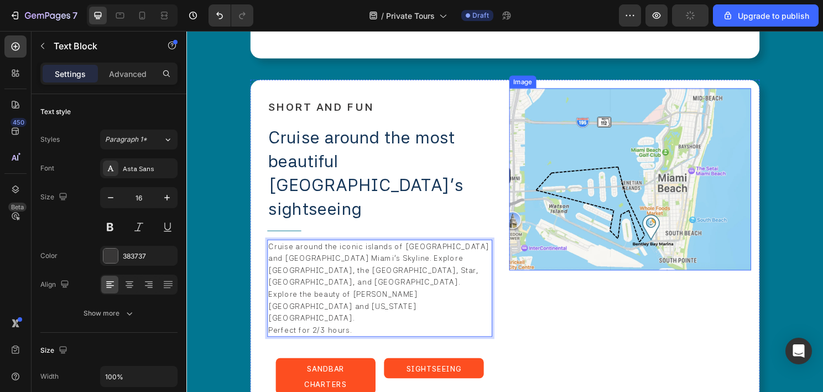
click at [573, 209] on img at bounding box center [649, 186] width 252 height 190
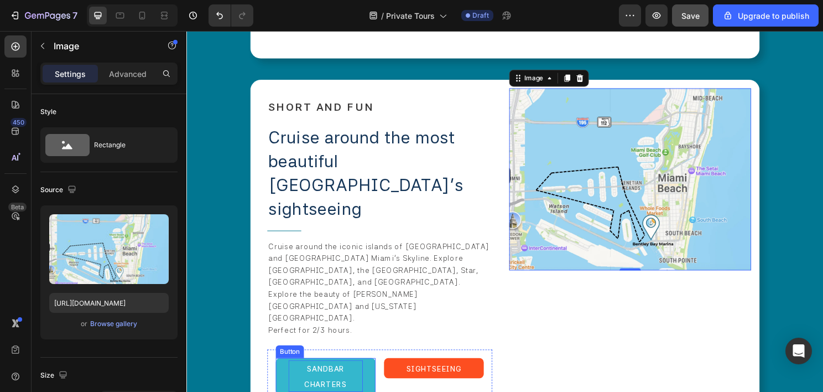
click at [345, 378] on span "SANDBAR CHARTERS" at bounding box center [331, 390] width 45 height 25
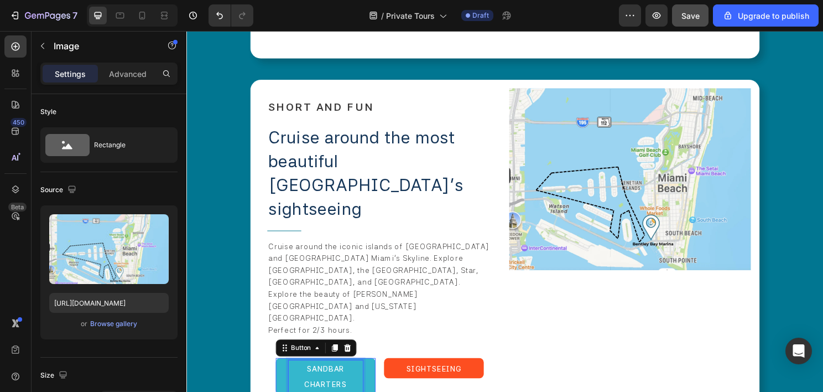
click at [345, 378] on span "SANDBAR CHARTERS" at bounding box center [331, 390] width 45 height 25
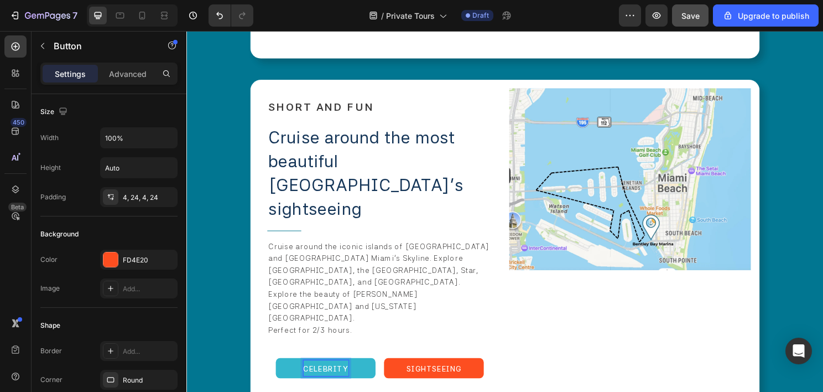
click at [279, 372] on button "CELEBRITY" at bounding box center [331, 382] width 104 height 21
click at [279, 372] on button "CELEBRITY HOME" at bounding box center [331, 382] width 104 height 21
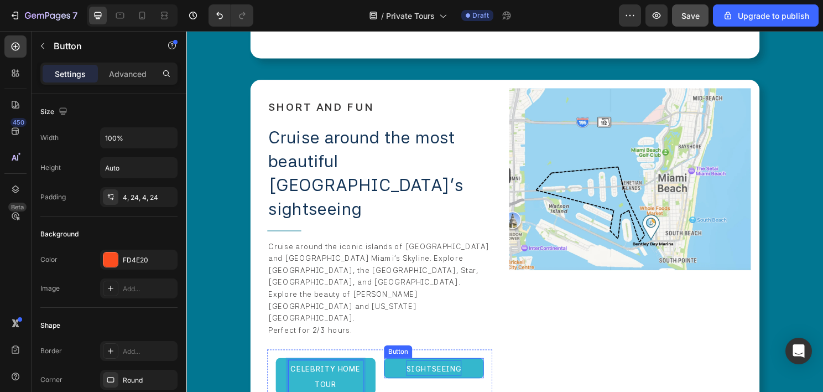
click at [427, 378] on span "SIGHTSEEING" at bounding box center [444, 382] width 58 height 9
click at [392, 372] on button "RESTAURANT" at bounding box center [444, 382] width 104 height 21
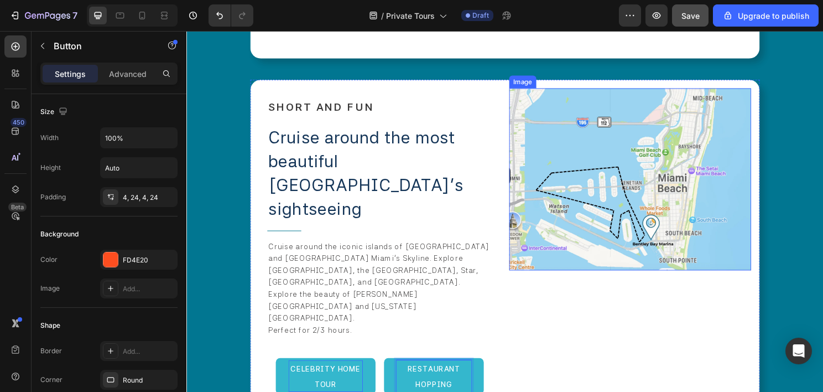
click at [656, 191] on img at bounding box center [649, 186] width 252 height 190
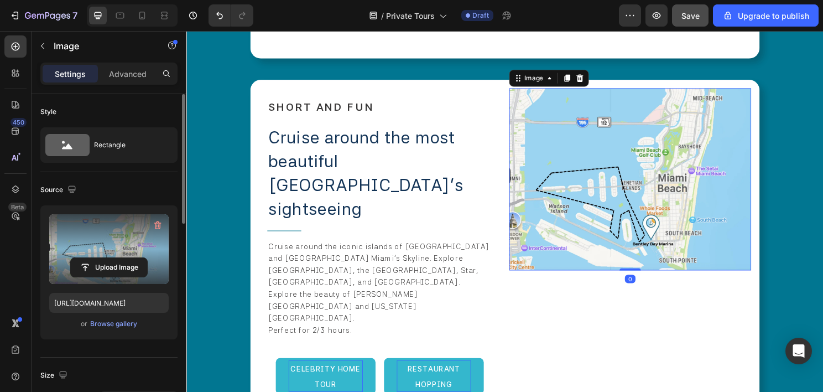
click at [144, 244] on label at bounding box center [109, 249] width 120 height 70
click at [144, 258] on input "file" at bounding box center [109, 267] width 76 height 19
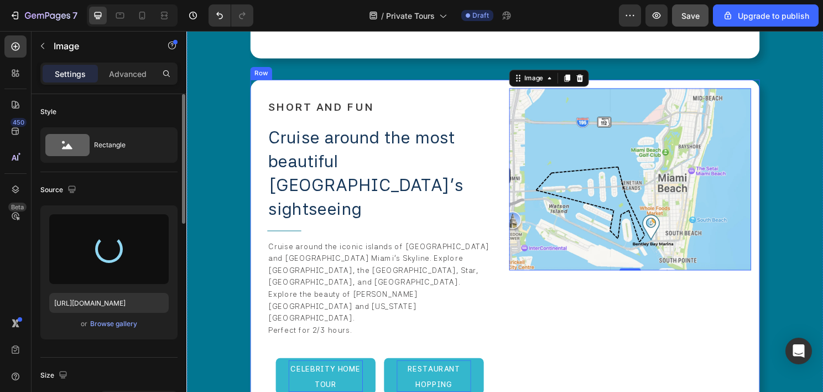
type input "https://cdn.shopify.com/s/files/1/0832/9566/6456/files/gempages_579523487257854…"
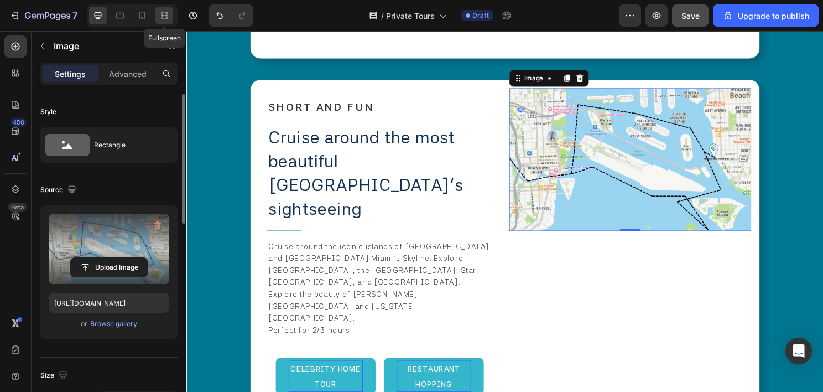
click at [170, 13] on div at bounding box center [164, 16] width 18 height 18
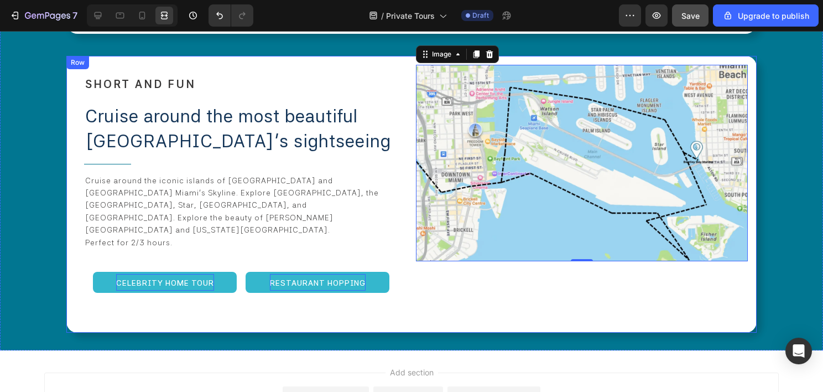
click at [385, 293] on div "⁠⁠⁠⁠⁠⁠⁠ SHORT AND FUN Heading Cruise around the most beautiful Miami's sightsee…" at bounding box center [241, 194] width 332 height 259
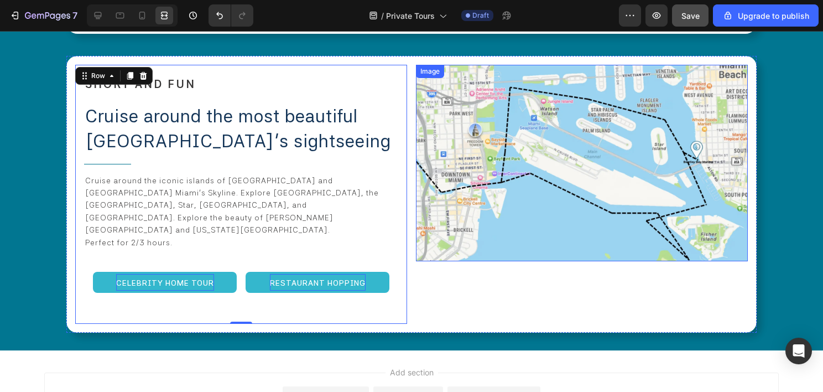
click at [454, 238] on img at bounding box center [582, 163] width 332 height 196
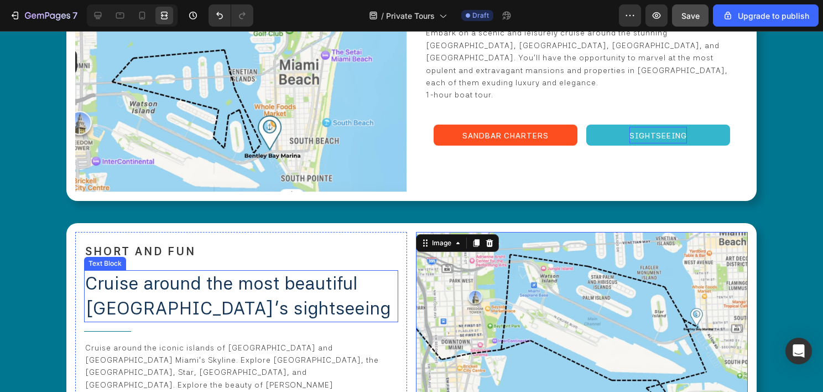
scroll to position [2071, 0]
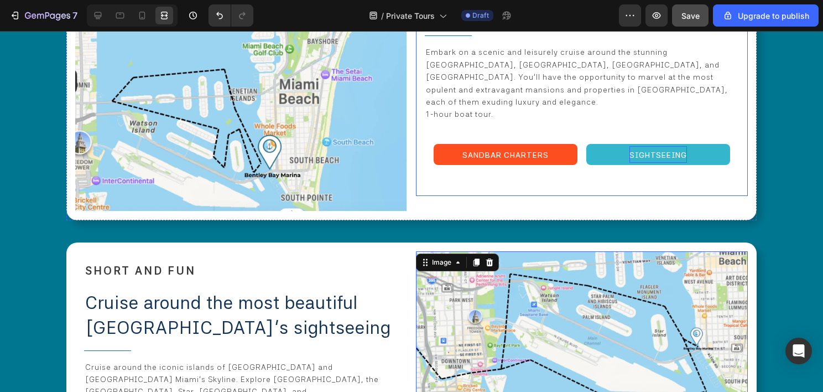
click at [416, 108] on div "BUDGET FRIENDLY Heading Luxury Mansions Cruise Text Block Title Line Embark on …" at bounding box center [582, 78] width 332 height 234
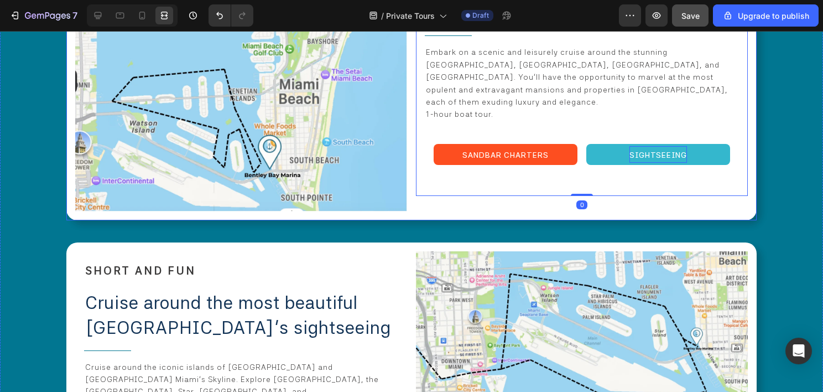
click at [409, 107] on div "Image BUDGET FRIENDLY Heading Luxury Mansions Cruise Text Block Title Line Emba…" at bounding box center [411, 85] width 690 height 267
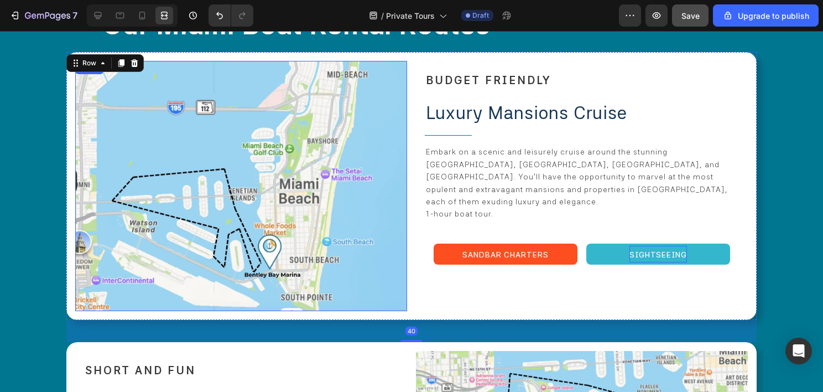
scroll to position [1905, 0]
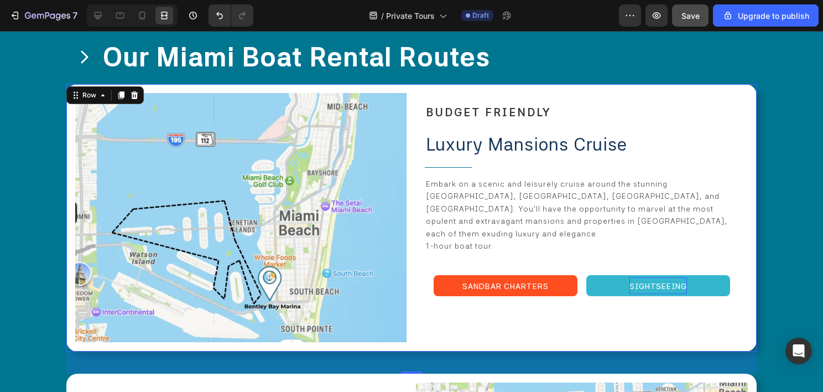
click at [411, 120] on div "Image BUDGET FRIENDLY Heading Luxury Mansions Cruise Text Block Title Line Emba…" at bounding box center [411, 217] width 690 height 267
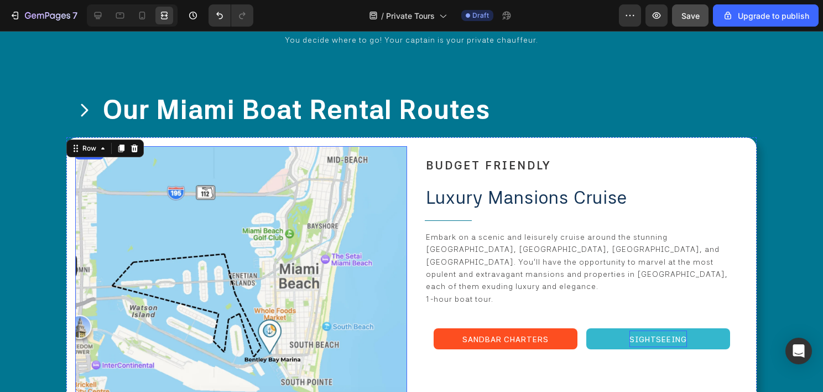
scroll to position [1686, 0]
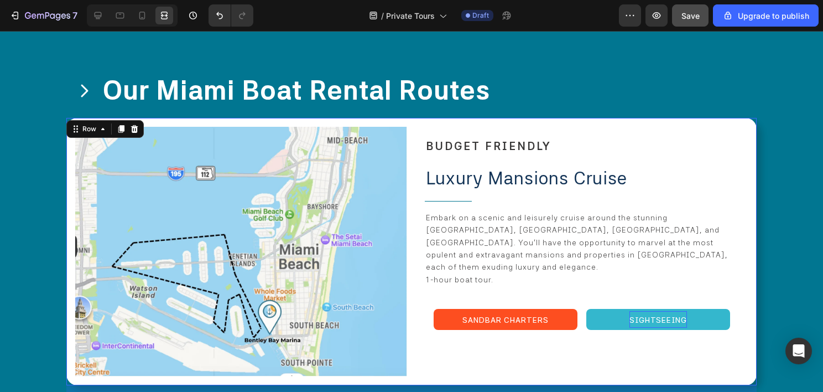
click at [408, 199] on div "Image BUDGET FRIENDLY Heading Luxury Mansions Cruise Text Block Title Line Emba…" at bounding box center [411, 251] width 690 height 267
click at [122, 127] on icon at bounding box center [121, 129] width 6 height 8
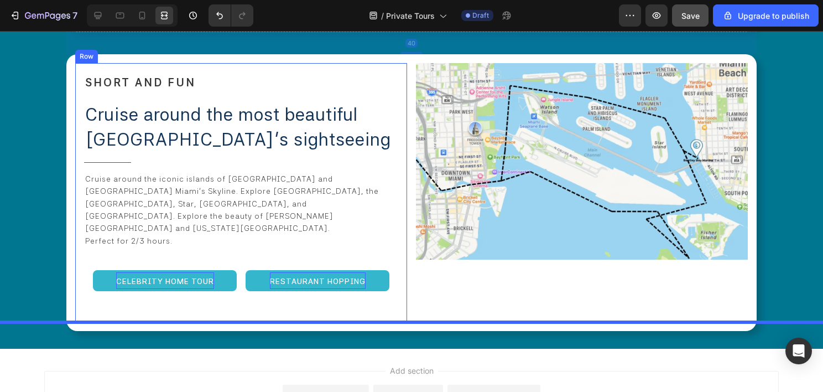
scroll to position [2414, 0]
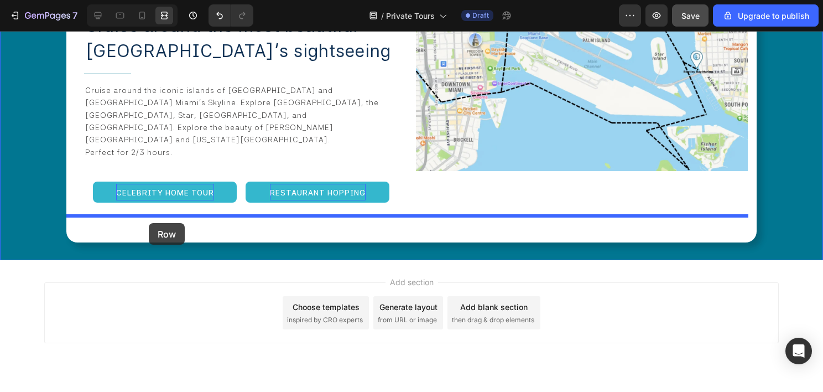
drag, startPoint x: 86, startPoint y: 62, endPoint x: 149, endPoint y: 223, distance: 172.7
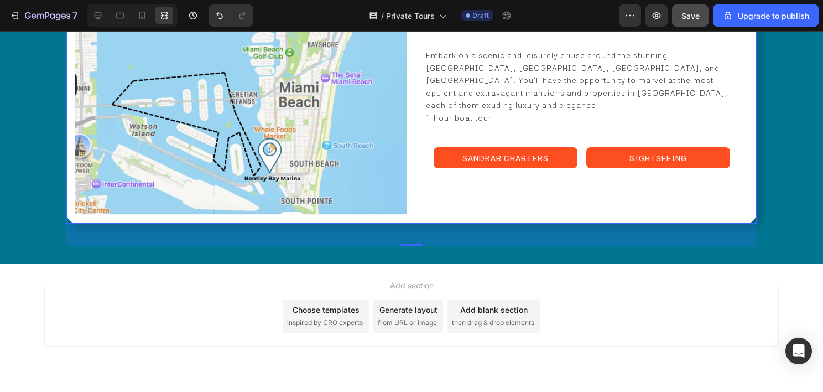
scroll to position [2128, 0]
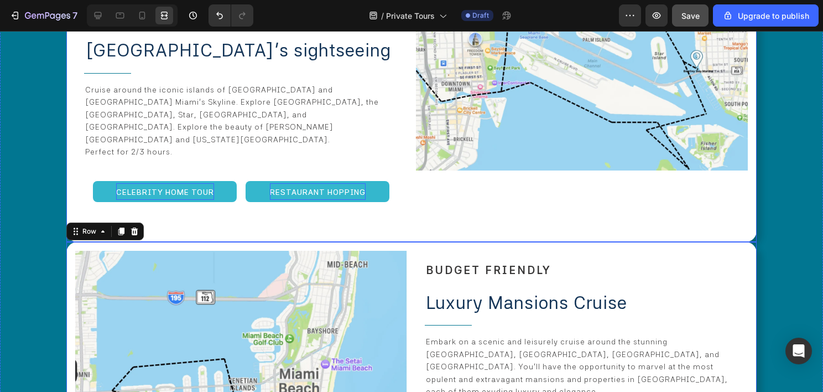
click at [469, 206] on div "Image" at bounding box center [582, 103] width 332 height 259
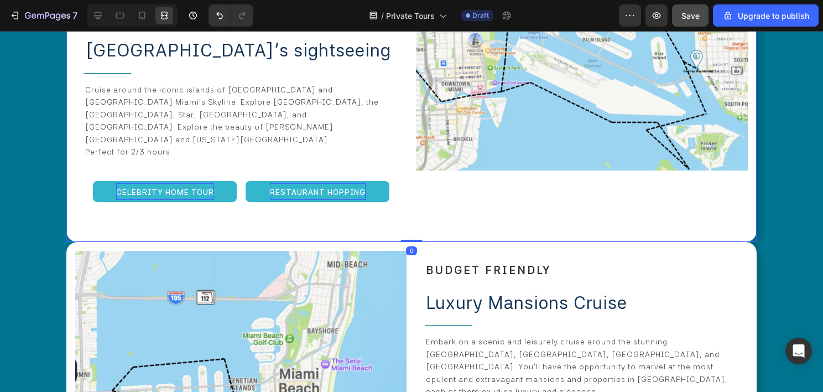
scroll to position [1962, 0]
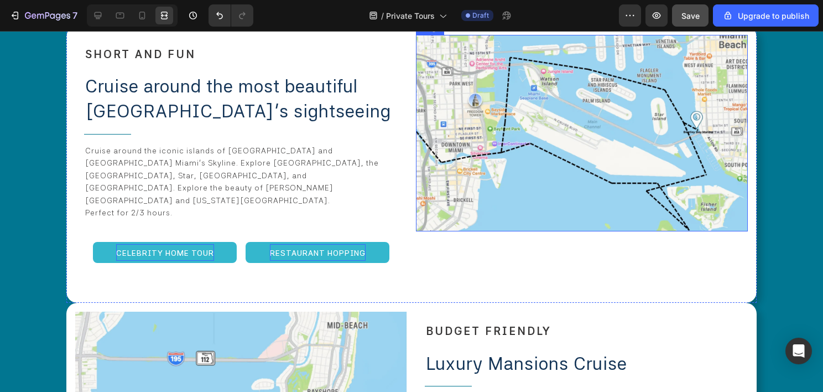
scroll to position [2184, 0]
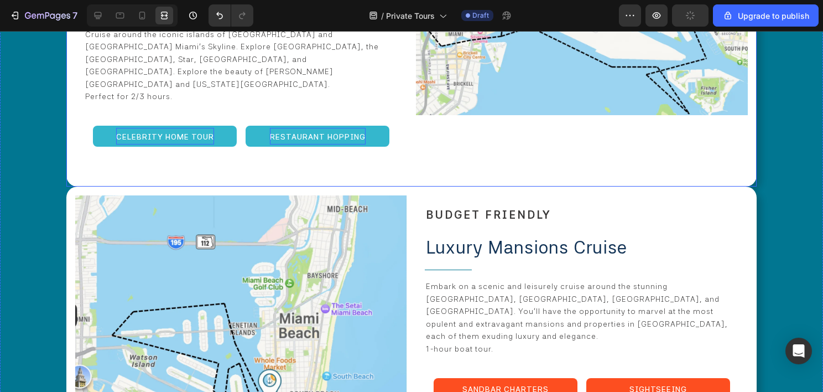
click at [401, 152] on div "Image ⁠⁠⁠⁠⁠⁠⁠ SHORT AND FUN Heading Cruise around the most beautiful Miami's si…" at bounding box center [411, 48] width 690 height 277
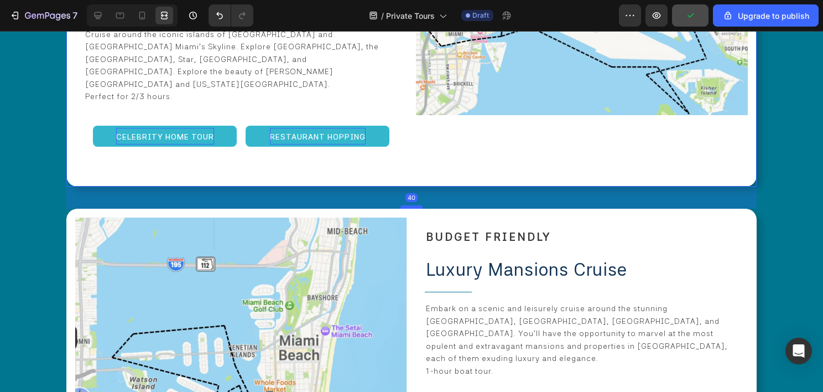
drag, startPoint x: 403, startPoint y: 157, endPoint x: 405, endPoint y: 179, distance: 22.2
click at [405, 205] on div at bounding box center [412, 206] width 22 height 3
type input "40"
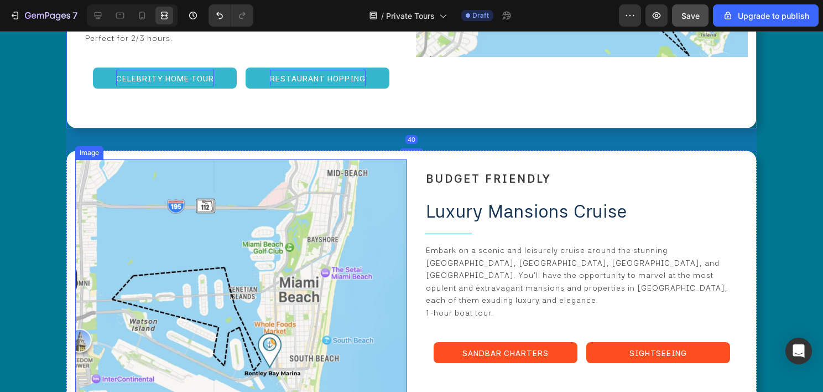
scroll to position [2239, 0]
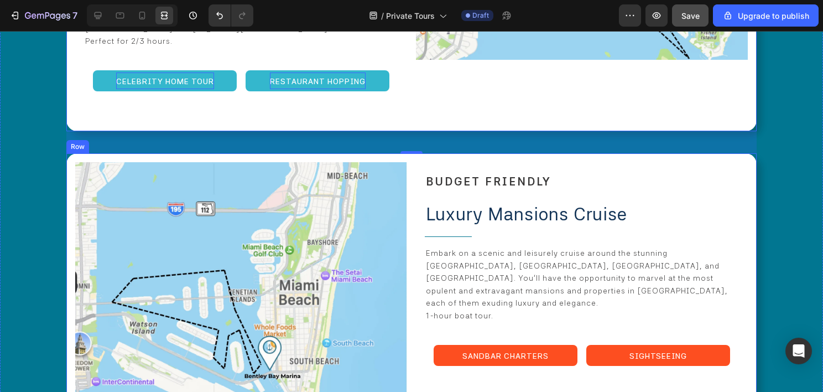
click at [409, 185] on div "Image BUDGET FRIENDLY Heading Luxury Mansions Cruise Text Block Title Line Emba…" at bounding box center [411, 286] width 690 height 267
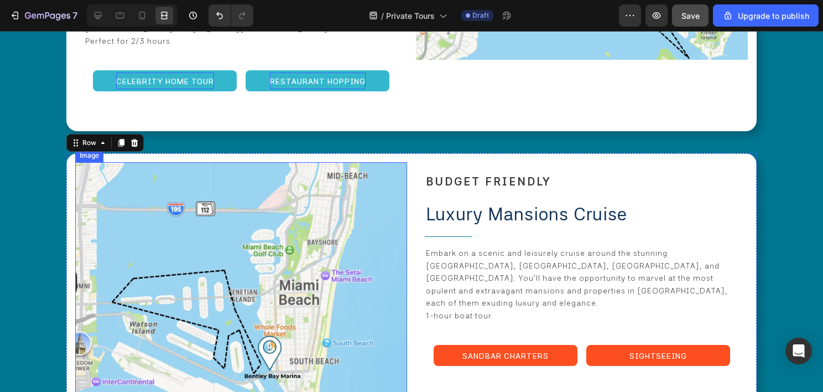
click at [100, 162] on img at bounding box center [241, 287] width 332 height 250
click at [71, 153] on div "Image 0 BUDGET FRIENDLY Heading Luxury Mansions Cruise Text Block Title Line Em…" at bounding box center [411, 286] width 690 height 267
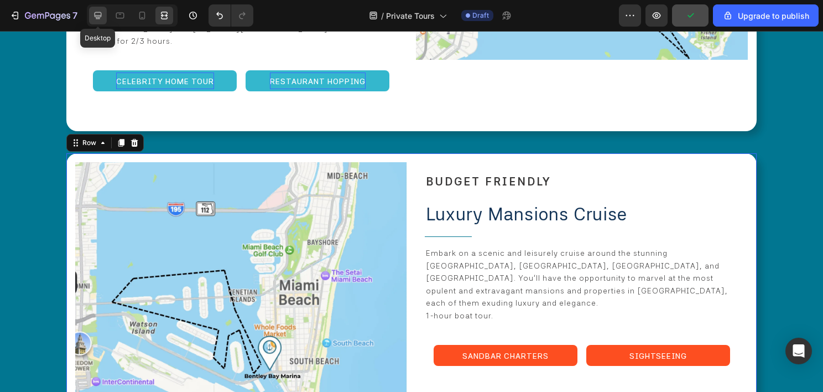
click at [102, 22] on div at bounding box center [98, 16] width 18 height 18
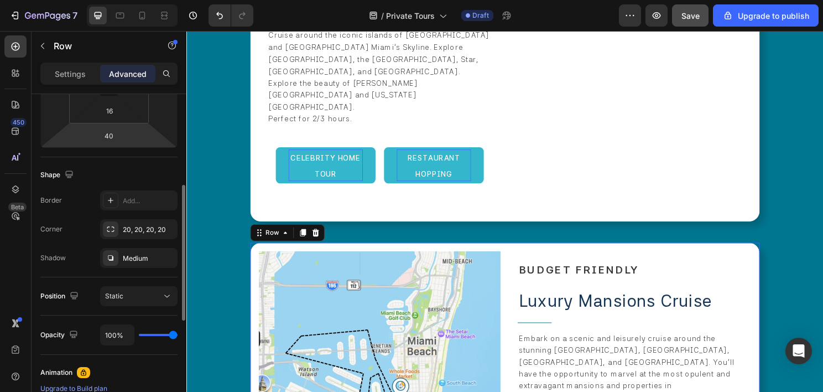
scroll to position [387, 0]
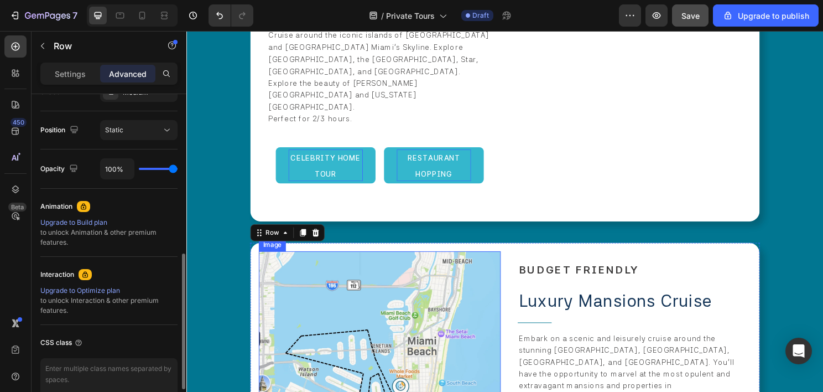
click at [289, 261] on img at bounding box center [388, 356] width 252 height 190
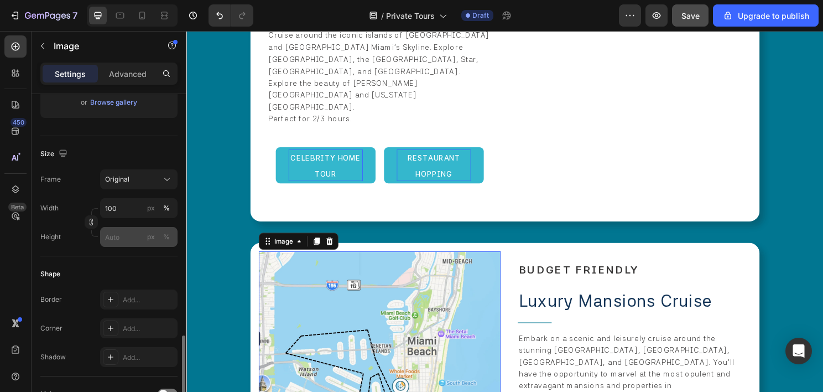
scroll to position [332, 0]
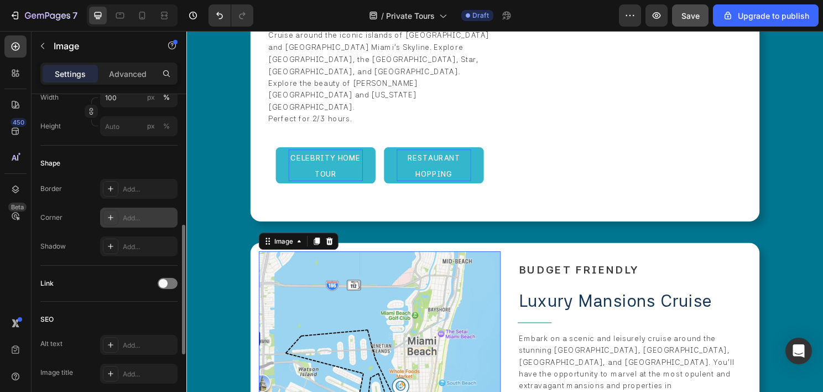
click at [137, 216] on div "Add..." at bounding box center [149, 218] width 52 height 10
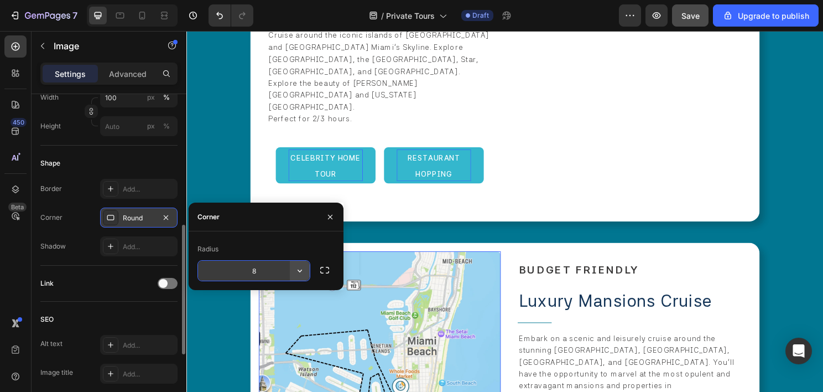
click at [300, 268] on icon "button" at bounding box center [299, 270] width 11 height 11
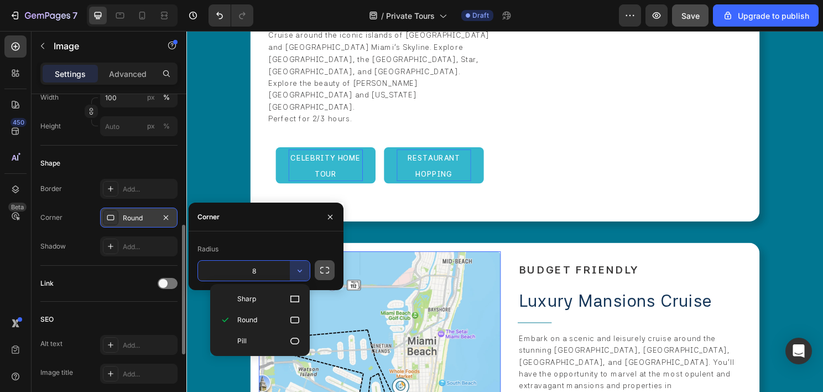
click at [316, 272] on button "button" at bounding box center [325, 270] width 20 height 20
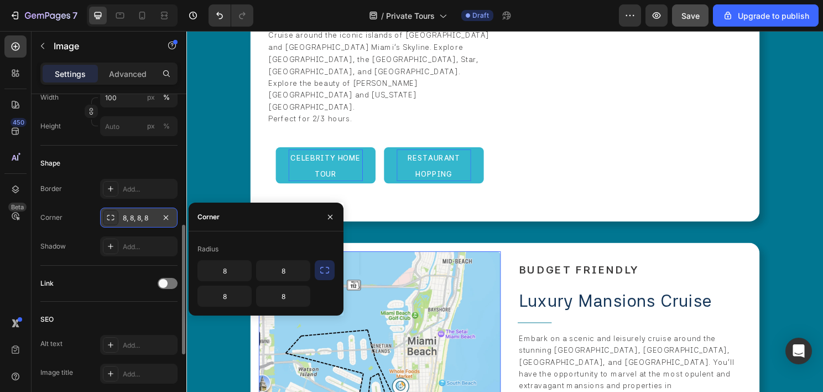
click at [325, 274] on icon "button" at bounding box center [324, 269] width 11 height 11
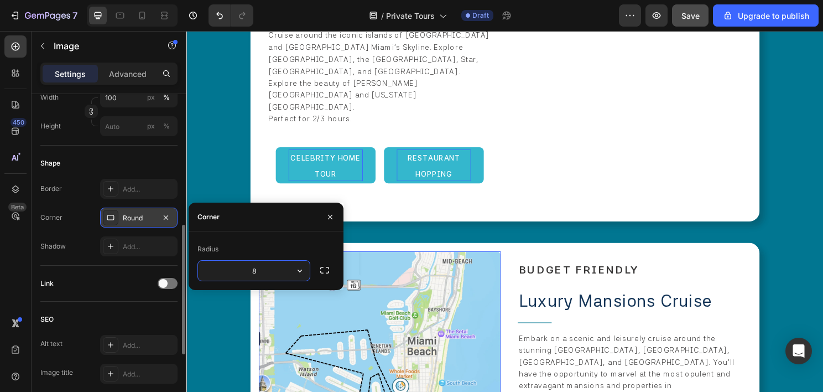
click at [271, 273] on input "8" at bounding box center [254, 271] width 112 height 20
click at [295, 269] on icon "button" at bounding box center [299, 270] width 11 height 11
click at [267, 274] on input "8" at bounding box center [254, 271] width 112 height 20
click at [321, 266] on icon "button" at bounding box center [324, 269] width 11 height 11
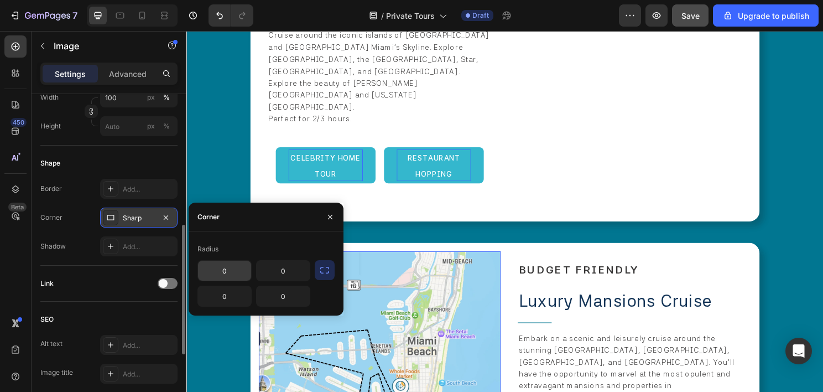
click at [229, 271] on input "0" at bounding box center [224, 271] width 53 height 20
type input "20"
click at [235, 294] on input "0" at bounding box center [224, 296] width 53 height 20
type input "20"
click at [497, 261] on img at bounding box center [388, 356] width 252 height 190
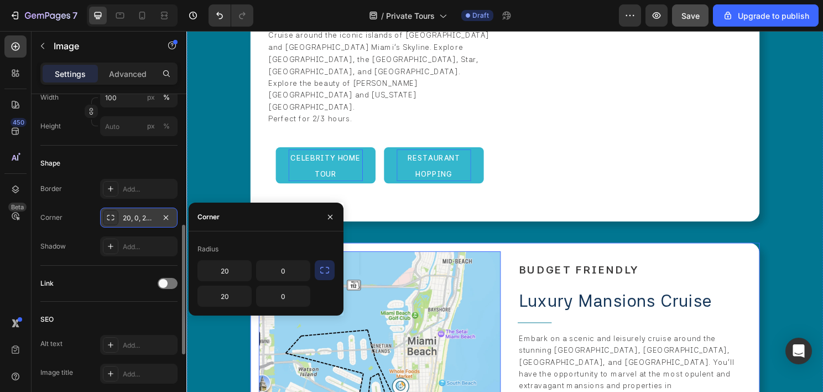
click at [516, 252] on div "Image 0 BUDGET FRIENDLY Heading Luxury Mansions Cruise Text Block Title Line Em…" at bounding box center [518, 398] width 531 height 293
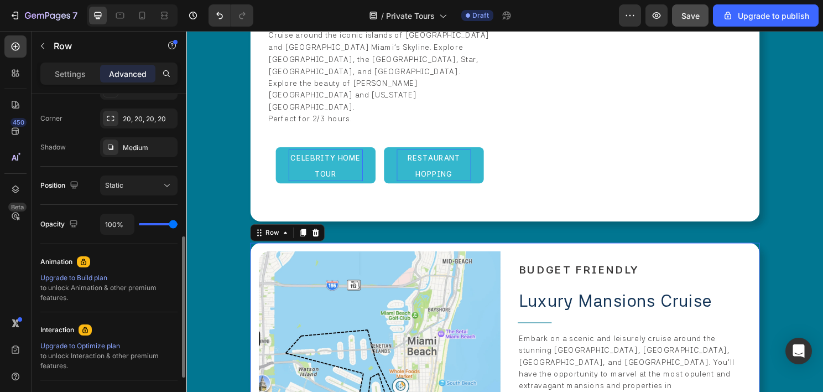
scroll to position [0, 0]
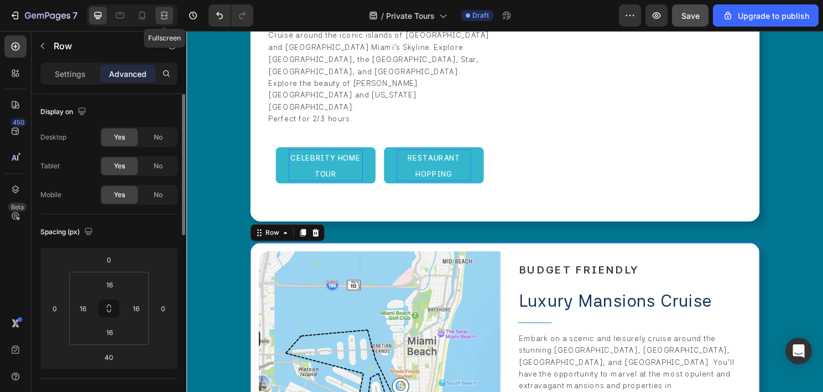
click at [155, 13] on div at bounding box center [164, 16] width 18 height 18
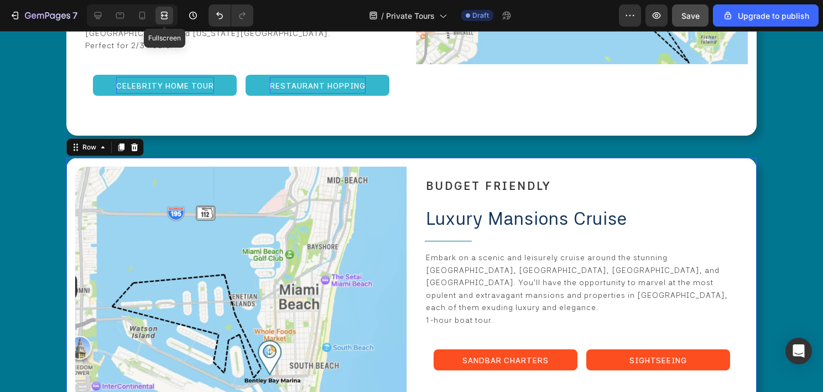
scroll to position [2239, 0]
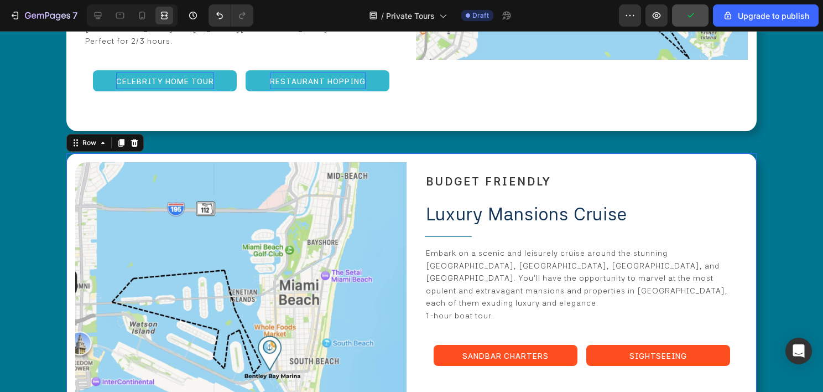
click at [409, 217] on div "Image BUDGET FRIENDLY Heading Luxury Mansions Cruise Text Block Title Line Emba…" at bounding box center [411, 286] width 690 height 267
click at [95, 10] on icon at bounding box center [97, 15] width 11 height 11
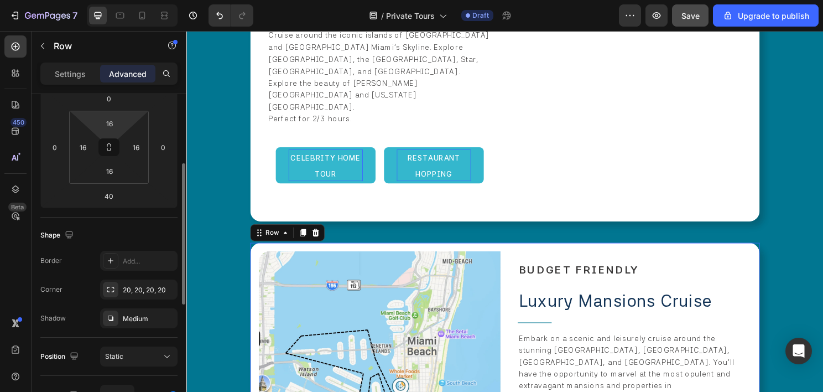
scroll to position [50, 0]
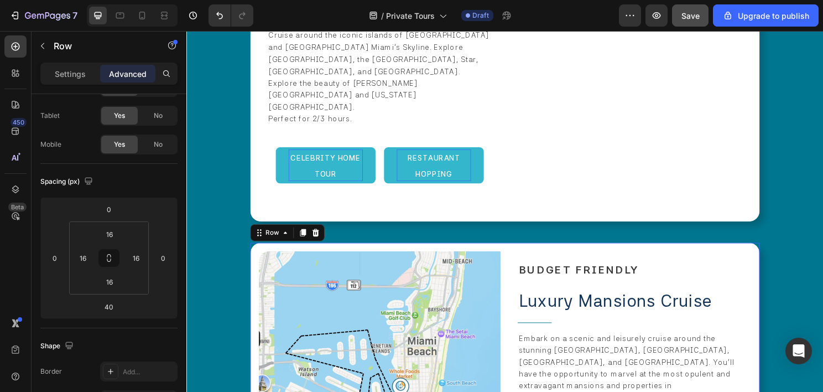
click at [515, 267] on div "Image BUDGET FRIENDLY Heading Luxury Mansions Cruise Text Block Title Line Emba…" at bounding box center [518, 398] width 531 height 293
click at [86, 258] on input "16" at bounding box center [83, 258] width 17 height 17
type input "0"
click at [113, 237] on input "16" at bounding box center [109, 234] width 22 height 17
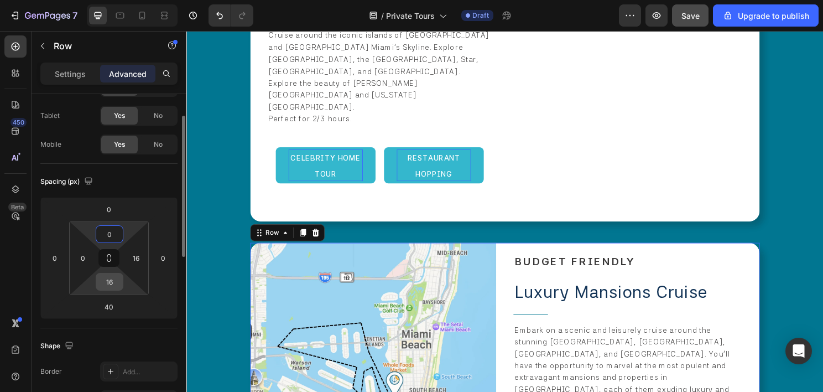
type input "0"
click at [108, 278] on input "16" at bounding box center [109, 281] width 22 height 17
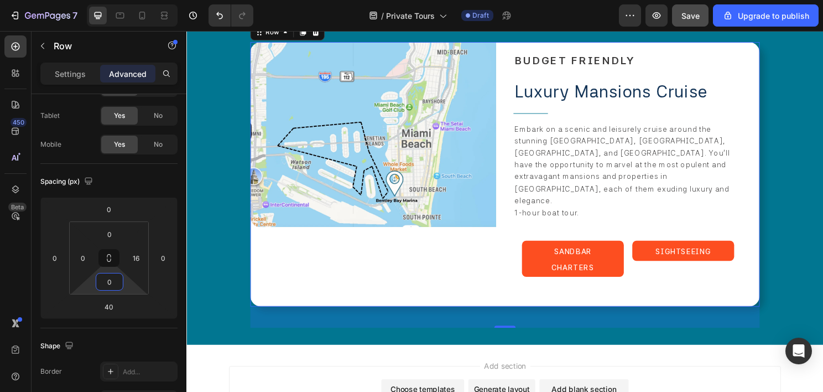
scroll to position [2479, 0]
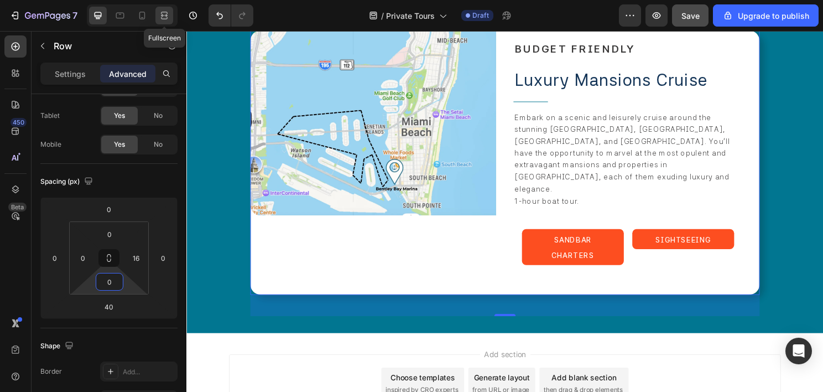
type input "0"
click at [164, 13] on icon at bounding box center [164, 15] width 11 height 11
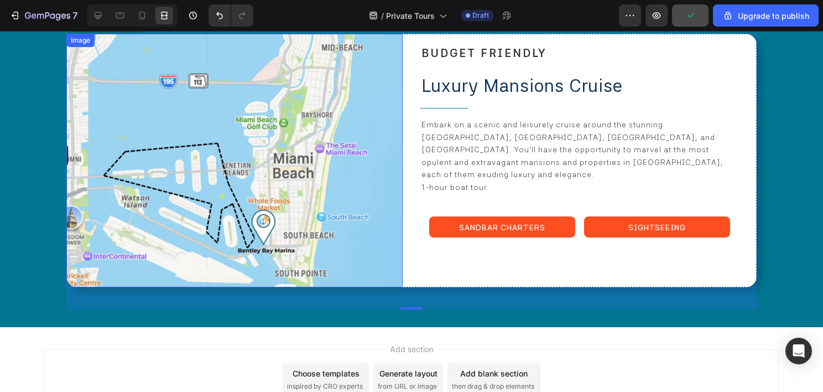
scroll to position [2295, 0]
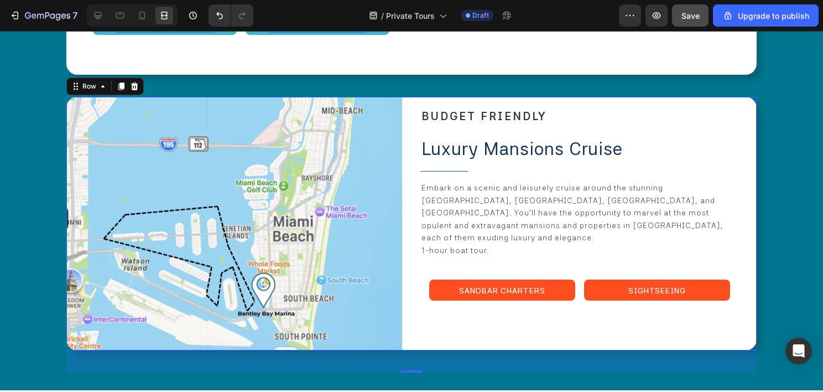
click at [406, 174] on div "Image BUDGET FRIENDLY Heading Luxury Mansions Cruise Text Block Title Line Emba…" at bounding box center [411, 223] width 690 height 253
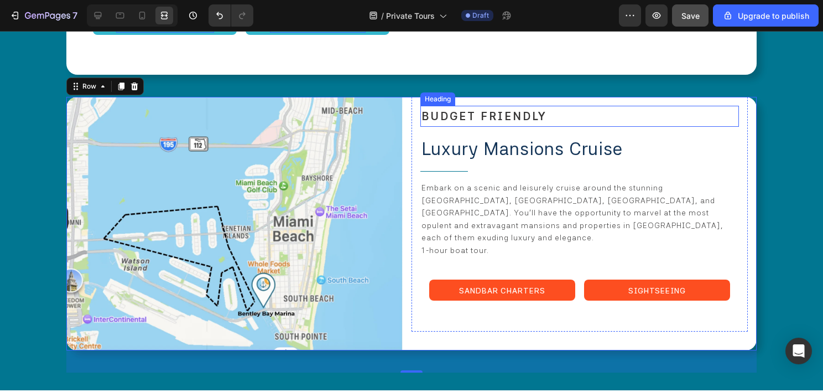
click at [503, 110] on span "BUDGET FRIENDLY" at bounding box center [485, 116] width 126 height 13
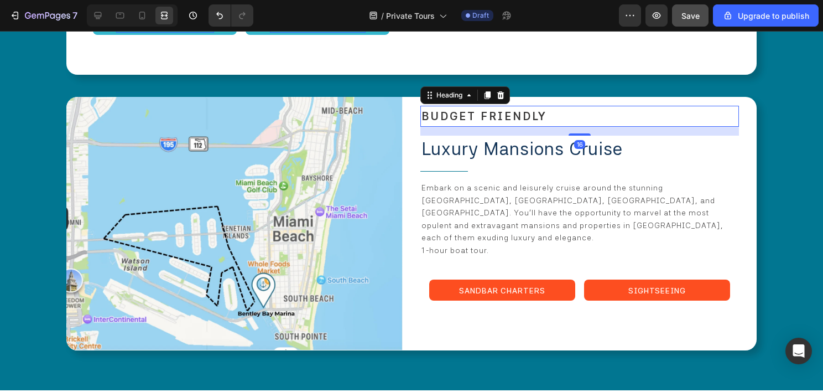
scroll to position [0, 0]
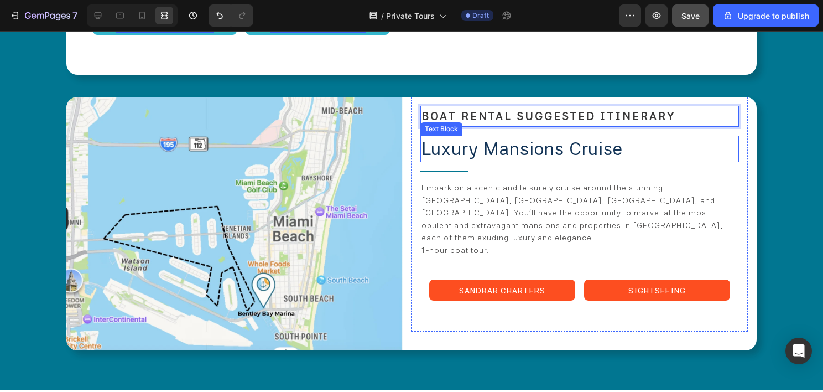
click at [505, 138] on span "Luxury Mansions Cruise" at bounding box center [522, 148] width 201 height 21
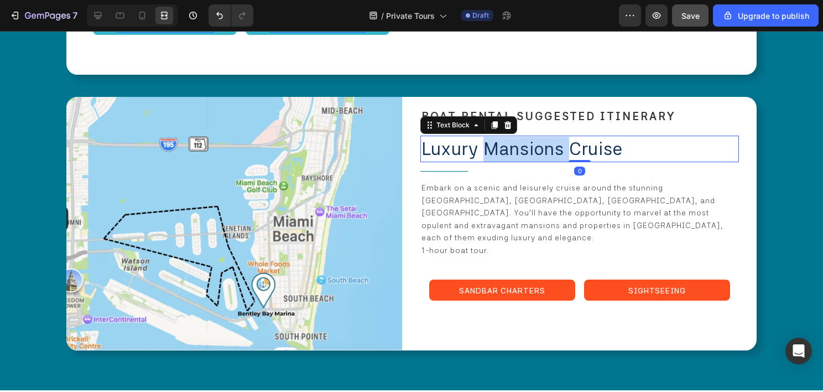
click at [505, 138] on span "Luxury Mansions Cruise" at bounding box center [522, 148] width 201 height 21
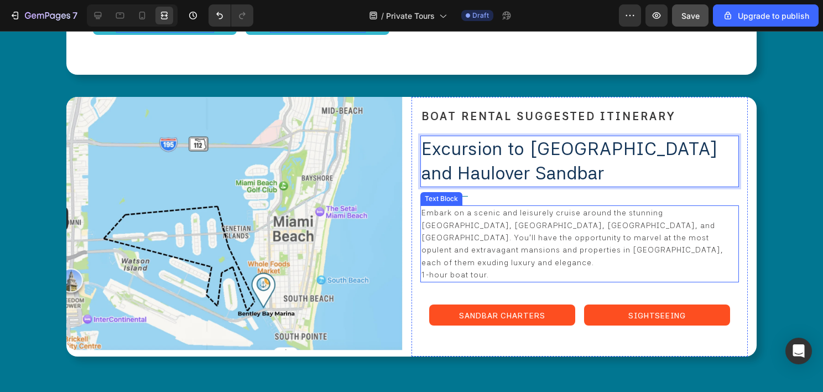
click at [465, 206] on p "Embark on a scenic and leisurely cruise around the stunning [GEOGRAPHIC_DATA], …" at bounding box center [580, 237] width 316 height 62
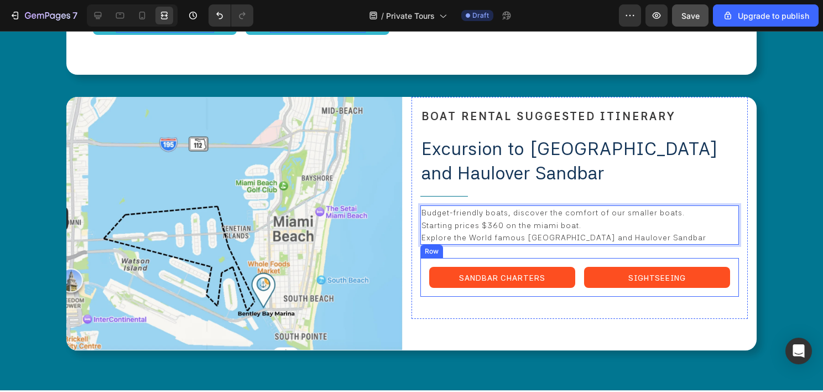
click at [573, 258] on div "SANDBAR CHARTERS Button SIGHTSEEING Button Row" at bounding box center [579, 277] width 319 height 39
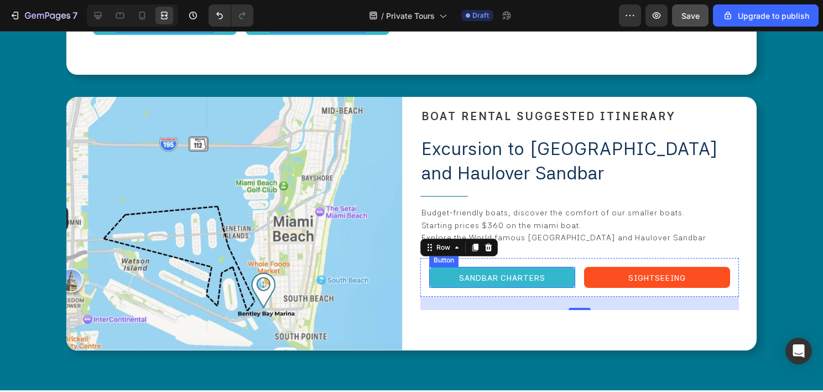
click at [564, 267] on button "SANDBAR CHARTERS" at bounding box center [502, 277] width 146 height 21
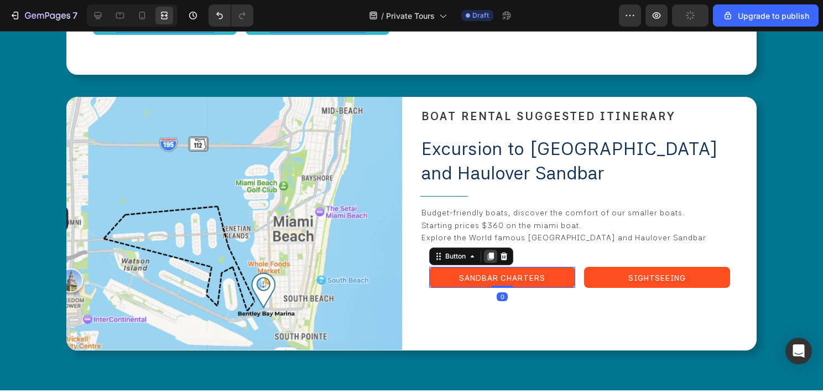
click at [488, 252] on icon at bounding box center [490, 256] width 9 height 9
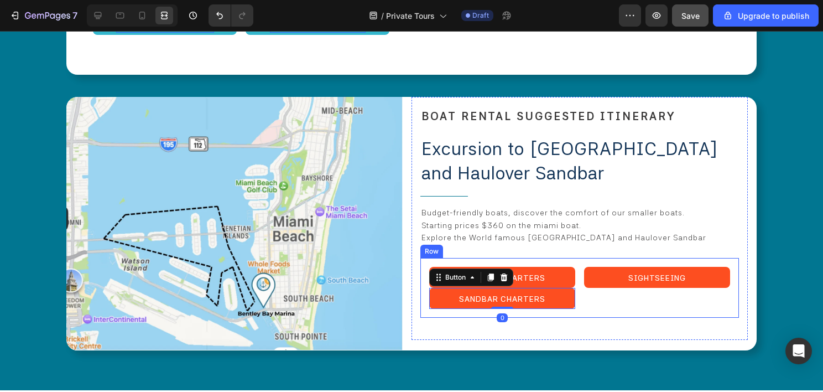
click at [584, 273] on div "SIGHTSEEING Button" at bounding box center [657, 288] width 146 height 42
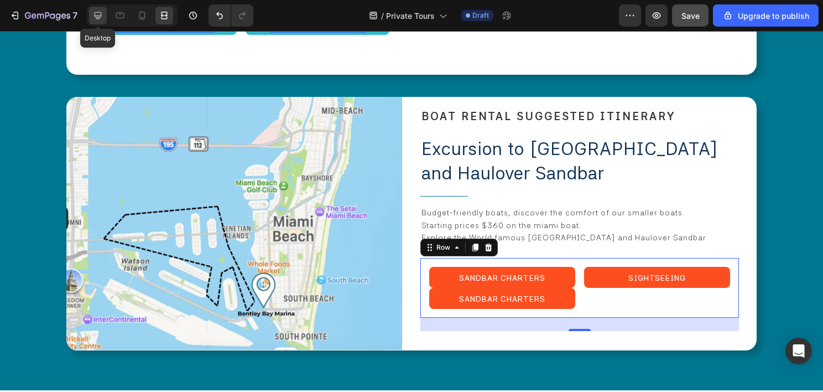
click at [100, 12] on icon at bounding box center [98, 15] width 7 height 7
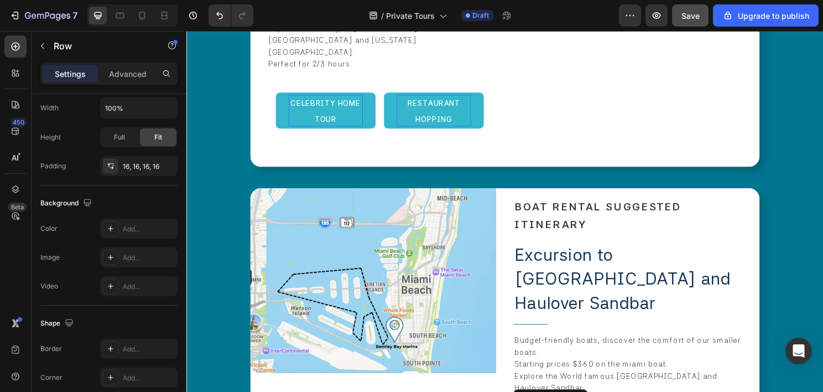
scroll to position [470, 0]
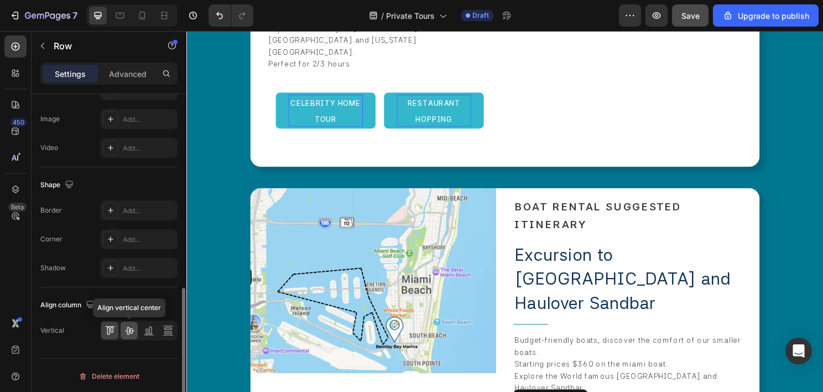
click at [137, 325] on div at bounding box center [129, 330] width 17 height 18
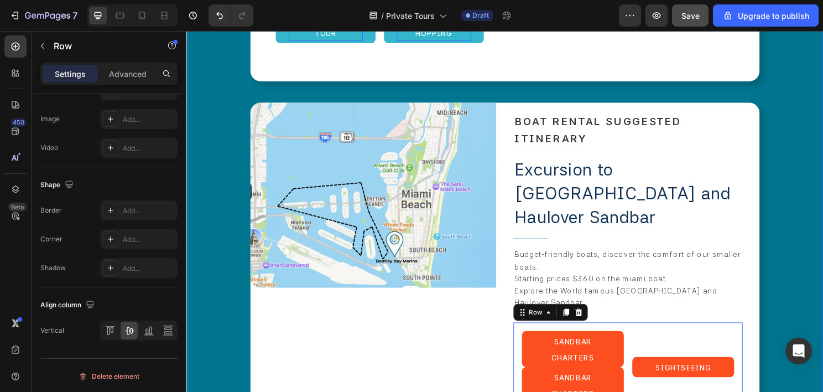
scroll to position [2426, 0]
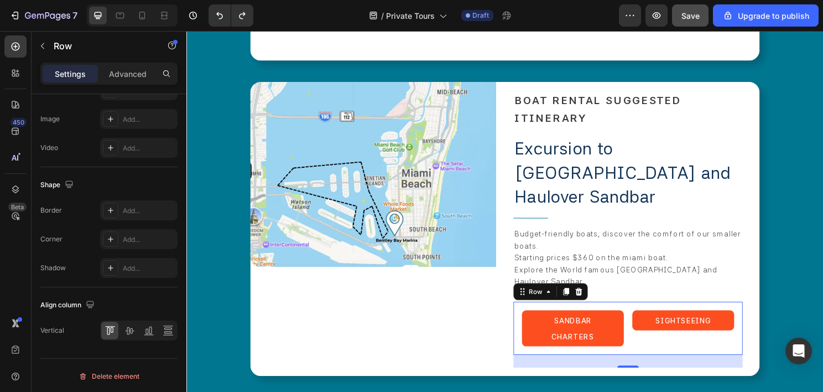
click at [638, 313] on div "SANDBAR CHARTERS Button SIGHTSEEING Button Row 24" at bounding box center [646, 340] width 239 height 55
click at [578, 298] on icon at bounding box center [582, 302] width 9 height 9
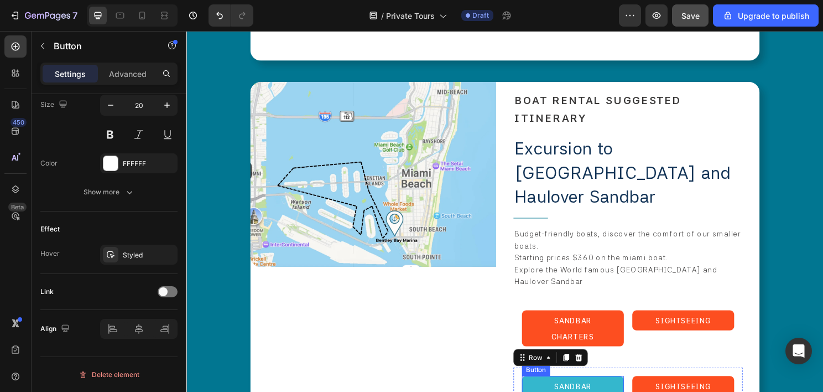
scroll to position [0, 0]
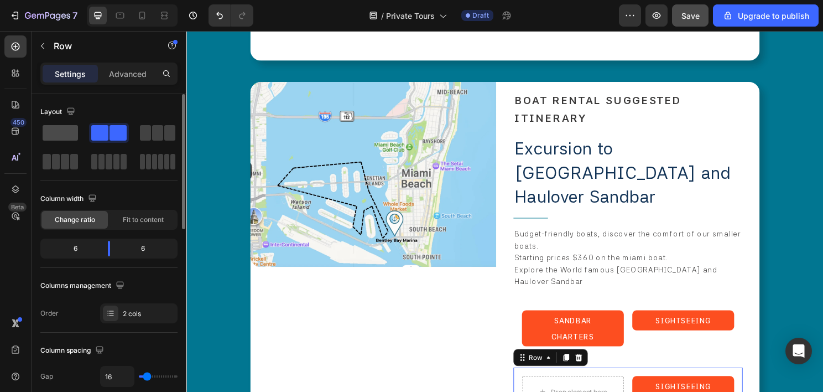
click at [58, 126] on span at bounding box center [60, 132] width 35 height 15
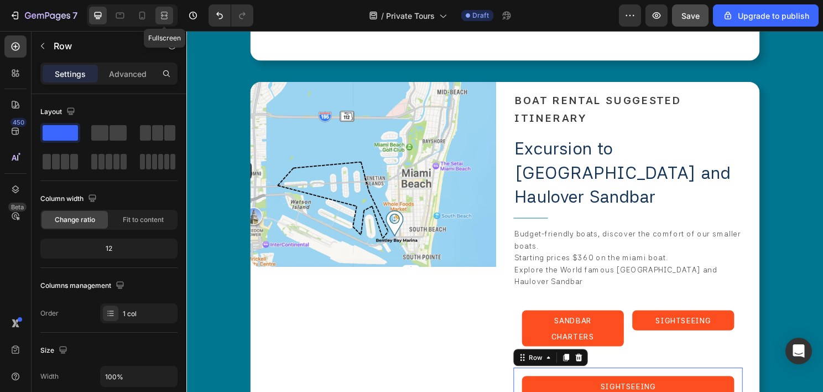
drag, startPoint x: 164, startPoint y: 11, endPoint x: 209, endPoint y: 34, distance: 51.2
click at [164, 11] on icon at bounding box center [164, 15] width 11 height 11
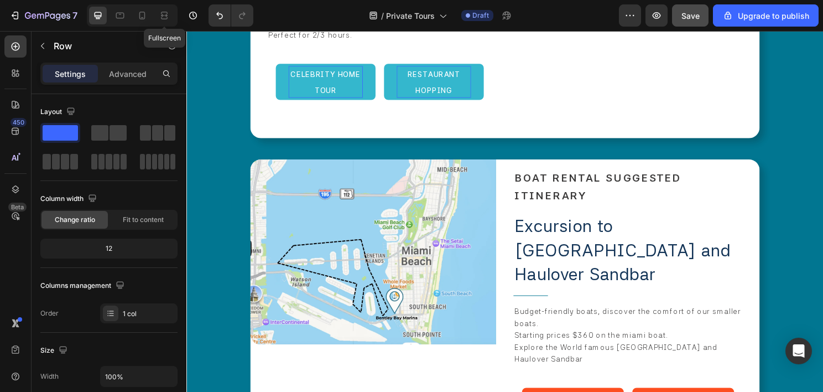
scroll to position [2352, 0]
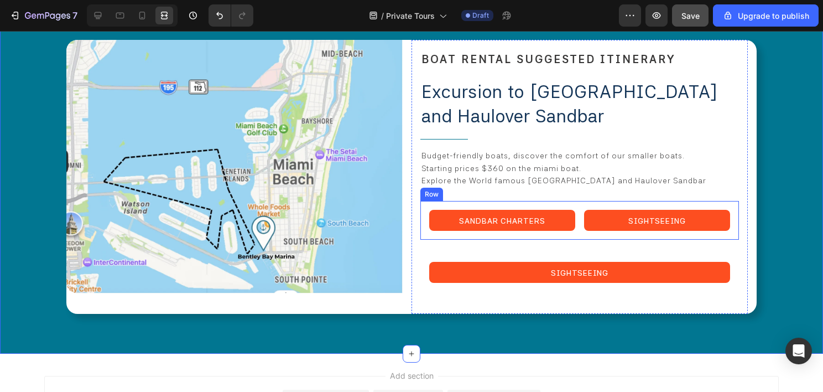
click at [575, 207] on div "SANDBAR CHARTERS Button SIGHTSEEING Button Row" at bounding box center [579, 220] width 319 height 39
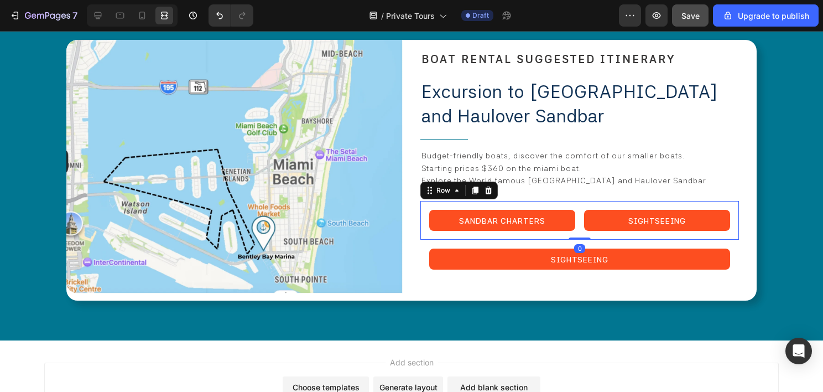
drag, startPoint x: 573, startPoint y: 226, endPoint x: 573, endPoint y: 190, distance: 35.4
click at [573, 201] on div "SANDBAR CHARTERS Button SIGHTSEEING Button Row 0" at bounding box center [579, 220] width 319 height 39
click at [572, 248] on div "SIGHTSEEING Button Row" at bounding box center [579, 259] width 319 height 39
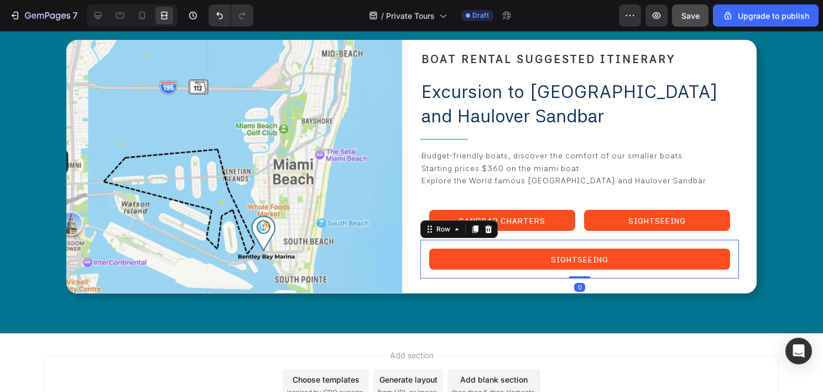
drag, startPoint x: 584, startPoint y: 265, endPoint x: 590, endPoint y: 243, distance: 22.4
click at [590, 243] on div "SIGHTSEEING Button Row 0" at bounding box center [579, 259] width 319 height 39
type input "0"
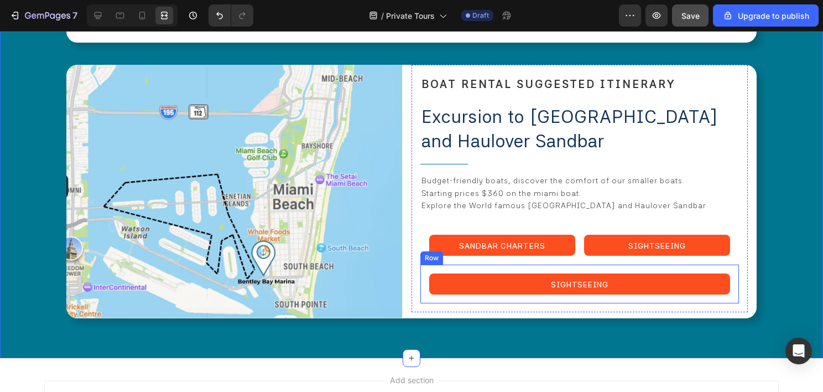
scroll to position [2242, 0]
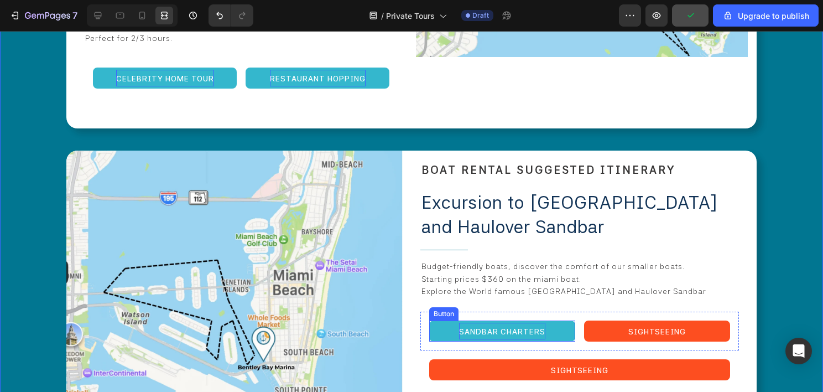
click at [496, 327] on span "SANDBAR CHARTERS" at bounding box center [502, 331] width 86 height 9
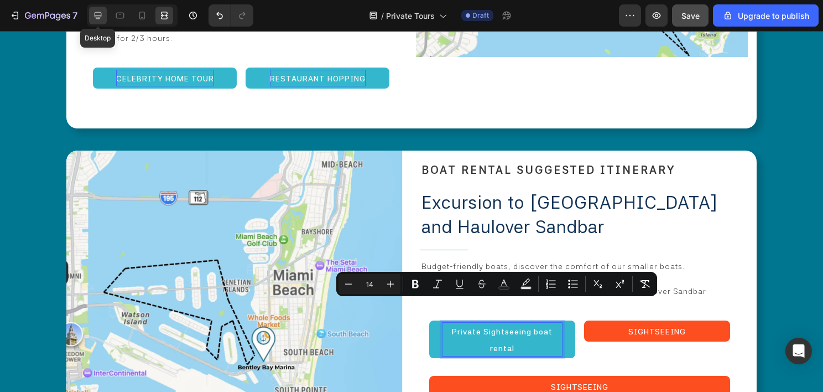
click at [106, 19] on div at bounding box center [98, 16] width 18 height 18
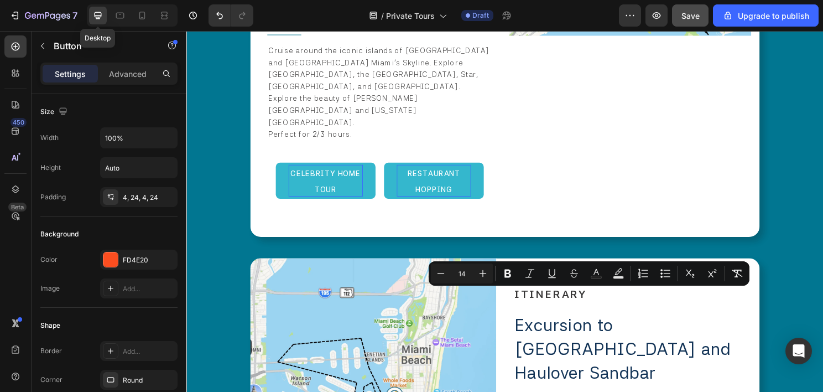
scroll to position [2261, 0]
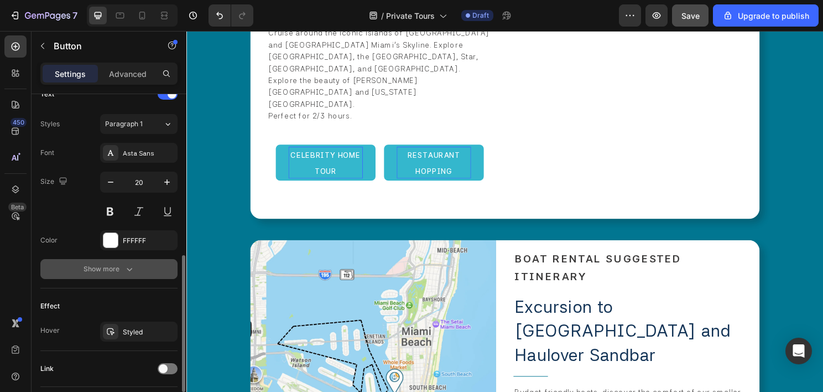
click at [124, 268] on icon "button" at bounding box center [129, 268] width 11 height 11
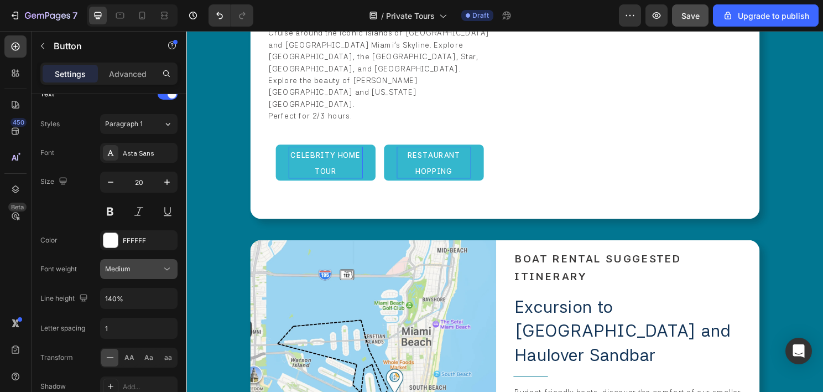
scroll to position [553, 0]
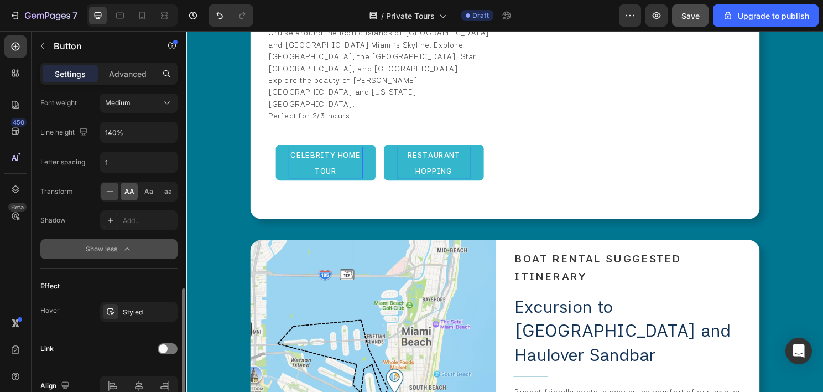
click at [130, 189] on span "AA" at bounding box center [129, 191] width 10 height 10
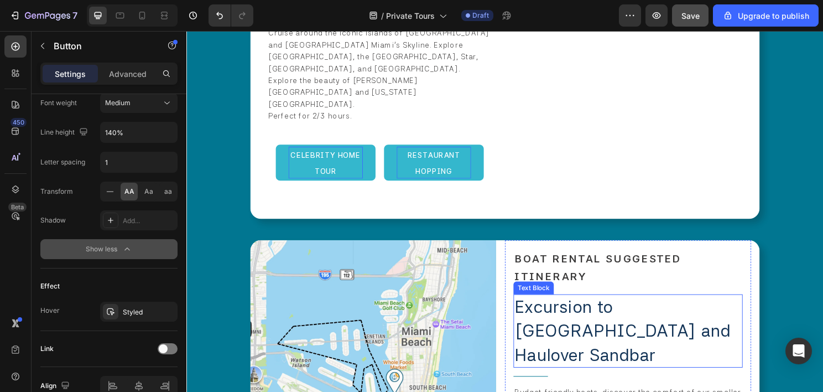
scroll to position [2427, 0]
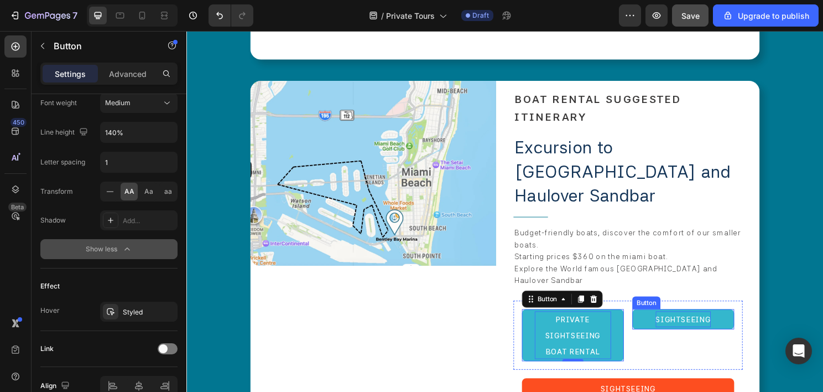
click at [687, 328] on span "SIGHTSEEING" at bounding box center [705, 332] width 58 height 9
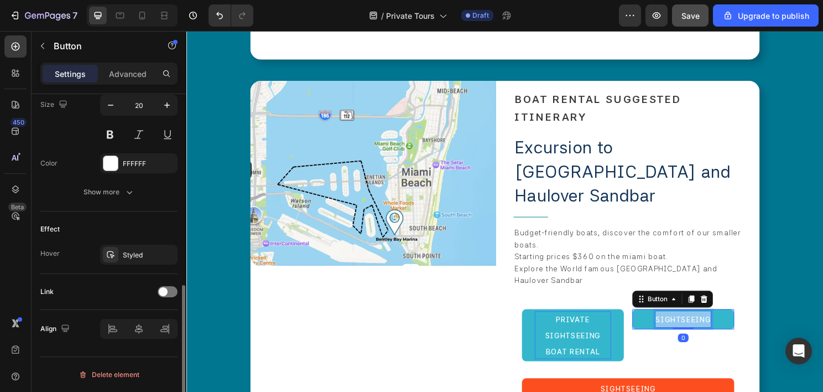
click at [687, 328] on span "SIGHTSEEING" at bounding box center [705, 332] width 58 height 9
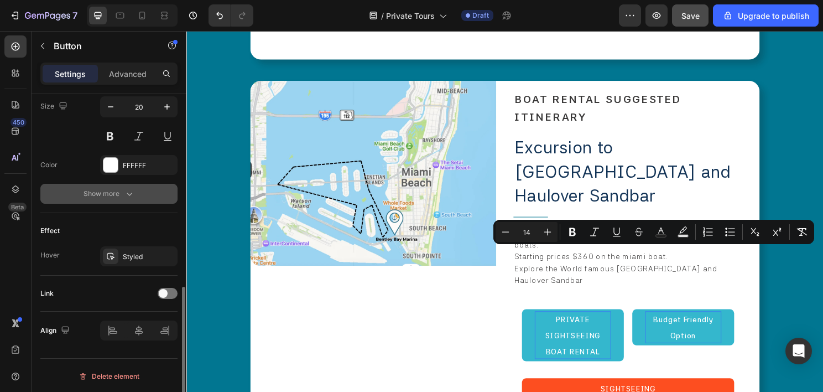
click at [128, 199] on button "Show more" at bounding box center [108, 194] width 137 height 20
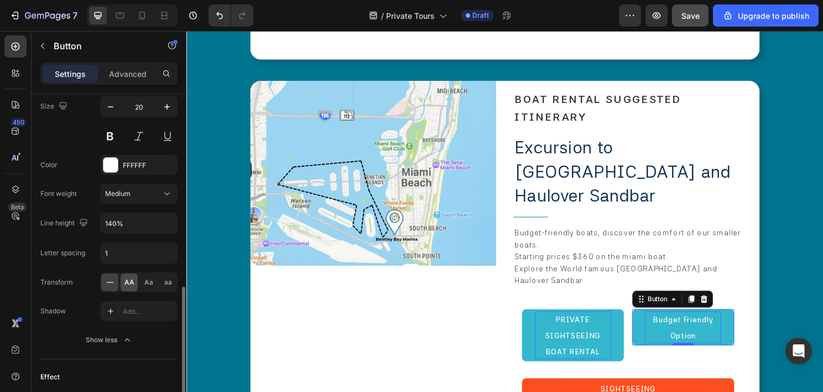
click at [128, 281] on span "AA" at bounding box center [129, 282] width 10 height 10
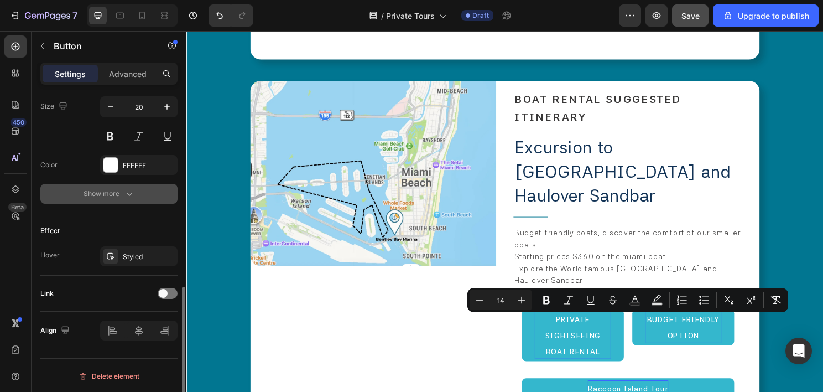
click at [117, 190] on div "Show more" at bounding box center [109, 193] width 51 height 11
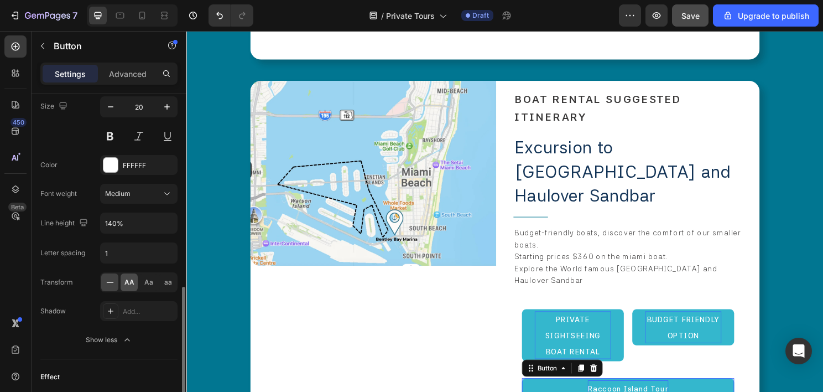
click at [131, 283] on span "AA" at bounding box center [129, 282] width 10 height 10
click at [449, 303] on div "Image" at bounding box center [381, 257] width 257 height 349
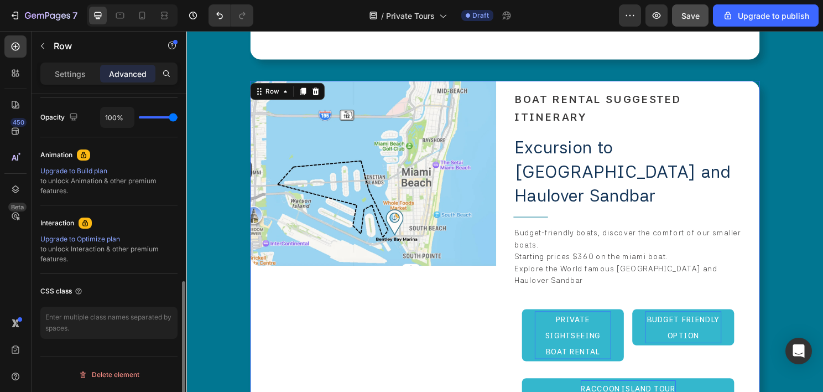
scroll to position [0, 0]
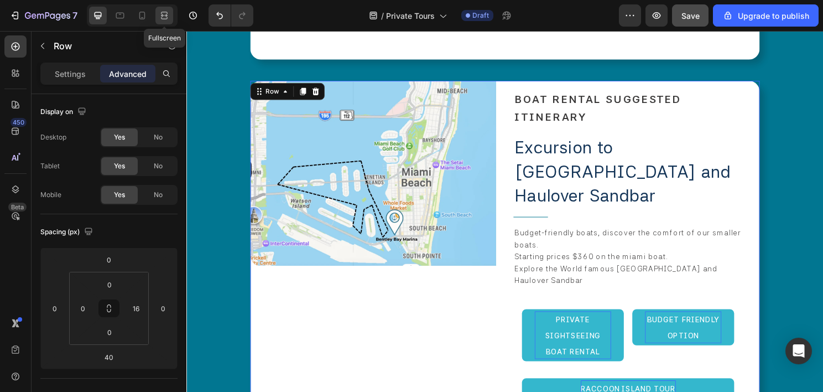
click at [167, 14] on icon at bounding box center [164, 15] width 11 height 11
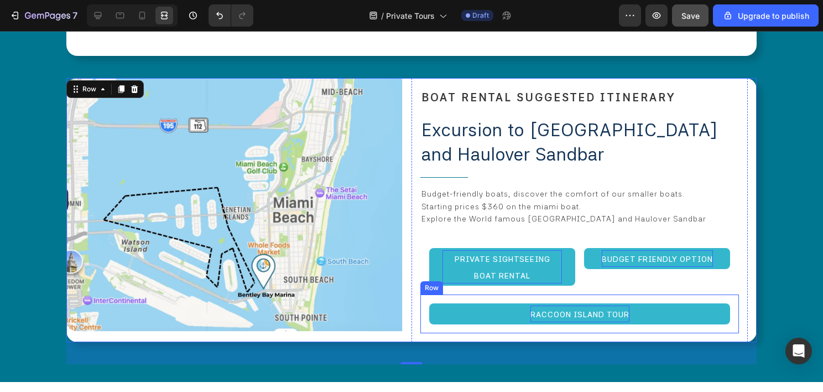
scroll to position [2298, 0]
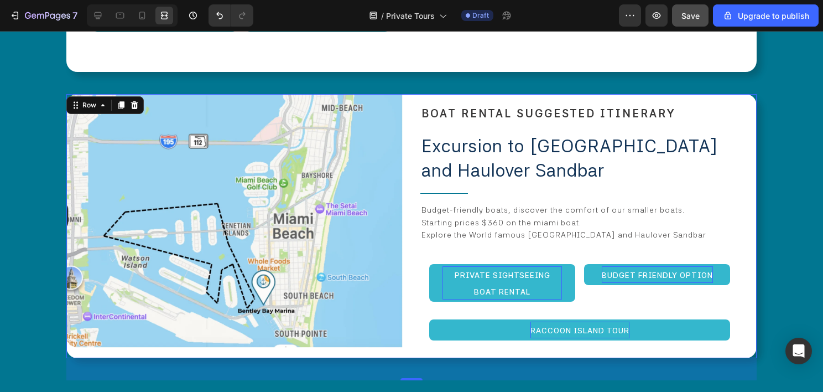
click at [404, 217] on div "Image ⁠⁠⁠⁠⁠⁠⁠ BOAT RENTAL SUGGESTED ITINERARY Heading Excursion to Raccoon Isla…" at bounding box center [411, 226] width 690 height 264
click at [104, 12] on div at bounding box center [98, 16] width 18 height 18
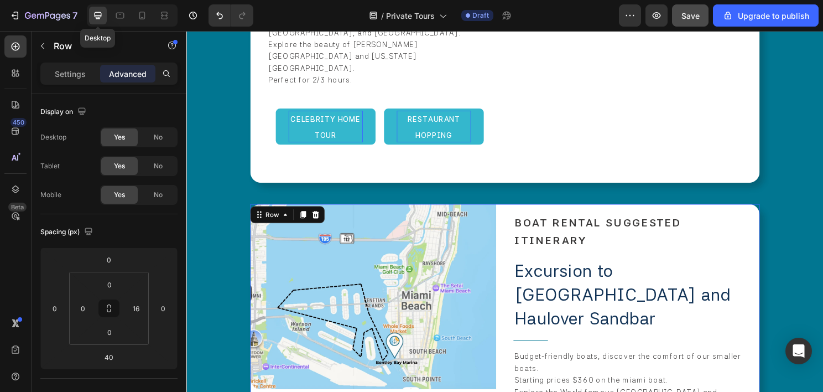
scroll to position [2317, 0]
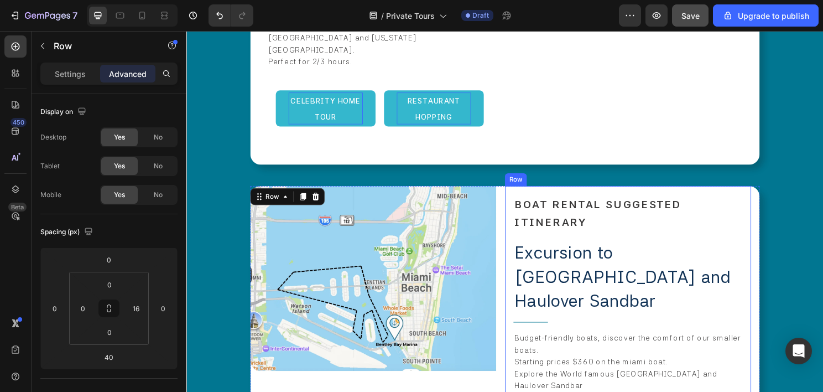
click at [518, 222] on div "⁠⁠⁠⁠⁠⁠⁠ BOAT RENTAL SUGGESTED ITINERARY Heading Excursion to Raccoon Island and…" at bounding box center [646, 367] width 257 height 349
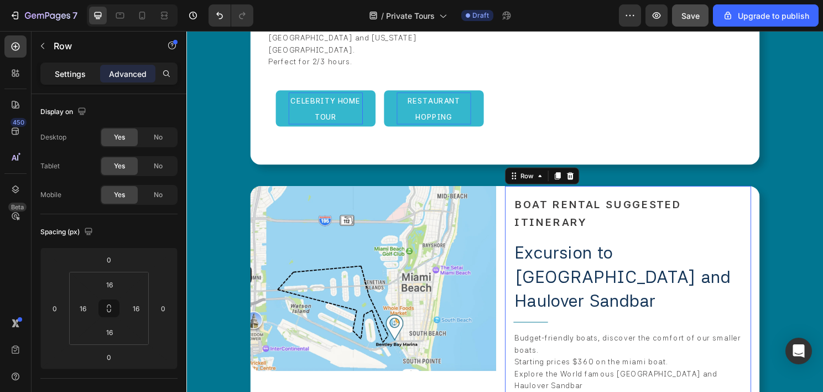
click at [56, 71] on p "Settings" at bounding box center [70, 74] width 31 height 12
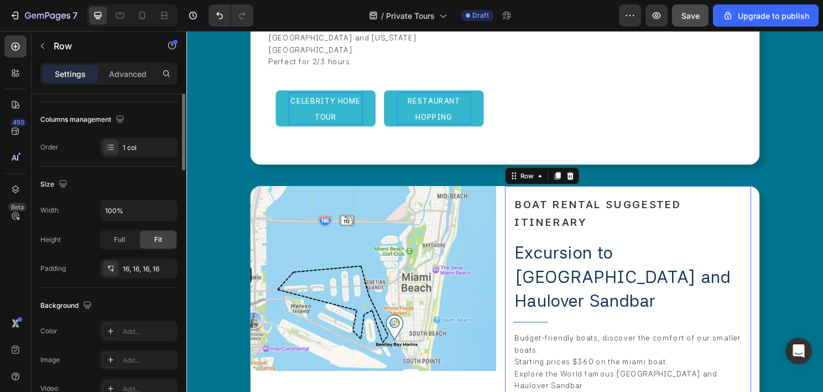
scroll to position [0, 0]
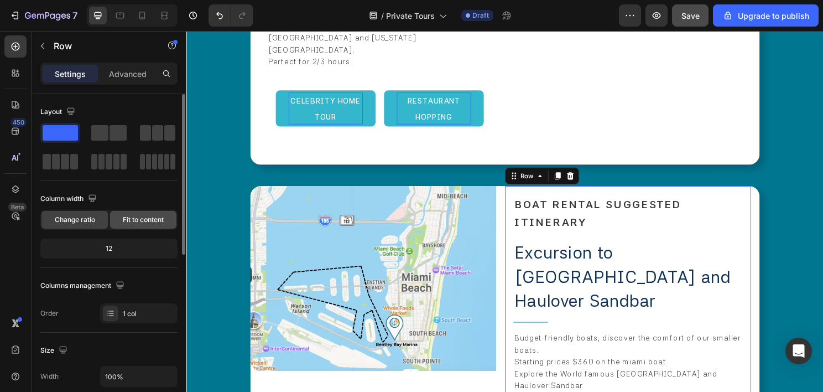
click at [138, 222] on span "Fit to content" at bounding box center [143, 220] width 41 height 10
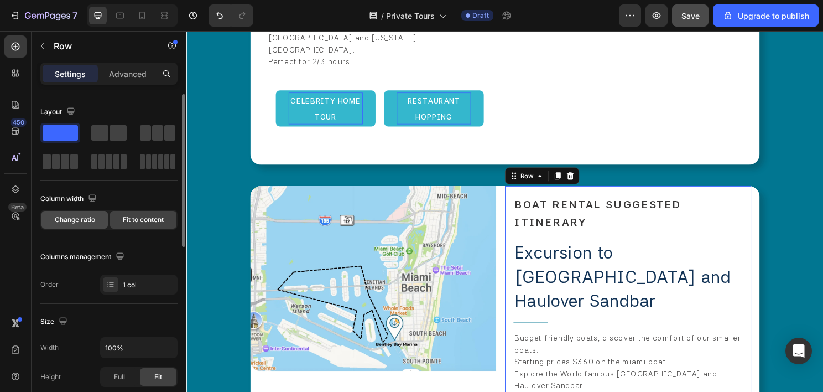
click at [91, 221] on span "Change ratio" at bounding box center [75, 220] width 40 height 10
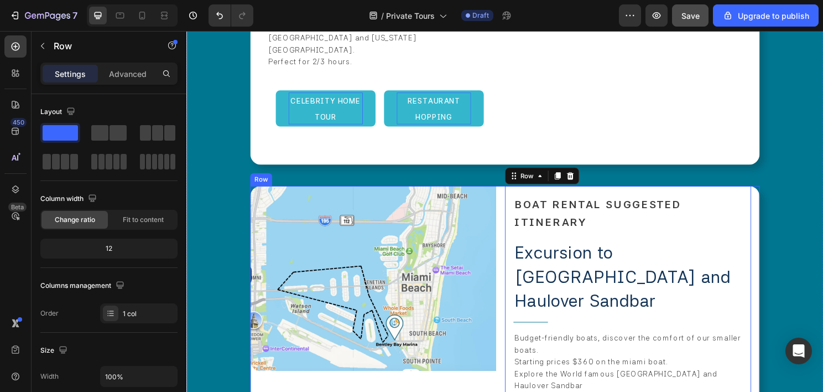
click at [510, 203] on div "Image ⁠⁠⁠⁠⁠⁠⁠ BOAT RENTAL SUGGESTED ITINERARY Heading Excursion to Raccoon Isla…" at bounding box center [518, 367] width 531 height 349
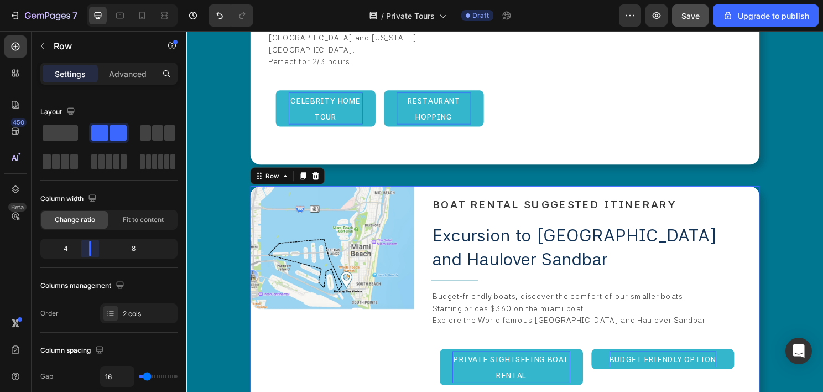
drag, startPoint x: 108, startPoint y: 248, endPoint x: 89, endPoint y: 254, distance: 20.3
click at [89, 0] on body "7 / Private Tours Draft Preview Save Upgrade to publish 450 Beta Sections(18) E…" at bounding box center [411, 0] width 823 height 0
click at [157, 19] on div at bounding box center [164, 16] width 18 height 18
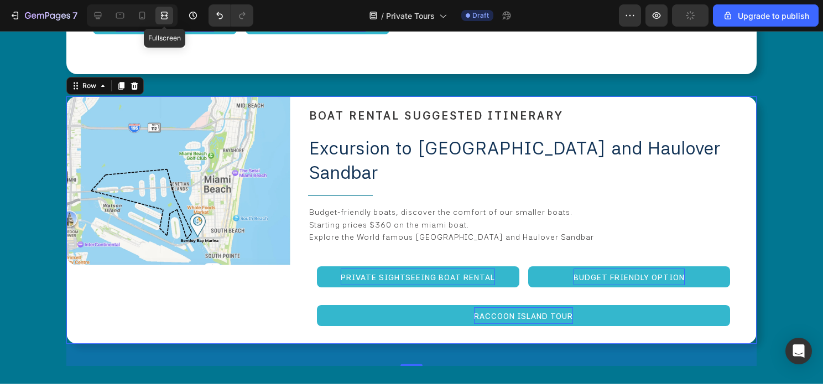
scroll to position [2298, 0]
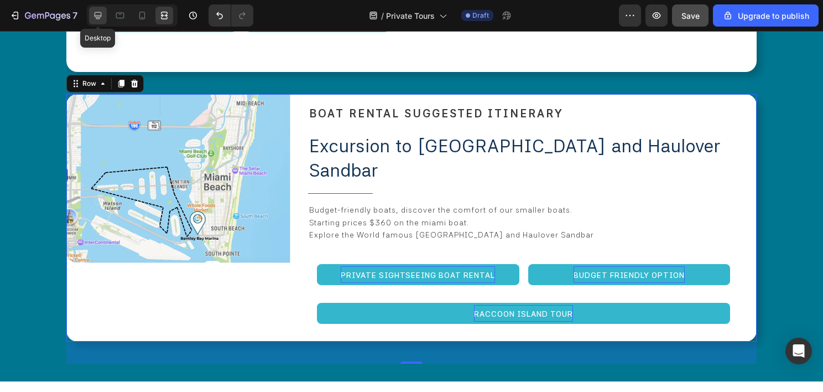
click at [95, 12] on icon at bounding box center [97, 15] width 11 height 11
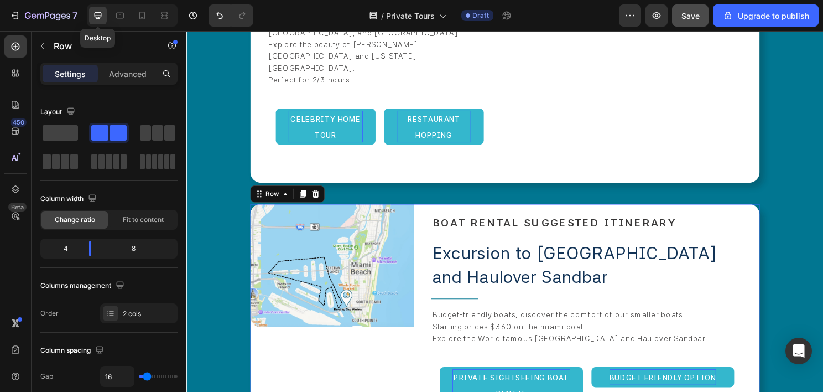
scroll to position [2317, 0]
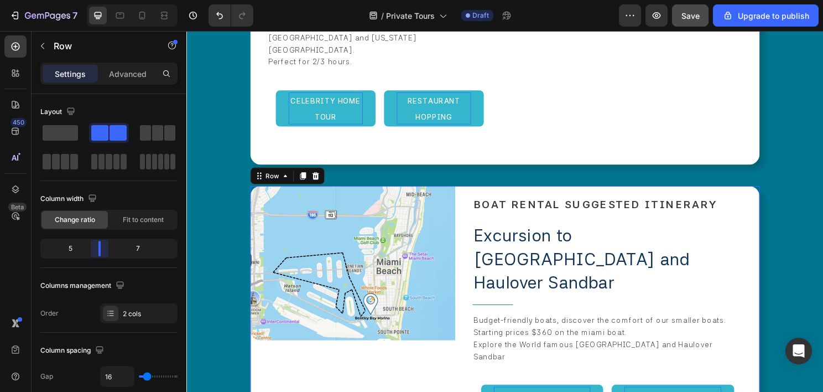
drag, startPoint x: 89, startPoint y: 241, endPoint x: 33, endPoint y: 4, distance: 243.3
click at [94, 0] on body "7 / Private Tours Draft Preview Save Upgrade to publish 450 Beta Sections(18) E…" at bounding box center [411, 0] width 823 height 0
click at [165, 11] on icon at bounding box center [164, 15] width 11 height 11
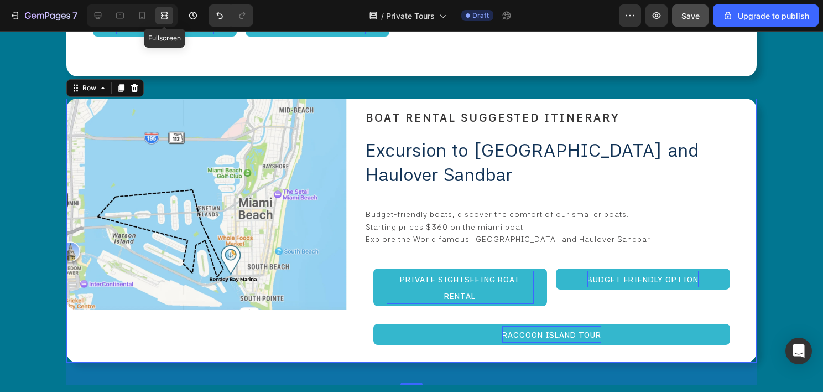
scroll to position [2298, 0]
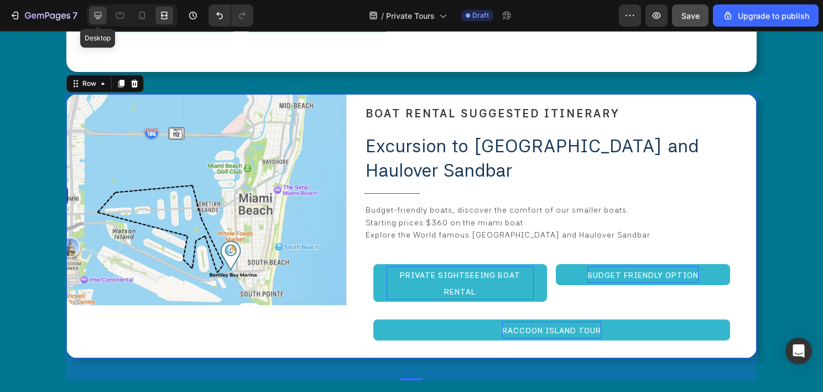
click at [100, 13] on icon at bounding box center [97, 15] width 11 height 11
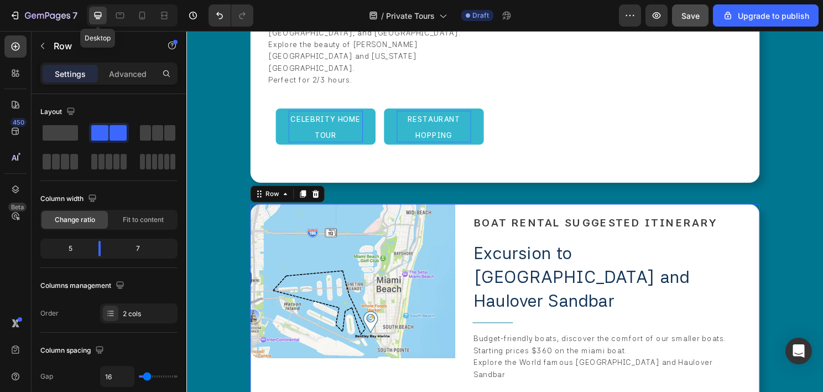
scroll to position [2317, 0]
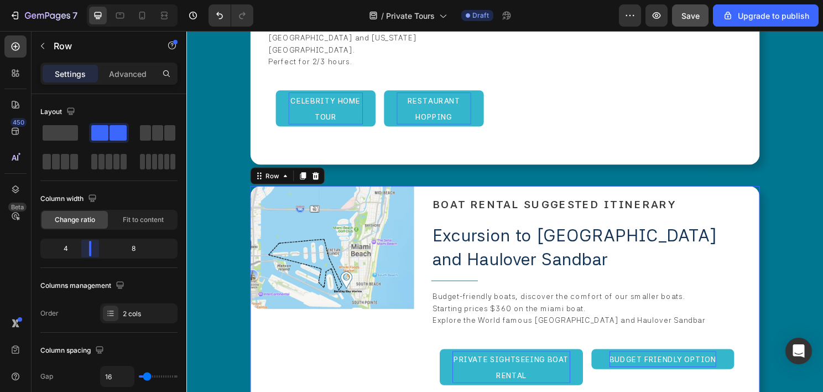
drag, startPoint x: 100, startPoint y: 248, endPoint x: 91, endPoint y: 250, distance: 8.5
click at [91, 0] on body "7 / Private Tours Draft Preview Save Upgrade to publish 450 Beta Sections(18) E…" at bounding box center [411, 0] width 823 height 0
click at [298, 206] on img at bounding box center [338, 257] width 171 height 129
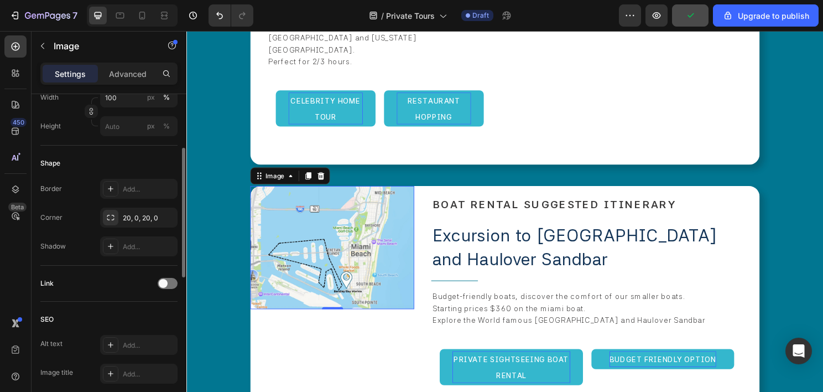
scroll to position [221, 0]
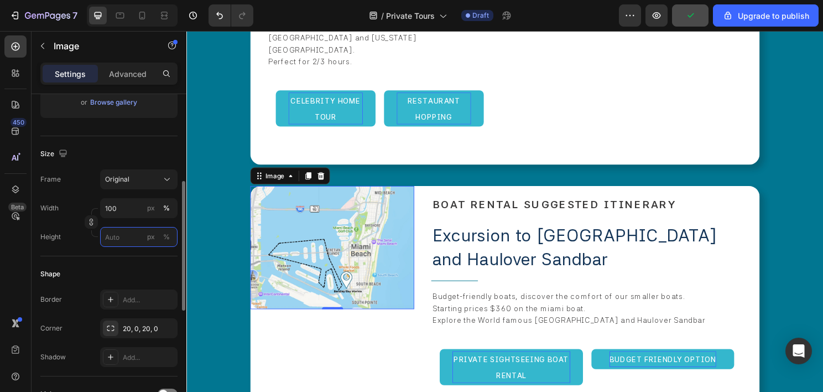
click at [131, 239] on input "px %" at bounding box center [138, 237] width 77 height 20
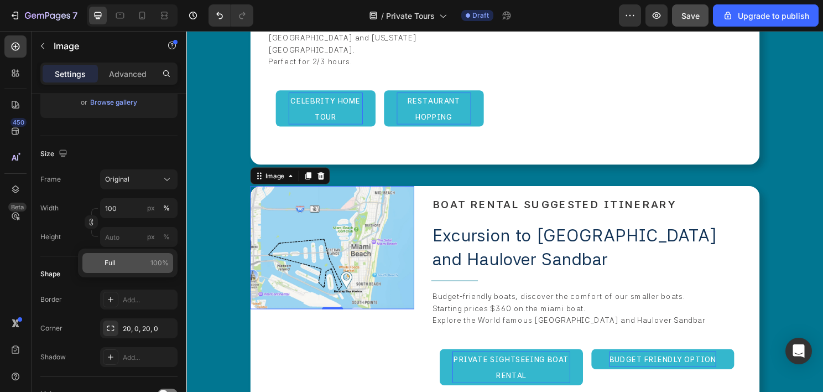
click at [120, 267] on p "Full 100%" at bounding box center [137, 263] width 64 height 10
type input "100"
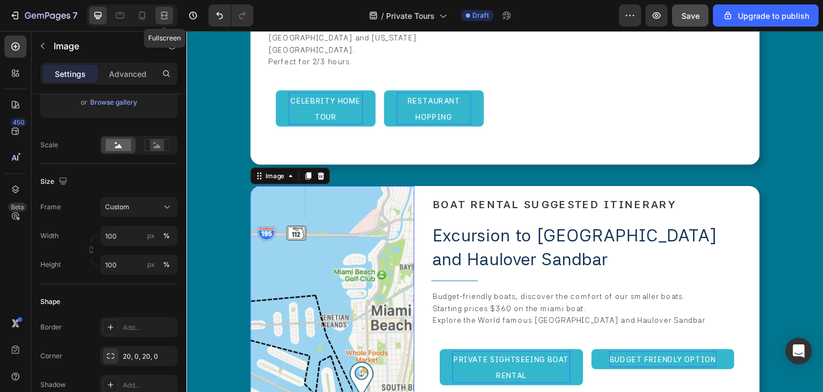
click at [166, 13] on icon at bounding box center [164, 15] width 11 height 11
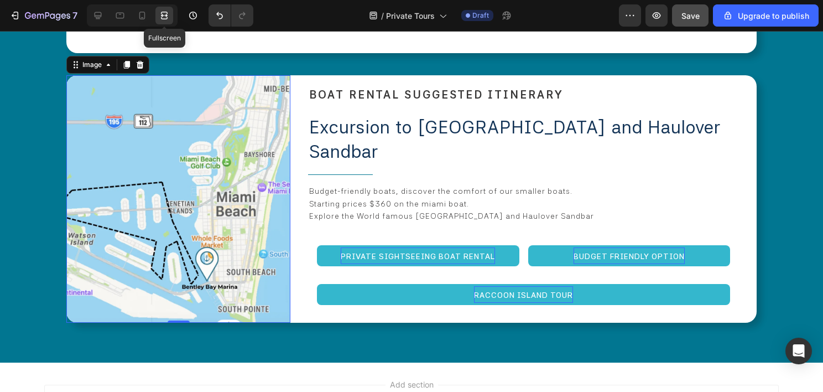
scroll to position [2298, 0]
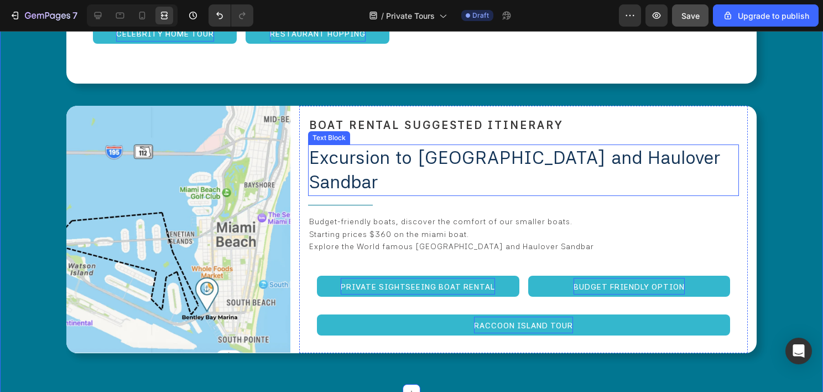
scroll to position [2243, 0]
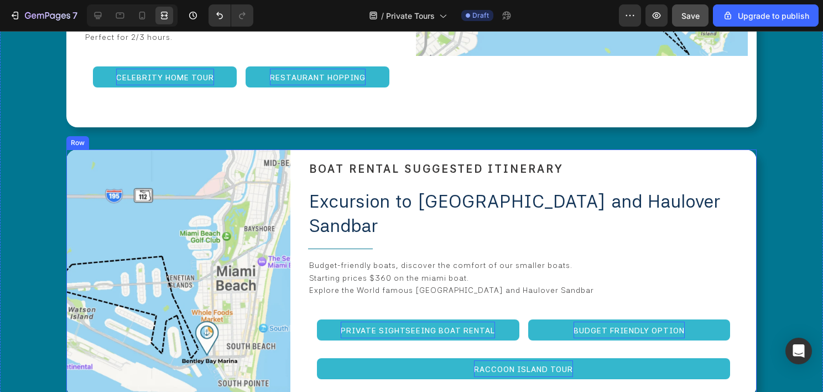
click at [295, 180] on div "Image ⁠⁠⁠⁠⁠⁠⁠ BOAT RENTAL SUGGESTED ITINERARY Heading Excursion to Raccoon Isla…" at bounding box center [411, 272] width 690 height 247
click at [120, 134] on icon at bounding box center [121, 138] width 9 height 9
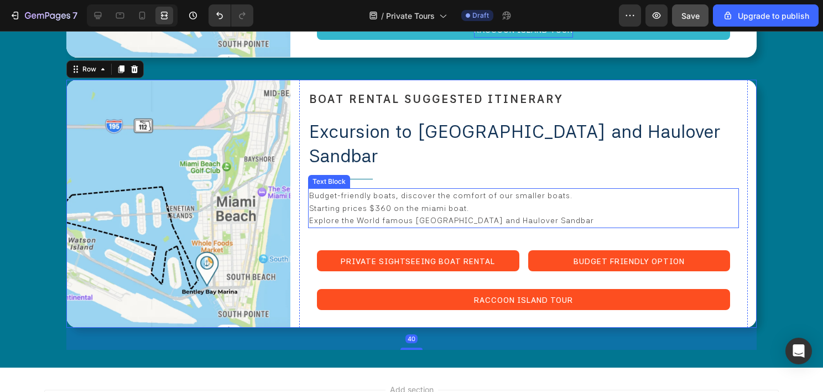
scroll to position [2584, 0]
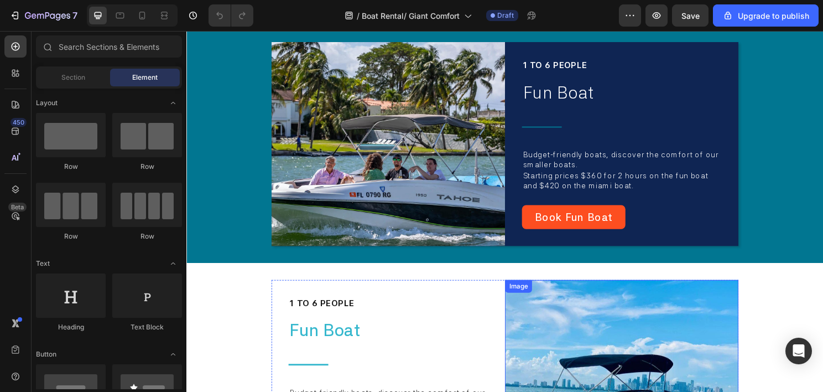
scroll to position [498, 0]
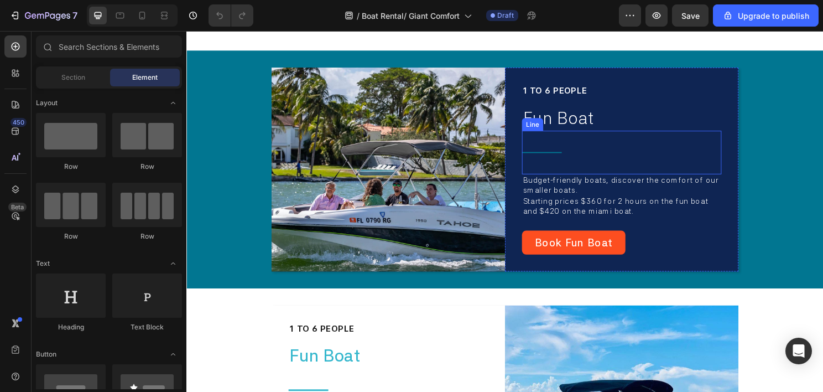
click at [562, 159] on div "Title Line" at bounding box center [640, 157] width 208 height 45
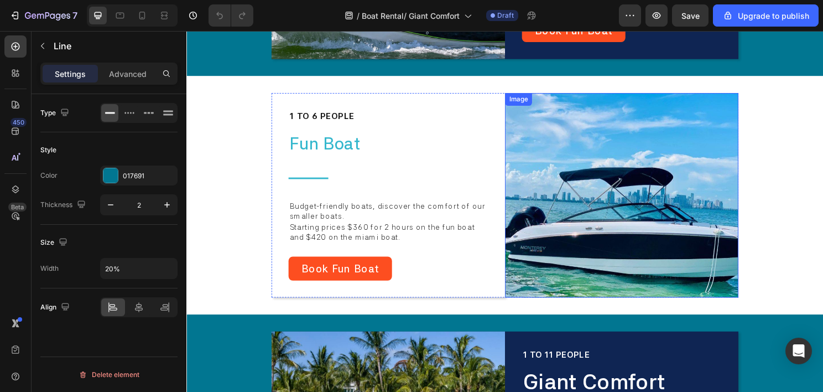
scroll to position [719, 0]
click at [439, 281] on div "Book Fun Boat Button" at bounding box center [397, 278] width 208 height 25
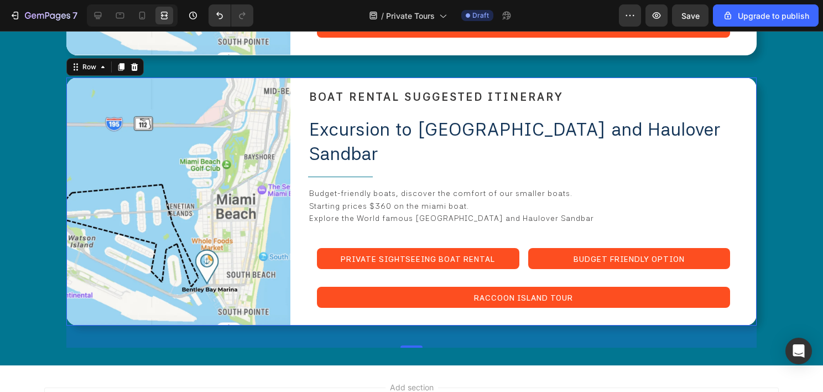
click at [294, 146] on div "Image BOAT RENTAL SUGGESTED ITINERARY Heading Excursion to [GEOGRAPHIC_DATA] an…" at bounding box center [411, 200] width 690 height 247
click at [102, 14] on icon at bounding box center [97, 15] width 11 height 11
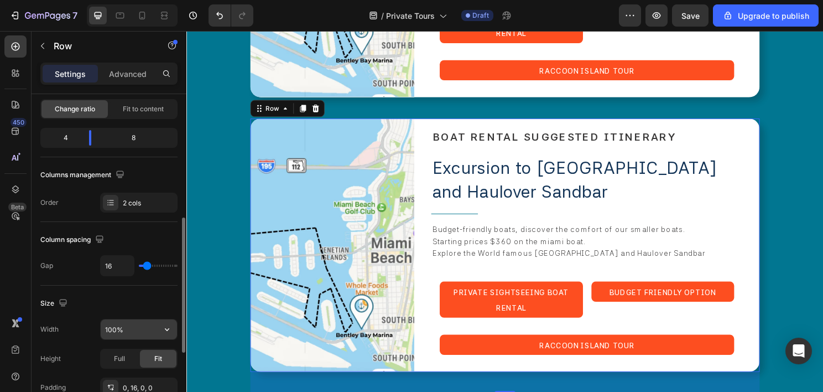
scroll to position [166, 0]
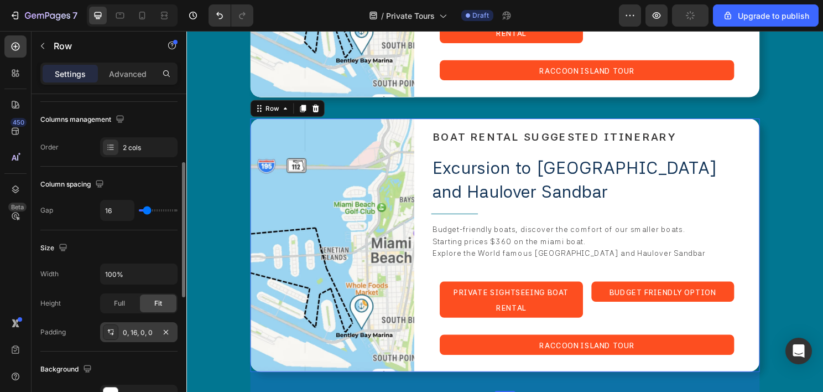
click at [134, 324] on div "0, 16, 0, 0" at bounding box center [138, 332] width 77 height 20
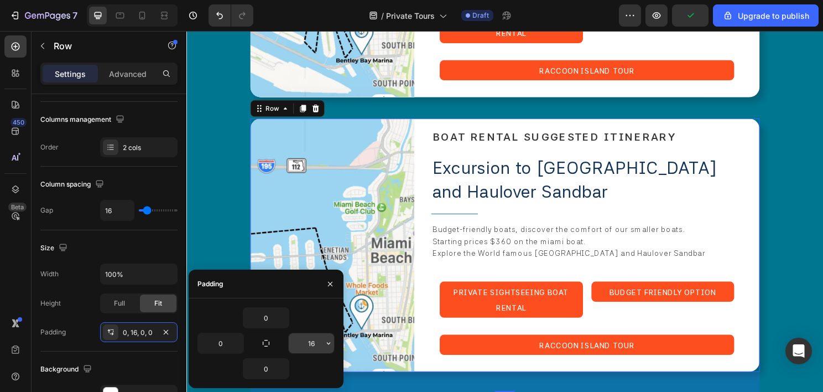
click at [314, 342] on input "16" at bounding box center [311, 343] width 45 height 20
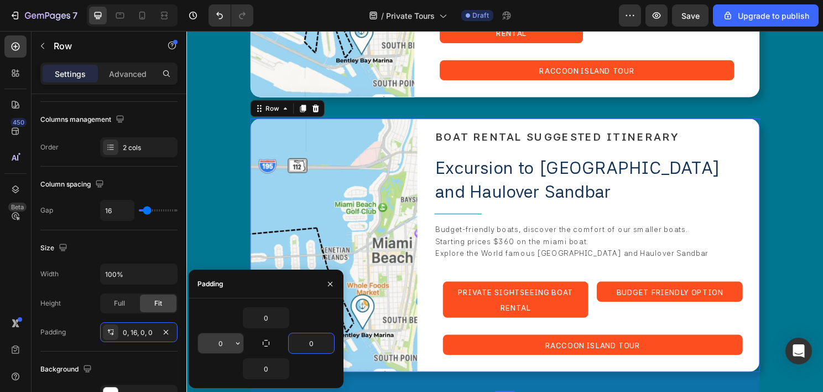
type input "0"
click at [219, 339] on input "0" at bounding box center [220, 343] width 45 height 20
type input "16"
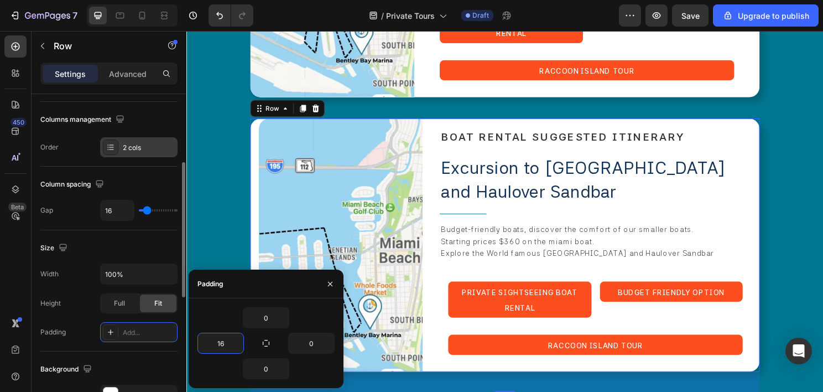
click at [154, 148] on div "2 cols" at bounding box center [149, 148] width 52 height 10
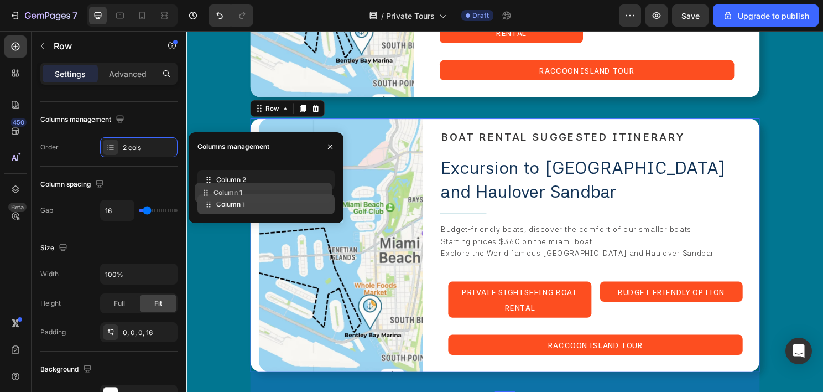
drag, startPoint x: 252, startPoint y: 186, endPoint x: 250, endPoint y: 199, distance: 13.5
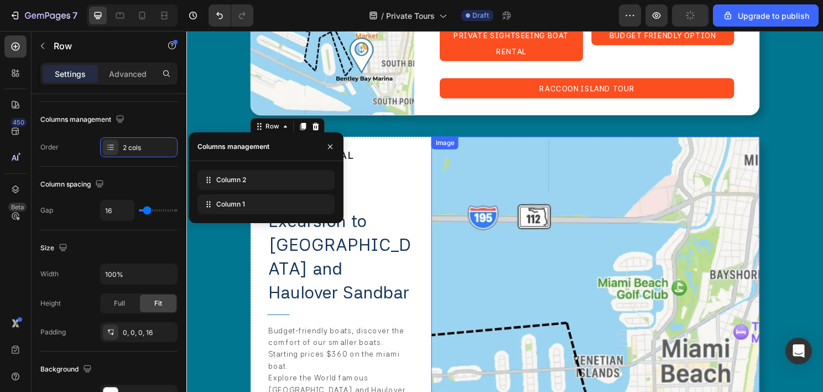
scroll to position [2673, 0]
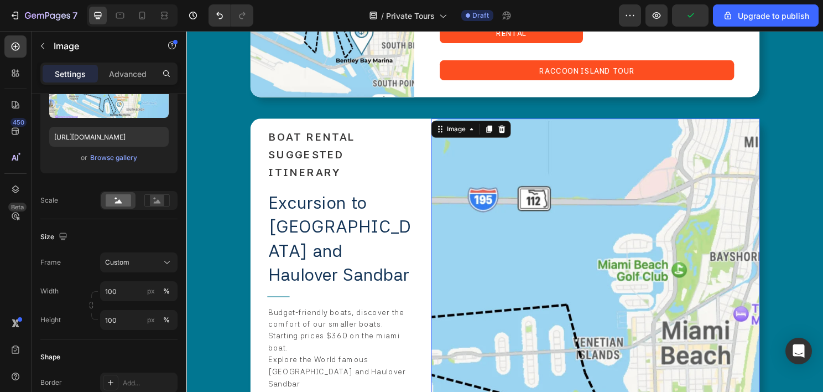
click at [646, 221] on img at bounding box center [613, 347] width 342 height 450
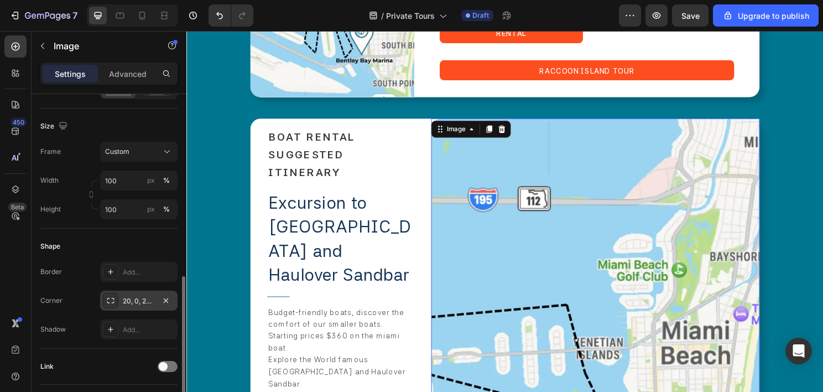
scroll to position [443, 0]
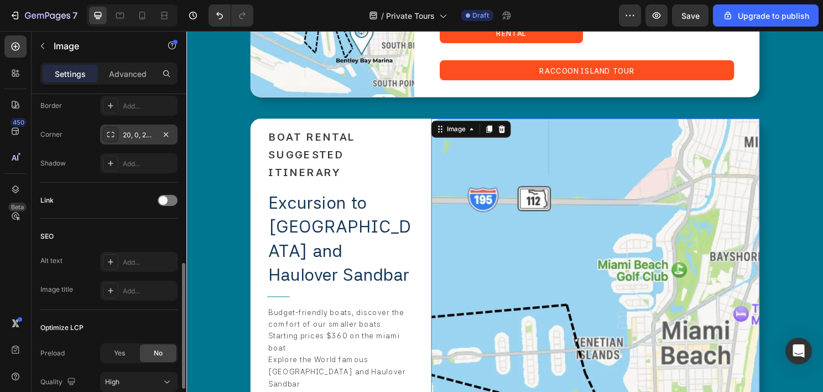
click at [147, 136] on div "20, 0, 20, 0" at bounding box center [139, 135] width 32 height 10
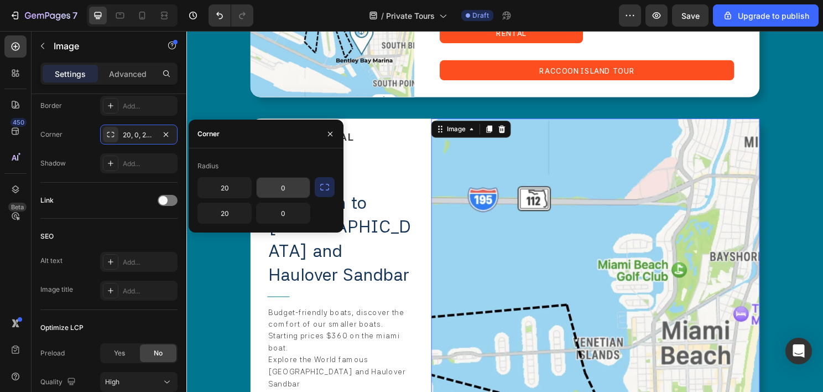
click at [277, 186] on input "0" at bounding box center [283, 188] width 53 height 20
type input "20"
click at [279, 213] on input "0" at bounding box center [283, 213] width 53 height 20
type input "20"
click at [228, 217] on input "20" at bounding box center [224, 213] width 53 height 20
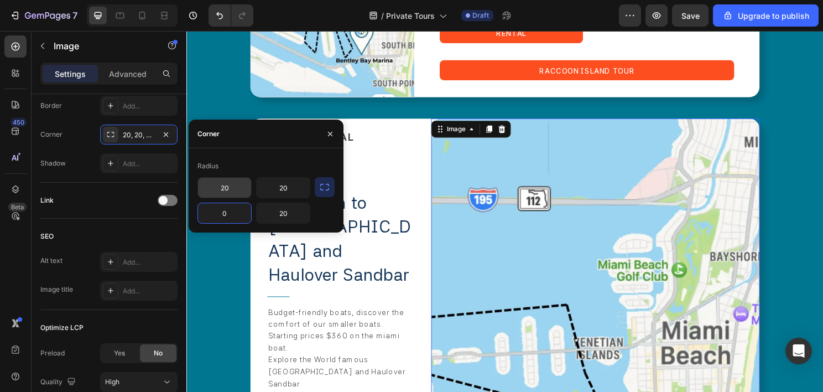
type input "0"
click at [237, 185] on input "20" at bounding box center [224, 188] width 53 height 20
type input "0"
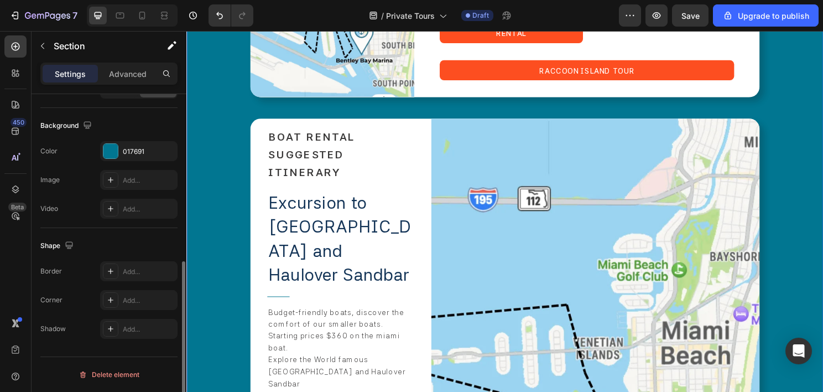
scroll to position [0, 0]
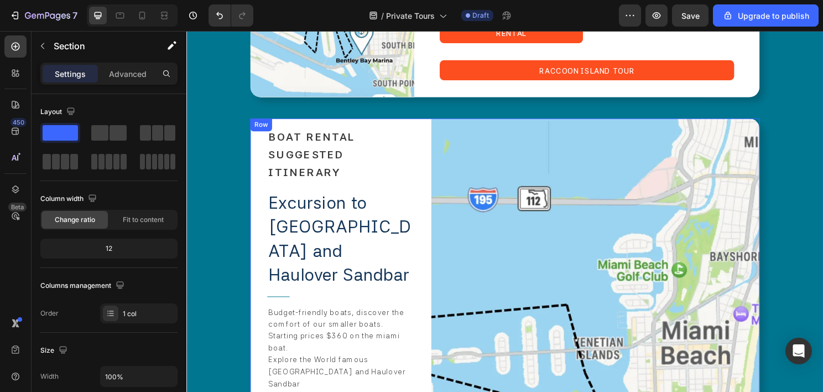
click at [435, 136] on div "Image BOAT RENTAL SUGGESTED ITINERARY Heading Excursion to [GEOGRAPHIC_DATA] an…" at bounding box center [518, 347] width 531 height 450
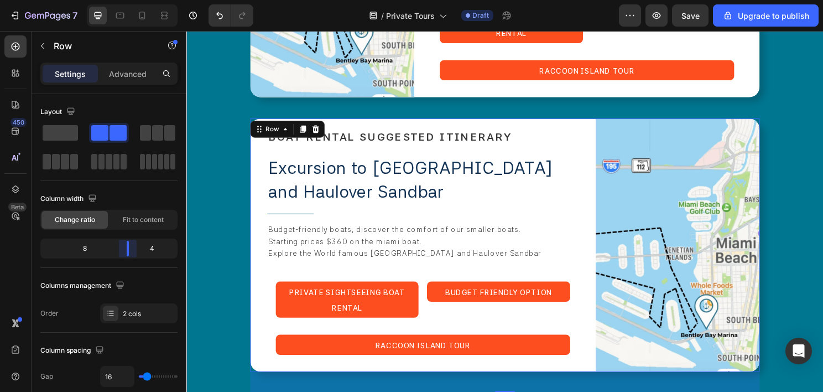
drag, startPoint x: 91, startPoint y: 247, endPoint x: 133, endPoint y: 244, distance: 42.7
click at [133, 0] on body "7 / Private Tours Draft Preview Save Upgrade to publish 450 Beta Sections(18) E…" at bounding box center [411, 0] width 823 height 0
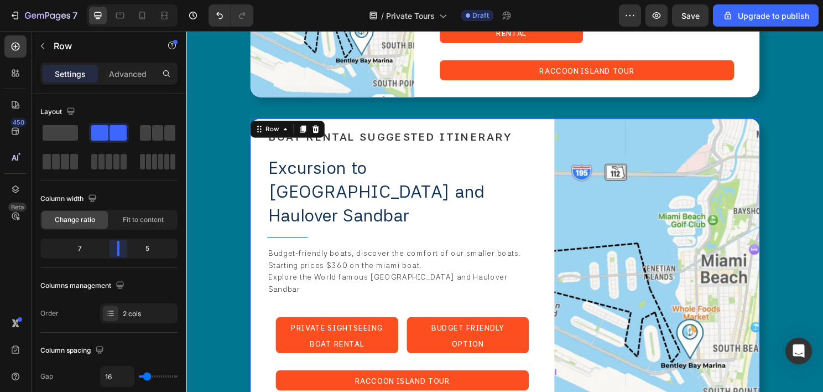
drag, startPoint x: 132, startPoint y: 243, endPoint x: 123, endPoint y: 248, distance: 9.9
click at [123, 0] on body "7 / Private Tours Draft Preview Save Upgrade to publish 450 Beta Sections(18) E…" at bounding box center [411, 0] width 823 height 0
click at [401, 135] on span "BOAT RENTAL SUGGESTED ITINERARY" at bounding box center [399, 141] width 255 height 13
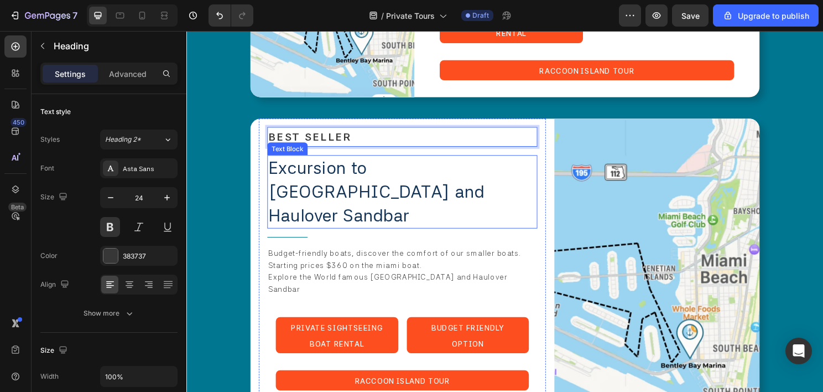
click at [388, 163] on span "Excursion to [GEOGRAPHIC_DATA] and Haulover Sandbar" at bounding box center [385, 198] width 226 height 71
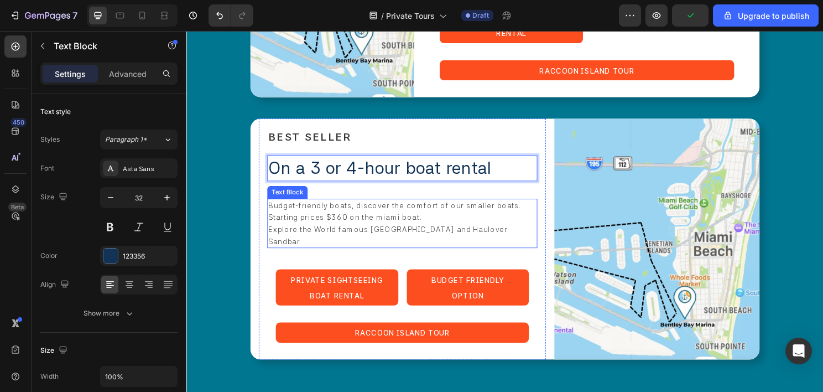
click at [336, 233] on span "Explore the World famous [GEOGRAPHIC_DATA] and Haulover Sandbar" at bounding box center [397, 243] width 250 height 21
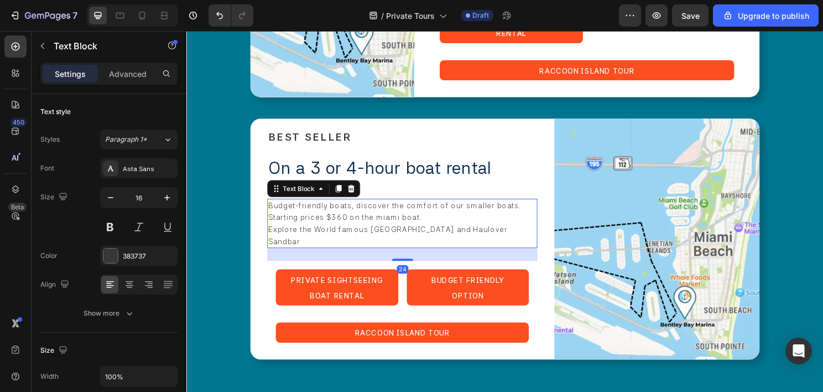
click at [336, 233] on span "Explore the World famous [GEOGRAPHIC_DATA] and Haulover Sandbar" at bounding box center [397, 243] width 250 height 21
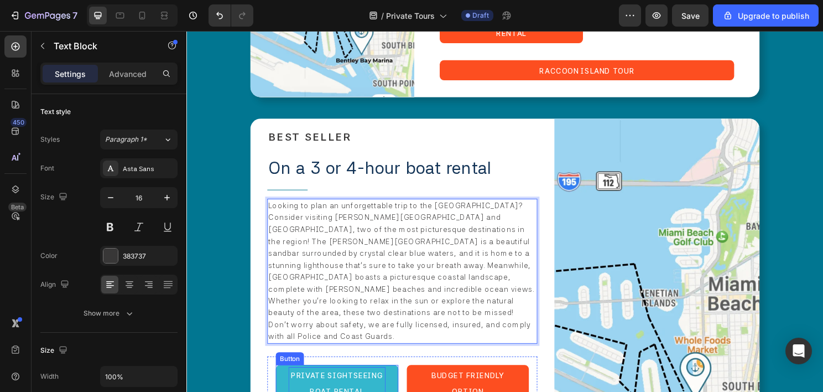
click at [352, 381] on p "Private Sightseeing boat rental" at bounding box center [343, 397] width 101 height 33
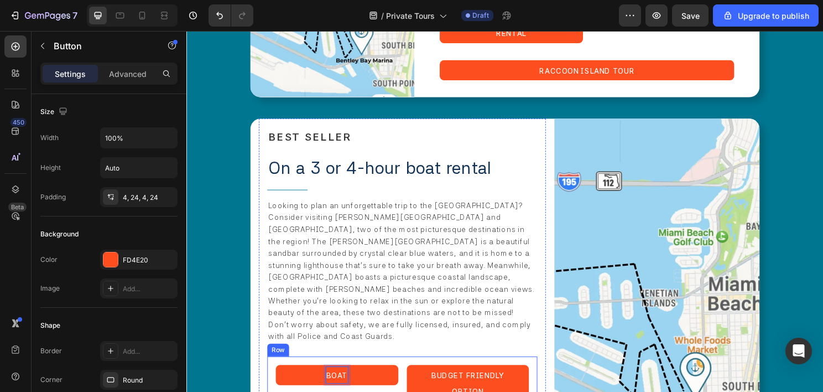
click at [279, 379] on button "BOAT" at bounding box center [343, 389] width 128 height 21
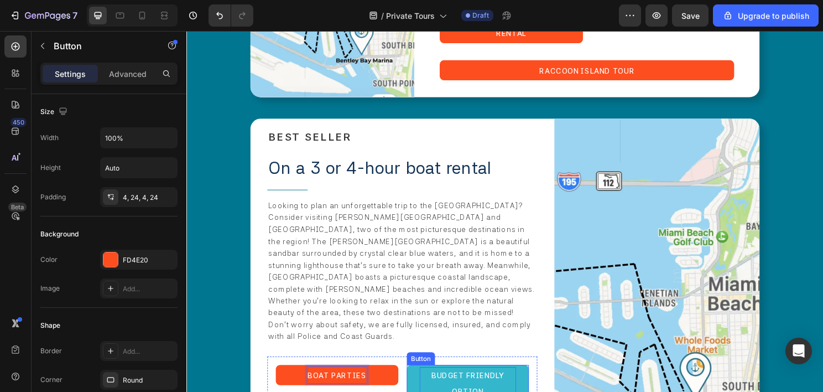
click at [458, 386] on span "Budget Friendly Option" at bounding box center [480, 398] width 76 height 25
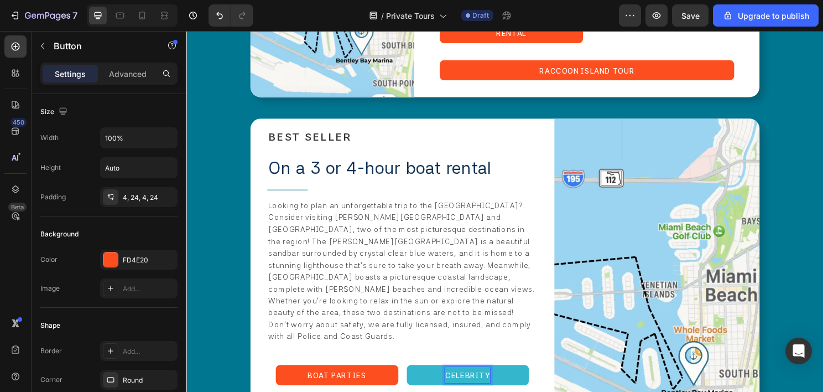
click at [416, 379] on button "CELEBRITY" at bounding box center [480, 389] width 128 height 21
click at [416, 379] on button "CELEBRITY HOMES" at bounding box center [480, 389] width 128 height 21
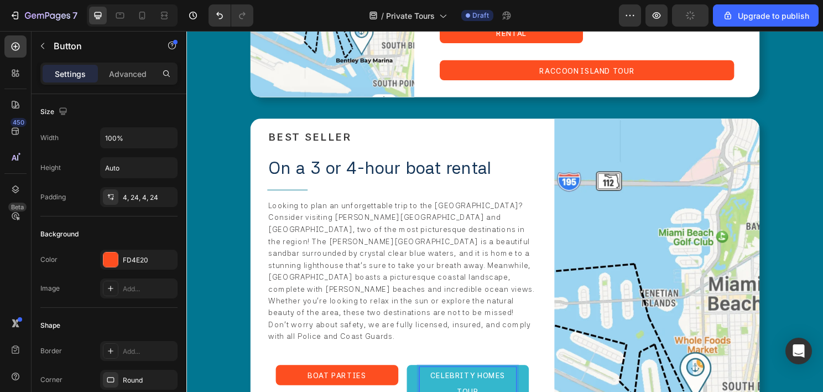
click at [169, 19] on icon at bounding box center [164, 15] width 11 height 11
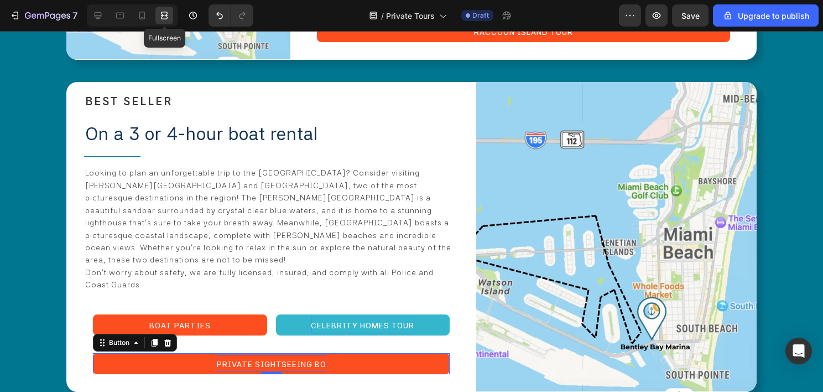
scroll to position [2584, 0]
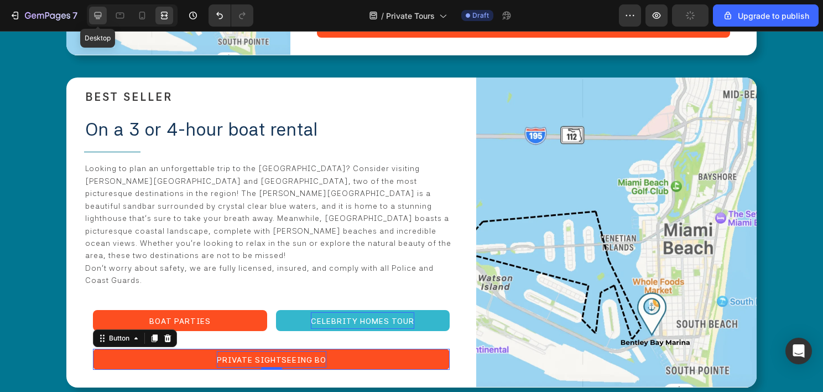
click at [97, 14] on icon at bounding box center [97, 15] width 11 height 11
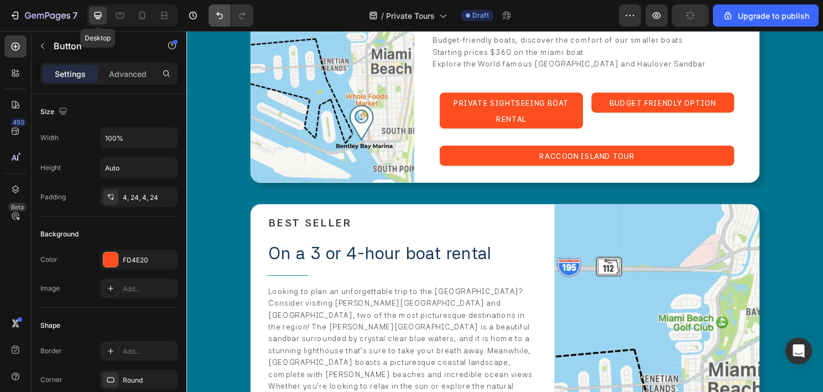
scroll to position [2673, 0]
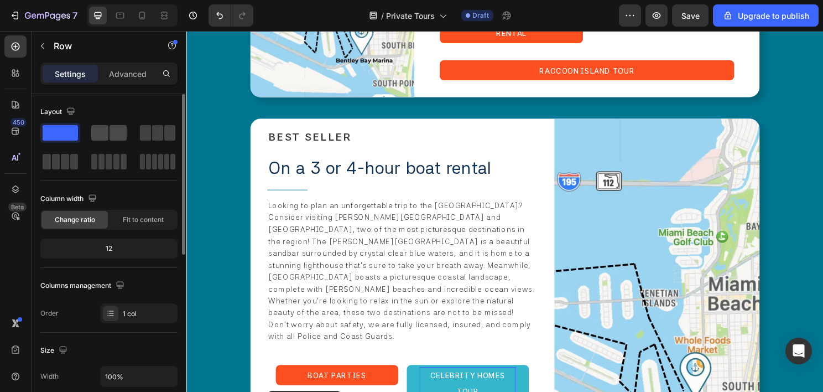
click at [111, 128] on span at bounding box center [118, 132] width 17 height 15
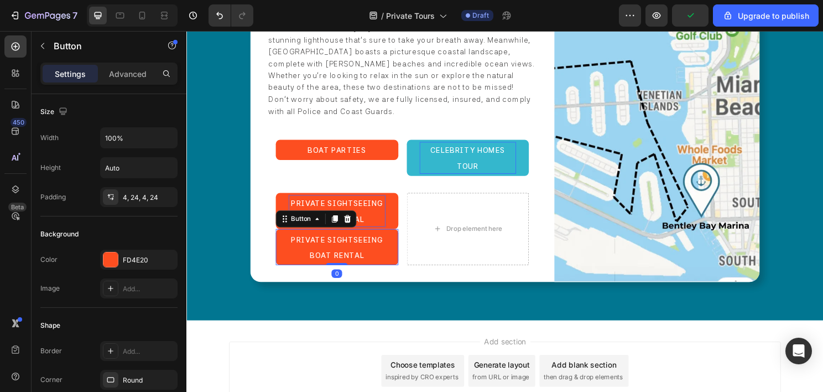
scroll to position [2912, 0]
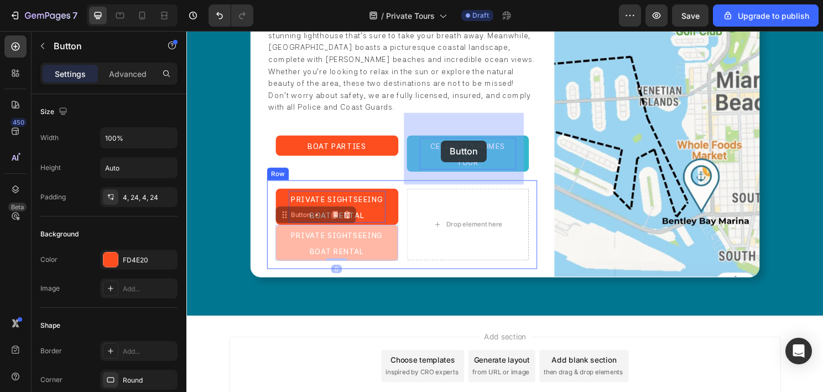
drag, startPoint x: 305, startPoint y: 147, endPoint x: 434, endPoint y: 146, distance: 128.4
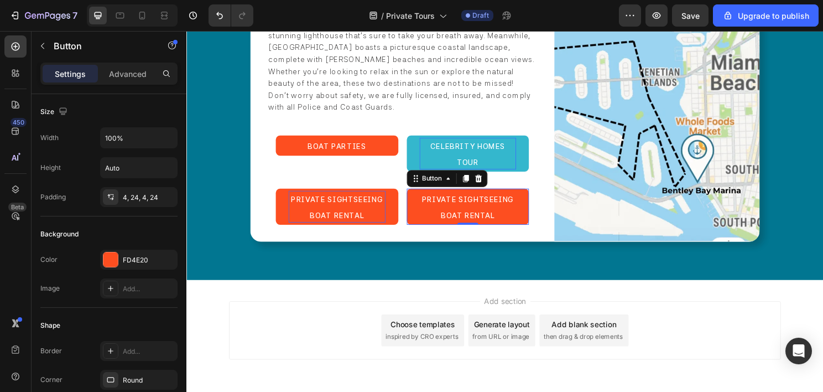
scroll to position [2875, 0]
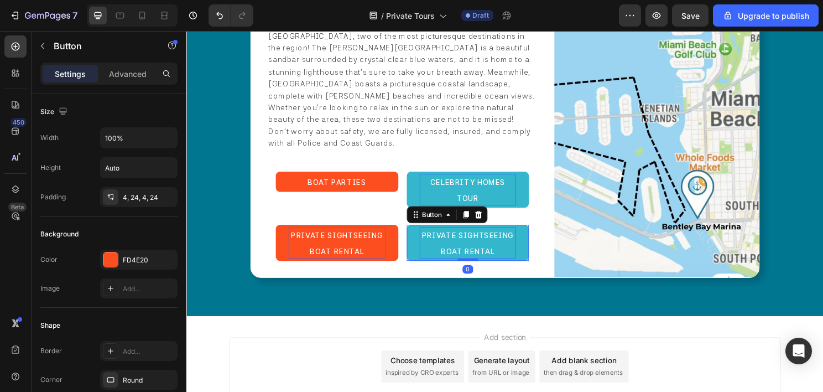
click at [462, 240] on span "PRIVATE SIGHTSEEING BOAT RENTAL" at bounding box center [480, 252] width 96 height 25
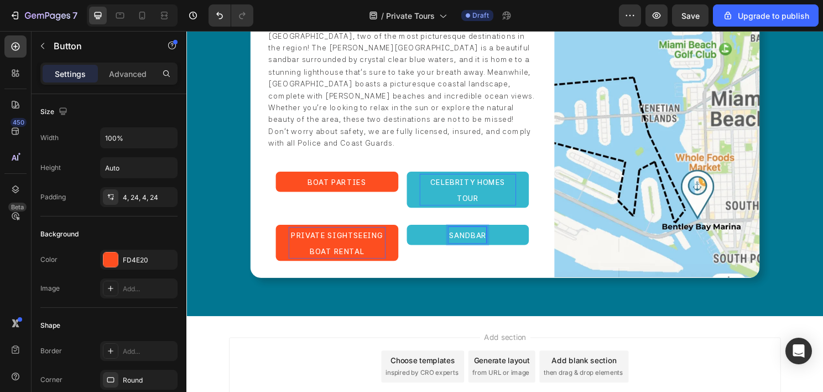
click at [416, 233] on button "SANDBAR" at bounding box center [480, 243] width 128 height 21
click at [496, 235] on p "SANDBAR RENTAL" at bounding box center [479, 243] width 73 height 17
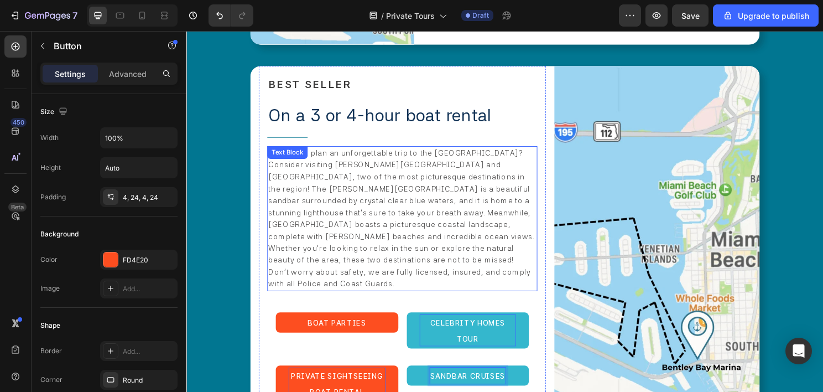
scroll to position [2709, 0]
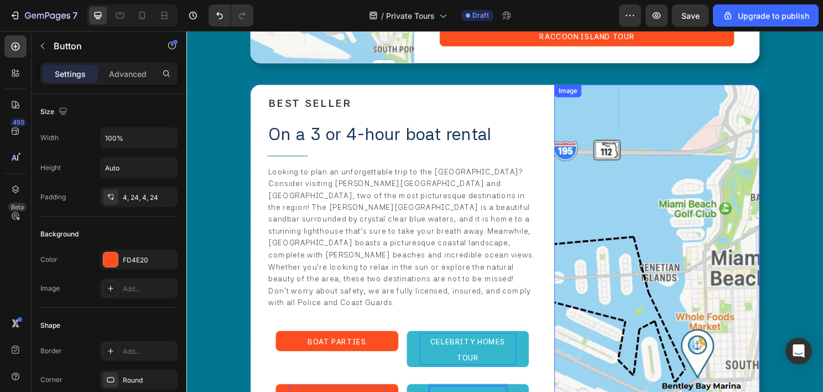
click at [683, 208] on img at bounding box center [677, 270] width 214 height 367
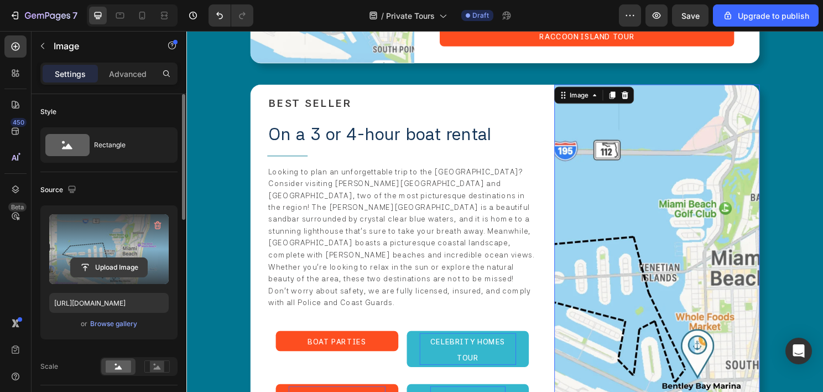
click at [138, 266] on input "file" at bounding box center [109, 267] width 76 height 19
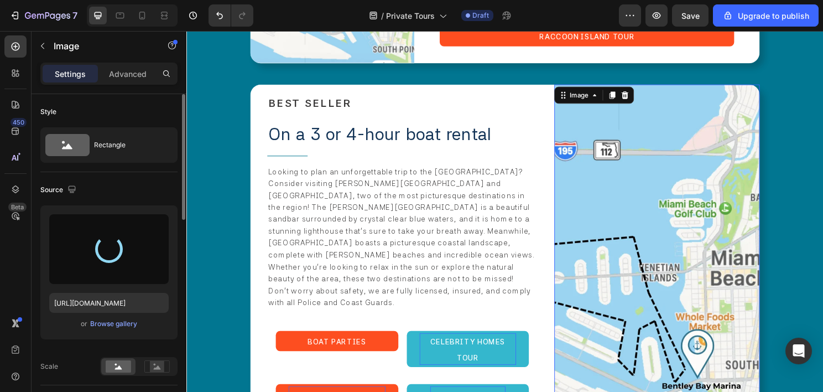
type input "[URL][DOMAIN_NAME]"
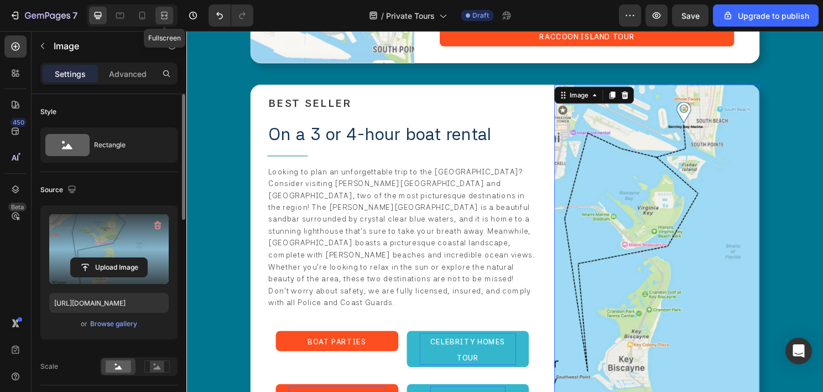
click at [161, 17] on icon at bounding box center [162, 15] width 3 height 3
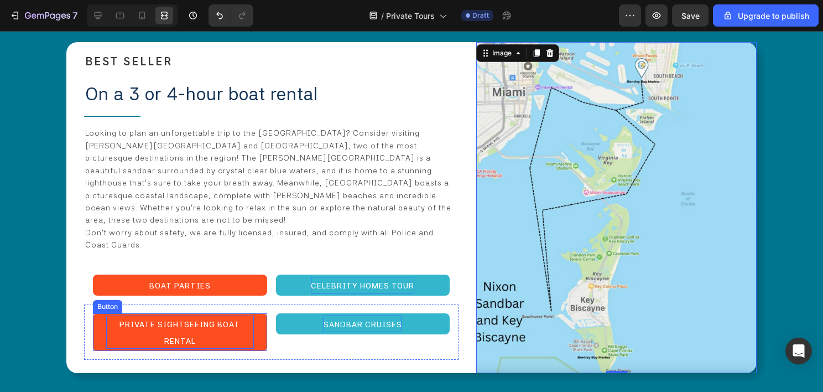
click at [268, 304] on div "PRIVATE SIGHTSEEING BOAT RENTAL Button SANDBAR CRUISES Button Row" at bounding box center [271, 331] width 375 height 55
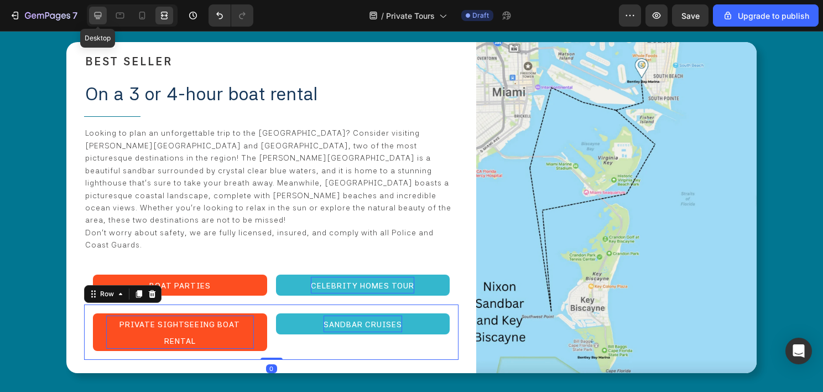
click at [98, 14] on icon at bounding box center [97, 15] width 11 height 11
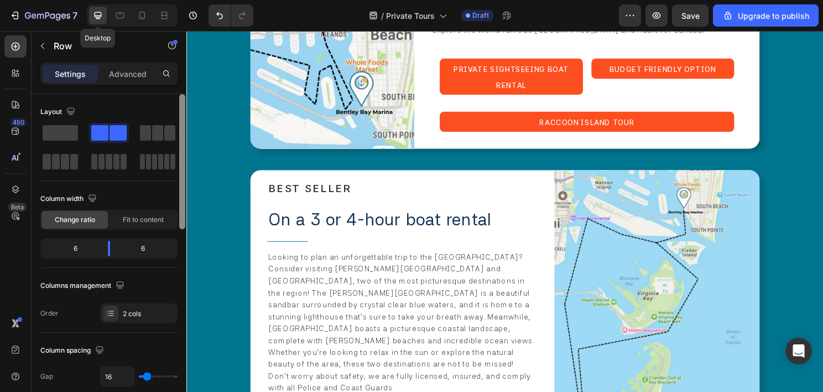
scroll to position [2709, 0]
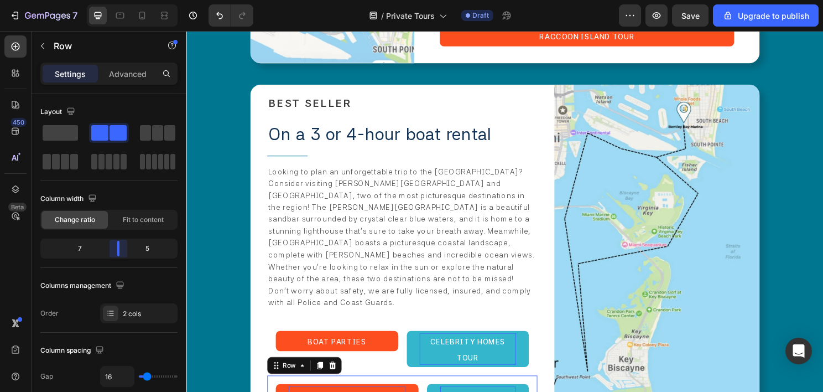
drag, startPoint x: 113, startPoint y: 247, endPoint x: 50, endPoint y: 131, distance: 132.7
click at [127, 0] on body "7 / Private Tours Draft Preview Save Upgrade to publish 450 Beta Sections(18) E…" at bounding box center [411, 0] width 823 height 0
click at [164, 17] on icon at bounding box center [162, 15] width 3 height 3
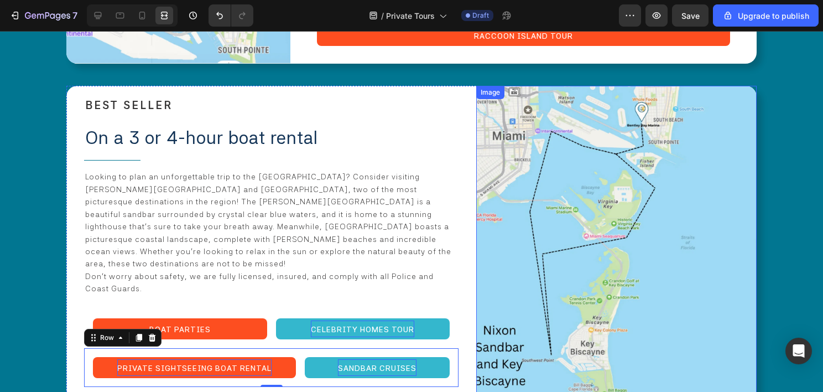
scroll to position [2564, 0]
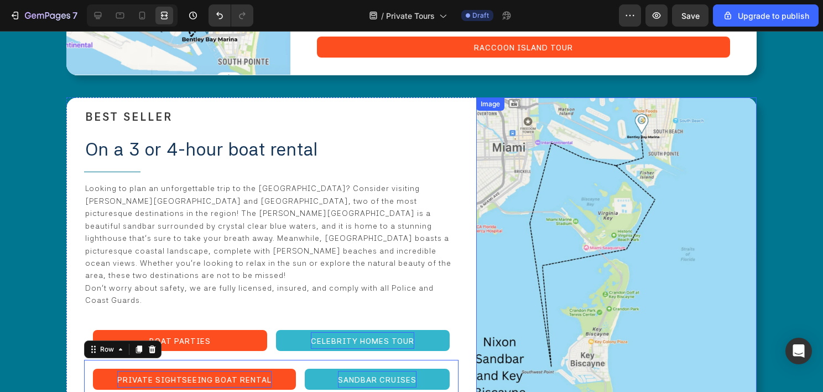
click at [500, 226] on img at bounding box center [616, 262] width 281 height 330
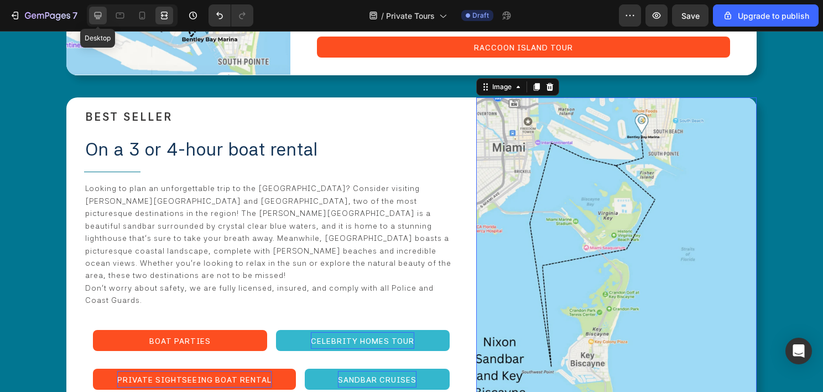
click at [98, 18] on icon at bounding box center [97, 15] width 11 height 11
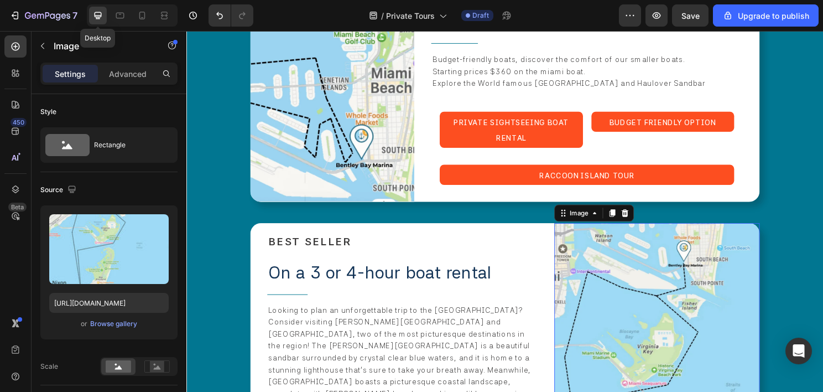
scroll to position [2637, 0]
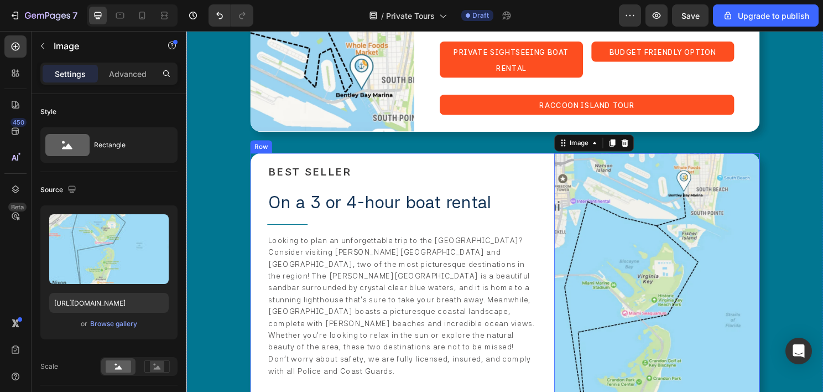
click at [558, 224] on div "Image 0 ⁠⁠⁠⁠⁠⁠⁠ BEST SELLER Heading On a 3 or 4-hour boat rental Text Block Tit…" at bounding box center [518, 341] width 531 height 367
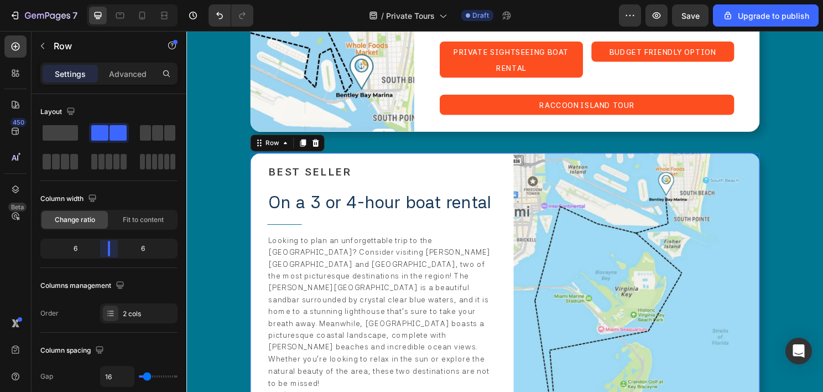
drag, startPoint x: 118, startPoint y: 244, endPoint x: 138, endPoint y: 97, distance: 148.0
click at [115, 0] on body "7 / Private Tours Draft Preview Save Upgrade to publish 450 Beta Sections(18) E…" at bounding box center [411, 0] width 823 height 0
click at [166, 10] on icon at bounding box center [164, 15] width 11 height 11
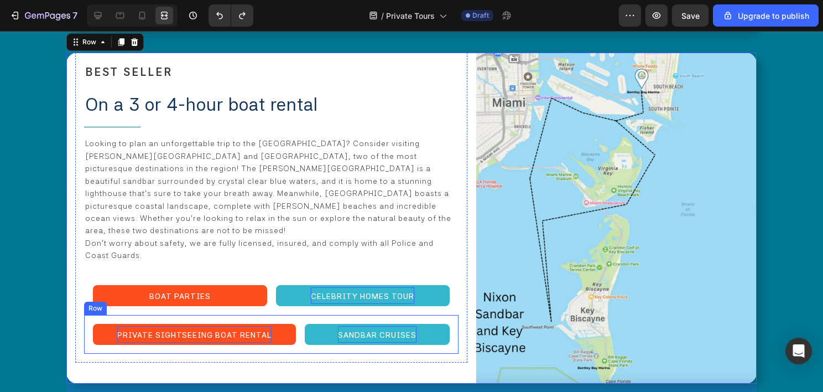
scroll to position [2675, 0]
